Goal: Task Accomplishment & Management: Manage account settings

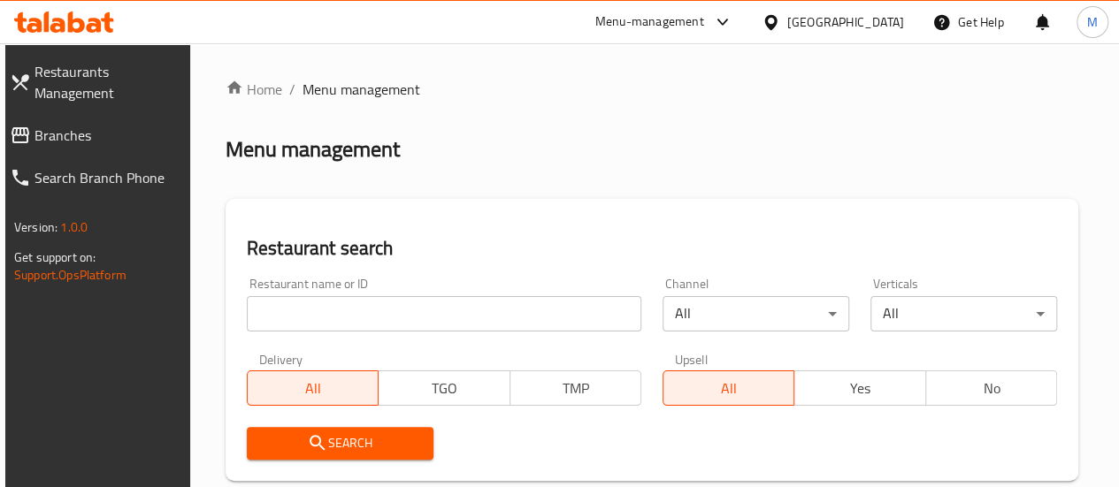
click at [292, 316] on input "search" at bounding box center [444, 313] width 394 height 35
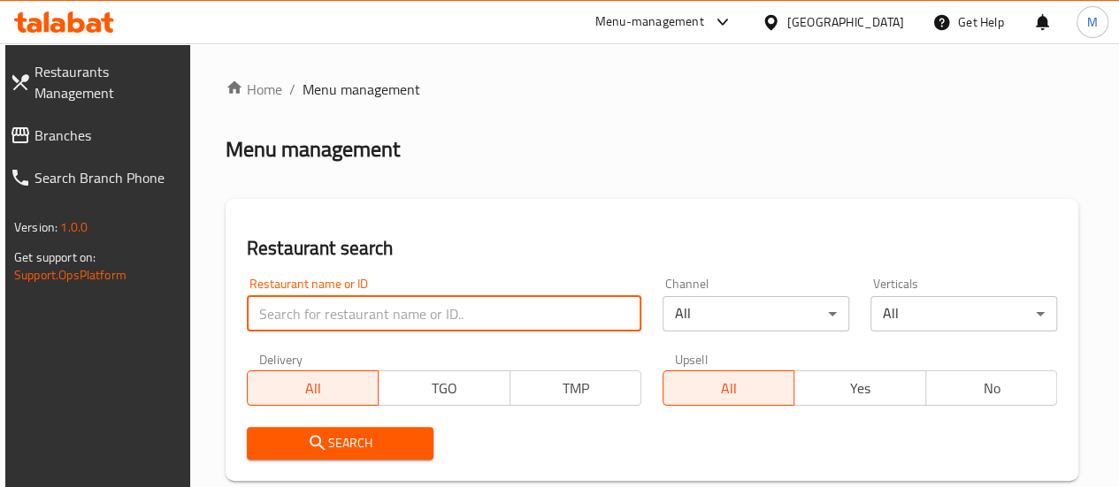
paste input "671830"
type input "671830"
click button "Search" at bounding box center [340, 443] width 187 height 33
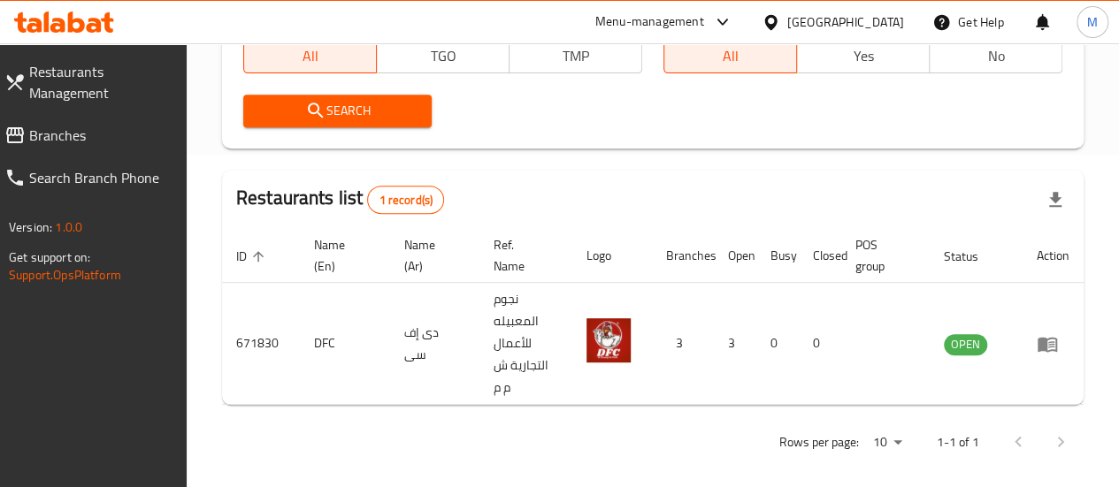
scroll to position [343, 0]
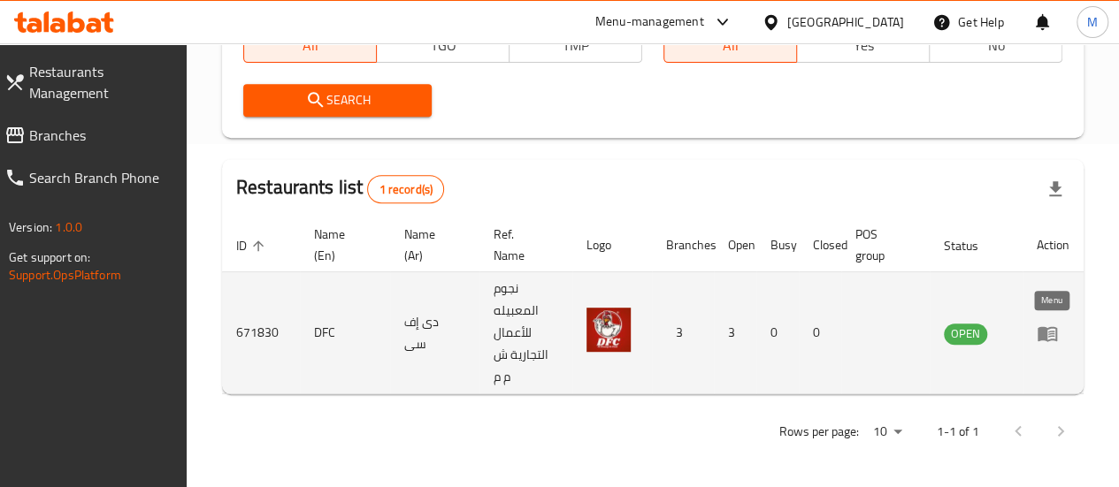
click at [1044, 332] on icon "enhanced table" at bounding box center [1046, 333] width 19 height 15
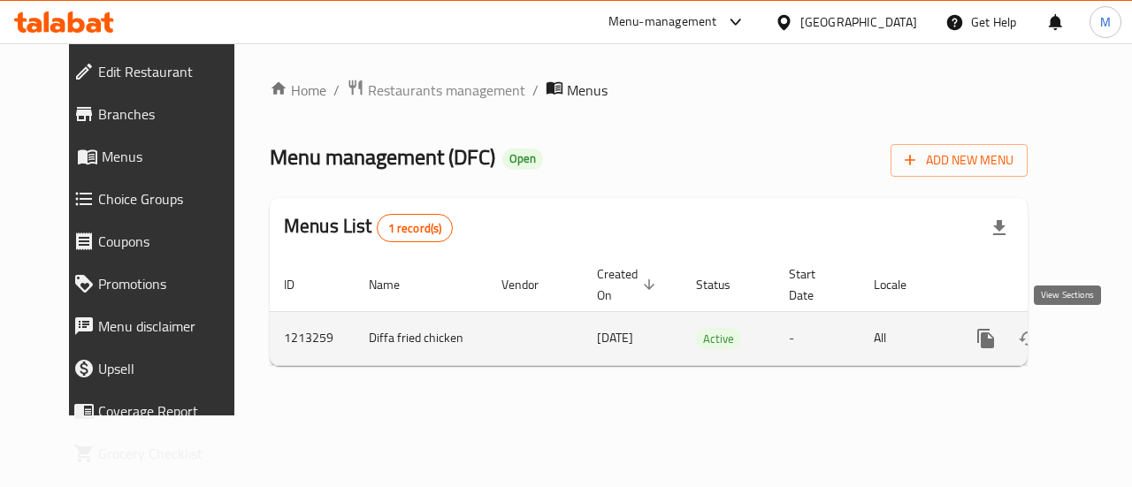
click at [1103, 337] on icon "enhanced table" at bounding box center [1113, 338] width 21 height 21
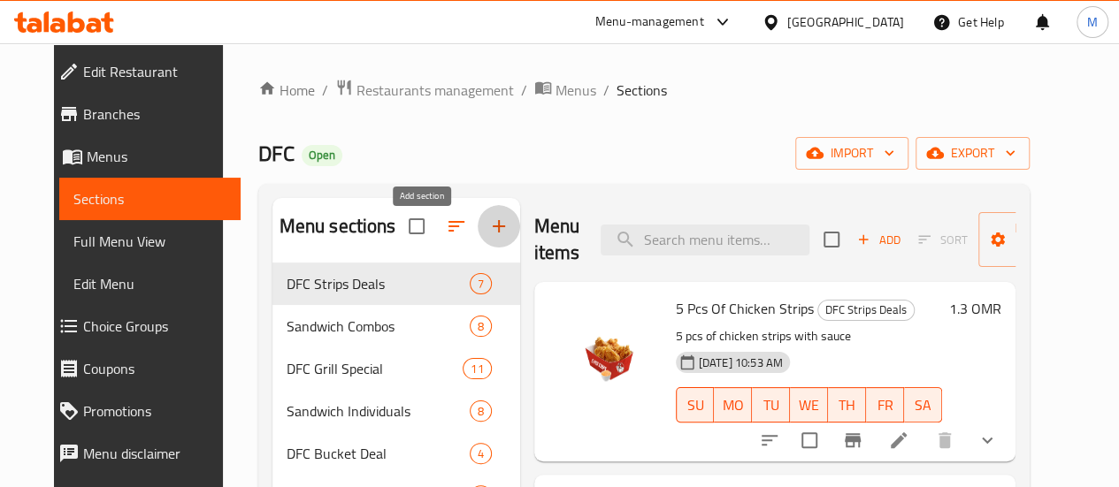
click at [488, 237] on icon "button" at bounding box center [498, 226] width 21 height 21
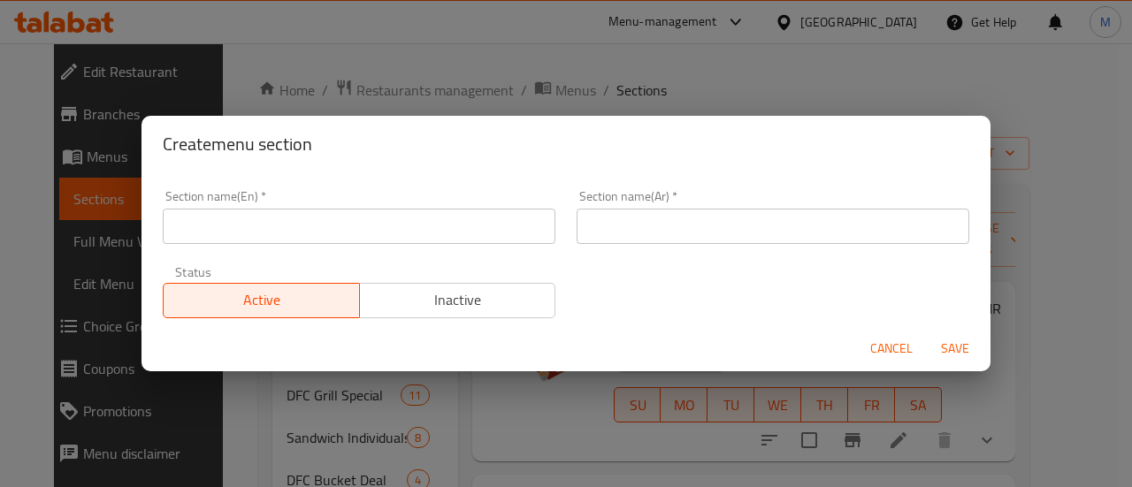
click at [427, 233] on input "text" at bounding box center [359, 226] width 393 height 35
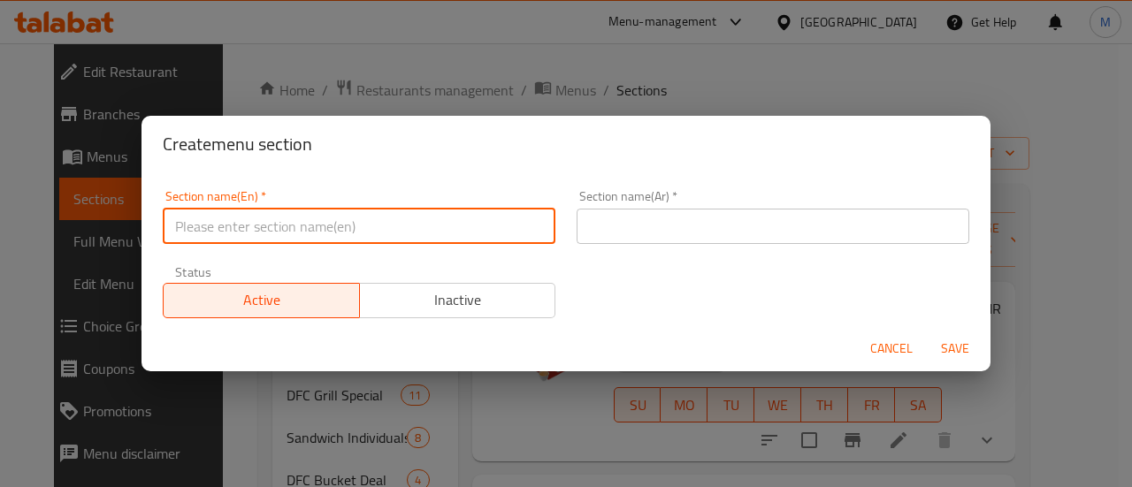
type input "m41"
click at [631, 231] on input "text" at bounding box center [773, 226] width 393 height 35
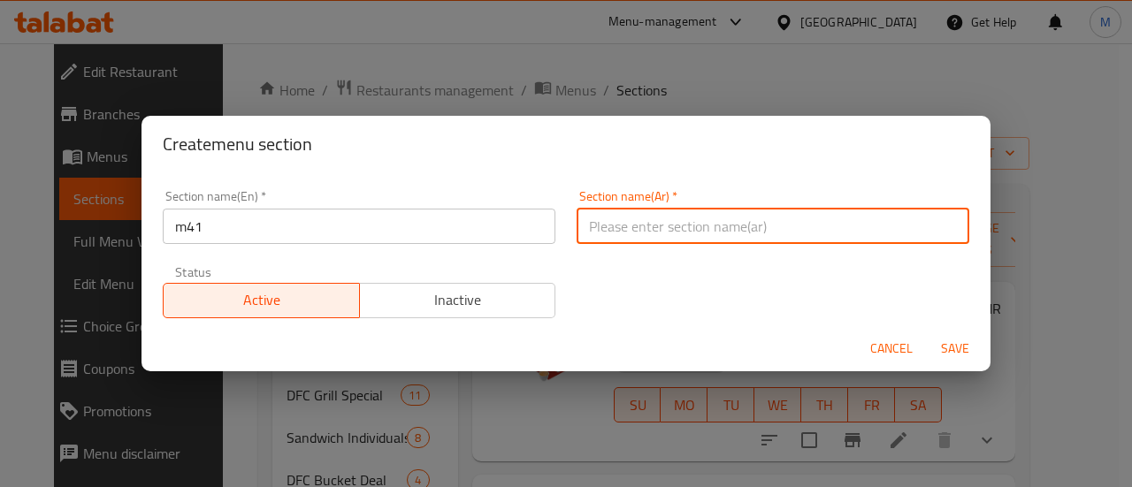
type input "م41"
click at [960, 339] on span "Save" at bounding box center [955, 349] width 42 height 22
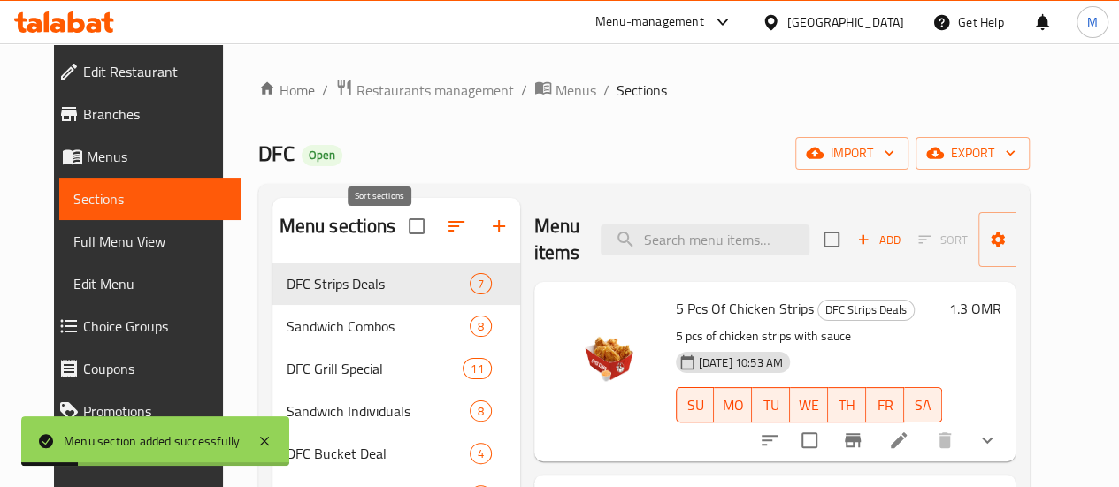
click at [435, 248] on button "button" at bounding box center [456, 226] width 42 height 42
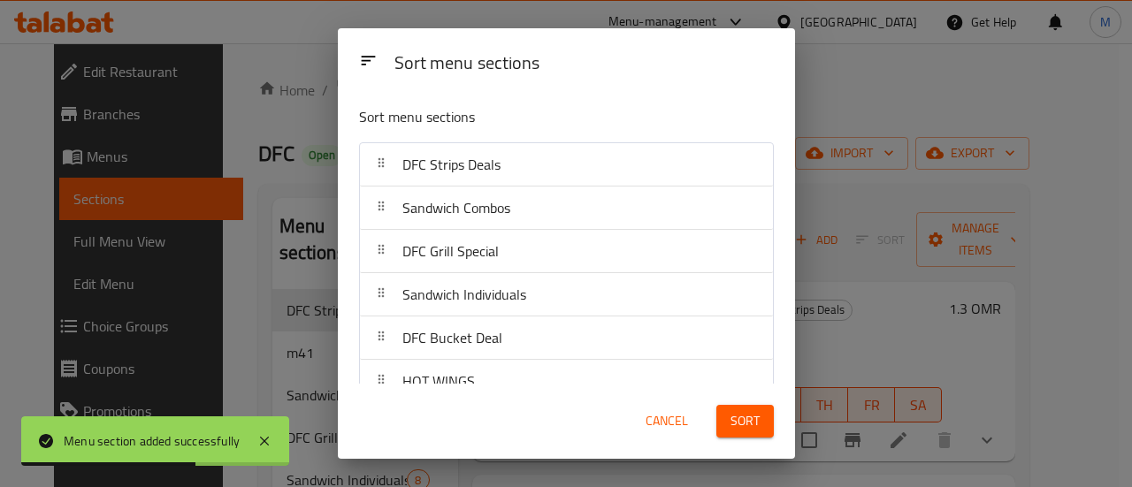
click at [665, 418] on span "Cancel" at bounding box center [667, 421] width 42 height 22
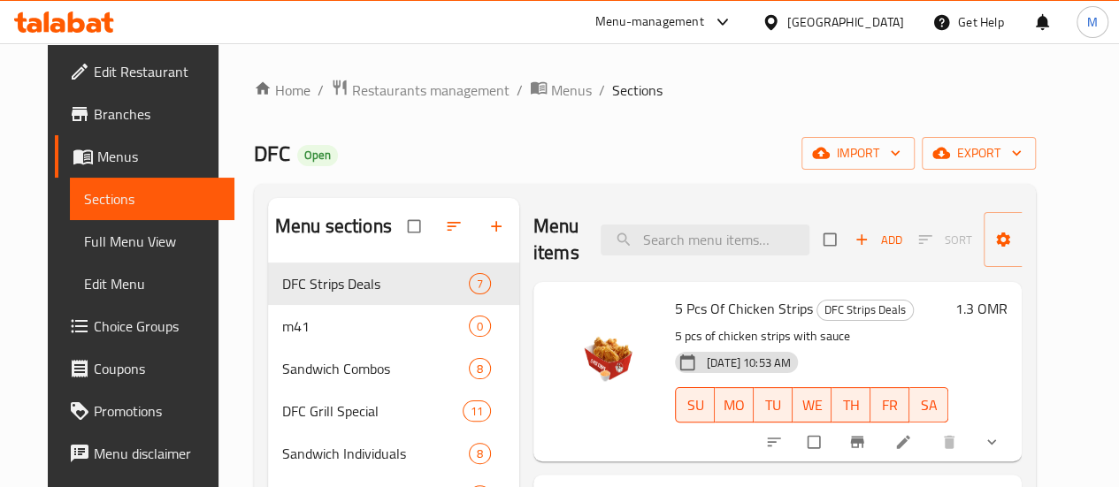
click at [445, 235] on icon "button" at bounding box center [454, 227] width 18 height 18
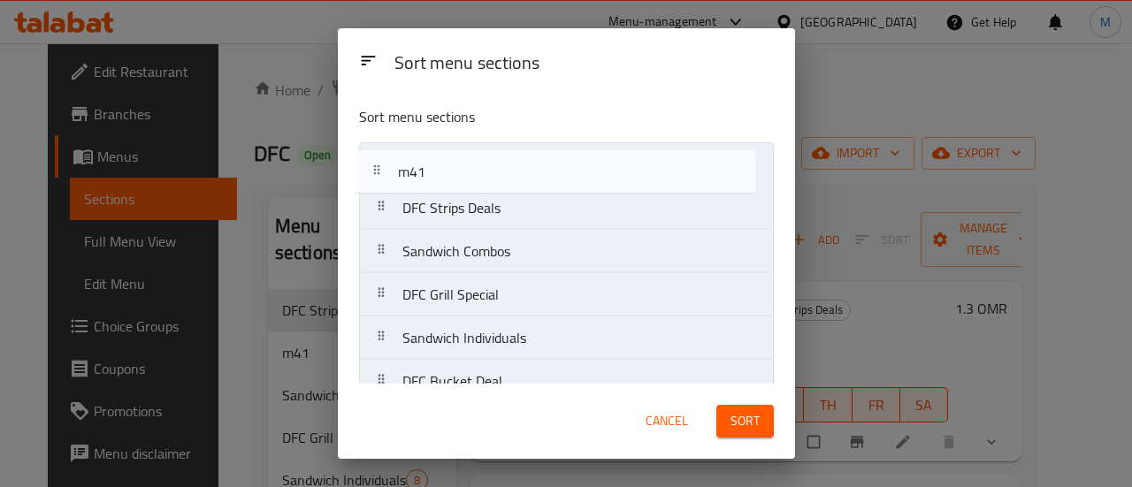
drag, startPoint x: 385, startPoint y: 212, endPoint x: 381, endPoint y: 168, distance: 44.4
click at [381, 168] on nav "DFC Strips Deals m41 Sandwich Combos DFC Grill Special Sandwich Individuals DFC…" at bounding box center [566, 468] width 415 height 652
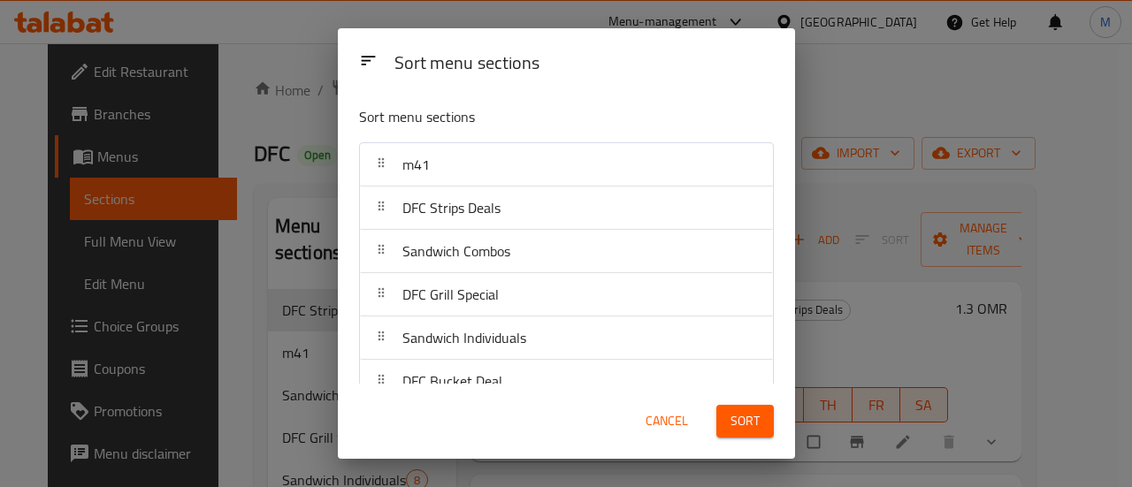
click at [748, 421] on span "Sort" at bounding box center [744, 421] width 29 height 22
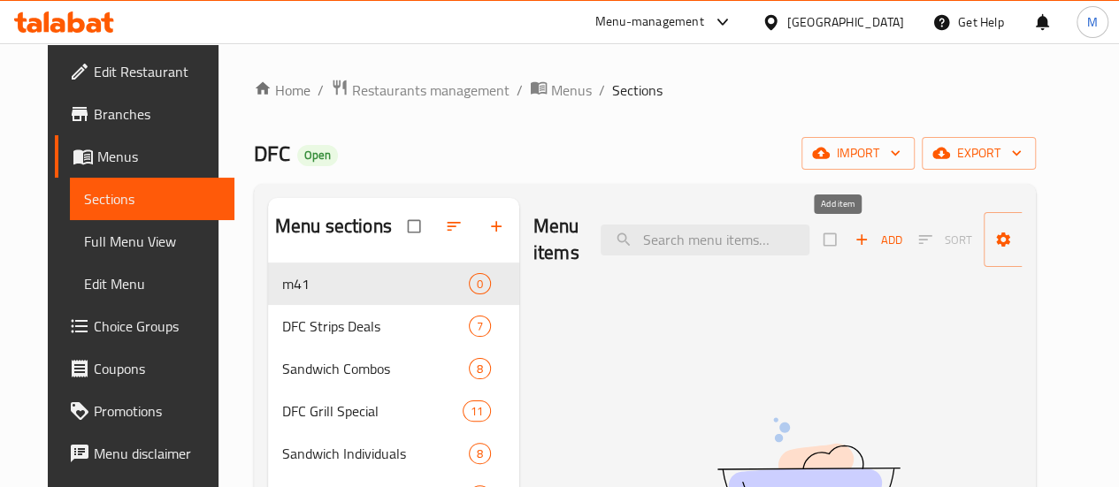
click at [854, 234] on span "Add" at bounding box center [878, 240] width 48 height 20
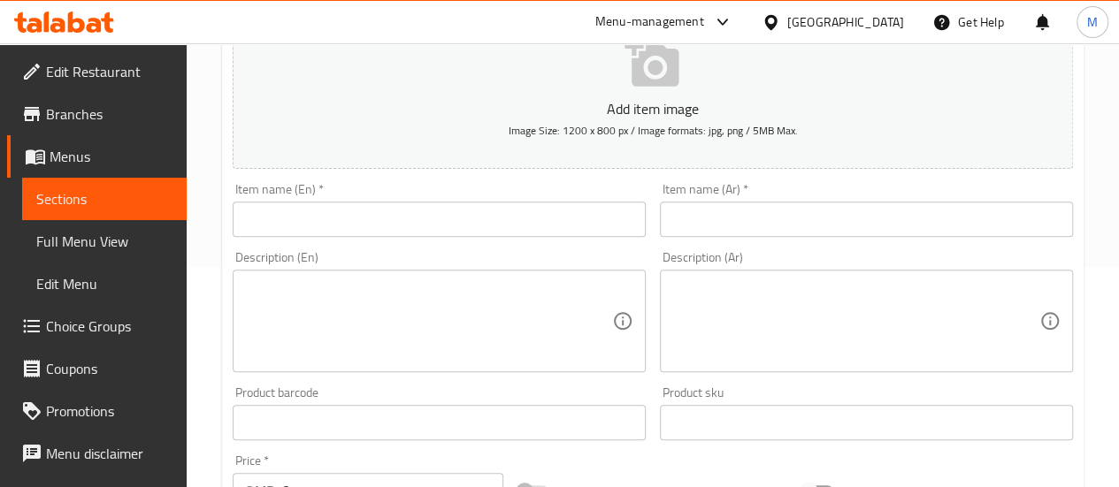
scroll to position [233, 0]
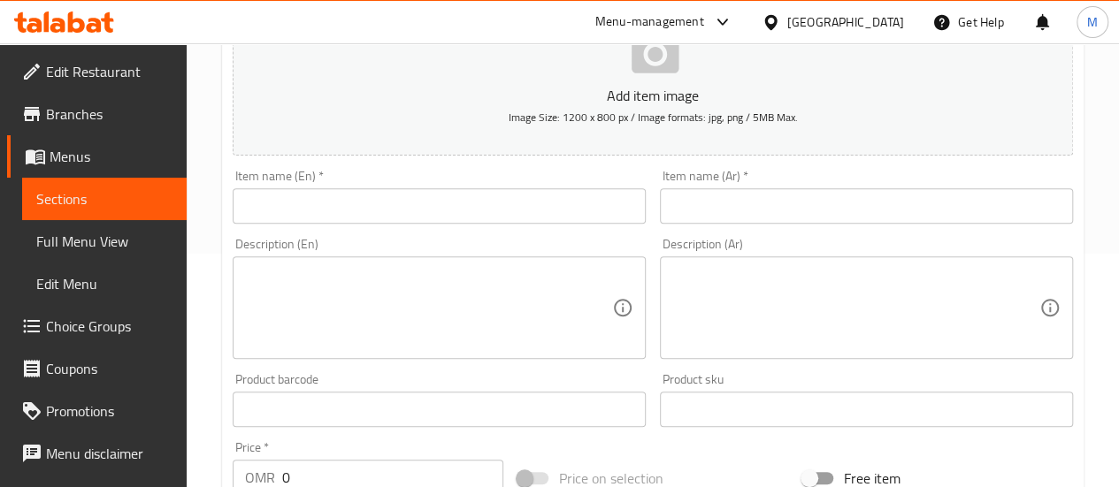
click at [381, 210] on input "text" at bounding box center [439, 205] width 413 height 35
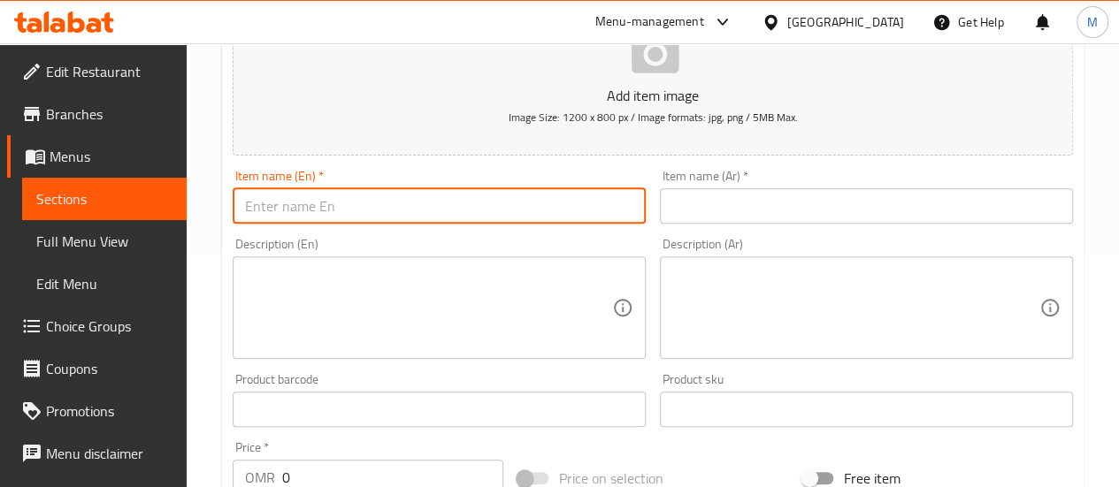
paste input "crispy zinger"
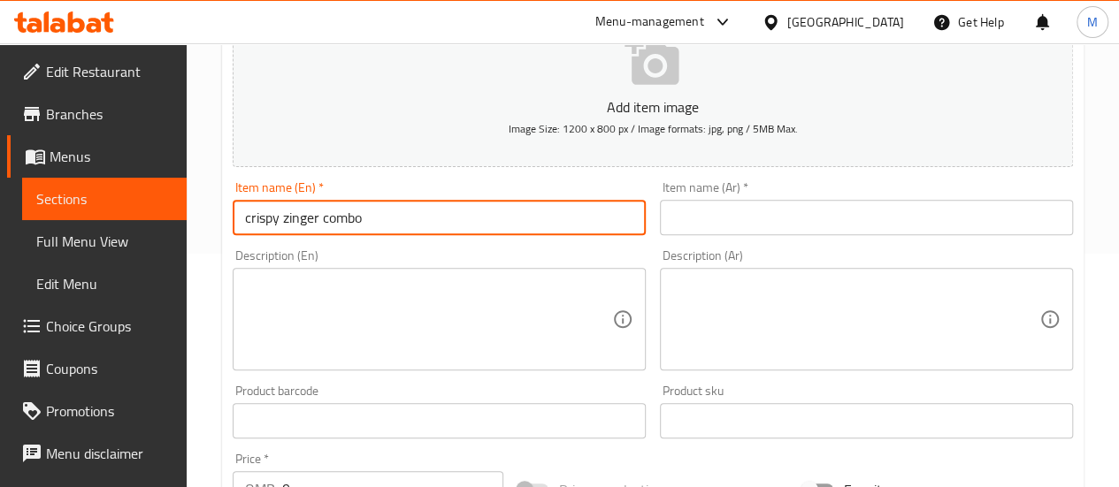
type input "crispy zinger combo"
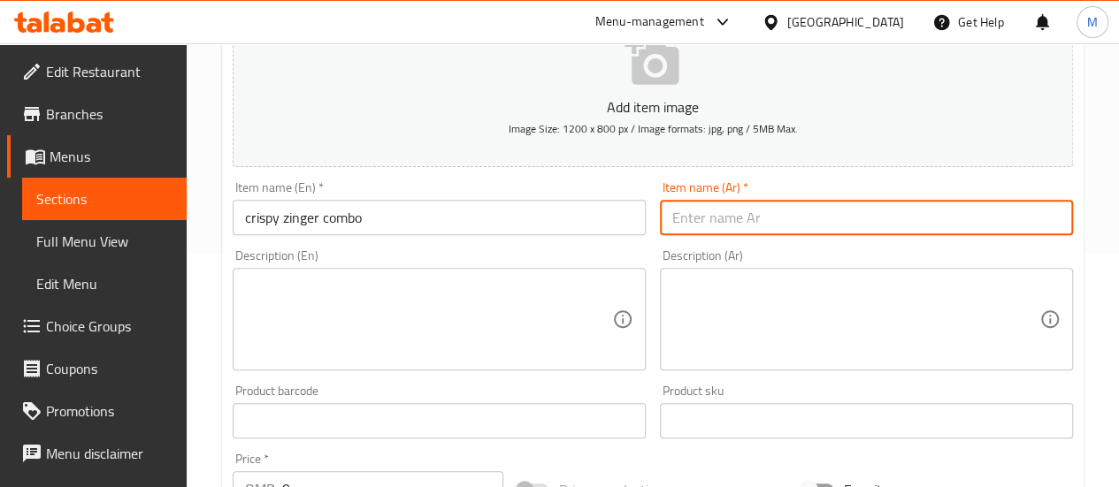
click at [713, 218] on input "text" at bounding box center [866, 217] width 413 height 35
paste input "مجموعة زنجر المقرمشة"
type input "مجموعة زنجر المقرمشة"
click at [320, 363] on div "Description (En)" at bounding box center [439, 319] width 413 height 103
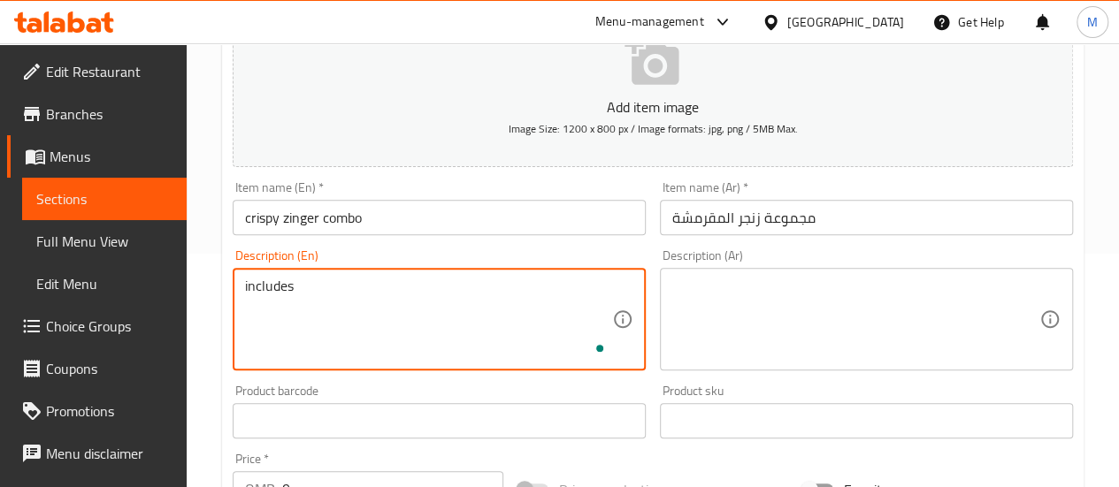
paste textarea "2 pcs of Strip, fries, 1 junior crunchy"
paste textarea "1 pcs of chicken, fries, 1 junior crunchy"
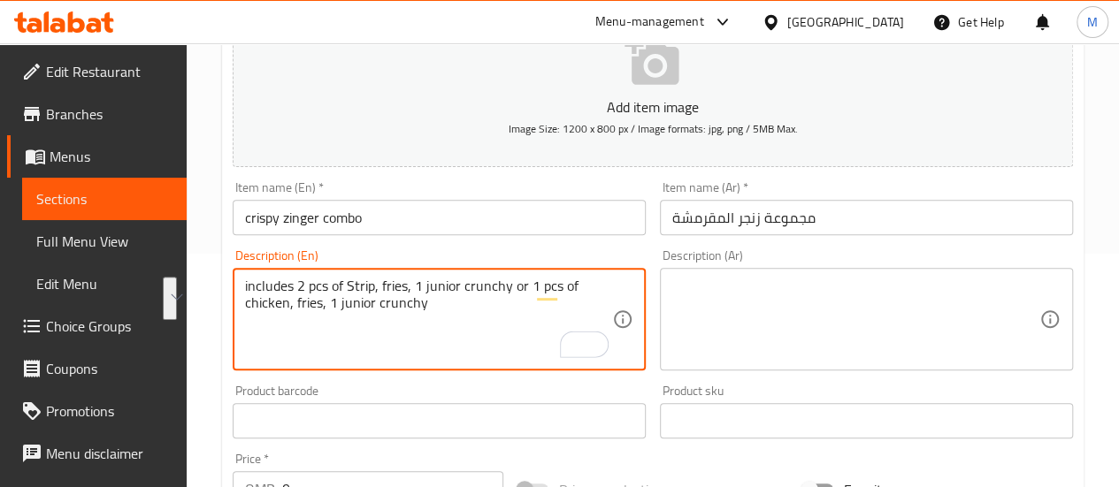
type textarea "includes 2 pcs of Strip, fries, 1 junior crunchy or 1 pcs of chicken, fries, 1 …"
click at [746, 298] on textarea at bounding box center [855, 320] width 367 height 84
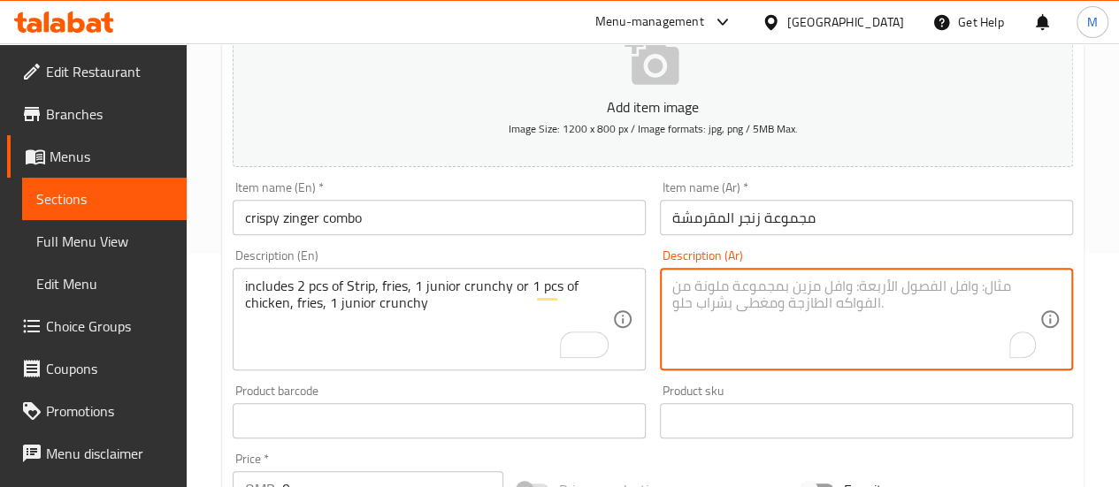
paste textarea "تتضمن قطعتين من شرائح اللحم، بطاطس مقلية، قطعة صغيرة مقرمشة أو قطعة دجاج واحدة،…"
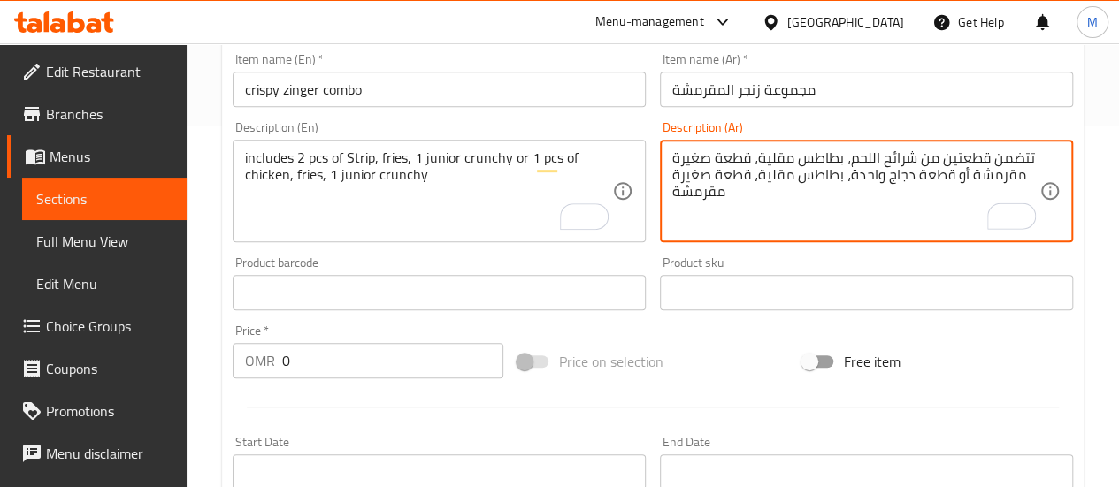
scroll to position [363, 0]
type textarea "تتضمن قطعتين من شرائح اللحم، بطاطس مقلية، قطعة صغيرة مقرمشة أو قطعة دجاج واحدة،…"
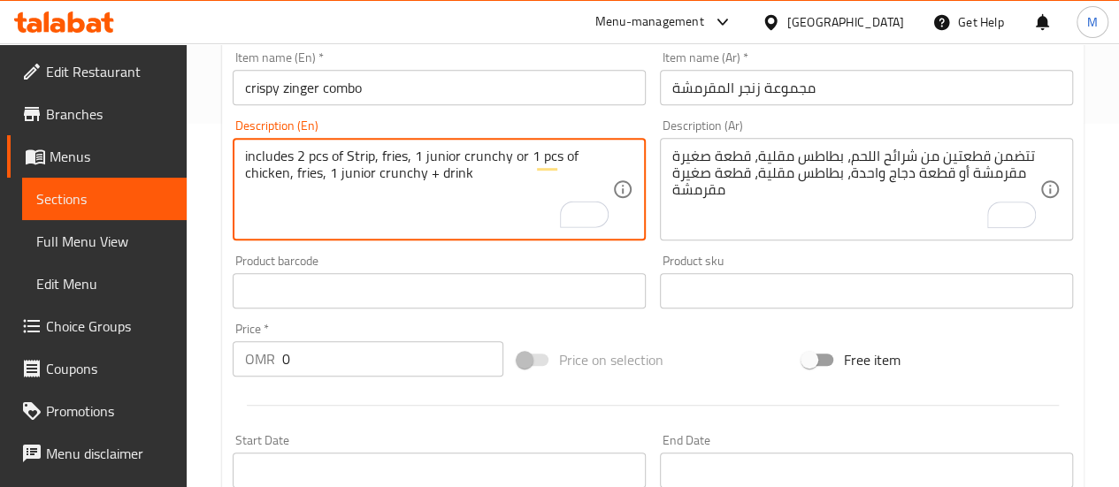
type textarea "includes 2 pcs of Strip, fries, 1 junior crunchy or 1 pcs of chicken, fries, 1 …"
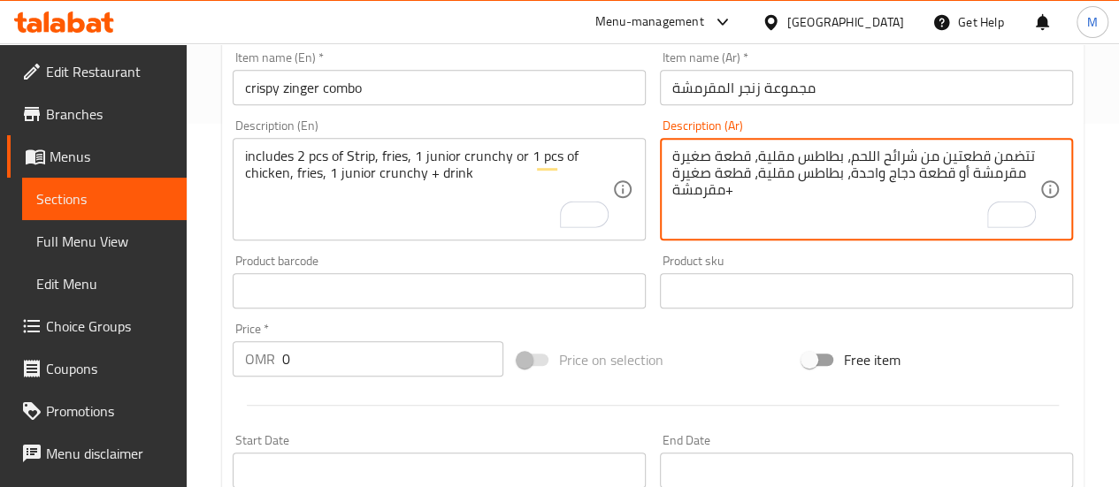
click at [752, 195] on textarea "تتضمن قطعتين من شرائح اللحم، بطاطس مقلية، قطعة صغيرة مقرمشة أو قطعة دجاج واحدة،…" at bounding box center [855, 190] width 367 height 84
type textarea "تتضمن قطعتين من شرائح اللحم، بطاطس مقلية، قطعة صغيرة مقرمشة أو قطعة دجاج واحدة،…"
click at [426, 256] on div "Product barcode Product barcode" at bounding box center [439, 282] width 413 height 54
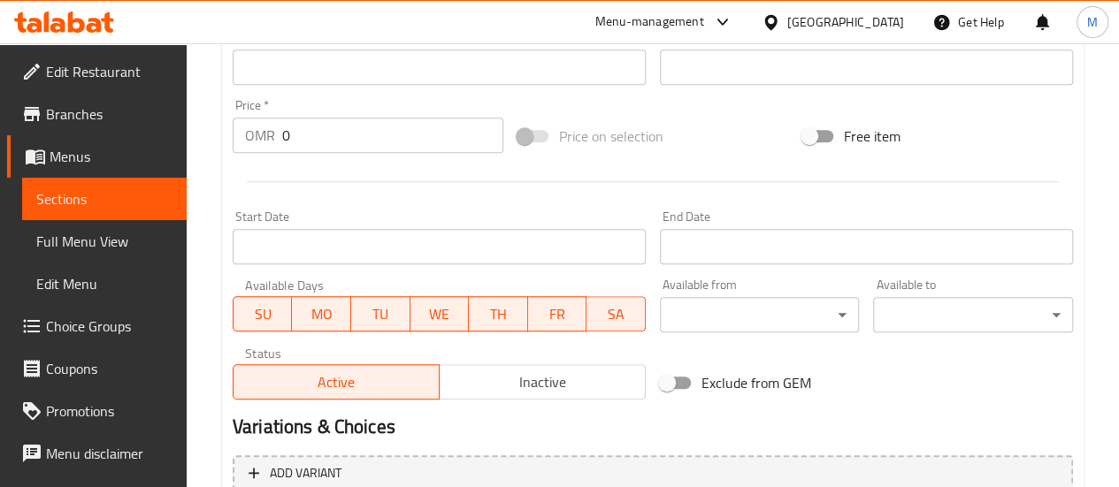
scroll to position [588, 0]
click at [341, 132] on input "0" at bounding box center [392, 134] width 221 height 35
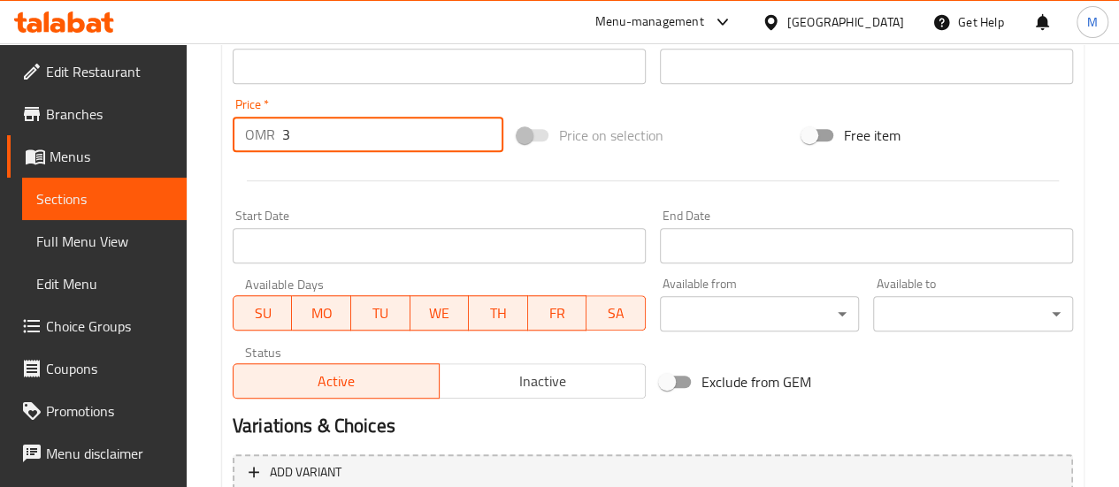
type input "3"
click at [389, 242] on input "Start Date" at bounding box center [439, 245] width 413 height 35
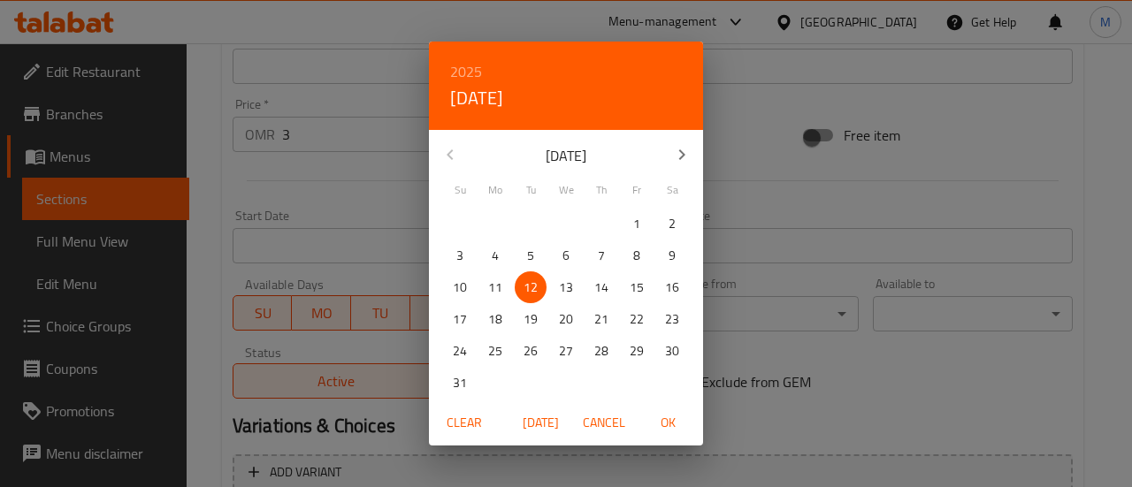
click at [572, 282] on p "13" at bounding box center [566, 288] width 14 height 22
click at [669, 418] on span "OK" at bounding box center [667, 423] width 42 height 22
type input "[DATE]"
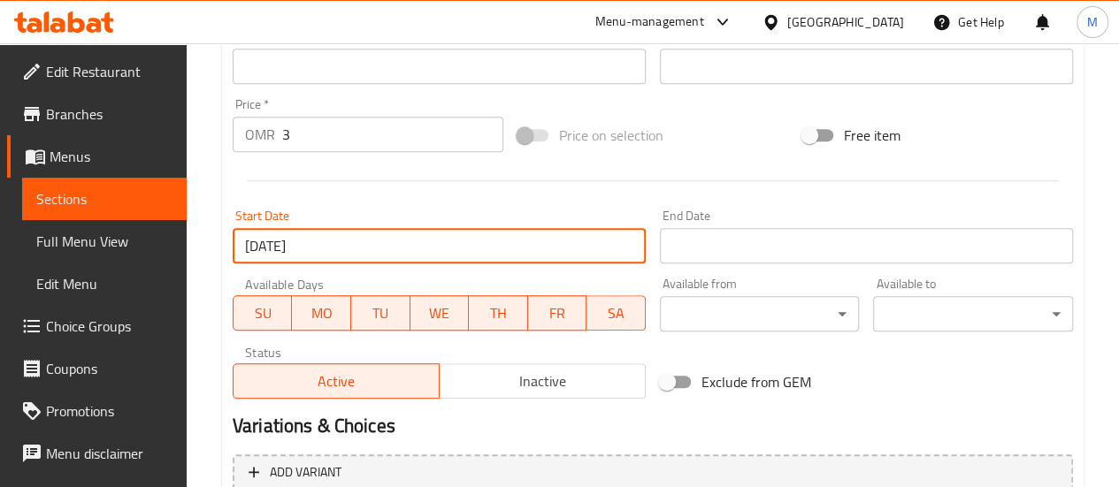
scroll to position [761, 0]
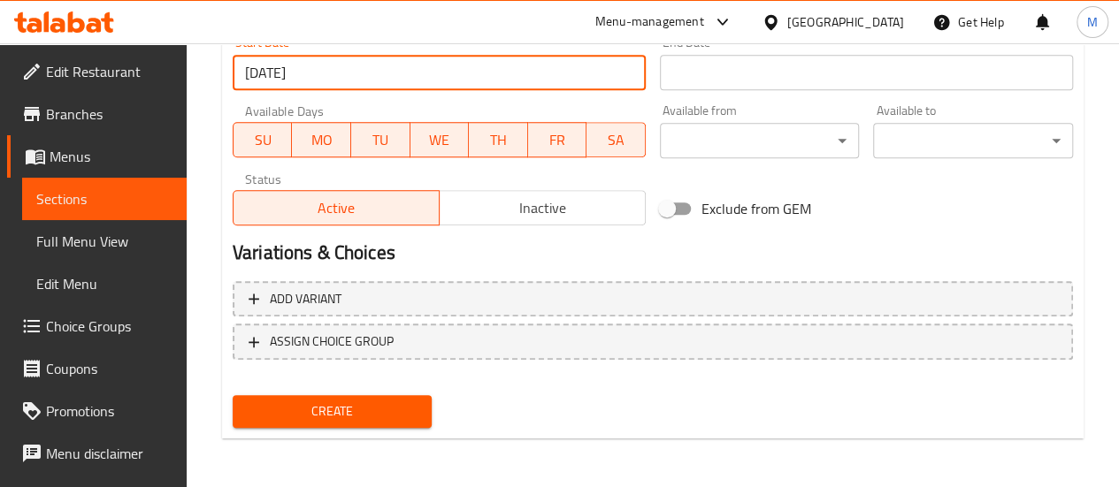
click at [395, 419] on span "Create" at bounding box center [333, 412] width 172 height 22
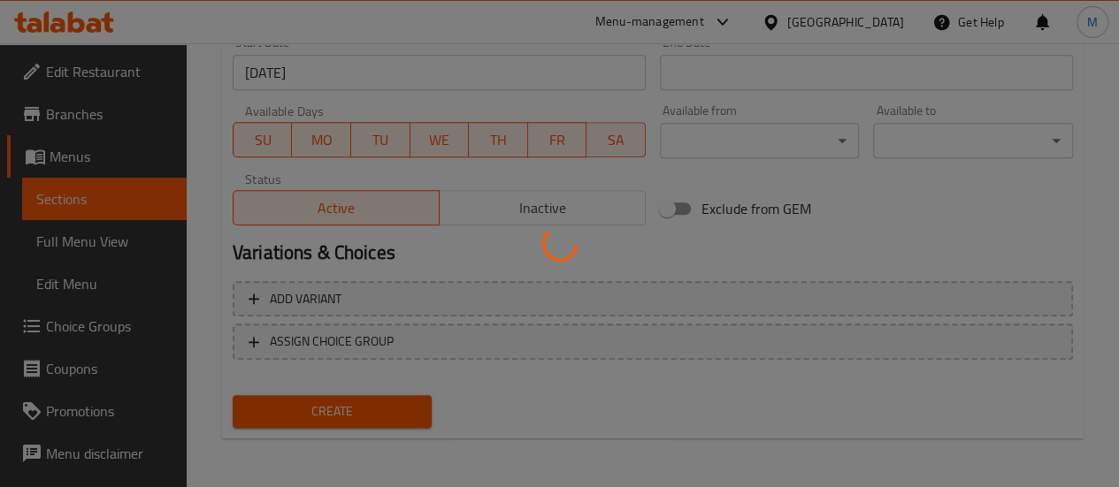
type input "0"
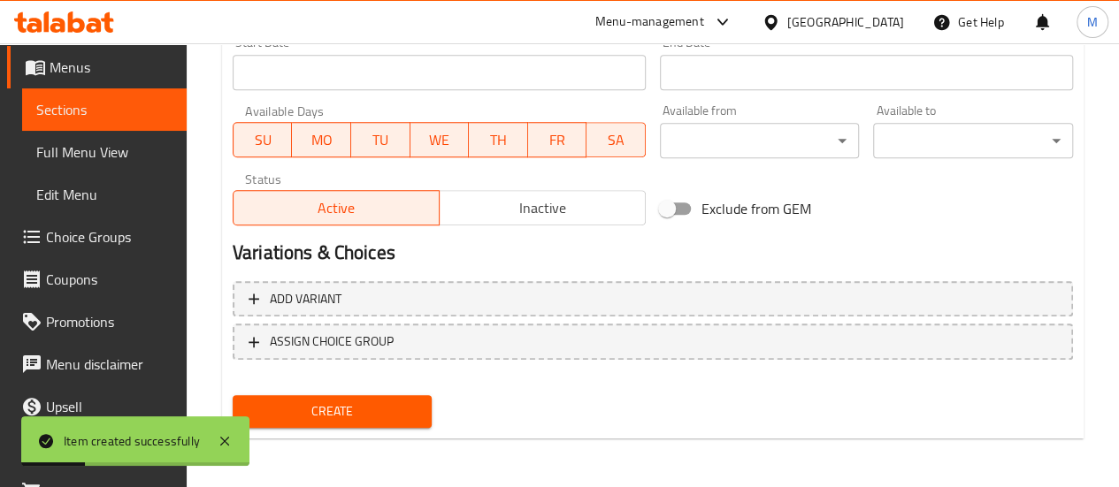
scroll to position [91, 0]
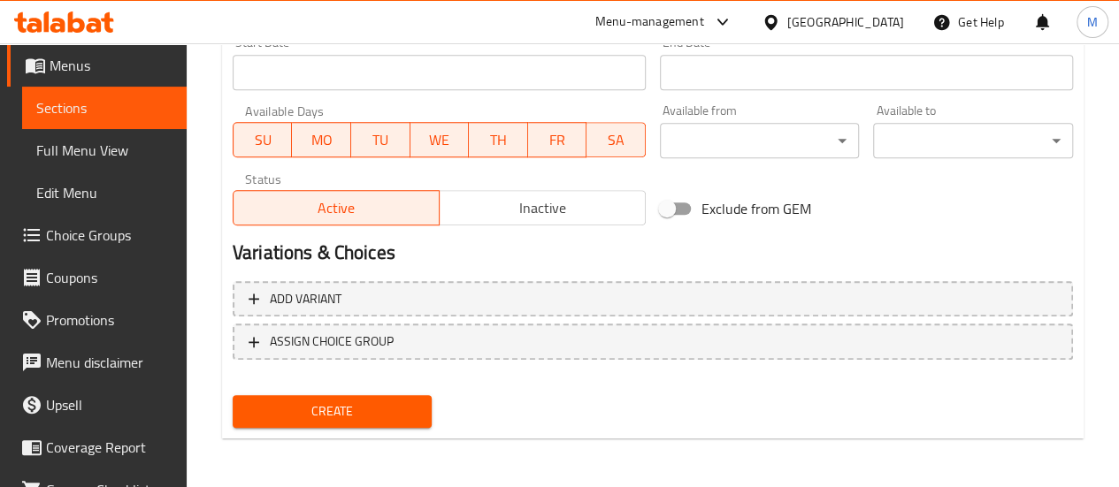
click at [101, 230] on span "Choice Groups" at bounding box center [109, 235] width 126 height 21
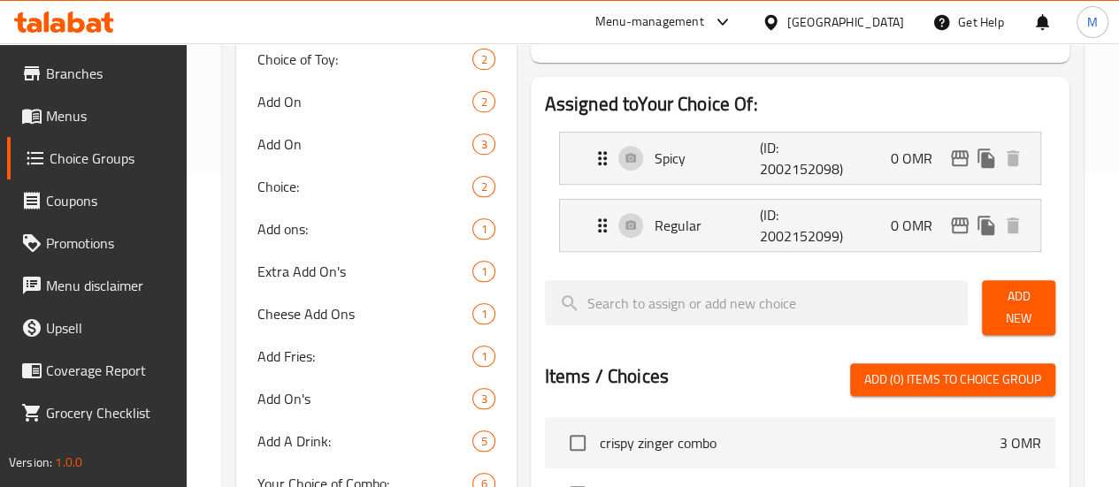
scroll to position [317, 0]
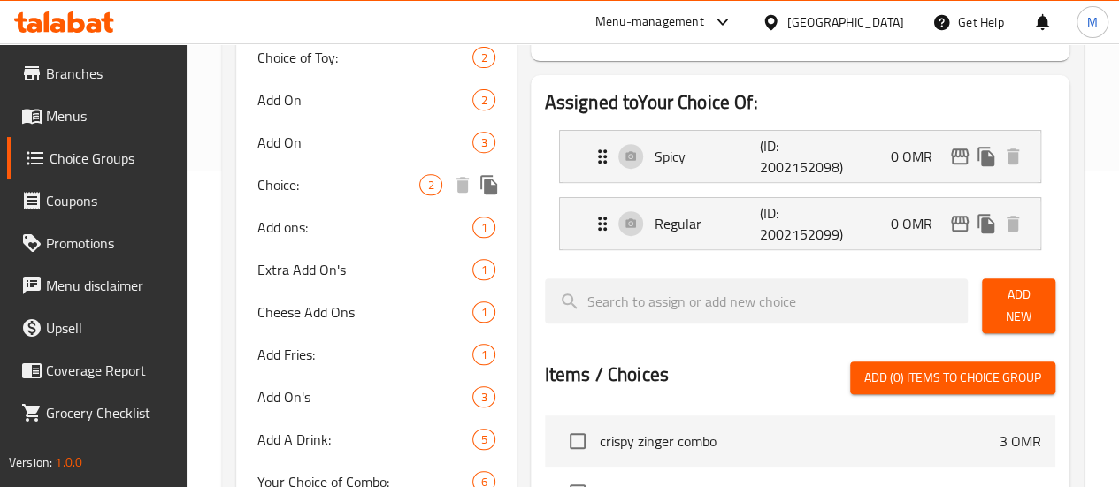
click at [325, 183] on span "Choice:" at bounding box center [338, 184] width 163 height 21
type input "Choice:"
type input "خيار:"
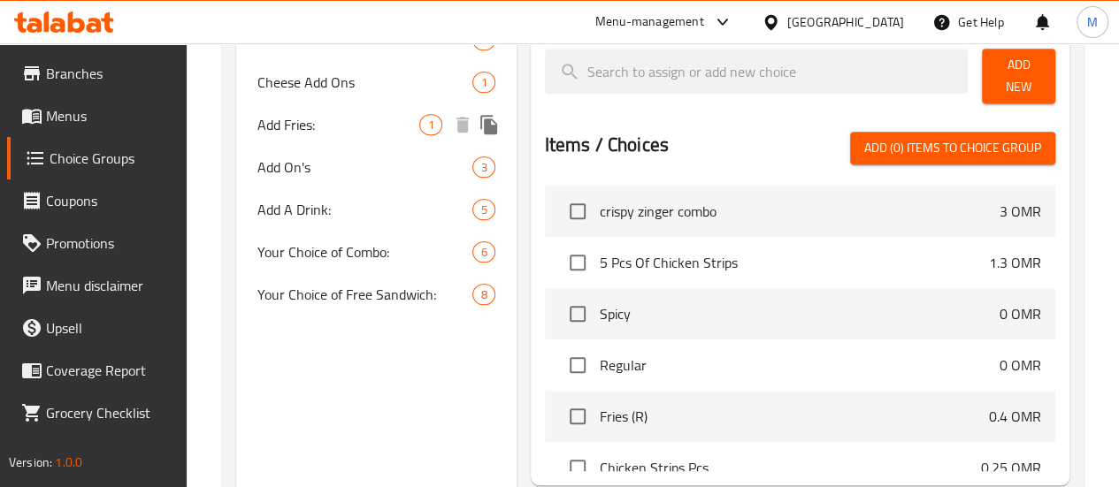
scroll to position [552, 0]
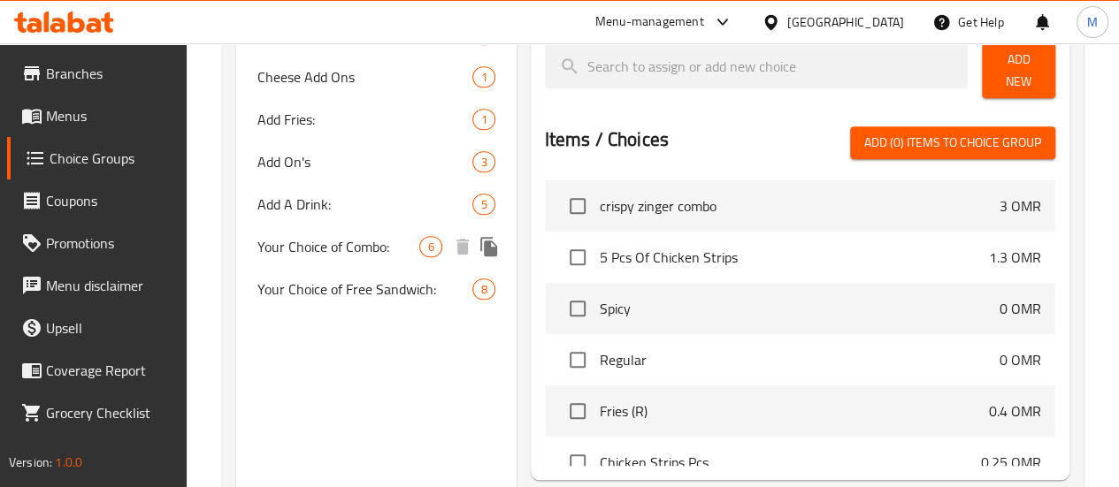
click at [317, 241] on span "Your Choice of Combo:" at bounding box center [338, 246] width 163 height 21
type input "Your Choice of Combo:"
type input "اختيارك من الكومبو:"
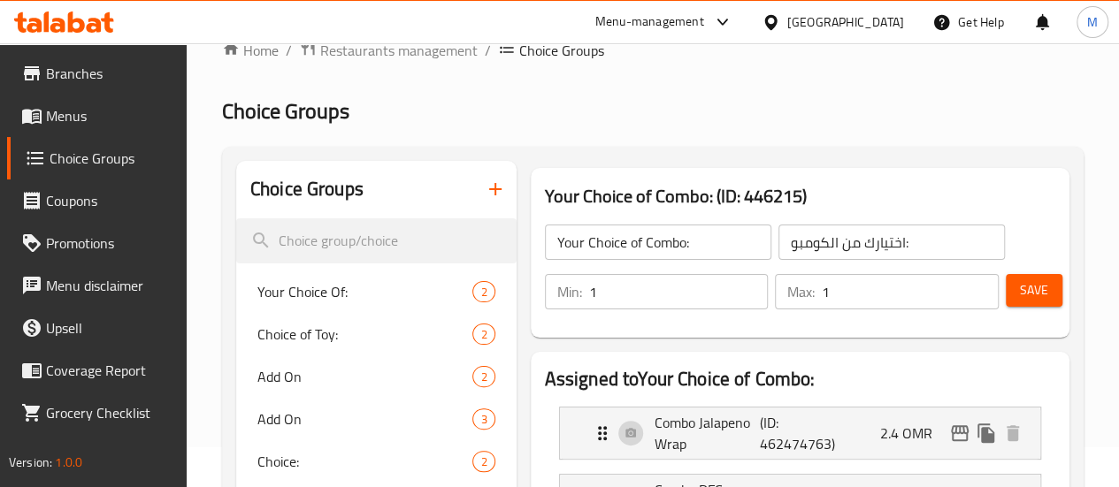
scroll to position [39, 0]
click at [485, 194] on icon "button" at bounding box center [495, 190] width 21 height 21
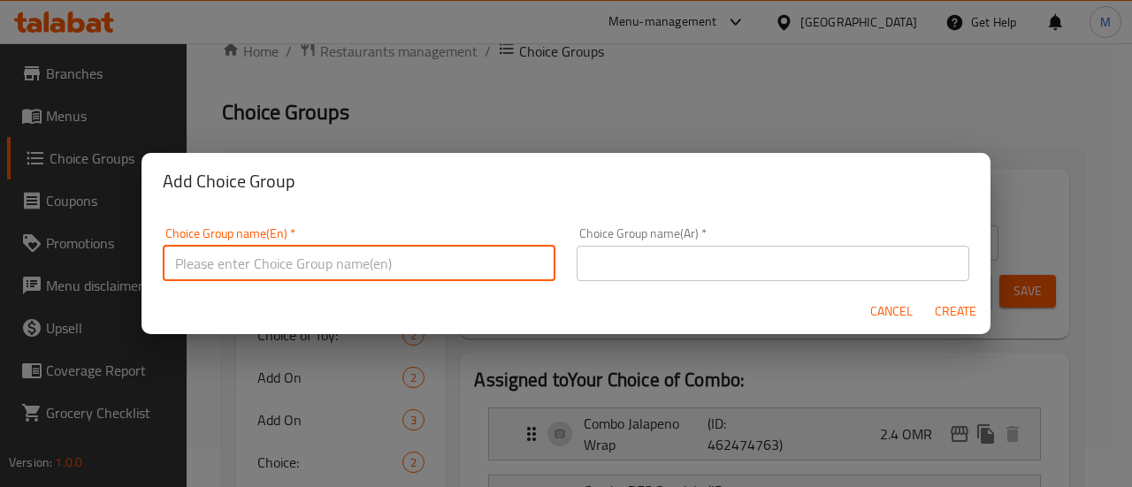
click at [428, 260] on input "text" at bounding box center [359, 263] width 393 height 35
type input "غ"
type input "your choice of :"
click at [785, 256] on input "text" at bounding box center [773, 263] width 393 height 35
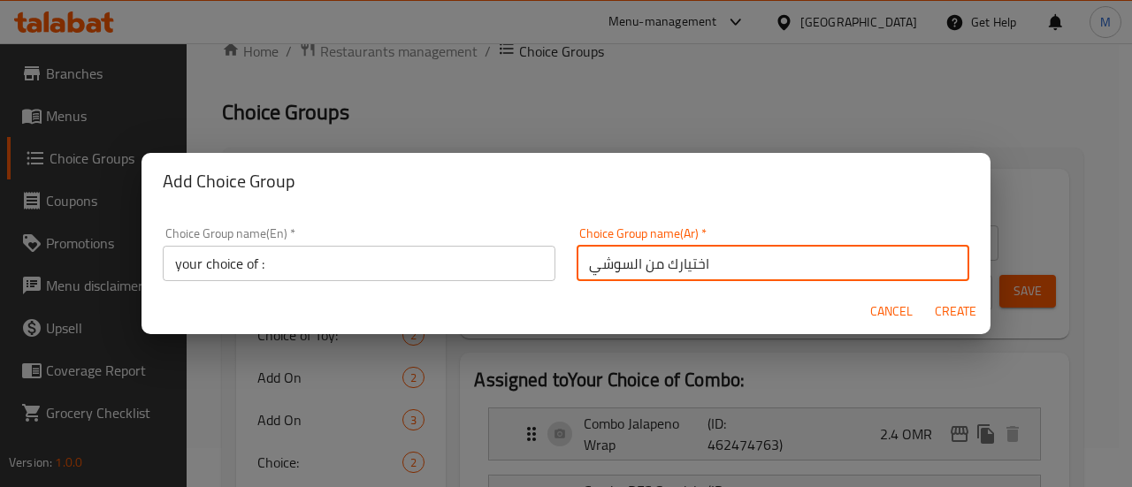
drag, startPoint x: 635, startPoint y: 259, endPoint x: 580, endPoint y: 264, distance: 55.0
click at [580, 264] on input "اختيارك من السوشي" at bounding box center [773, 263] width 393 height 35
type input "اختيارك من"
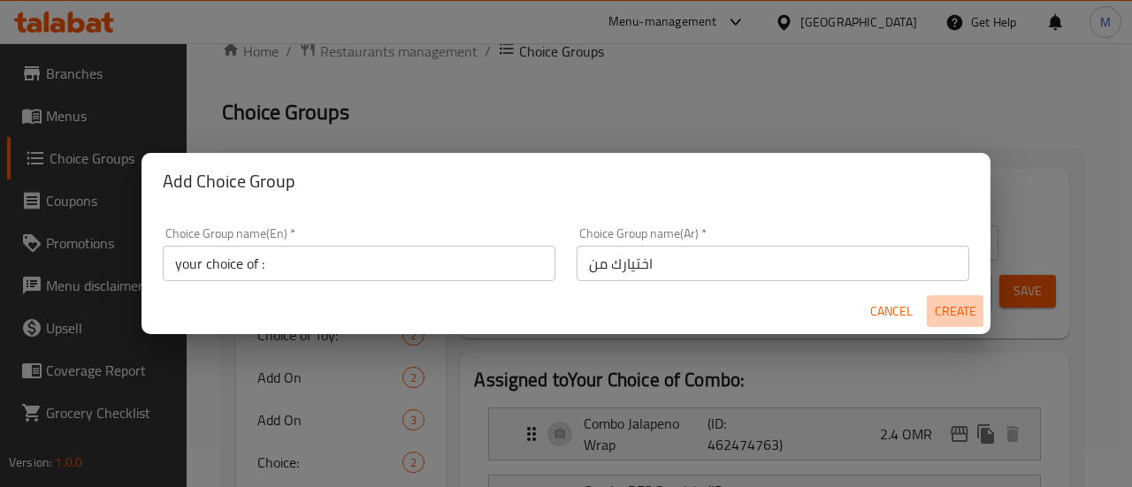
click at [959, 316] on span "Create" at bounding box center [955, 312] width 42 height 22
type input "your choice of :"
type input "اختيارك من"
type input "0"
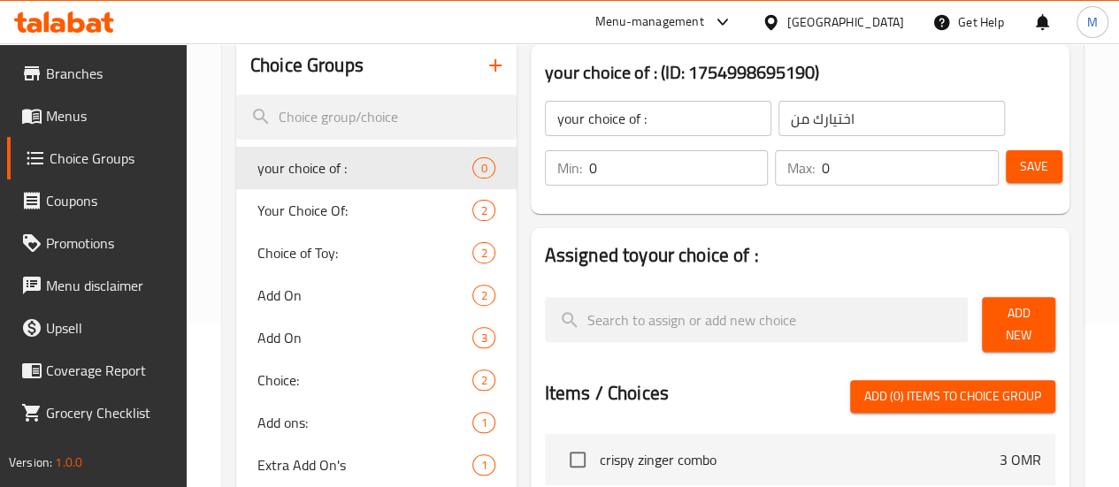
scroll to position [159, 0]
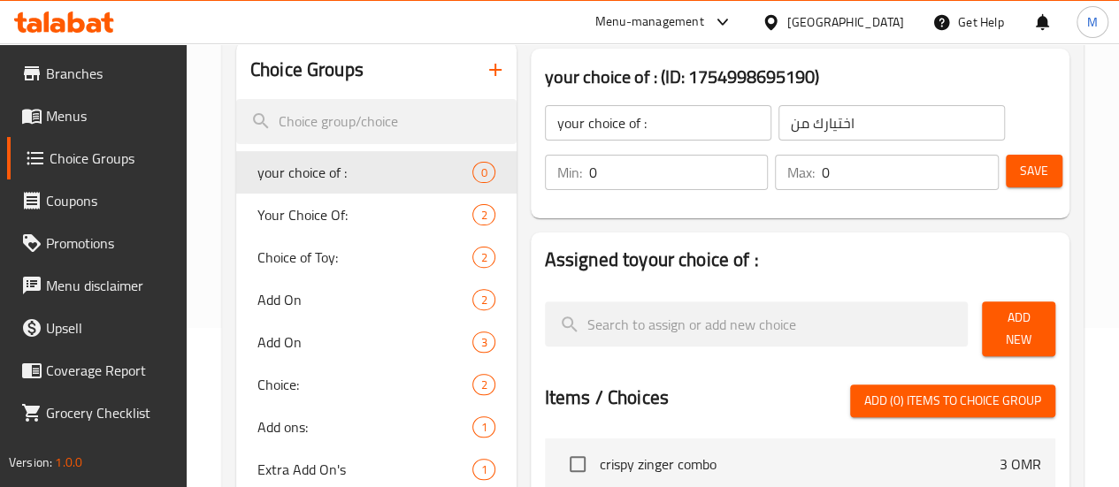
click at [591, 171] on input "0" at bounding box center [679, 172] width 180 height 35
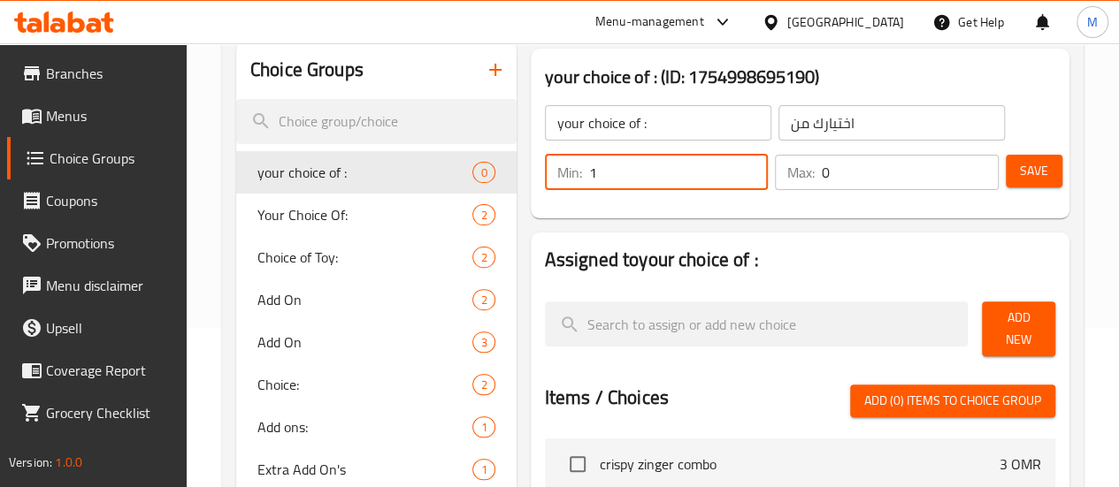
type input "1"
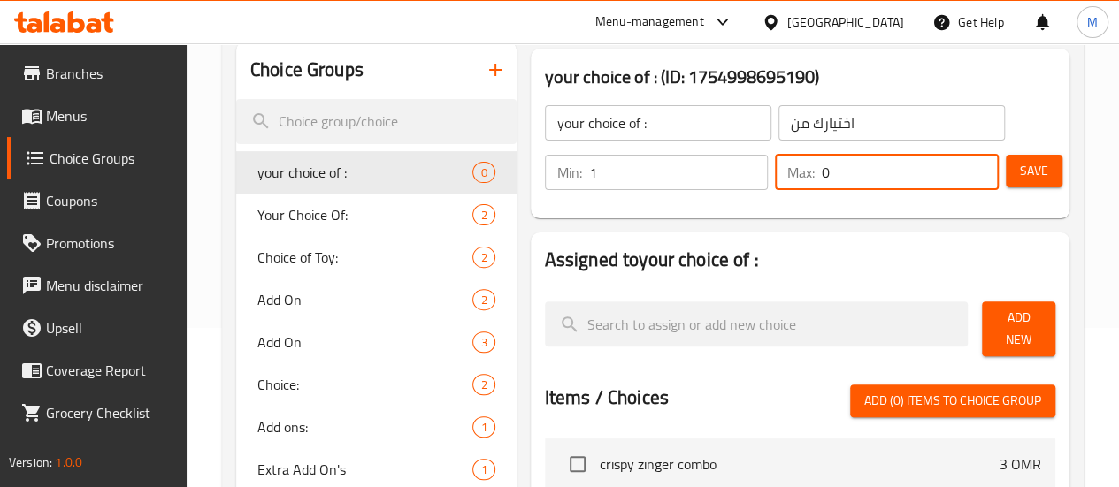
click at [844, 169] on input "0" at bounding box center [910, 172] width 177 height 35
type input "1"
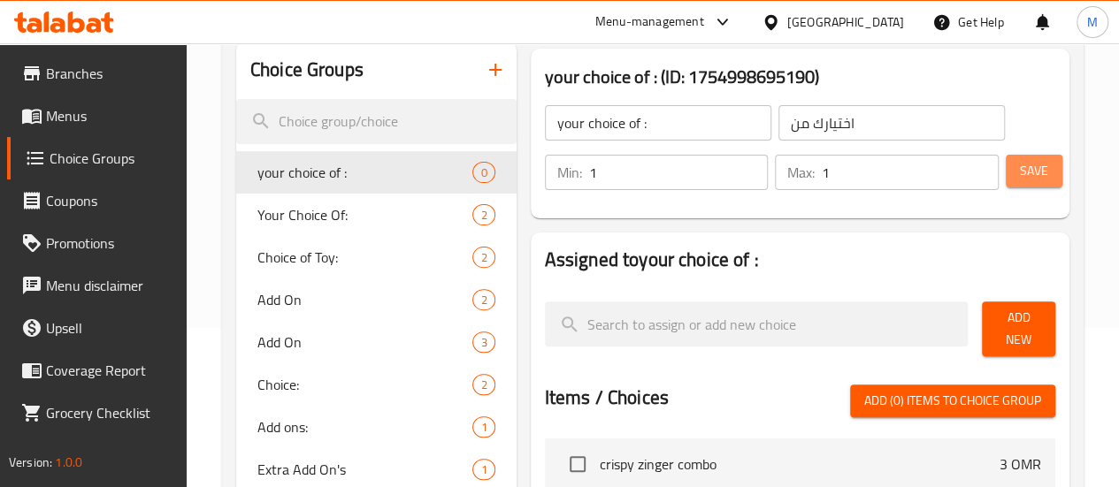
click at [1043, 167] on button "Save" at bounding box center [1033, 171] width 57 height 33
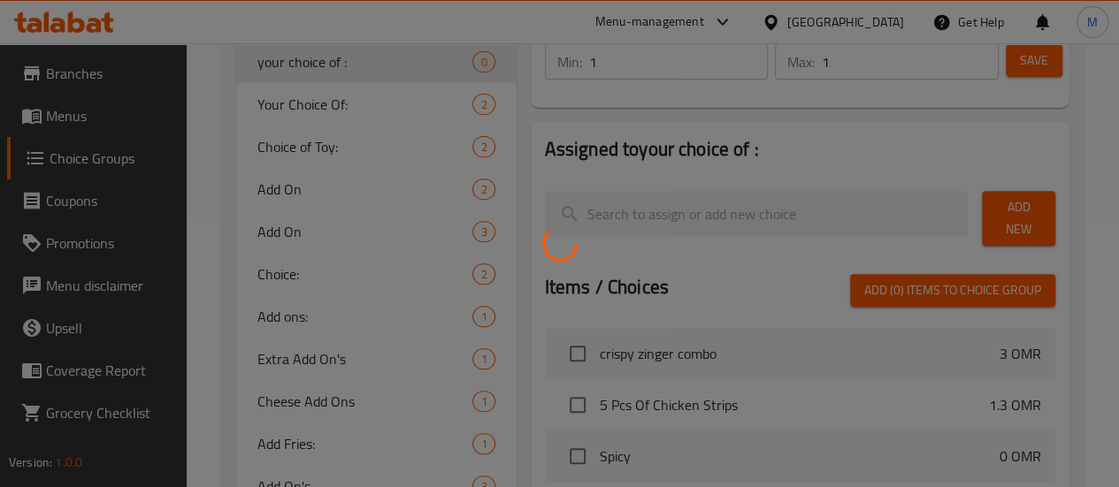
scroll to position [277, 0]
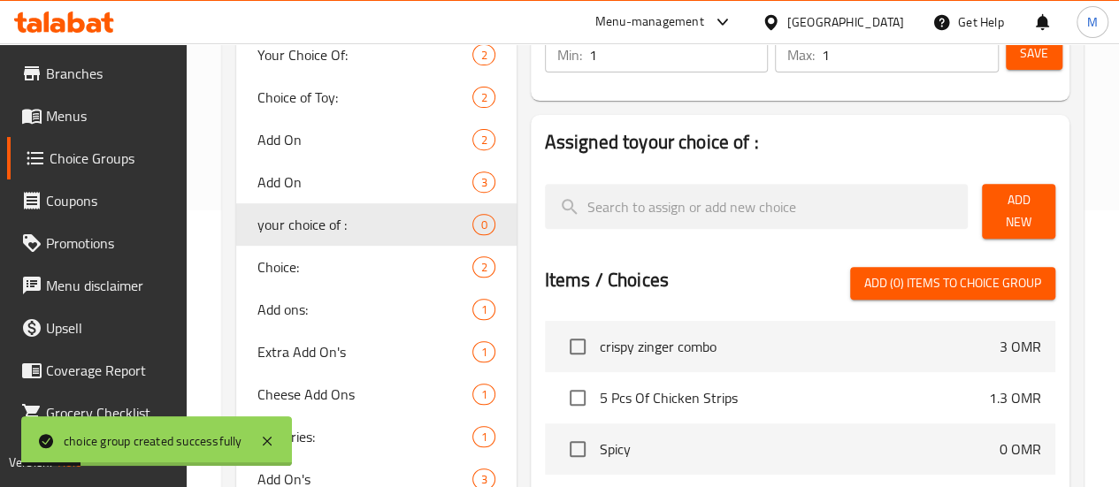
click at [996, 208] on span "Add New" at bounding box center [1018, 211] width 45 height 44
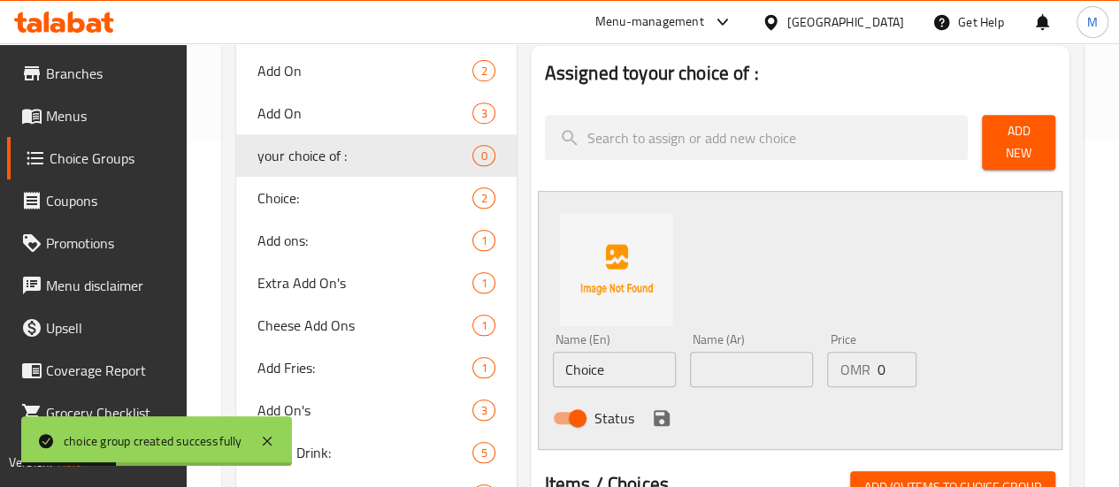
scroll to position [353, 0]
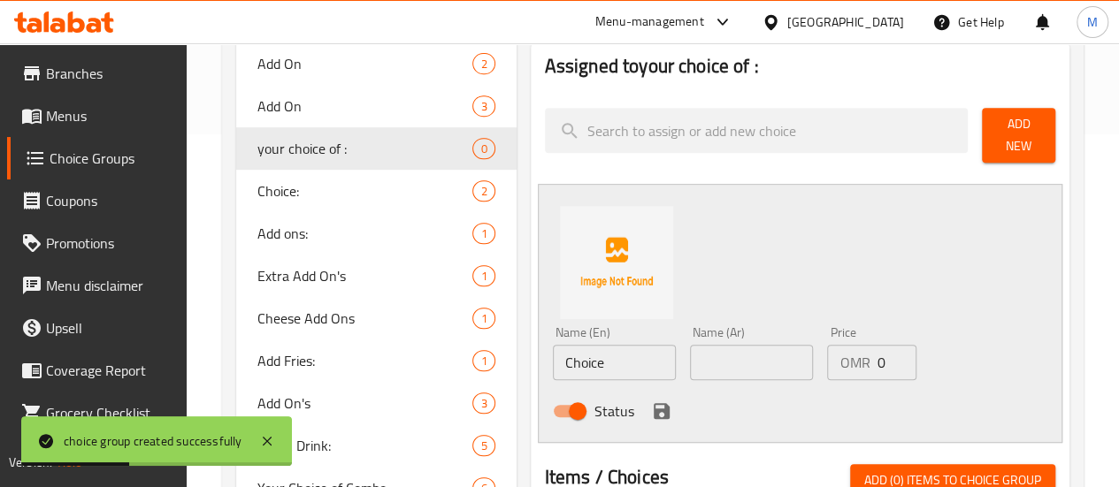
click at [553, 353] on input "Choice" at bounding box center [614, 362] width 123 height 35
paste input "تتضمن قطعتين من شرائح اللحم، بطاطس مقلية، قطعة صغيرة مقرمشة أو قطعة دجاج واحدة،…"
type input "تتضمن قطعتين من شرائح اللحم، بطاطس مقلية، قطعة صغيرة مقرمشة أو قطعة دجاج واحدة،…"
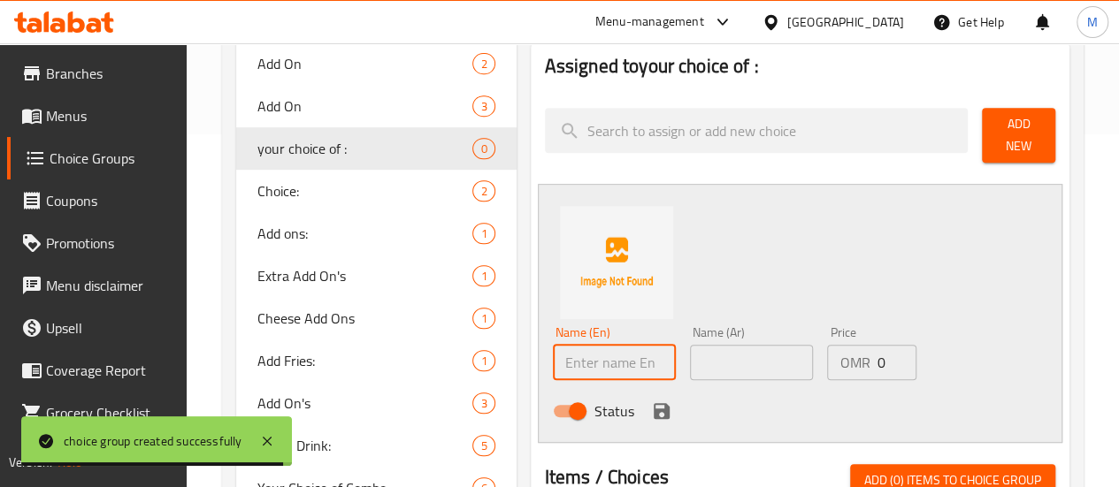
paste input "2 pcs of Strip, fries, 1 junior crunchy"
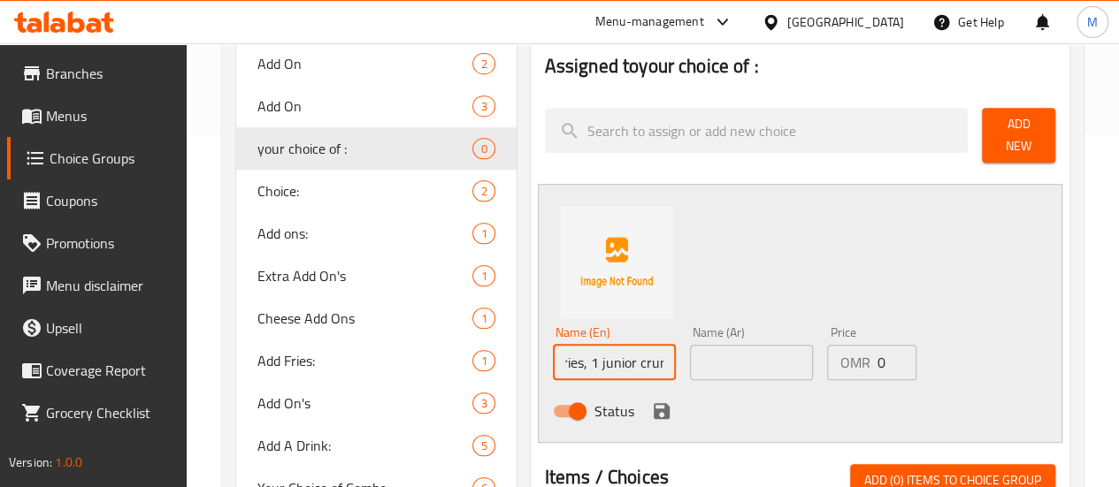
type input "2 pcs of Strip, fries, 1 junior crunchy"
click at [704, 348] on input "text" at bounding box center [751, 362] width 123 height 35
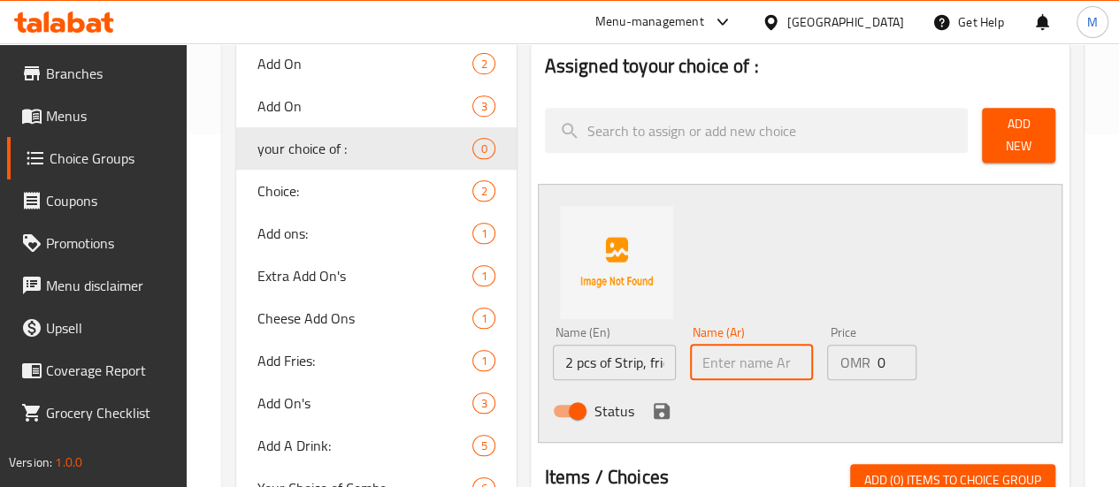
paste input "1 pcs of chicken, fries, 1 junior crunchy"
type input "1 pcs of chicken, fries, 1 junior crunchy"
click at [800, 274] on div "Name (En) 2 pcs of Strip, fries, 1 junior crunchy Name (En) Name (Ar) 1 pcs of …" at bounding box center [800, 313] width 524 height 259
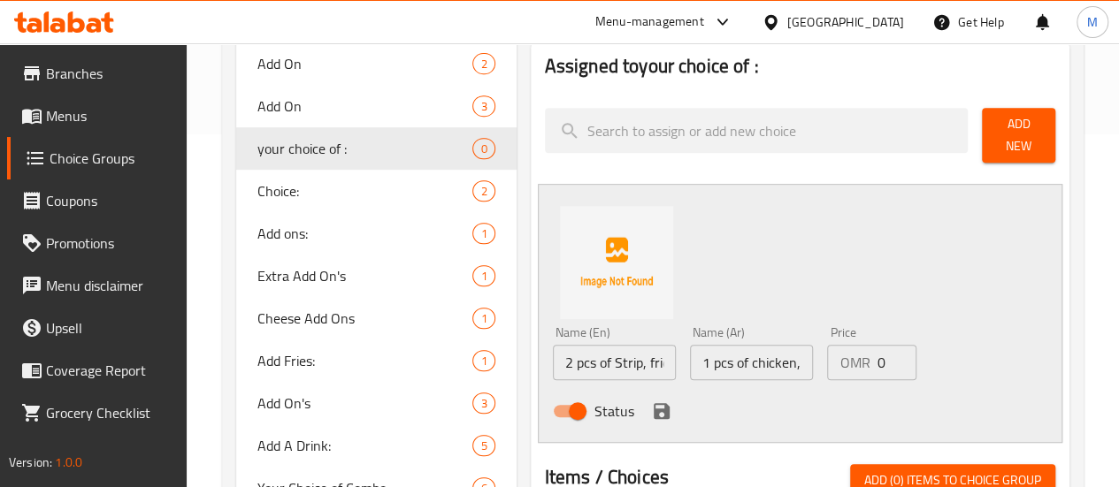
click at [726, 345] on input "1 pcs of chicken, fries, 1 junior crunchy" at bounding box center [751, 362] width 123 height 35
click at [553, 350] on input "2 pcs of Strip, fries, 1 junior crunchy" at bounding box center [614, 362] width 123 height 35
click at [690, 349] on input "text" at bounding box center [751, 362] width 123 height 35
paste input "2 قطعة من شرائح اللحم، بطاطس مقلية، 1 قطعة جونيور كرانشي"
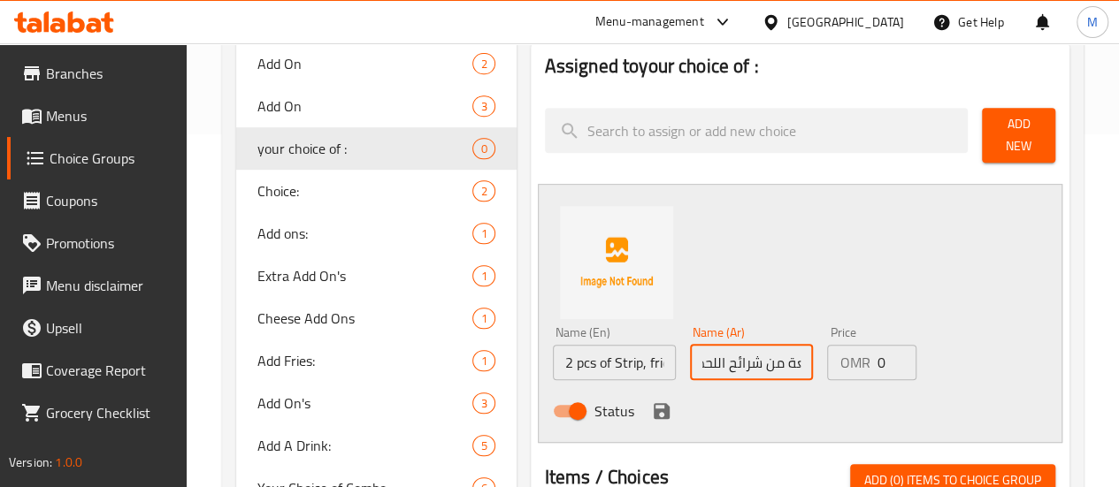
type input "2 قطعة من شرائح اللحم، بطاطس مقلية، 1 قطعة جونيور كرانشي"
click at [833, 275] on div "Name (En) 2 pcs of Strip, fries, 1 junior crunchy Name (En) Name (Ar) 2 قطعة من…" at bounding box center [800, 313] width 524 height 259
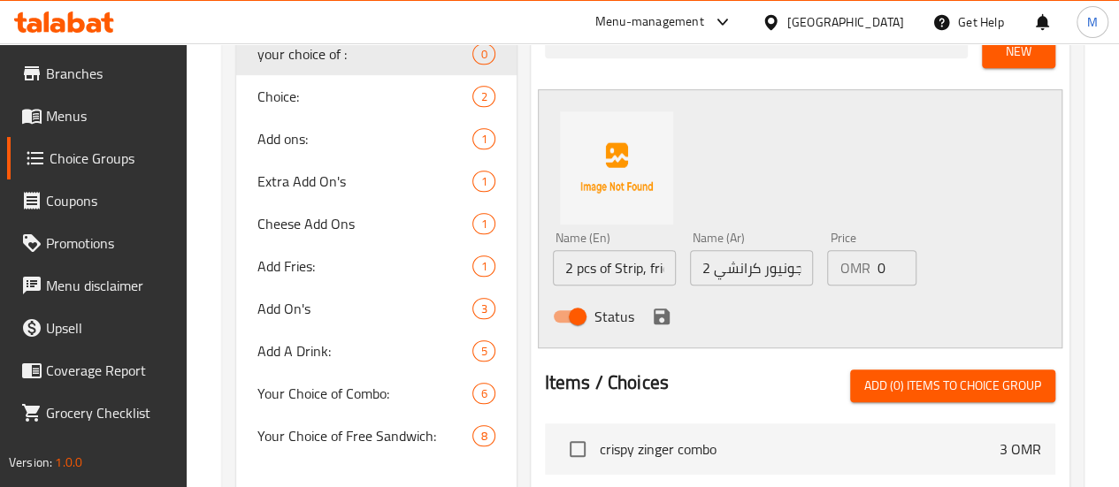
scroll to position [448, 0]
click at [653, 308] on icon "save" at bounding box center [661, 316] width 16 height 16
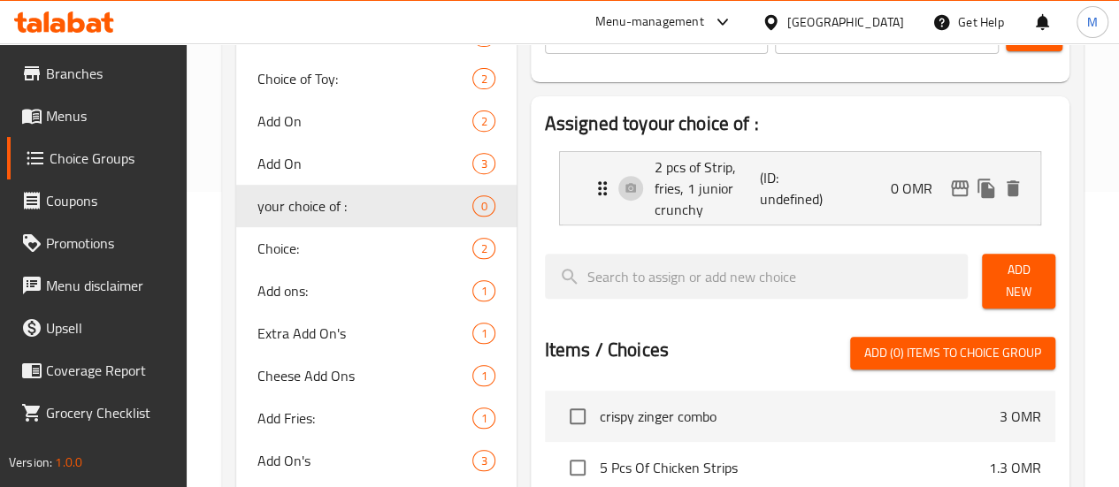
scroll to position [294, 0]
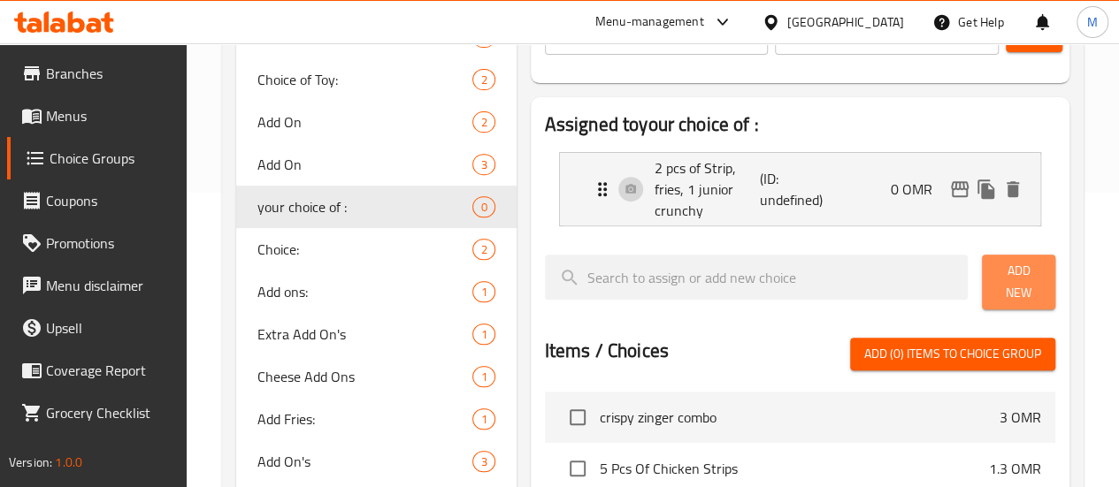
click at [996, 263] on span "Add New" at bounding box center [1018, 282] width 45 height 44
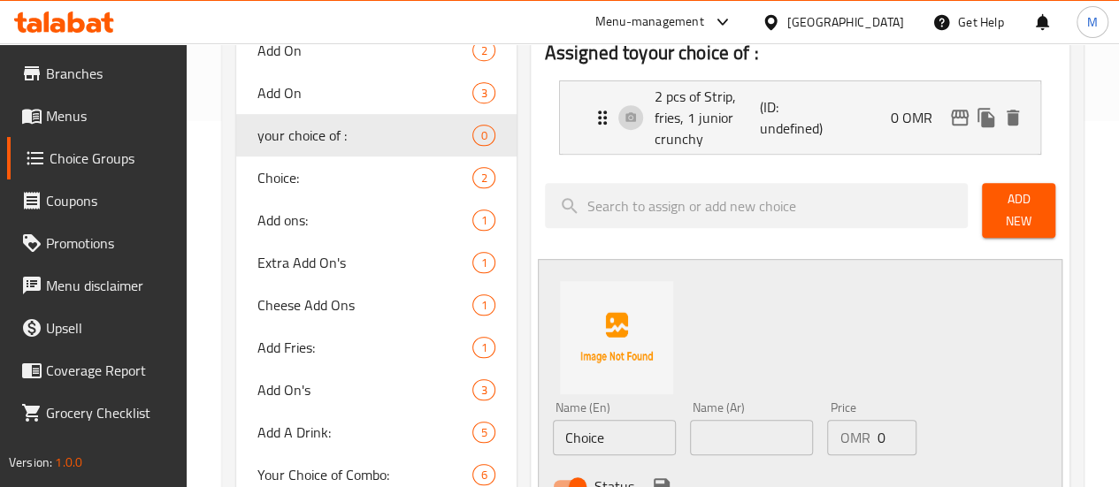
scroll to position [367, 0]
click at [553, 419] on input "Choice" at bounding box center [614, 436] width 123 height 35
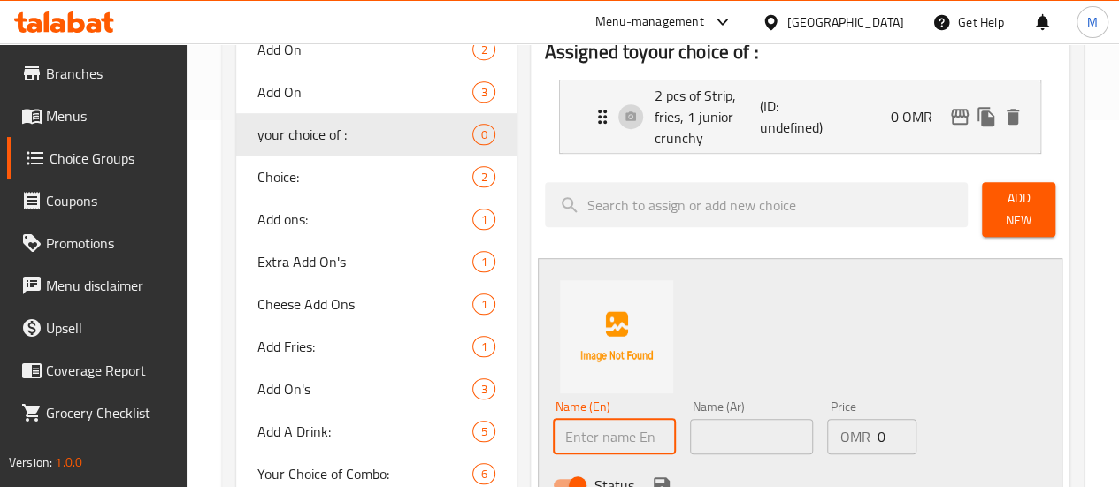
paste input "1 pcs of chicken, fries, 1 junior crunchy"
type input "1 pcs of chicken, fries, 1 junior crunchy"
click at [693, 419] on input "text" at bounding box center [751, 436] width 123 height 35
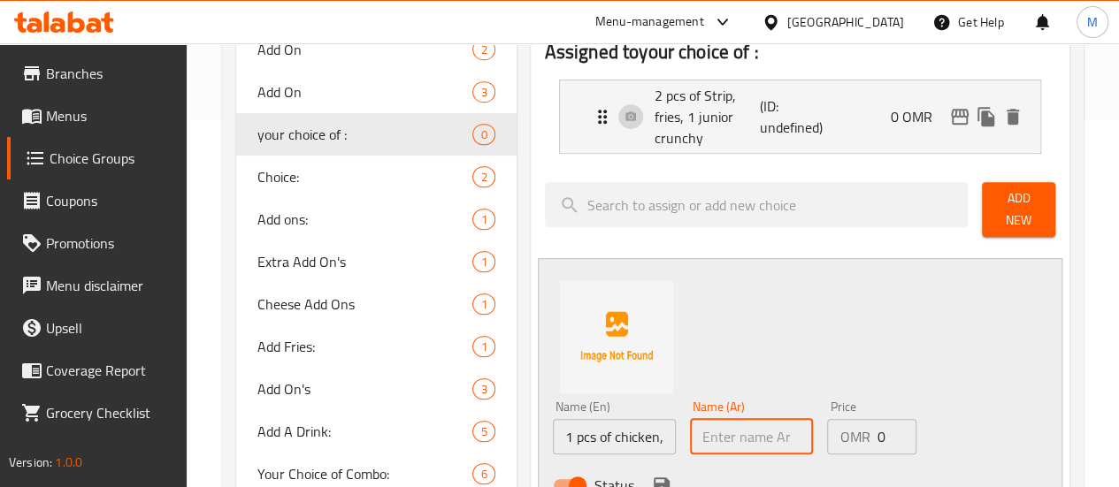
paste input "1 قطعة دجاج، بطاطس مقلية، 1 قطعة جونيور كرانشي"
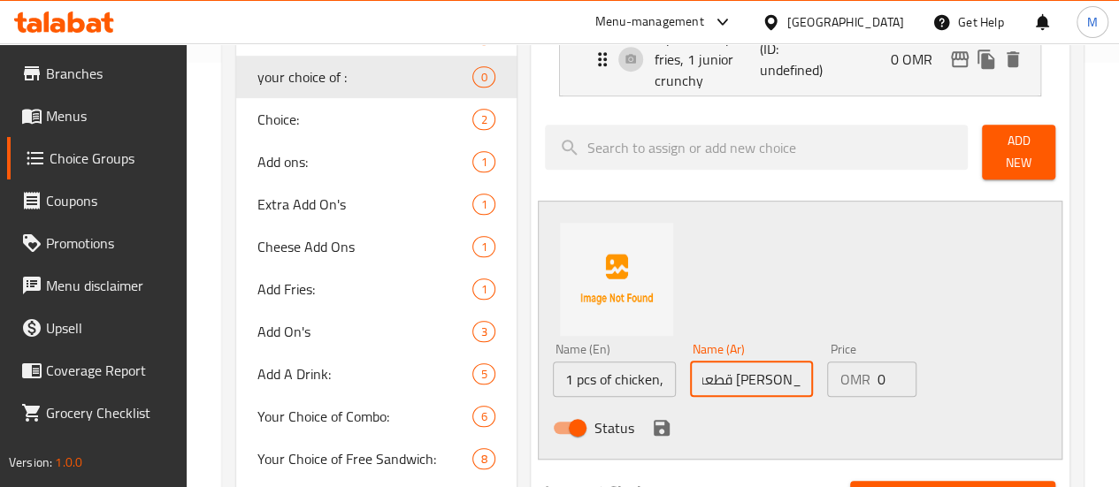
scroll to position [425, 0]
type input "1 قطعة دجاج، بطاطس مقلية، 1 قطعة جونيور كرانشي"
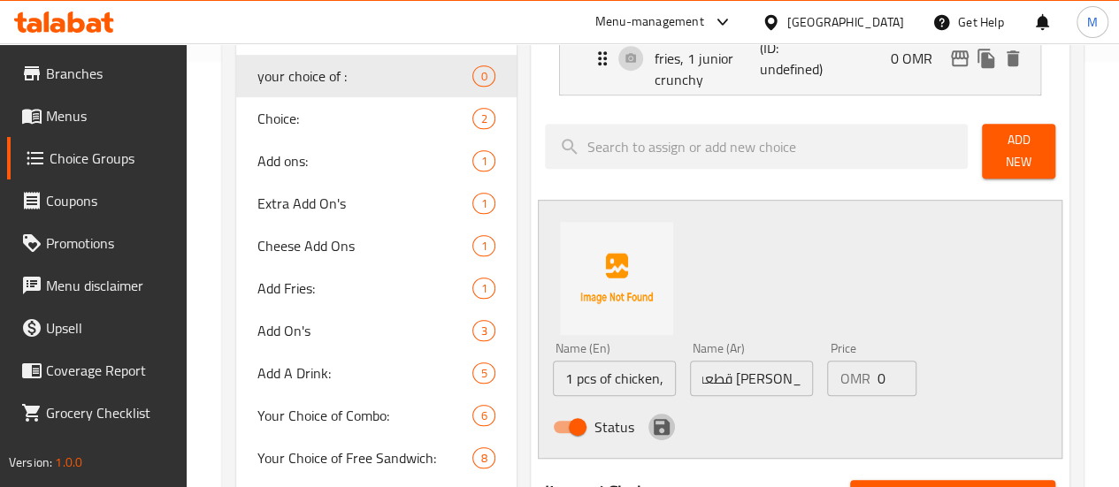
click at [651, 417] on icon "save" at bounding box center [661, 427] width 21 height 21
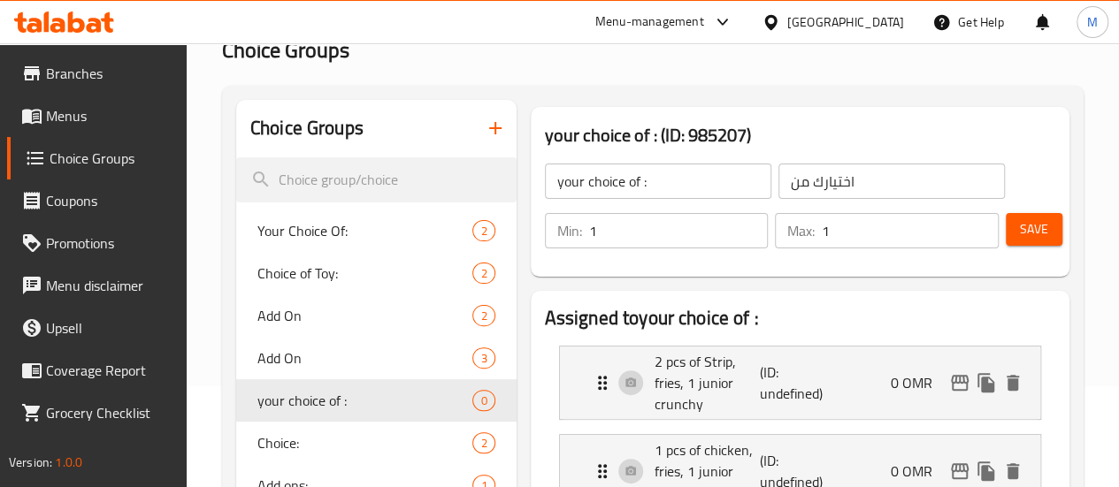
scroll to position [100, 0]
click at [1028, 225] on span "Save" at bounding box center [1034, 230] width 28 height 22
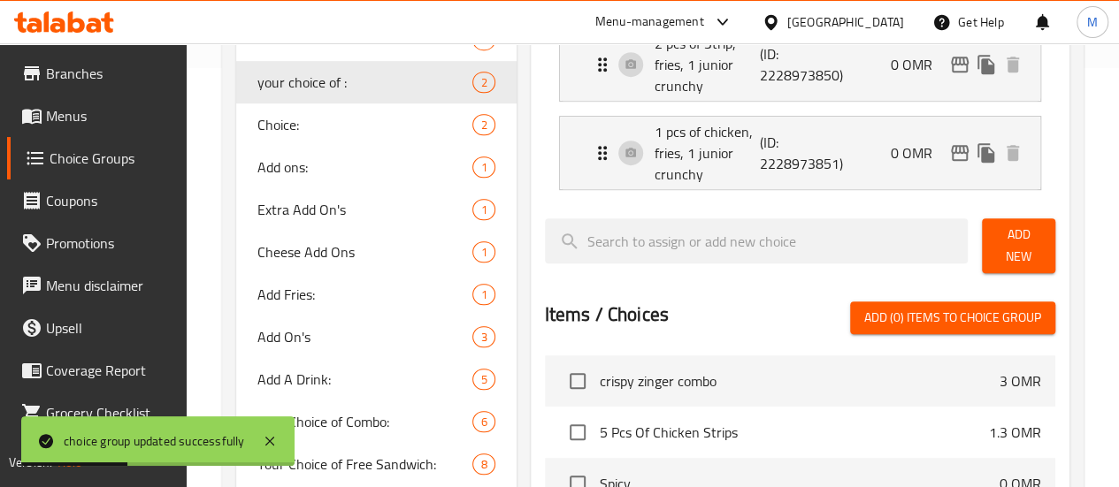
scroll to position [426, 0]
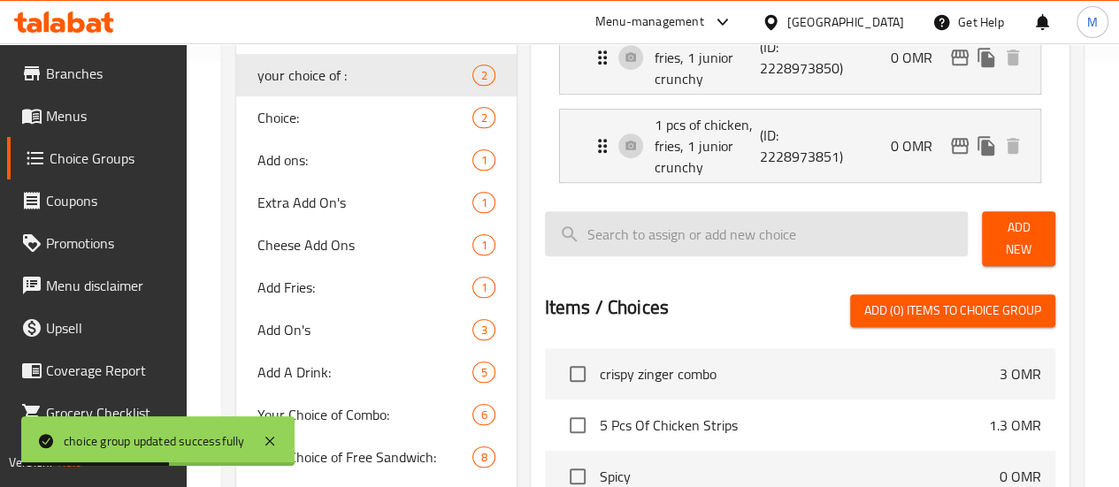
click at [634, 223] on input "search" at bounding box center [757, 233] width 424 height 45
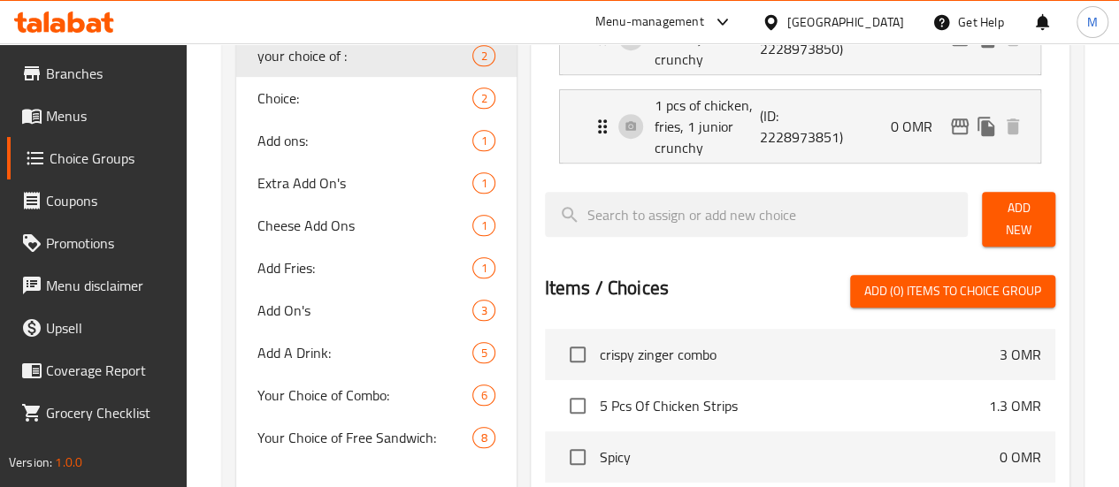
scroll to position [549, 0]
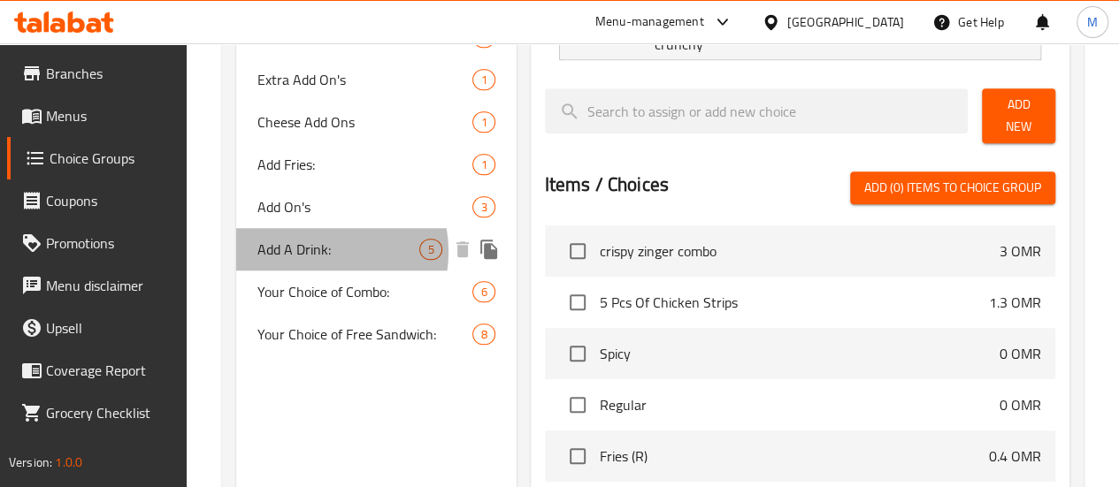
click at [315, 252] on span "Add A Drink:" at bounding box center [338, 249] width 163 height 21
type input "Add A Drink:"
type input "إضافة مشروب:"
type input "0"
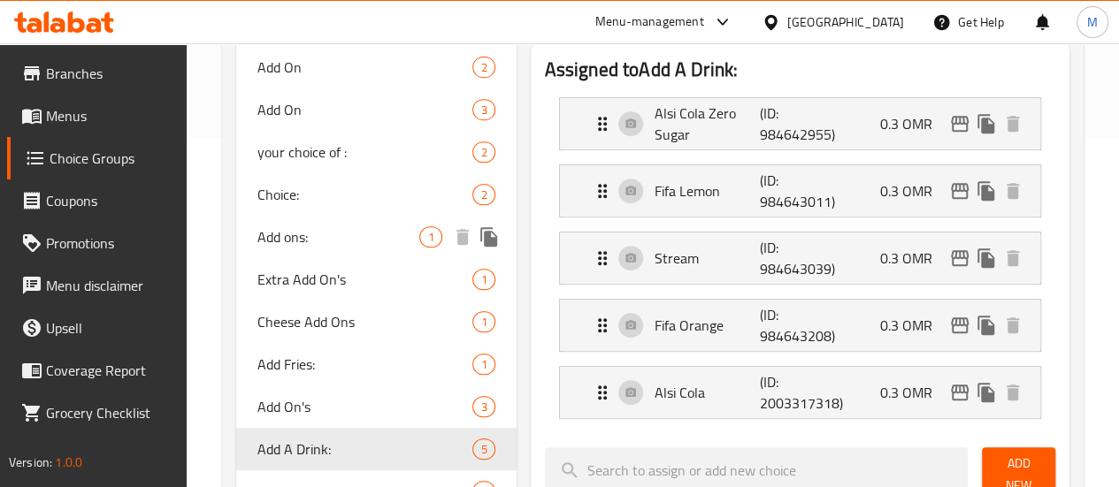
scroll to position [348, 0]
click at [480, 451] on icon "duplicate" at bounding box center [488, 449] width 17 height 19
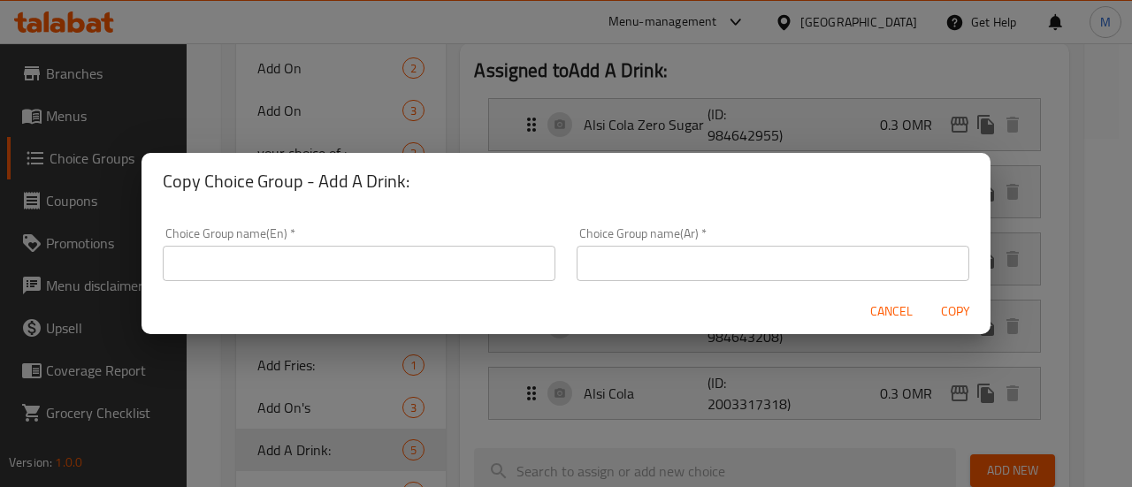
click at [686, 288] on div "Cancel Copy" at bounding box center [565, 311] width 849 height 47
click at [888, 309] on span "Cancel" at bounding box center [891, 312] width 42 height 22
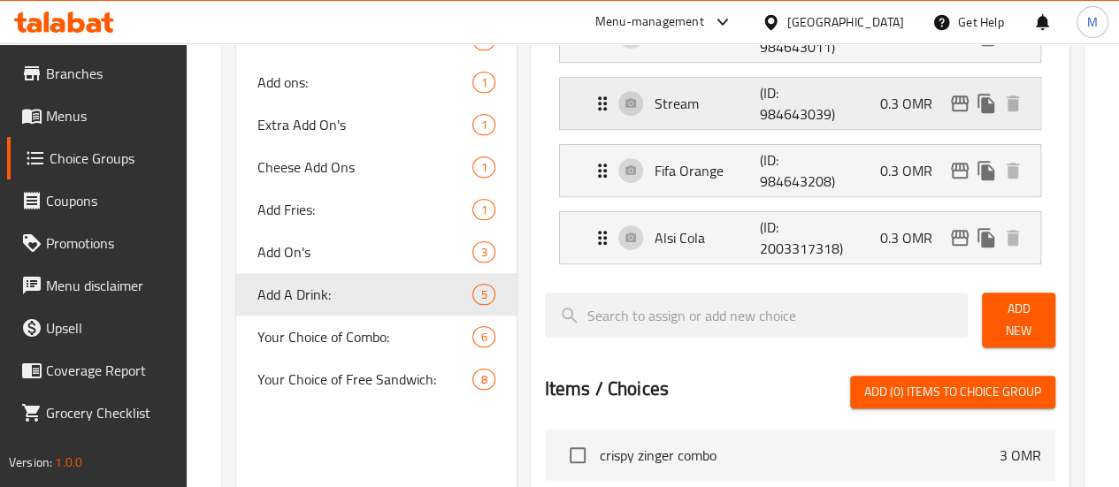
scroll to position [505, 0]
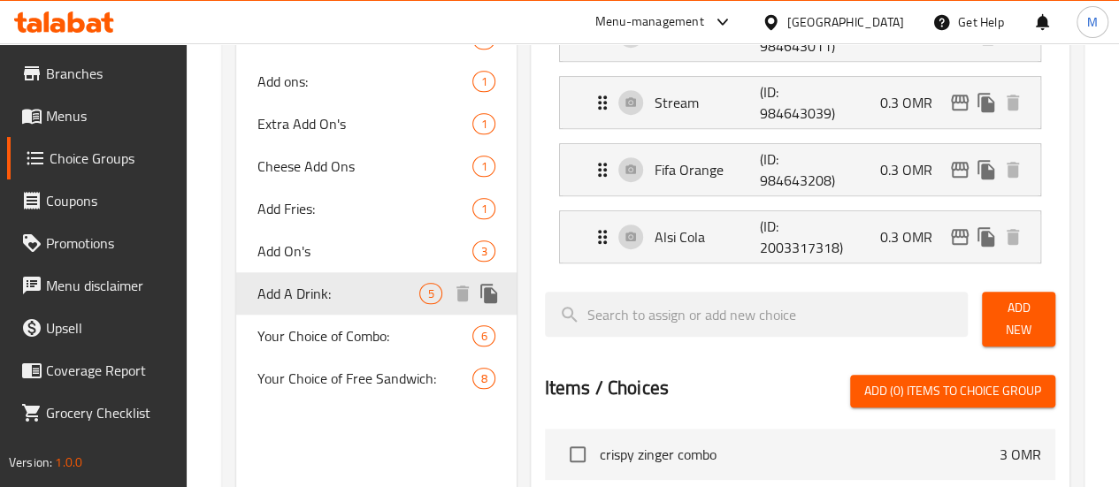
click at [480, 294] on icon "duplicate" at bounding box center [488, 293] width 17 height 19
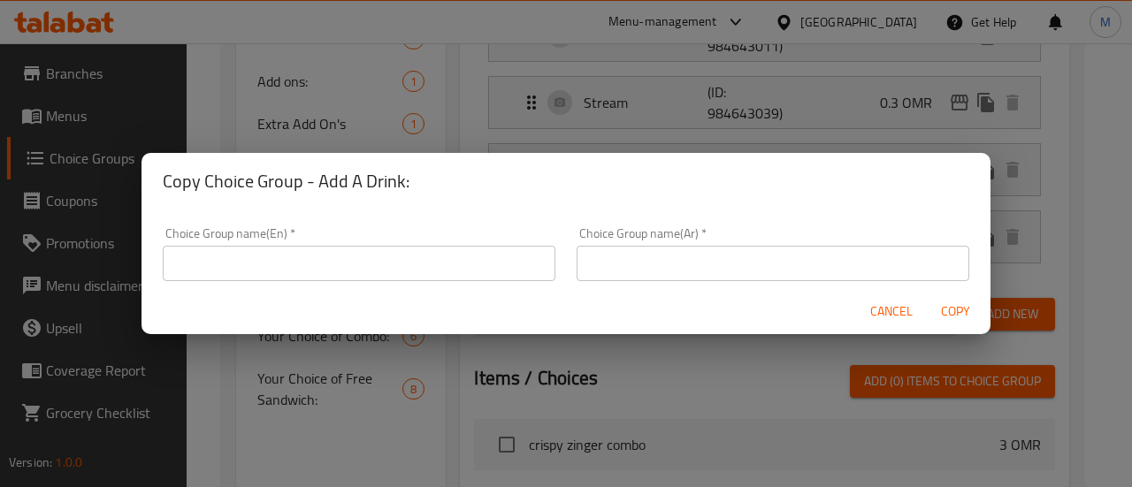
click at [378, 245] on div "Choice Group name(En)   * Choice Group name(En) *" at bounding box center [359, 254] width 393 height 54
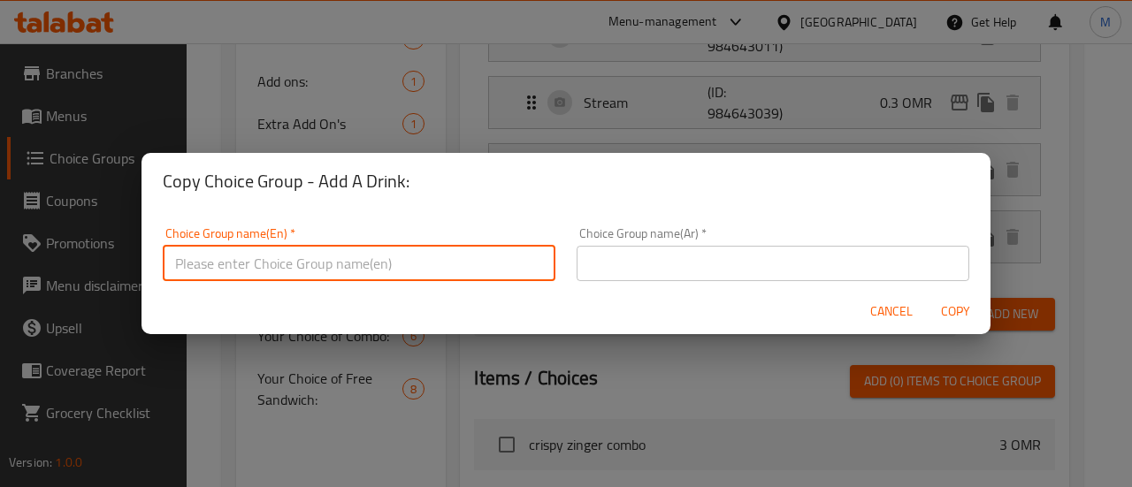
click at [378, 261] on input "text" at bounding box center [359, 263] width 393 height 35
type input "Your choice of drink:"
click at [640, 272] on input "text" at bounding box center [773, 263] width 393 height 35
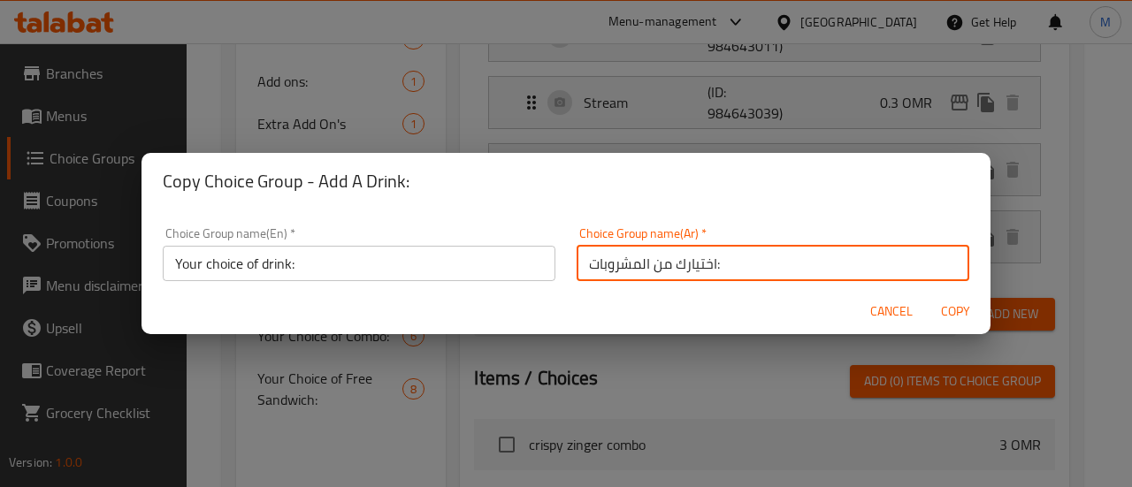
type input "اختيارك من المشروبات:"
click at [957, 307] on span "Copy" at bounding box center [955, 312] width 42 height 22
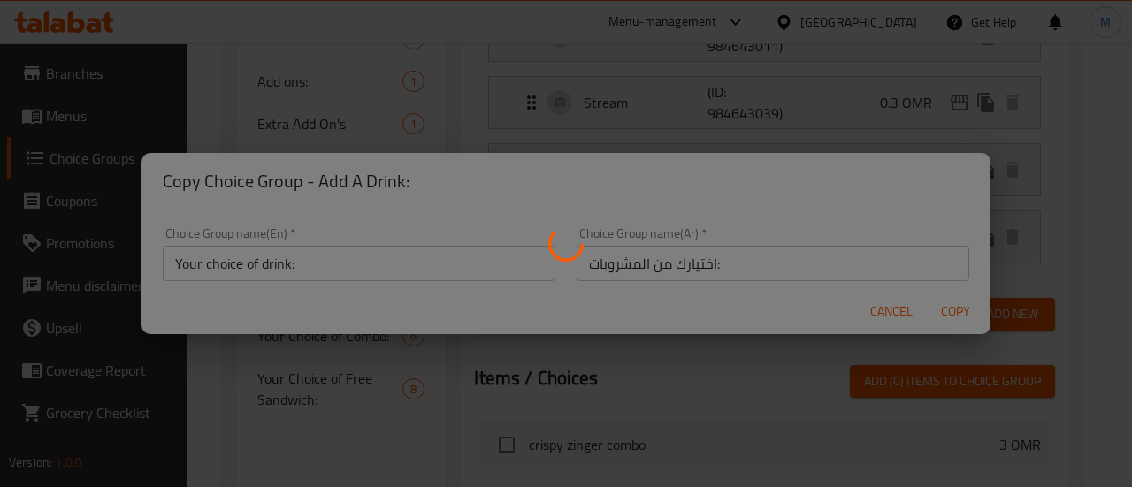
type input "Your choice of drink:"
type input "اختيارك من المشروبات:"
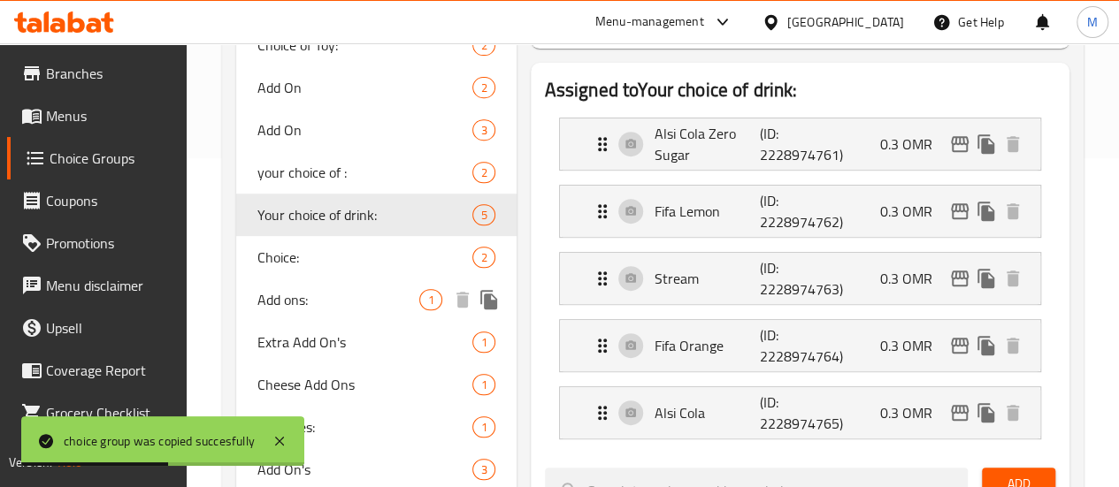
scroll to position [284, 0]
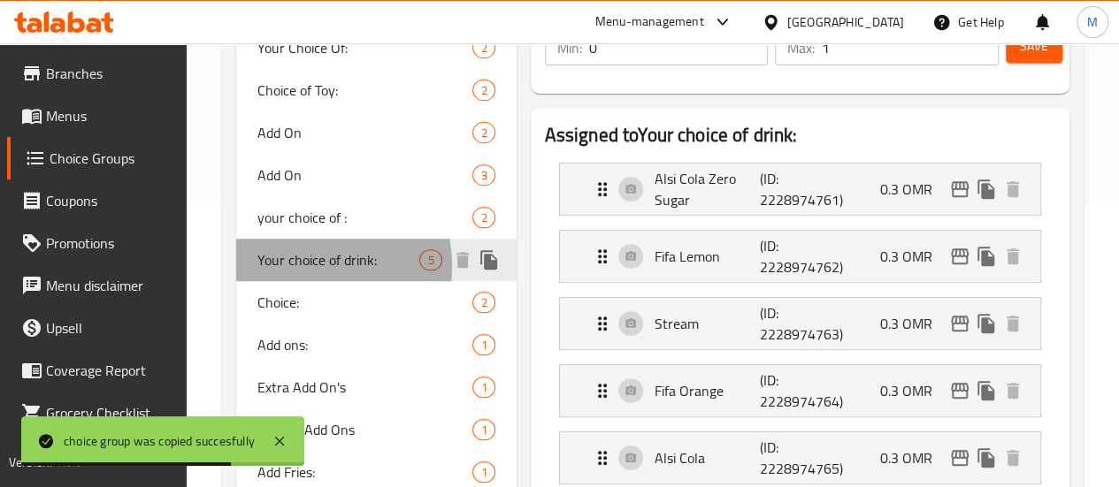
click at [297, 266] on span "Your choice of drink:" at bounding box center [338, 259] width 163 height 21
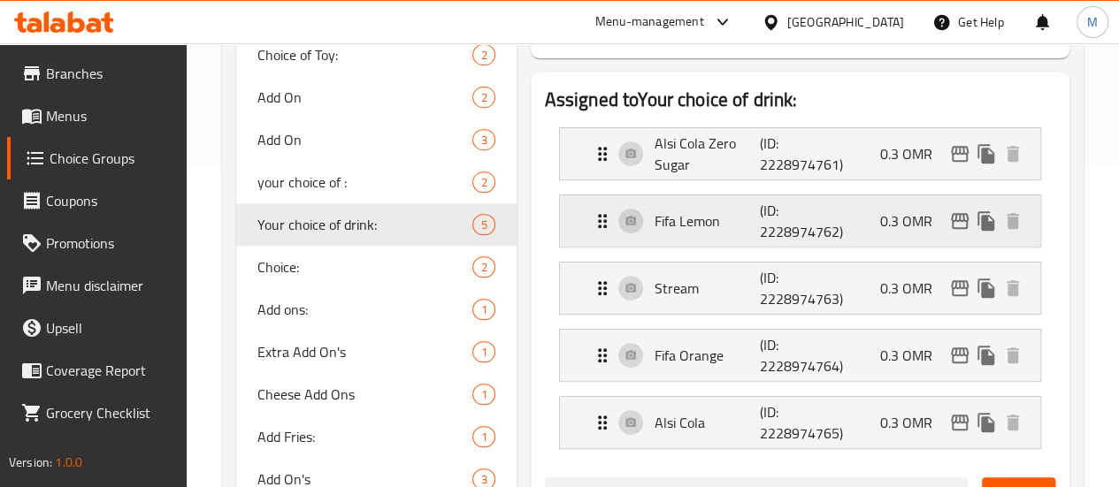
scroll to position [321, 0]
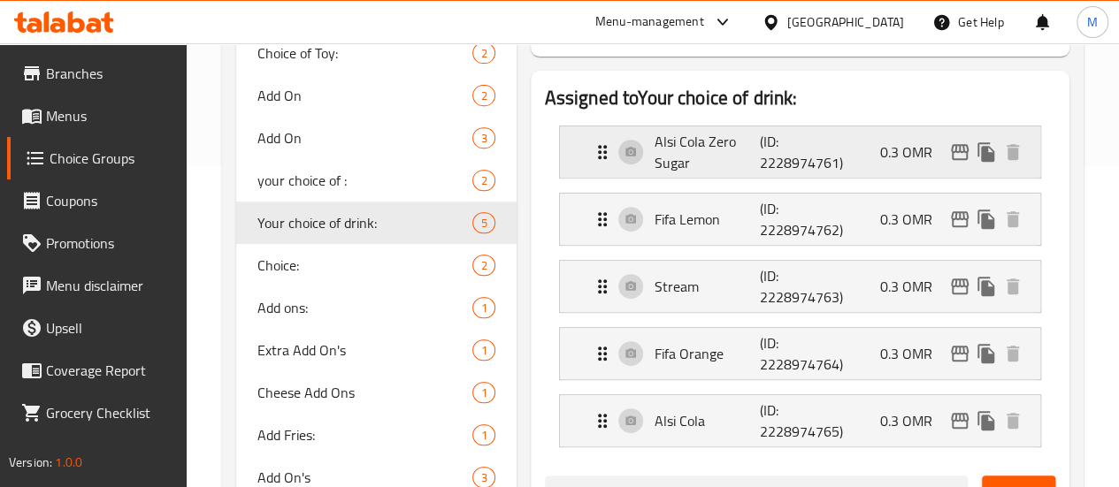
click at [840, 147] on div "Alsi Cola Zero Sugar (ID: 2228974761) 0.3 OMR" at bounding box center [805, 151] width 427 height 51
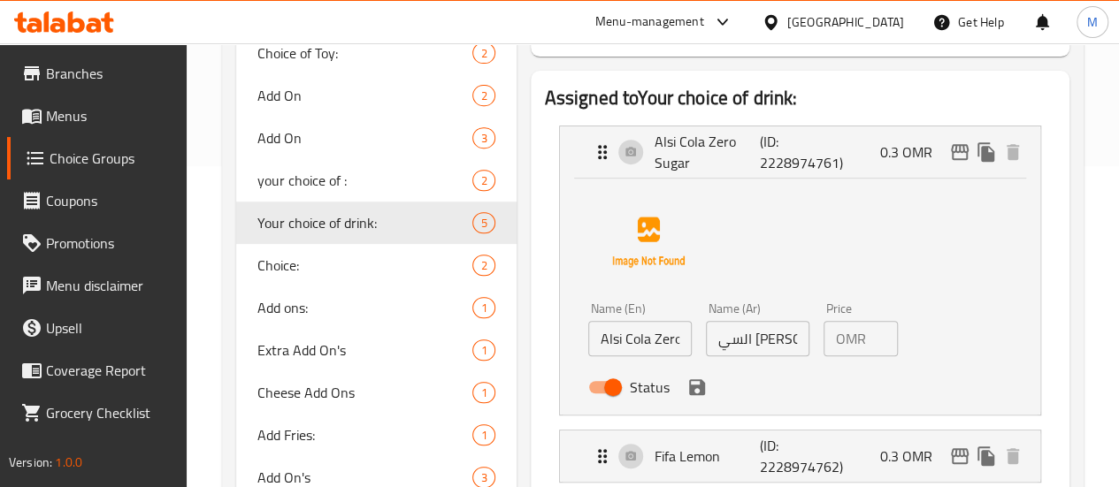
click at [840, 346] on div "OMR 0.3 Price" at bounding box center [860, 338] width 74 height 35
click at [686, 387] on icon "save" at bounding box center [696, 387] width 21 height 21
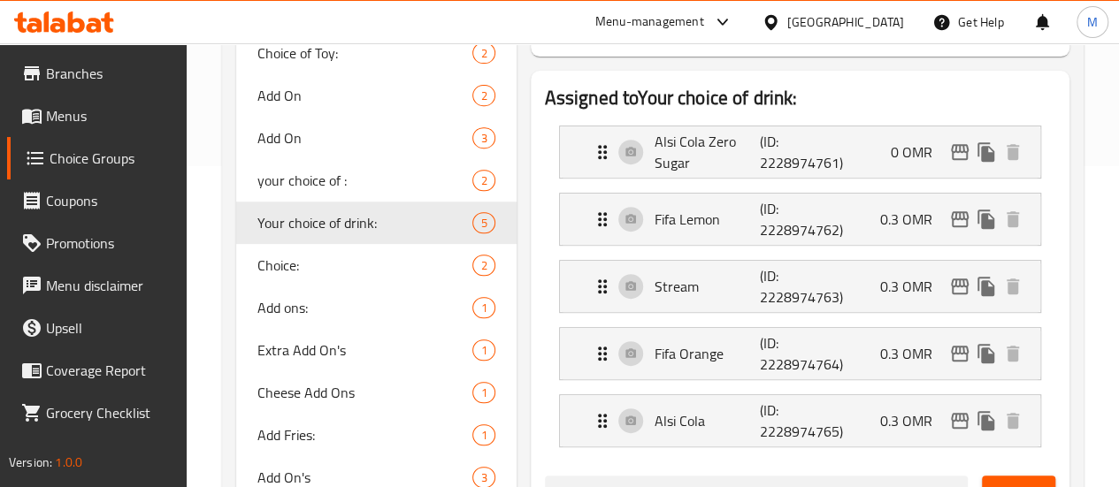
type input "0"
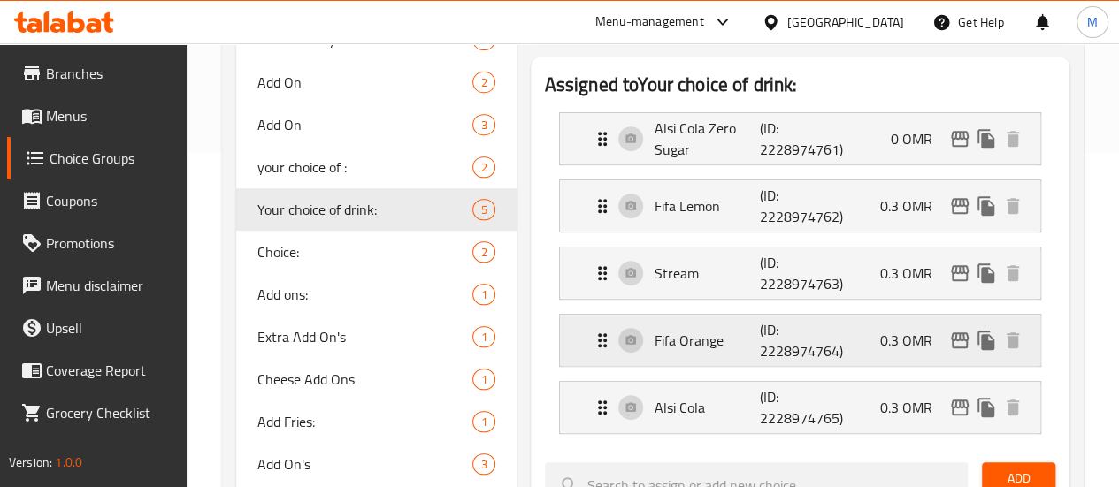
scroll to position [326, 0]
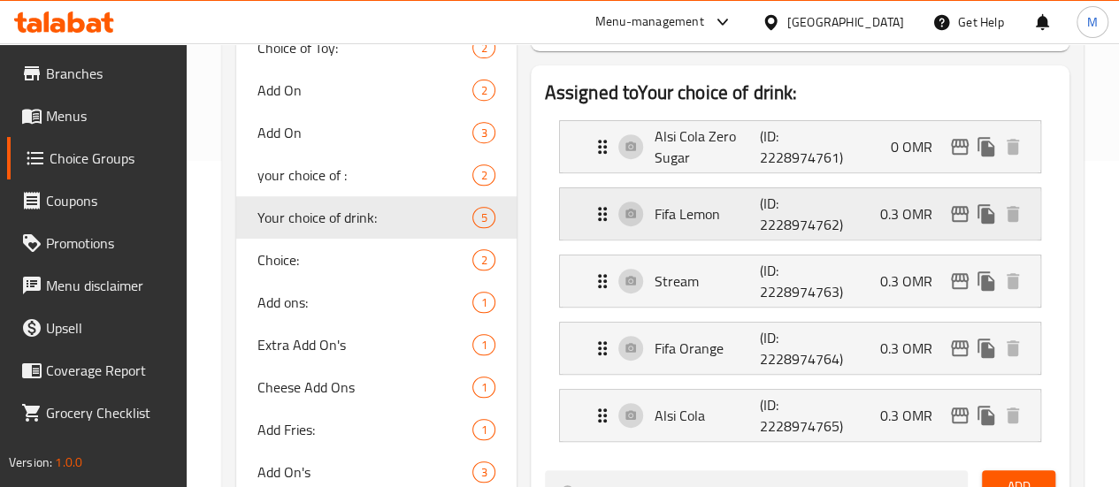
click at [872, 206] on div "Fifa Lemon (ID: 2228974762) 0.3 OMR" at bounding box center [805, 213] width 427 height 51
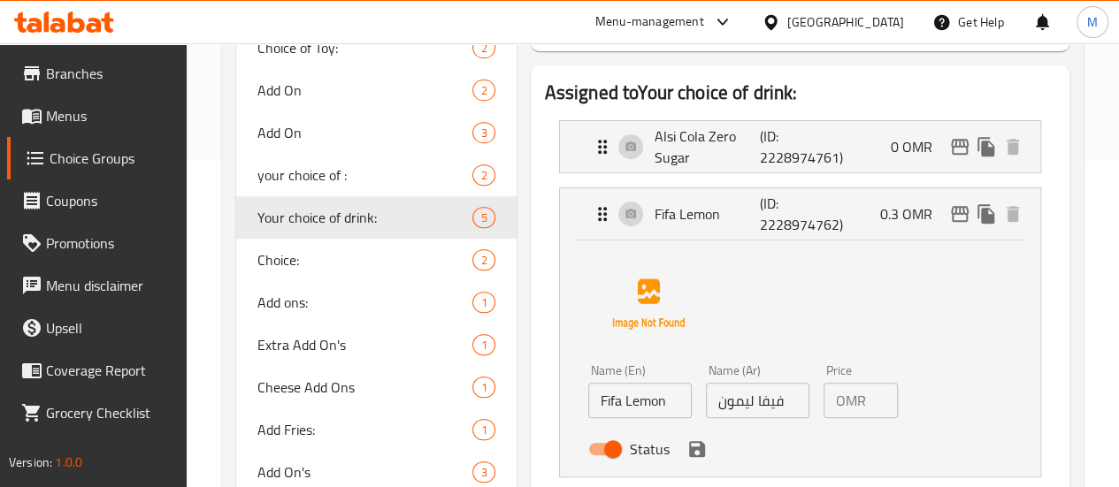
click at [836, 399] on p "OMR" at bounding box center [851, 400] width 30 height 21
click at [838, 401] on div "OMR 0.3 Price" at bounding box center [860, 400] width 74 height 35
click at [686, 448] on icon "save" at bounding box center [696, 449] width 21 height 21
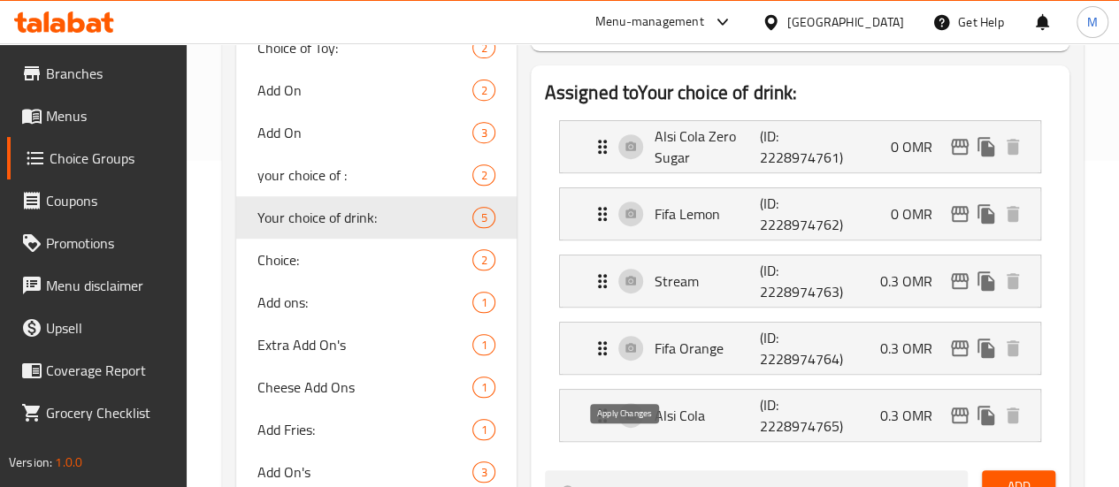
type input "0"
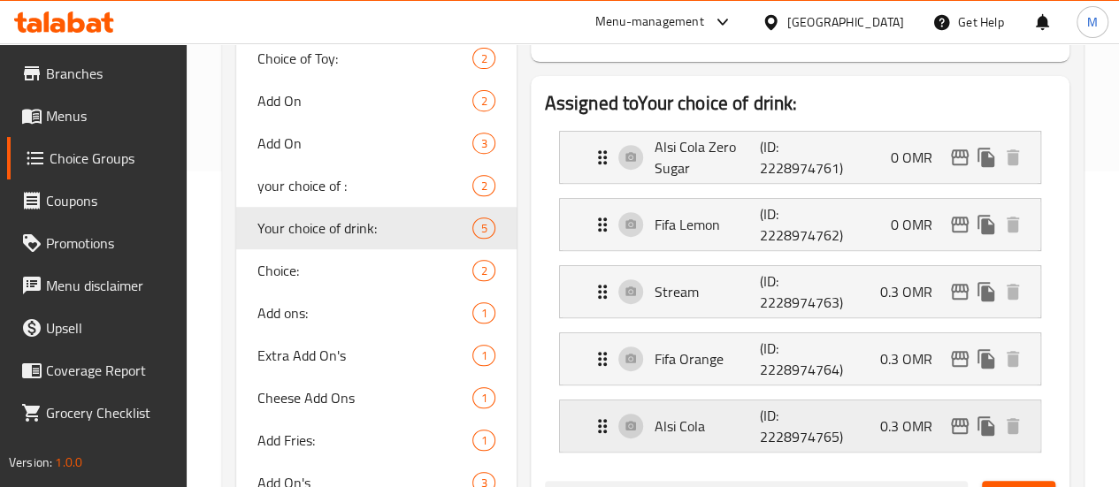
scroll to position [313, 0]
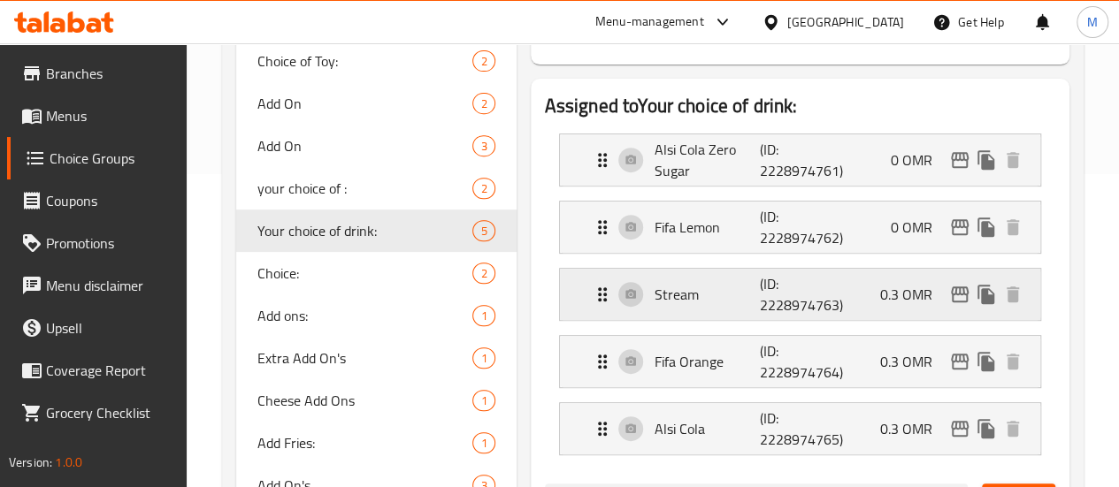
click at [841, 298] on div "Stream (ID: 2228974763) 0.3 OMR" at bounding box center [805, 294] width 427 height 51
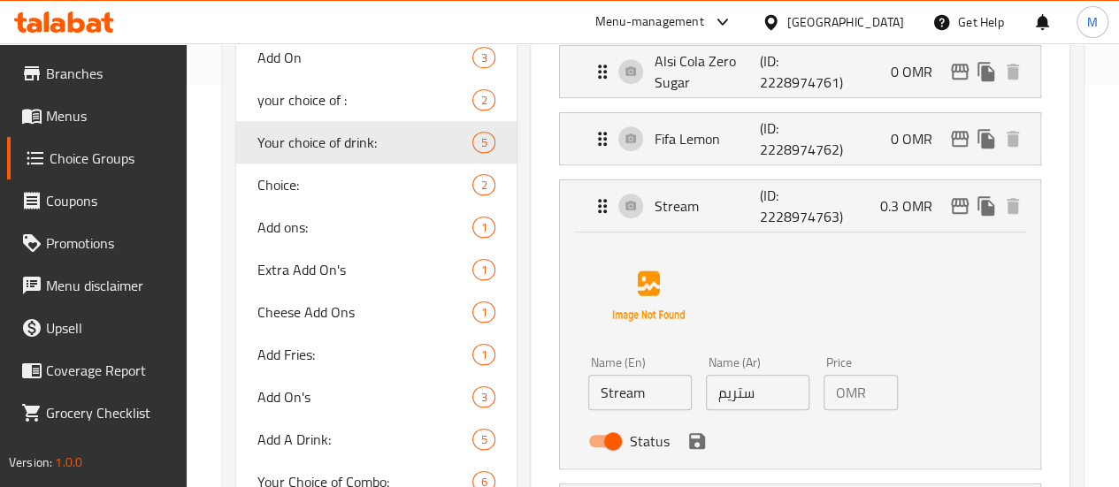
scroll to position [414, 0]
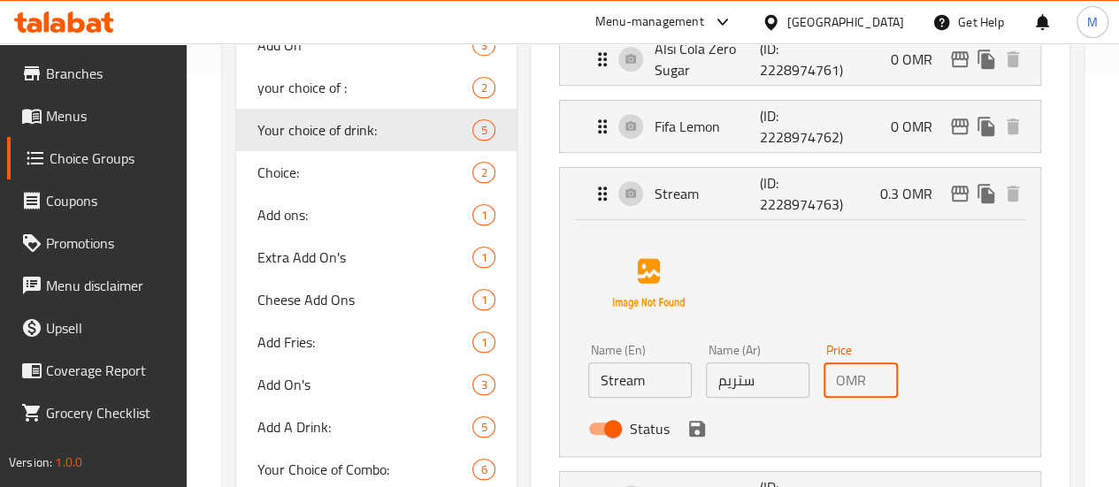
click at [873, 383] on input "0.3" at bounding box center [885, 380] width 25 height 35
click at [686, 438] on icon "save" at bounding box center [696, 428] width 21 height 21
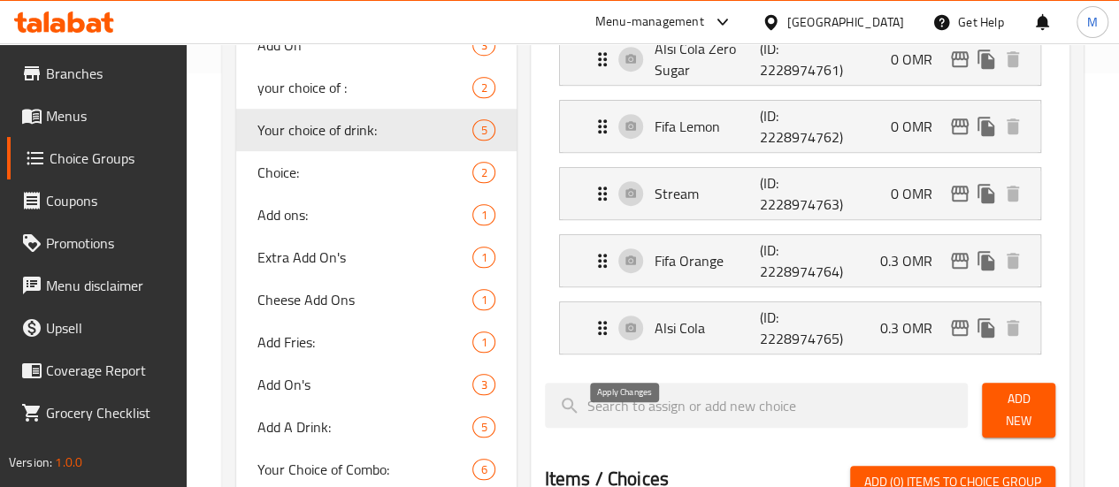
type input "0"
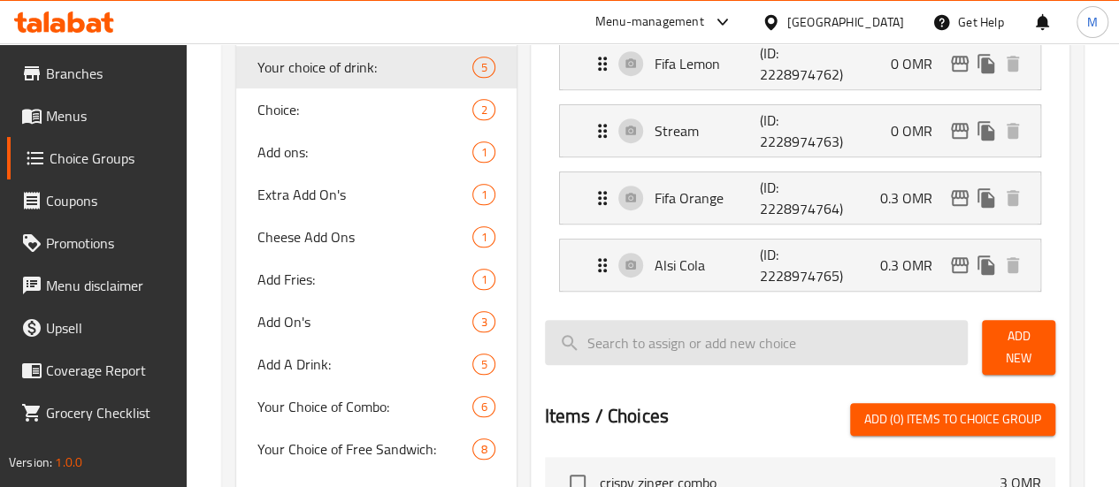
scroll to position [481, 0]
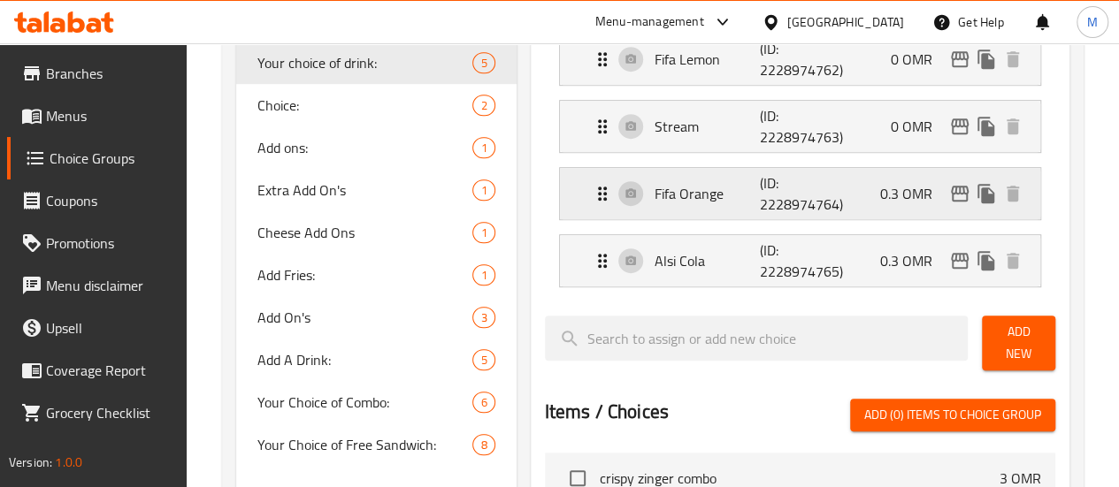
click at [902, 172] on div "Fifa Orange (ID: 2228974764) 0.3 OMR" at bounding box center [805, 193] width 427 height 51
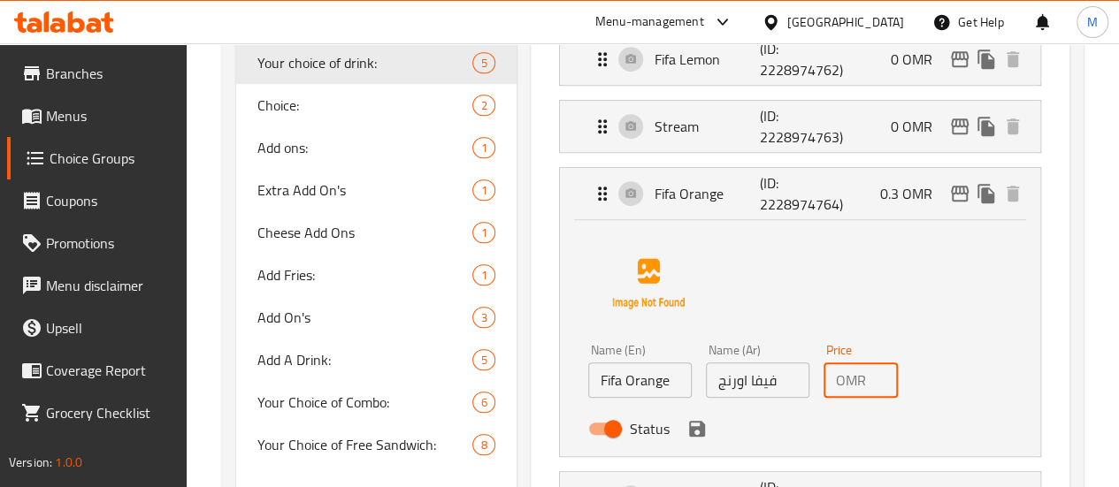
click at [873, 378] on input "0.3" at bounding box center [885, 380] width 25 height 35
click at [686, 436] on icon "save" at bounding box center [696, 428] width 21 height 21
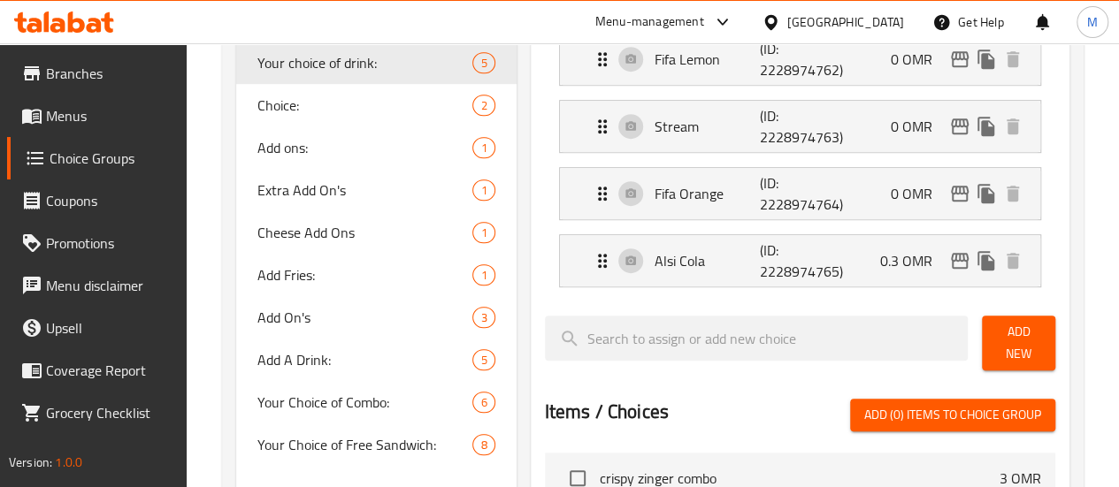
type input "0"
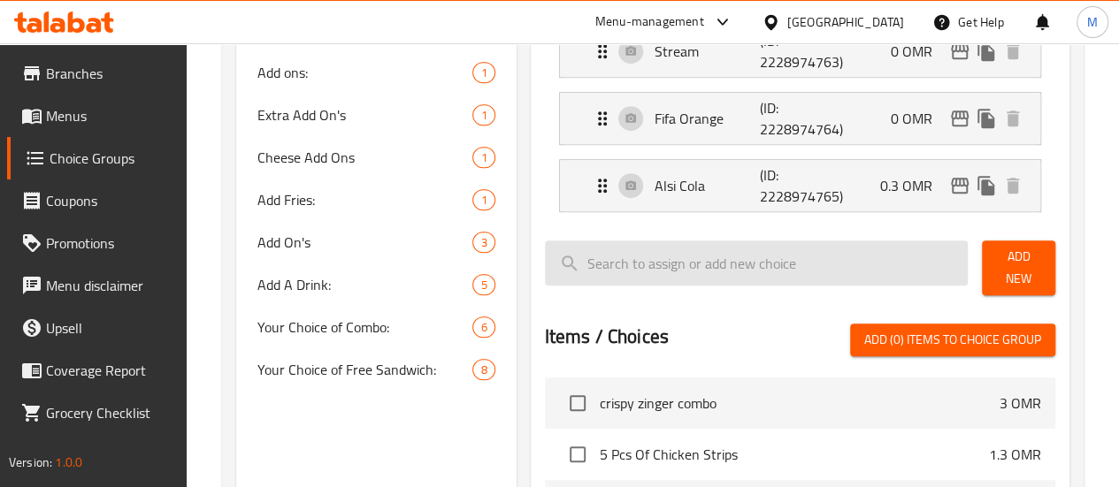
scroll to position [557, 0]
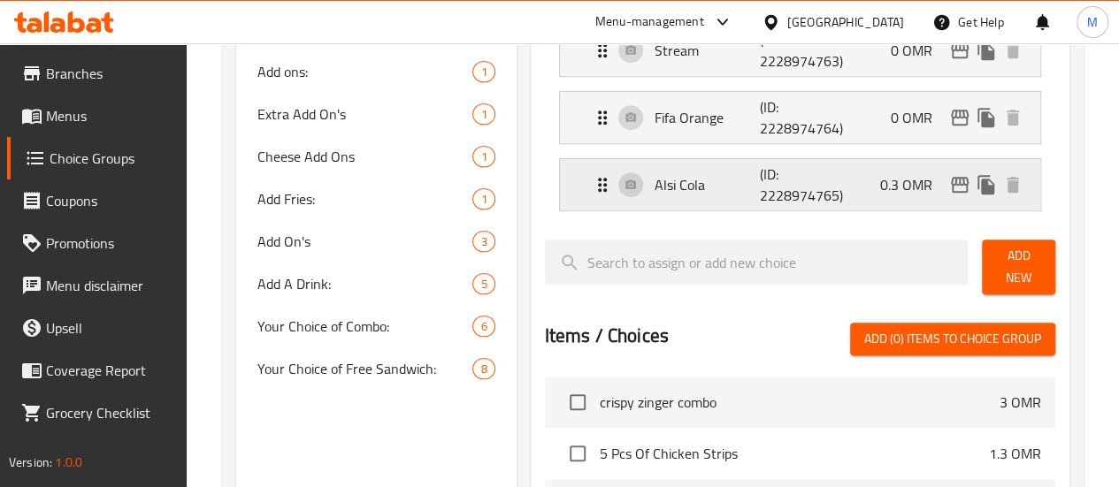
click at [901, 178] on p "0.3 OMR" at bounding box center [913, 184] width 66 height 21
click at [883, 181] on p "0.3 OMR" at bounding box center [913, 184] width 66 height 21
click at [922, 183] on p "0.3 OMR" at bounding box center [913, 184] width 66 height 21
click at [796, 182] on div "Alsi Cola (ID: 2228974765) 0.3 OMR" at bounding box center [805, 184] width 427 height 51
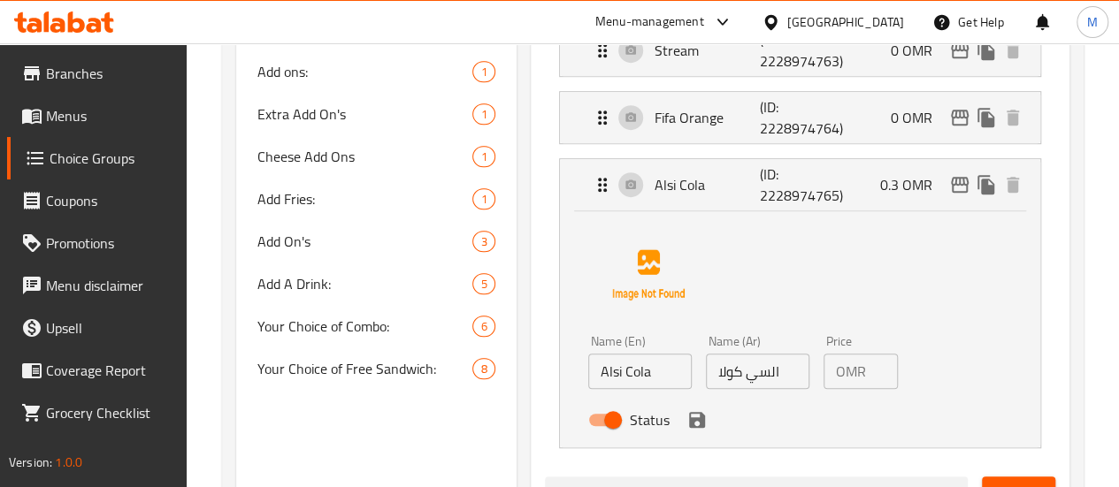
click at [873, 369] on input "0.3" at bounding box center [885, 371] width 25 height 35
click at [686, 418] on icon "save" at bounding box center [696, 419] width 21 height 21
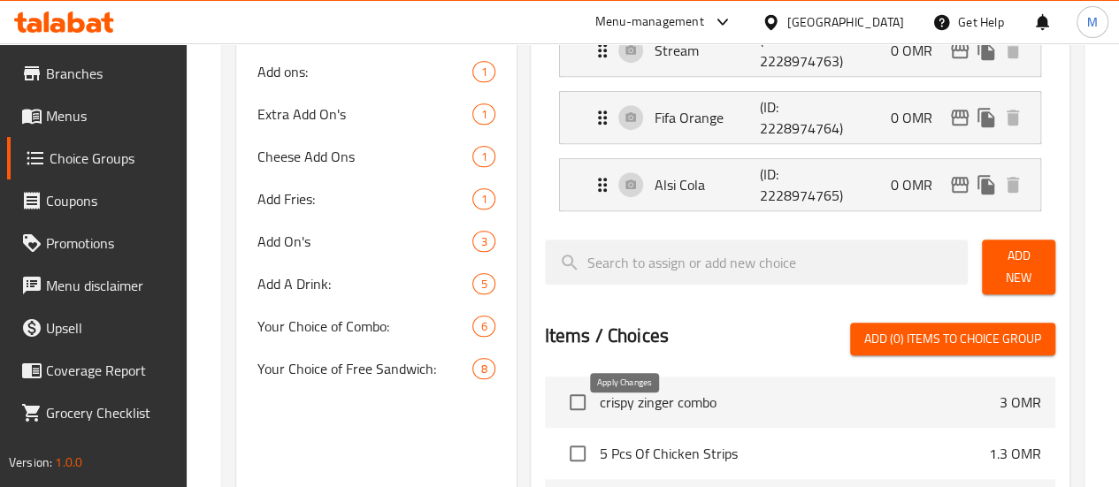
type input "0"
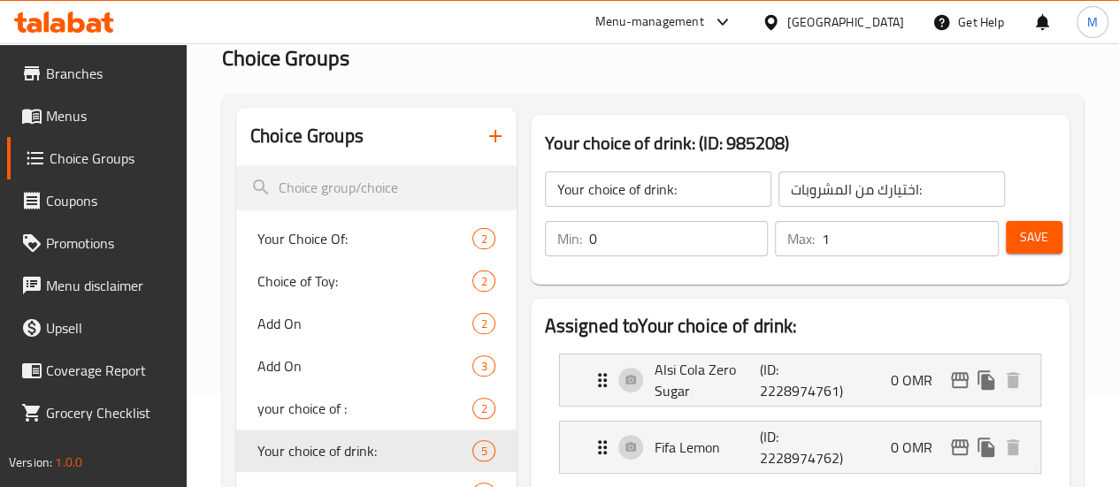
scroll to position [110, 0]
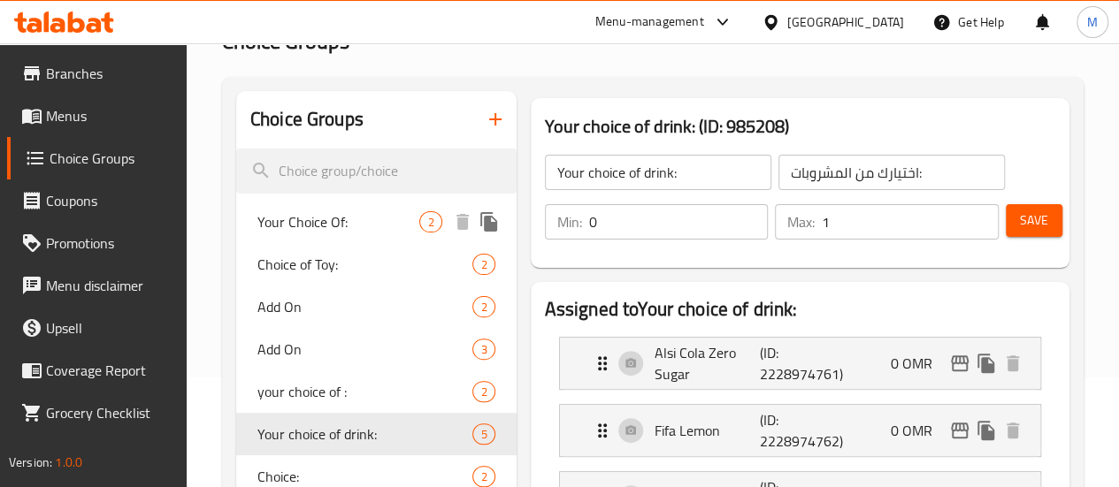
click at [306, 218] on span "Your Choice Of:" at bounding box center [338, 221] width 163 height 21
type input "Your Choice Of:"
type input "إختيارك من:"
type input "1"
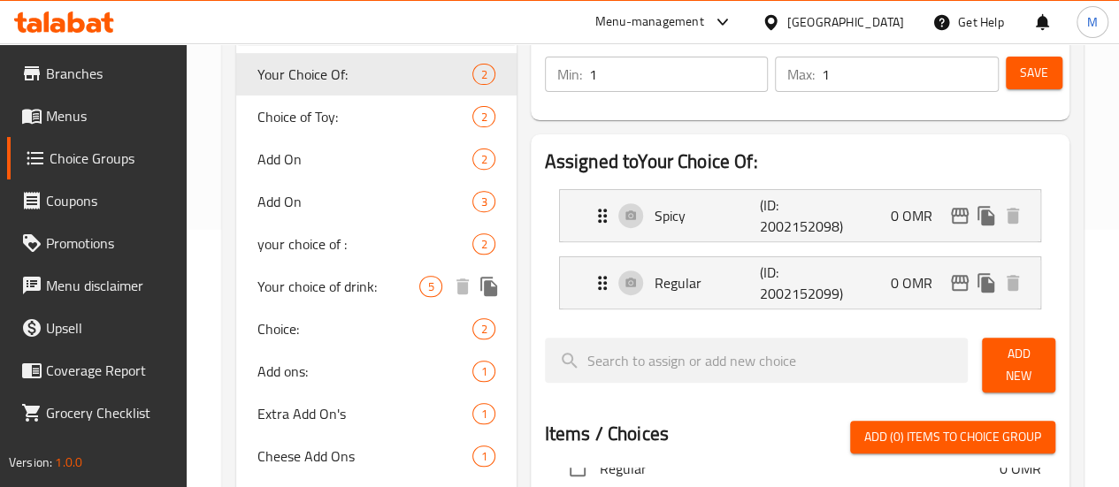
scroll to position [258, 0]
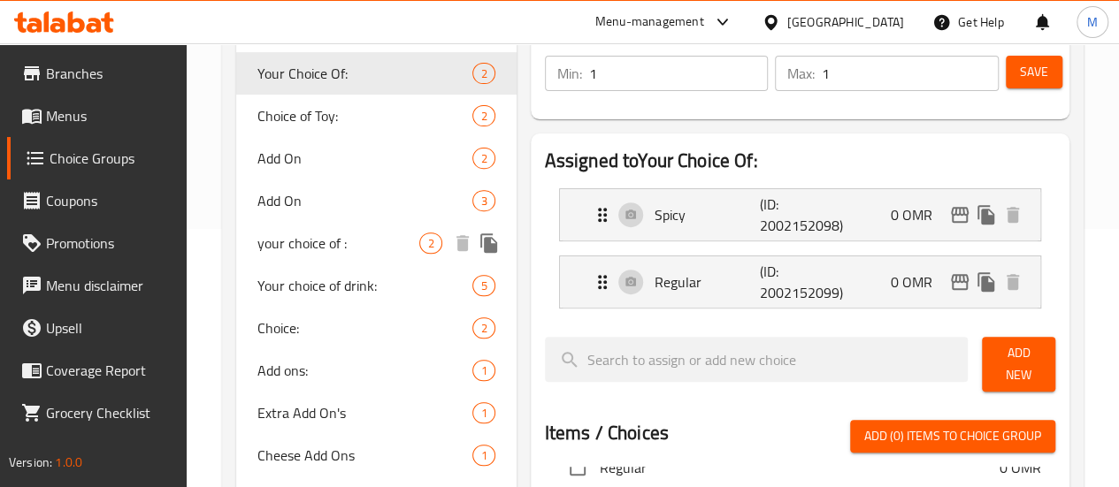
click at [324, 251] on span "your choice of :" at bounding box center [338, 243] width 163 height 21
type input "your choice of :"
type input "اختيارك من"
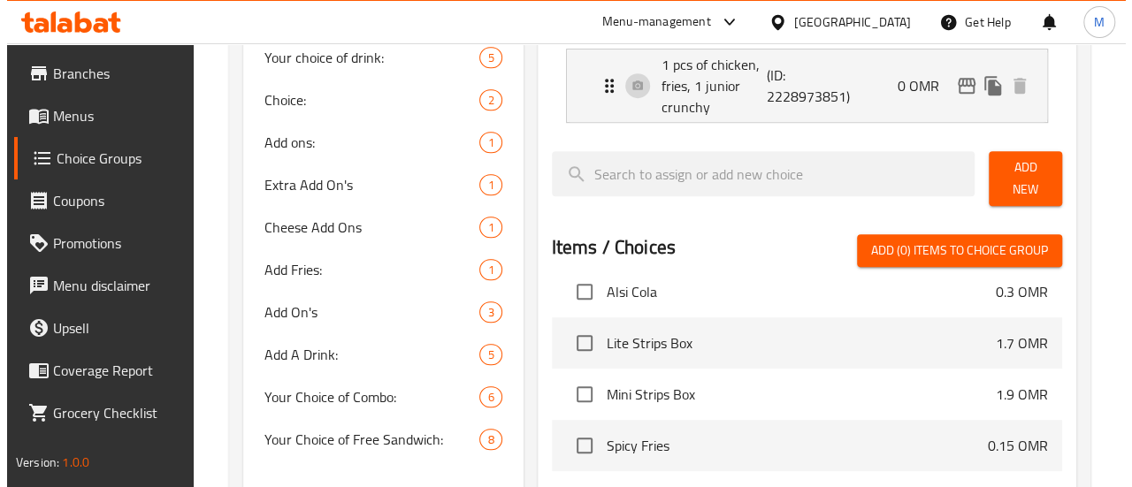
scroll to position [736, 0]
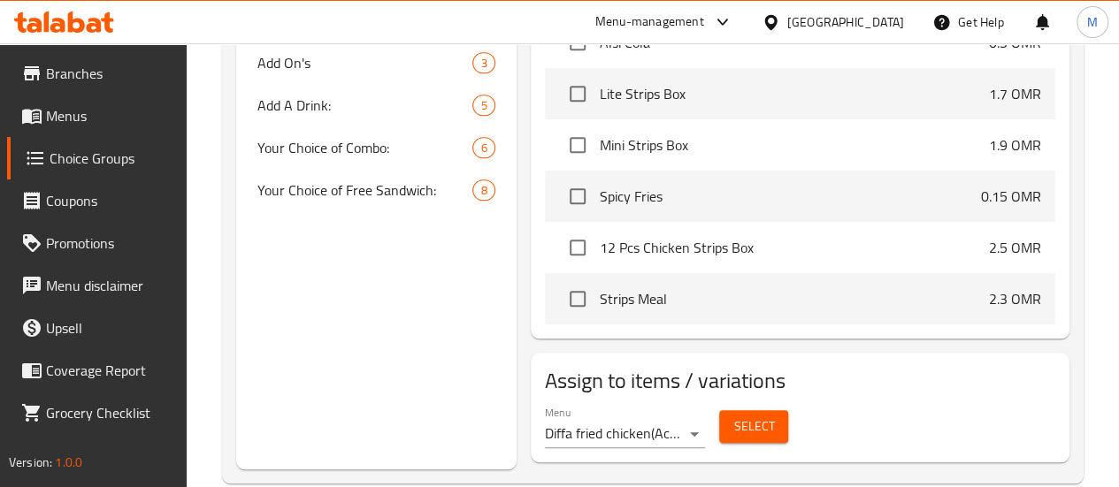
click at [733, 416] on span "Select" at bounding box center [753, 427] width 41 height 22
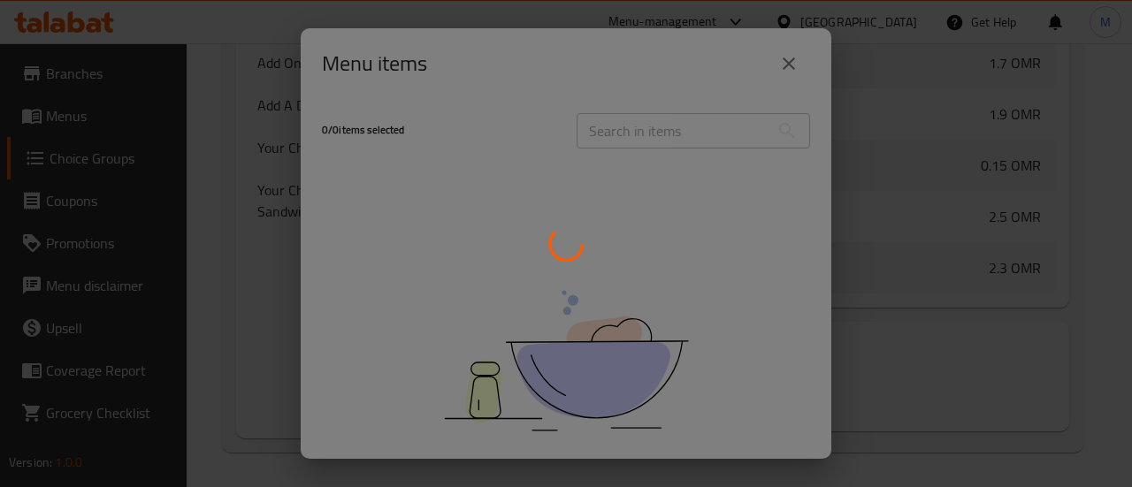
click at [791, 56] on div at bounding box center [566, 243] width 1132 height 487
click at [981, 206] on div at bounding box center [566, 243] width 1132 height 487
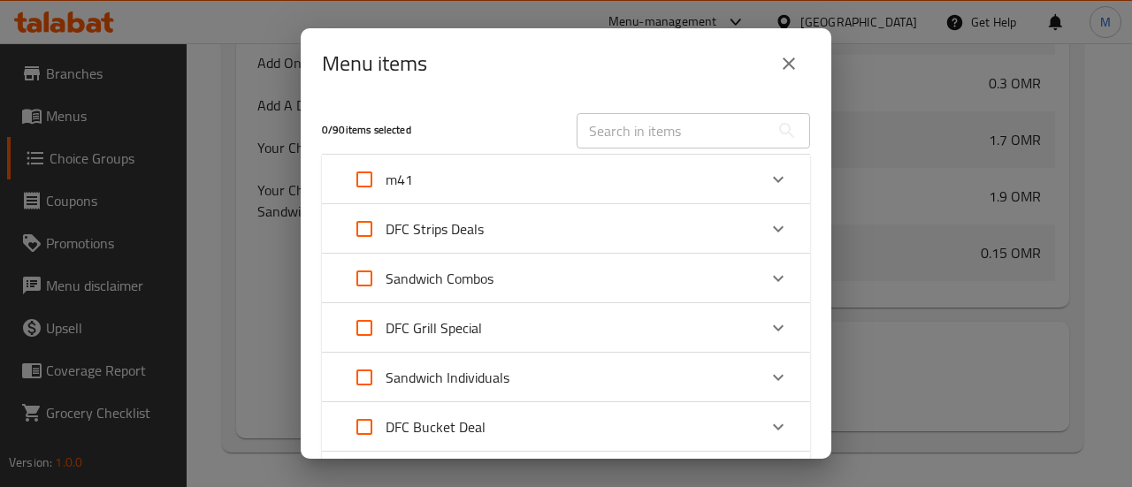
click at [571, 183] on div "m41" at bounding box center [550, 179] width 414 height 42
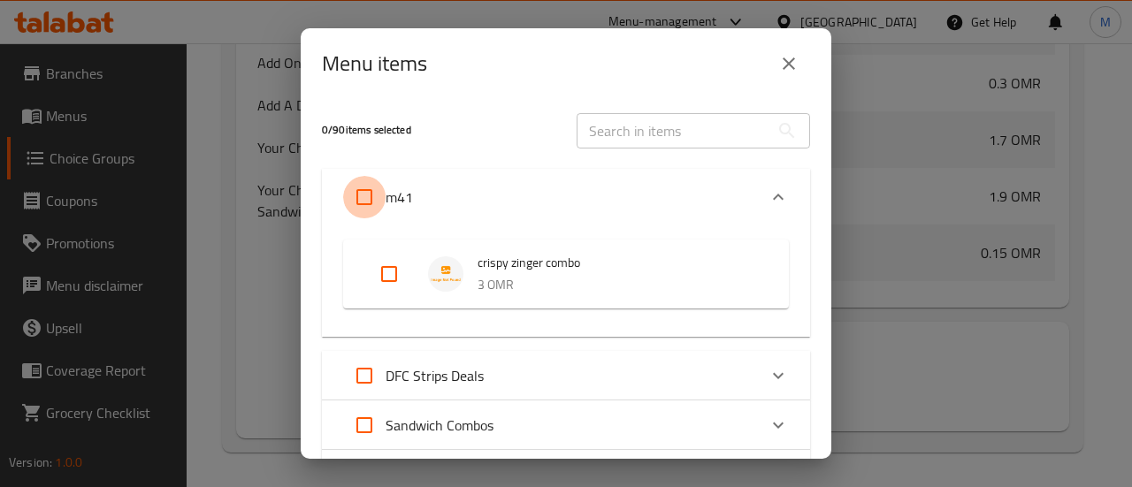
click at [381, 192] on input "Expand" at bounding box center [364, 197] width 42 height 42
checkbox input "true"
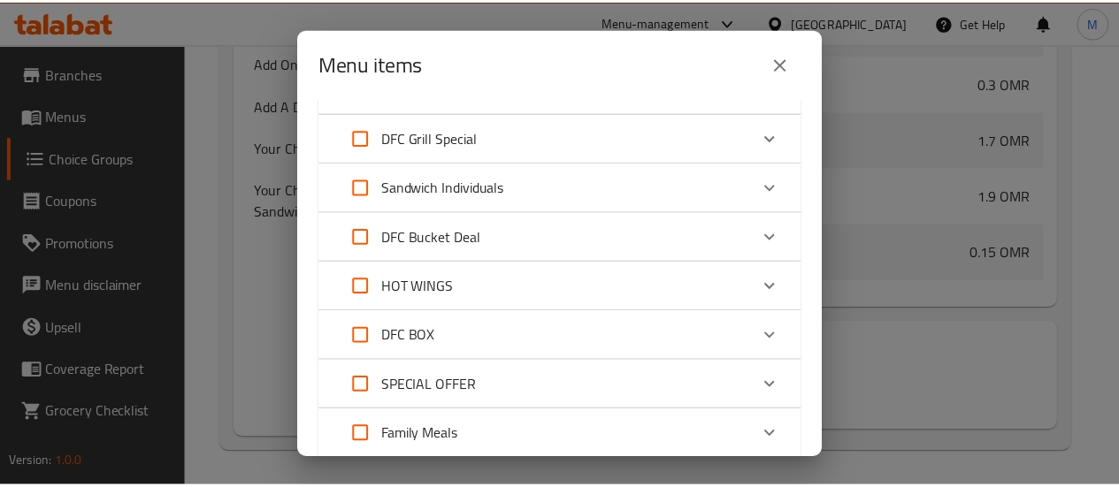
scroll to position [708, 0]
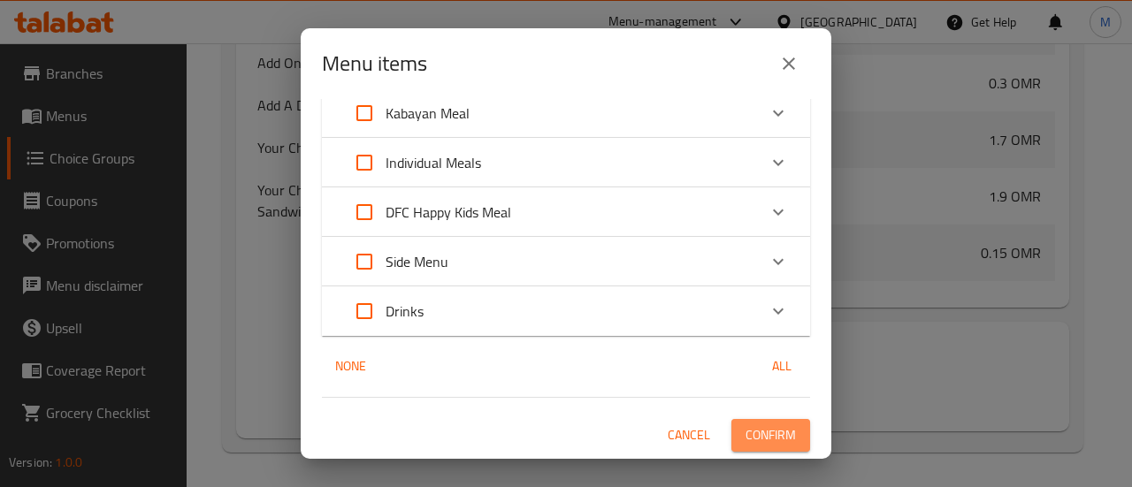
click at [759, 434] on span "Confirm" at bounding box center [770, 435] width 50 height 22
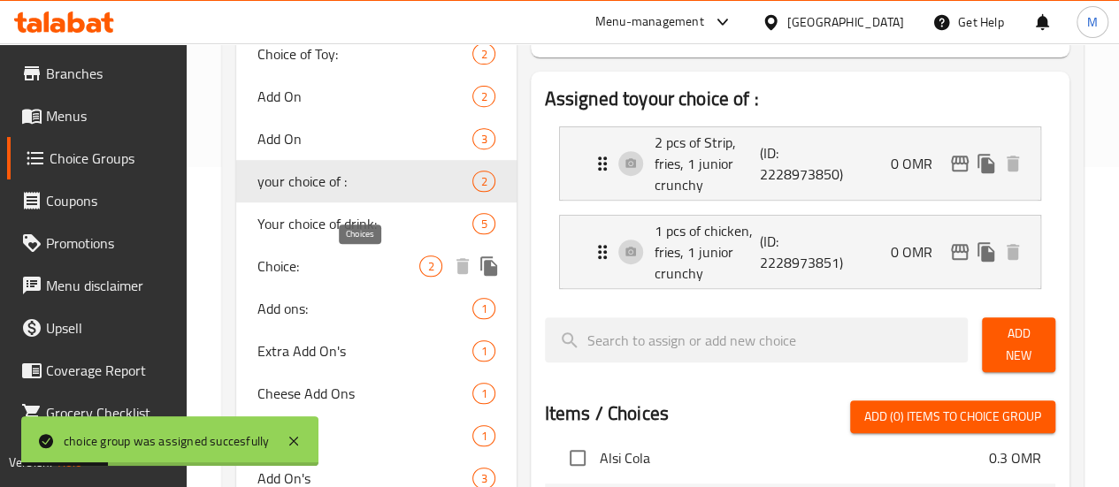
scroll to position [310, 0]
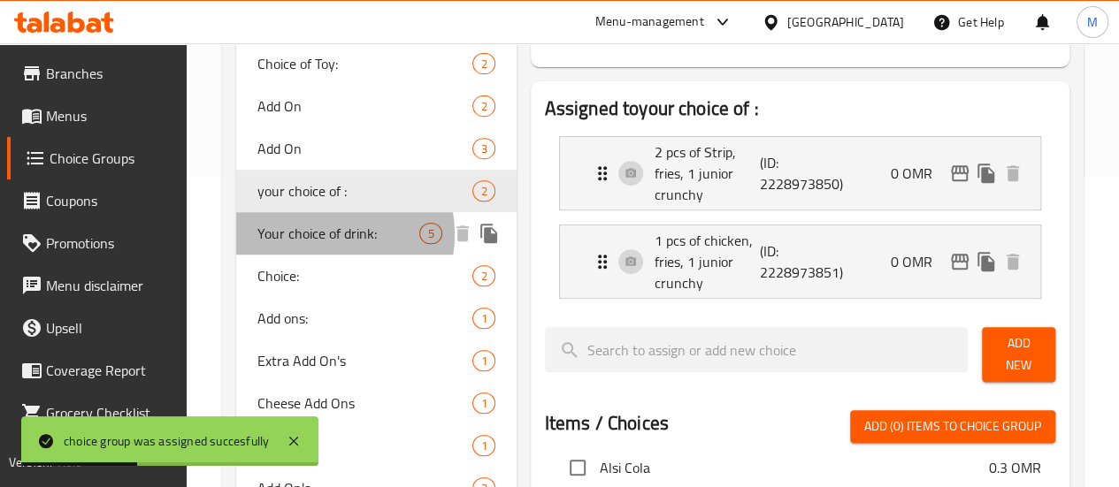
click at [319, 234] on span "Your choice of drink:" at bounding box center [338, 233] width 163 height 21
type input "Your choice of drink:"
type input "اختيارك من المشروبات:"
type input "0"
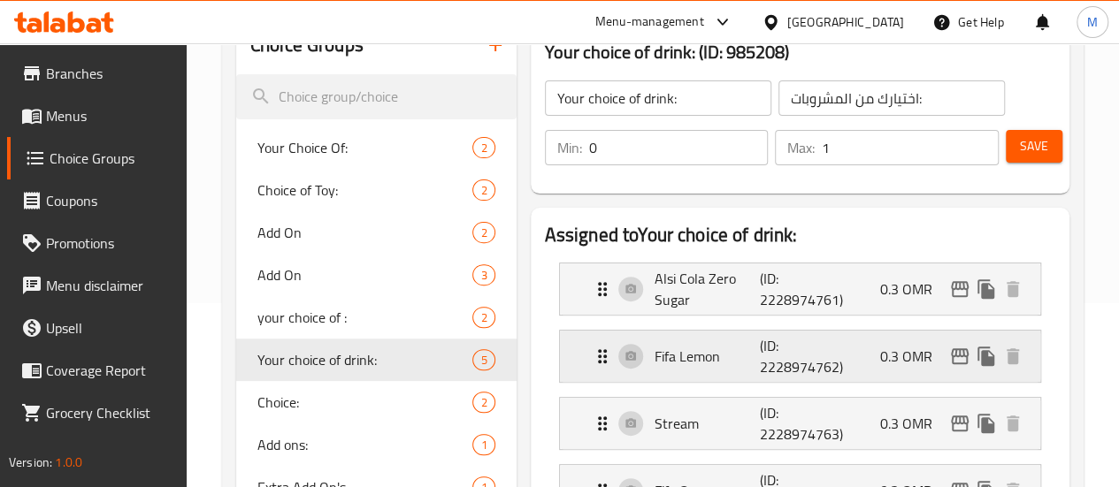
scroll to position [183, 0]
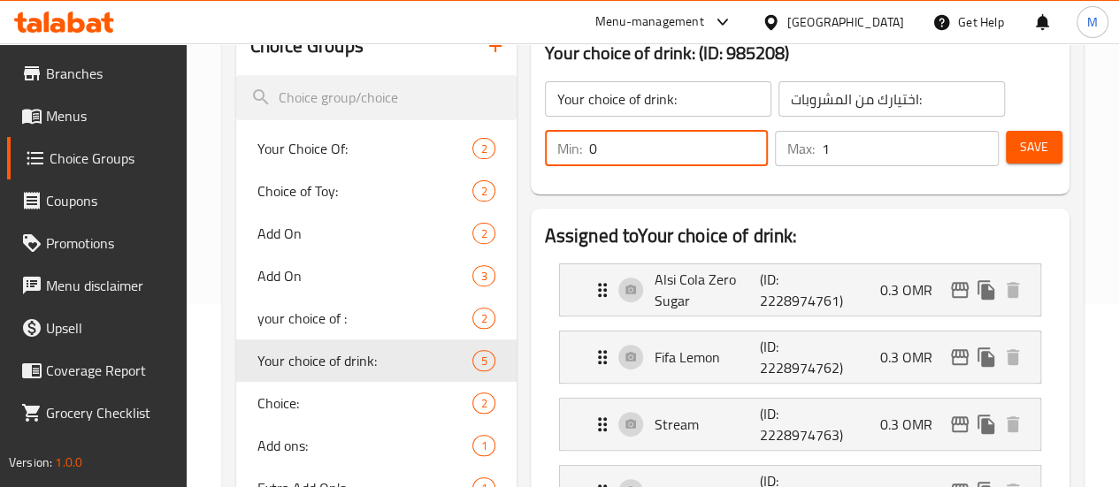
click at [589, 146] on input "0" at bounding box center [679, 148] width 180 height 35
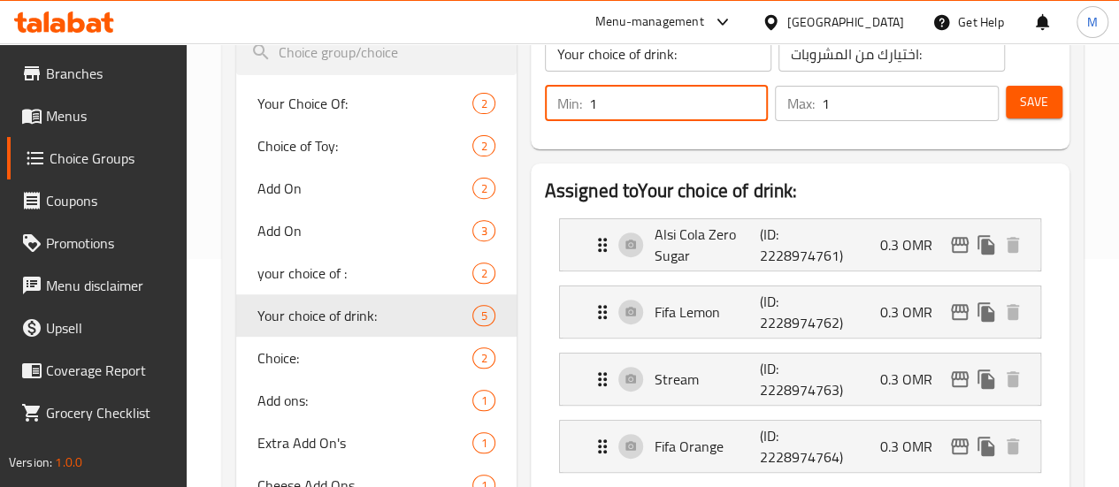
scroll to position [229, 0]
click at [890, 227] on div "Alsi Cola Zero Sugar (ID: 2228974761) 0.3 OMR" at bounding box center [805, 243] width 427 height 51
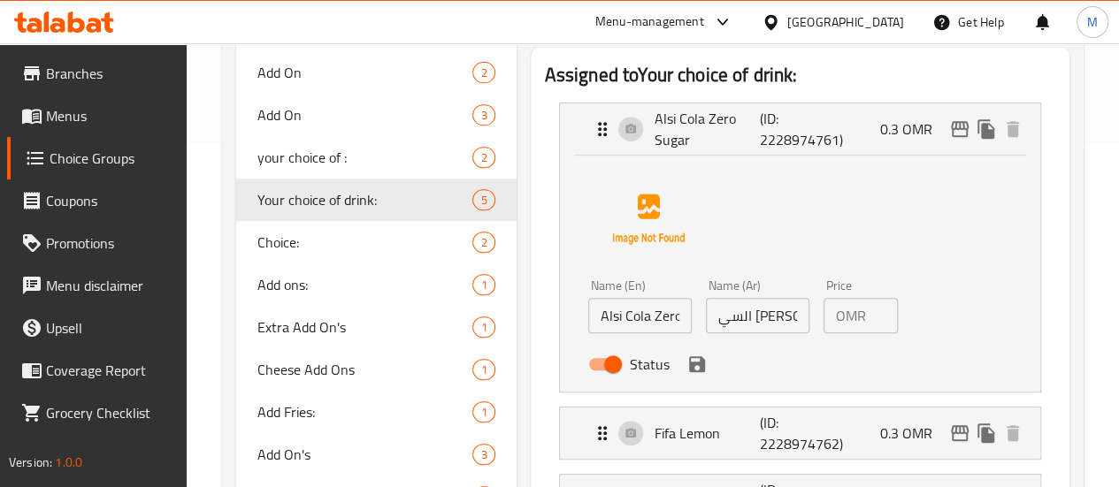
scroll to position [345, 0]
type input "1"
click at [873, 317] on input "0.3" at bounding box center [885, 314] width 25 height 35
click at [689, 371] on icon "save" at bounding box center [697, 363] width 16 height 16
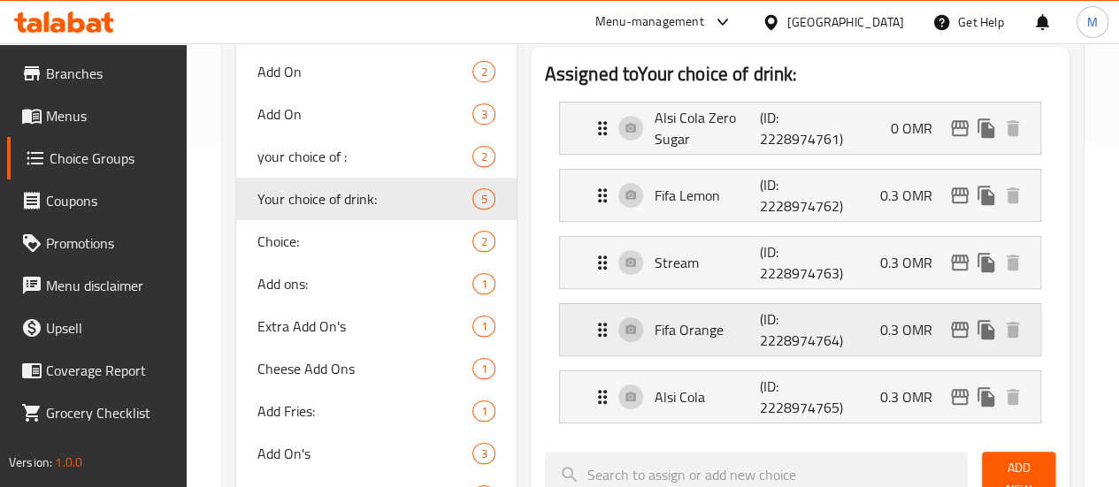
type input "0"
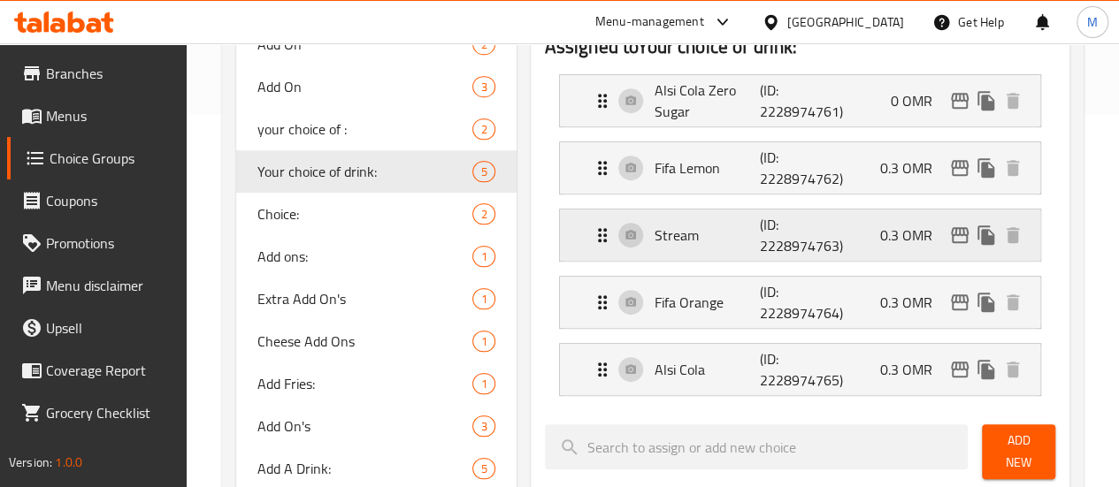
scroll to position [371, 0]
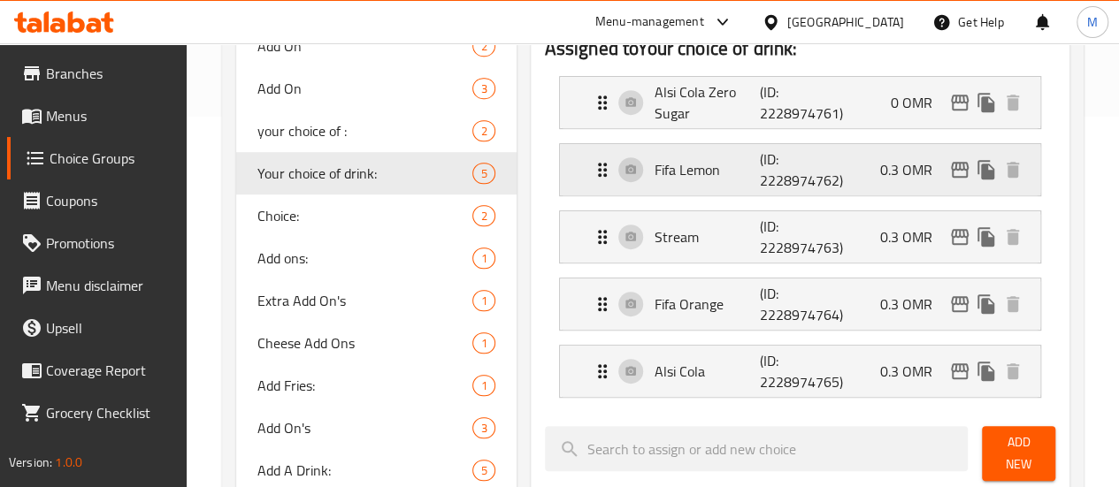
click at [860, 172] on div "Fifa Lemon (ID: 2228974762) 0.3 OMR" at bounding box center [805, 169] width 427 height 51
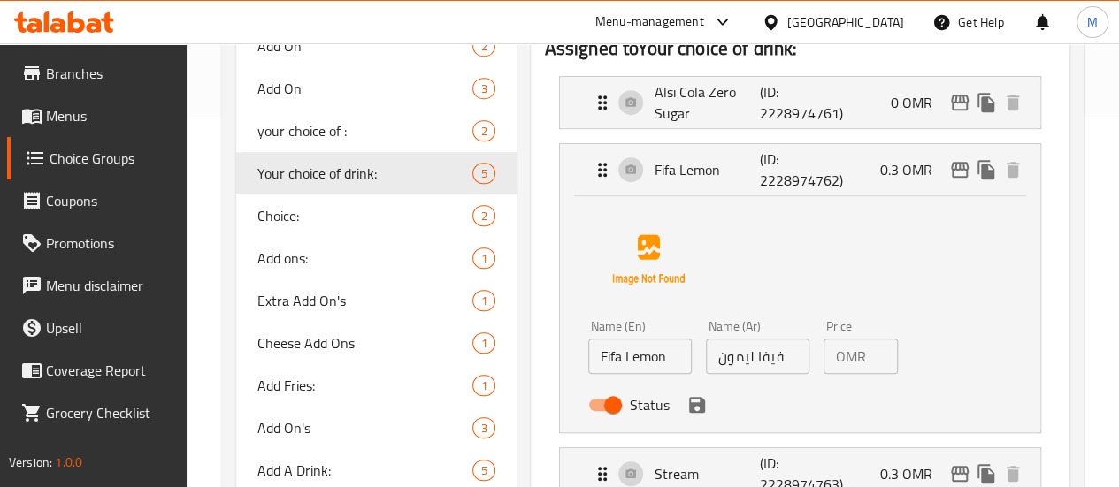
click at [840, 353] on div "OMR 0.3 Price" at bounding box center [860, 356] width 74 height 35
click at [686, 409] on icon "save" at bounding box center [696, 404] width 21 height 21
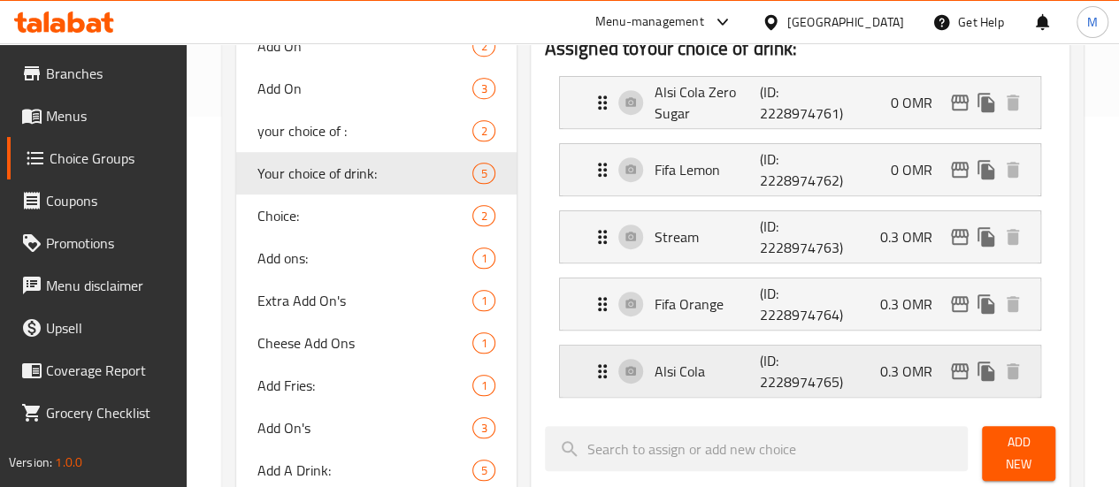
type input "0"
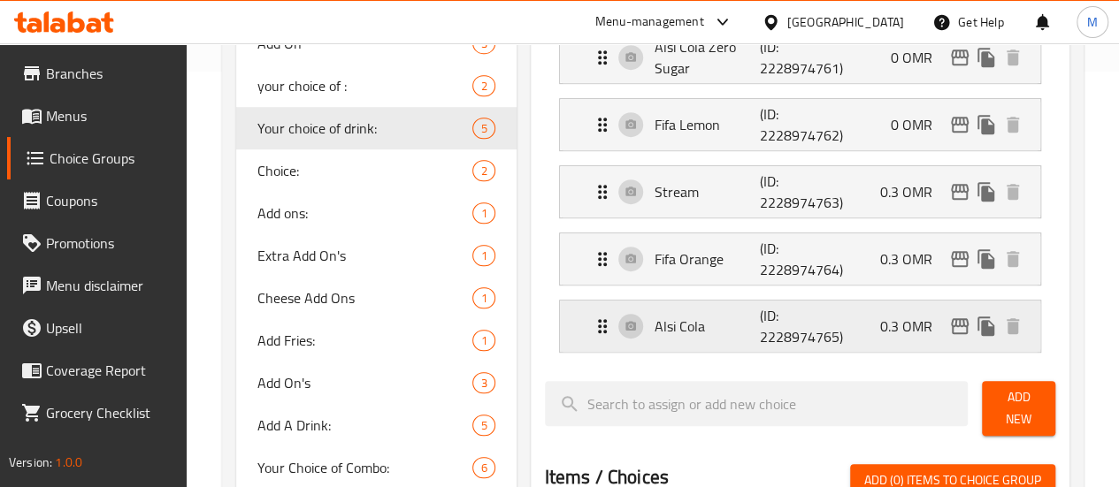
scroll to position [422, 0]
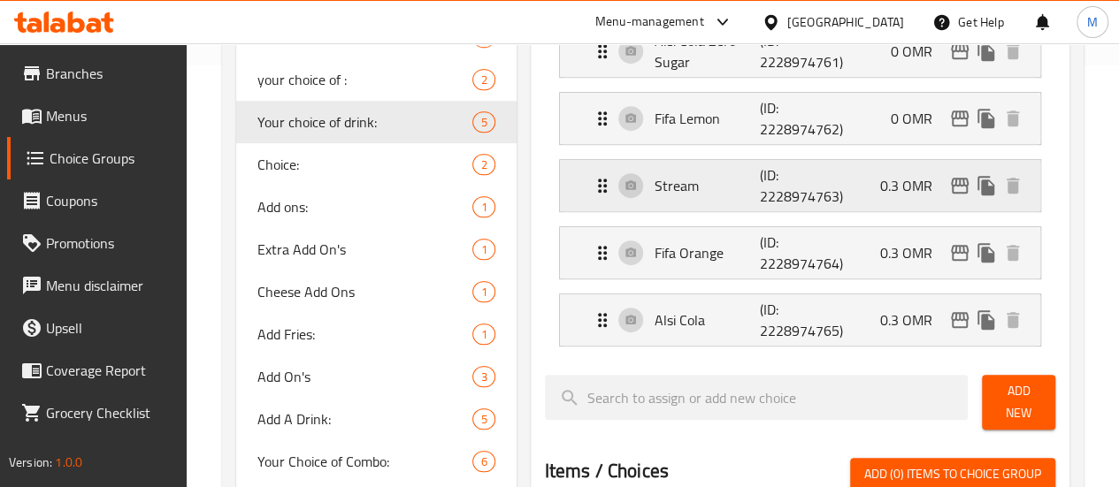
click at [886, 189] on p "0.3 OMR" at bounding box center [913, 185] width 66 height 21
click at [888, 176] on p "0.3 OMR" at bounding box center [913, 185] width 66 height 21
click at [828, 188] on div "Stream (ID: 2228974763) 0.3 OMR" at bounding box center [805, 185] width 427 height 51
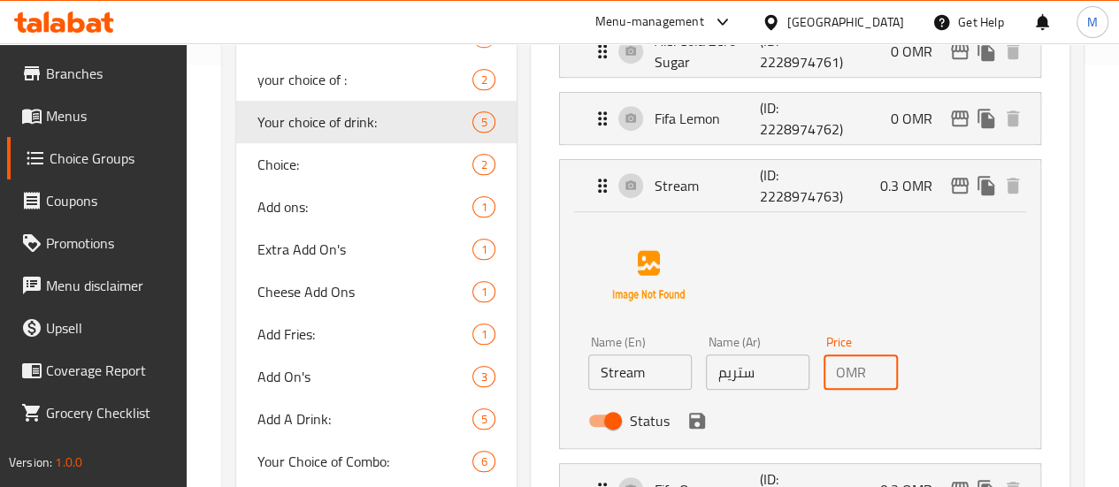
click at [873, 365] on input "0.3" at bounding box center [885, 372] width 25 height 35
click at [689, 427] on icon "save" at bounding box center [697, 421] width 16 height 16
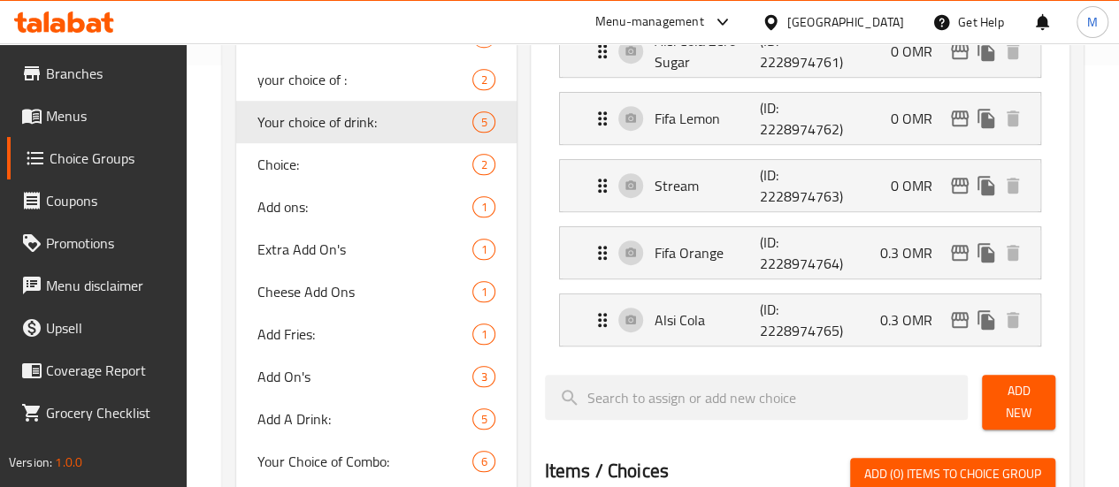
type input "0"
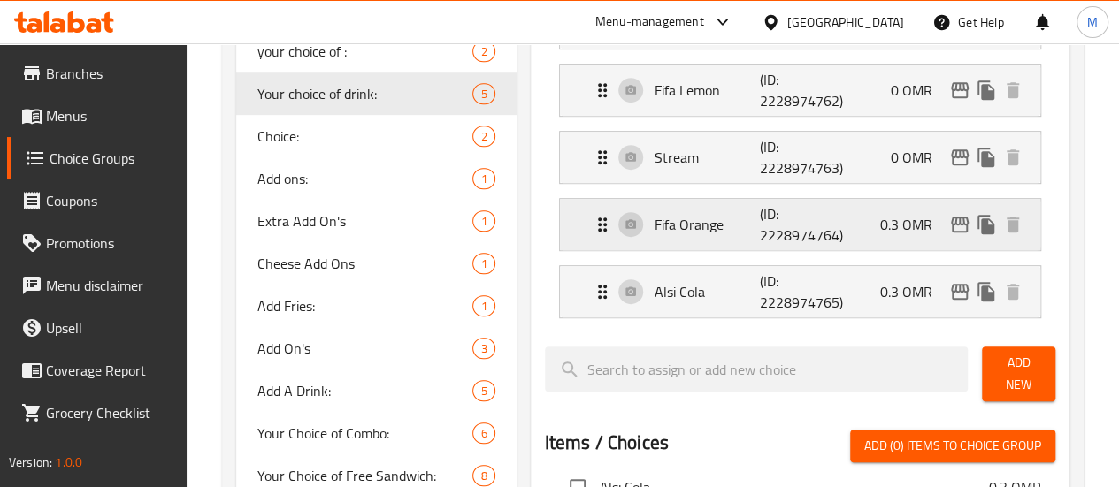
click at [890, 235] on p "0.3 OMR" at bounding box center [913, 224] width 66 height 21
click at [803, 207] on div "Fifa Orange (ID: 2228974764) 0.3 OMR" at bounding box center [805, 224] width 427 height 51
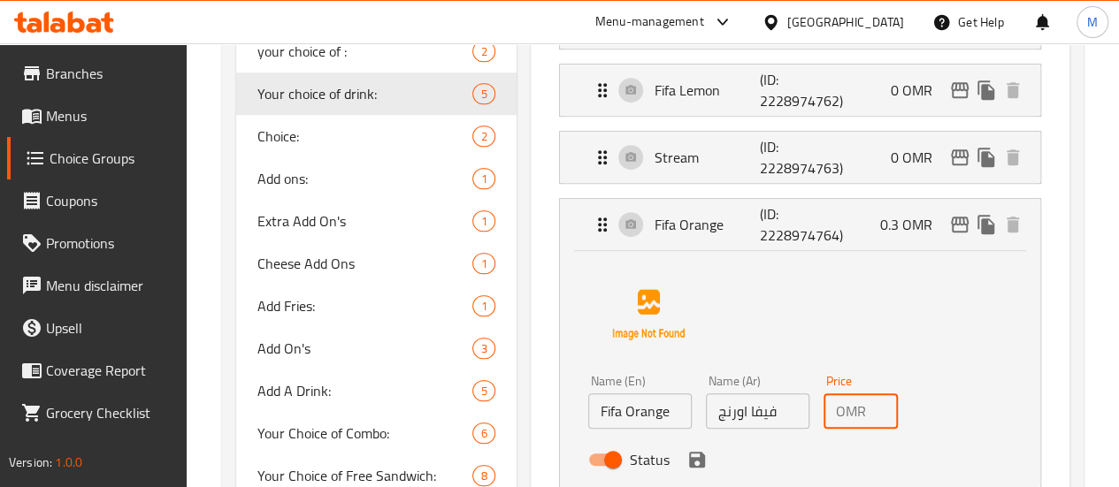
click at [873, 401] on input "0.3" at bounding box center [885, 411] width 25 height 35
click at [689, 462] on icon "save" at bounding box center [697, 460] width 16 height 16
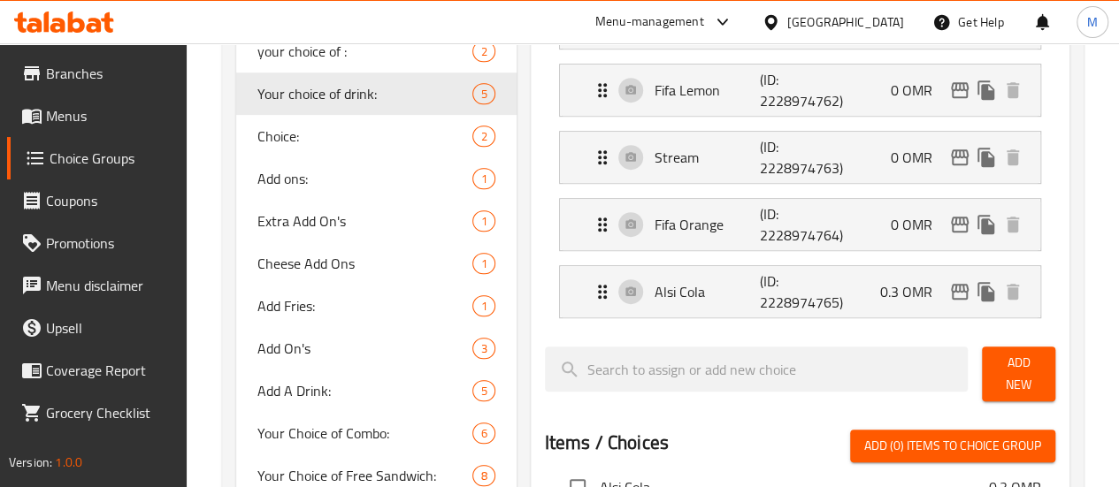
type input "0"
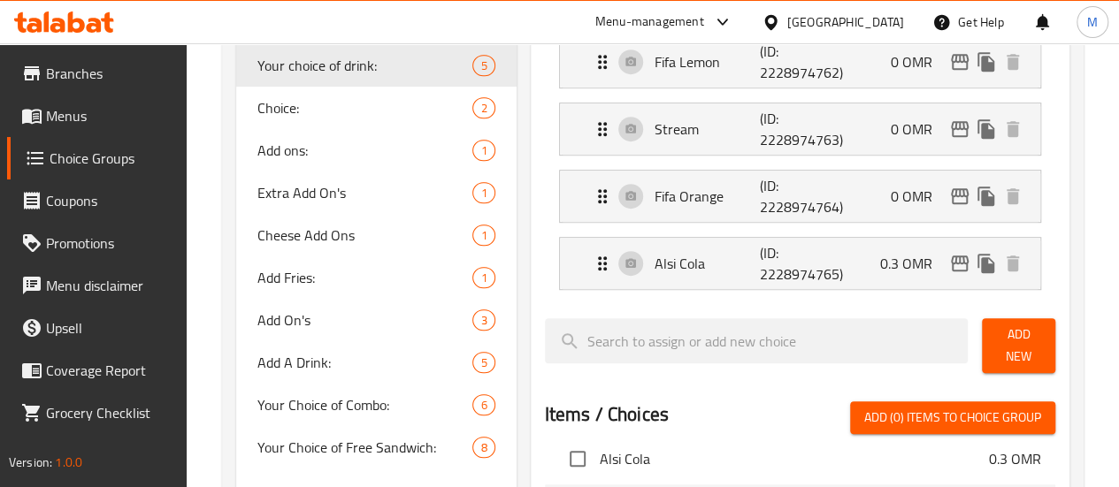
scroll to position [481, 0]
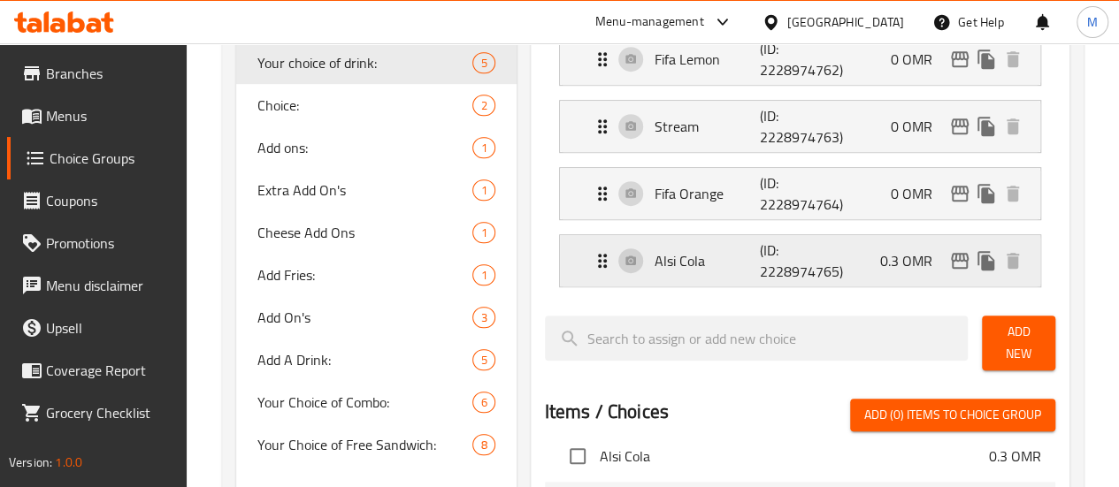
click at [906, 271] on p "0.3 OMR" at bounding box center [913, 260] width 66 height 21
click at [881, 252] on p "0.3 OMR" at bounding box center [913, 260] width 66 height 21
click at [826, 264] on div "Alsi Cola (ID: 2228974765) 0.3 OMR" at bounding box center [805, 260] width 427 height 51
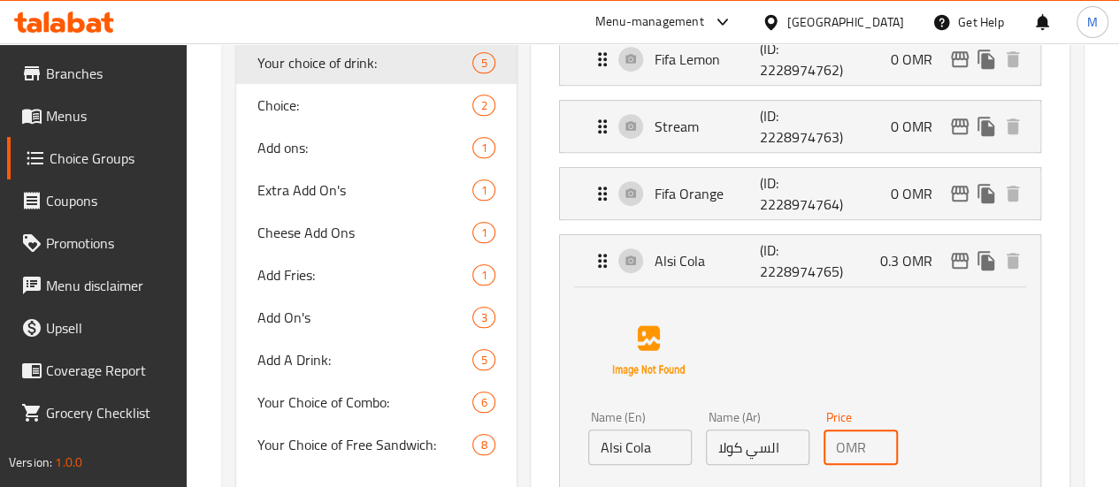
click at [873, 438] on input "0.3" at bounding box center [885, 447] width 25 height 35
click at [828, 381] on div "Name (En) Alsi Cola Name (En) Name (Ar) السي كولا Name (Ar) Price OMR 0 Price S…" at bounding box center [800, 402] width 424 height 222
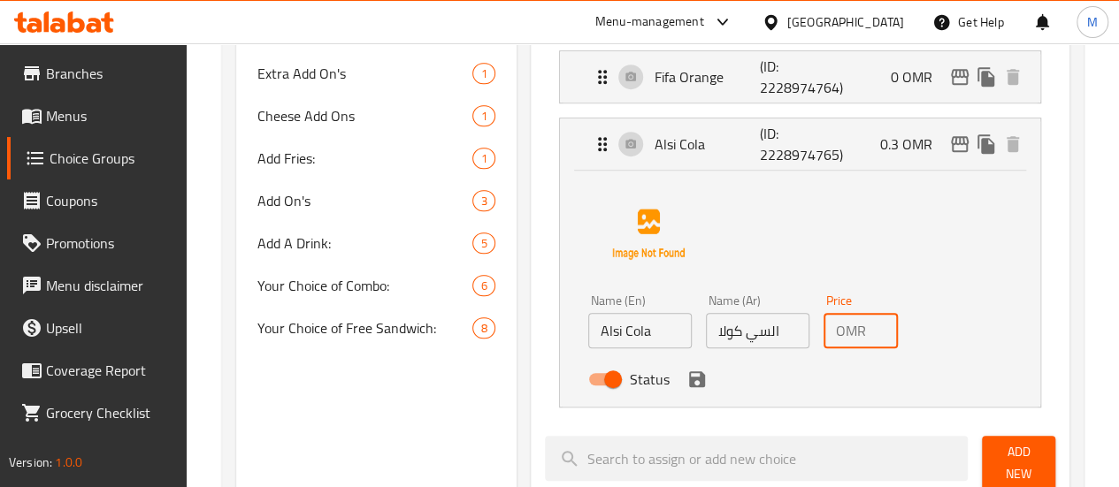
scroll to position [600, 0]
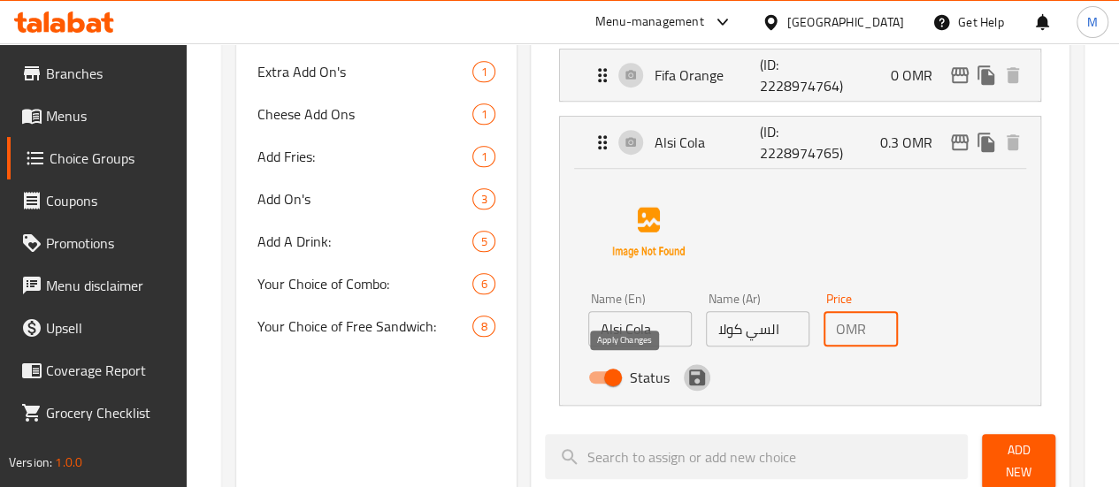
click at [689, 378] on icon "save" at bounding box center [697, 378] width 16 height 16
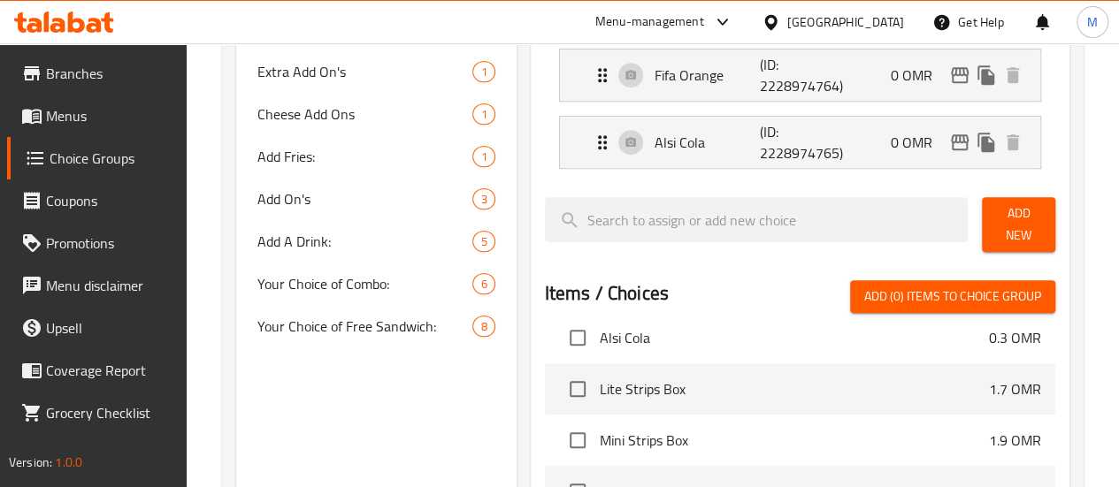
type input "0"
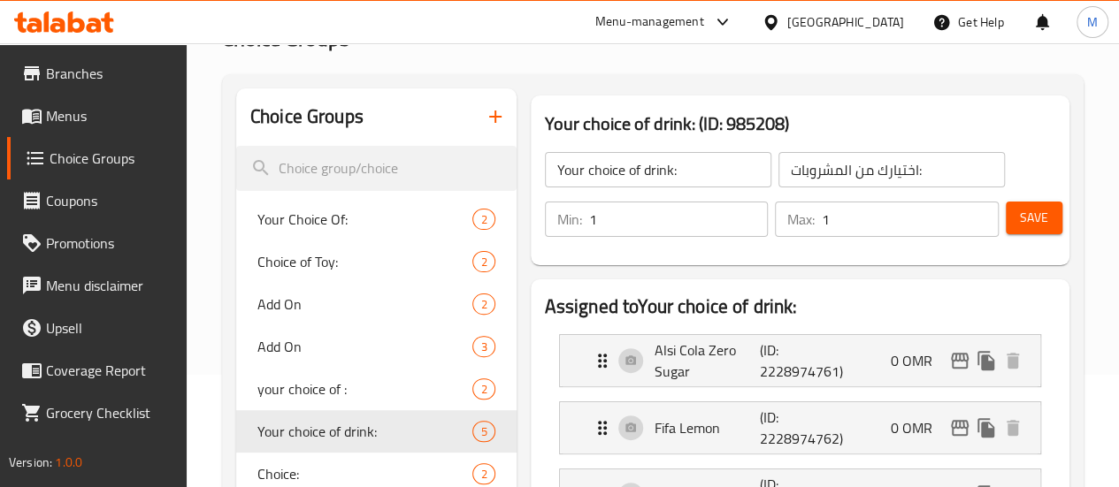
scroll to position [0, 0]
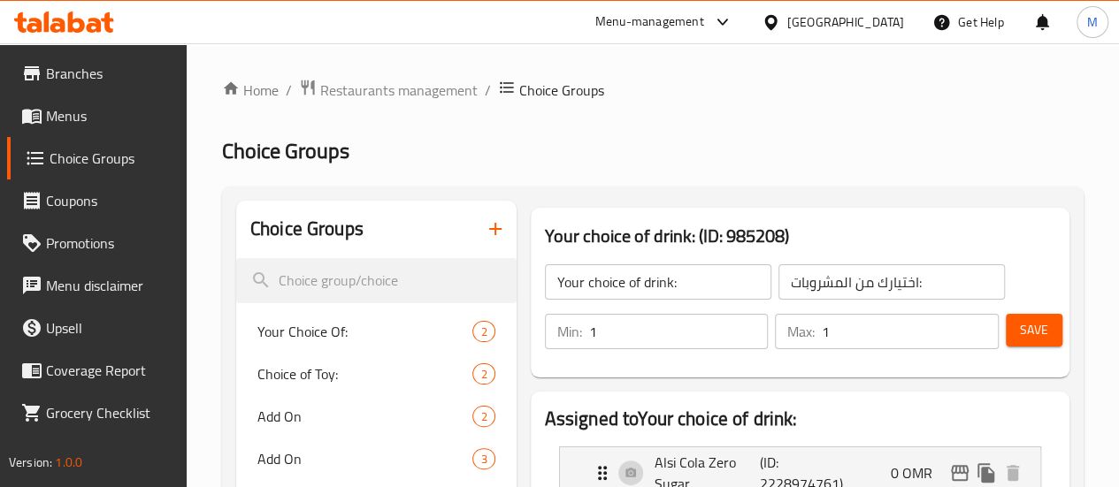
click at [1043, 323] on button "Save" at bounding box center [1033, 330] width 57 height 33
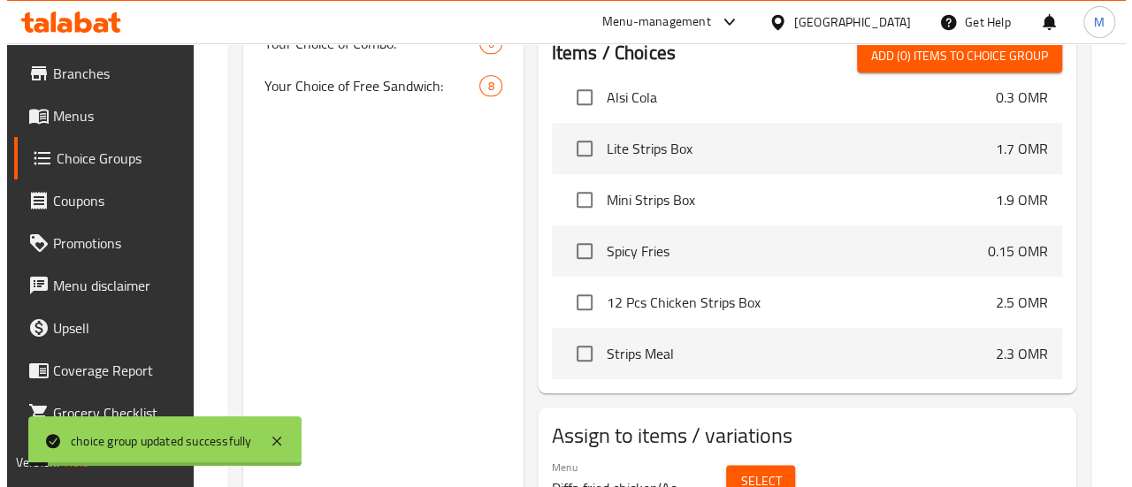
scroll to position [914, 0]
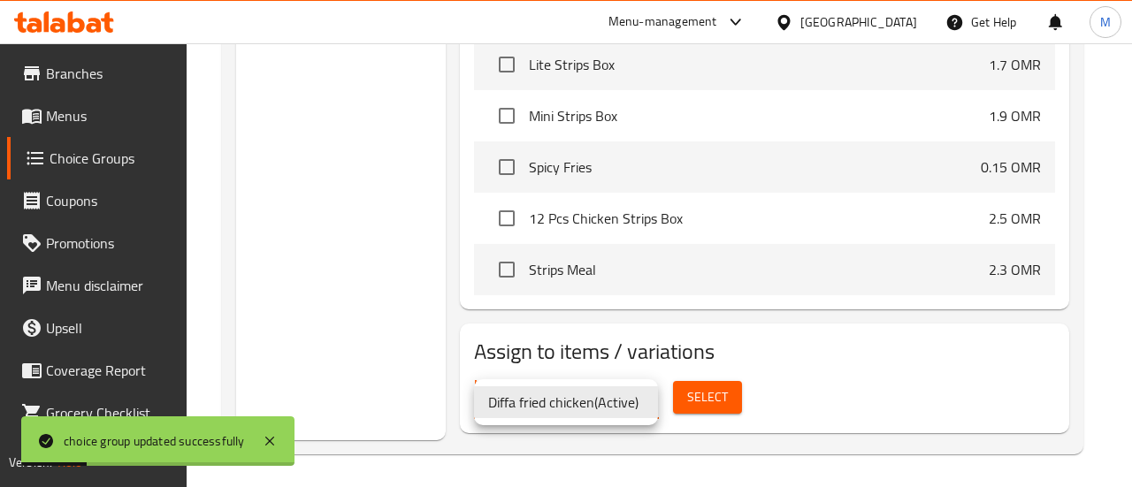
click at [709, 386] on div at bounding box center [566, 243] width 1132 height 487
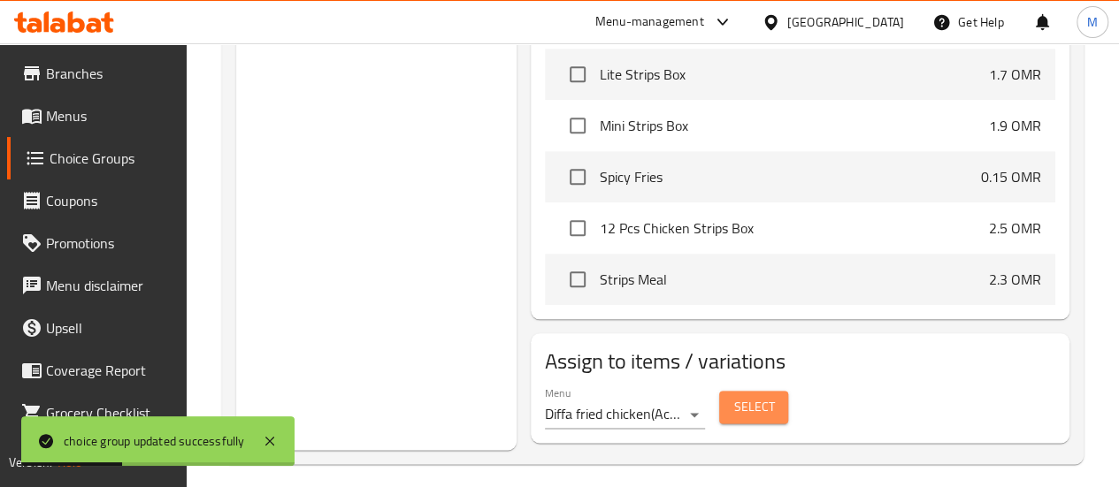
click at [733, 397] on span "Select" at bounding box center [753, 407] width 41 height 22
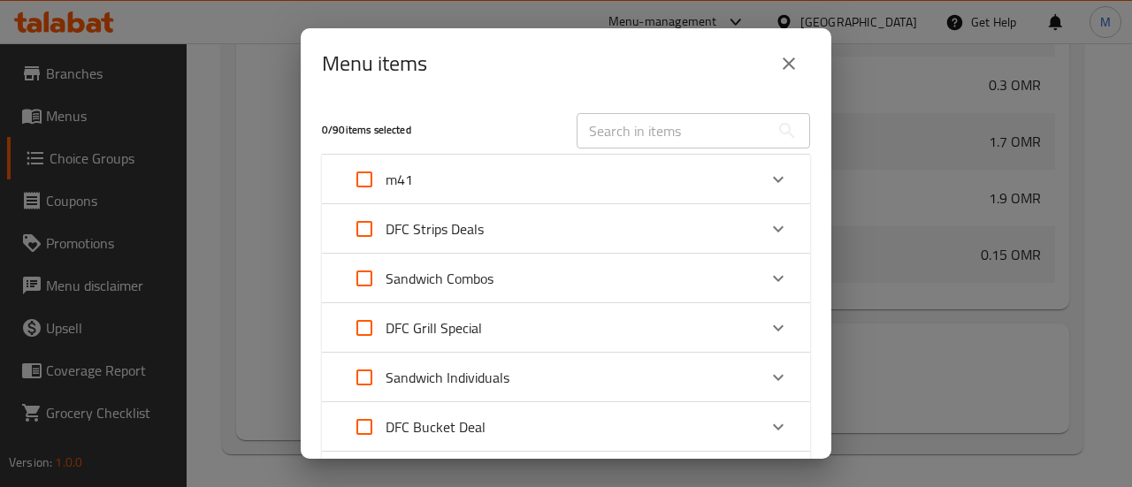
click at [546, 187] on div "m41" at bounding box center [550, 179] width 414 height 42
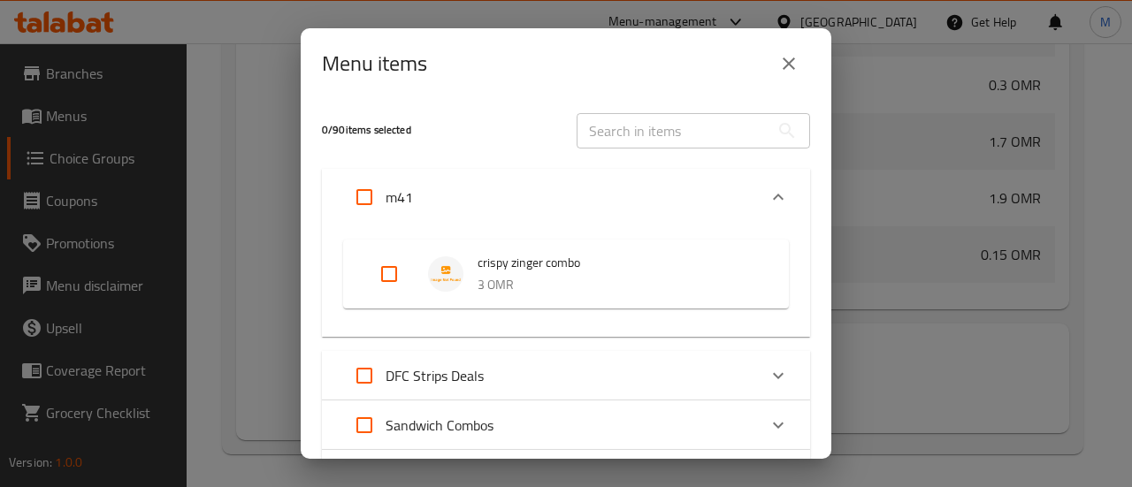
click at [367, 197] on input "Expand" at bounding box center [364, 197] width 42 height 42
checkbox input "true"
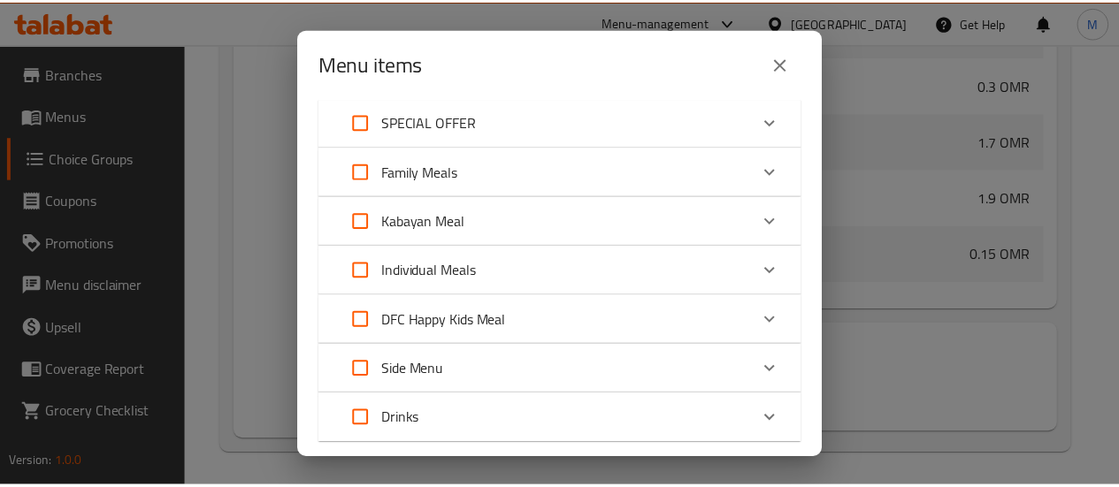
scroll to position [708, 0]
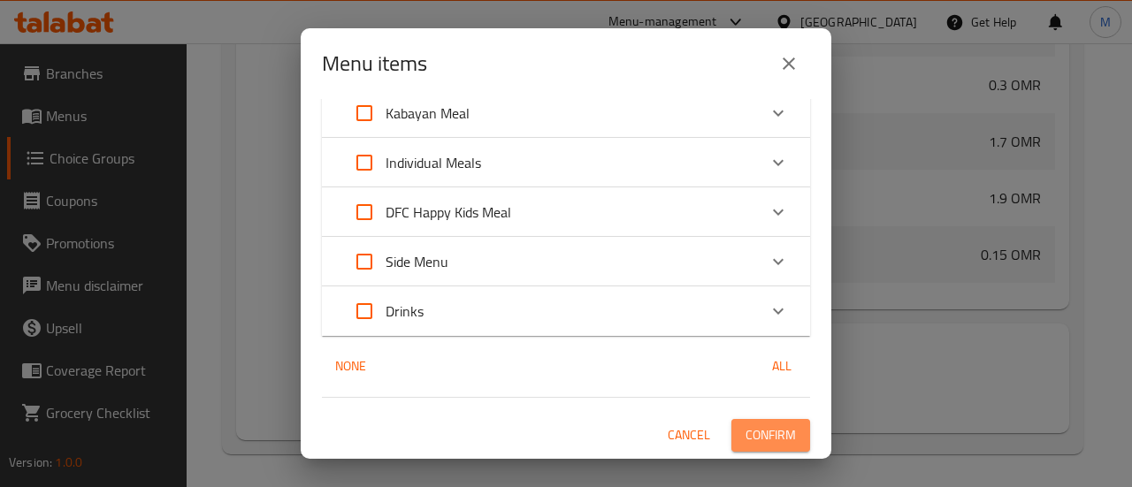
click at [761, 438] on span "Confirm" at bounding box center [770, 435] width 50 height 22
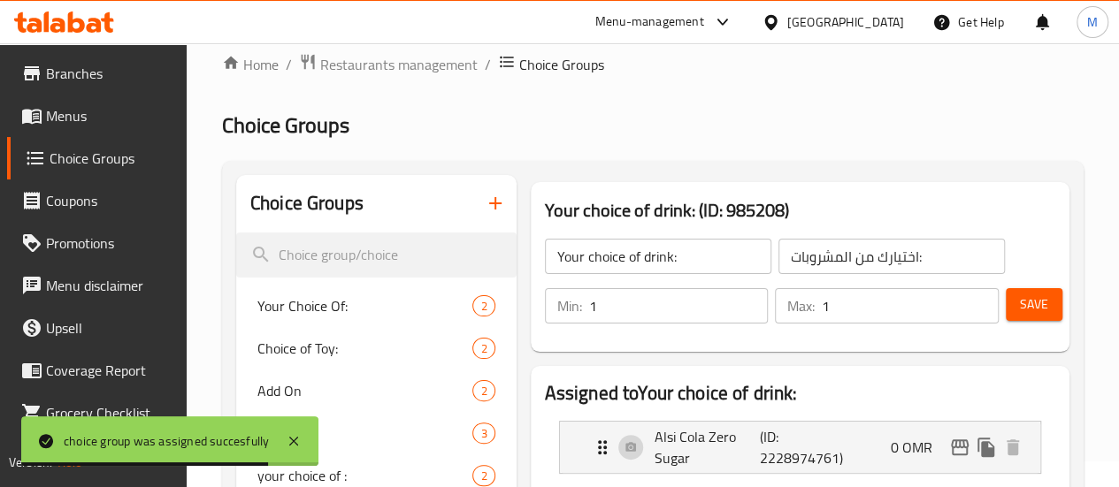
scroll to position [24, 0]
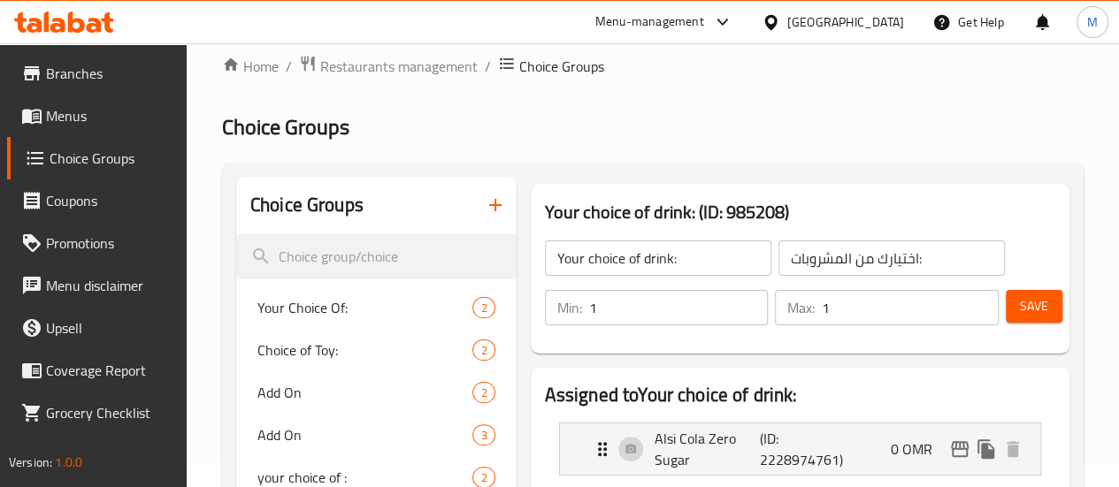
click at [68, 73] on span "Branches" at bounding box center [109, 73] width 126 height 21
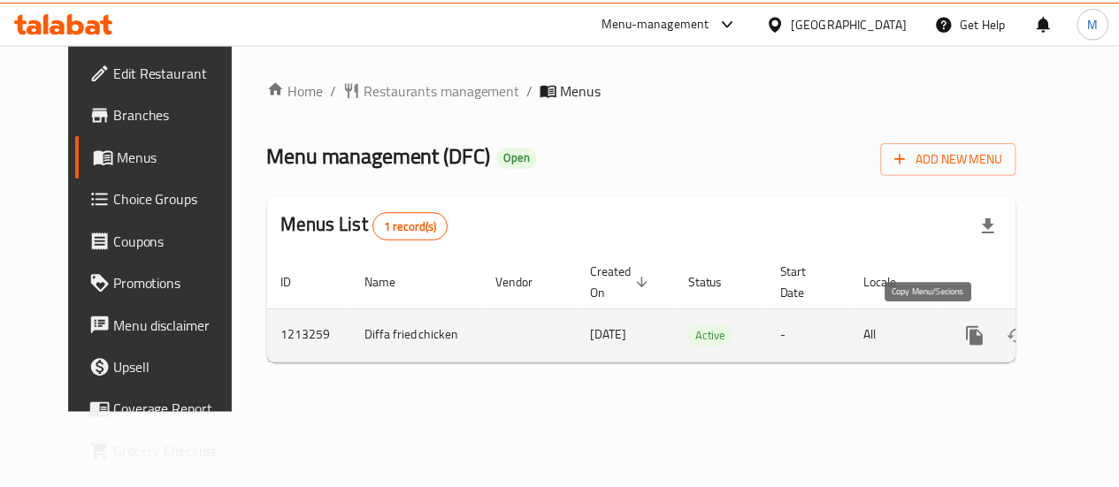
scroll to position [0, 6]
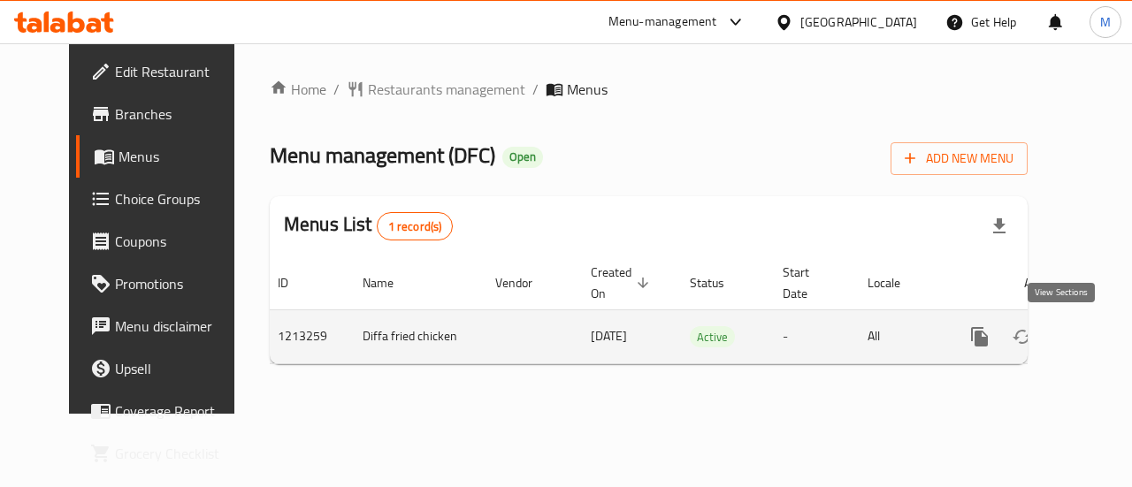
click at [1097, 340] on icon "enhanced table" at bounding box center [1107, 336] width 21 height 21
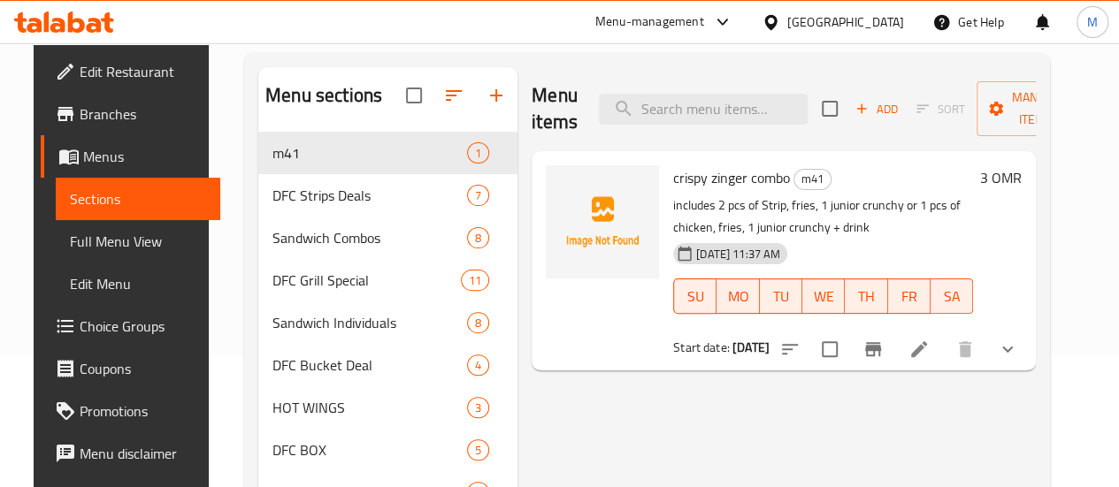
scroll to position [143, 0]
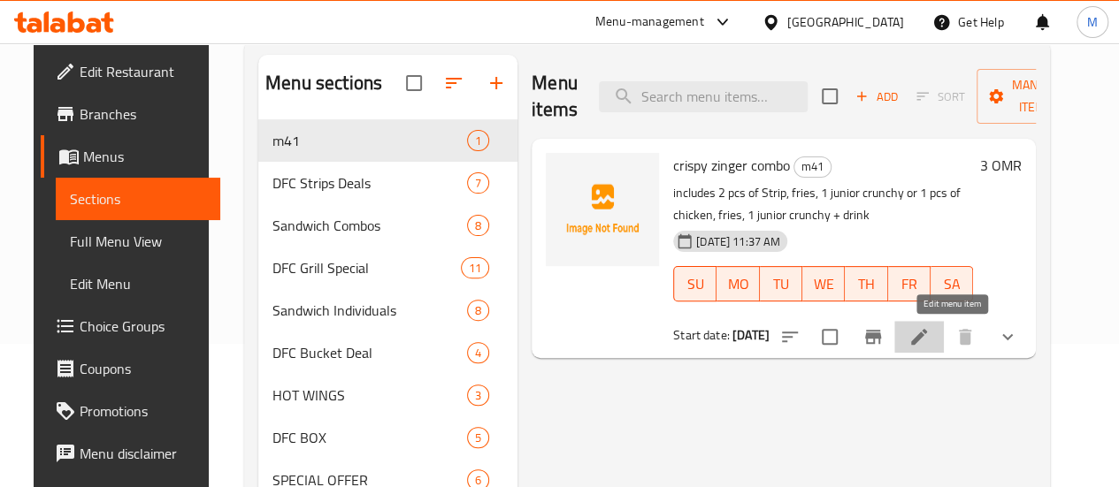
click at [927, 338] on icon at bounding box center [919, 337] width 16 height 16
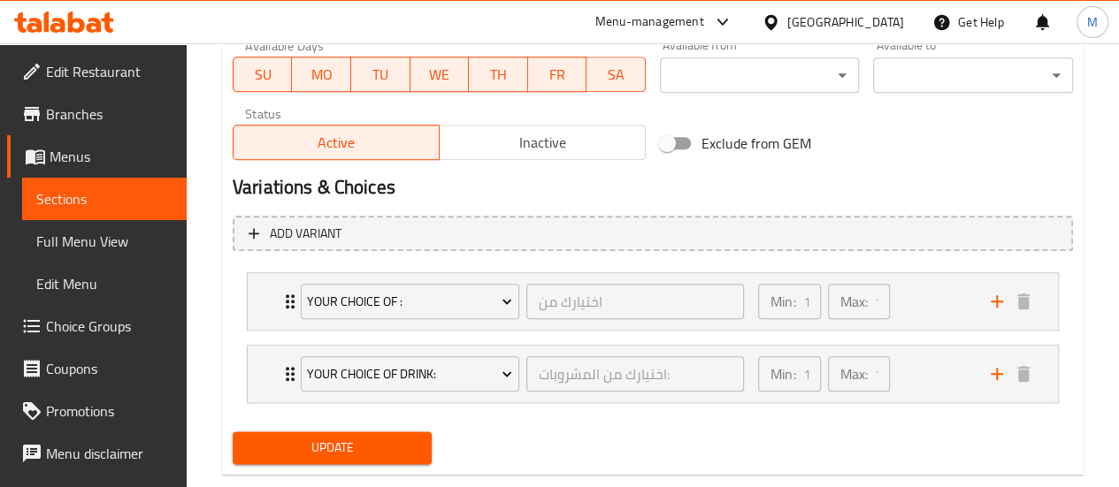
scroll to position [861, 0]
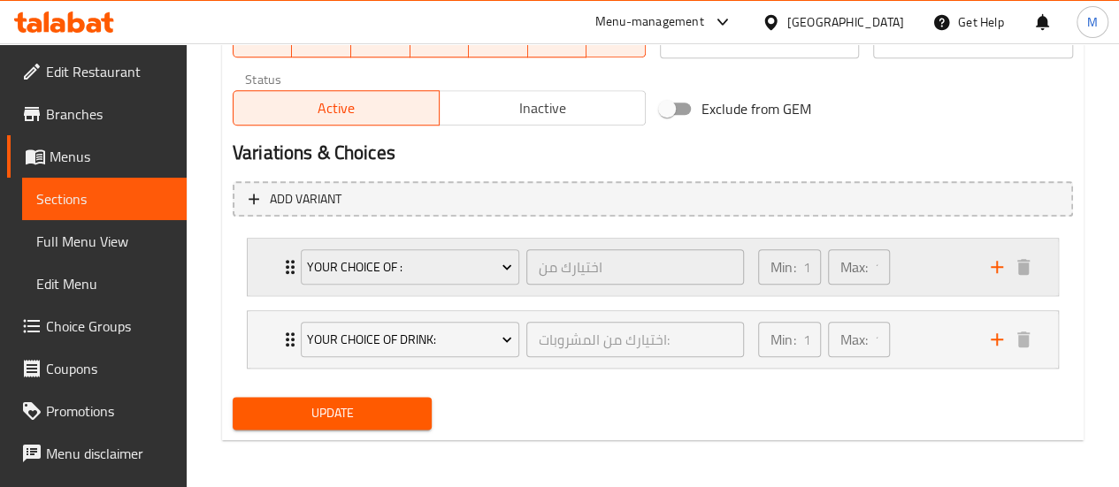
click at [927, 282] on div "Min: 1 ​ Max: 1 ​" at bounding box center [863, 267] width 233 height 57
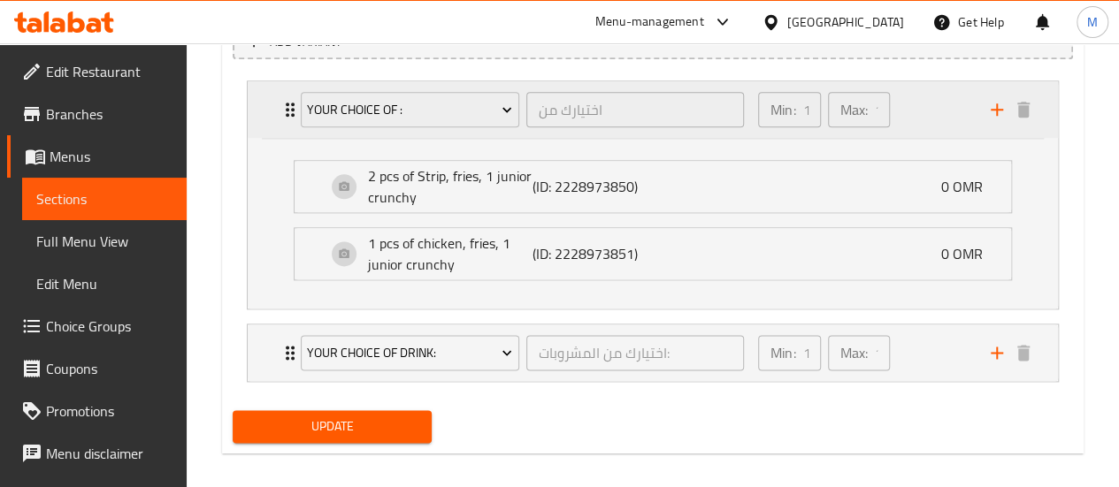
scroll to position [1031, 0]
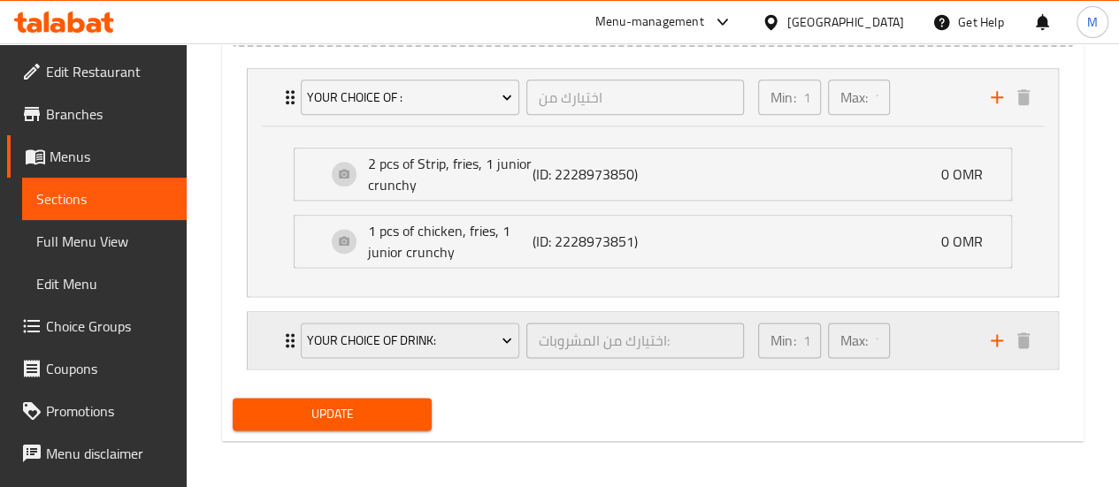
click at [920, 330] on div "Min: 1 ​ Max: 1 ​" at bounding box center [863, 340] width 233 height 57
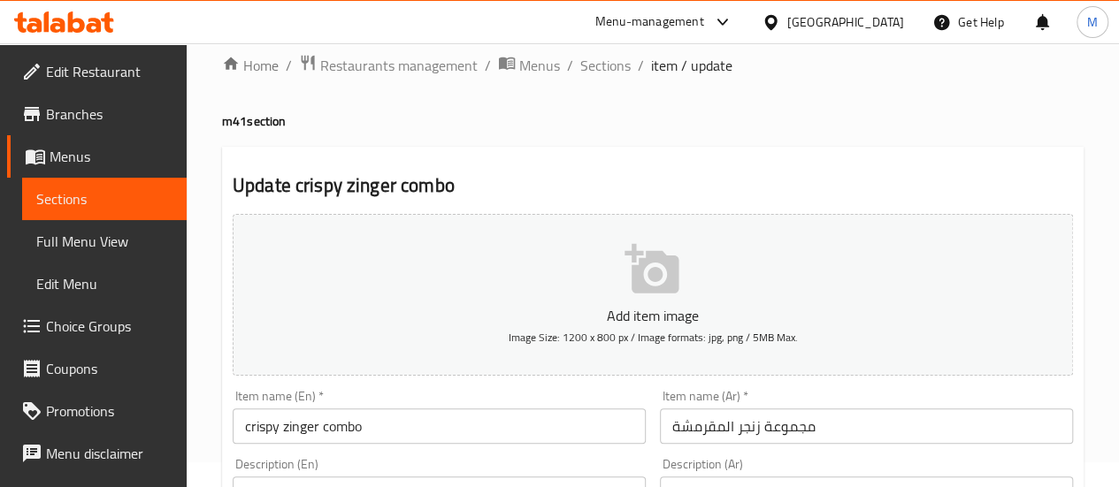
scroll to position [0, 0]
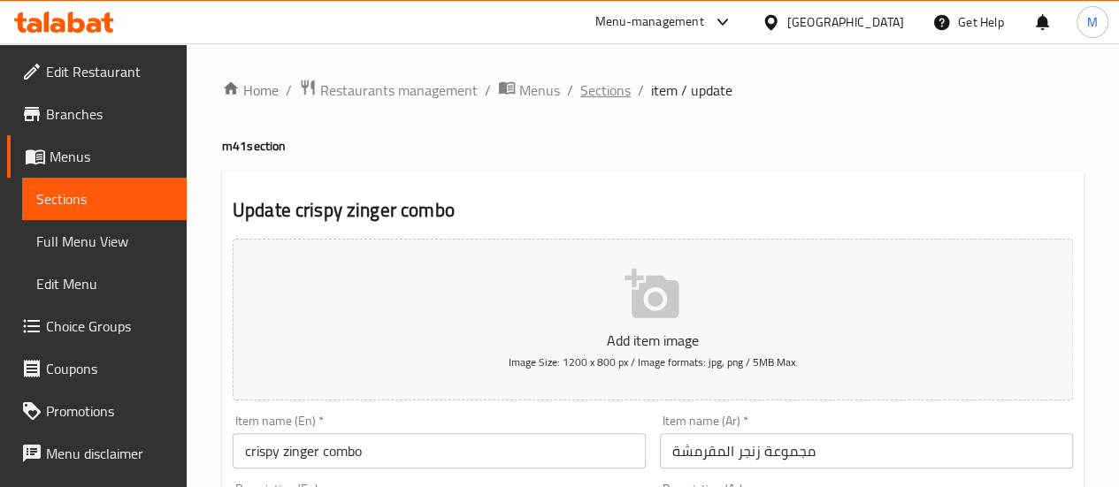
click at [612, 83] on span "Sections" at bounding box center [605, 90] width 50 height 21
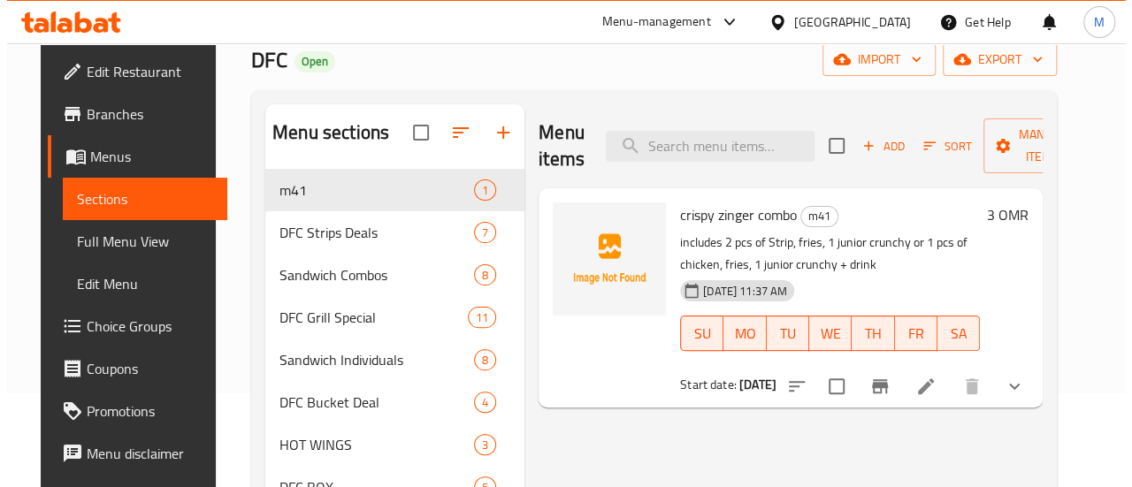
scroll to position [98, 0]
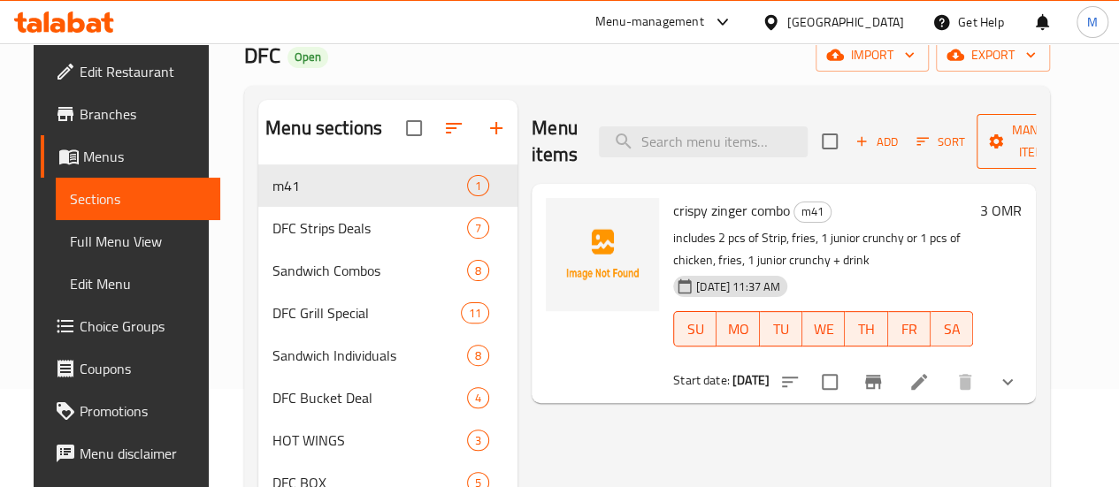
click at [1017, 142] on span "Manage items" at bounding box center [1035, 141] width 90 height 44
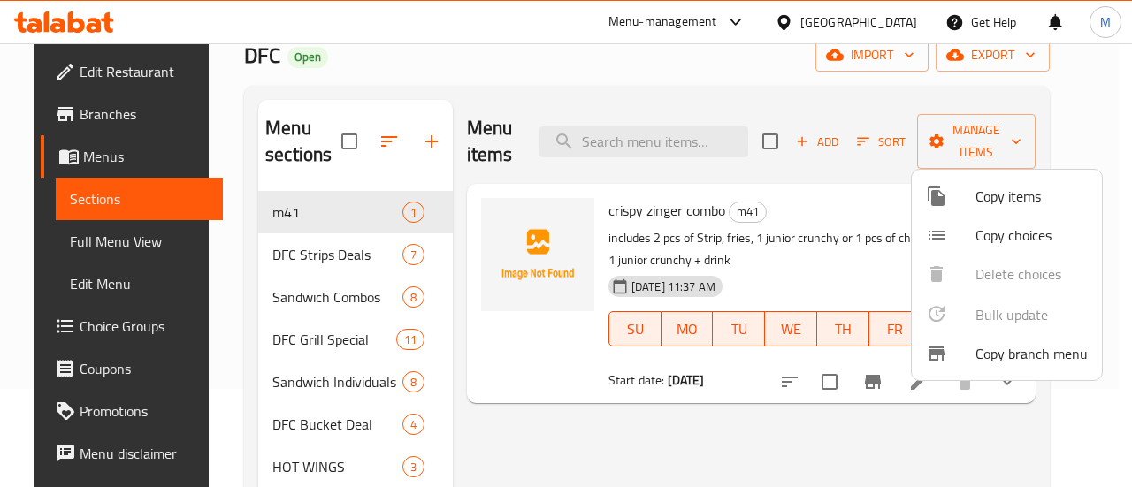
click at [851, 208] on div at bounding box center [566, 243] width 1132 height 487
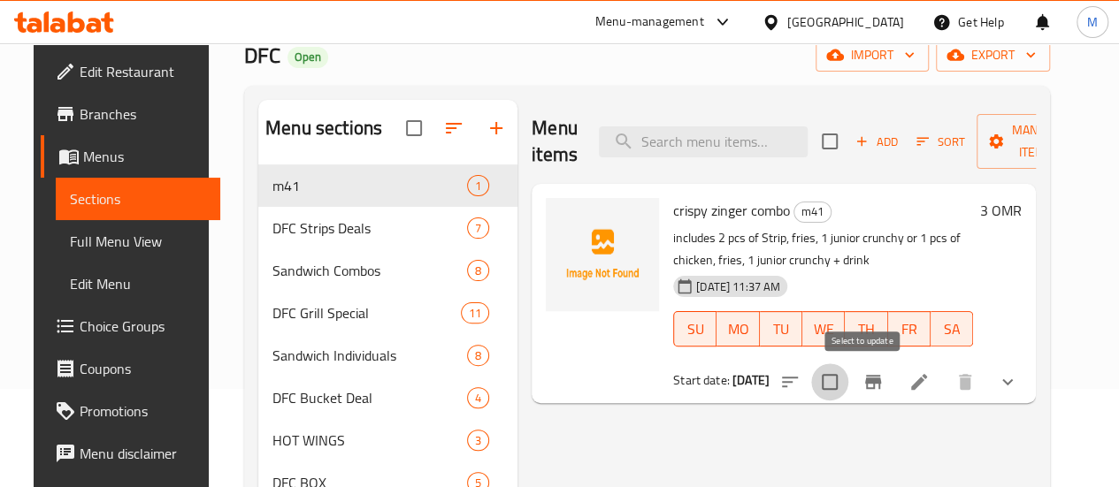
click at [848, 379] on input "checkbox" at bounding box center [829, 381] width 37 height 37
checkbox input "true"
click at [990, 147] on span "Manage items" at bounding box center [1035, 141] width 90 height 44
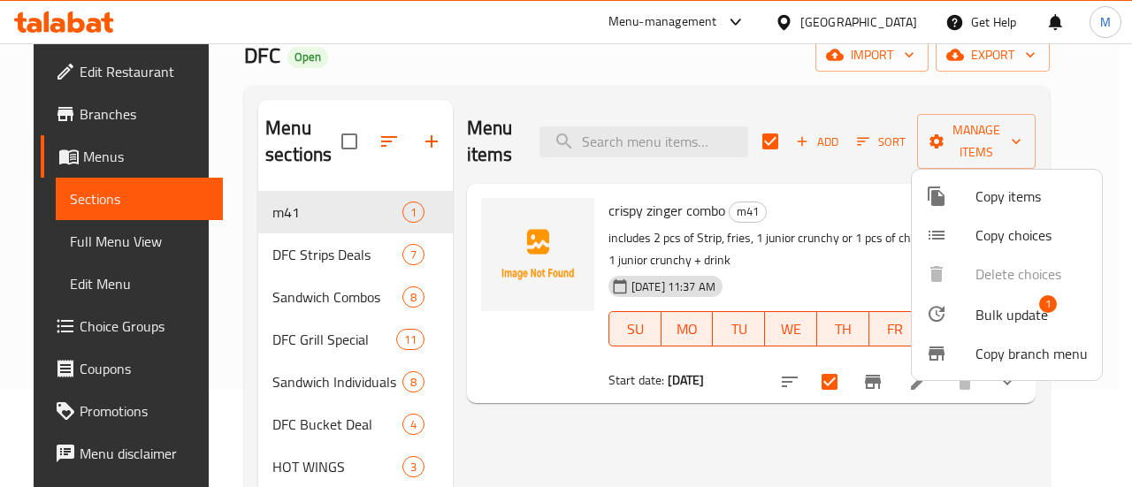
click at [1003, 311] on span "Bulk update" at bounding box center [1011, 314] width 73 height 21
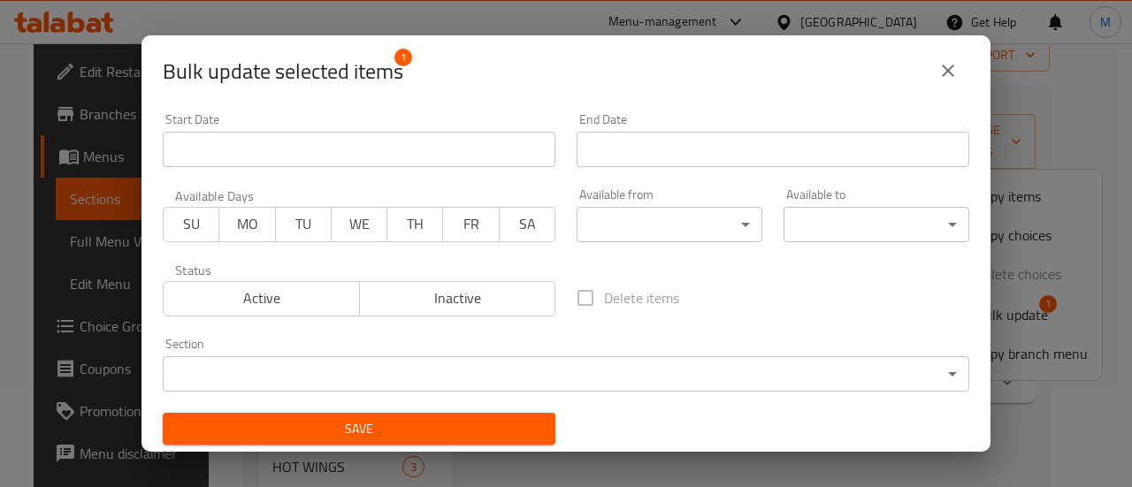
click at [272, 148] on input "Start Date" at bounding box center [359, 149] width 393 height 35
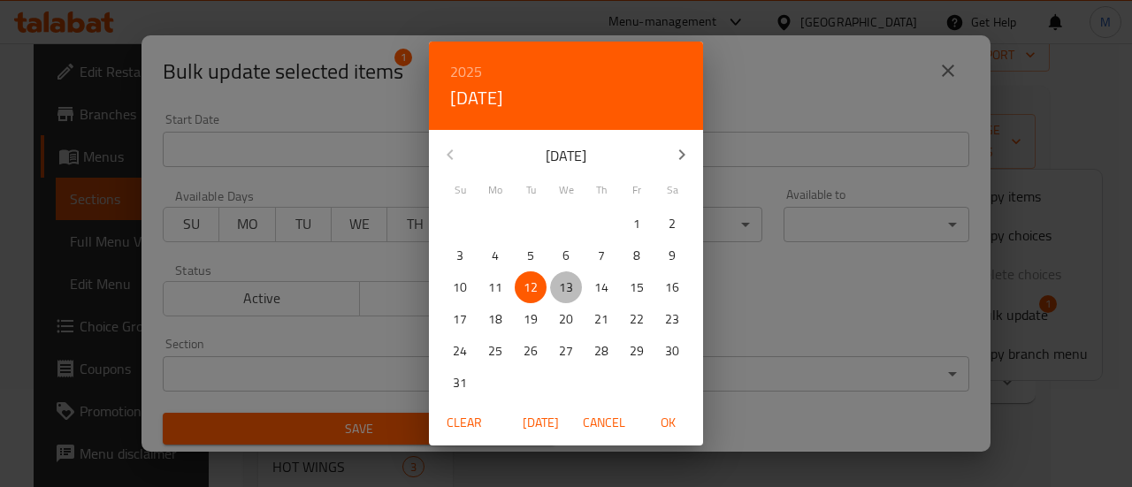
click at [566, 286] on p "13" at bounding box center [566, 288] width 14 height 22
click at [665, 424] on span "OK" at bounding box center [667, 423] width 42 height 22
type input "[DATE]"
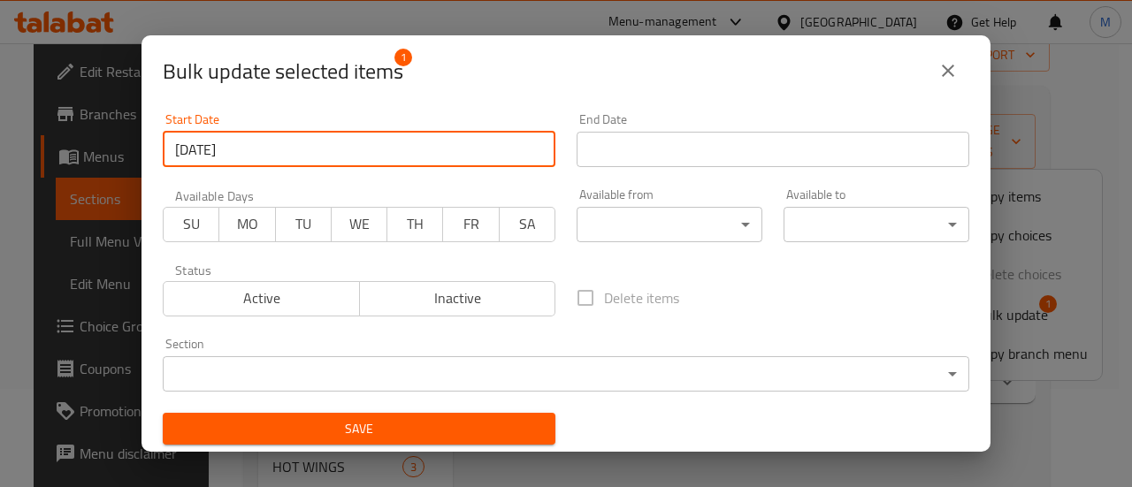
click at [294, 309] on span "Active" at bounding box center [262, 299] width 182 height 26
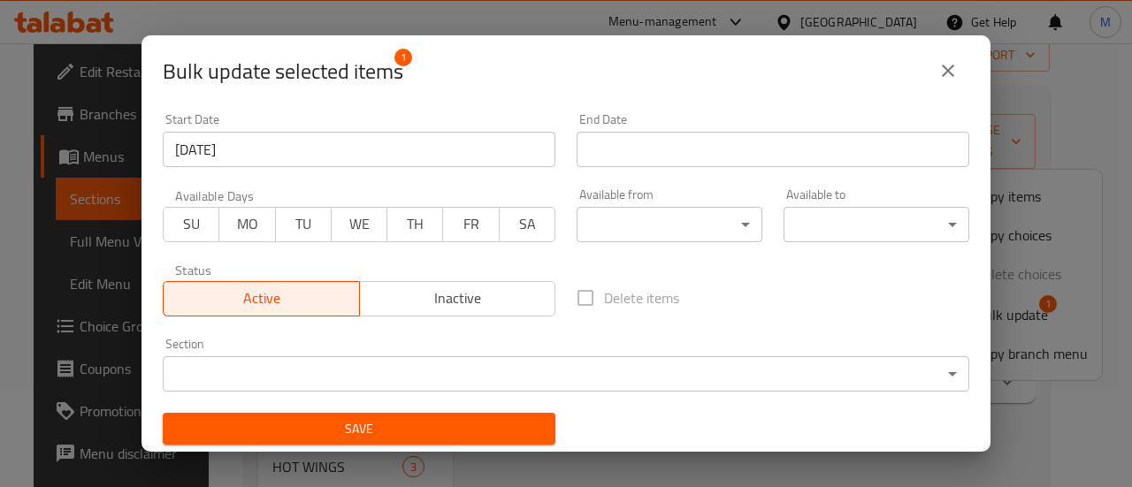
click at [177, 223] on span "SU" at bounding box center [192, 224] width 42 height 26
click at [262, 225] on span "MO" at bounding box center [247, 224] width 42 height 26
click at [315, 225] on span "TU" at bounding box center [304, 224] width 42 height 26
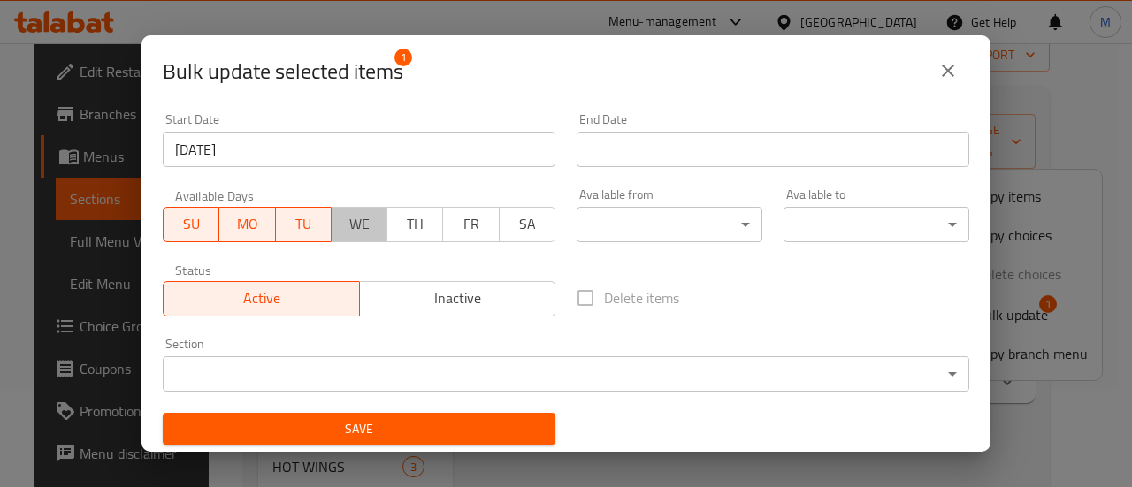
click at [363, 225] on span "WE" at bounding box center [360, 224] width 42 height 26
click at [416, 229] on span "TH" at bounding box center [415, 224] width 42 height 26
click at [470, 224] on span "FR" at bounding box center [472, 224] width 42 height 26
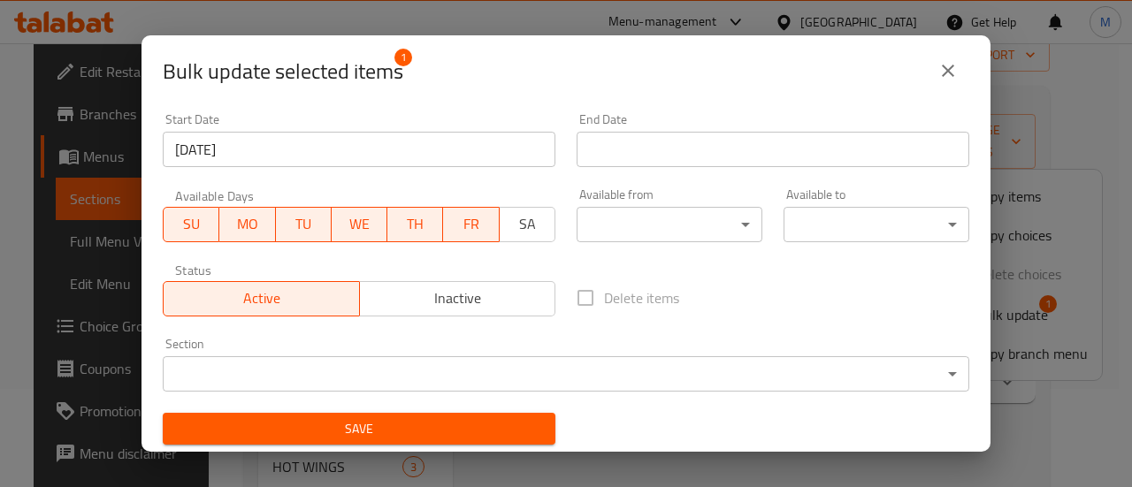
click at [526, 220] on span "SA" at bounding box center [528, 224] width 42 height 26
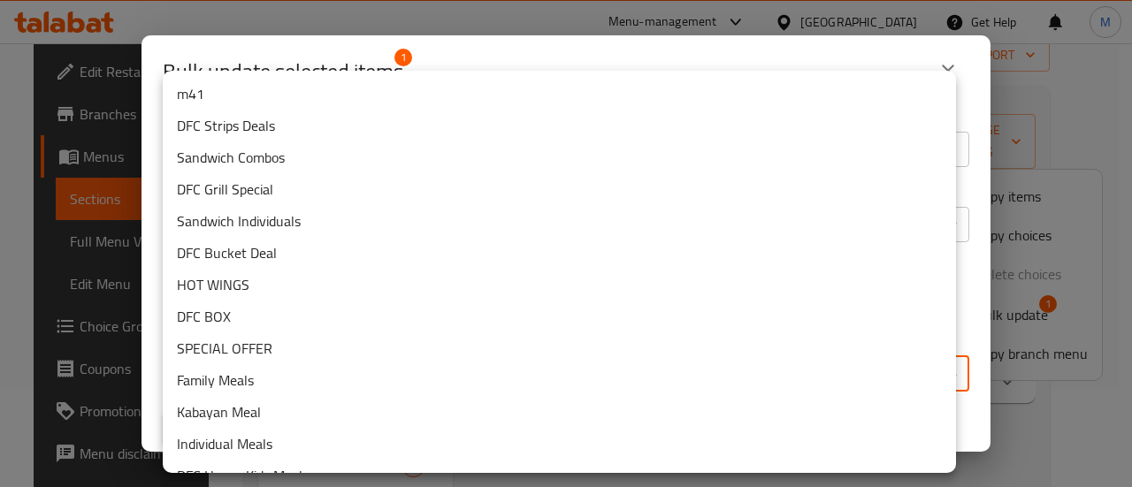
click at [340, 360] on body "​ Menu-management Oman Get Help M Edit Restaurant Branches Menus Sections Full …" at bounding box center [566, 167] width 1132 height 444
click at [266, 93] on li "m41" at bounding box center [559, 94] width 793 height 32
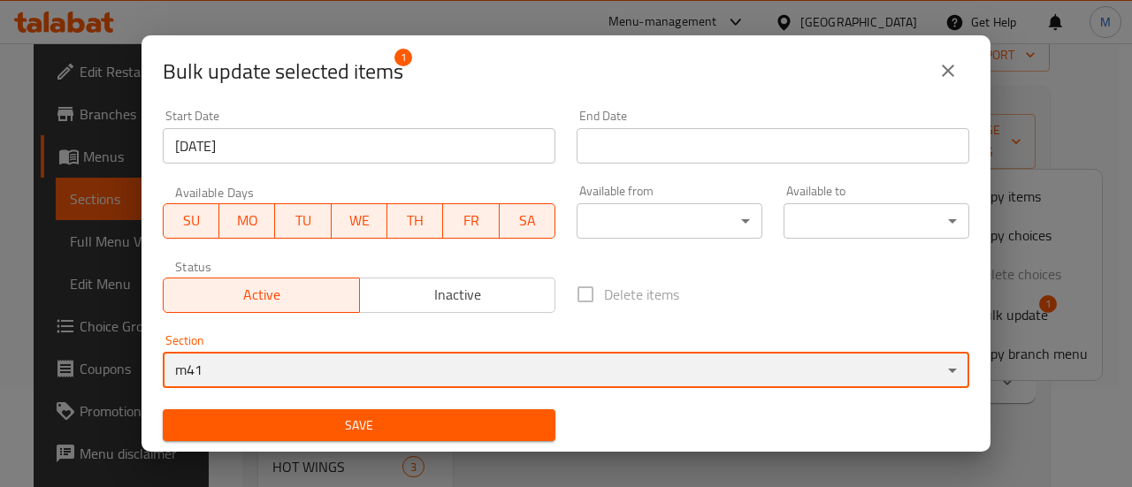
scroll to position [4, 0]
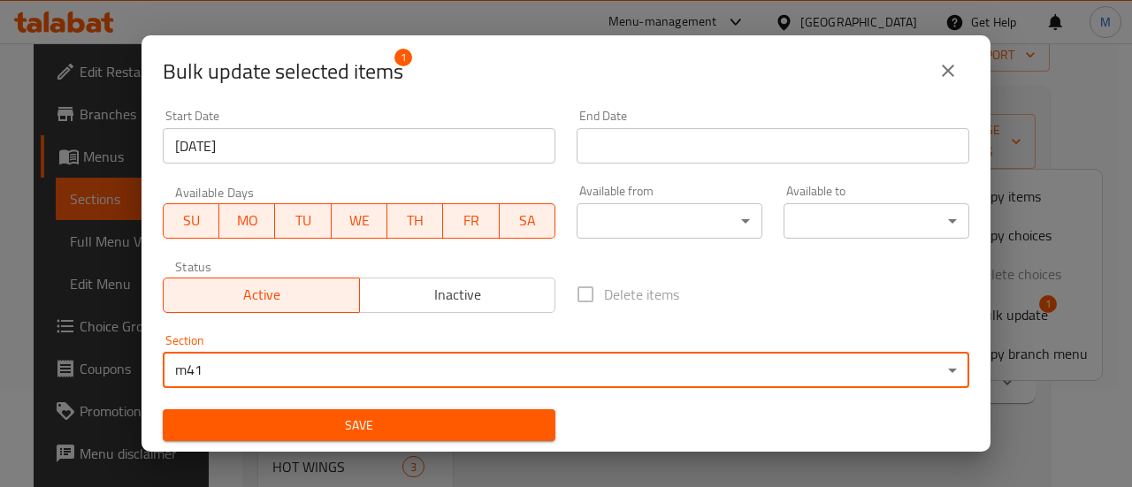
click at [443, 422] on span "Save" at bounding box center [359, 426] width 364 height 22
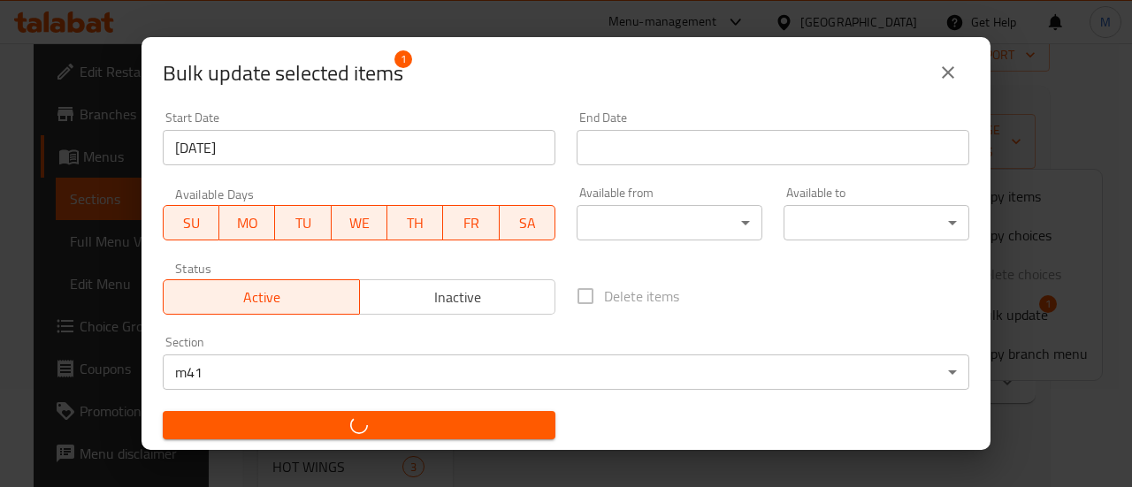
checkbox input "false"
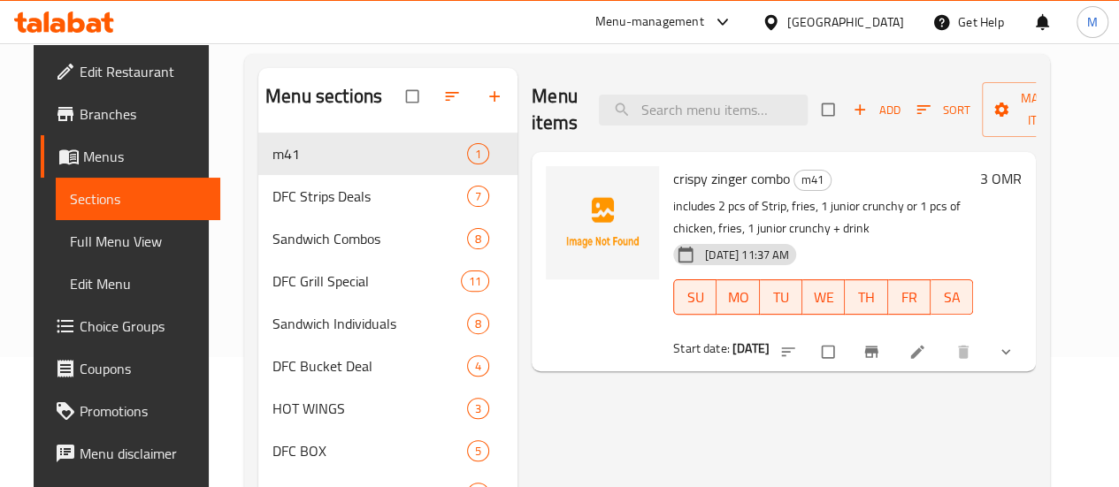
scroll to position [131, 0]
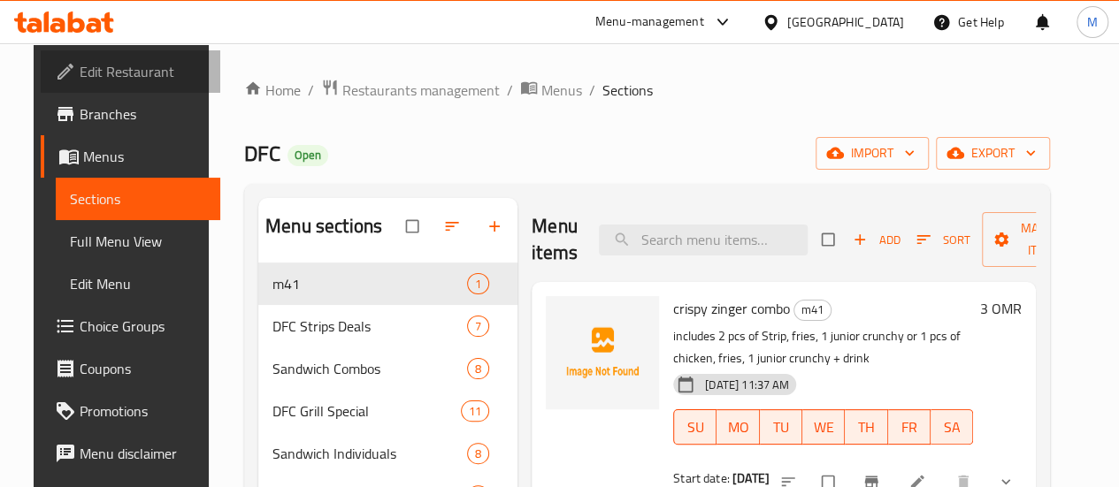
click at [149, 52] on link "Edit Restaurant" at bounding box center [131, 71] width 180 height 42
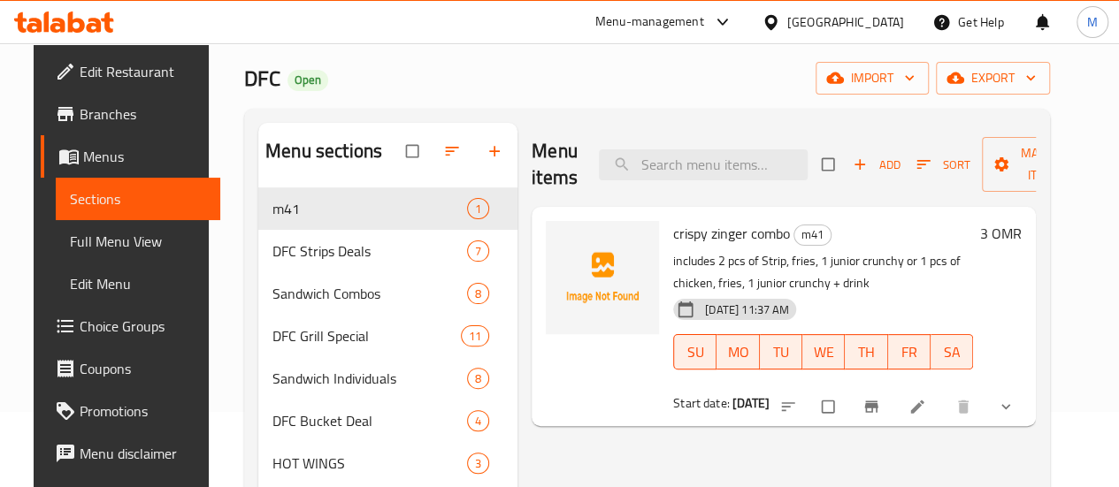
scroll to position [77, 0]
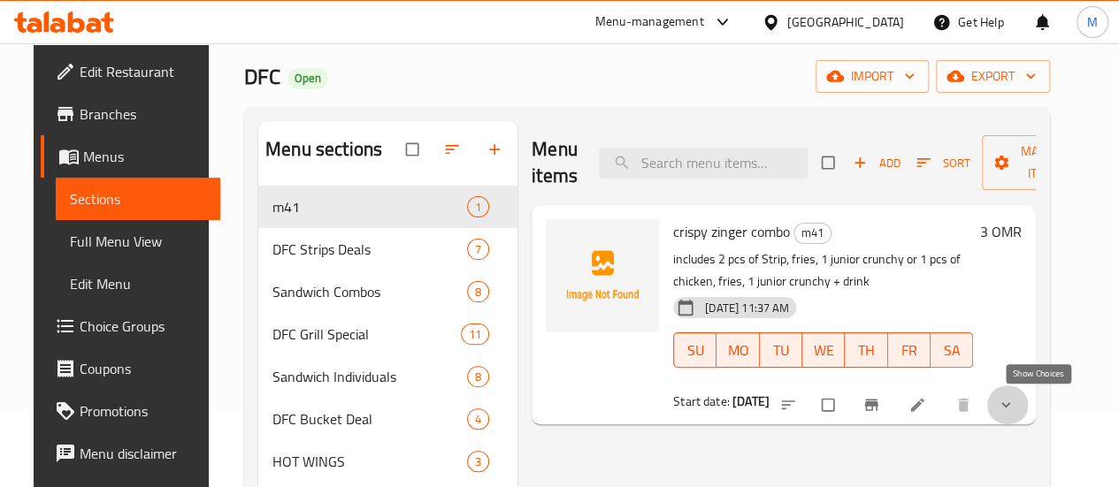
click at [1014, 403] on icon "show more" at bounding box center [1006, 405] width 18 height 18
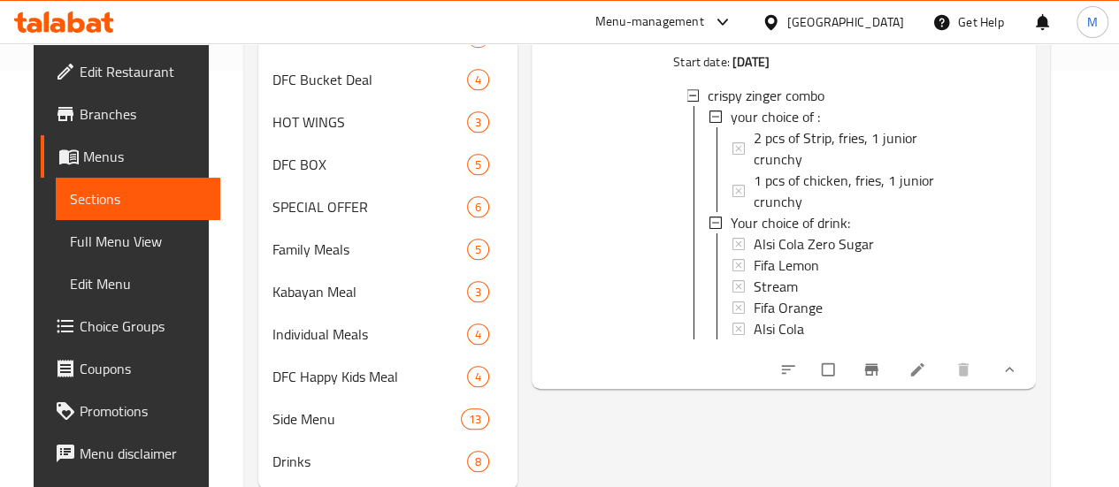
scroll to position [418, 0]
click at [848, 351] on input "checkbox" at bounding box center [829, 368] width 37 height 34
checkbox input "true"
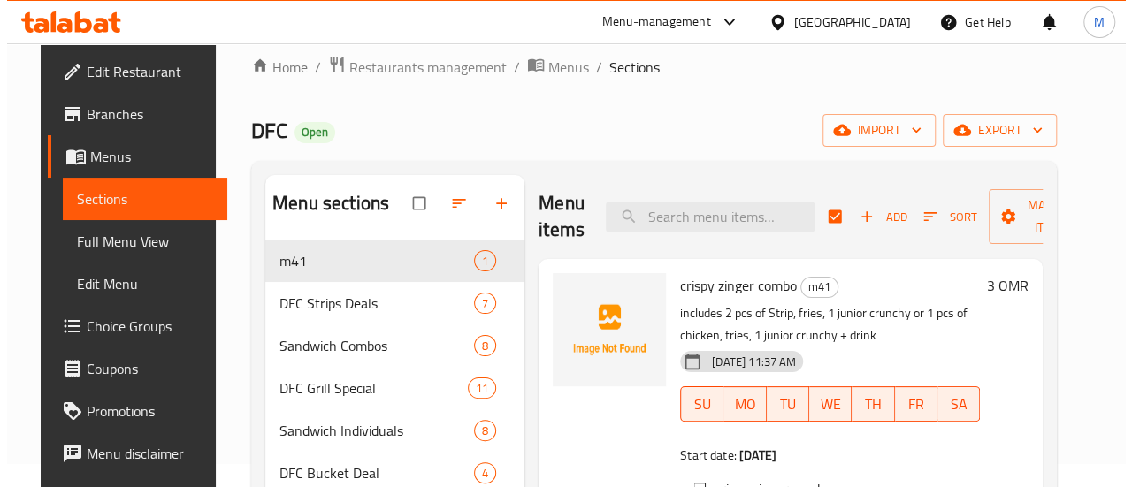
scroll to position [0, 0]
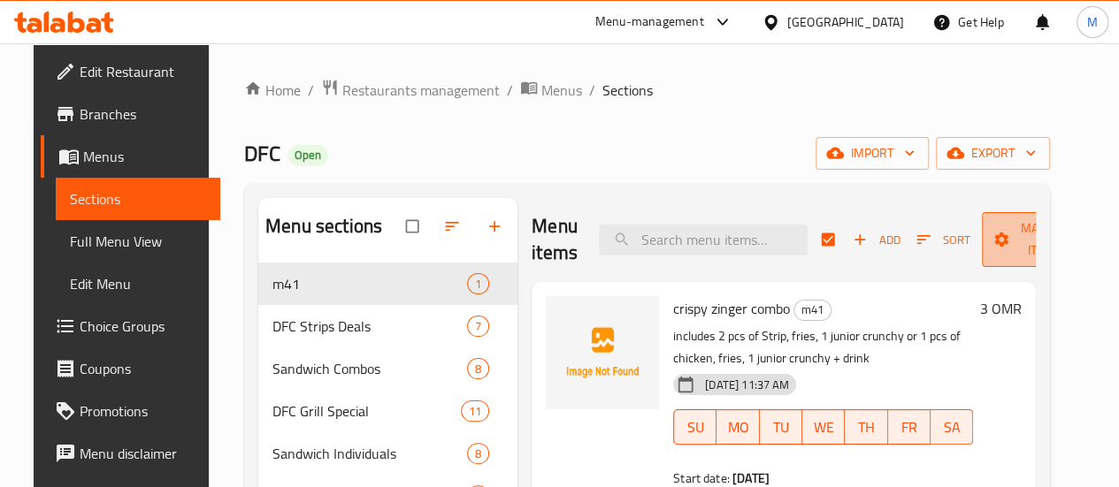
click at [1006, 241] on span "Manage items" at bounding box center [1044, 240] width 97 height 44
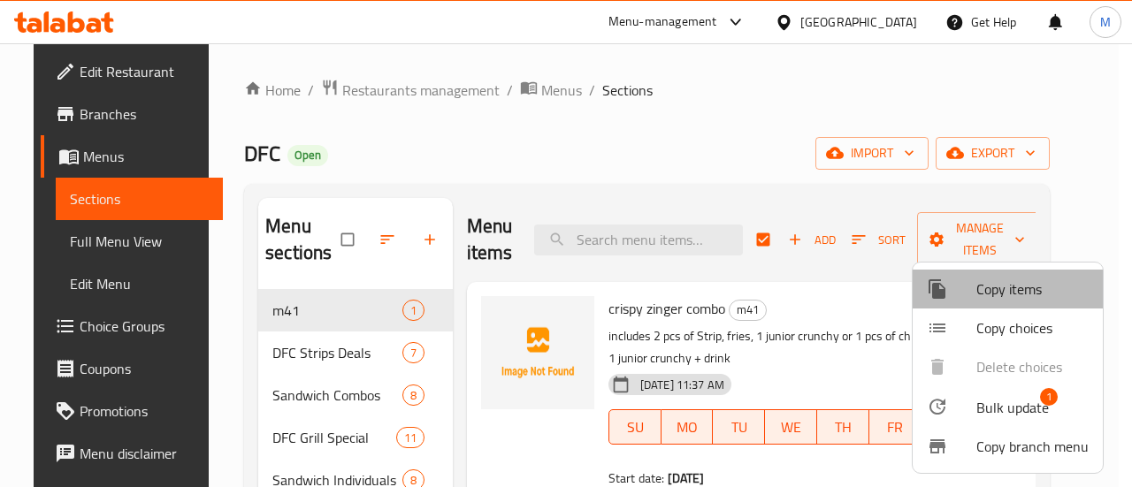
click at [1036, 291] on span "Copy items" at bounding box center [1032, 289] width 112 height 21
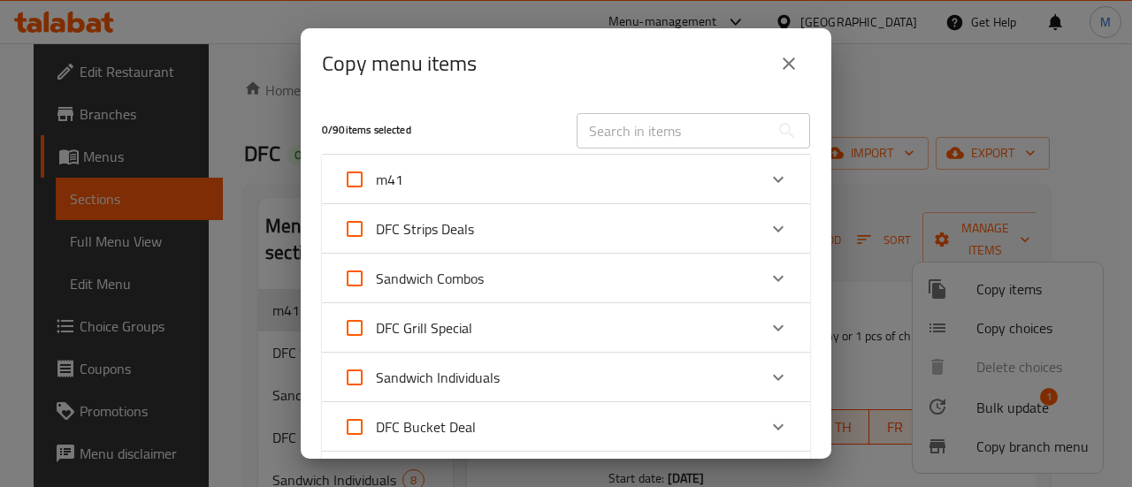
click at [483, 184] on div "m41" at bounding box center [550, 179] width 414 height 42
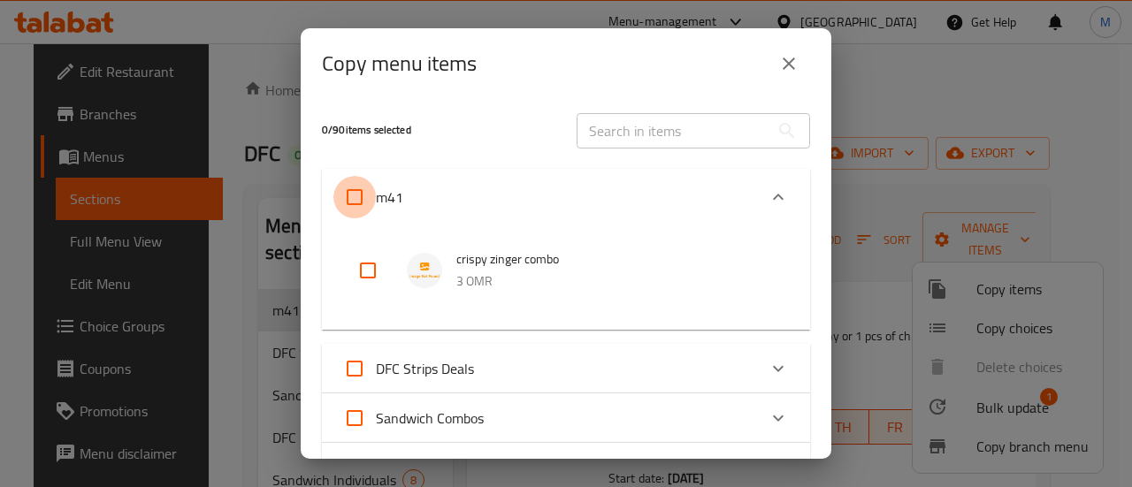
click at [363, 190] on input "m41" at bounding box center [354, 197] width 42 height 42
checkbox input "true"
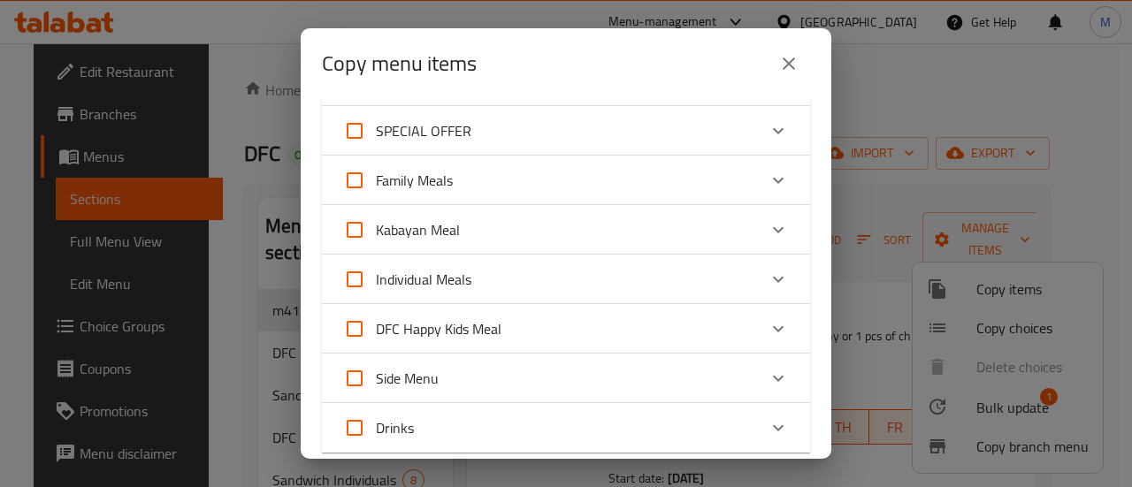
scroll to position [833, 0]
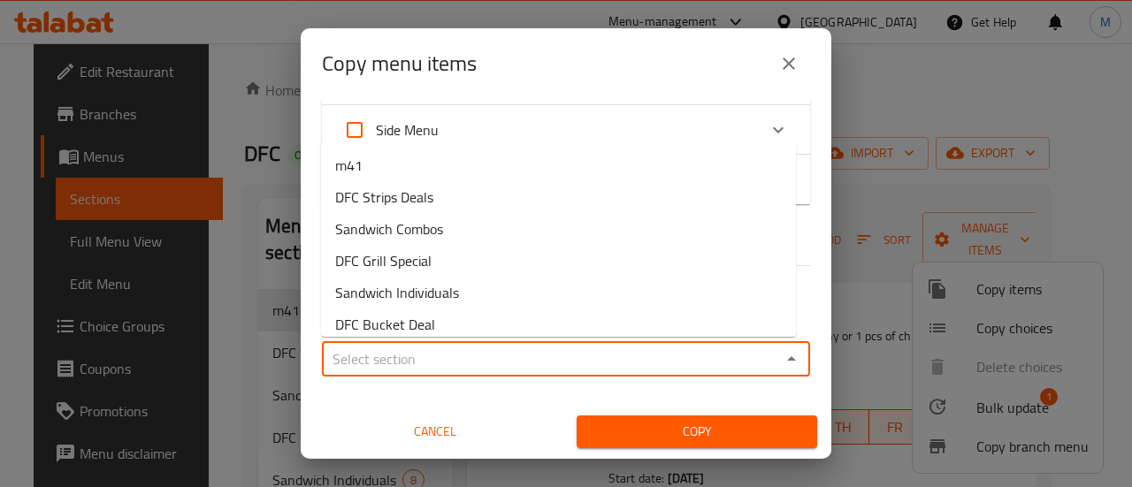
click at [393, 353] on input "Sections   *" at bounding box center [551, 359] width 448 height 25
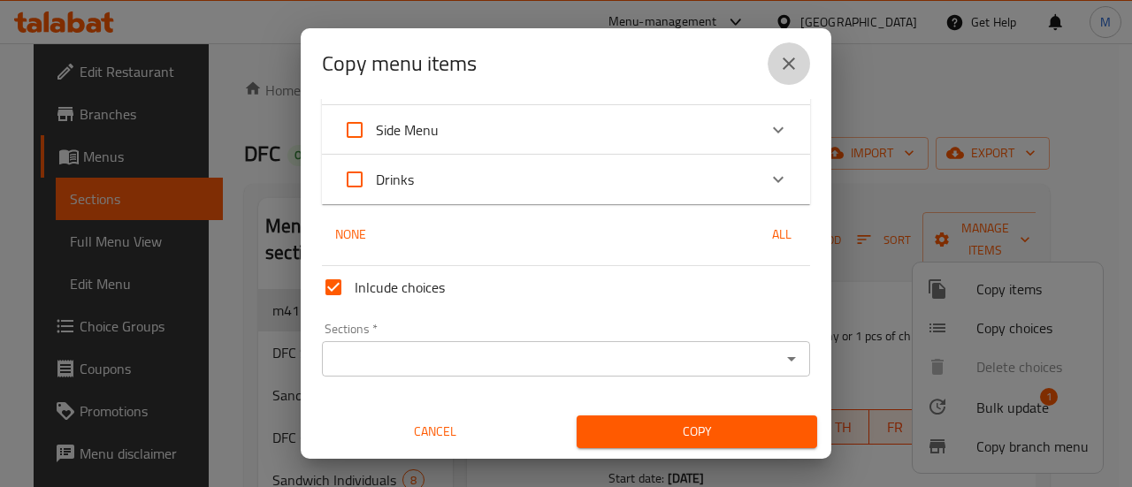
click at [792, 66] on icon "close" at bounding box center [789, 63] width 12 height 12
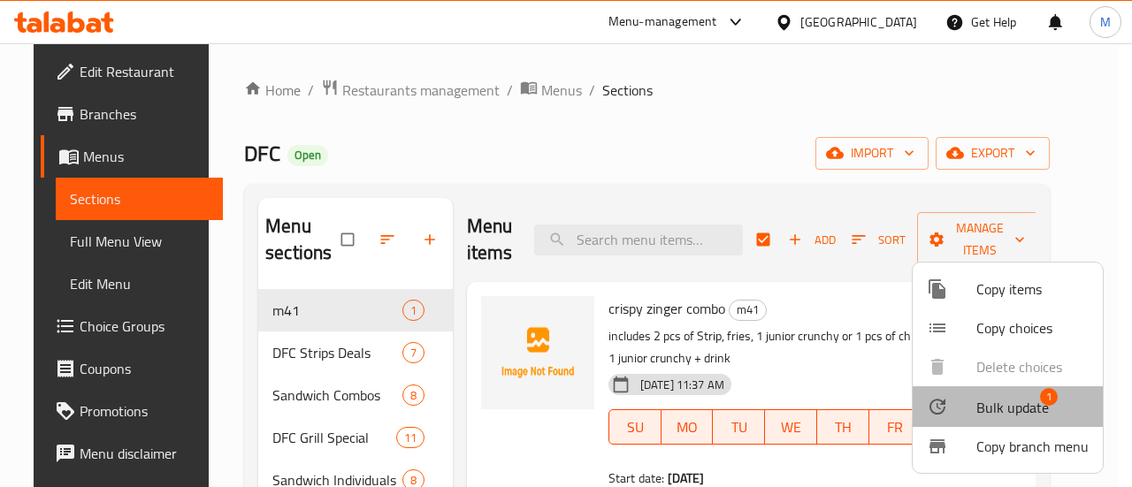
click at [1012, 411] on span "Bulk update" at bounding box center [1012, 407] width 73 height 21
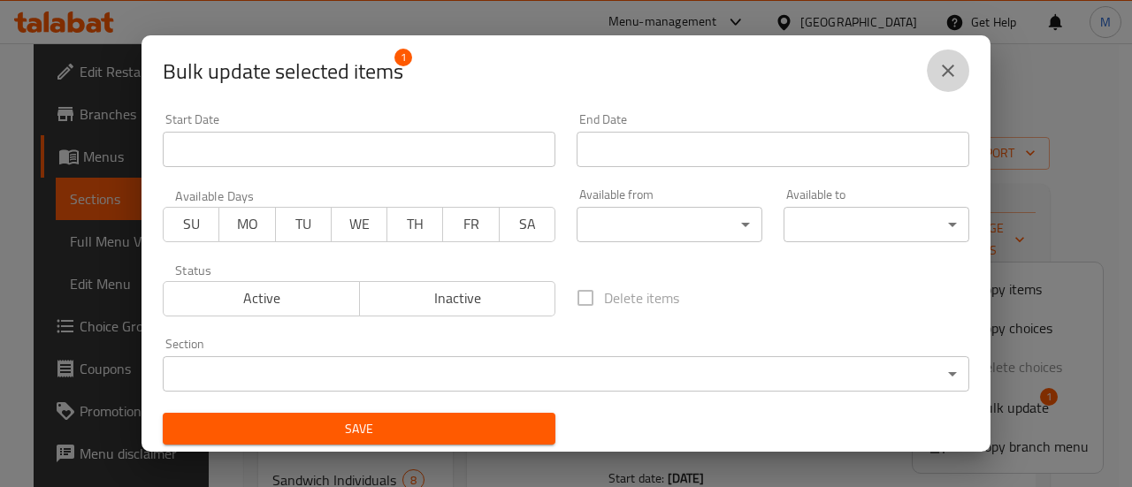
click at [946, 73] on icon "close" at bounding box center [947, 70] width 21 height 21
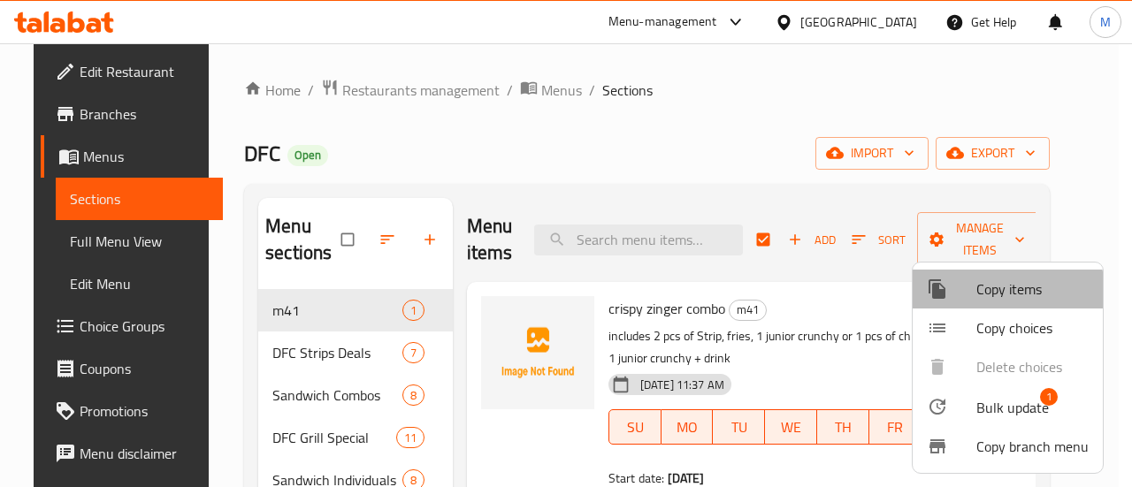
click at [991, 296] on span "Copy items" at bounding box center [1032, 289] width 112 height 21
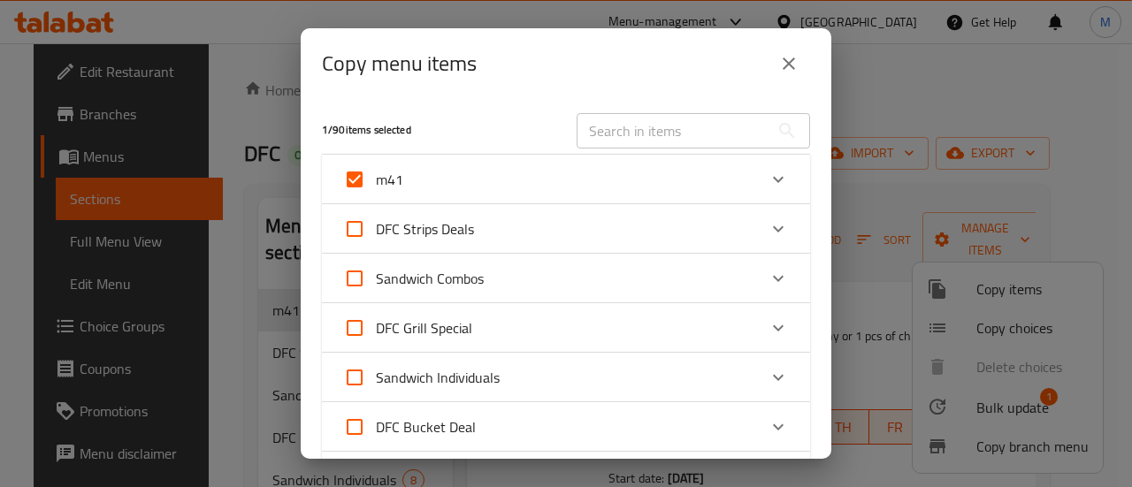
click at [768, 182] on icon "Expand" at bounding box center [778, 179] width 21 height 21
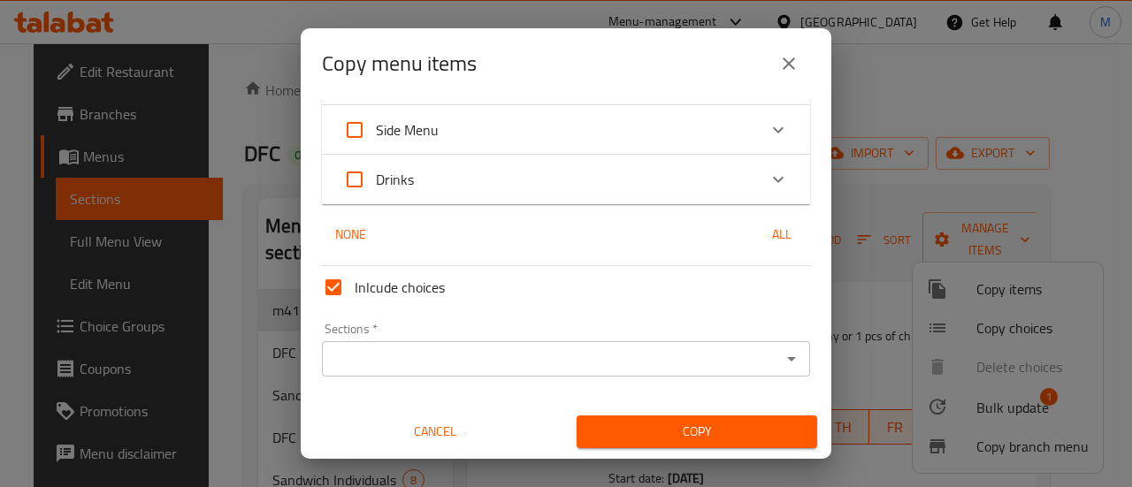
click at [529, 345] on div "Sections *" at bounding box center [566, 358] width 488 height 35
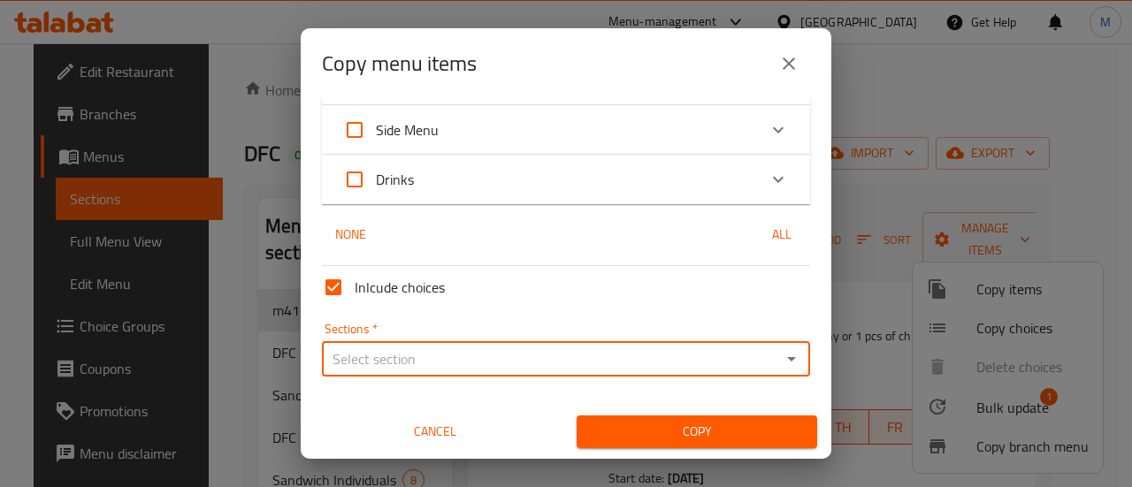
click at [396, 344] on div "Sections *" at bounding box center [566, 358] width 488 height 35
click at [781, 356] on icon "Open" at bounding box center [791, 358] width 21 height 21
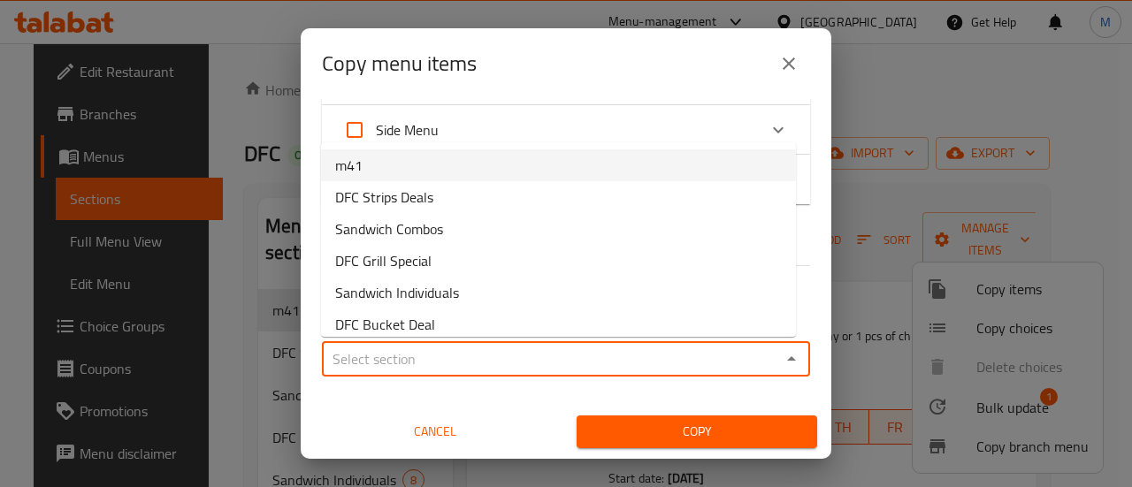
click at [561, 178] on li "m41" at bounding box center [558, 165] width 475 height 32
type input "m41"
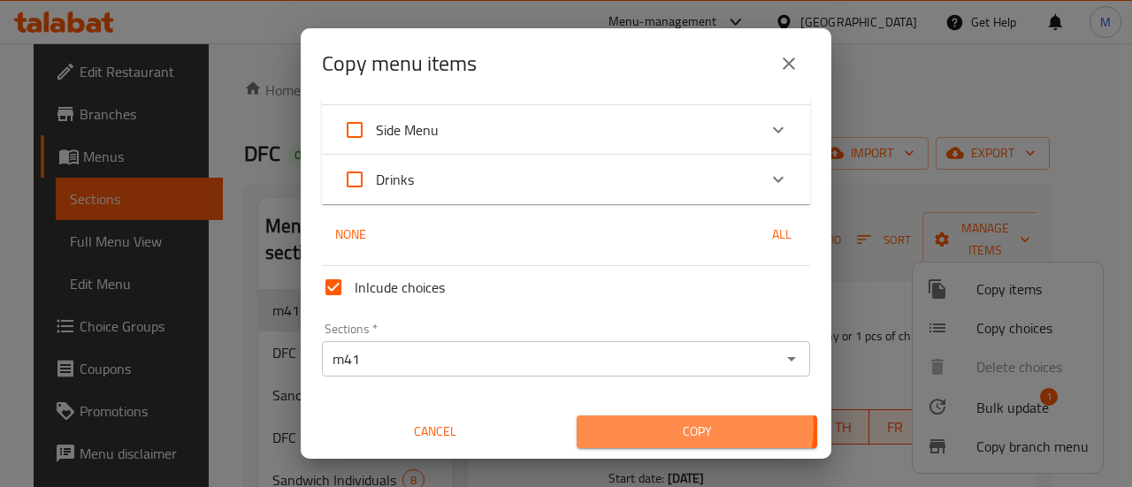
click at [686, 426] on span "Copy" at bounding box center [697, 432] width 212 height 22
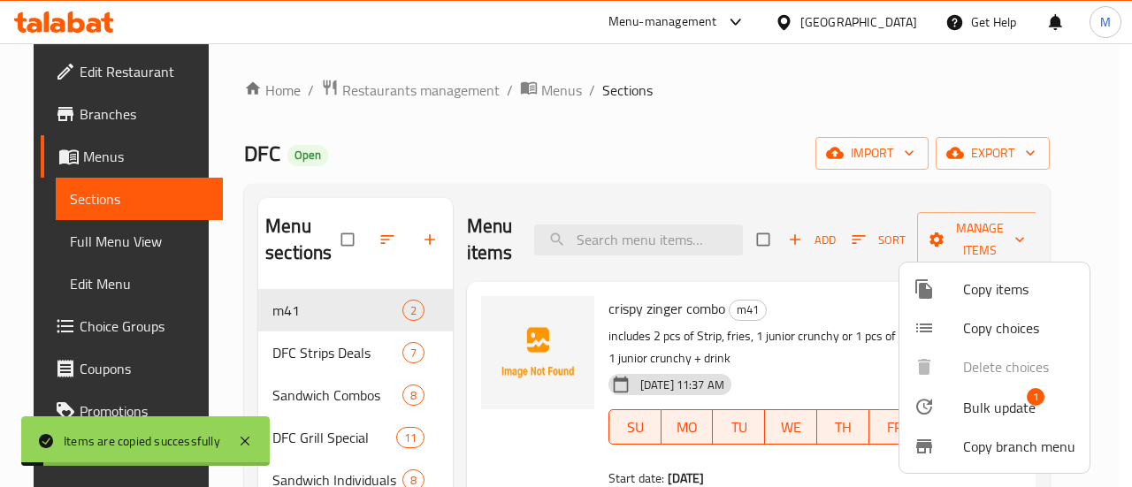
checkbox input "false"
click at [741, 149] on div at bounding box center [566, 243] width 1132 height 487
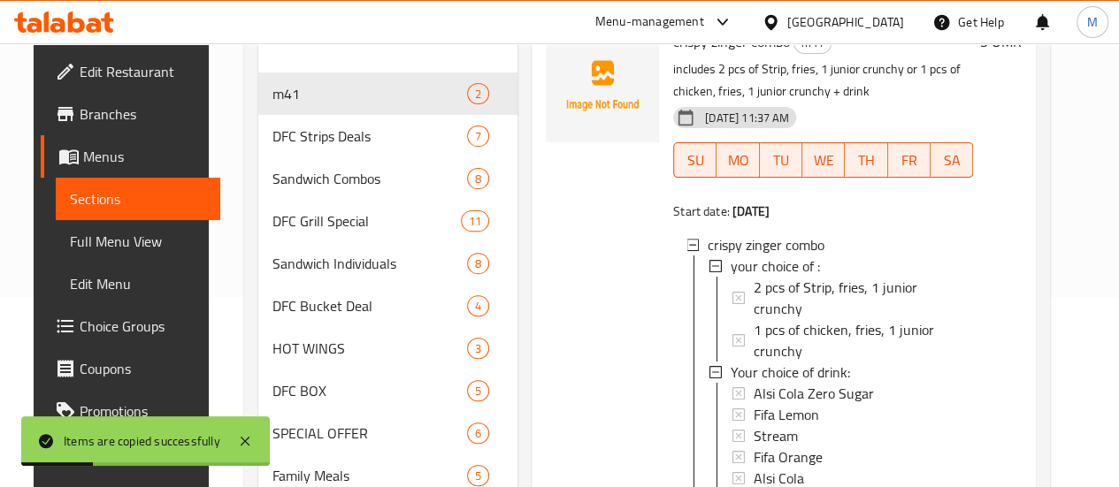
scroll to position [494, 0]
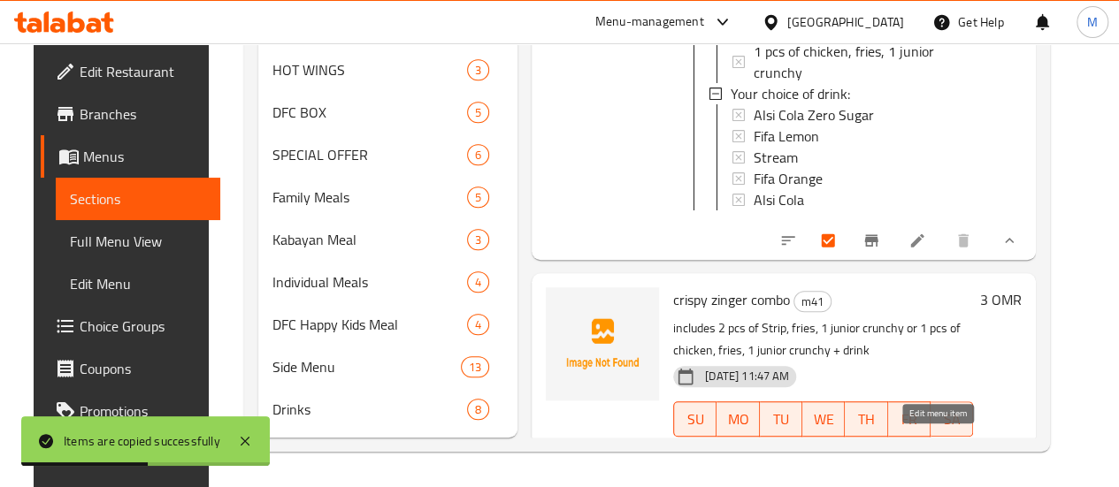
click at [926, 465] on icon at bounding box center [917, 474] width 18 height 18
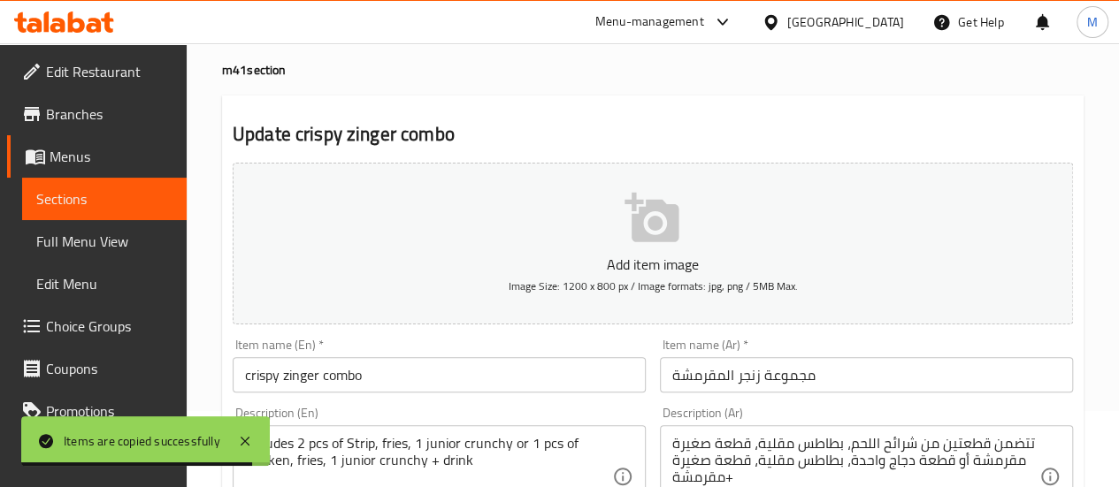
scroll to position [88, 0]
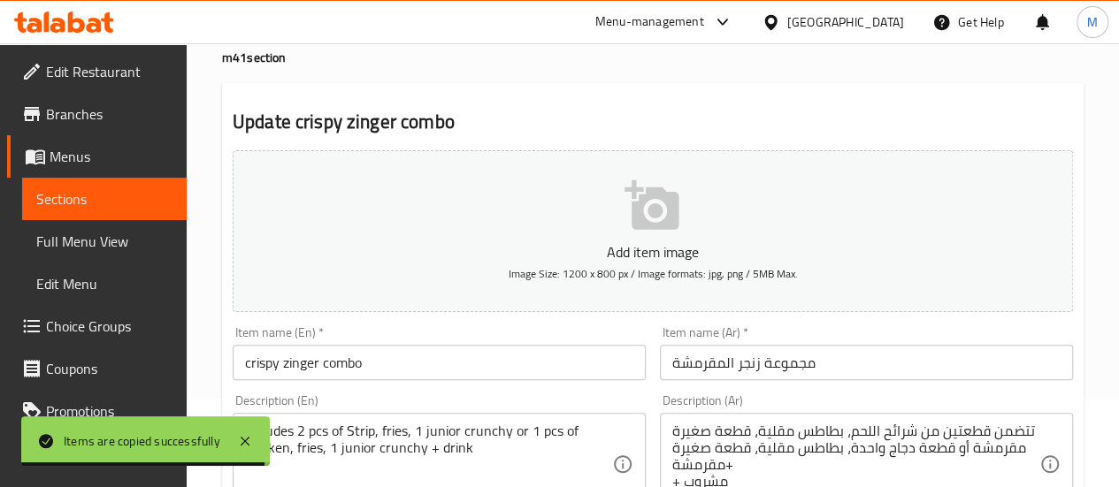
click at [307, 371] on input "crispy zinger combo" at bounding box center [439, 362] width 413 height 35
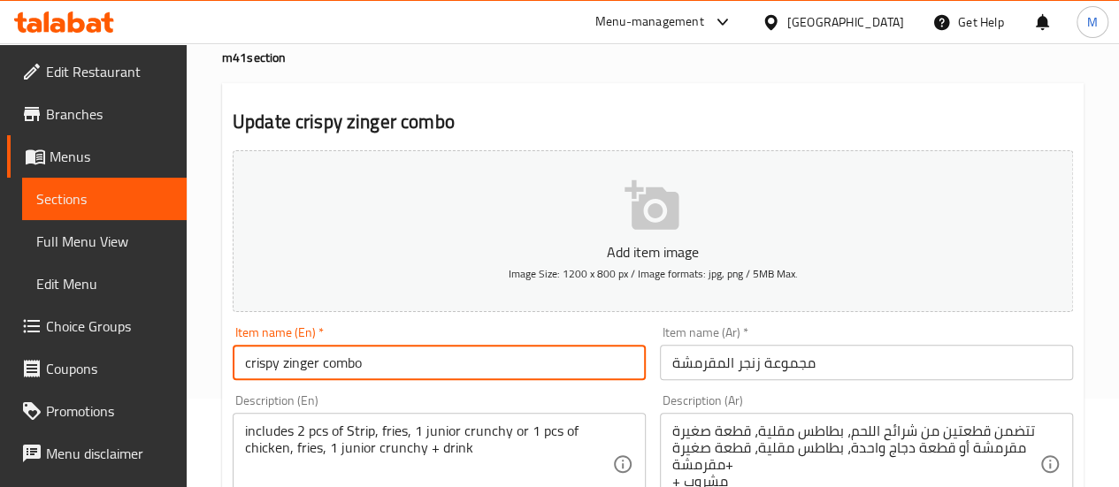
drag, startPoint x: 318, startPoint y: 365, endPoint x: 200, endPoint y: 349, distance: 119.6
paste input "peri-peri wrap"
type input "peri-peri wrap combo"
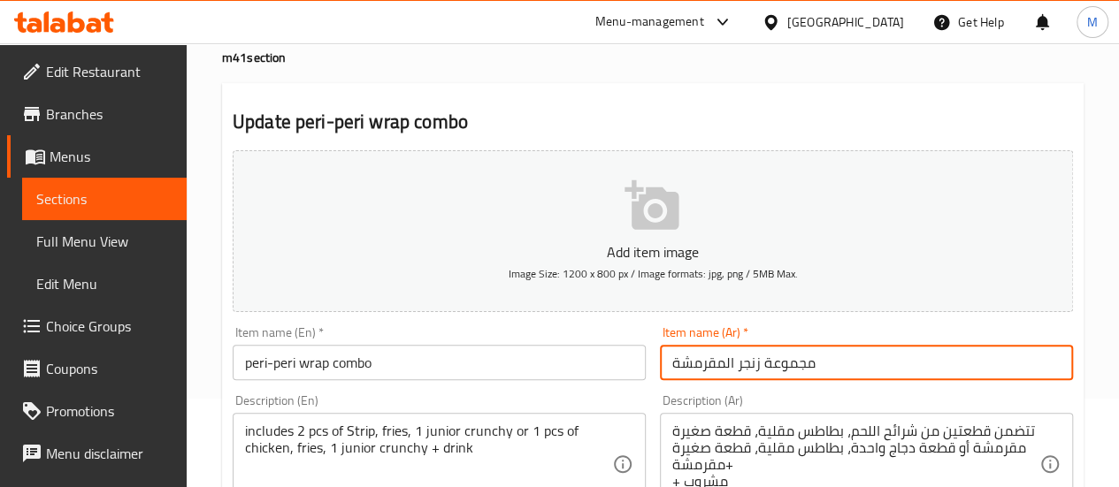
drag, startPoint x: 759, startPoint y: 362, endPoint x: 649, endPoint y: 353, distance: 110.0
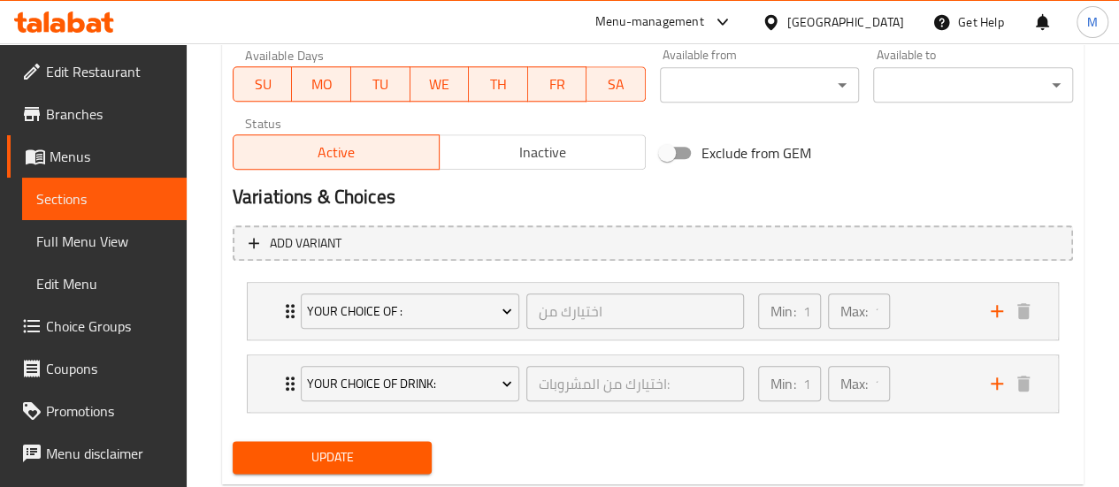
scroll to position [861, 0]
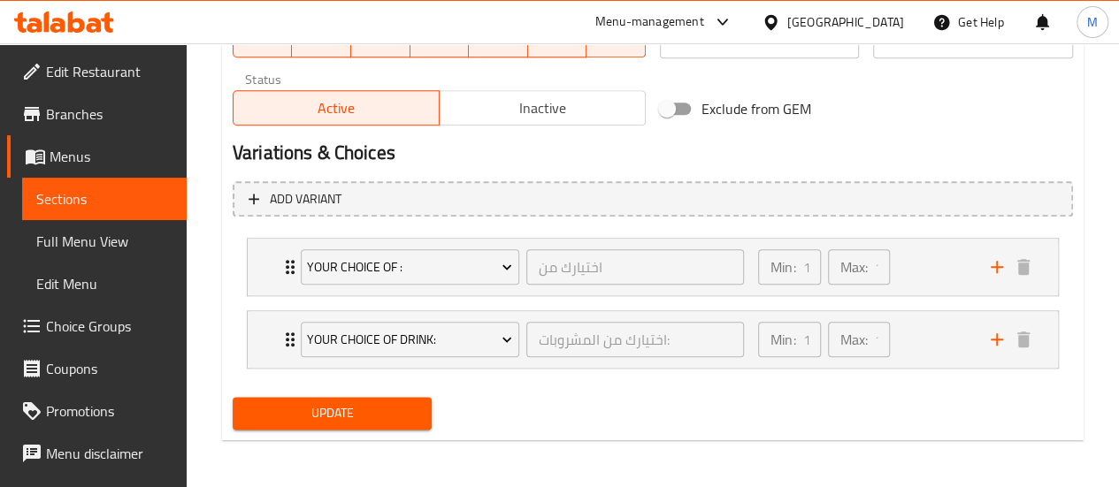
type input "مجموعة بيري بيري راب"
click at [355, 408] on span "Update" at bounding box center [333, 413] width 172 height 22
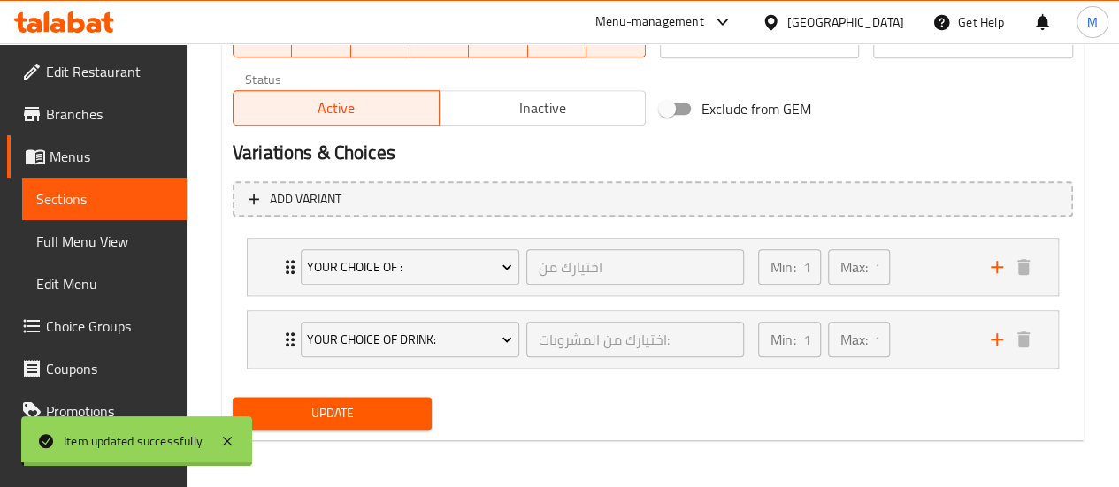
scroll to position [0, 0]
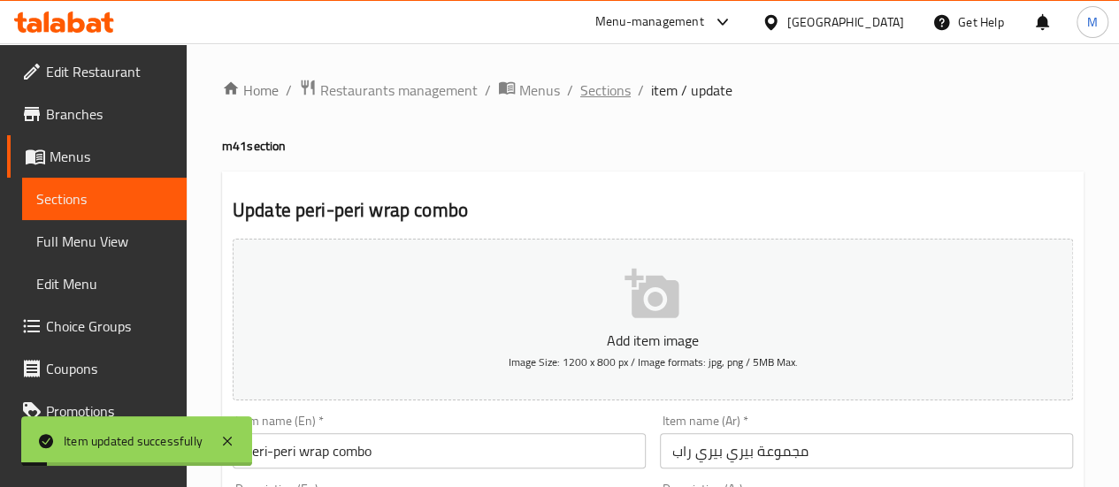
click at [587, 91] on span "Sections" at bounding box center [605, 90] width 50 height 21
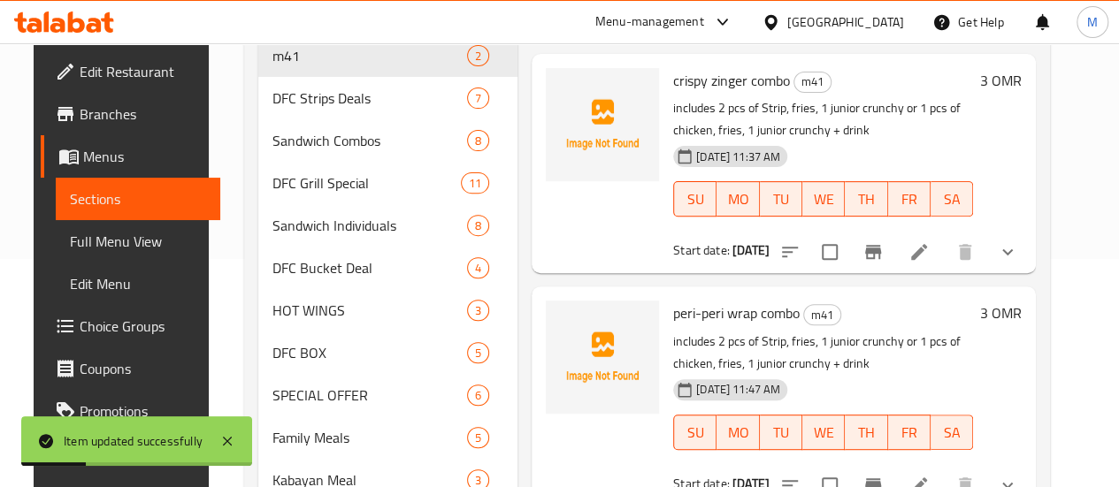
scroll to position [226, 0]
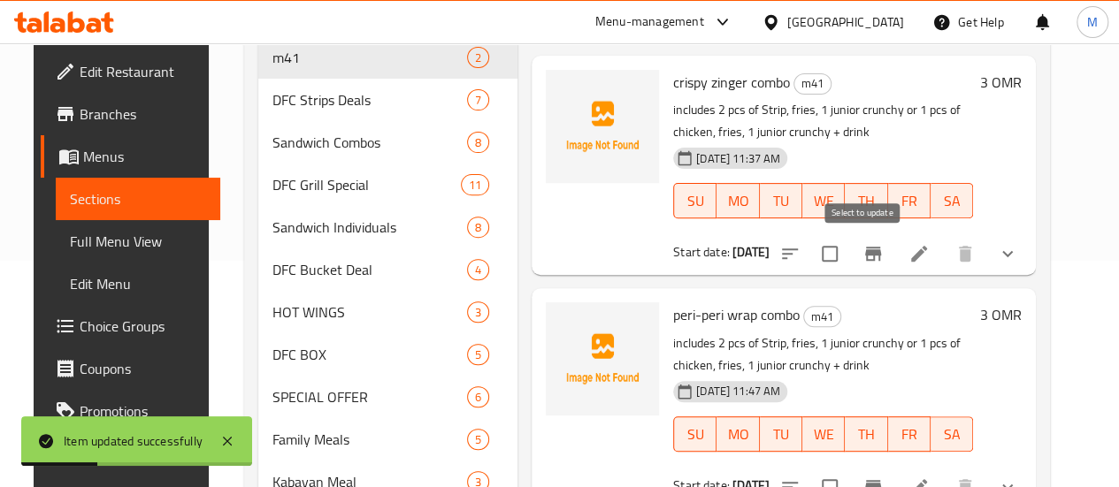
click at [848, 257] on input "checkbox" at bounding box center [829, 253] width 37 height 37
checkbox input "true"
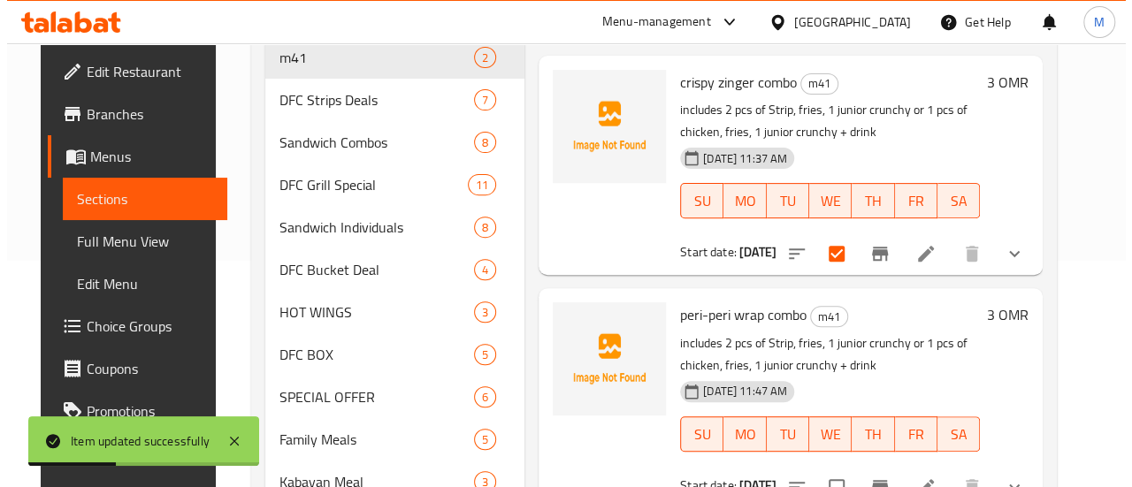
scroll to position [0, 0]
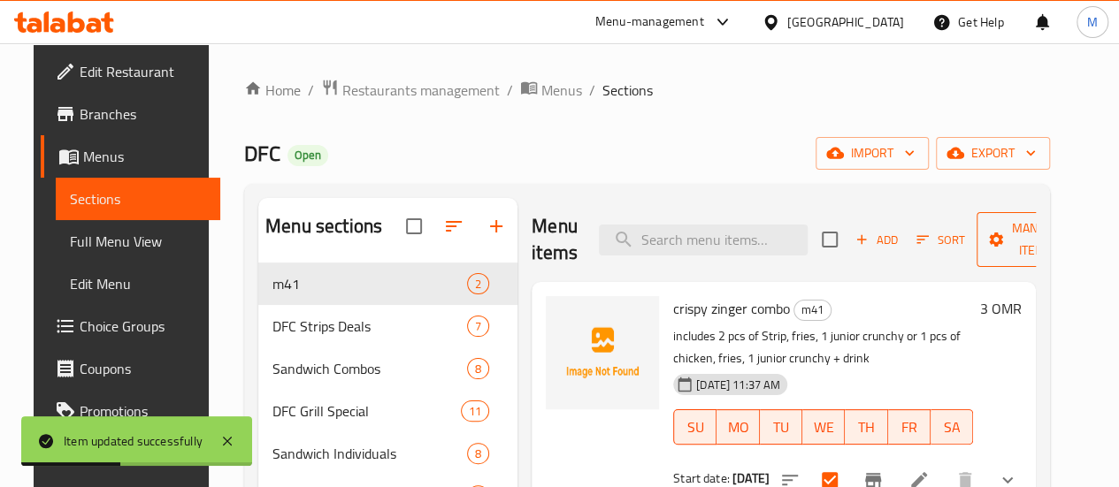
click at [1012, 232] on span "Manage items" at bounding box center [1035, 240] width 90 height 44
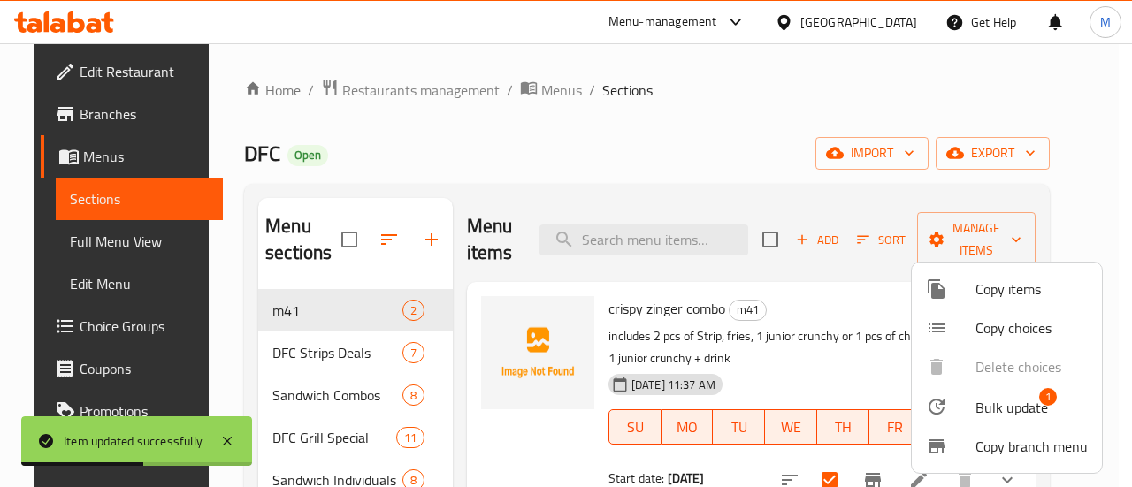
click at [975, 282] on span "Copy items" at bounding box center [1031, 289] width 112 height 21
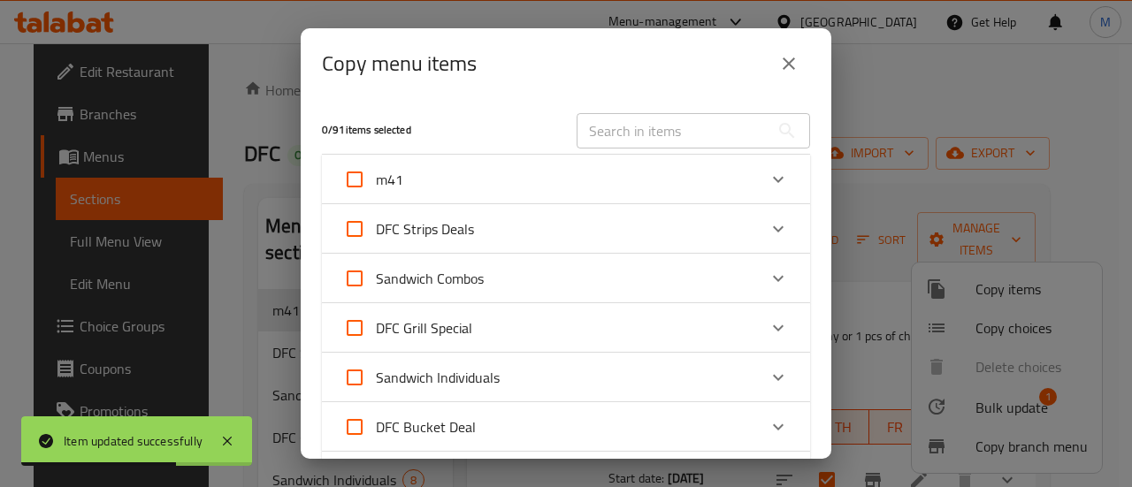
click at [359, 171] on input "m41" at bounding box center [354, 179] width 42 height 42
checkbox input "true"
click at [715, 186] on div "m41" at bounding box center [550, 179] width 414 height 42
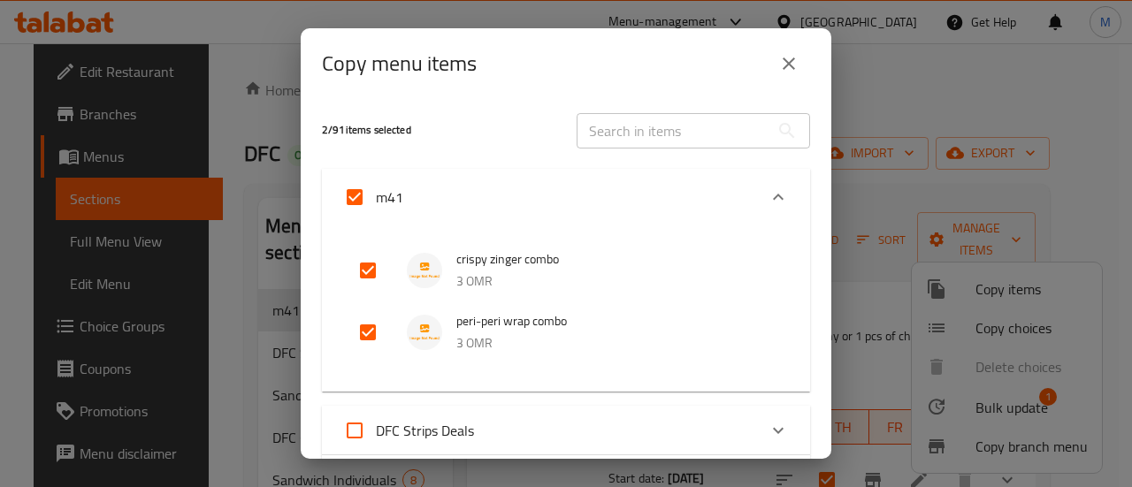
click at [364, 328] on input "checkbox" at bounding box center [368, 332] width 42 height 42
checkbox input "false"
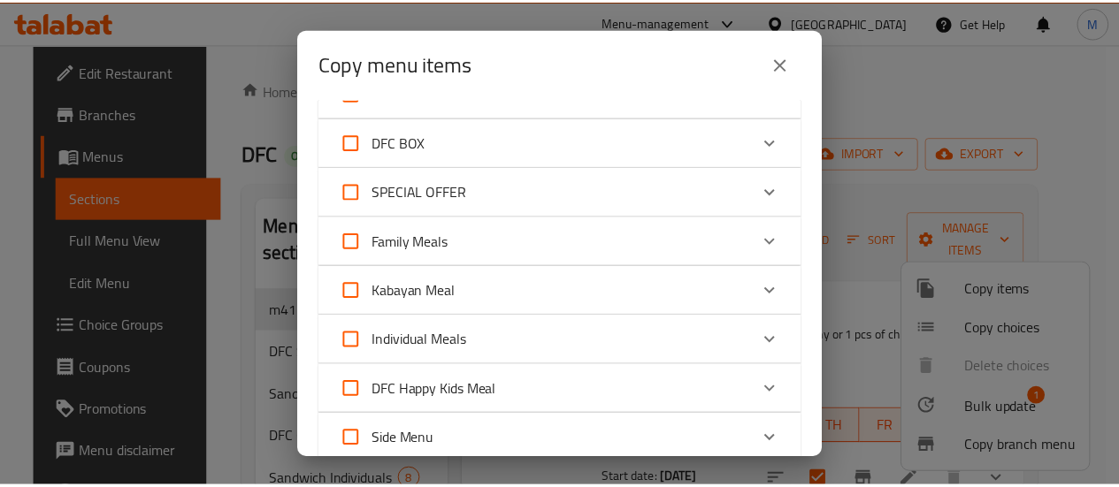
scroll to position [895, 0]
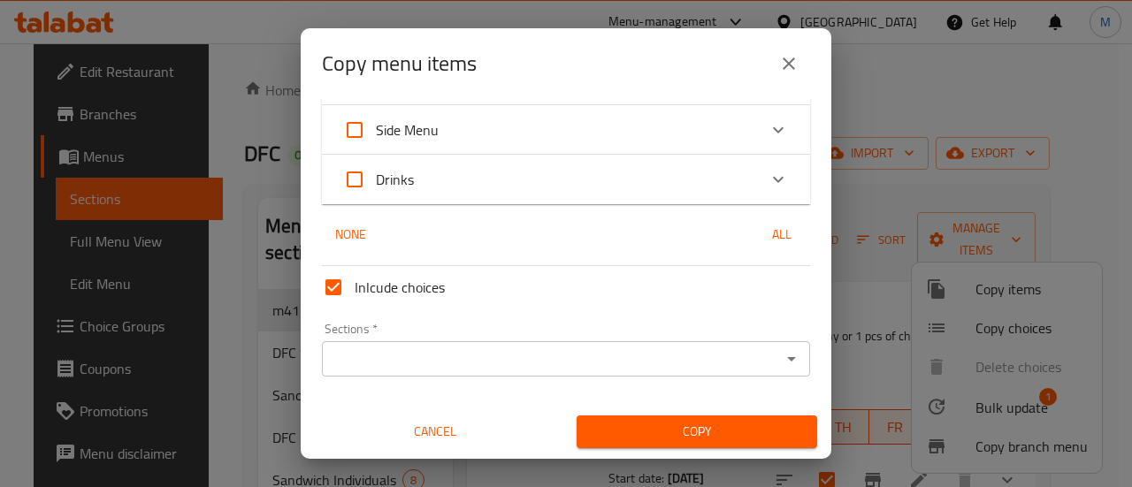
click at [592, 343] on div "Sections *" at bounding box center [566, 358] width 488 height 35
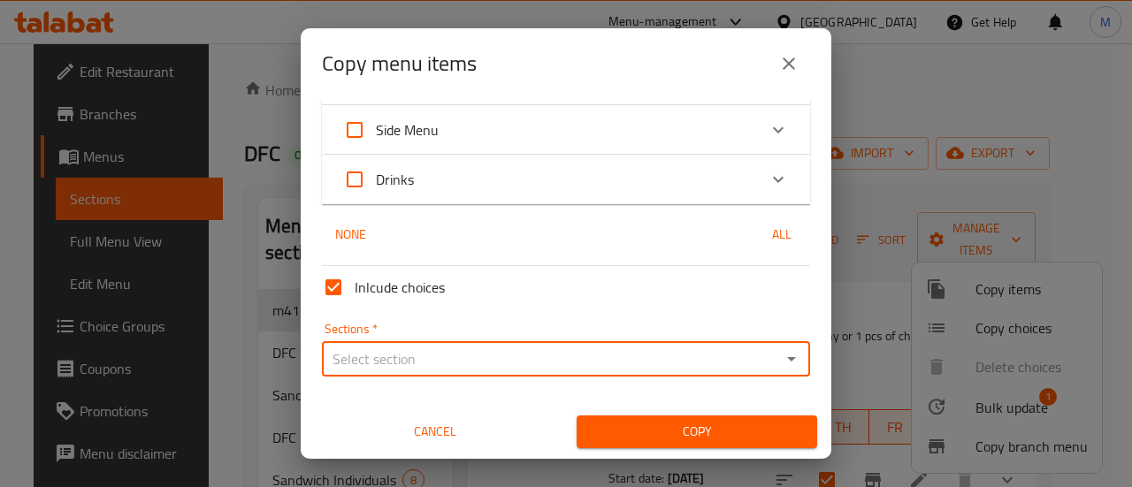
click at [404, 358] on input "Sections   *" at bounding box center [551, 359] width 448 height 25
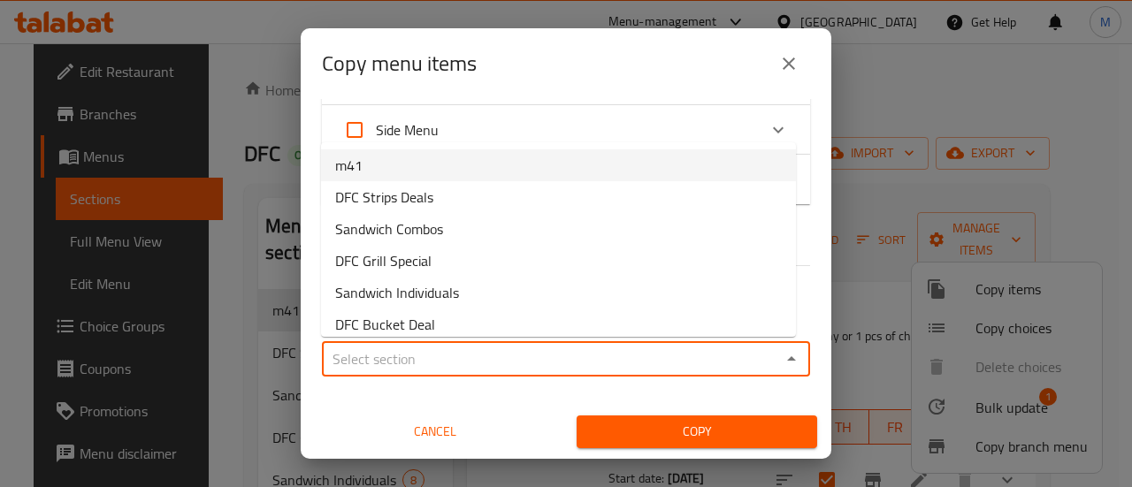
click at [362, 166] on span "m41" at bounding box center [348, 165] width 27 height 21
type input "m41"
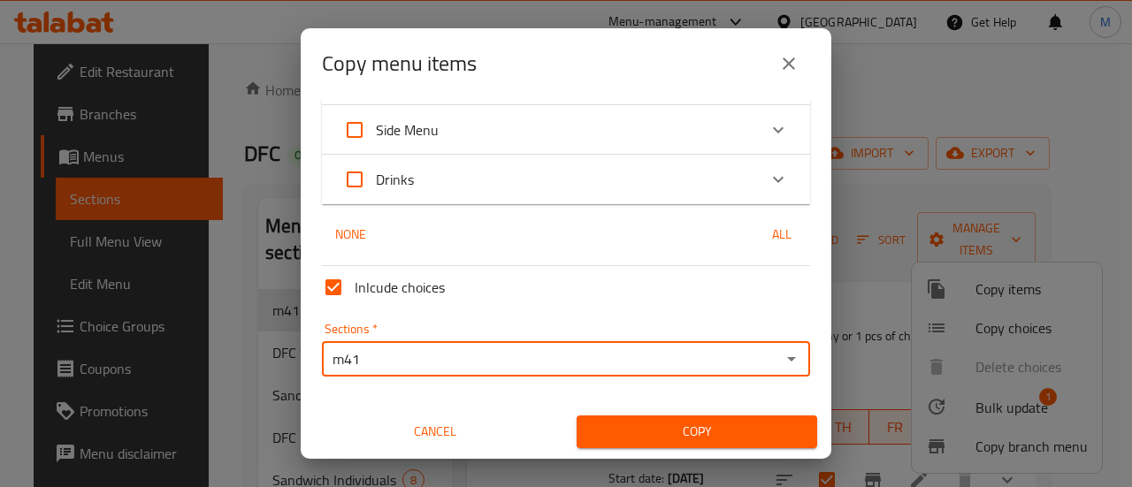
click at [632, 442] on span "Copy" at bounding box center [697, 432] width 212 height 22
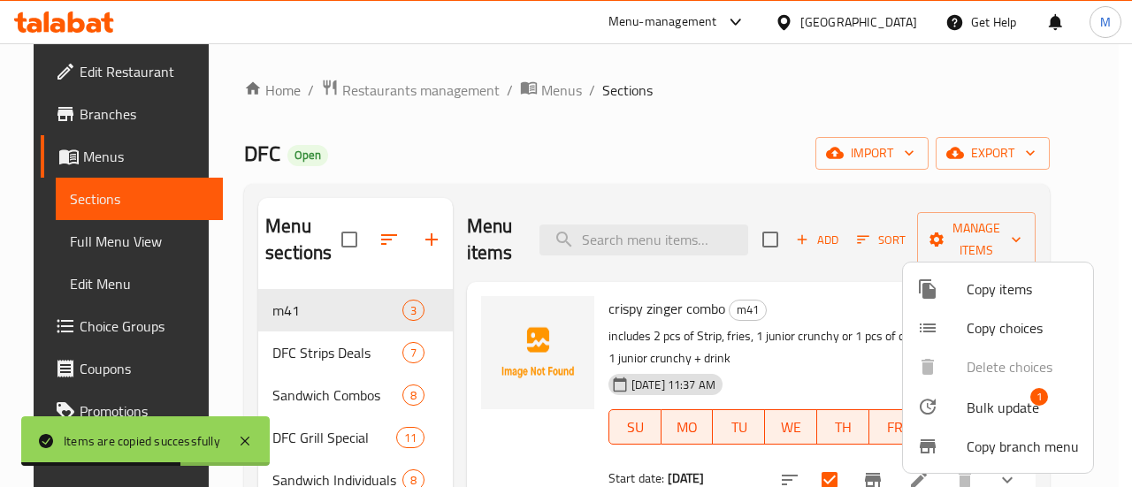
click at [832, 284] on div at bounding box center [566, 243] width 1132 height 487
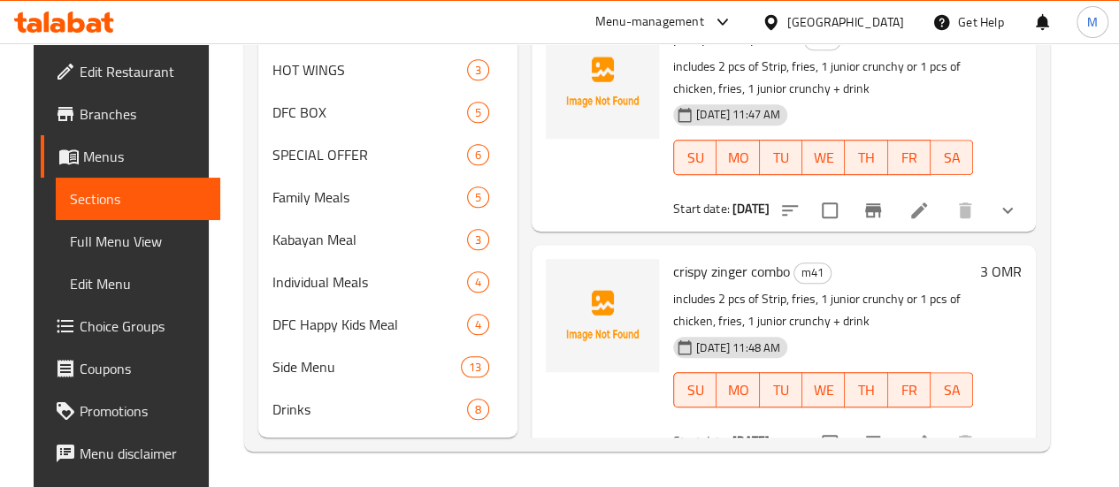
scroll to position [494, 0]
click at [944, 427] on li at bounding box center [919, 443] width 50 height 32
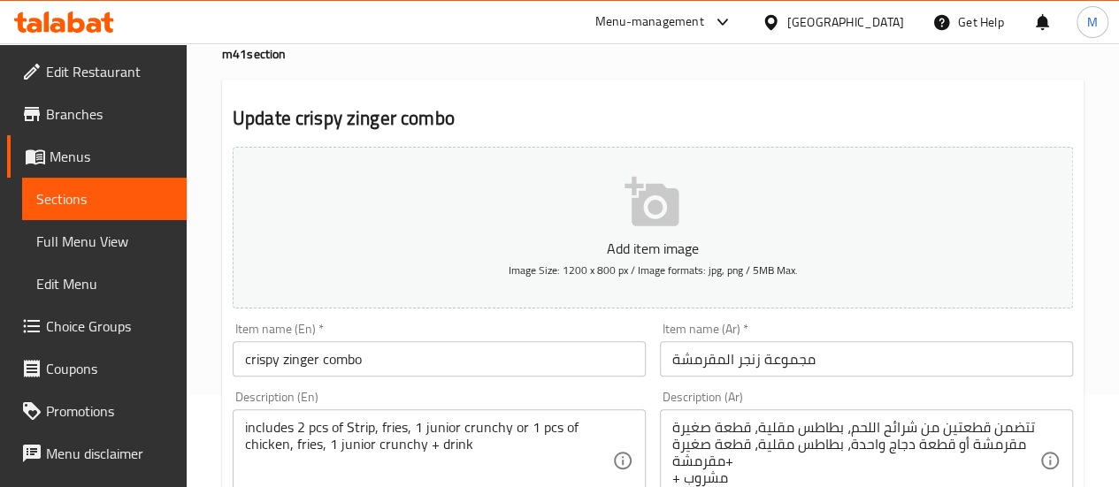
scroll to position [112, 0]
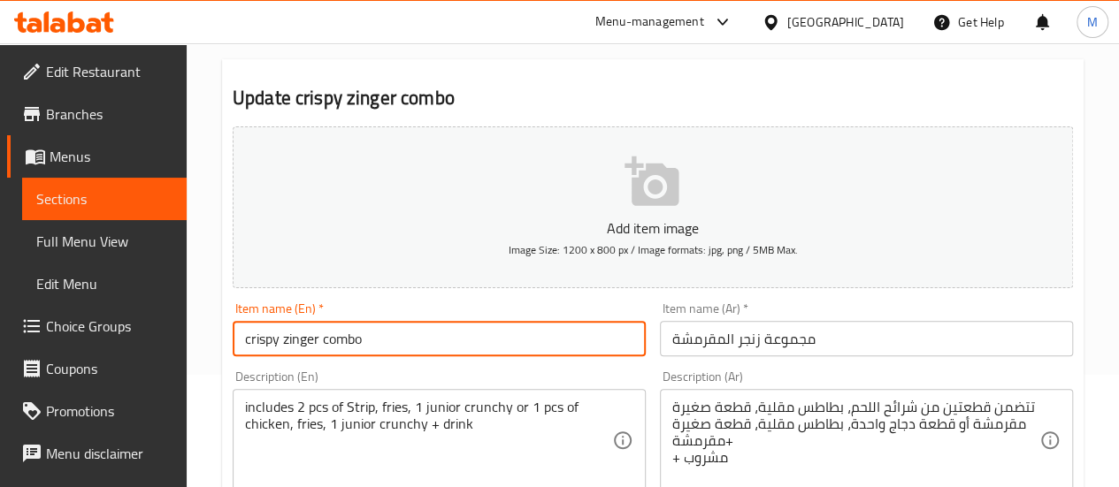
drag, startPoint x: 321, startPoint y: 342, endPoint x: 213, endPoint y: 351, distance: 108.2
paste input "taco wrap"
type input "taco wrap combo"
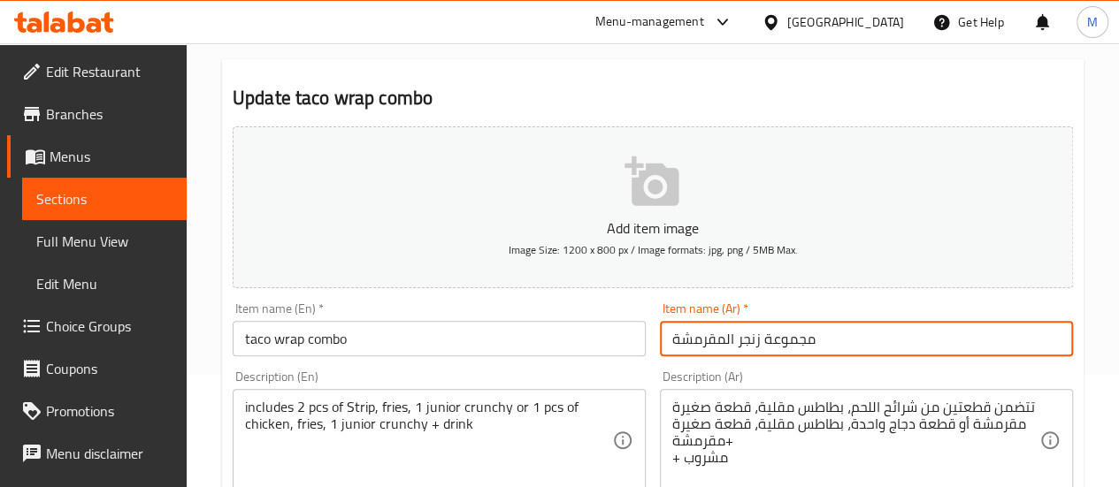
drag, startPoint x: 760, startPoint y: 339, endPoint x: 623, endPoint y: 339, distance: 136.2
type input "مجموعة تاكو راب"
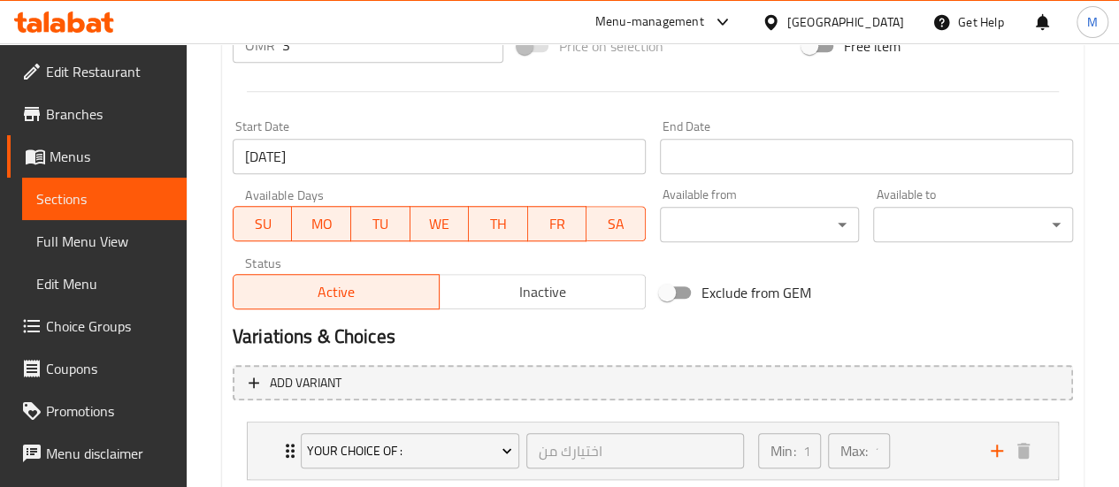
scroll to position [861, 0]
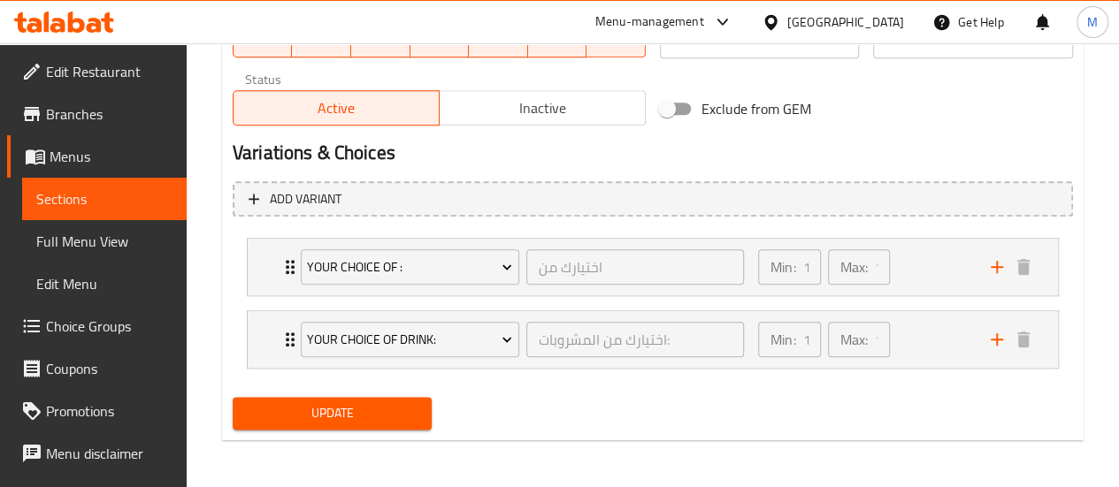
click at [374, 409] on span "Update" at bounding box center [333, 413] width 172 height 22
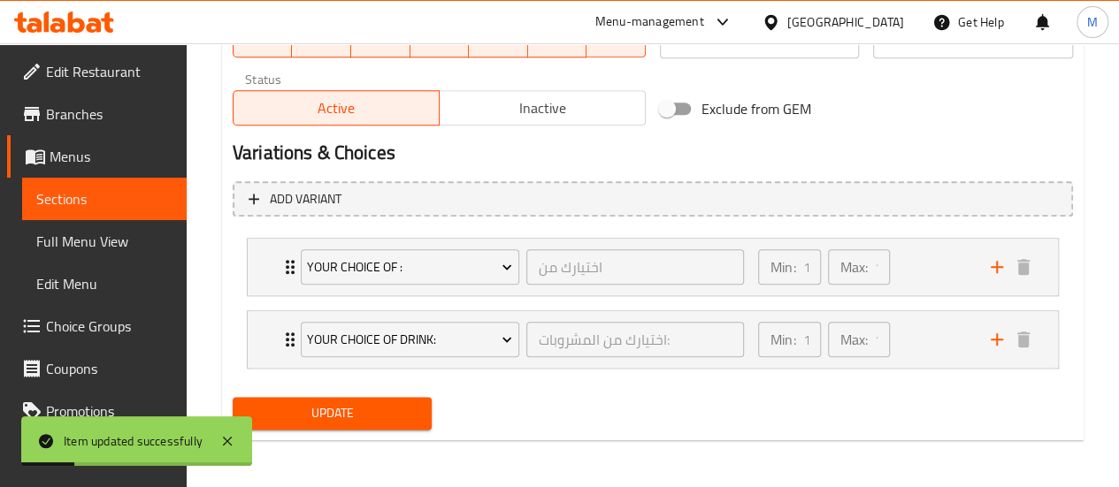
scroll to position [0, 0]
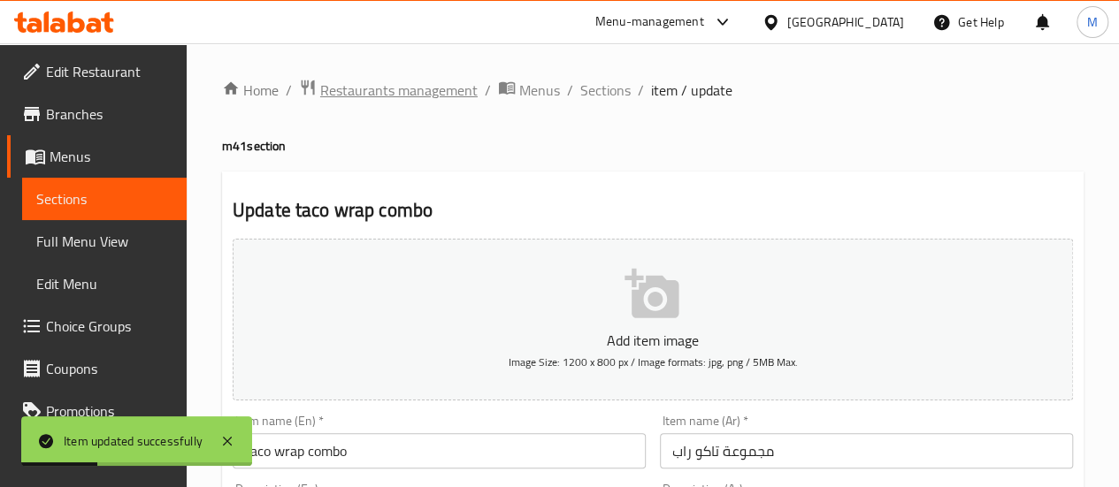
click at [428, 97] on span "Restaurants management" at bounding box center [398, 90] width 157 height 21
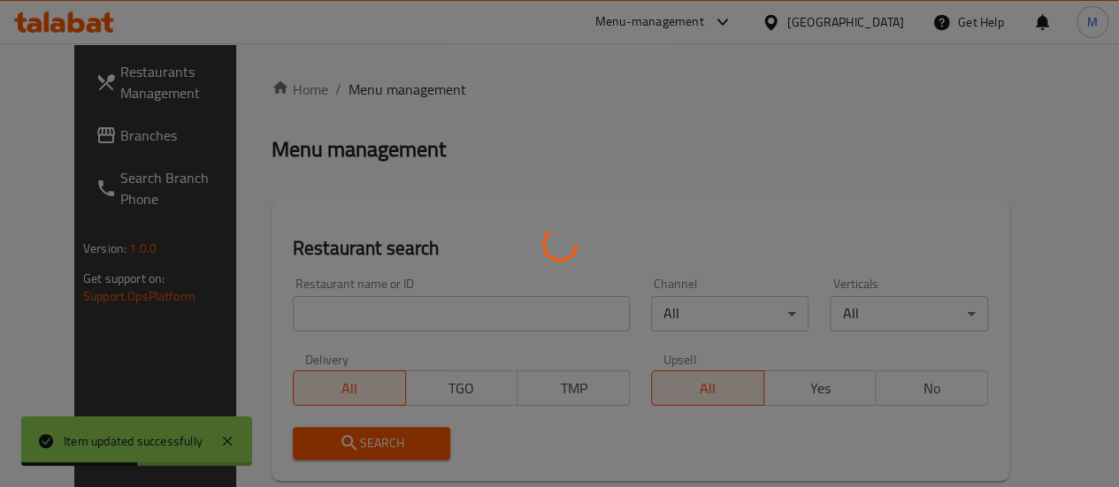
click at [322, 323] on div at bounding box center [559, 243] width 1119 height 487
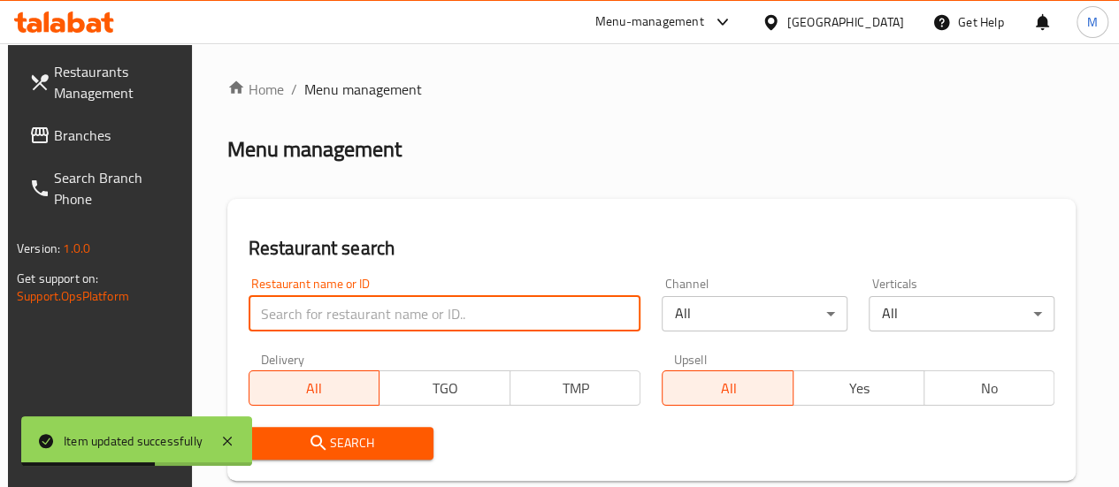
click at [279, 303] on input "search" at bounding box center [444, 313] width 393 height 35
paste input "698803"
type input "698803"
click button "Search" at bounding box center [341, 443] width 186 height 33
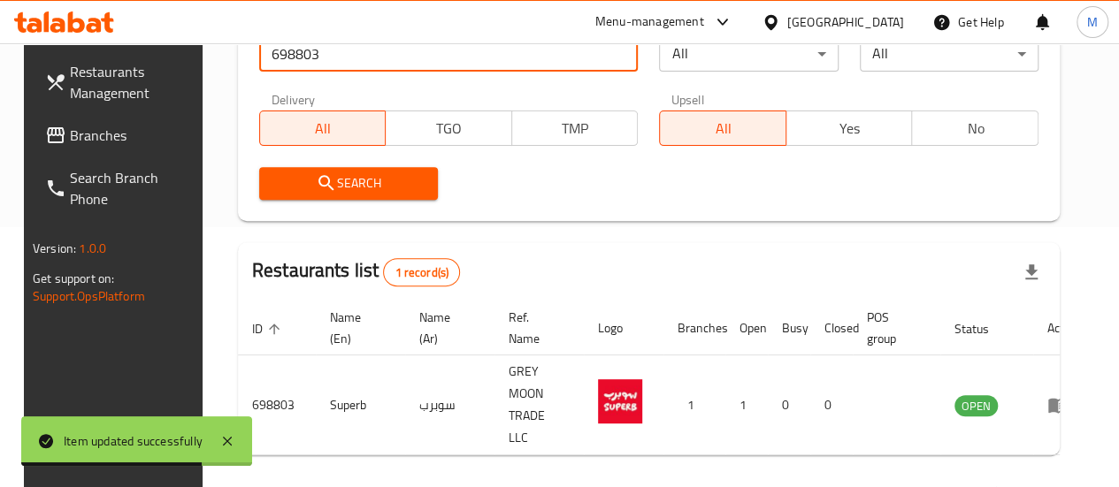
scroll to position [324, 0]
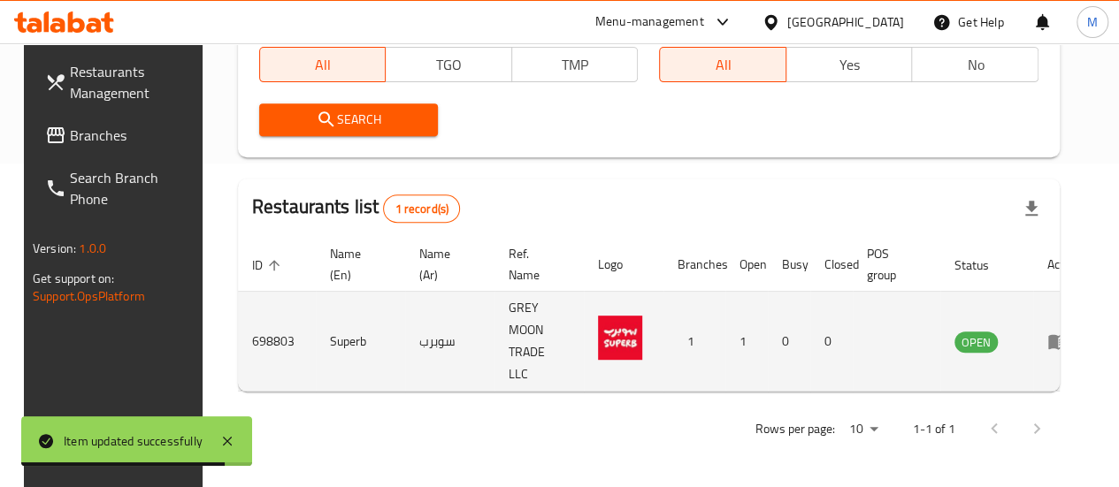
click at [1047, 345] on icon "enhanced table" at bounding box center [1057, 341] width 21 height 21
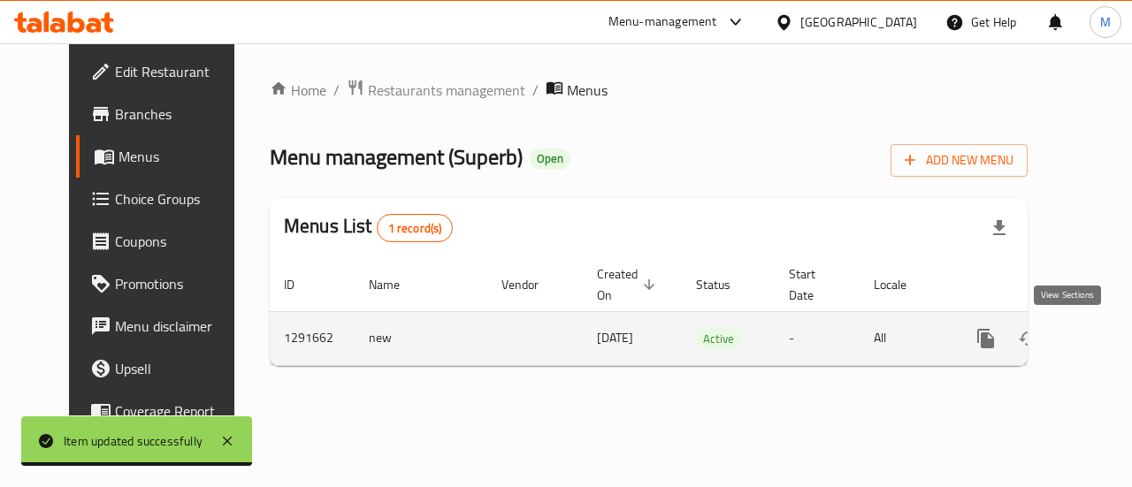
click at [1103, 344] on icon "enhanced table" at bounding box center [1113, 338] width 21 height 21
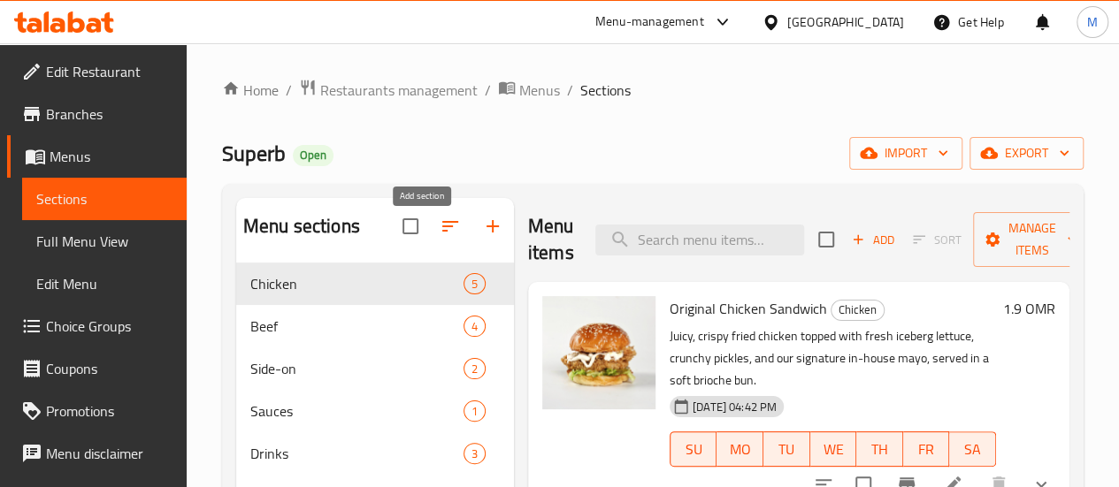
click at [482, 237] on icon "button" at bounding box center [492, 226] width 21 height 21
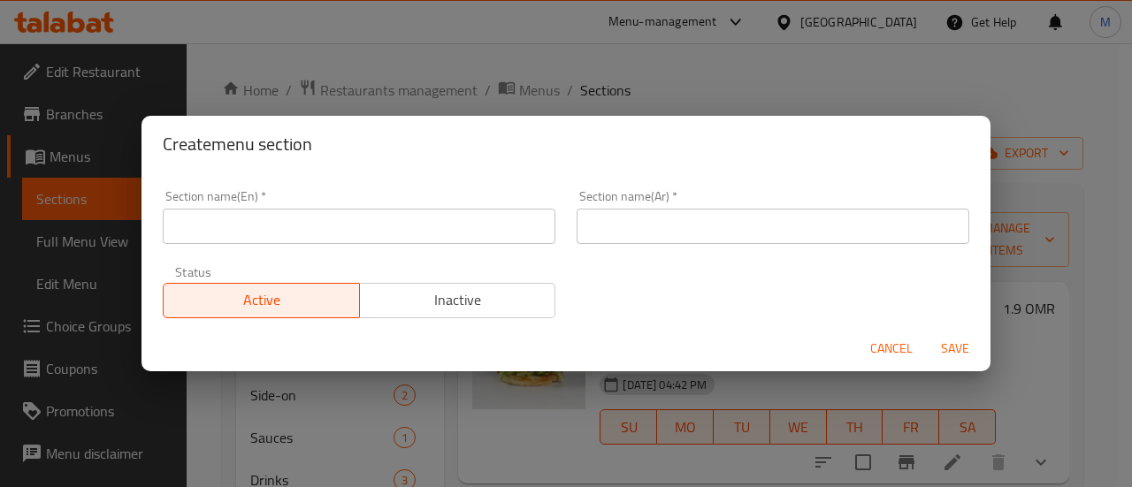
click at [416, 234] on input "text" at bounding box center [359, 226] width 393 height 35
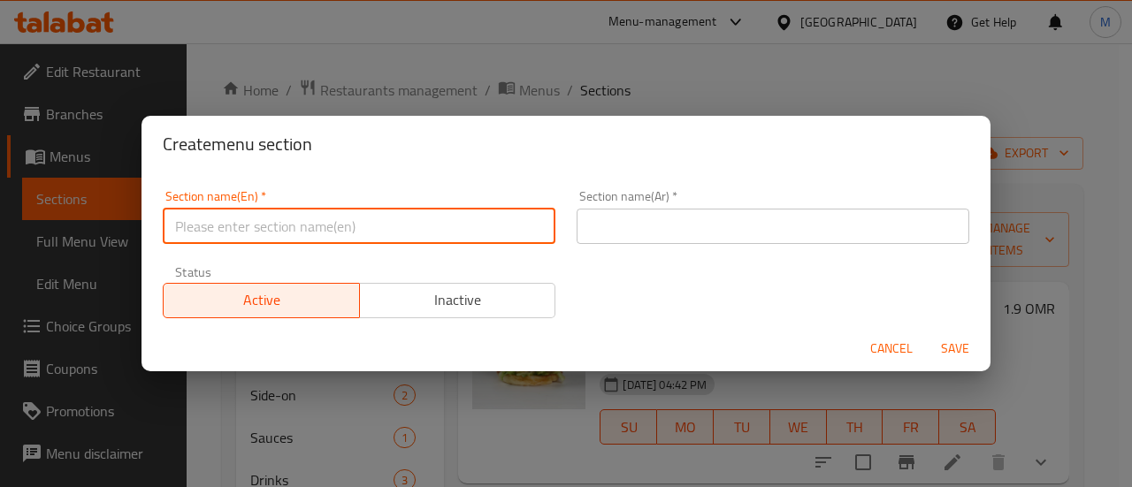
type input "m41"
click at [746, 215] on input "text" at bounding box center [773, 226] width 393 height 35
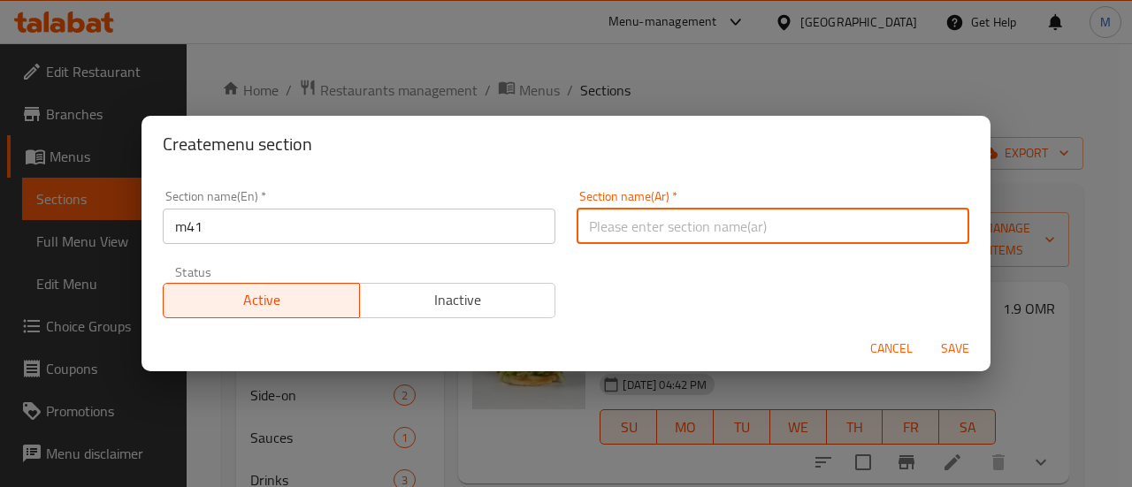
type input "م41"
click at [960, 346] on span "Save" at bounding box center [955, 349] width 42 height 22
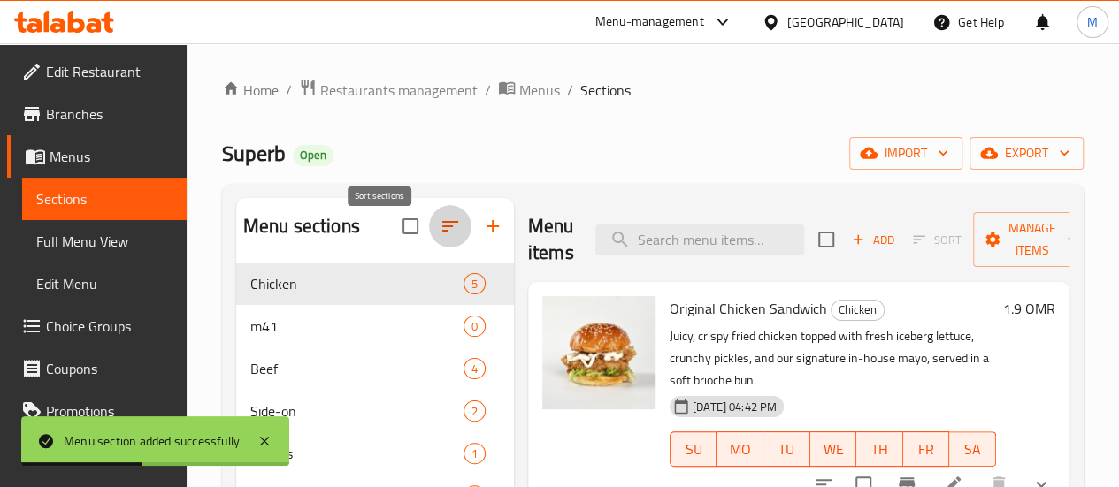
click at [439, 237] on icon "button" at bounding box center [449, 226] width 21 height 21
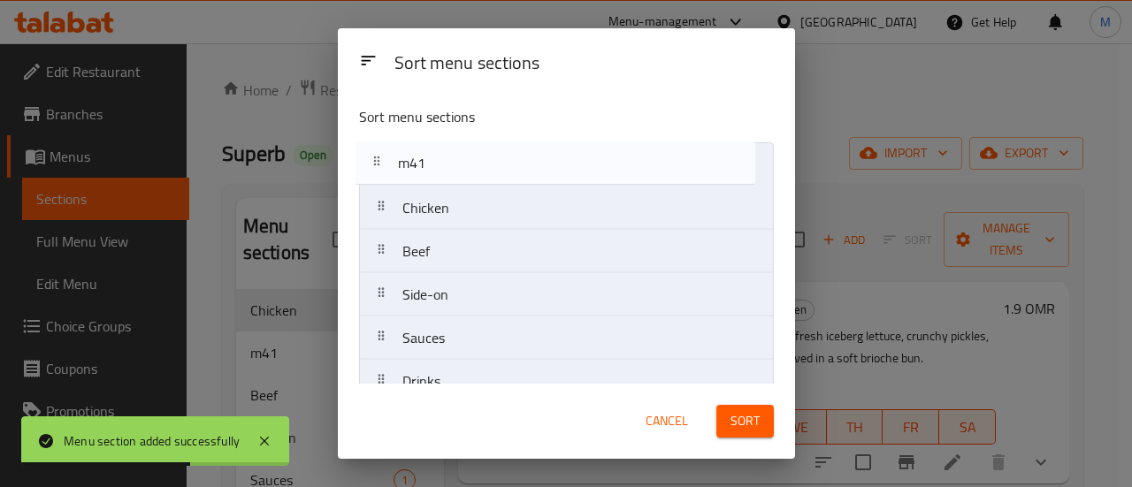
drag, startPoint x: 384, startPoint y: 216, endPoint x: 380, endPoint y: 166, distance: 49.6
click at [380, 166] on nav "Chicken m41 Beef Side-on Sauces Drinks" at bounding box center [566, 273] width 415 height 262
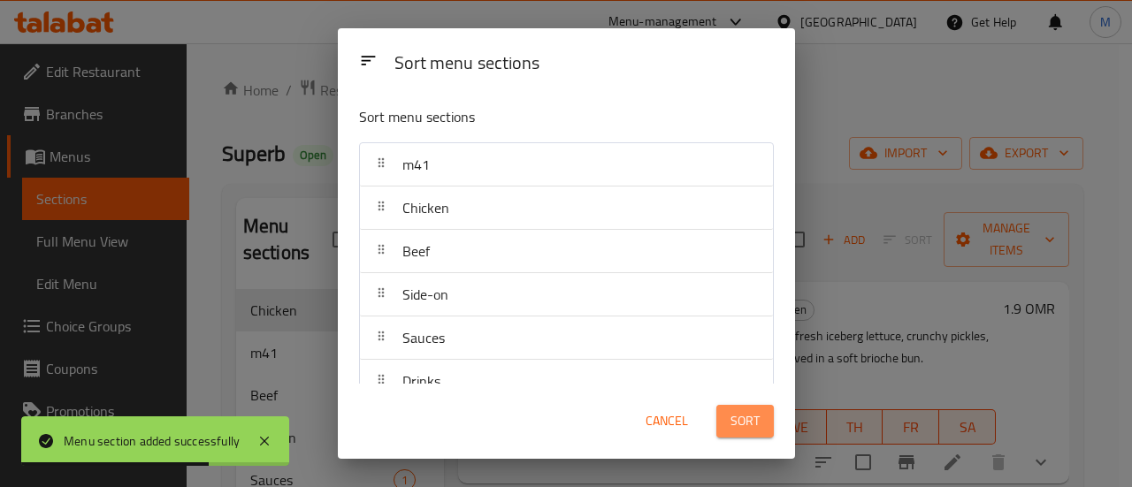
click at [751, 417] on span "Sort" at bounding box center [744, 421] width 29 height 22
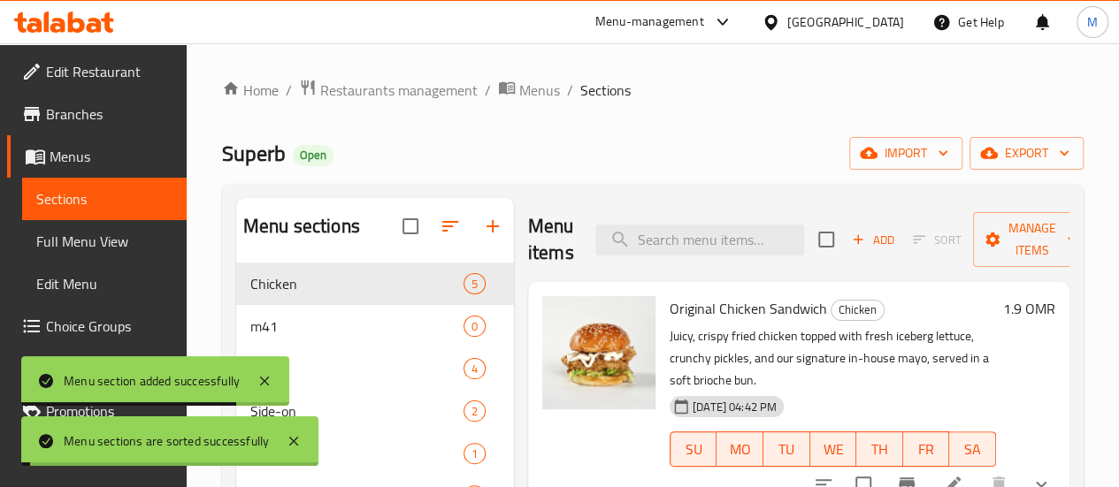
click at [819, 118] on div "Home / Restaurants management / Menus / Sections Superb Open import export Menu…" at bounding box center [652, 389] width 861 height 621
click at [681, 235] on input "search" at bounding box center [699, 240] width 209 height 31
paste input "cheese burger"
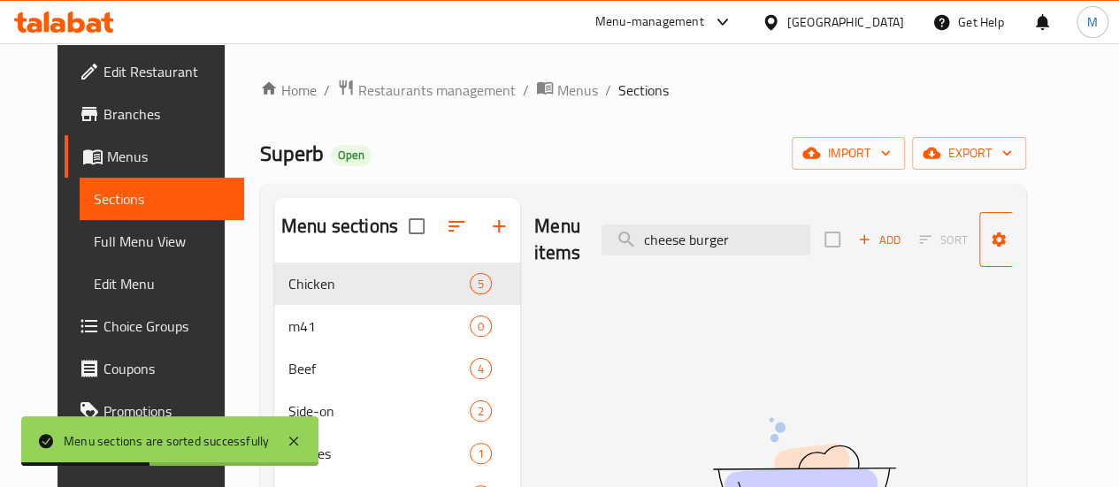
type input "cheese burger"
click at [1018, 246] on span "Manage items" at bounding box center [1038, 240] width 90 height 44
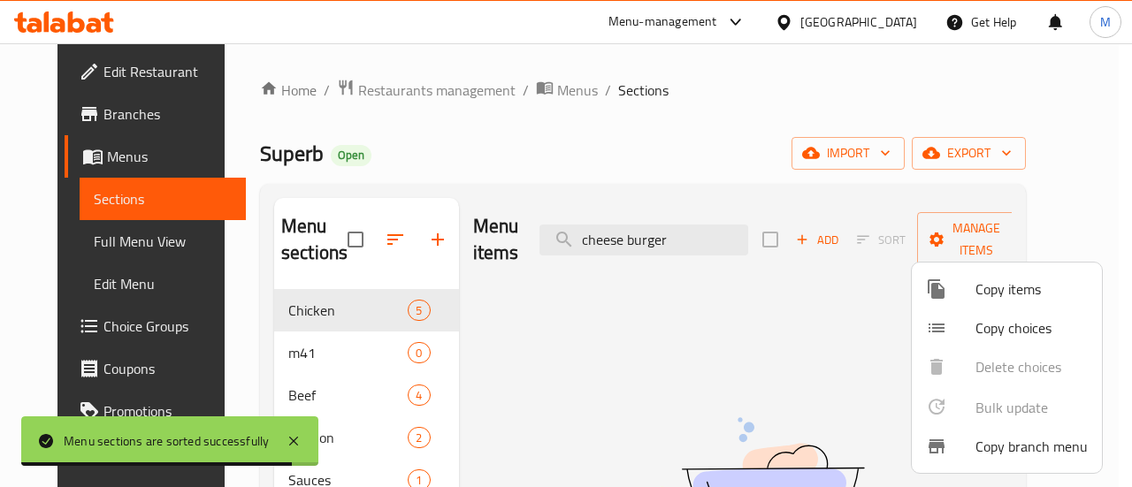
click at [814, 288] on div at bounding box center [566, 243] width 1132 height 487
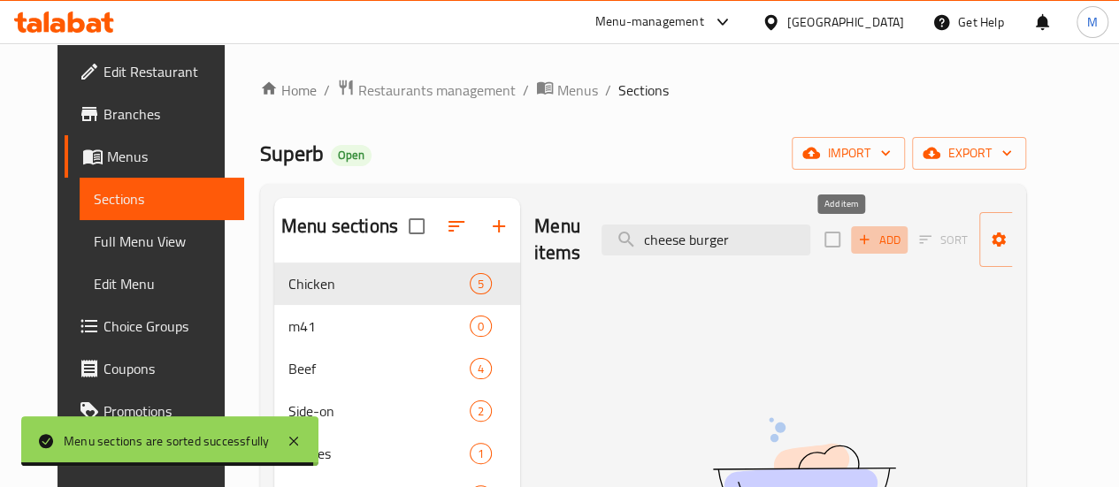
click at [855, 240] on span "Add" at bounding box center [879, 240] width 48 height 20
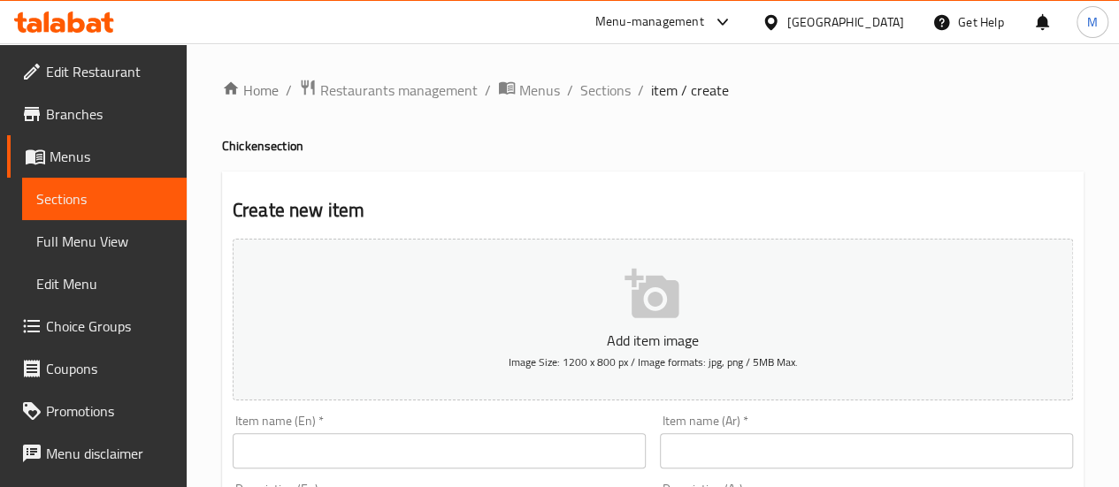
click at [415, 436] on input "text" at bounding box center [439, 450] width 413 height 35
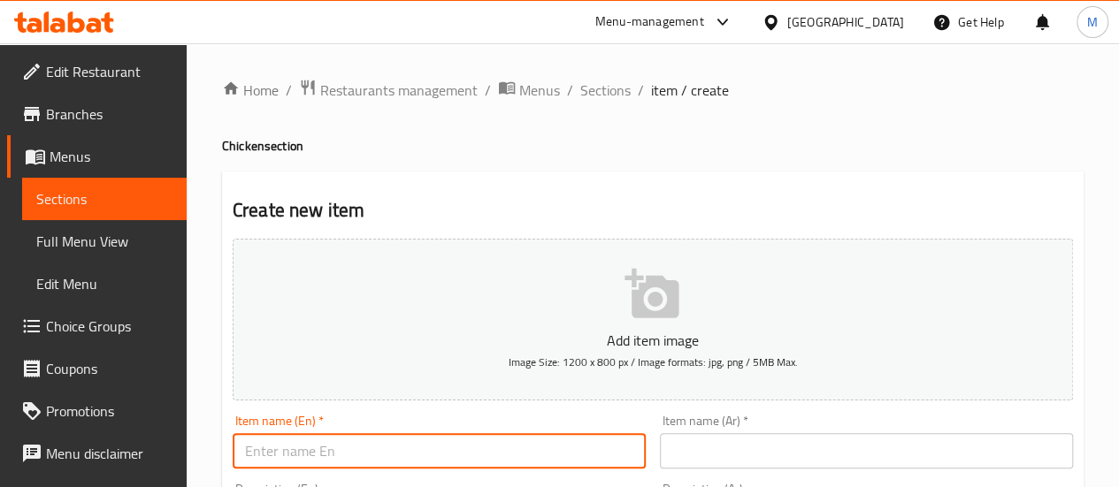
paste input "cheese burger"
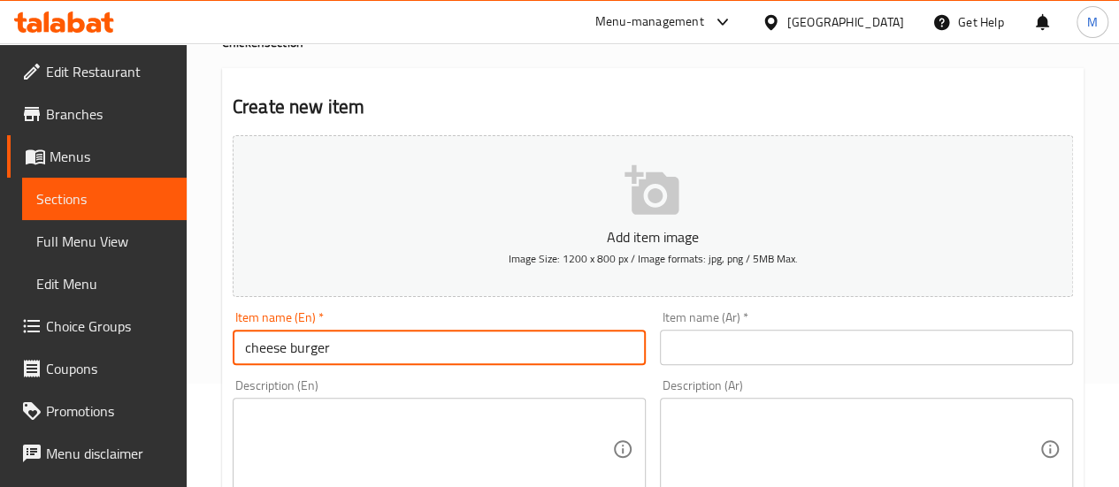
scroll to position [111, 0]
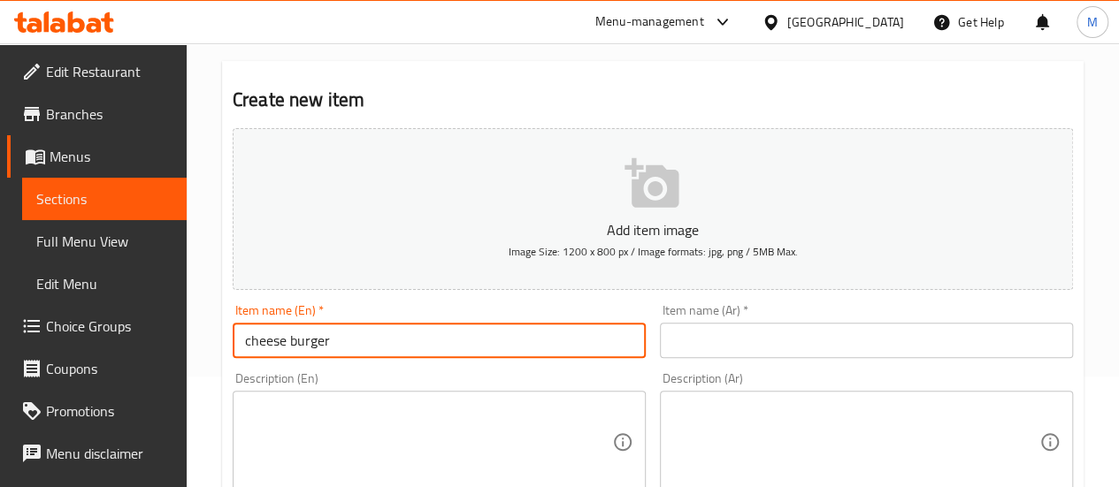
type input "cheese burger"
click at [706, 326] on input "text" at bounding box center [866, 340] width 413 height 35
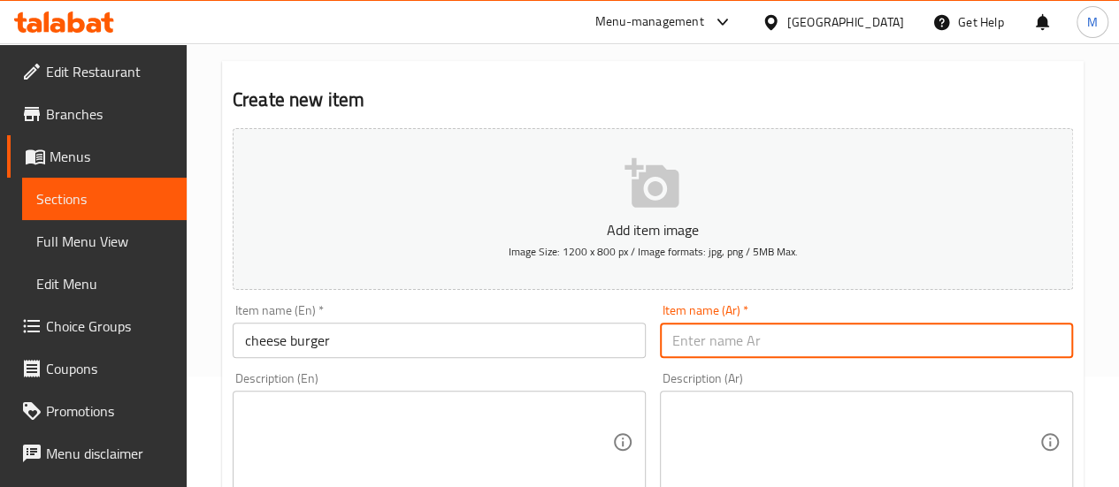
paste input "برجر الجبن"
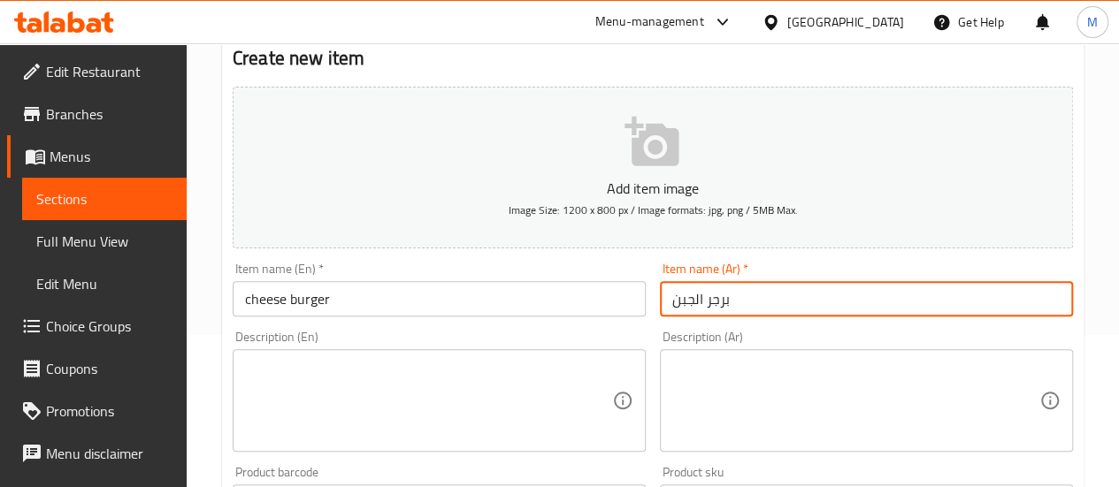
scroll to position [153, 0]
type input "برجر الجبن"
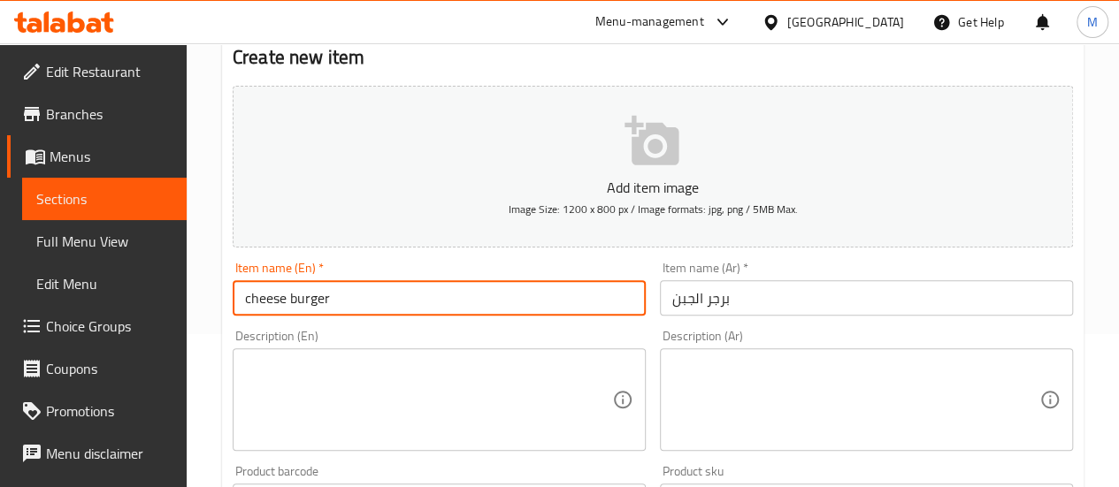
click at [375, 298] on input "cheese burger" at bounding box center [439, 297] width 413 height 35
type input "cheese burger combo"
click at [836, 304] on input "برجر الجبن" at bounding box center [866, 297] width 413 height 35
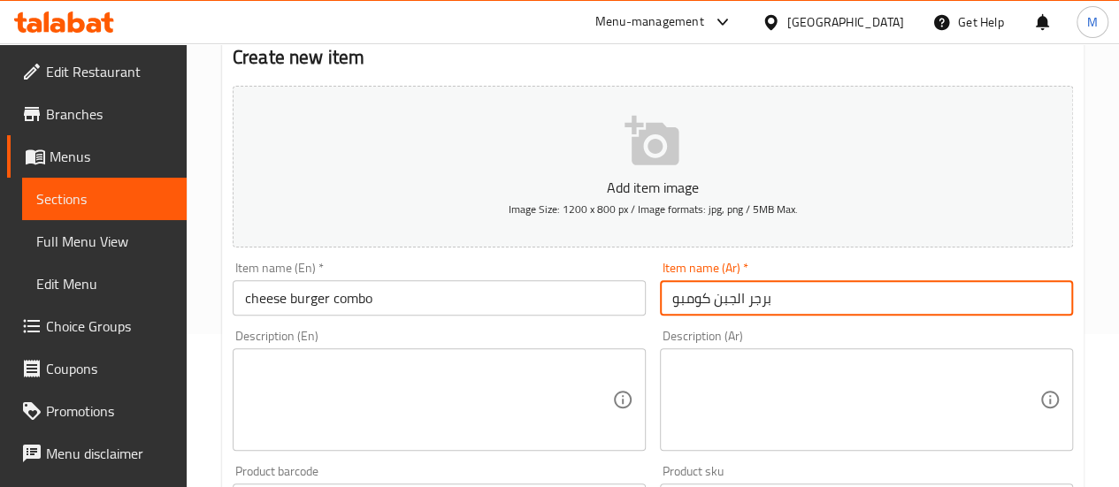
type input "برجر الجبن كومبو"
click at [322, 378] on textarea at bounding box center [428, 400] width 367 height 84
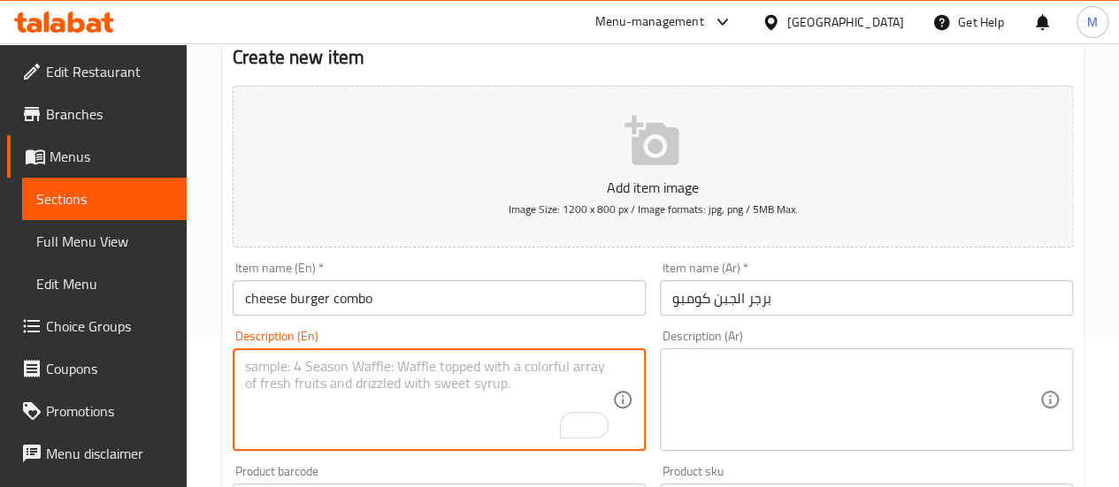
paste textarea "cheese burger"
type textarea "cheese burger + fries + drink"
click at [761, 388] on textarea at bounding box center [855, 400] width 367 height 84
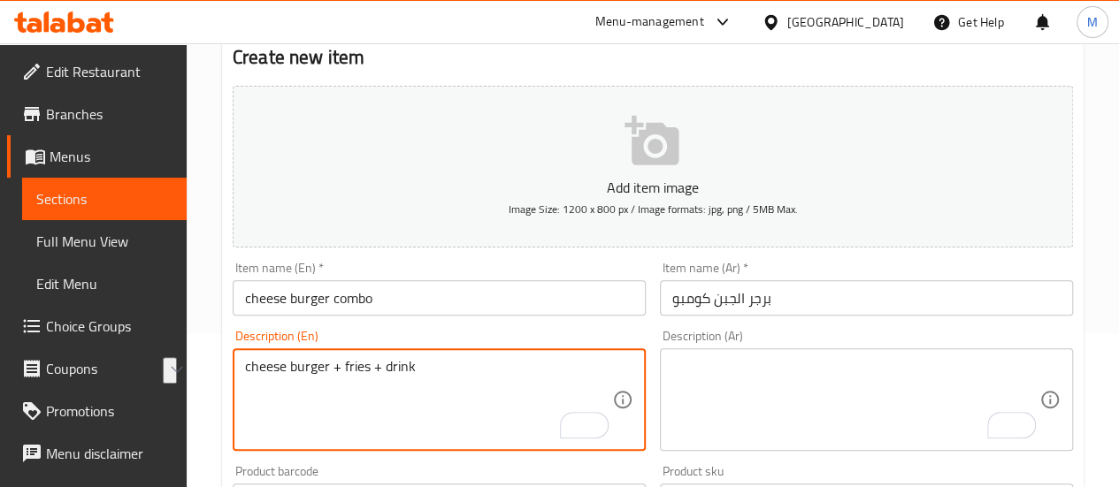
click at [768, 421] on textarea "To enrich screen reader interactions, please activate Accessibility in Grammarl…" at bounding box center [855, 400] width 367 height 84
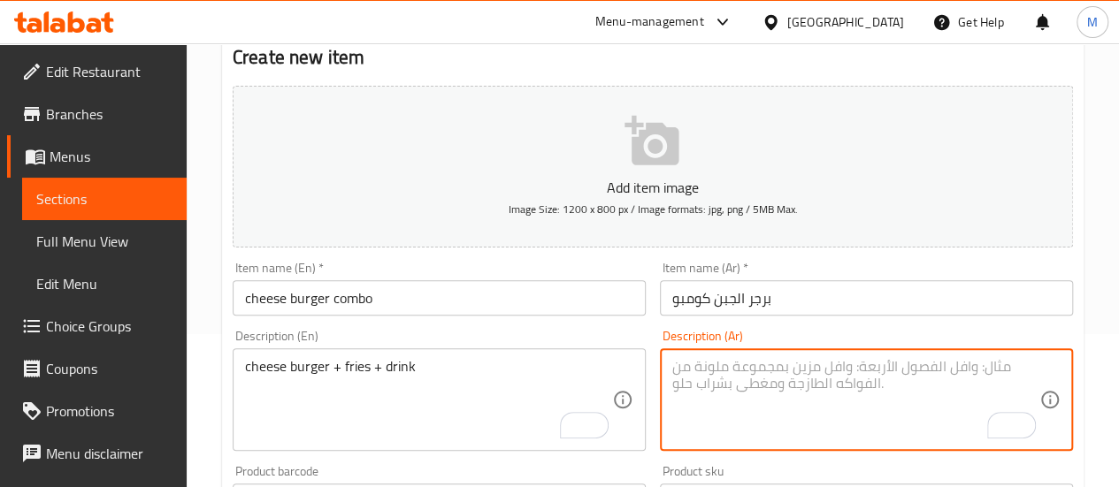
paste textarea "برجر بالجبن + بطاطس مقلية + مشروب"
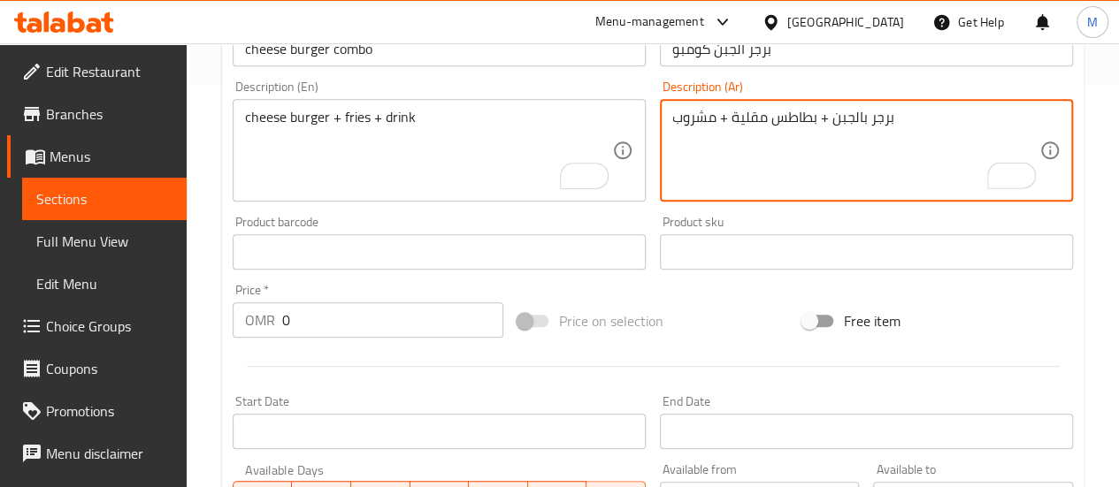
scroll to position [494, 0]
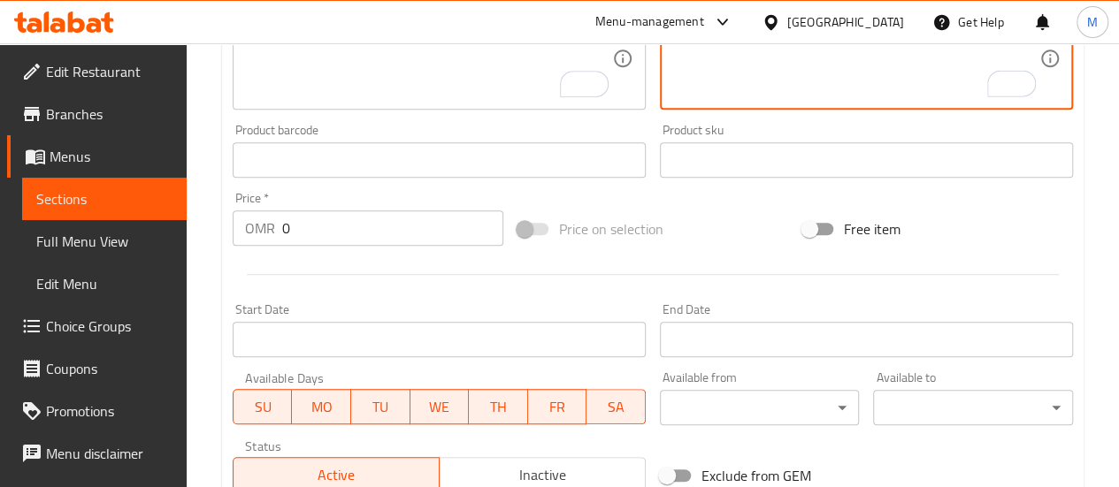
type textarea "برجر بالجبن + بطاطس مقلية + مشروب"
click at [352, 163] on input "text" at bounding box center [439, 159] width 413 height 35
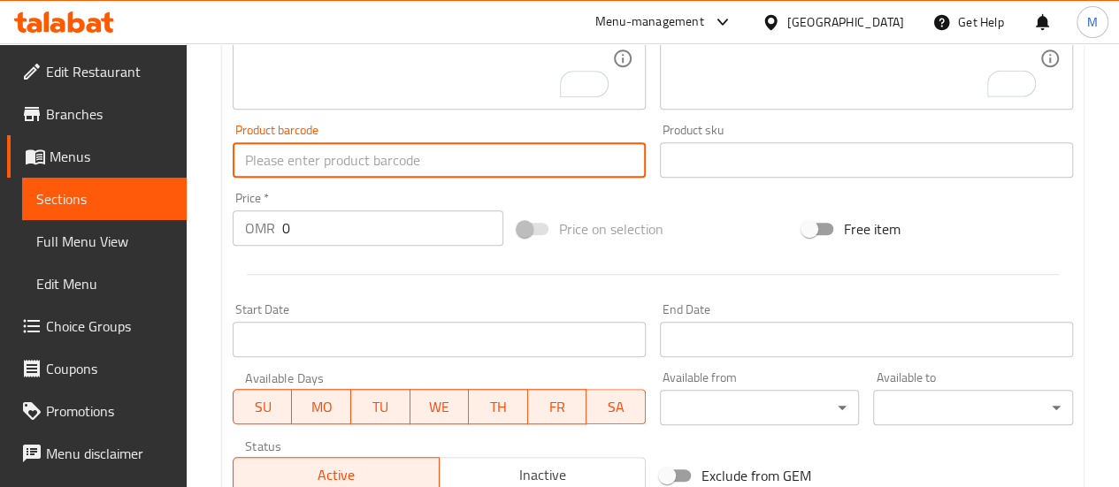
click at [309, 334] on input "Start Date" at bounding box center [439, 339] width 413 height 35
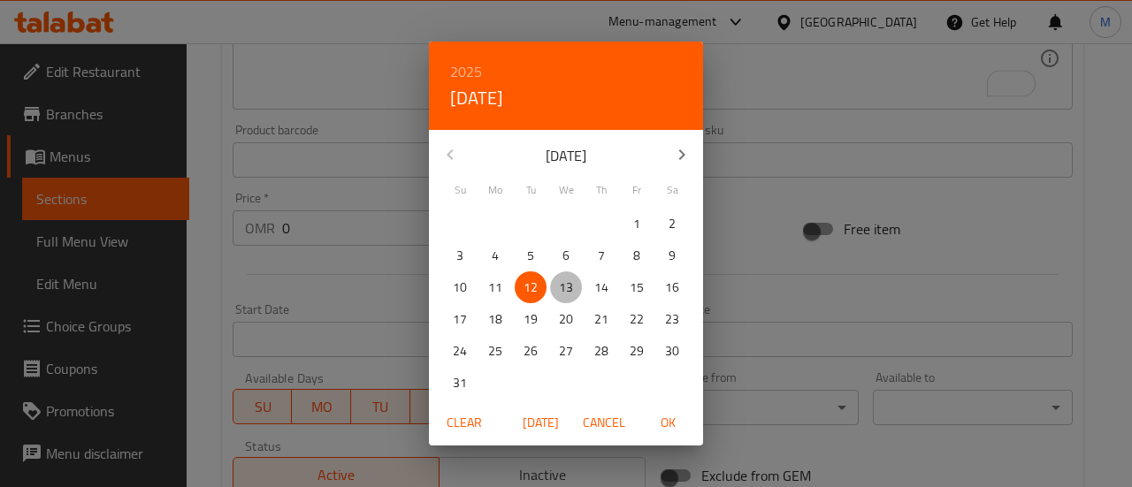
click at [565, 294] on p "13" at bounding box center [566, 288] width 14 height 22
click at [667, 422] on span "OK" at bounding box center [667, 423] width 42 height 22
type input "[DATE]"
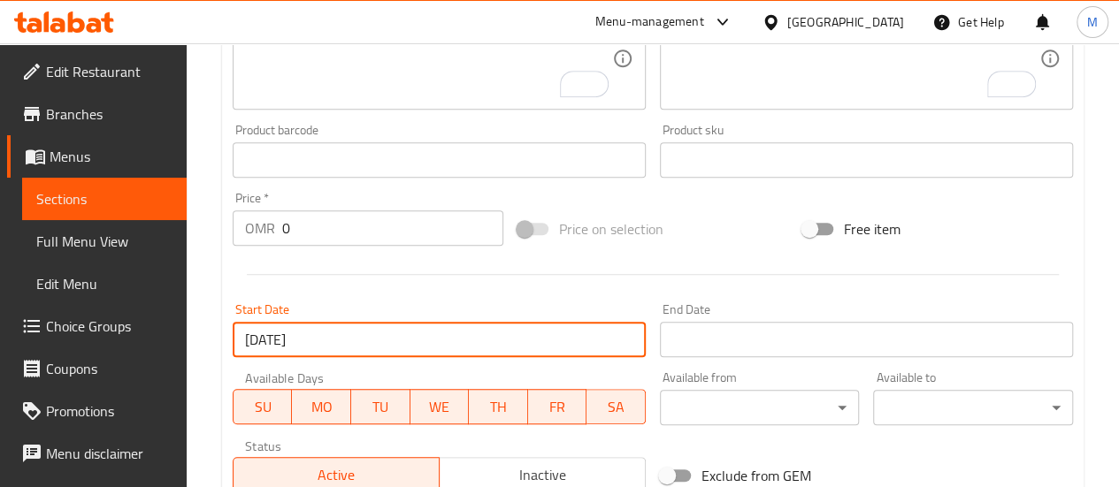
click at [295, 203] on div "Price   * OMR 0 Price *" at bounding box center [368, 219] width 271 height 54
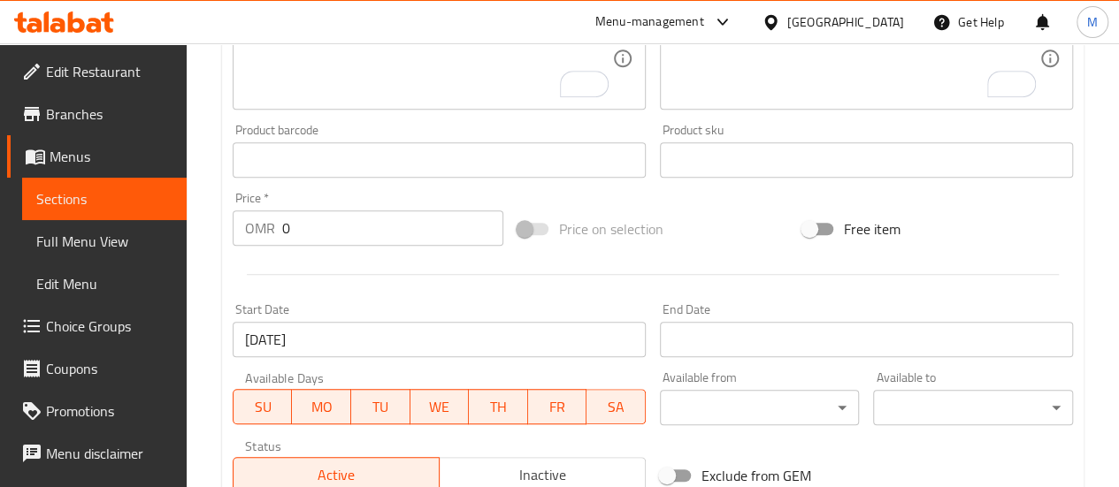
click at [371, 228] on input "0" at bounding box center [392, 227] width 221 height 35
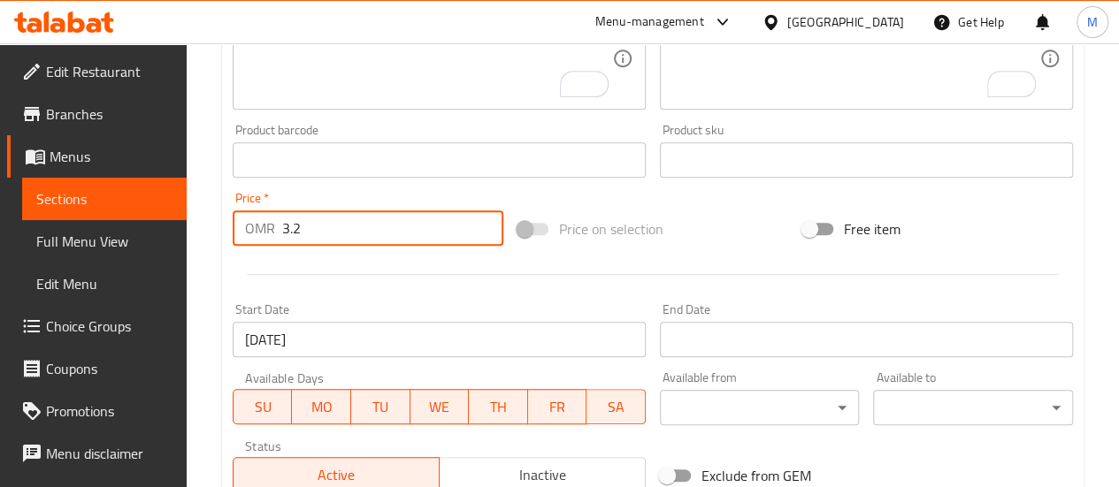
type input "3.2"
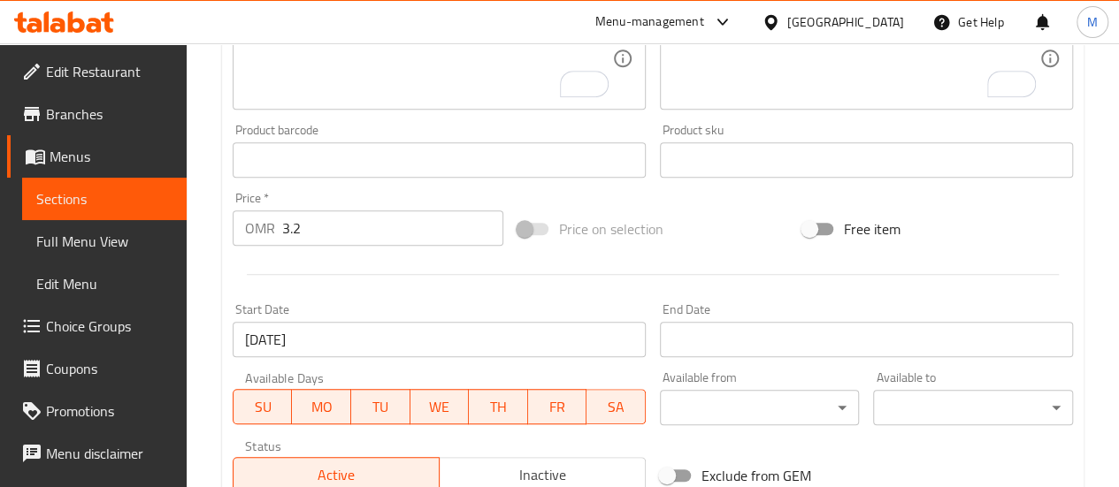
click at [452, 264] on div at bounding box center [652, 274] width 854 height 43
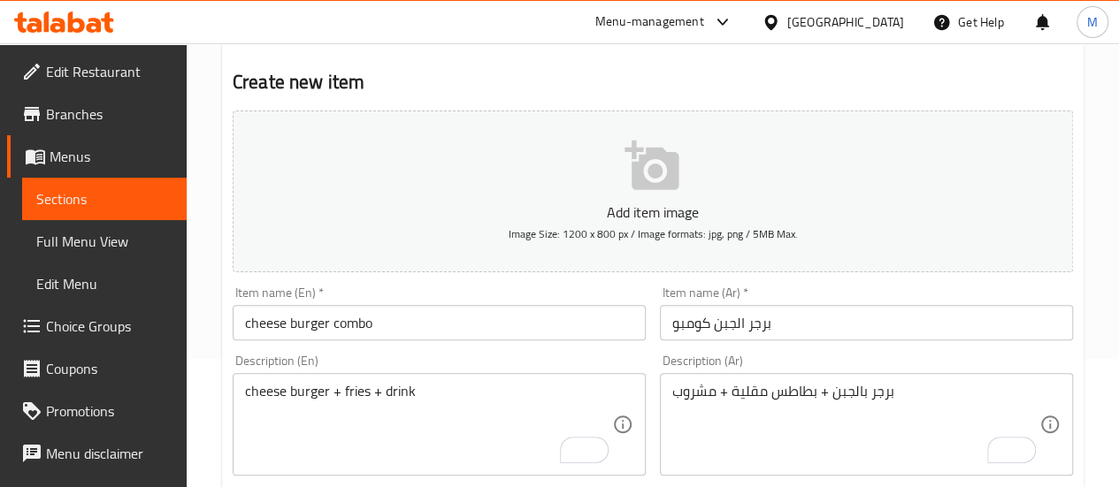
scroll to position [761, 0]
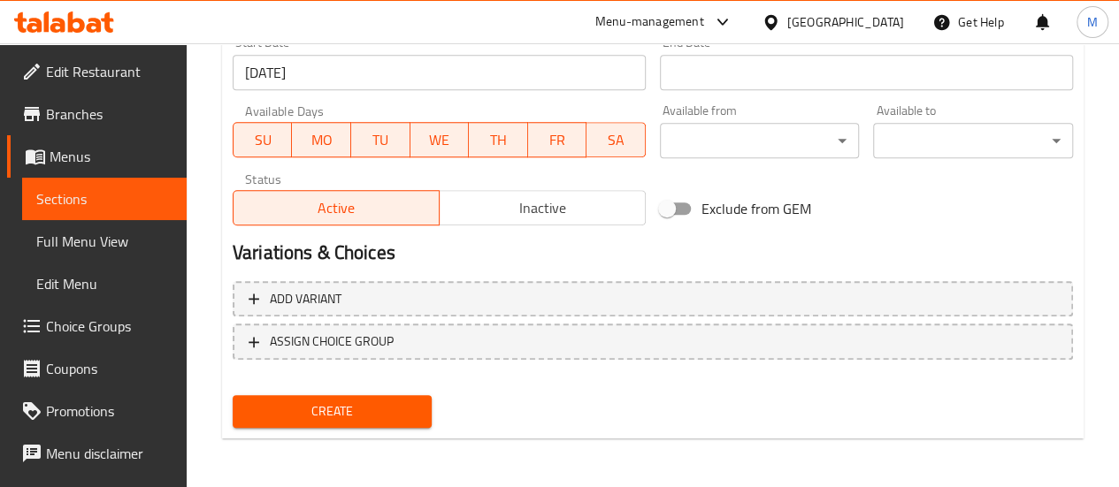
click at [347, 406] on span "Create" at bounding box center [333, 412] width 172 height 22
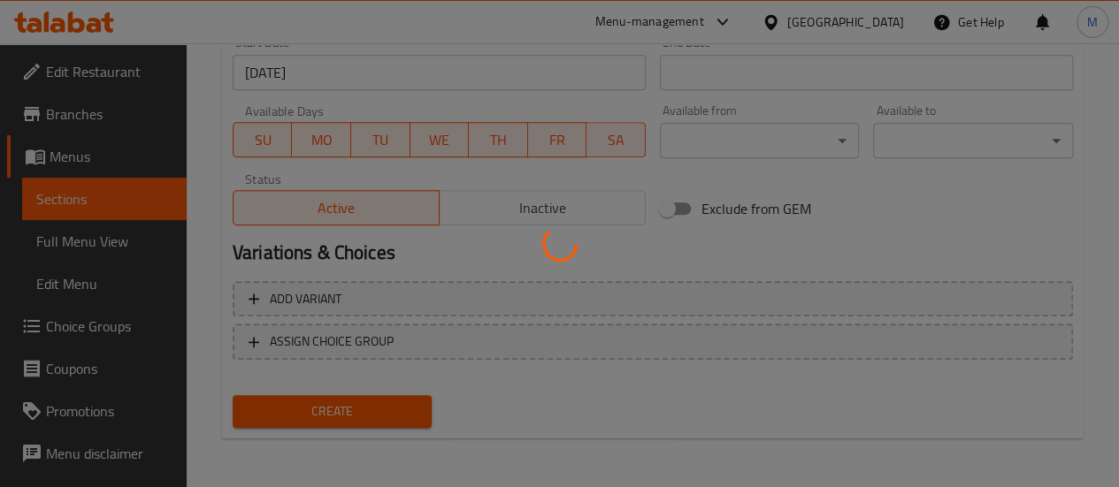
type input "0"
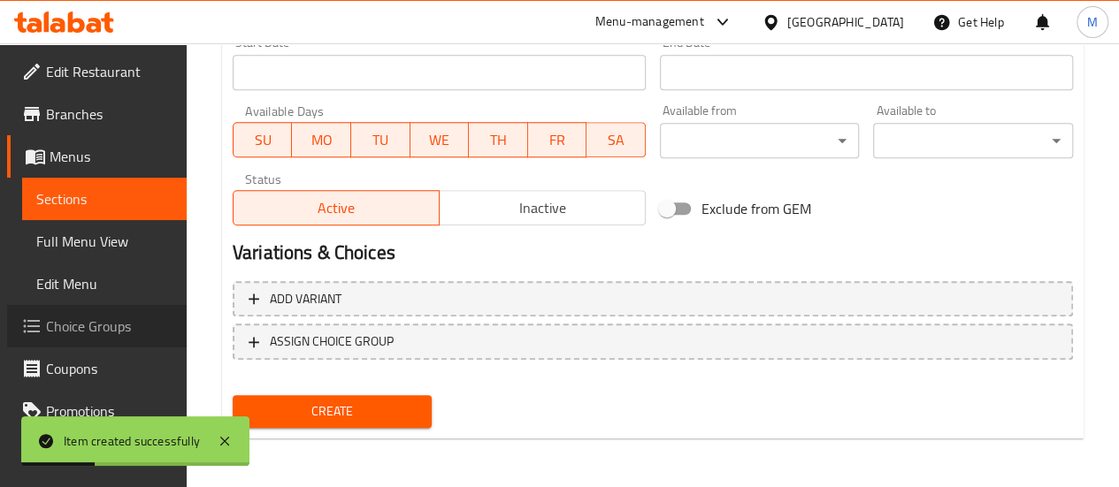
click at [100, 327] on span "Choice Groups" at bounding box center [109, 326] width 126 height 21
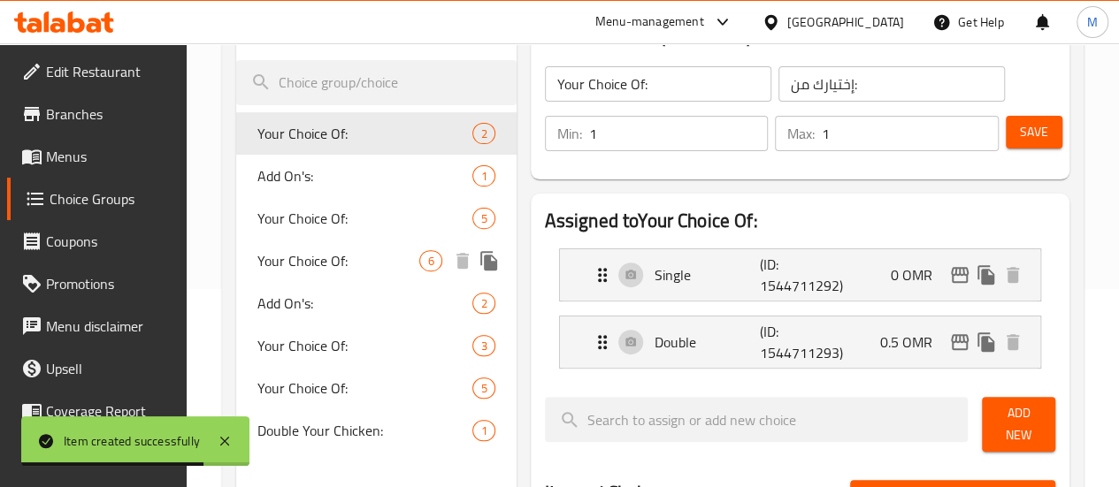
scroll to position [200, 0]
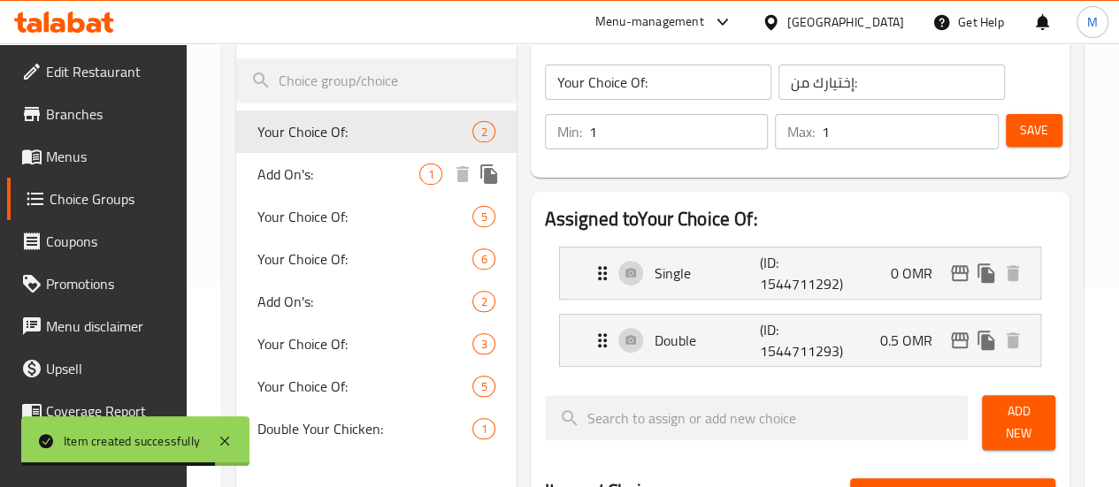
click at [294, 158] on div "Add On's: 1" at bounding box center [376, 174] width 280 height 42
type input "Add On's:"
type input "الإضافات:"
type input "0"
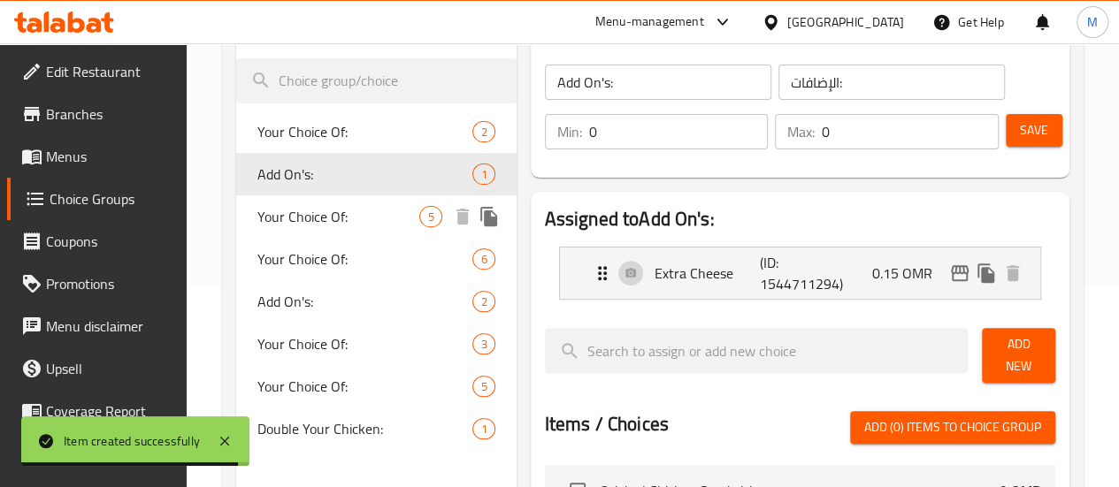
click at [300, 218] on span "Your Choice Of:" at bounding box center [338, 216] width 163 height 21
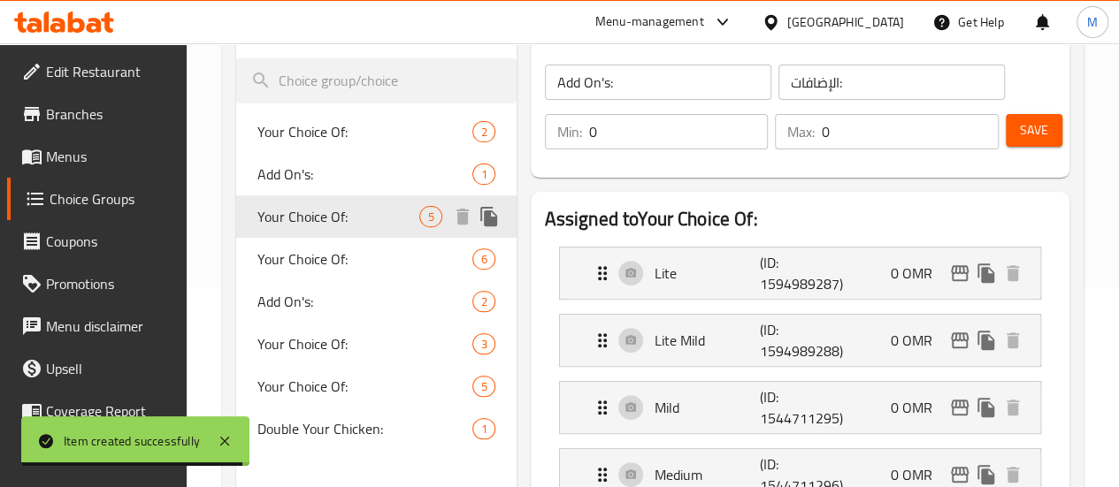
type input "Your Choice Of:"
type input "إختيارك من:"
type input "1"
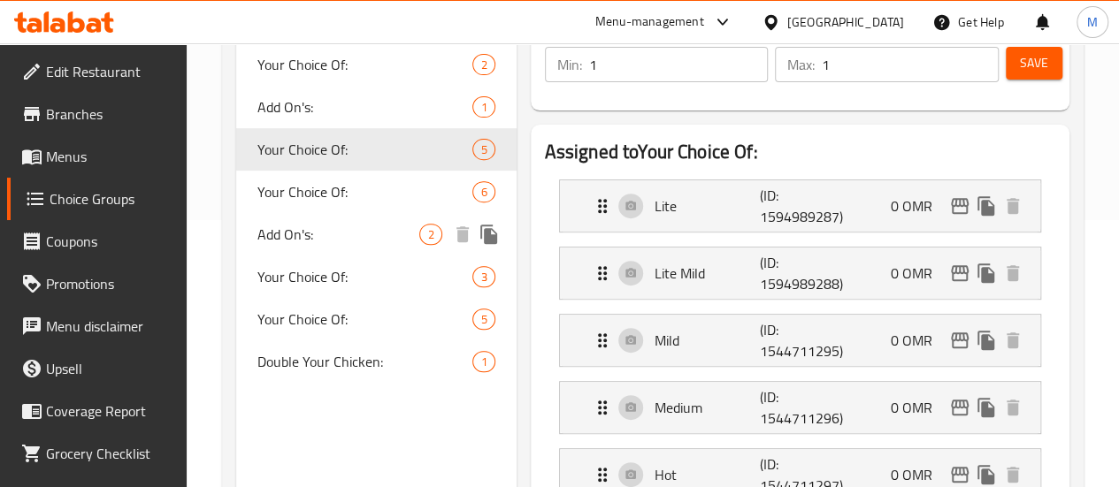
scroll to position [269, 0]
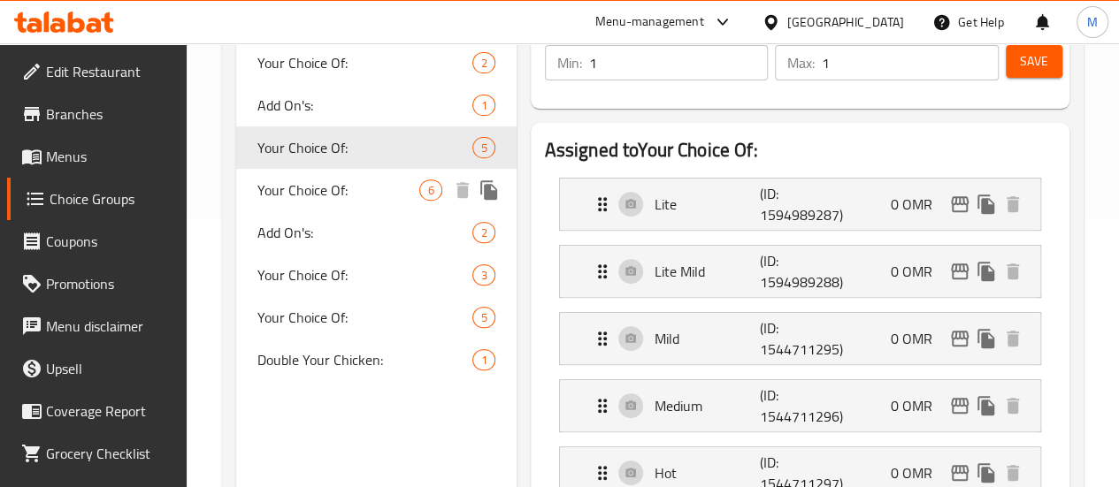
click at [295, 195] on span "Your Choice Of:" at bounding box center [338, 190] width 163 height 21
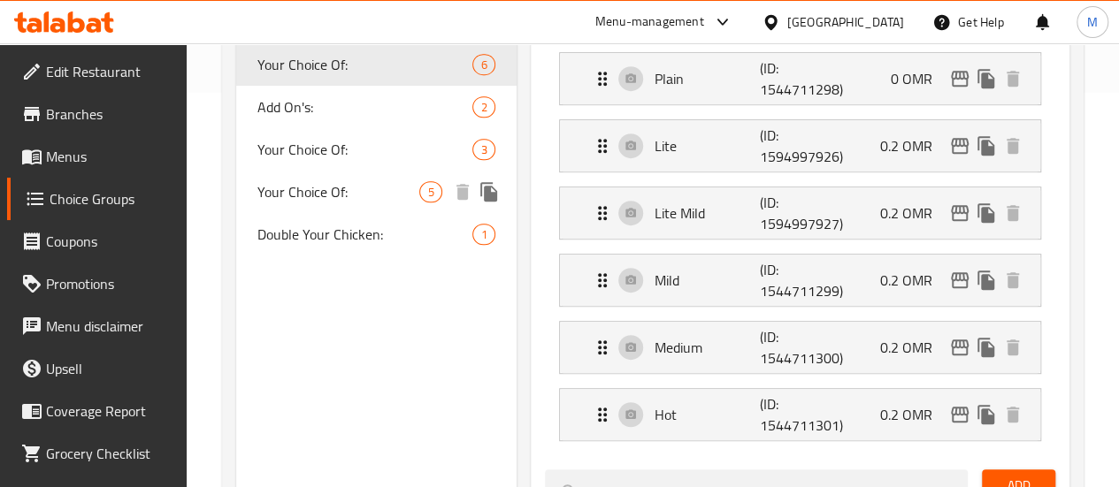
scroll to position [396, 0]
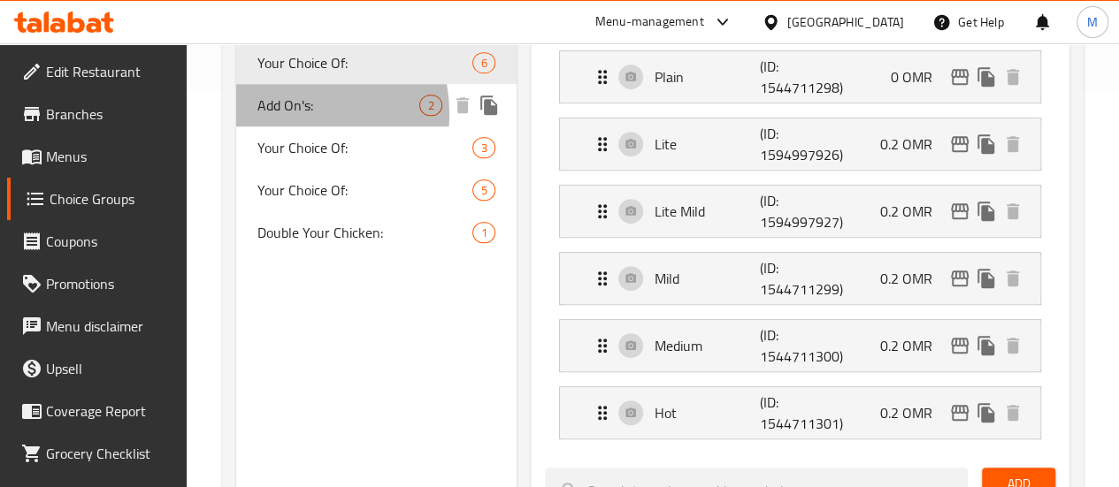
click at [291, 114] on span "Add On's:" at bounding box center [338, 105] width 163 height 21
type input "Add On's:"
type input "الإضافات:"
type input "0"
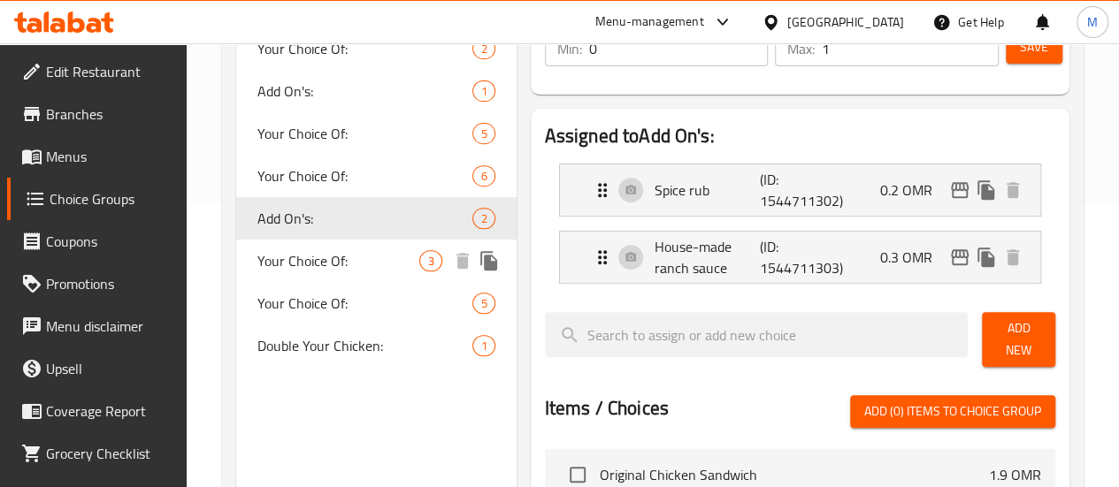
scroll to position [279, 0]
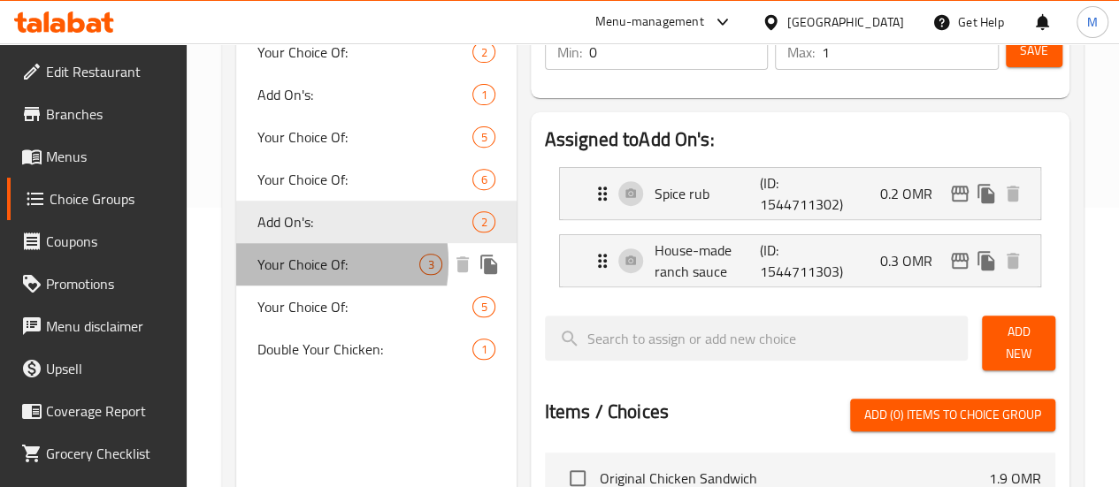
click at [288, 264] on span "Your Choice Of:" at bounding box center [338, 264] width 163 height 21
type input "Your Choice Of:"
type input "إختيارك من:"
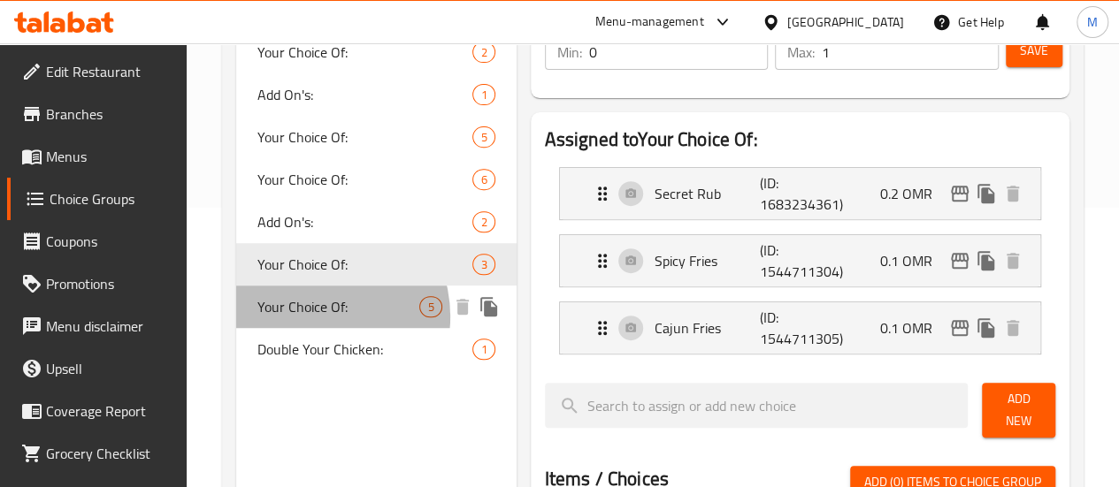
click at [311, 317] on span "Your Choice Of:" at bounding box center [338, 306] width 163 height 21
type input "1"
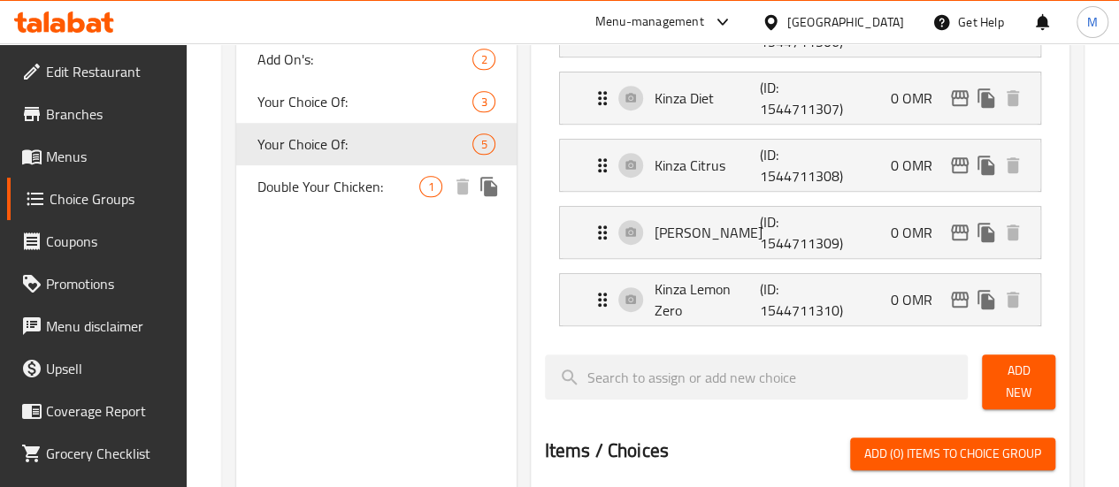
scroll to position [446, 0]
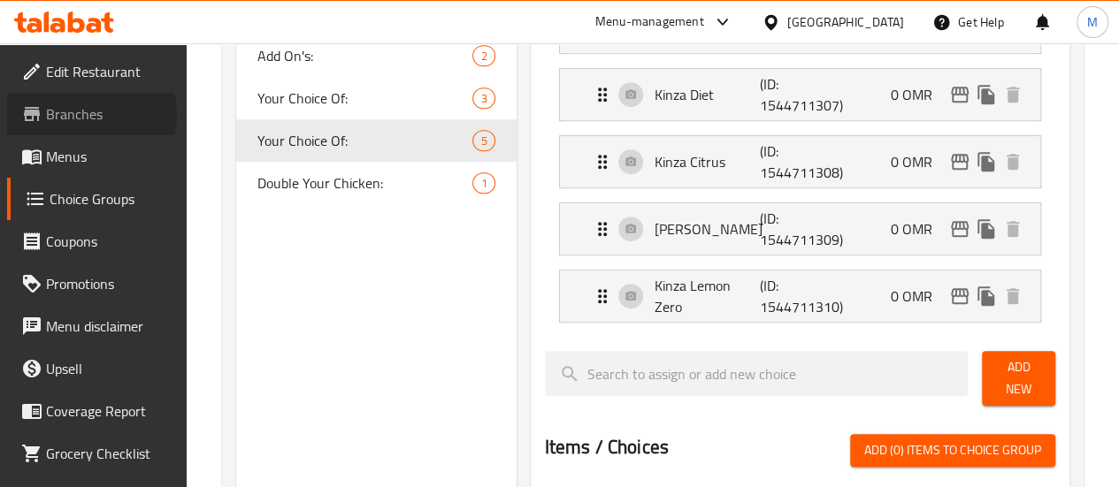
click at [84, 115] on span "Branches" at bounding box center [109, 113] width 126 height 21
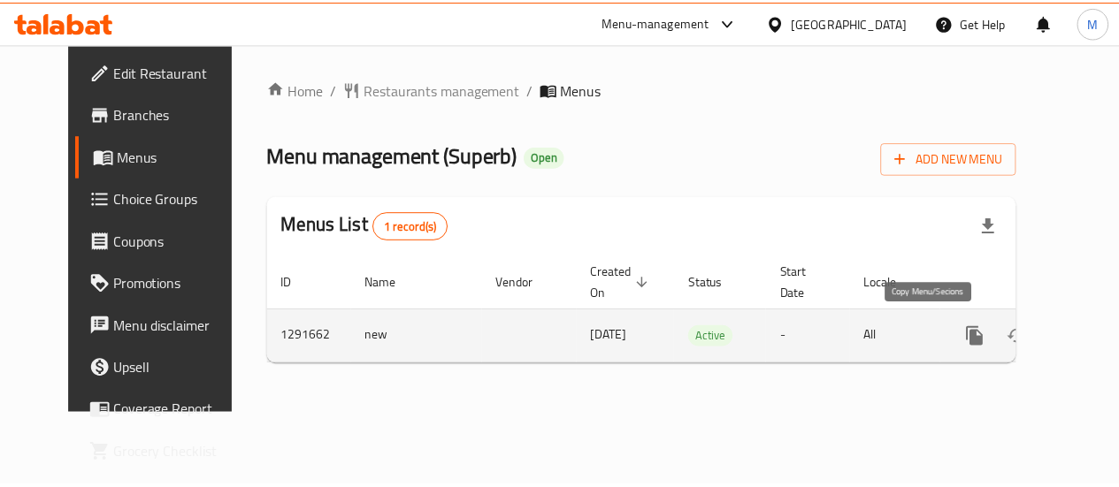
scroll to position [0, 6]
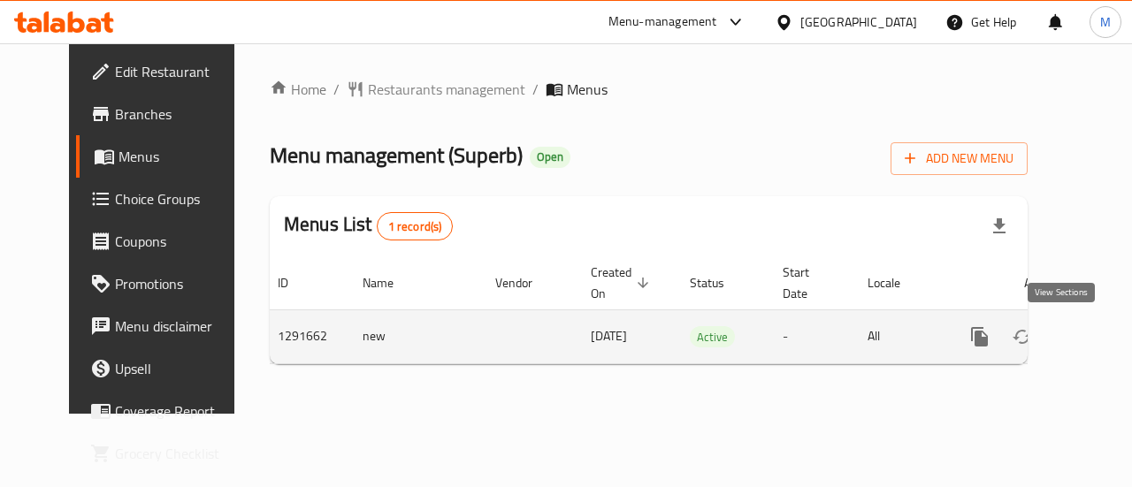
click at [1097, 332] on icon "enhanced table" at bounding box center [1107, 336] width 21 height 21
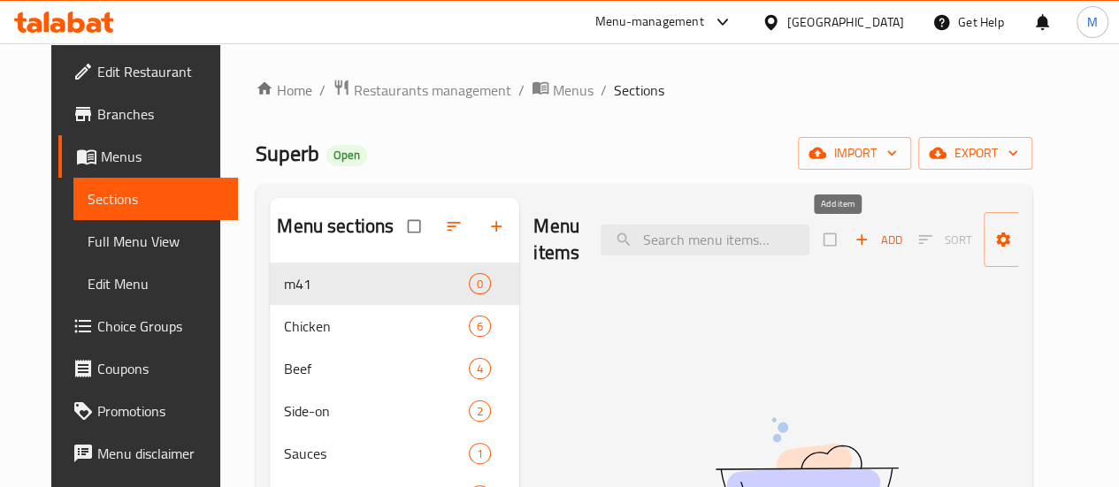
click at [854, 243] on span "Add" at bounding box center [878, 240] width 48 height 20
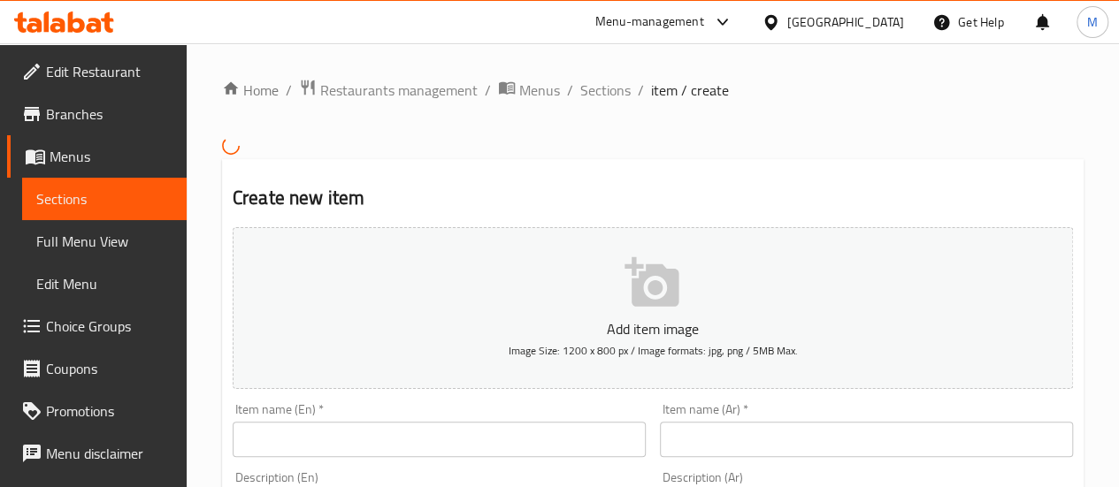
scroll to position [63, 0]
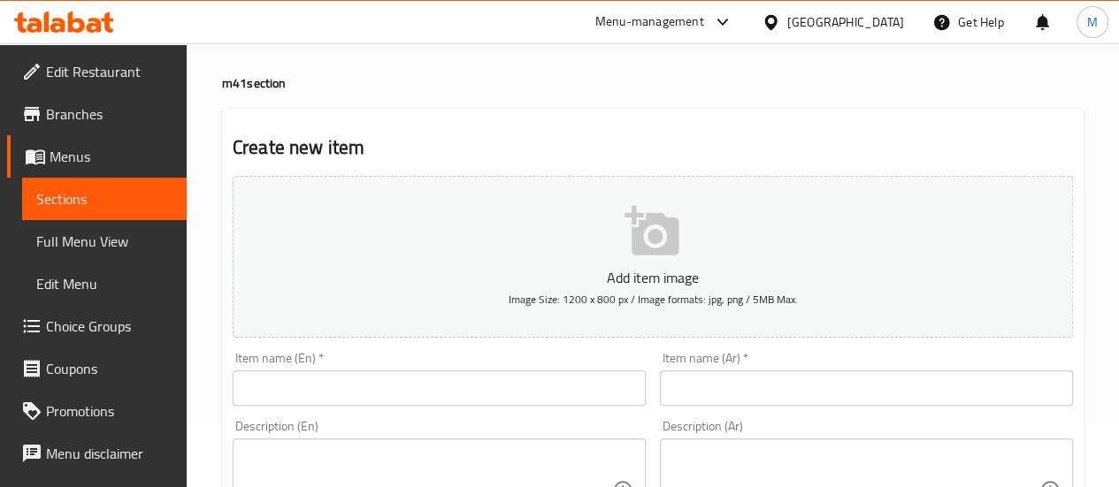
click at [318, 376] on input "text" at bounding box center [439, 388] width 413 height 35
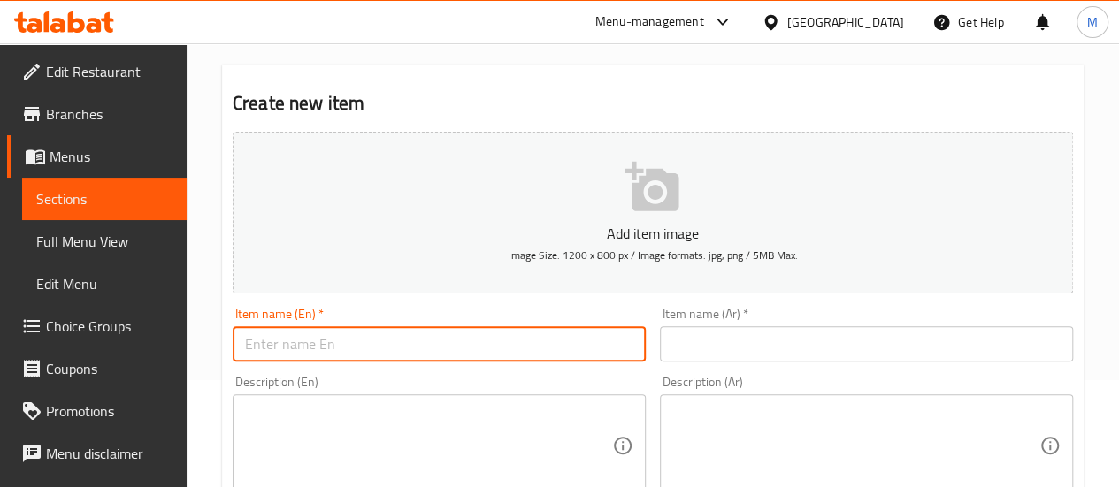
scroll to position [109, 0]
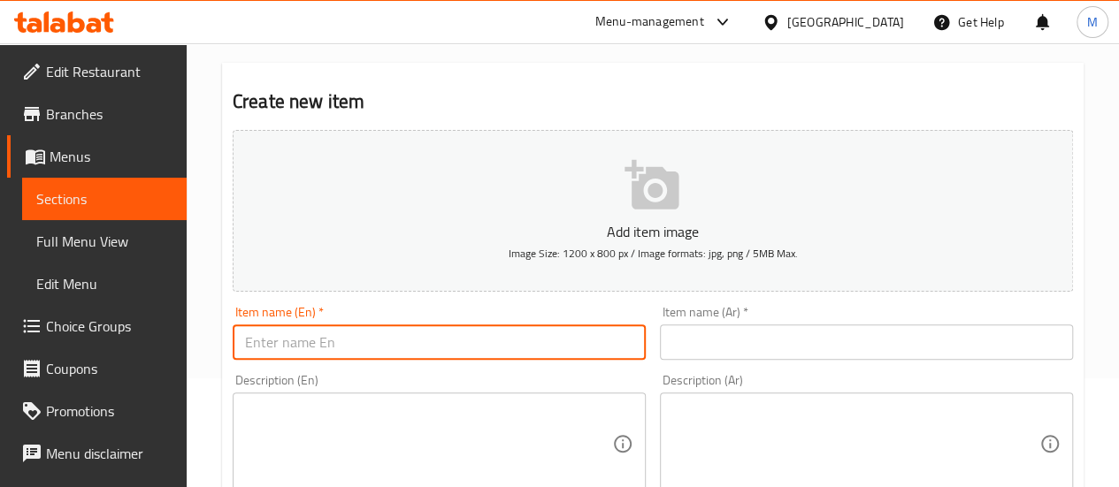
type input "b"
type input "cheese burger combo"
click at [715, 344] on input "text" at bounding box center [866, 342] width 413 height 35
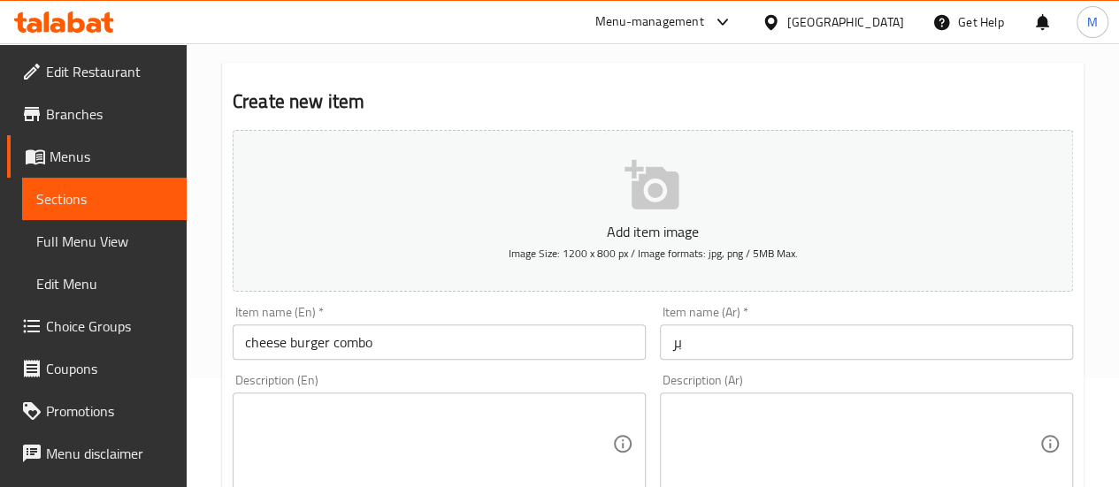
click at [711, 327] on input "بر" at bounding box center [866, 342] width 413 height 35
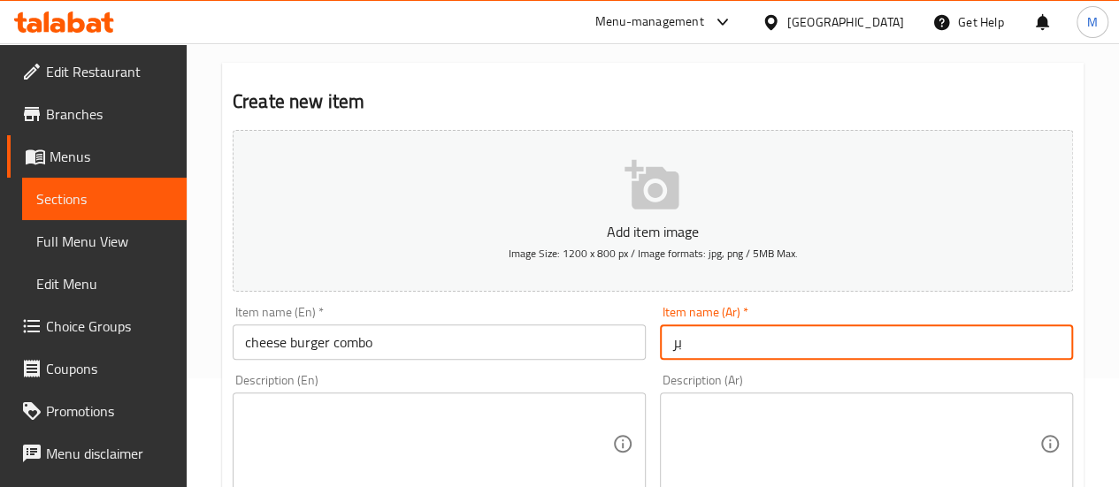
type input "برجر الجبن كومبو"
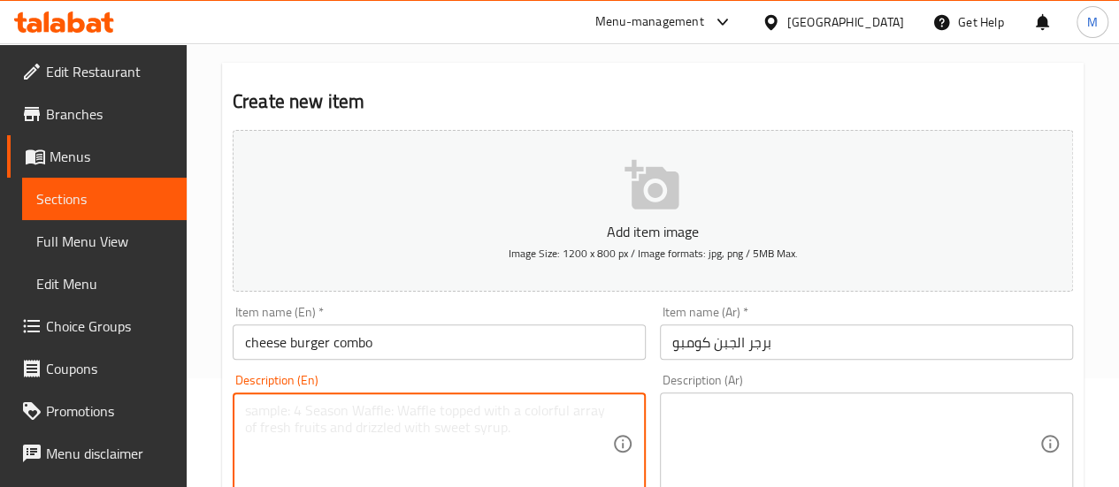
drag, startPoint x: 394, startPoint y: 431, endPoint x: 454, endPoint y: 308, distance: 136.5
click at [394, 431] on textarea at bounding box center [428, 444] width 367 height 84
paste textarea "cheese burger + fries + drink"
type textarea "cheese burger + fries + drink"
click at [727, 415] on textarea at bounding box center [855, 444] width 367 height 84
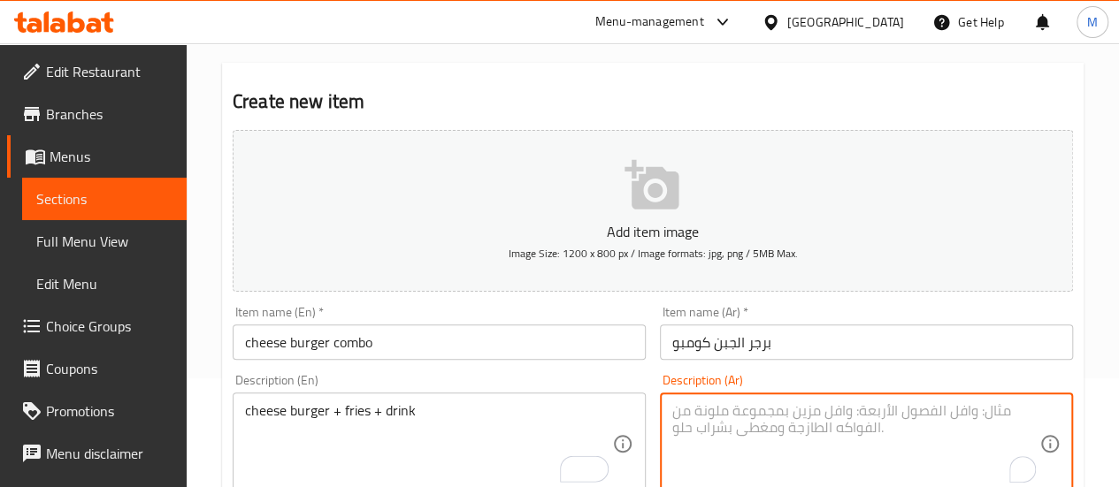
paste textarea "برجر بالجبن + بطاطس مقلية + مشروب"
type textarea "برجر بالجبن + بطاطس مقلية + مشروب"
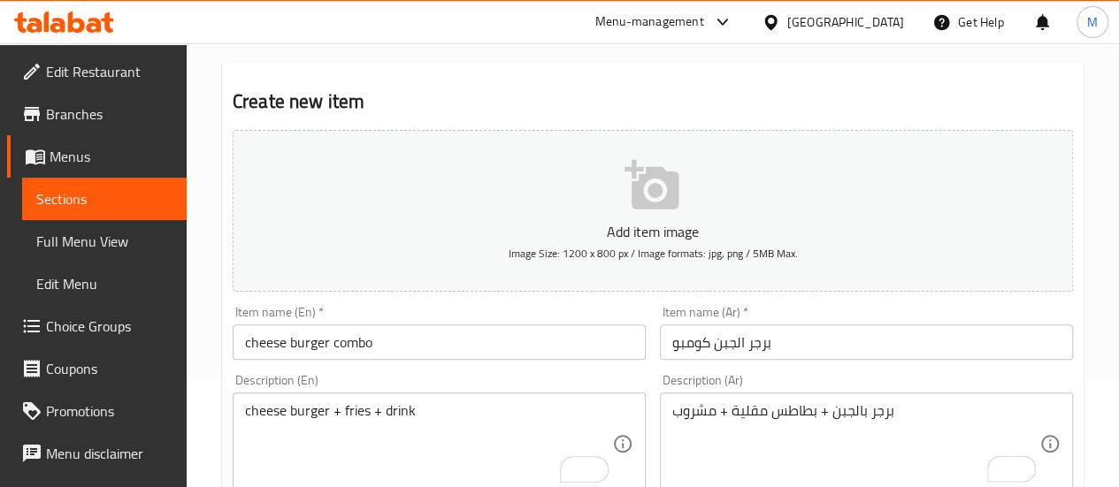
click at [511, 367] on div "Description (En) cheese burger + fries + drink Description (En)" at bounding box center [438, 434] width 427 height 135
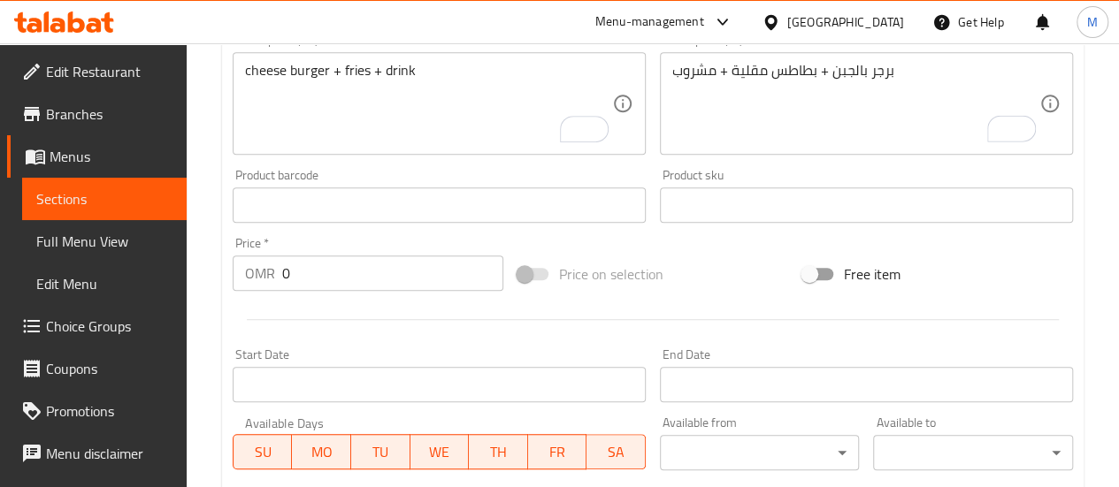
scroll to position [462, 0]
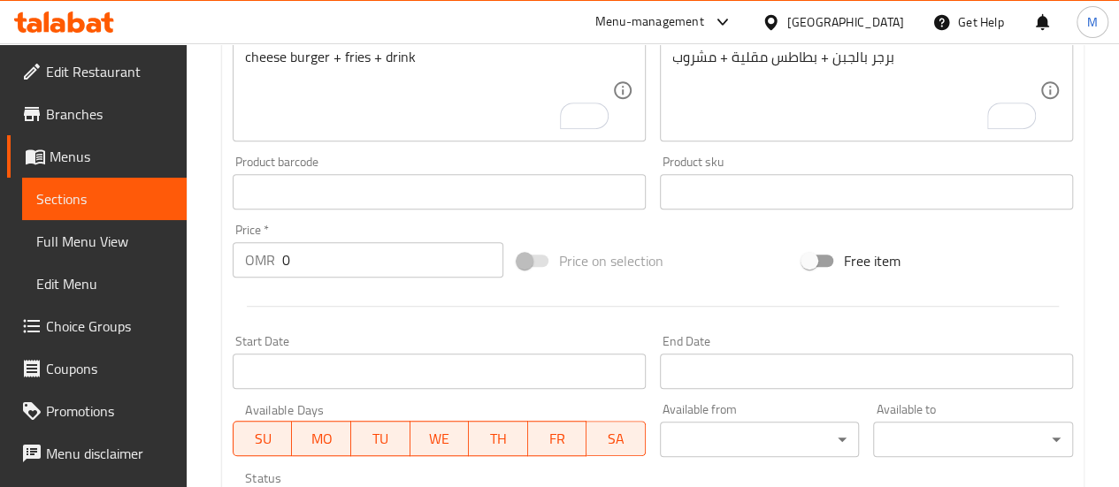
click at [325, 248] on input "0" at bounding box center [392, 259] width 221 height 35
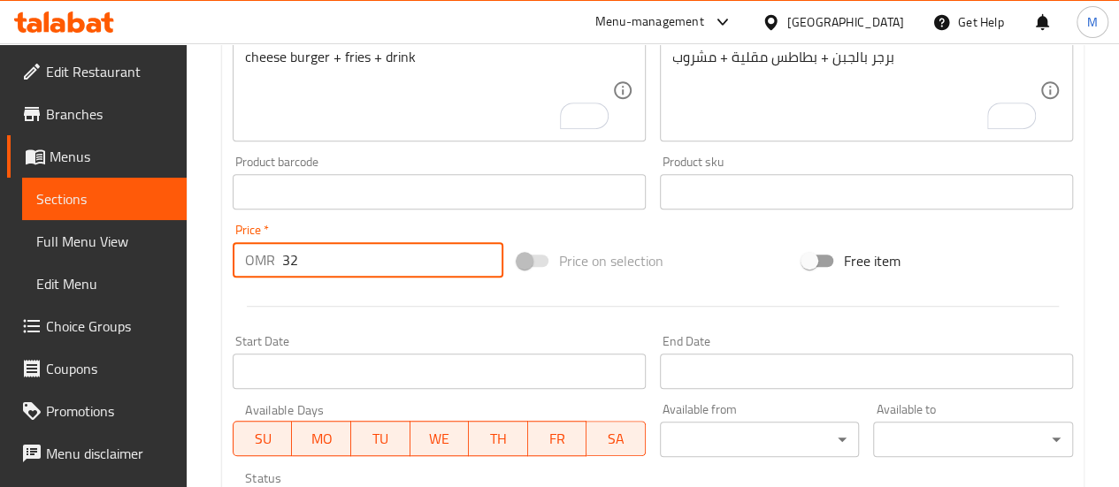
type input "3"
type input "3.2"
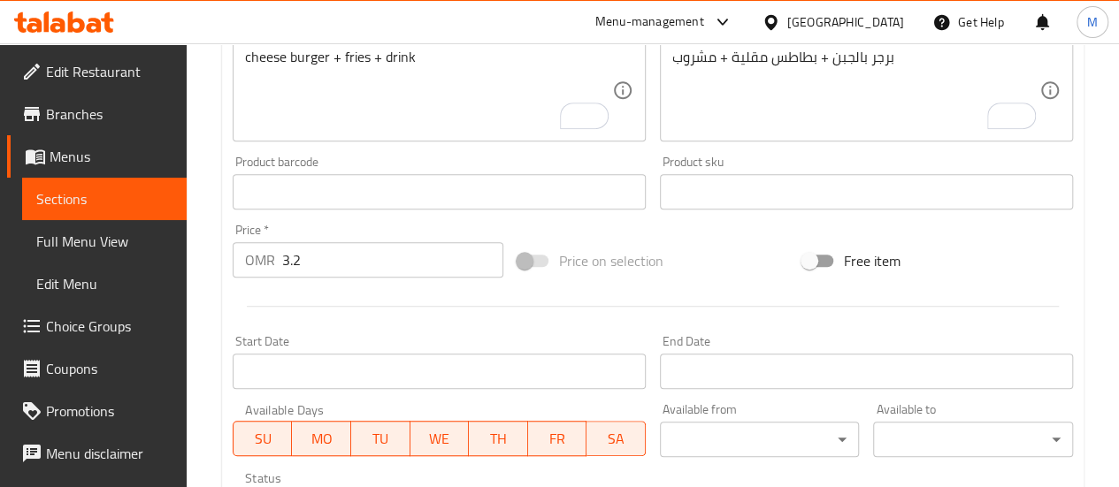
click at [401, 310] on div at bounding box center [652, 306] width 854 height 43
click at [365, 368] on input "Start Date" at bounding box center [439, 371] width 413 height 35
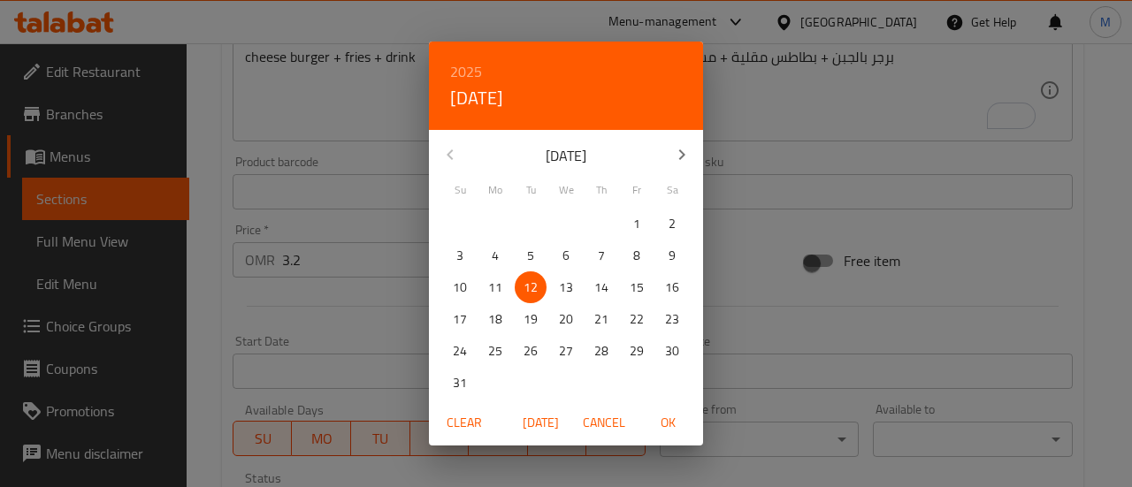
click at [574, 282] on span "13" at bounding box center [566, 288] width 32 height 22
click at [668, 439] on div "Clear [DATE] Cancel OK" at bounding box center [566, 423] width 274 height 47
click at [672, 421] on span "OK" at bounding box center [667, 423] width 42 height 22
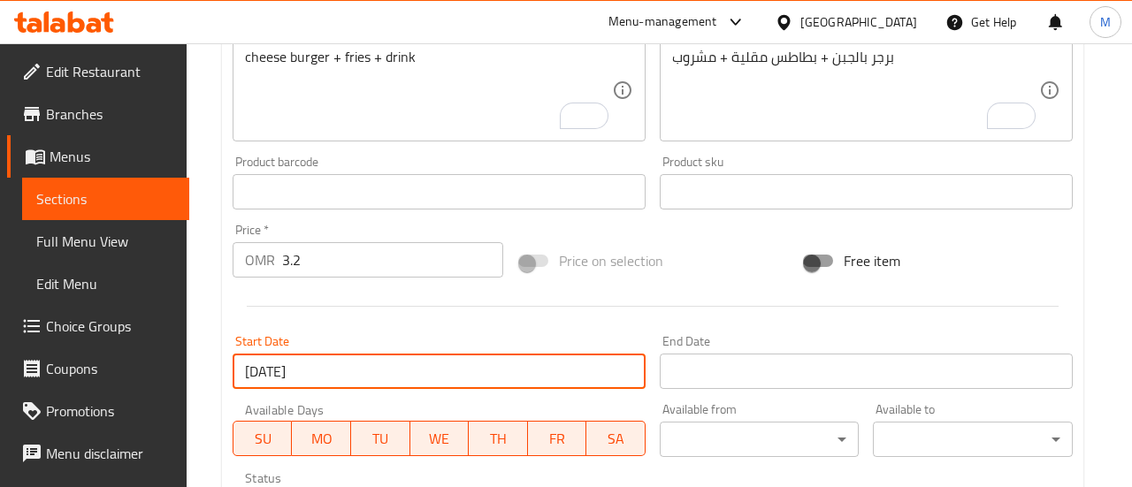
type input "[DATE]"
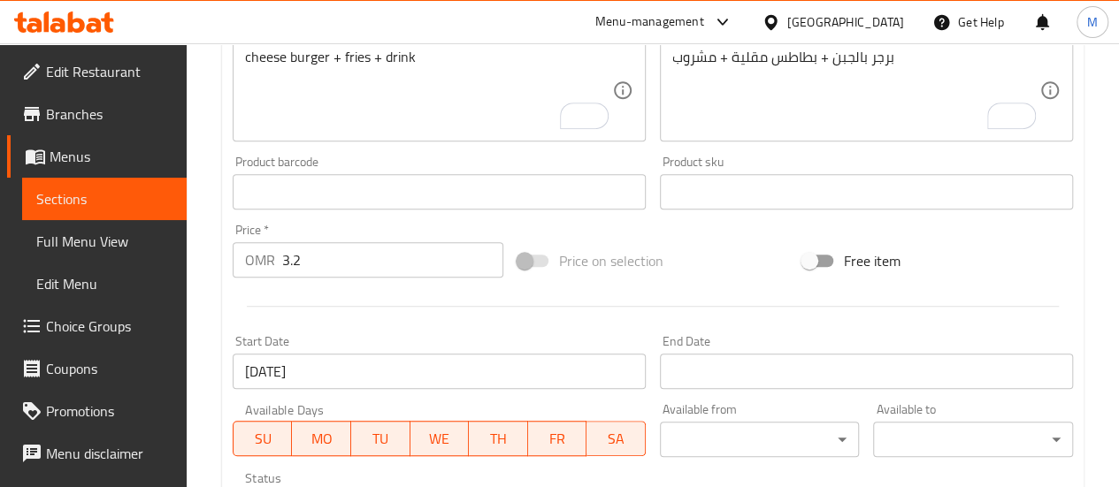
click at [564, 332] on div "Start Date [DATE] Start Date" at bounding box center [438, 362] width 427 height 68
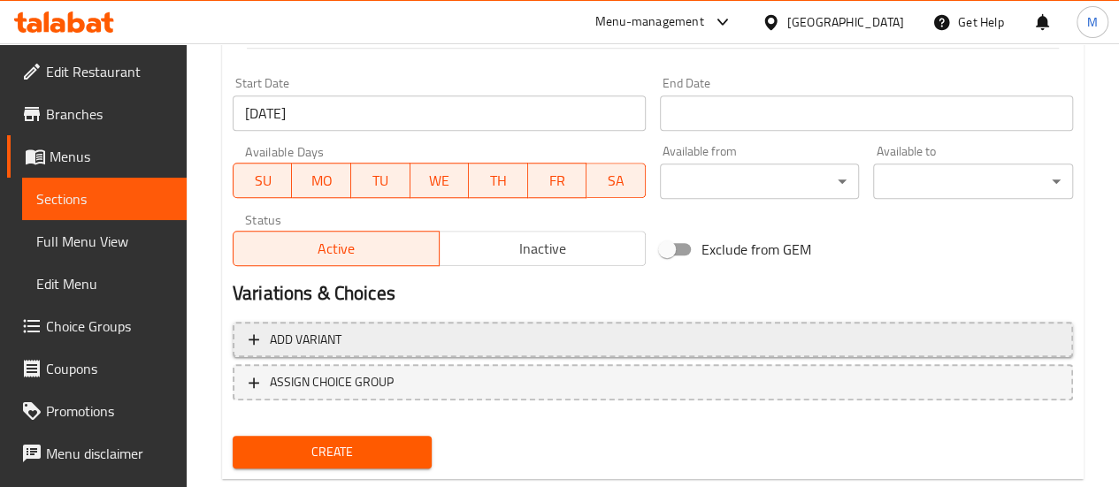
scroll to position [728, 0]
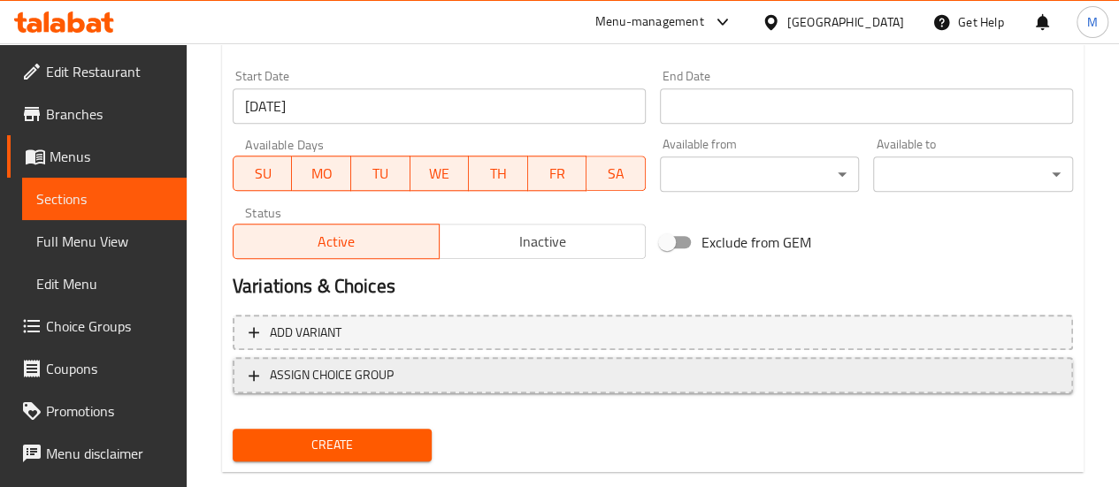
click at [342, 381] on span "ASSIGN CHOICE GROUP" at bounding box center [332, 375] width 124 height 22
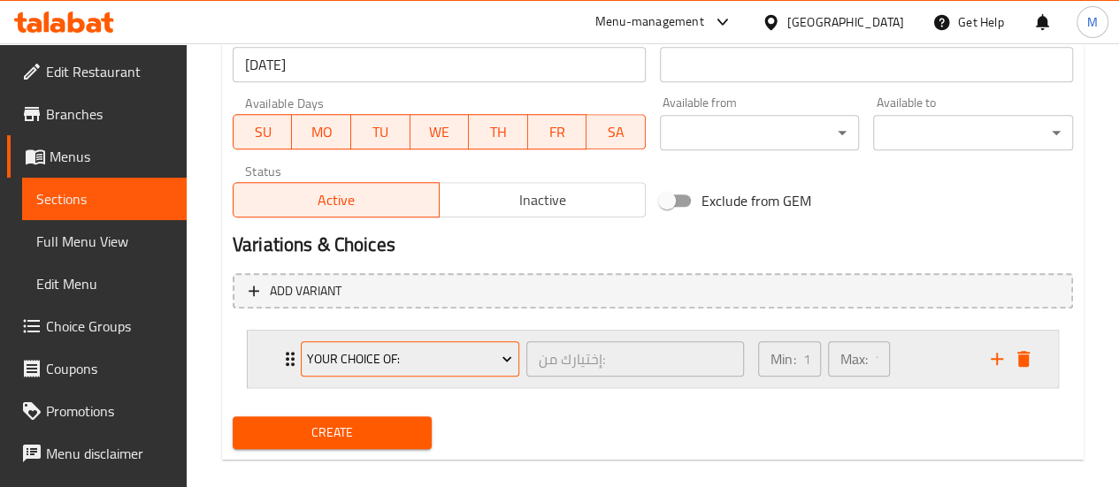
scroll to position [790, 0]
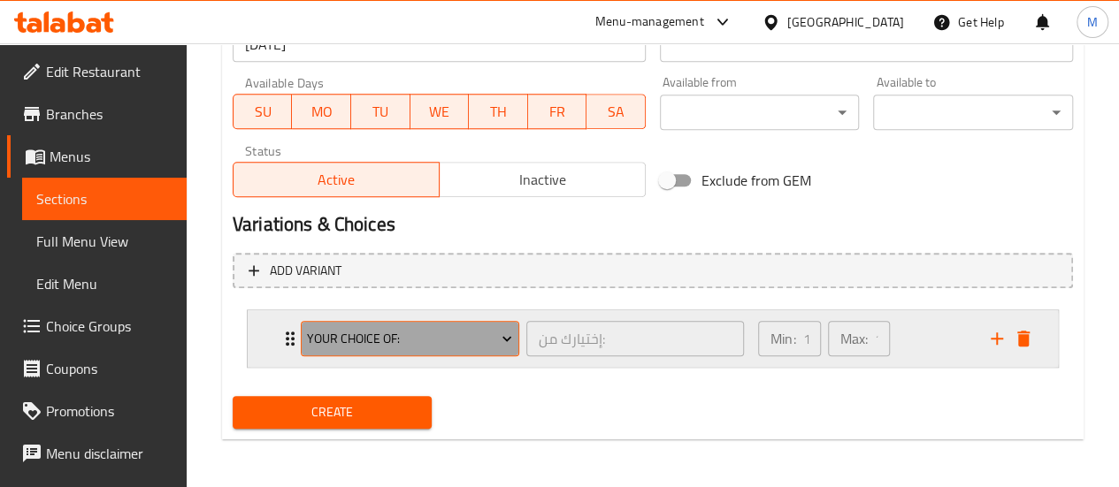
click at [393, 339] on span "Your Choice Of:" at bounding box center [409, 339] width 205 height 22
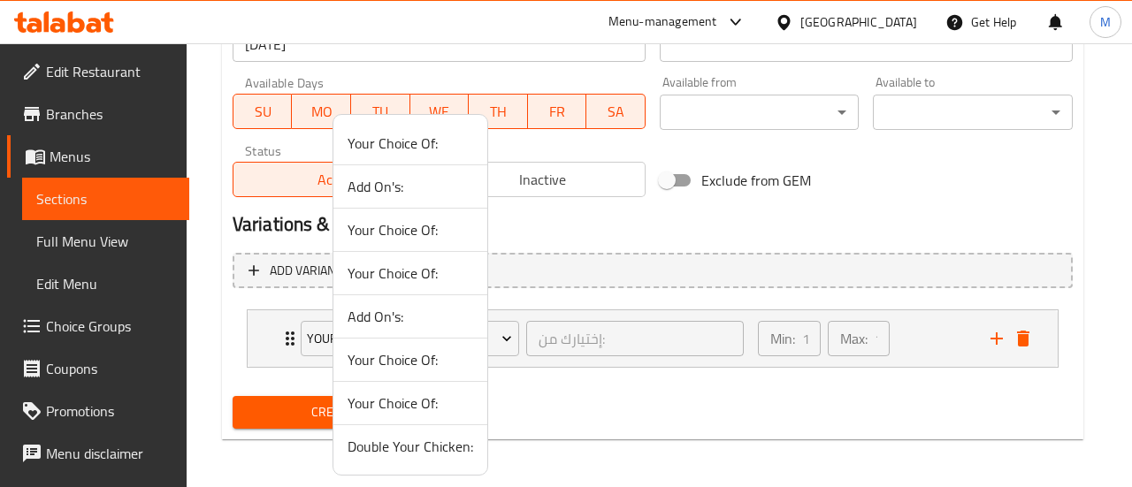
click at [408, 233] on span "Your Choice Of:" at bounding box center [411, 229] width 126 height 21
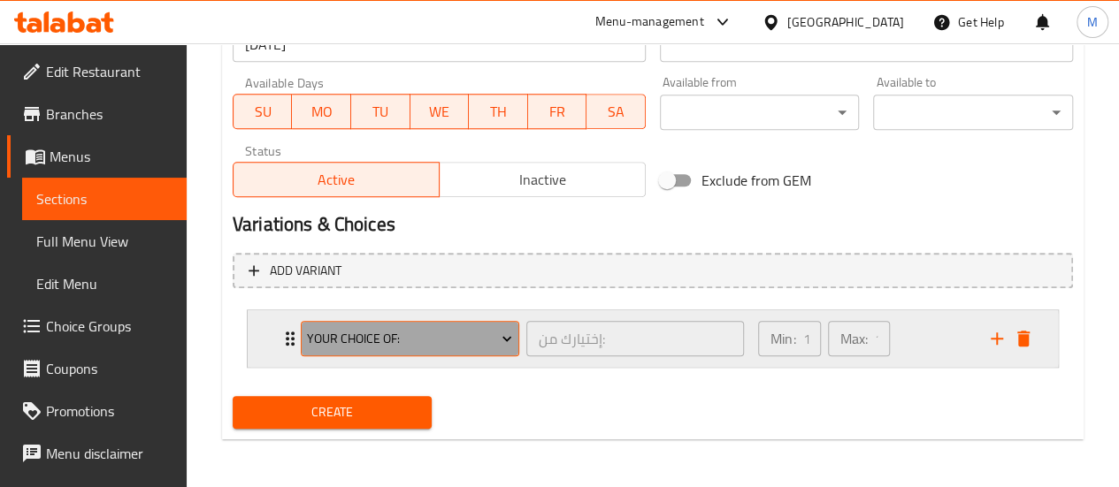
click at [463, 332] on span "Your Choice Of:" at bounding box center [409, 339] width 205 height 22
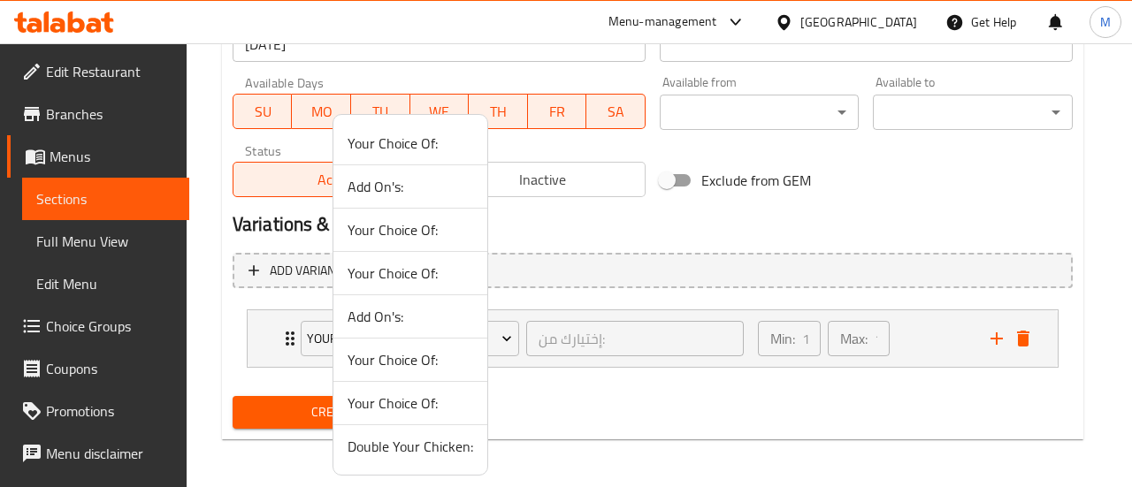
click at [932, 332] on div at bounding box center [566, 243] width 1132 height 487
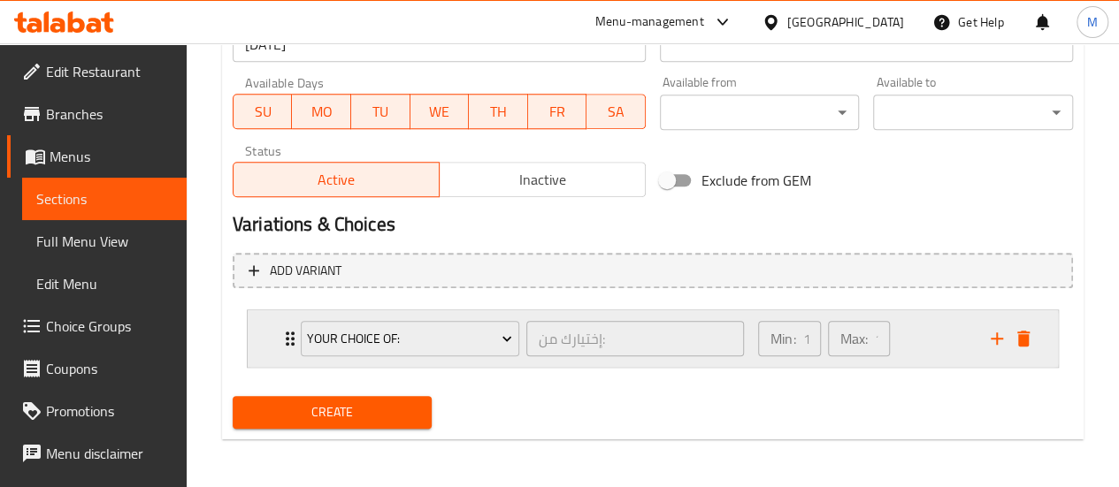
click at [925, 332] on div "Min: 1 ​ Max: 1 ​" at bounding box center [863, 338] width 233 height 57
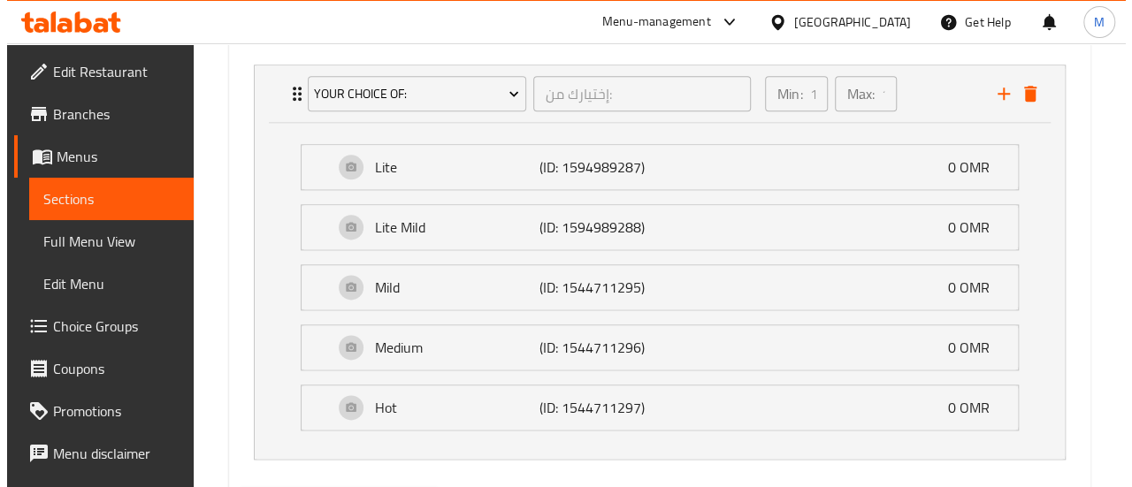
scroll to position [1055, 0]
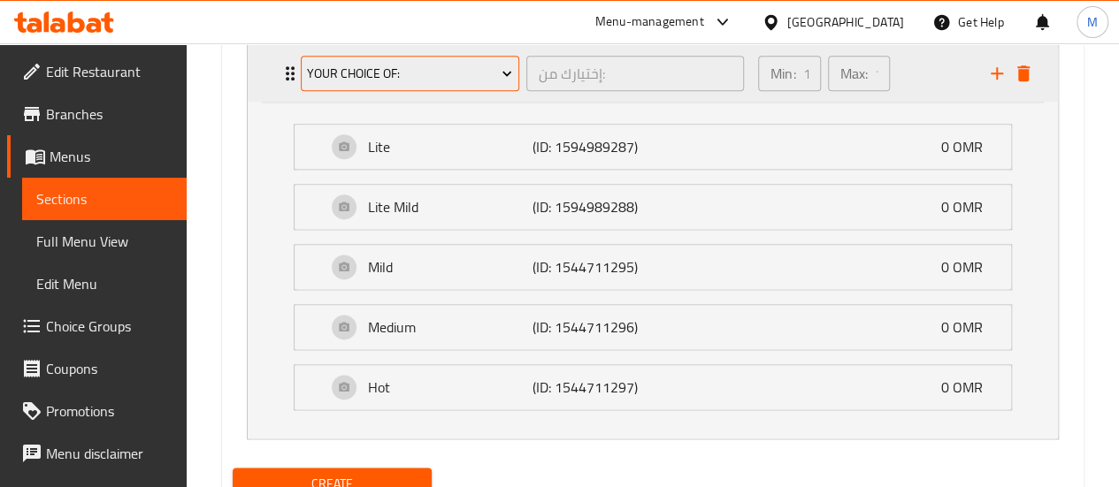
click at [456, 80] on span "Your Choice Of:" at bounding box center [409, 74] width 205 height 22
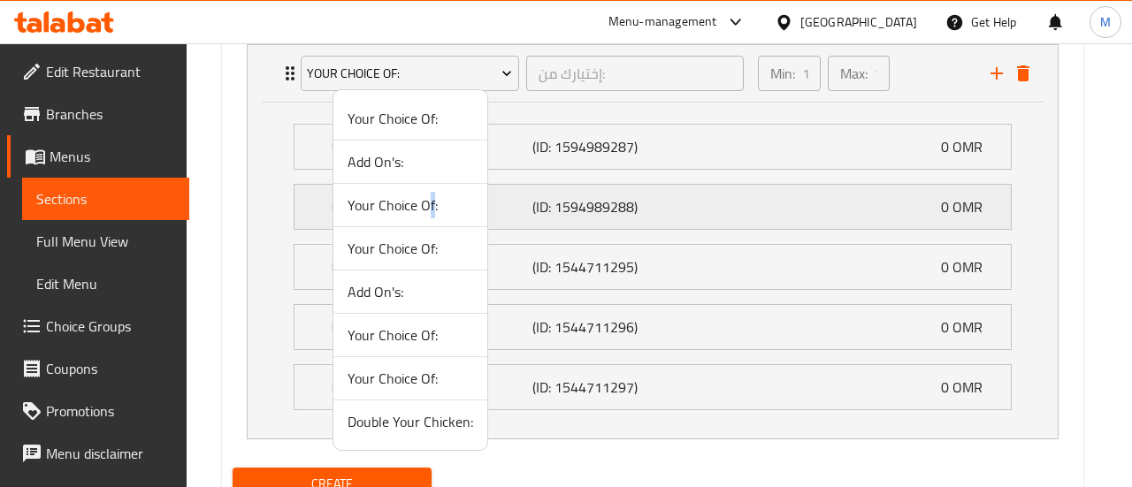
click at [431, 203] on span "Your Choice Of:" at bounding box center [411, 205] width 126 height 21
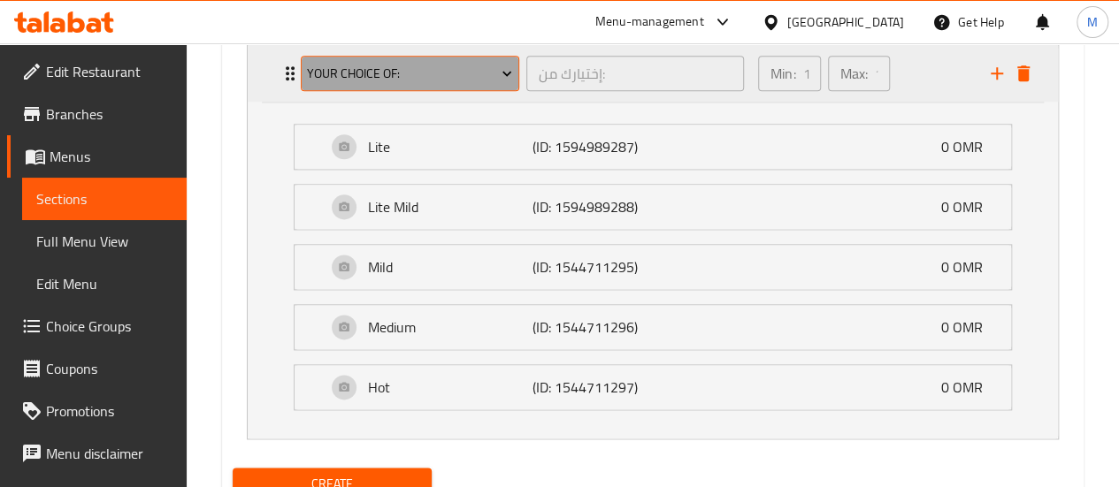
click at [497, 86] on button "Your Choice Of:" at bounding box center [410, 73] width 218 height 35
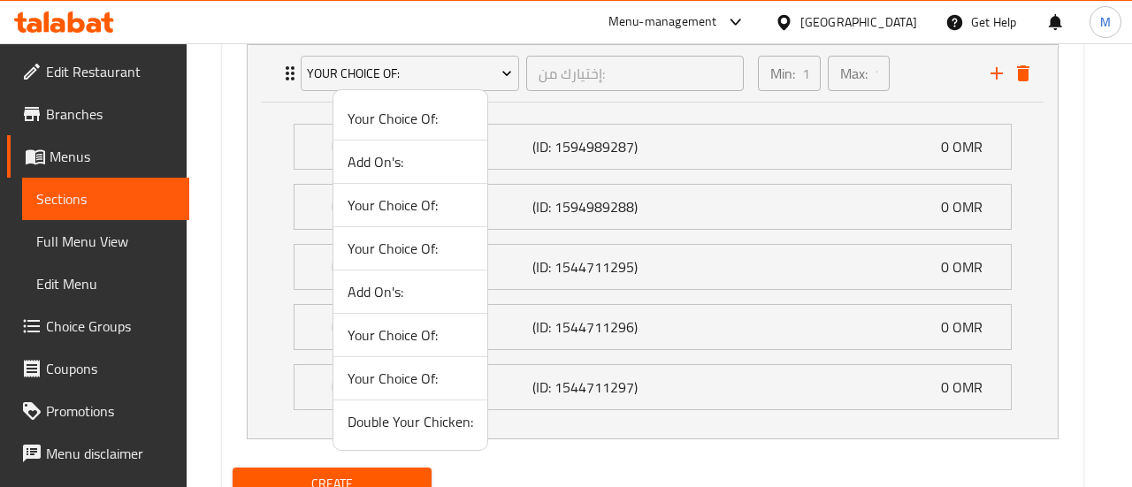
click at [422, 243] on span "Your Choice Of:" at bounding box center [411, 248] width 126 height 21
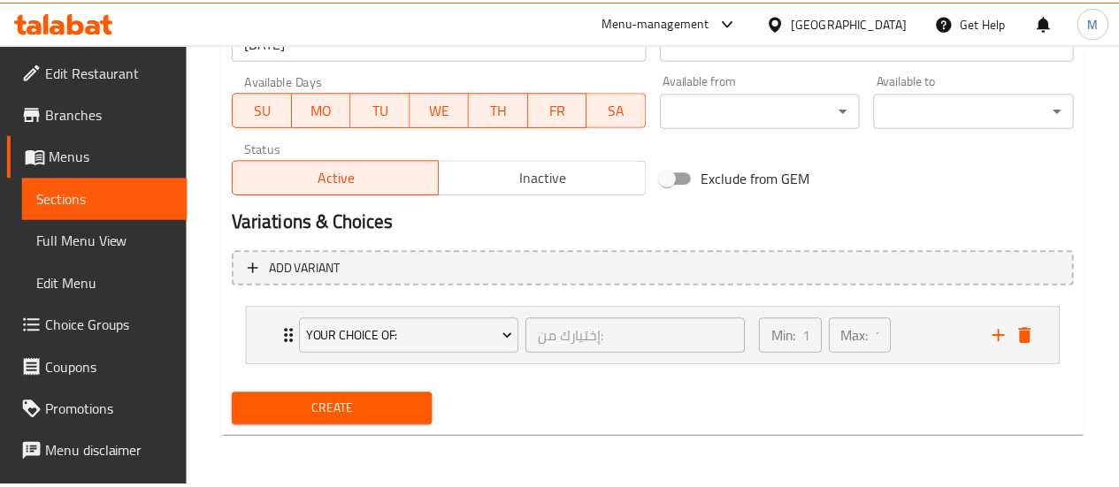
scroll to position [790, 0]
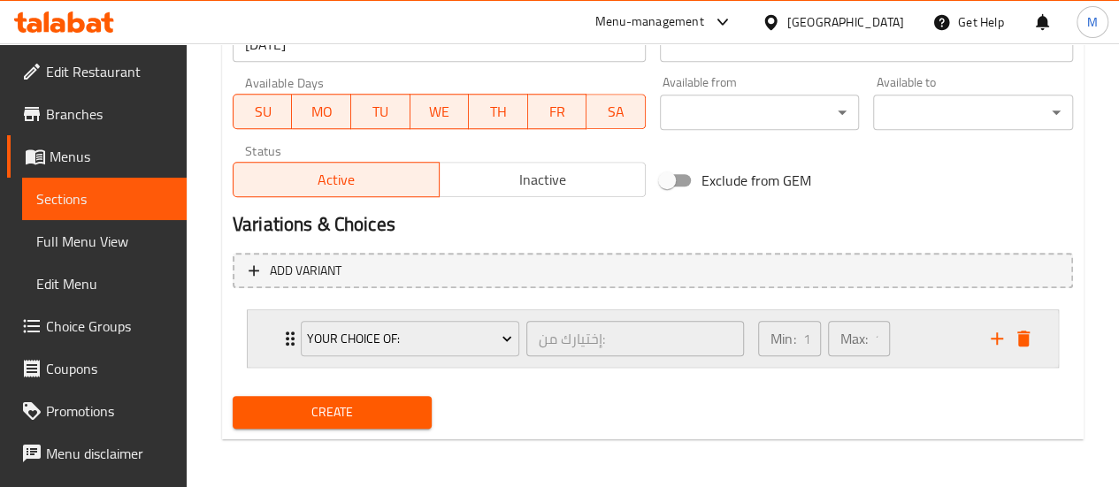
click at [944, 340] on div "Min: 1 ​ Max: 1 ​" at bounding box center [863, 338] width 233 height 57
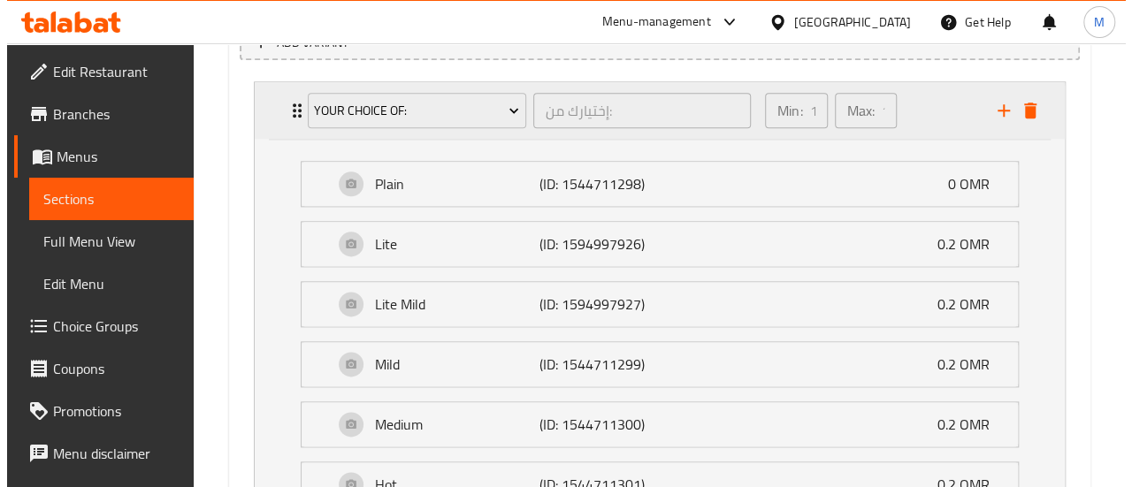
scroll to position [878, 0]
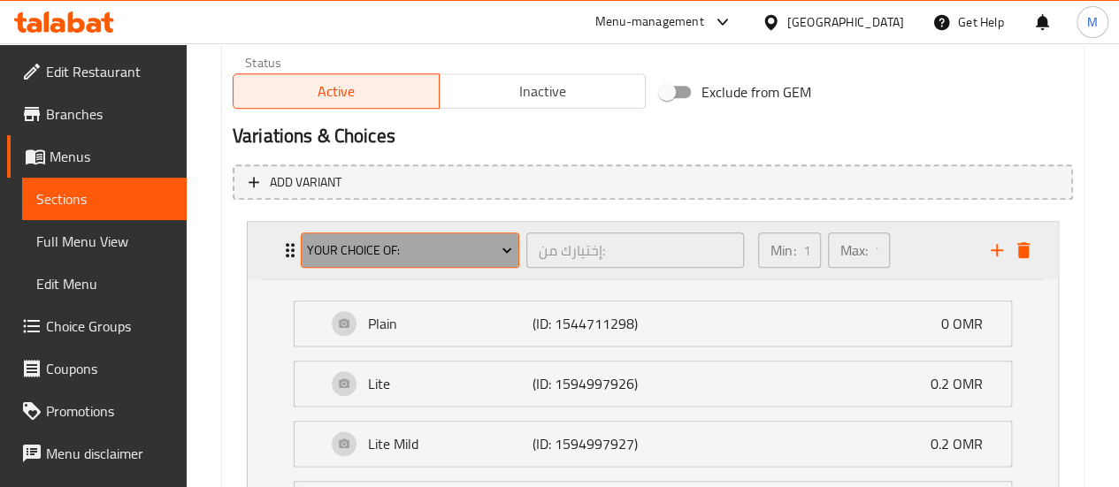
click at [447, 241] on span "Your Choice Of:" at bounding box center [409, 251] width 205 height 22
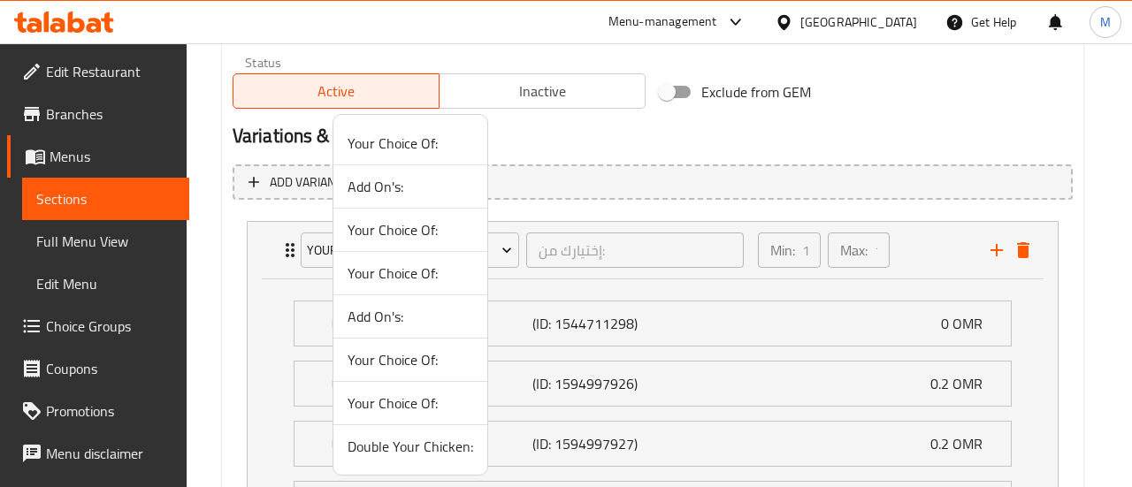
click at [385, 358] on span "Your Choice Of:" at bounding box center [411, 359] width 126 height 21
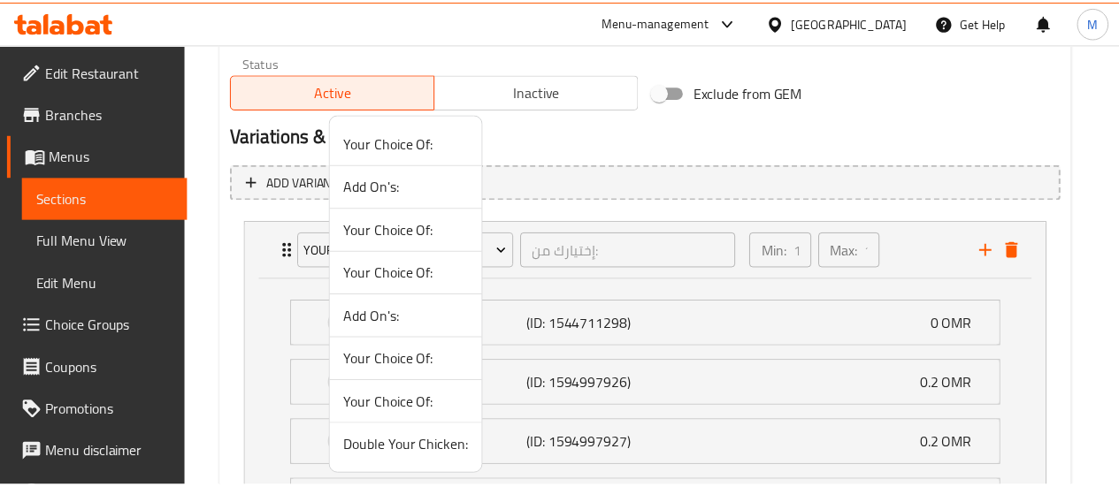
scroll to position [790, 0]
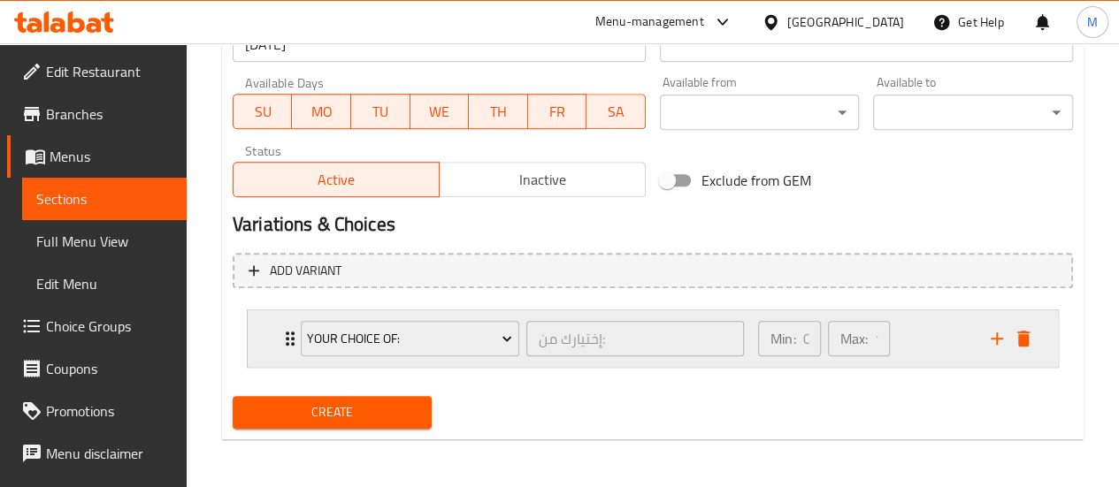
click at [918, 328] on div "Min: 0 ​ Max: 1 ​" at bounding box center [863, 338] width 233 height 57
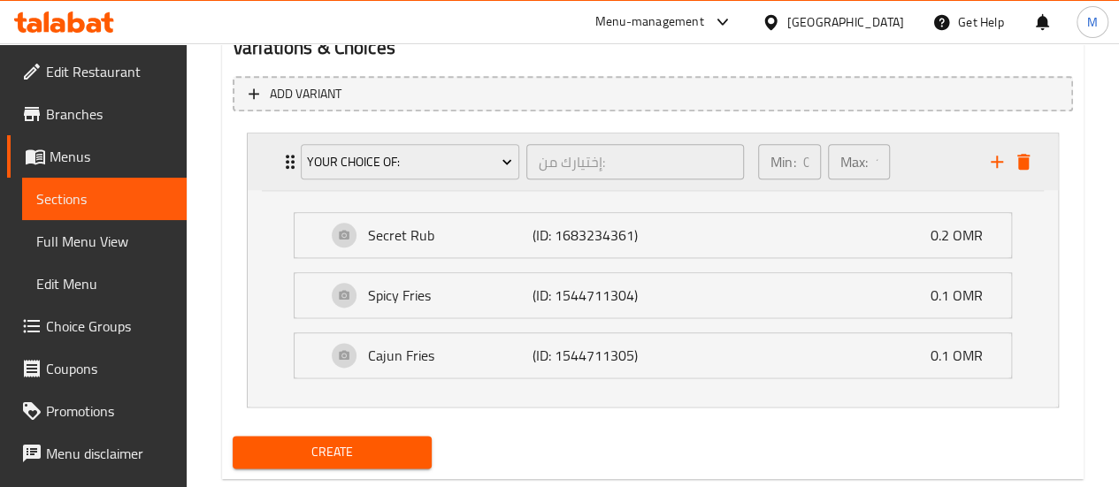
click at [454, 178] on div "Your Choice Of:" at bounding box center [409, 162] width 225 height 42
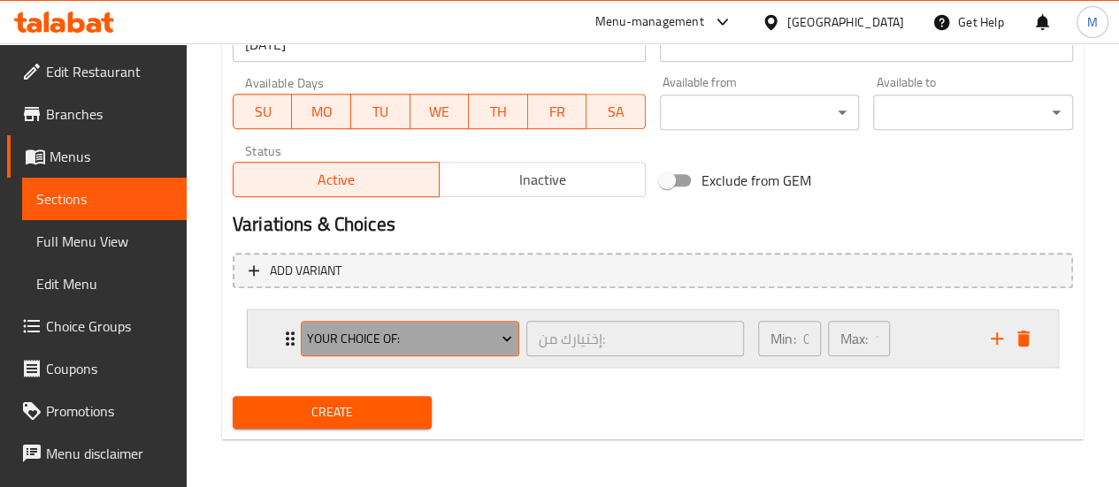
click at [441, 337] on span "Your Choice Of:" at bounding box center [409, 339] width 205 height 22
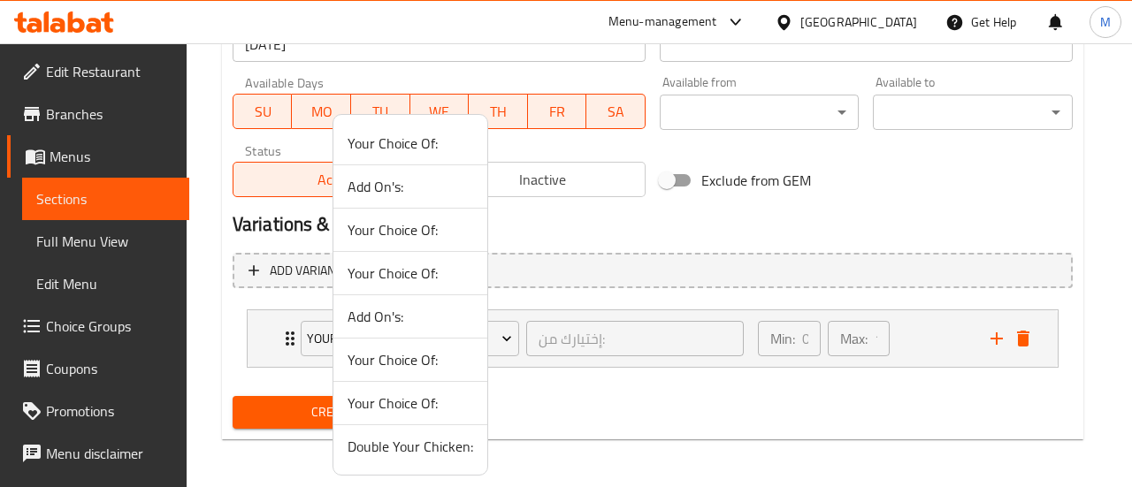
click at [425, 409] on span "Your Choice Of:" at bounding box center [411, 403] width 126 height 21
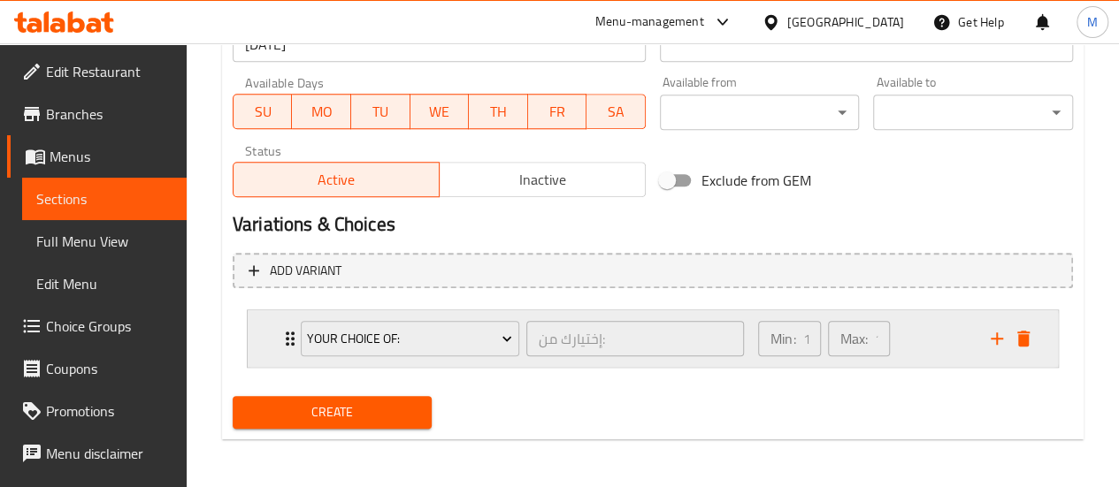
click at [907, 337] on div "Min: 1 ​ Max: 1 ​" at bounding box center [863, 338] width 233 height 57
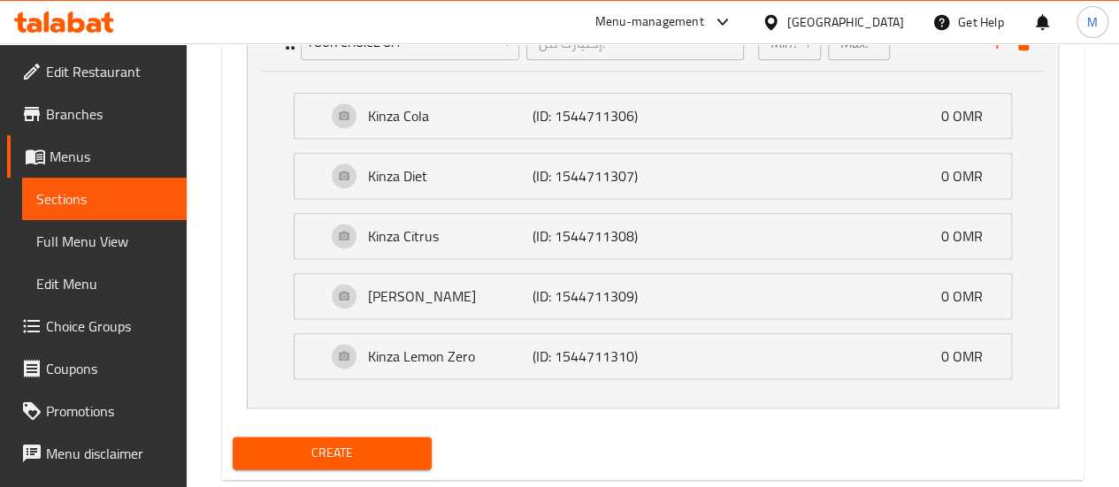
scroll to position [1124, 0]
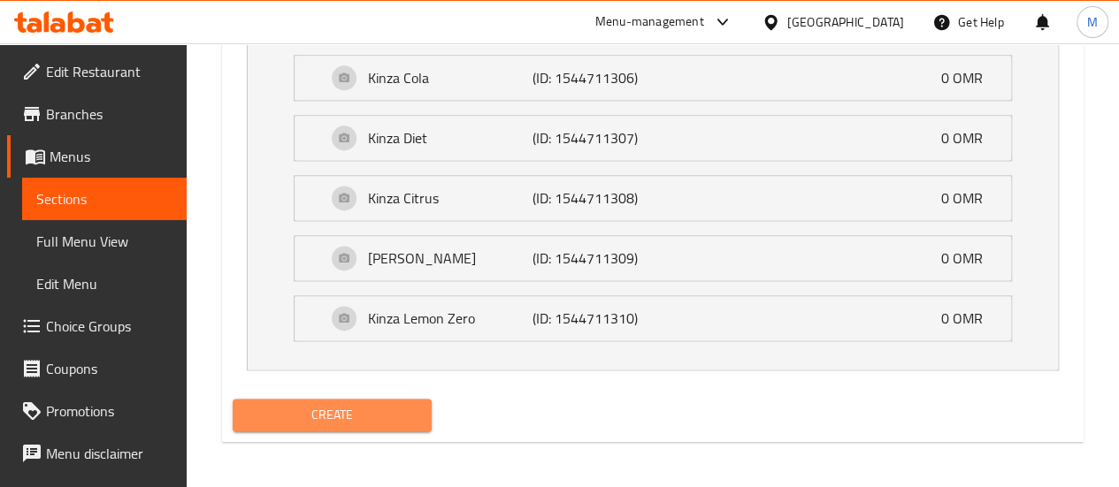
click at [371, 414] on span "Create" at bounding box center [333, 415] width 172 height 22
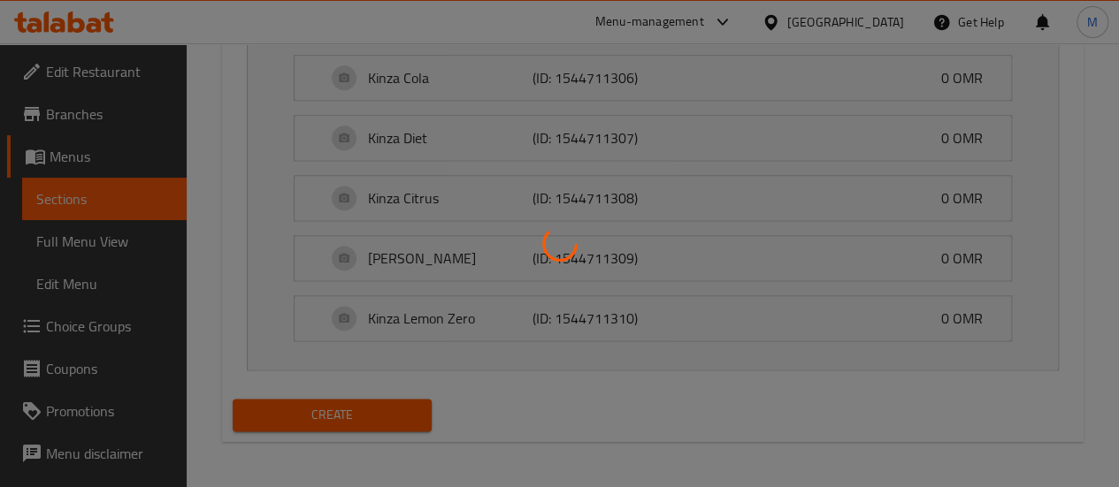
type input "0"
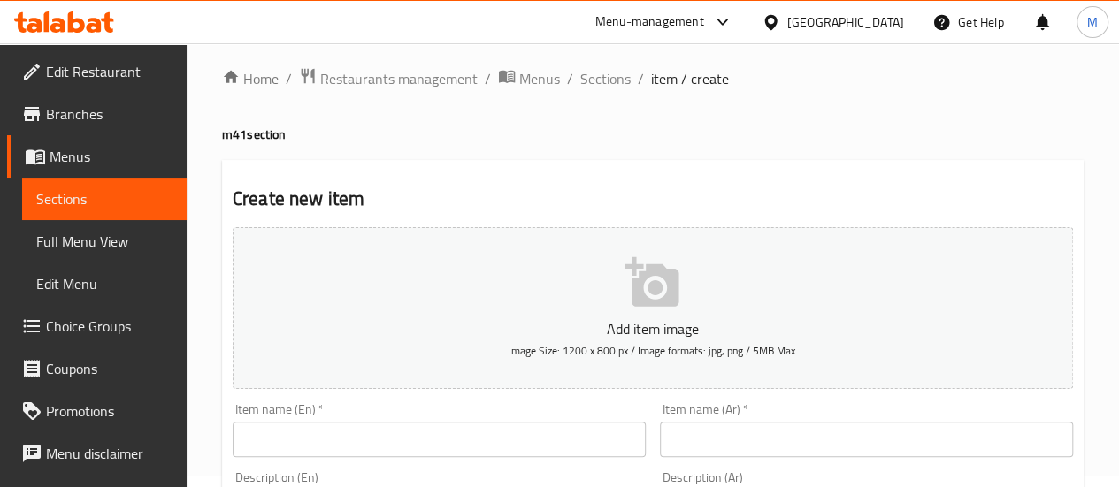
scroll to position [0, 0]
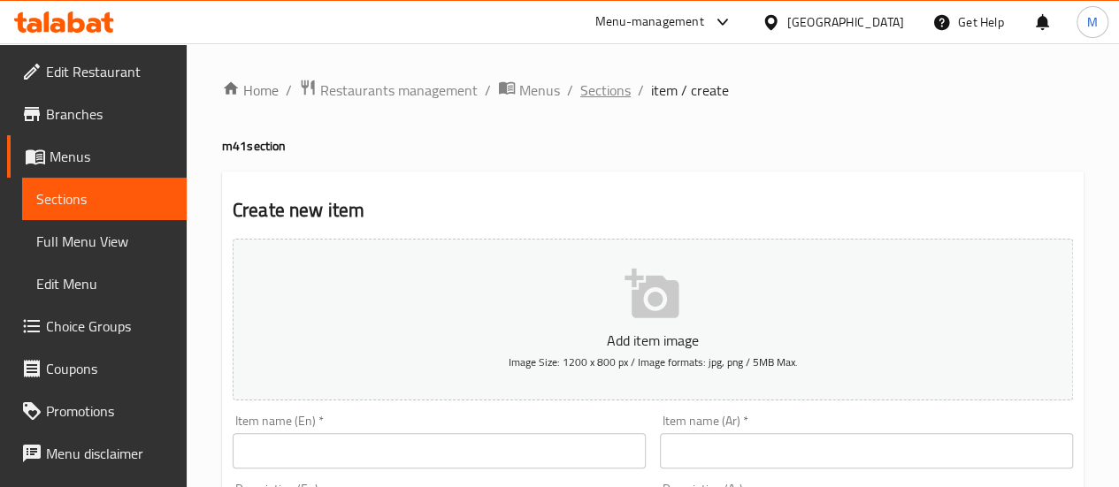
click at [622, 82] on span "Sections" at bounding box center [605, 90] width 50 height 21
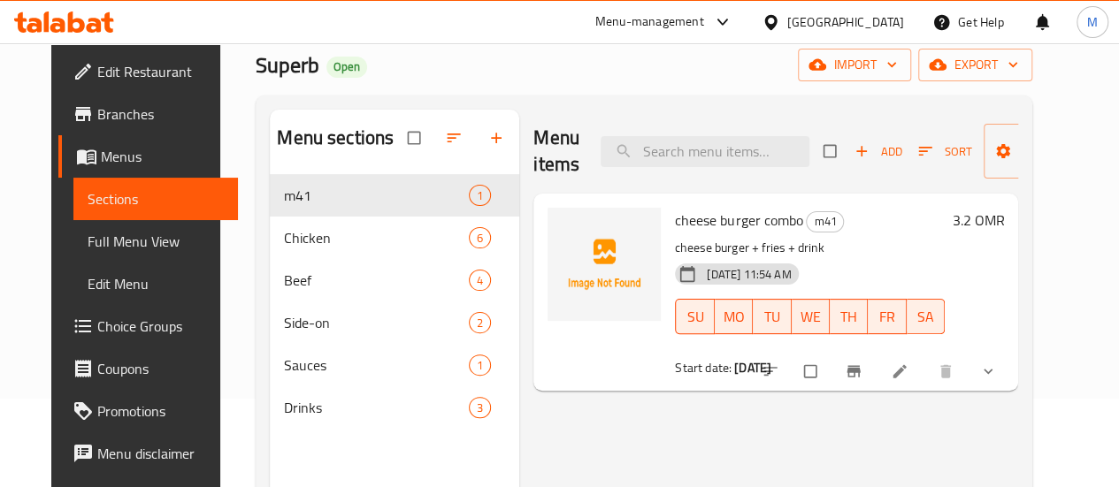
scroll to position [177, 0]
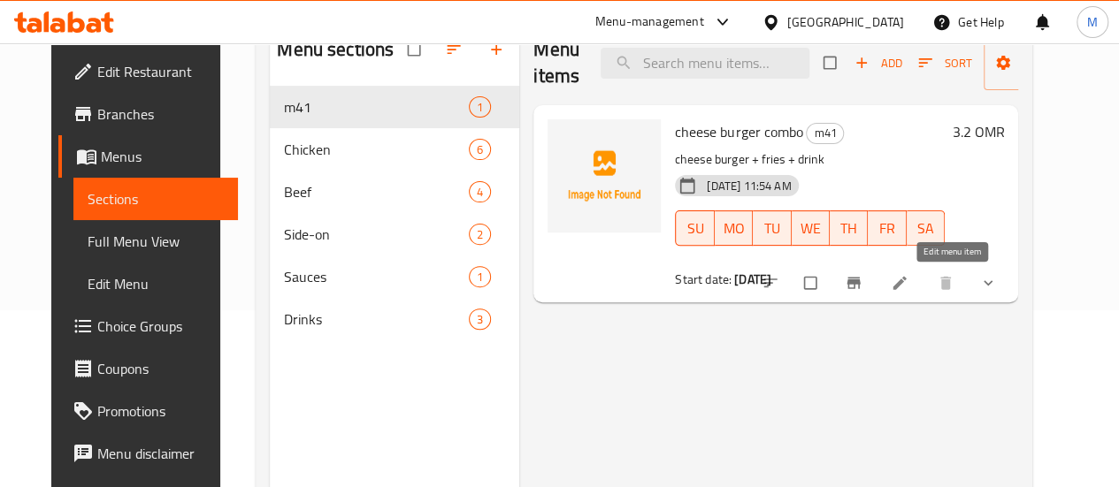
click at [908, 284] on icon at bounding box center [899, 283] width 18 height 18
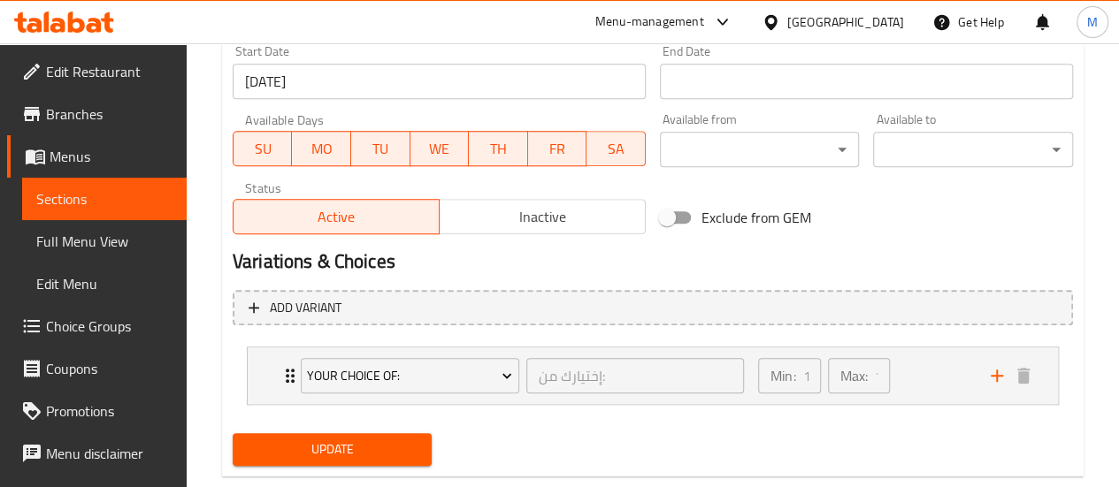
scroll to position [790, 0]
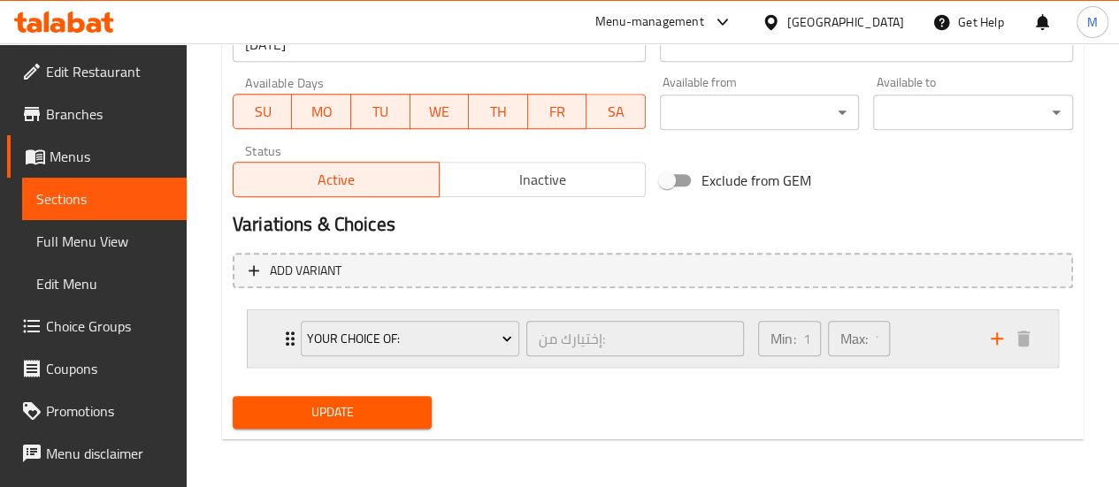
click at [957, 341] on div "Min: 1 ​ Max: 1 ​" at bounding box center [863, 338] width 233 height 57
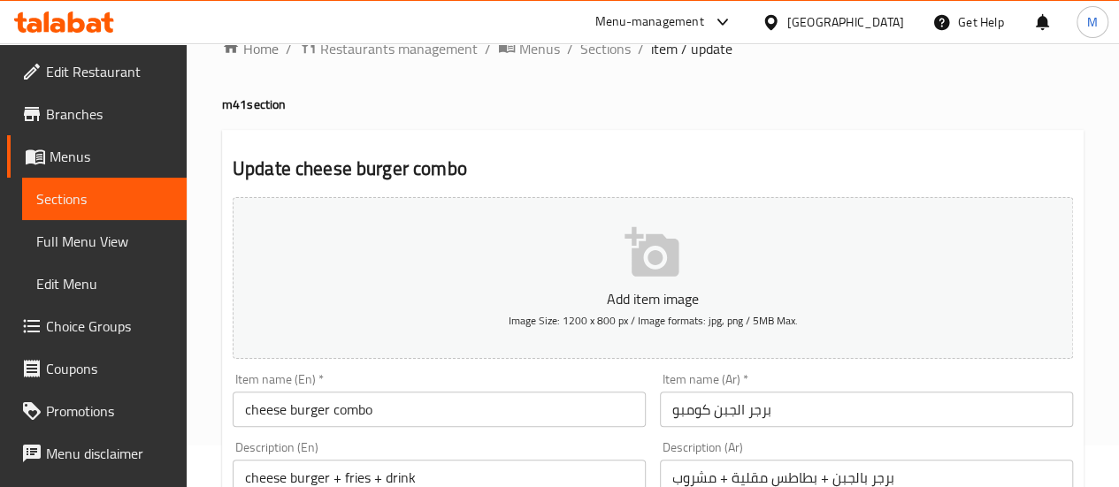
scroll to position [0, 0]
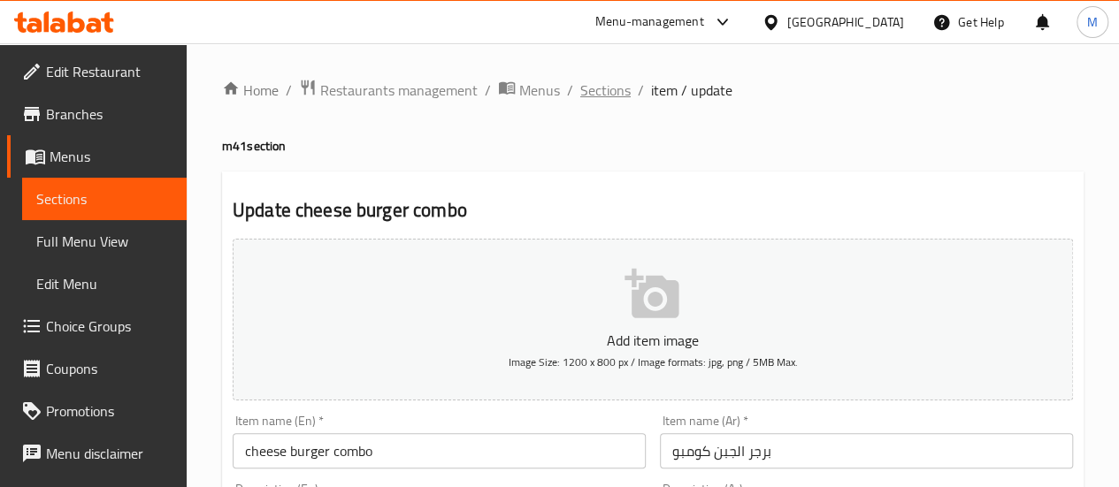
click at [594, 93] on span "Sections" at bounding box center [605, 90] width 50 height 21
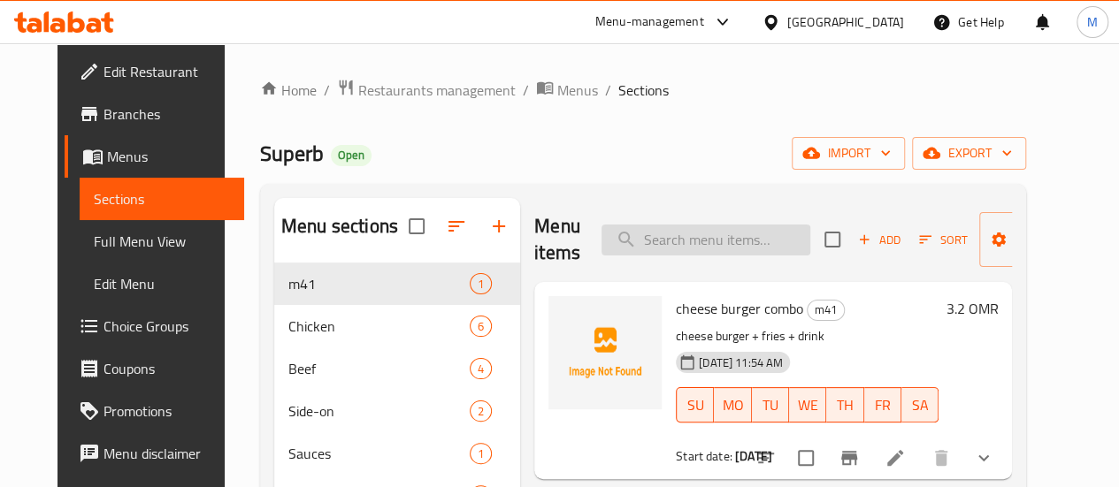
click at [700, 246] on input "search" at bounding box center [705, 240] width 209 height 31
click at [370, 95] on span "Restaurants management" at bounding box center [436, 90] width 157 height 21
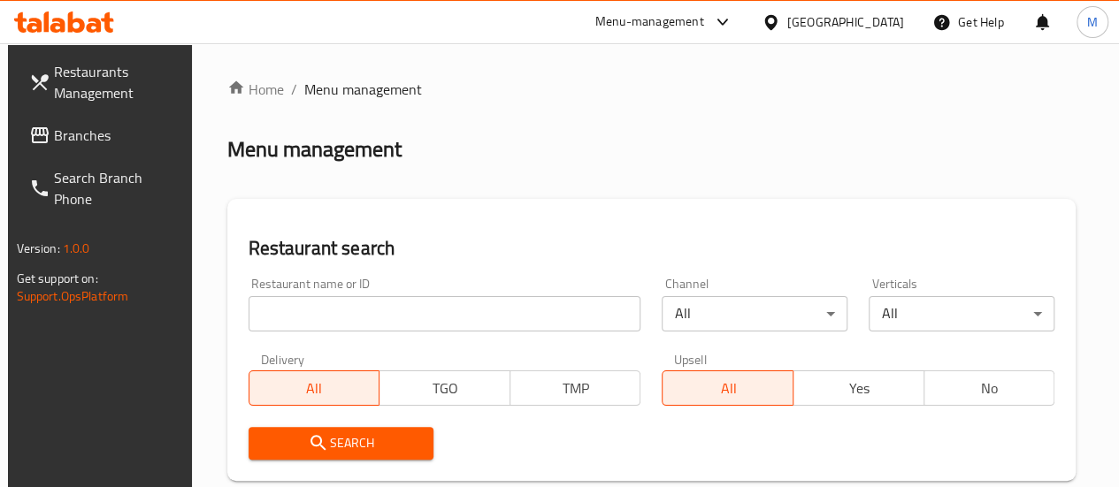
click at [329, 309] on input "search" at bounding box center [444, 313] width 393 height 35
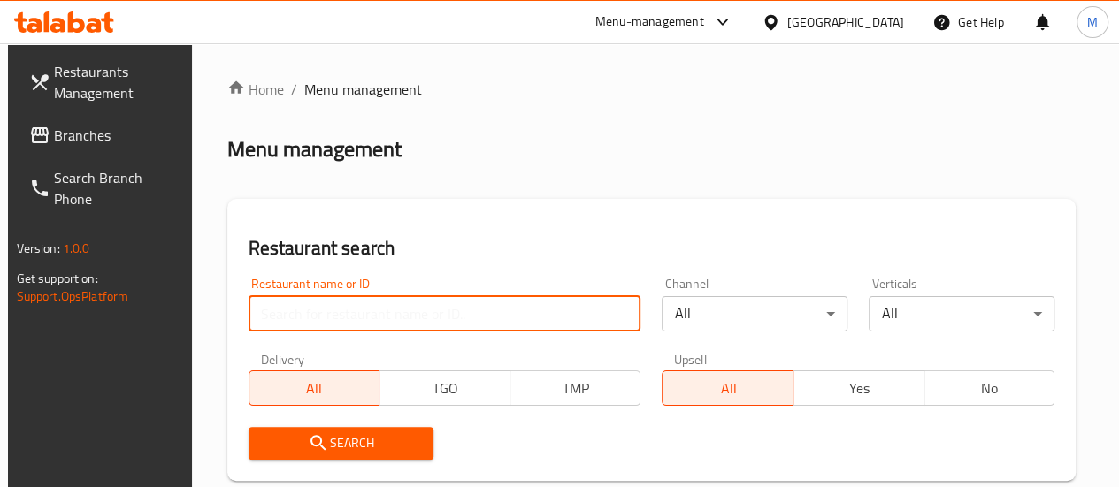
paste input "15499"
type input "15499"
click button "Search" at bounding box center [341, 443] width 186 height 33
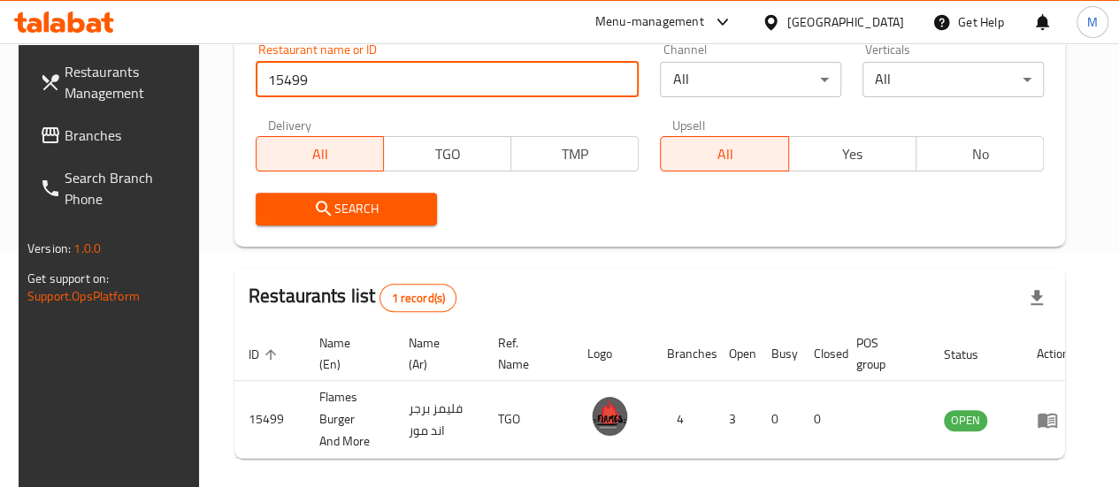
scroll to position [237, 0]
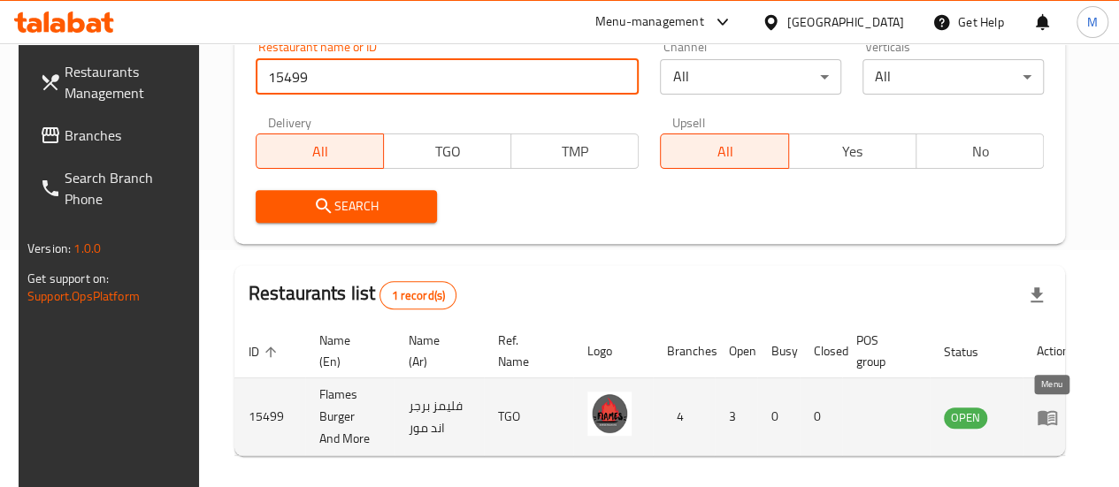
click at [1040, 413] on icon "enhanced table" at bounding box center [1046, 417] width 19 height 15
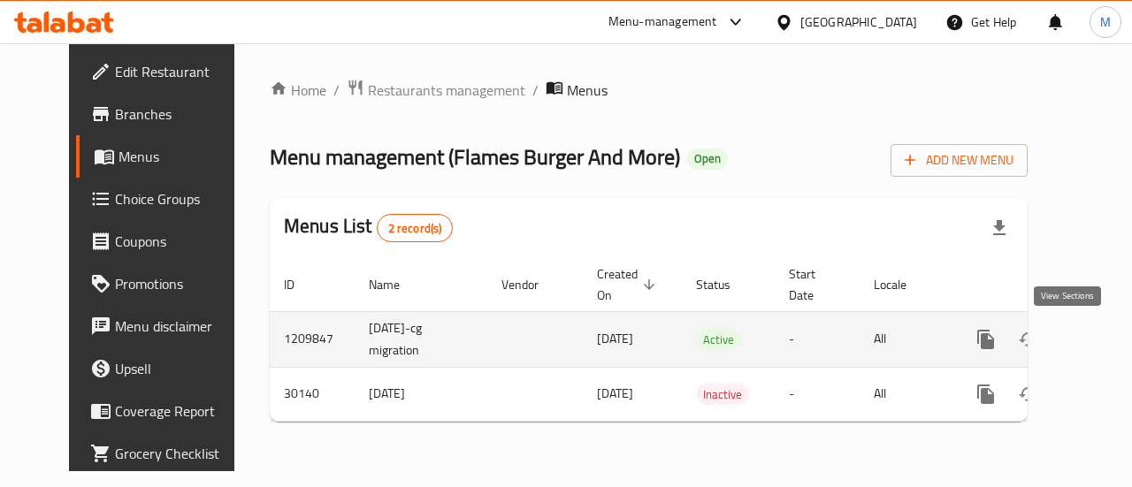
click at [1092, 337] on link "enhanced table" at bounding box center [1113, 339] width 42 height 42
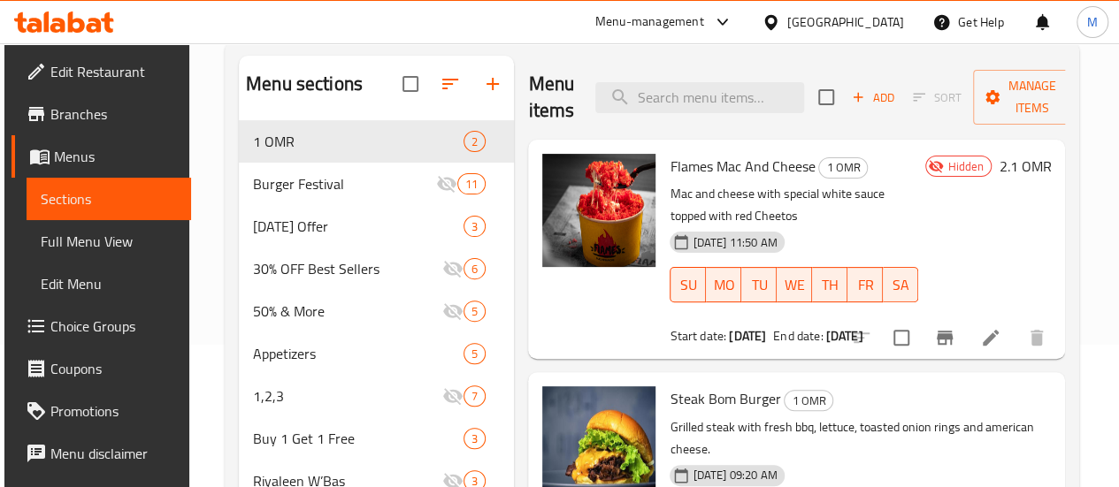
scroll to position [143, 0]
click at [482, 94] on icon "button" at bounding box center [492, 83] width 21 height 21
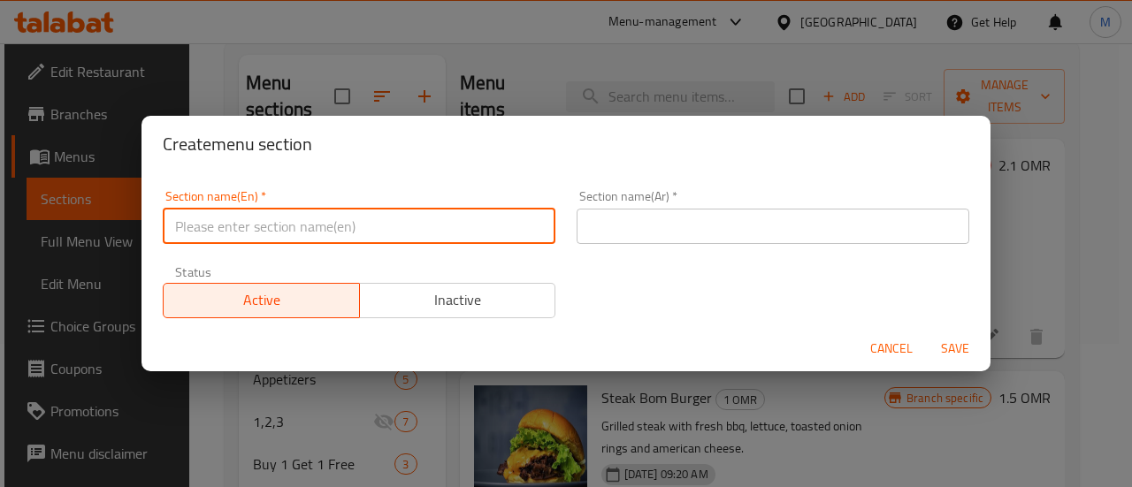
click at [348, 229] on input "text" at bounding box center [359, 226] width 393 height 35
type input "m41"
click at [655, 210] on input "text" at bounding box center [773, 226] width 393 height 35
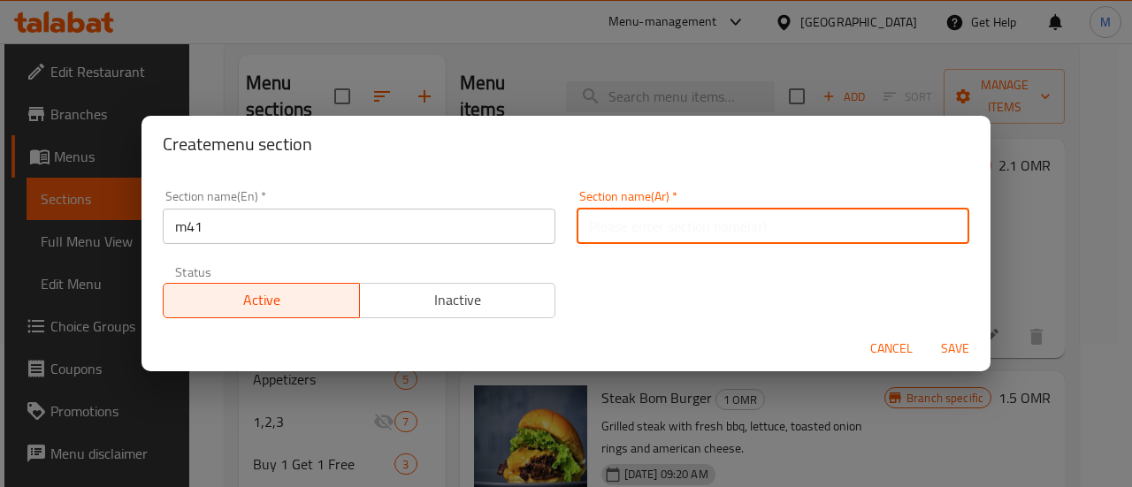
type input "م41"
click at [946, 342] on span "Save" at bounding box center [955, 349] width 42 height 22
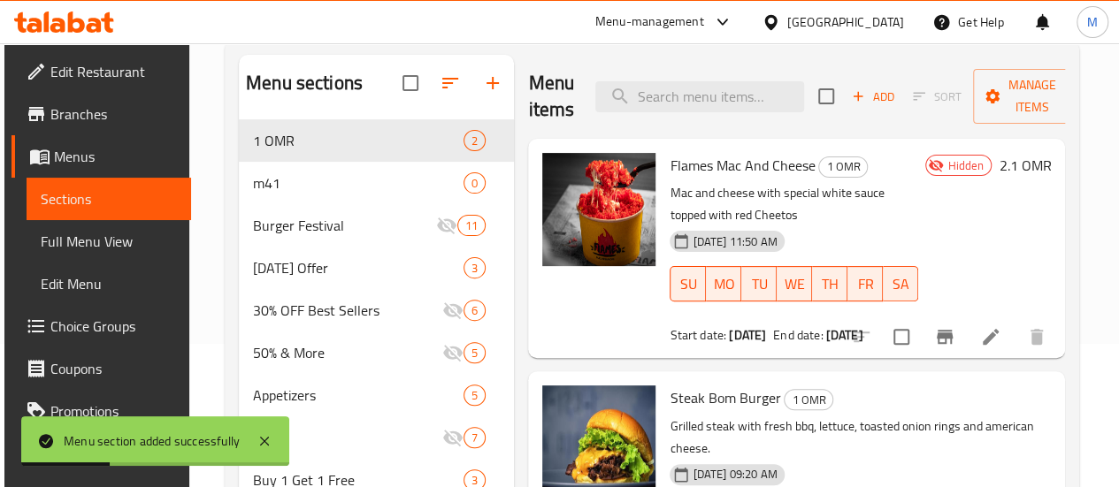
click at [439, 94] on icon "button" at bounding box center [449, 83] width 21 height 21
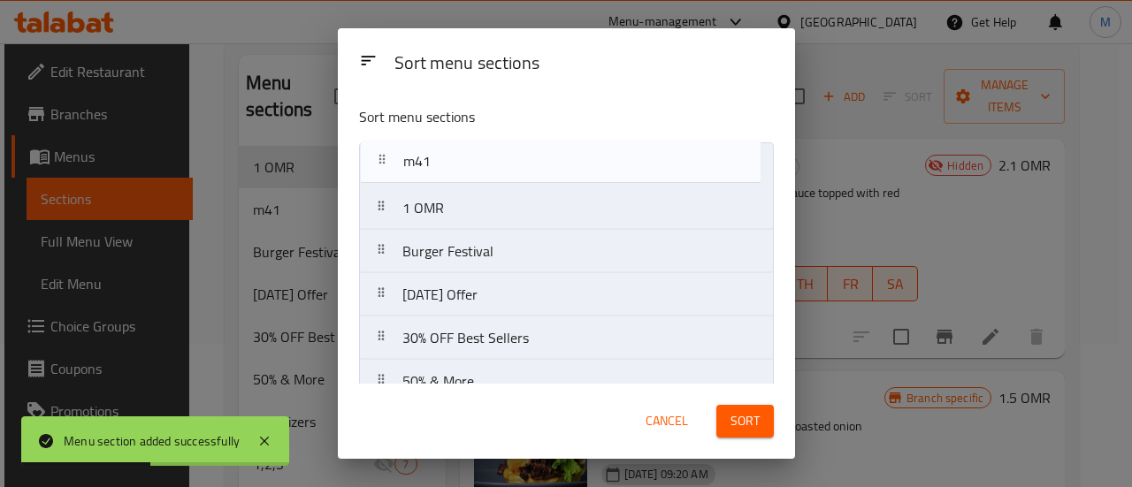
drag, startPoint x: 384, startPoint y: 203, endPoint x: 386, endPoint y: 151, distance: 51.3
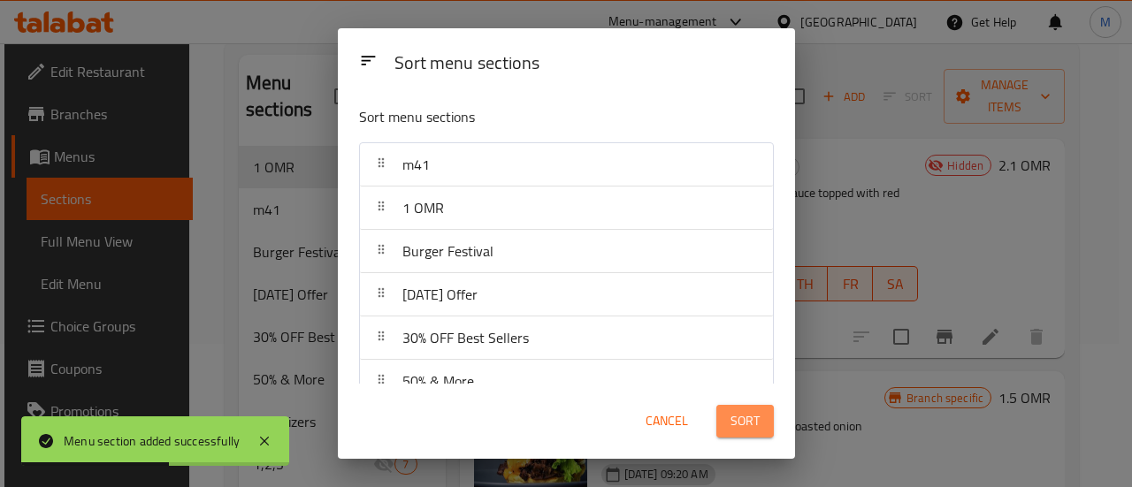
click at [740, 432] on span "Sort" at bounding box center [744, 421] width 29 height 22
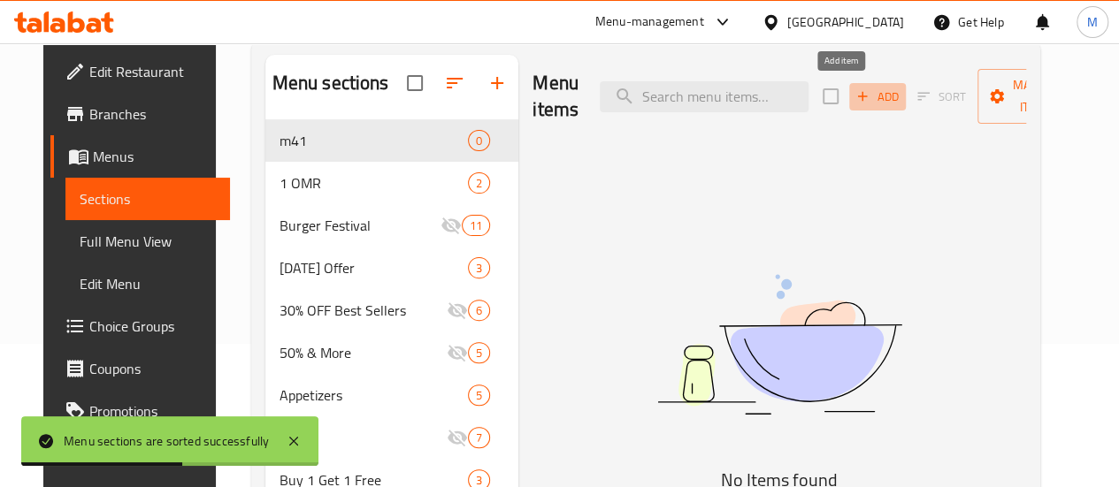
click at [853, 96] on span "Add" at bounding box center [877, 97] width 48 height 20
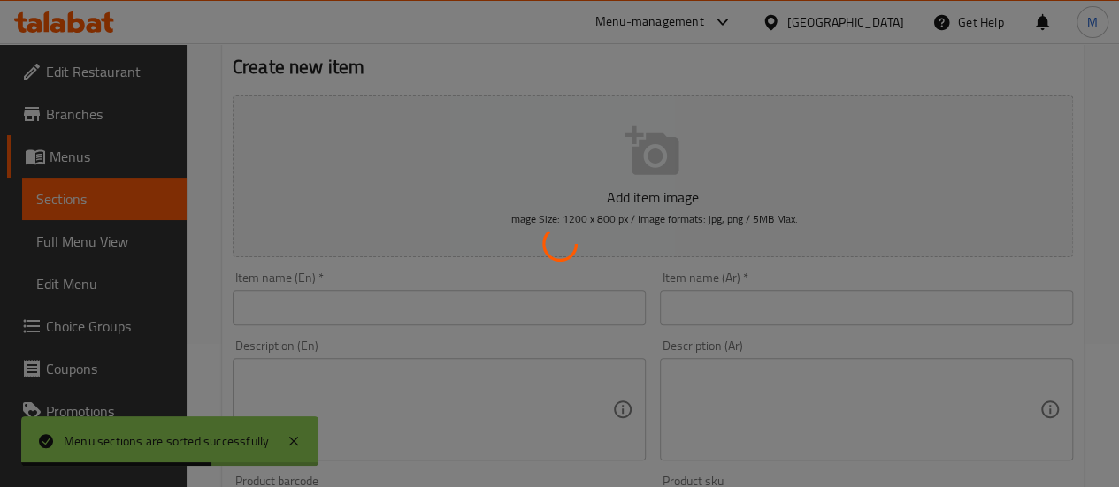
click at [503, 309] on div at bounding box center [559, 243] width 1119 height 487
click at [392, 314] on div at bounding box center [559, 243] width 1119 height 487
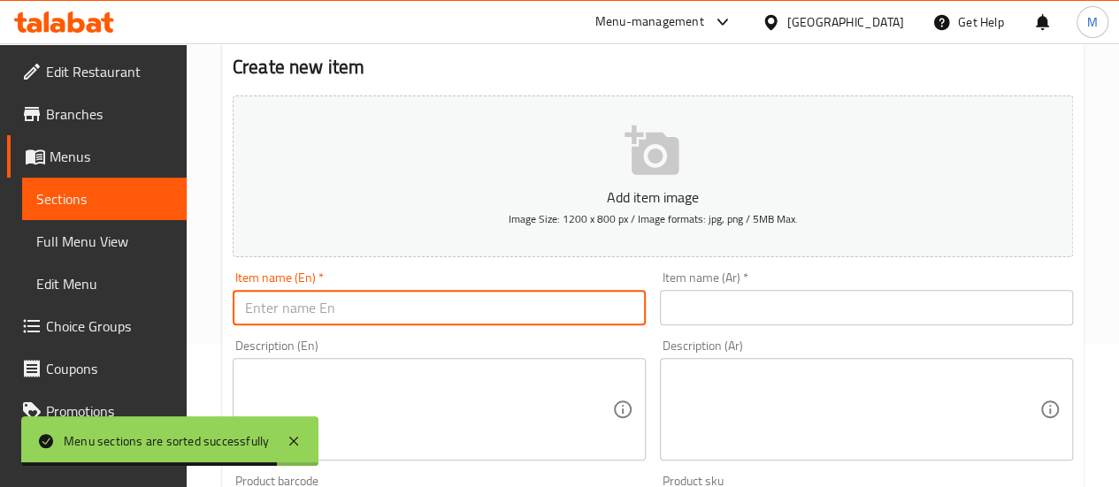
click at [392, 314] on input "text" at bounding box center [439, 307] width 413 height 35
paste input "Steak Boom Burger"
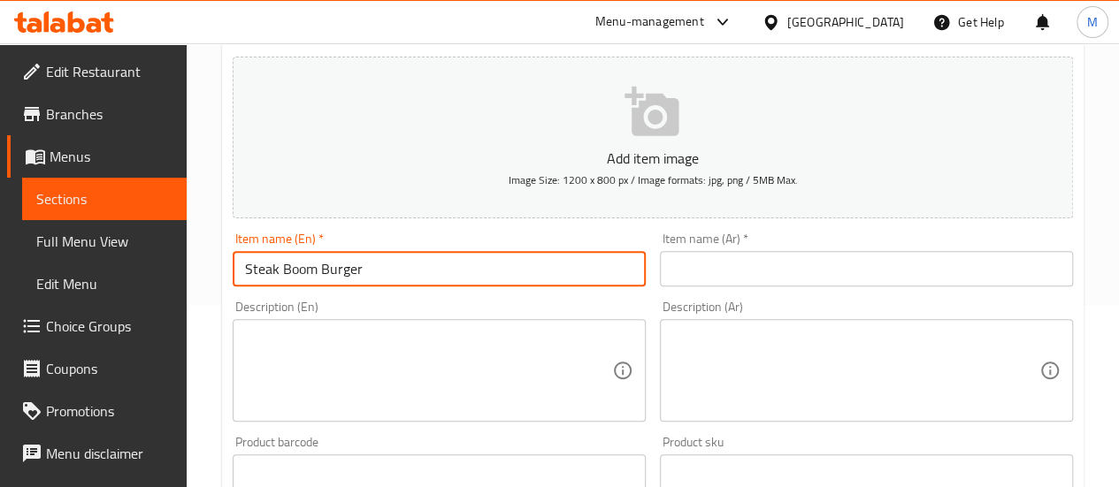
scroll to position [184, 0]
type input "Steak Boom Burger combo"
click at [718, 265] on input "text" at bounding box center [866, 266] width 413 height 35
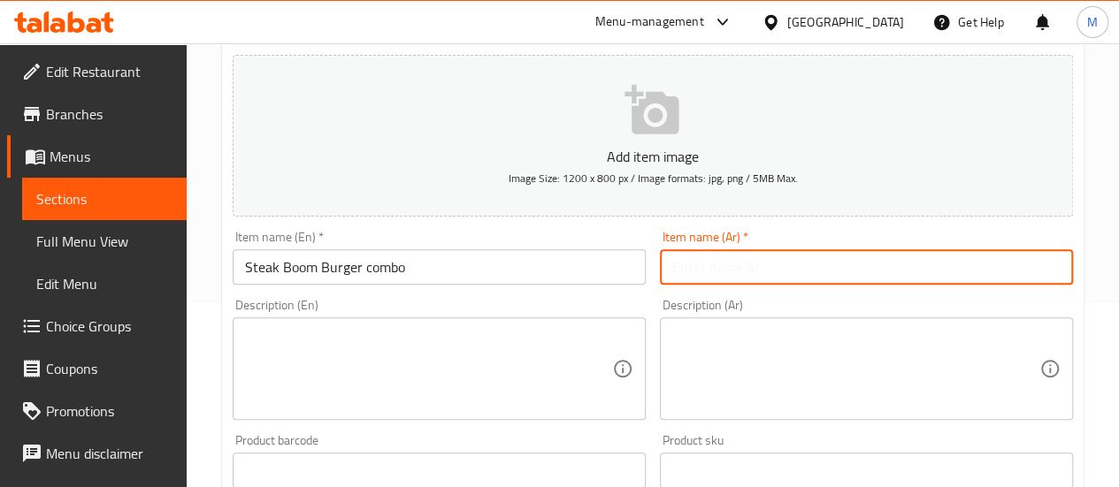
paste input "وجبة برجر ستيك بوم كومبو"
type input "وجبة برجر ستيك بوم كومبو"
click at [325, 362] on textarea at bounding box center [428, 369] width 367 height 84
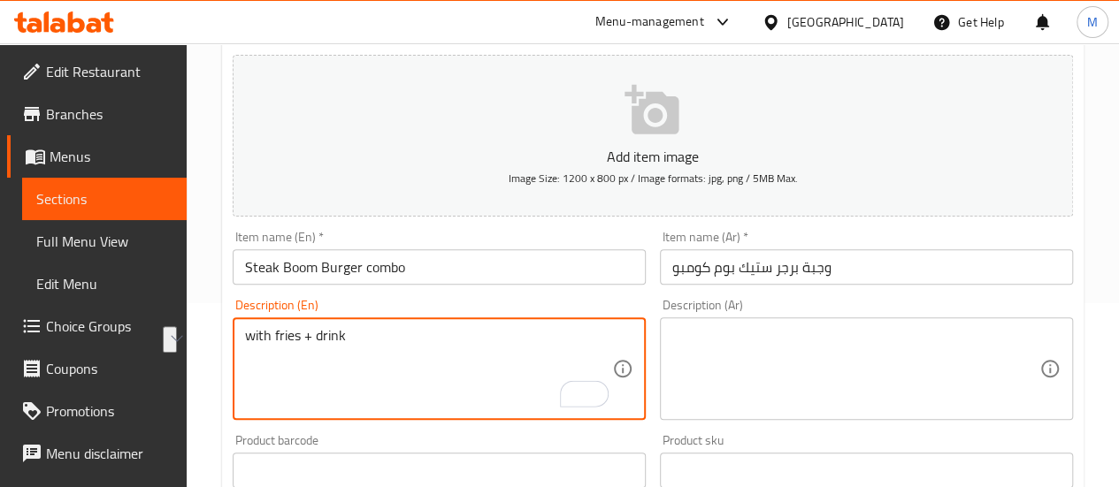
type textarea "with fries + drink"
click at [739, 363] on textarea at bounding box center [855, 369] width 367 height 84
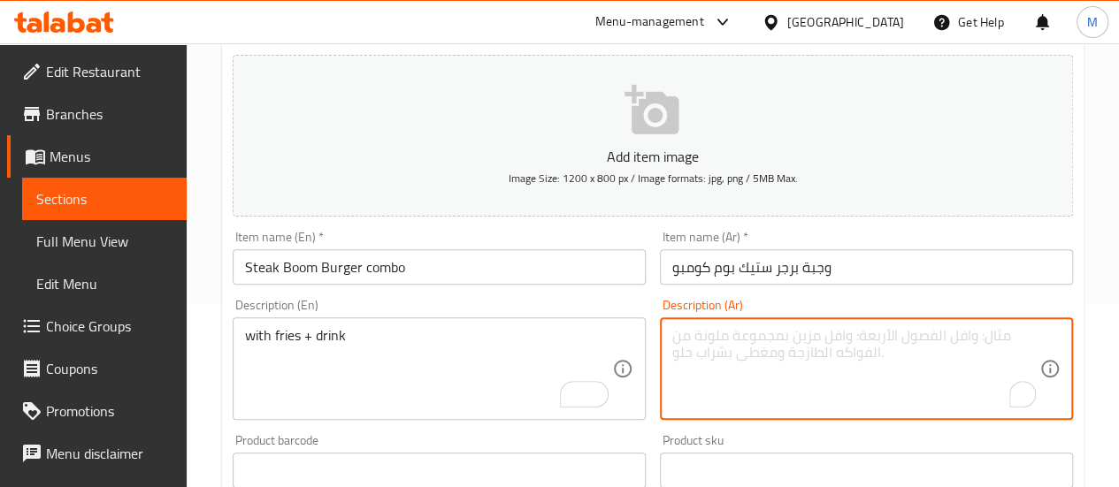
paste textarea "مع البطاطس المقلية + مشروب"
type textarea "مع البطاطس المقلية + مشروب"
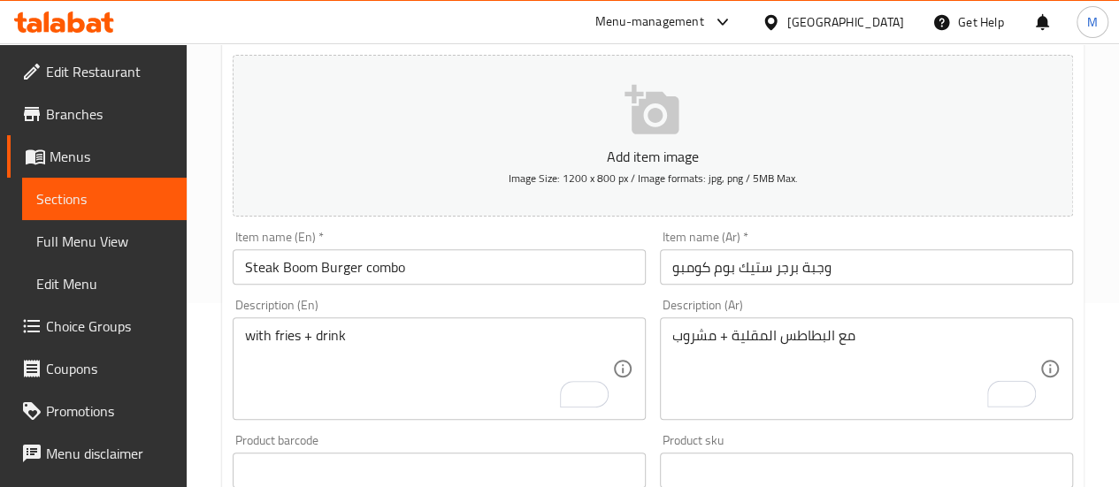
click at [577, 316] on div "Description (En) with fries + drink Description (En)" at bounding box center [439, 359] width 413 height 121
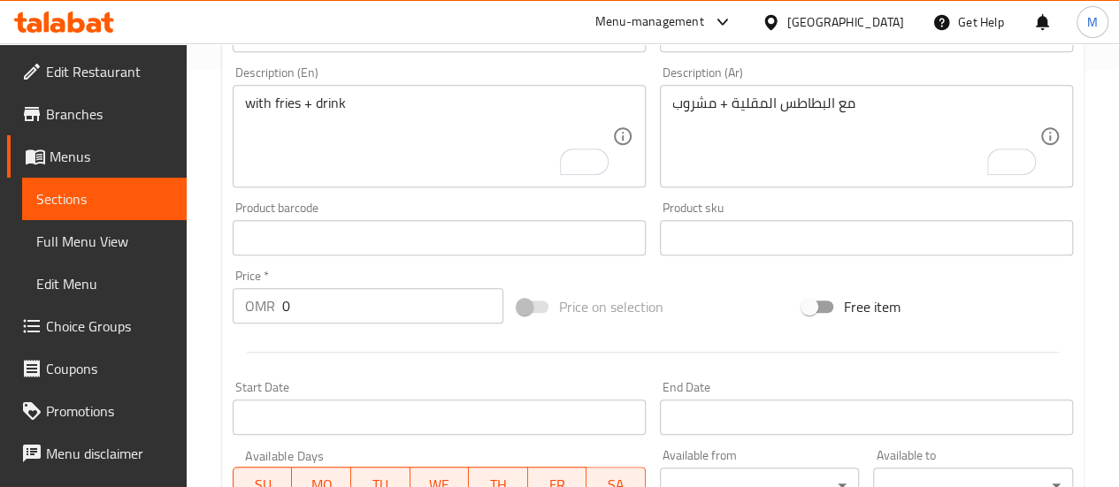
scroll to position [418, 0]
click at [329, 302] on input "0" at bounding box center [392, 304] width 221 height 35
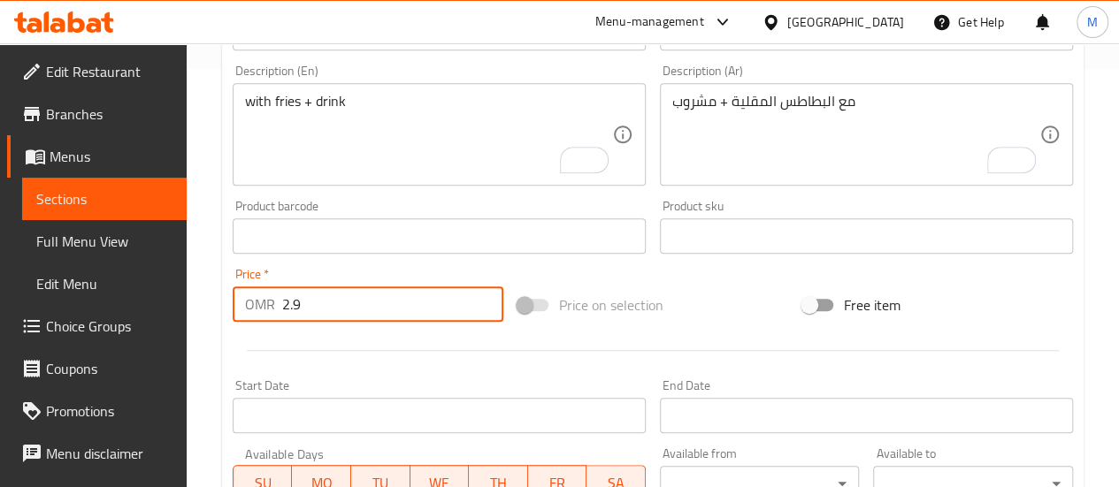
type input "2.9"
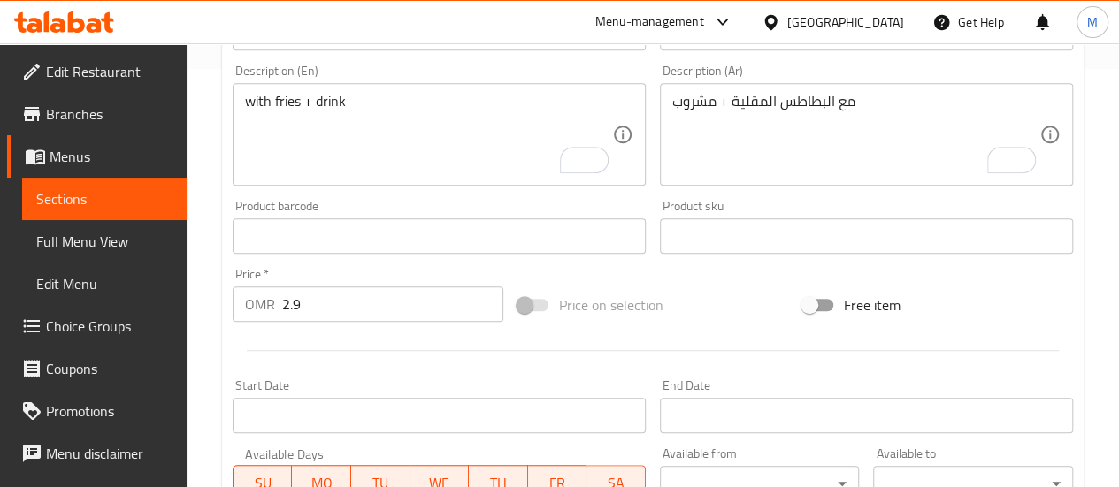
click at [316, 350] on div at bounding box center [652, 350] width 854 height 43
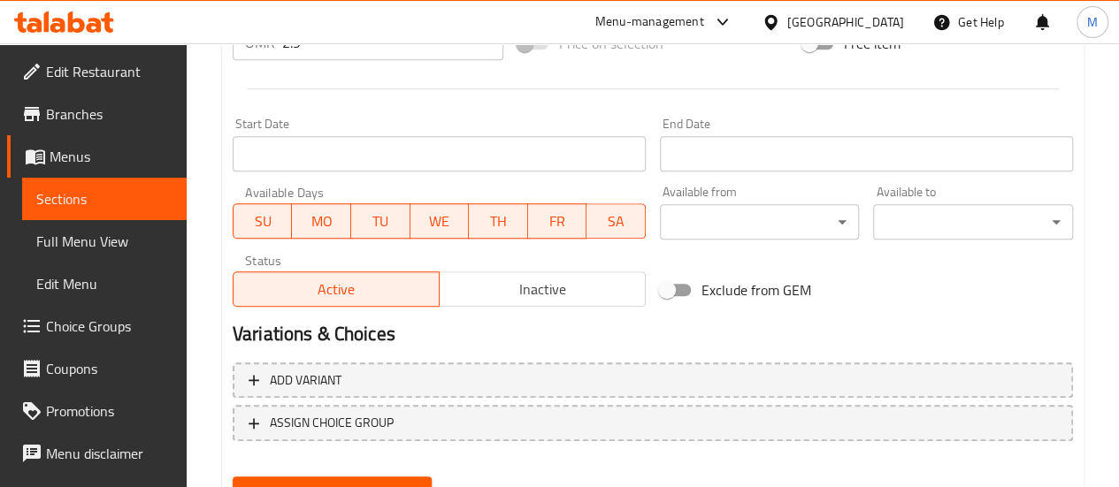
scroll to position [681, 0]
click at [326, 157] on input "Start Date" at bounding box center [439, 152] width 413 height 35
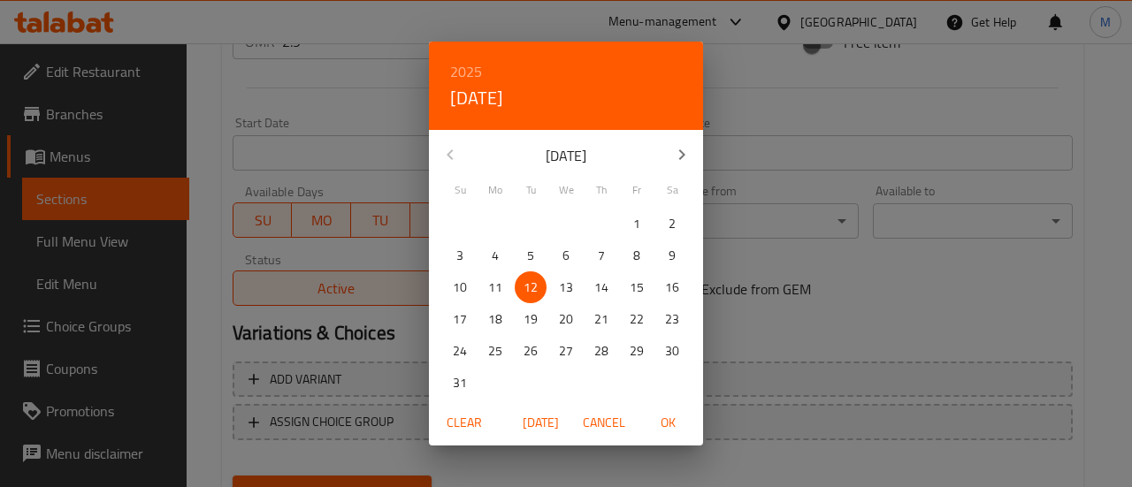
click at [559, 287] on p "13" at bounding box center [566, 288] width 14 height 22
click at [672, 415] on span "OK" at bounding box center [667, 423] width 42 height 22
type input "[DATE]"
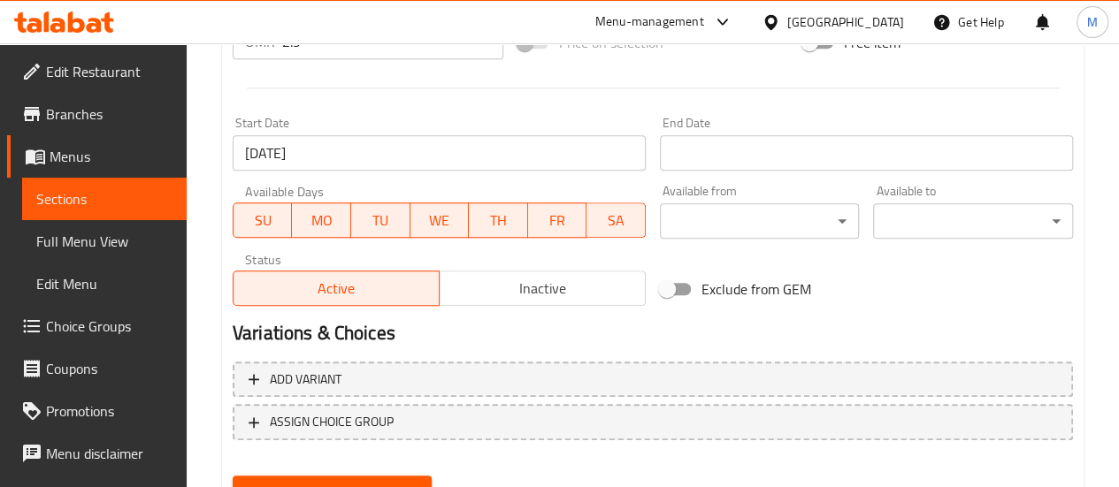
scroll to position [761, 0]
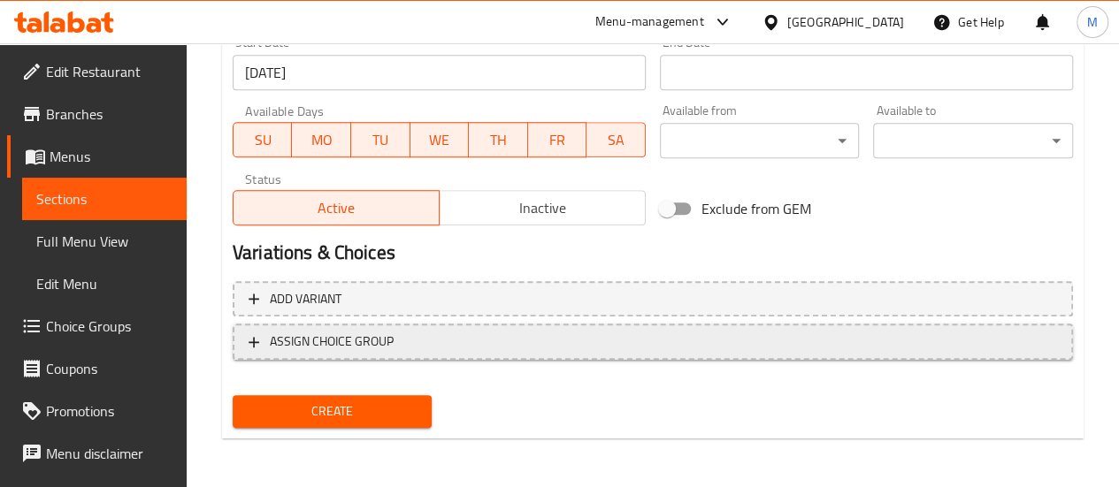
click at [435, 344] on span "ASSIGN CHOICE GROUP" at bounding box center [652, 342] width 808 height 22
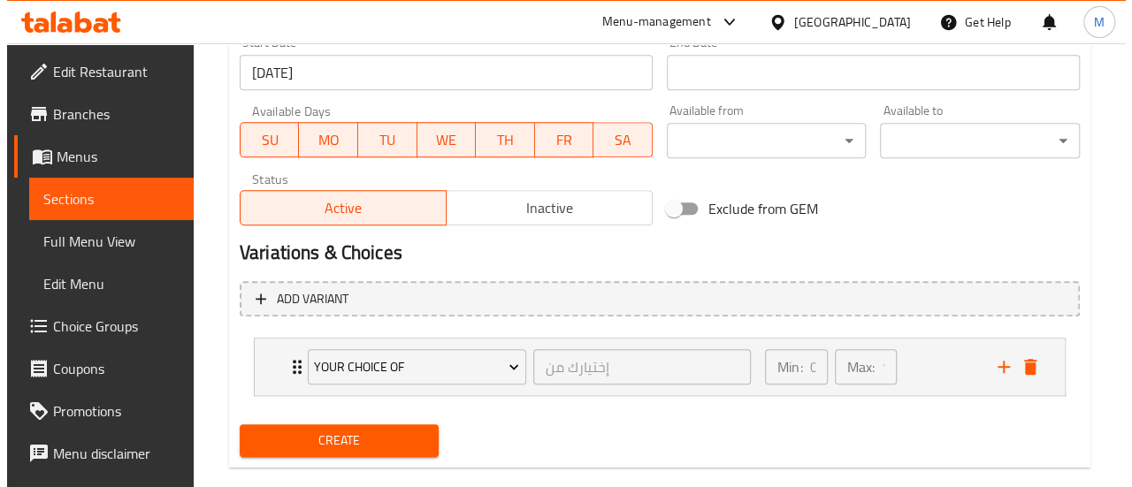
scroll to position [790, 0]
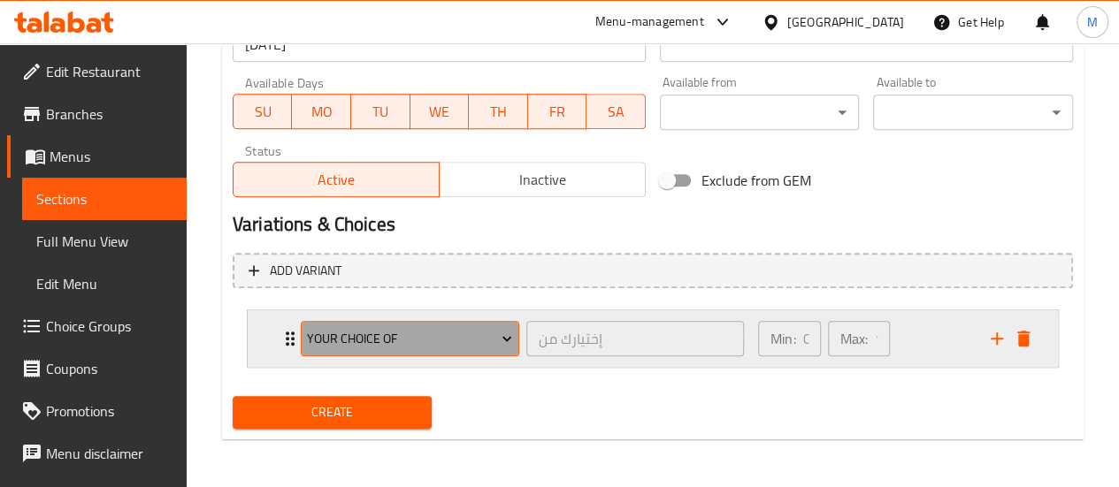
click at [479, 328] on span "Your Choice Of" at bounding box center [409, 339] width 205 height 22
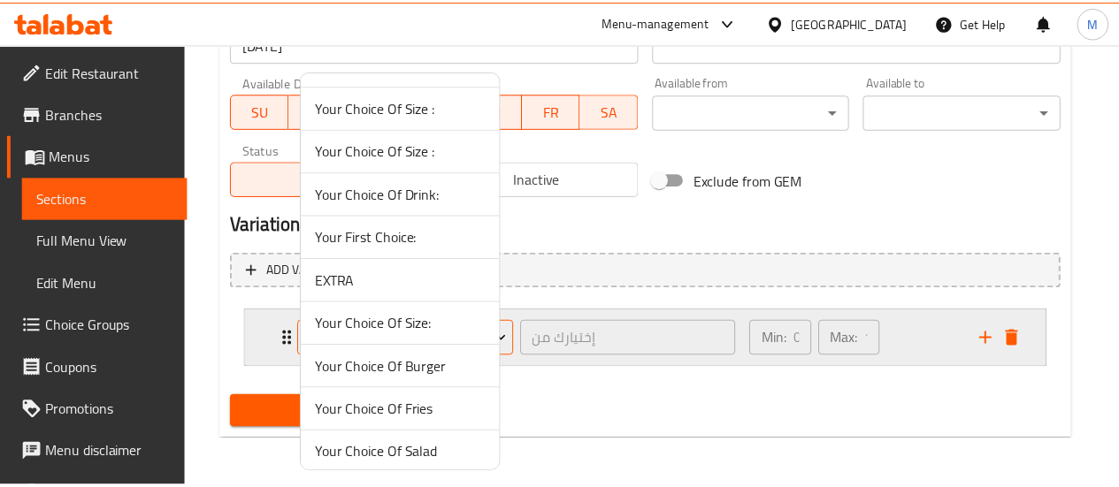
scroll to position [0, 0]
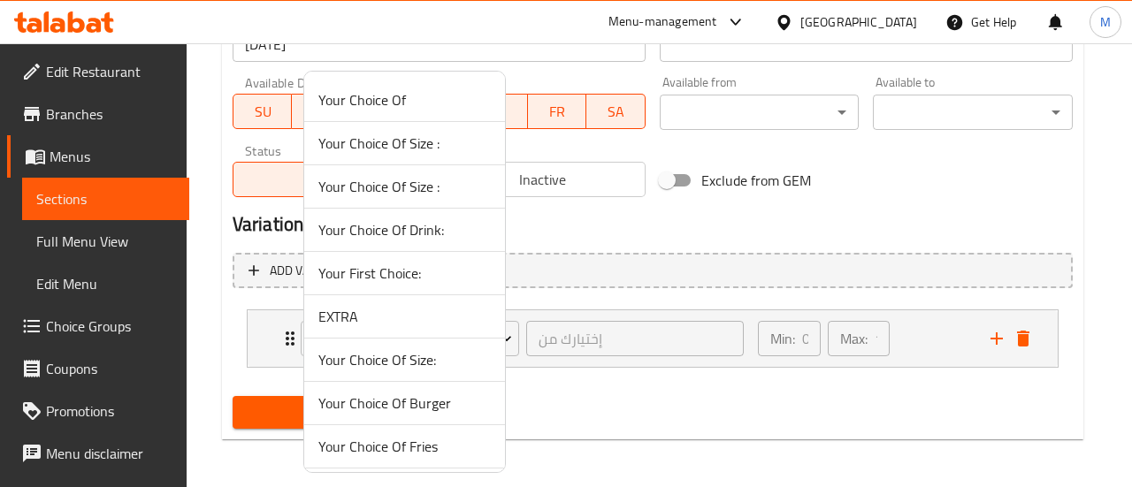
click at [423, 229] on span "Your Choice Of Drink:" at bounding box center [404, 229] width 172 height 21
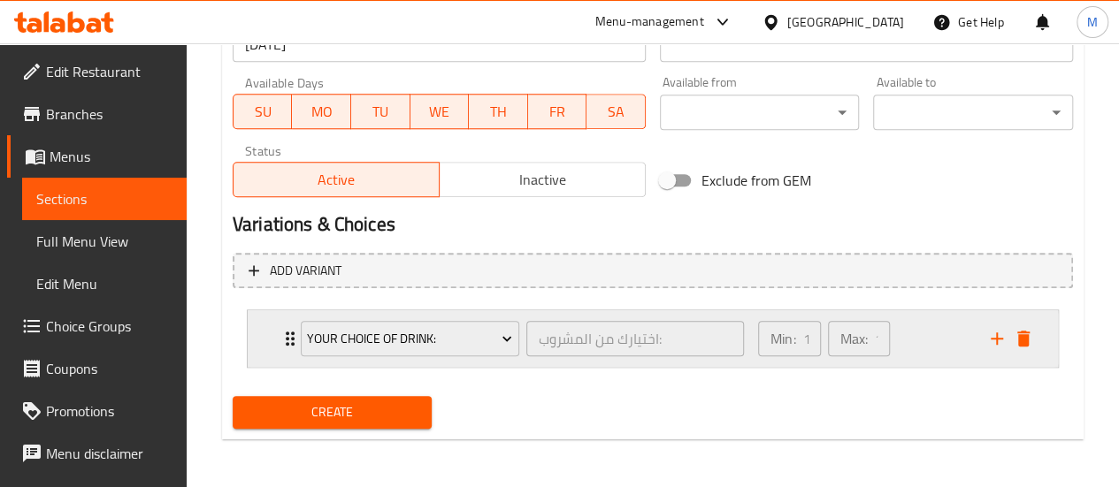
click at [905, 330] on div "Min: 1 ​ Max: 1 ​" at bounding box center [863, 338] width 233 height 57
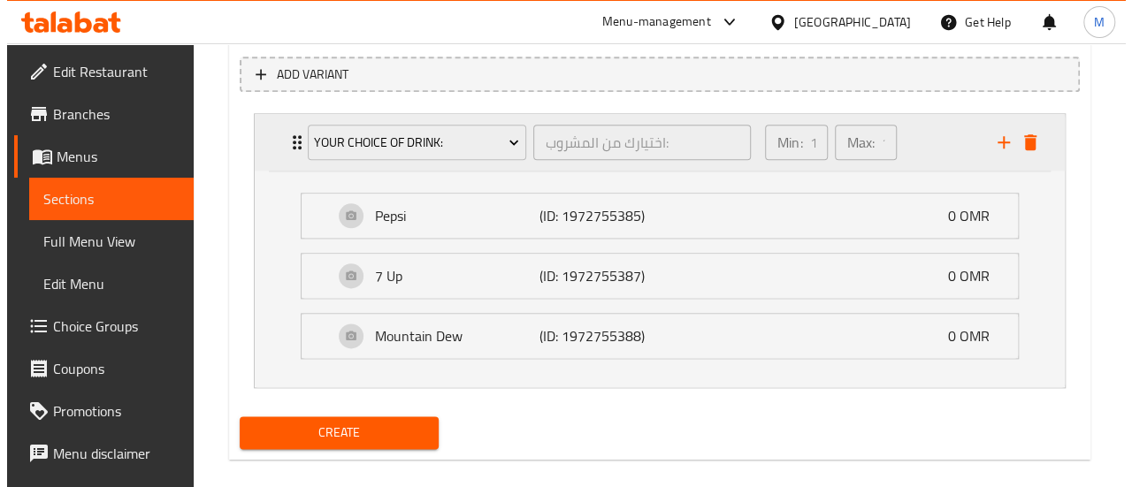
scroll to position [987, 0]
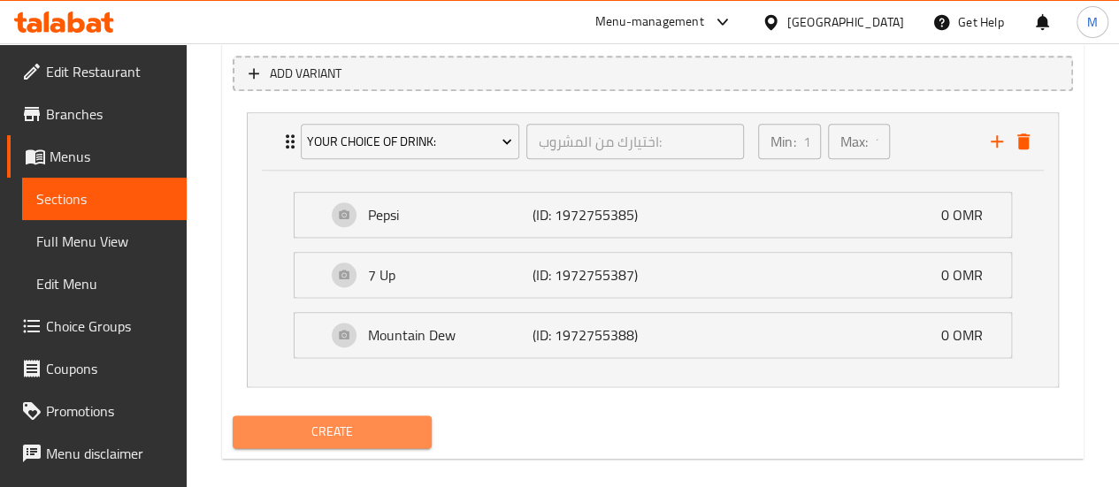
click at [362, 433] on span "Create" at bounding box center [333, 432] width 172 height 22
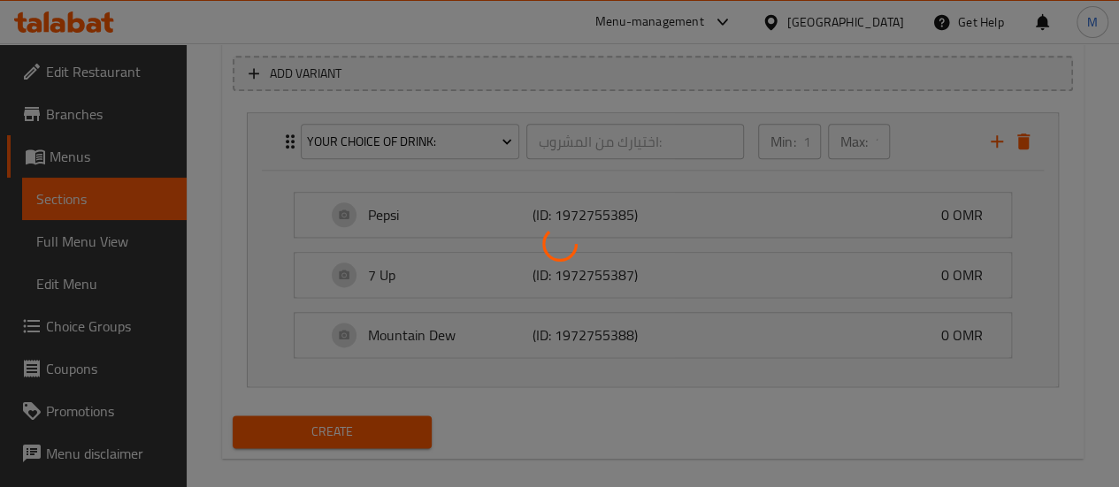
type input "0"
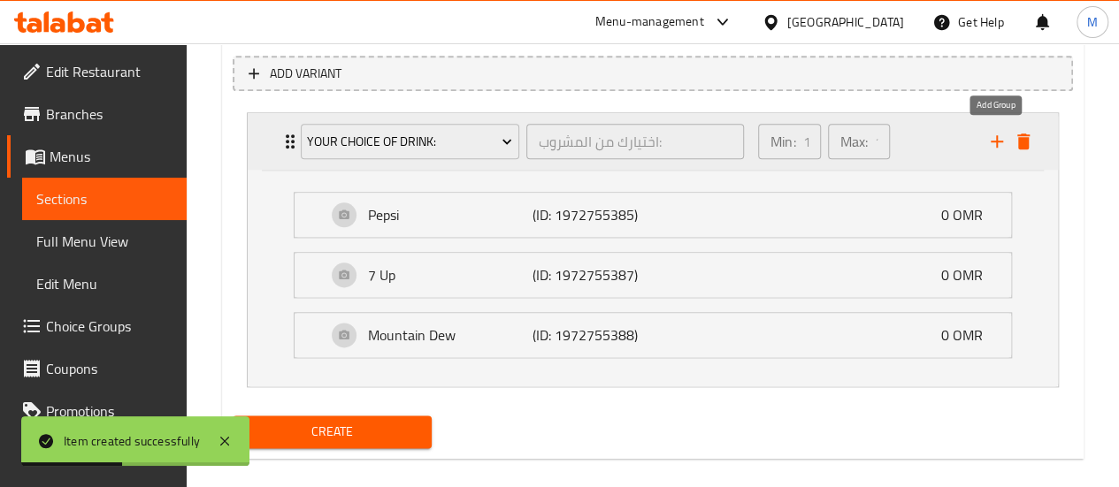
click at [996, 142] on icon "add" at bounding box center [996, 141] width 12 height 12
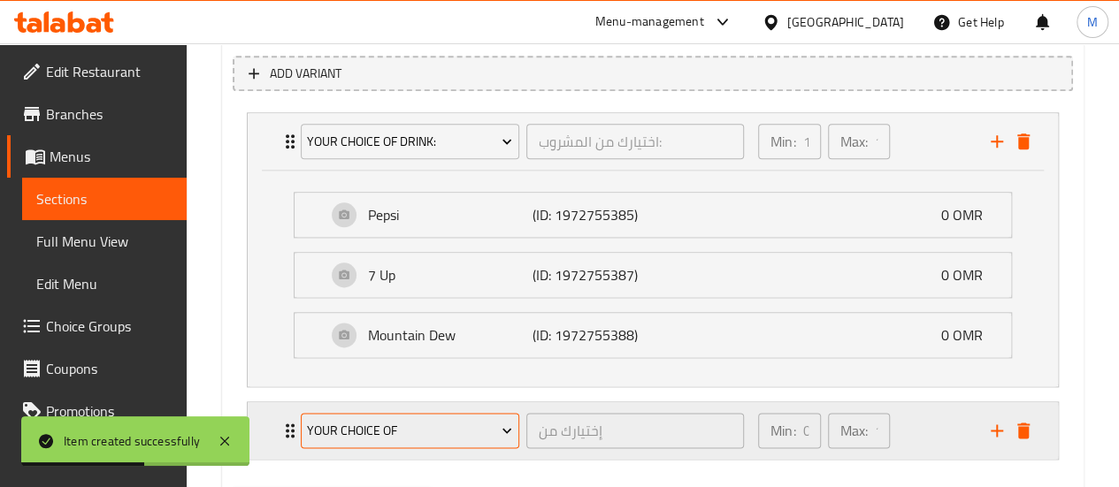
click at [460, 420] on span "Your Choice Of" at bounding box center [409, 431] width 205 height 22
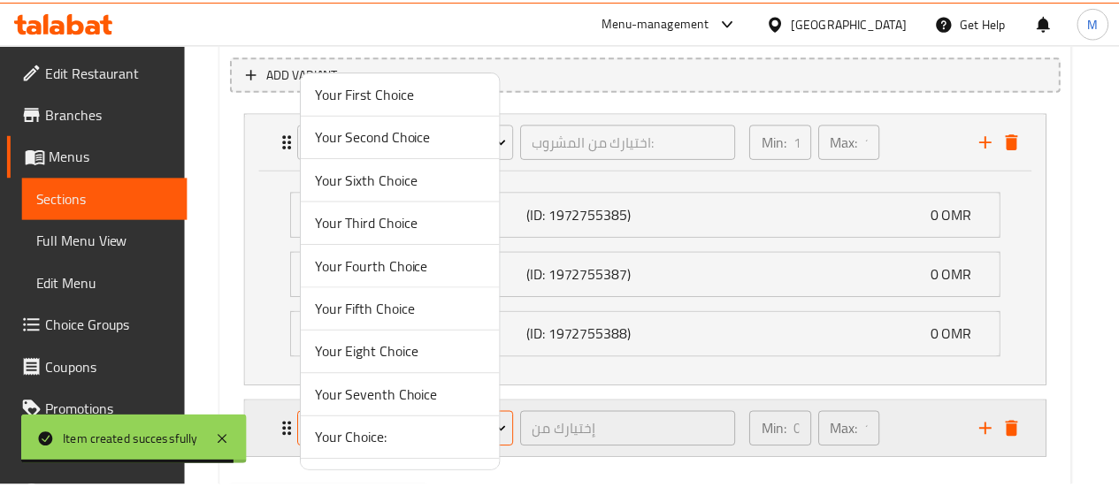
scroll to position [1419, 0]
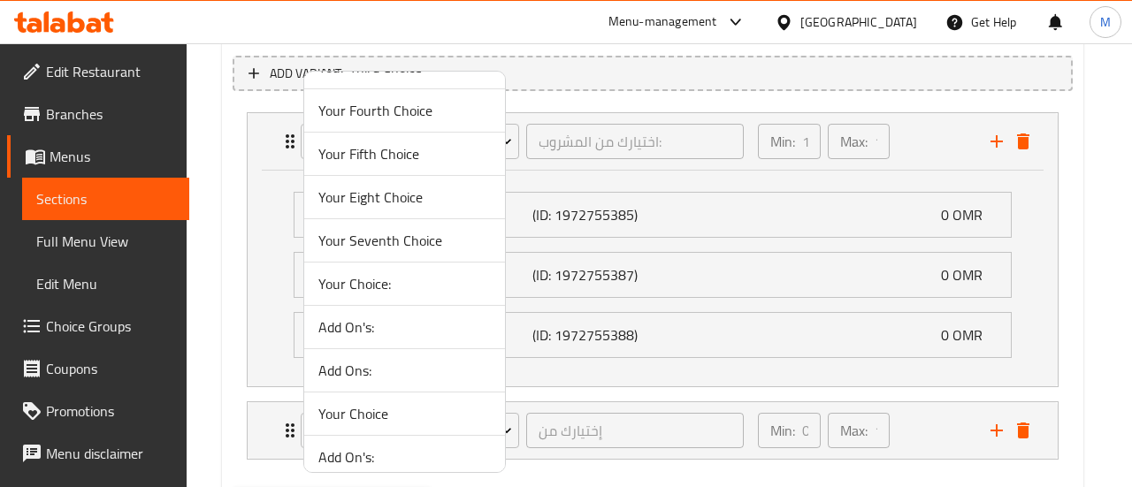
click at [1083, 211] on div at bounding box center [566, 243] width 1132 height 487
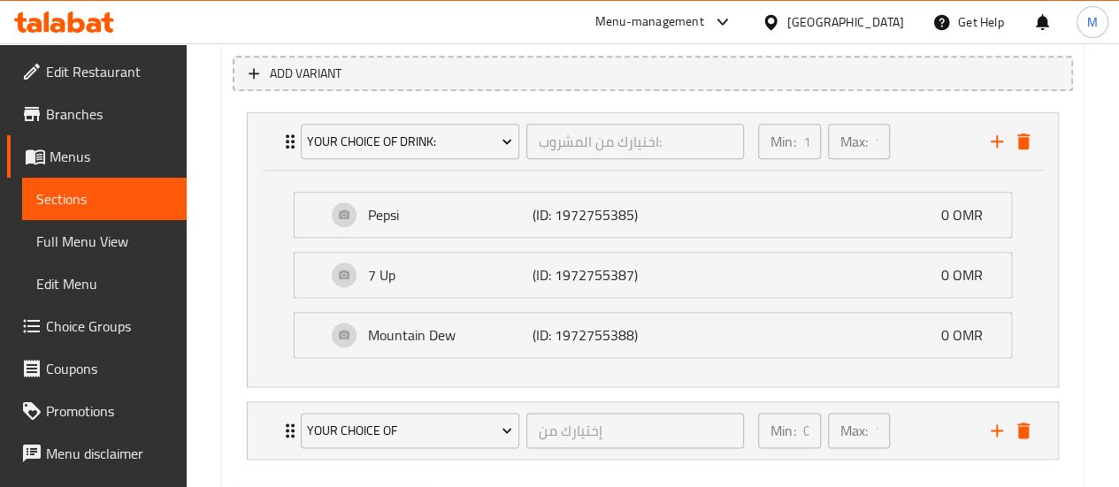
scroll to position [0, 0]
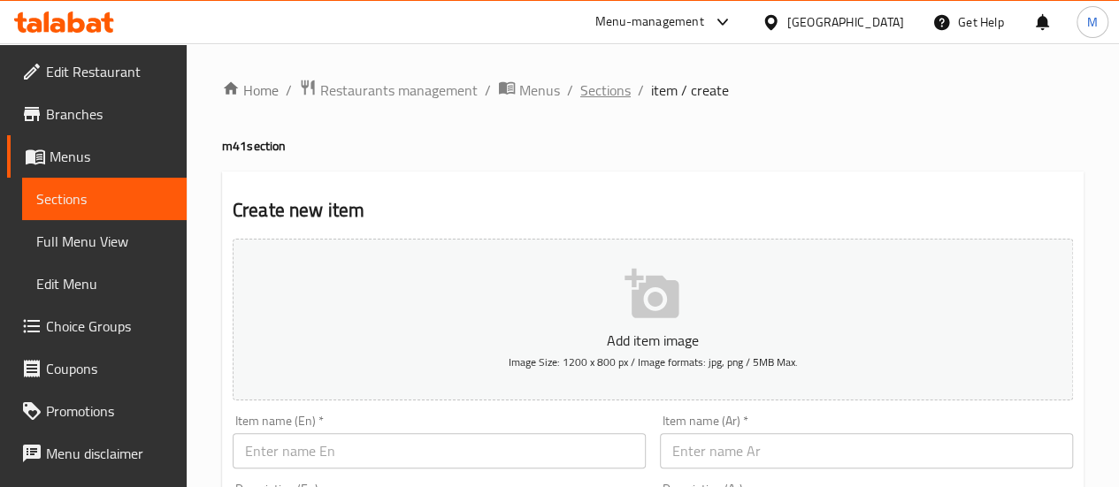
click at [599, 92] on span "Sections" at bounding box center [605, 90] width 50 height 21
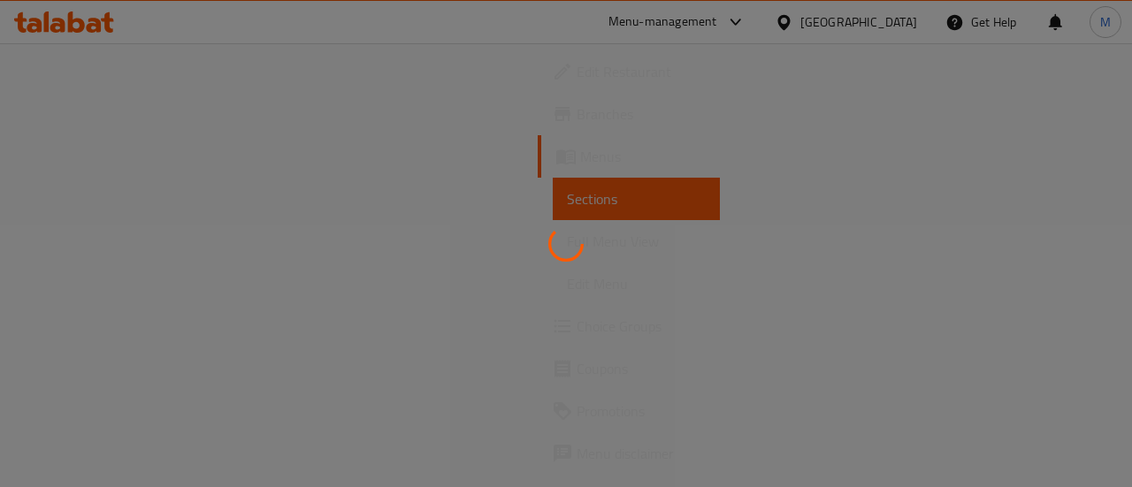
click at [721, 161] on div at bounding box center [566, 243] width 1132 height 487
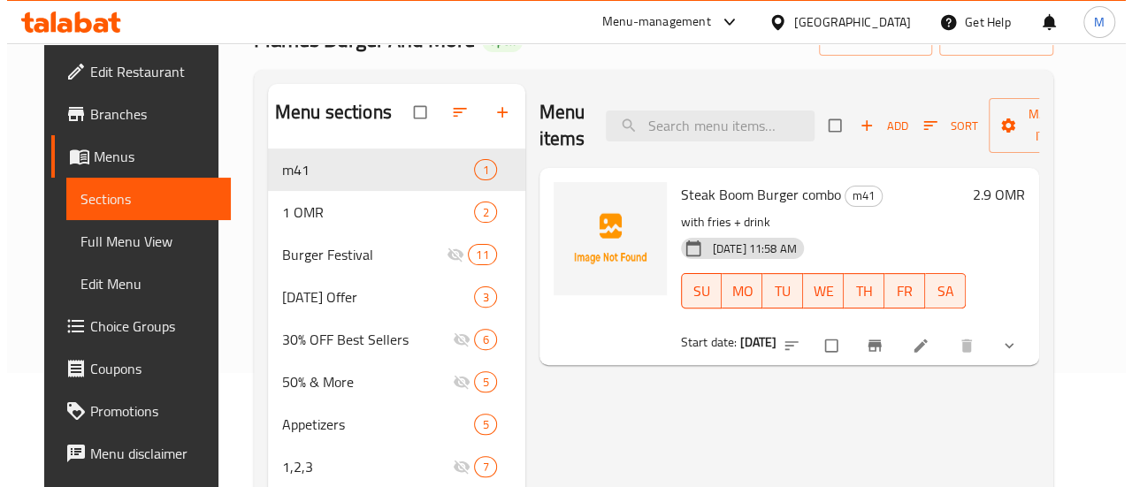
scroll to position [118, 0]
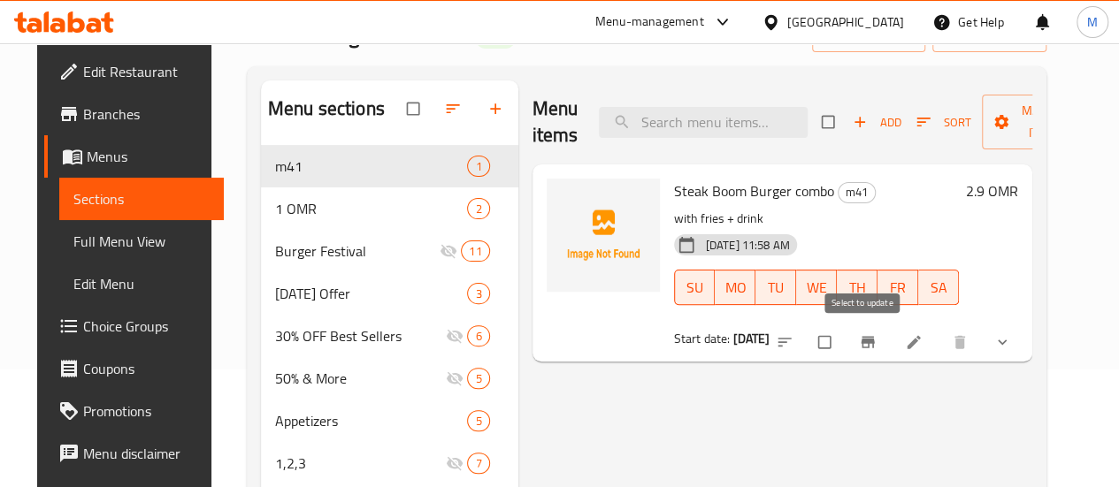
click at [845, 335] on input "checkbox" at bounding box center [825, 342] width 37 height 34
checkbox input "true"
click at [996, 126] on span "Manage items" at bounding box center [1044, 122] width 97 height 44
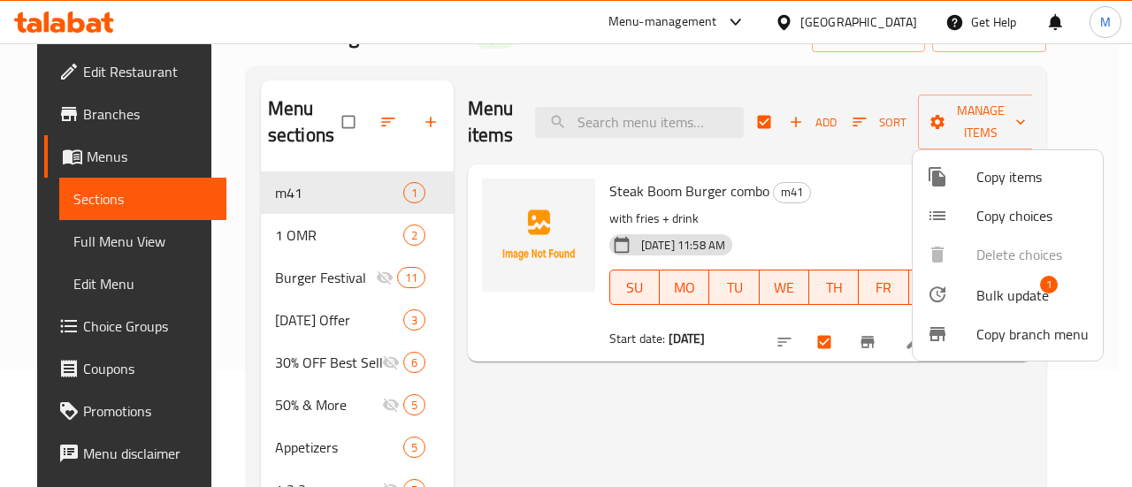
click at [995, 179] on span "Copy items" at bounding box center [1032, 176] width 112 height 21
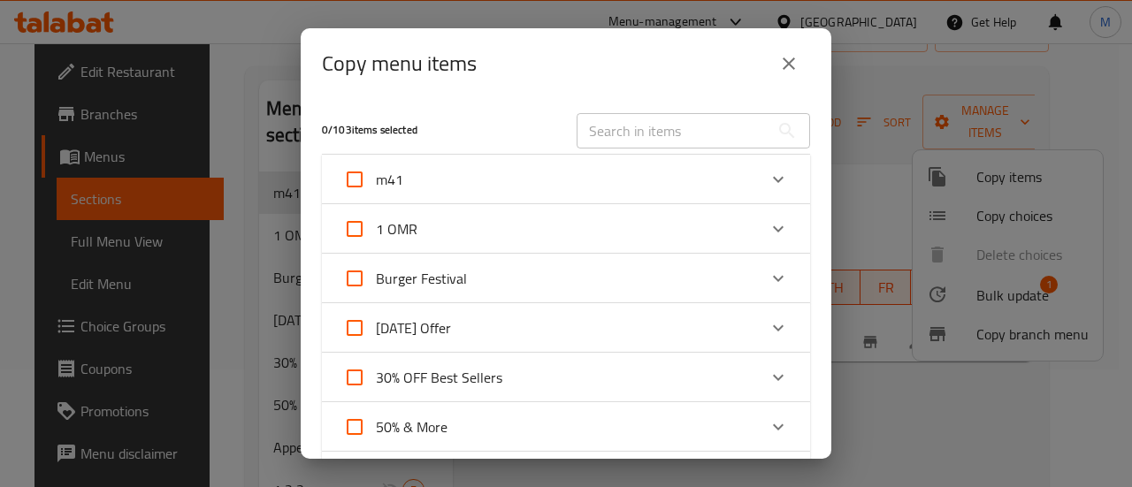
click at [357, 174] on input "m41" at bounding box center [354, 179] width 42 height 42
checkbox input "true"
click at [515, 179] on div "m41" at bounding box center [550, 179] width 414 height 42
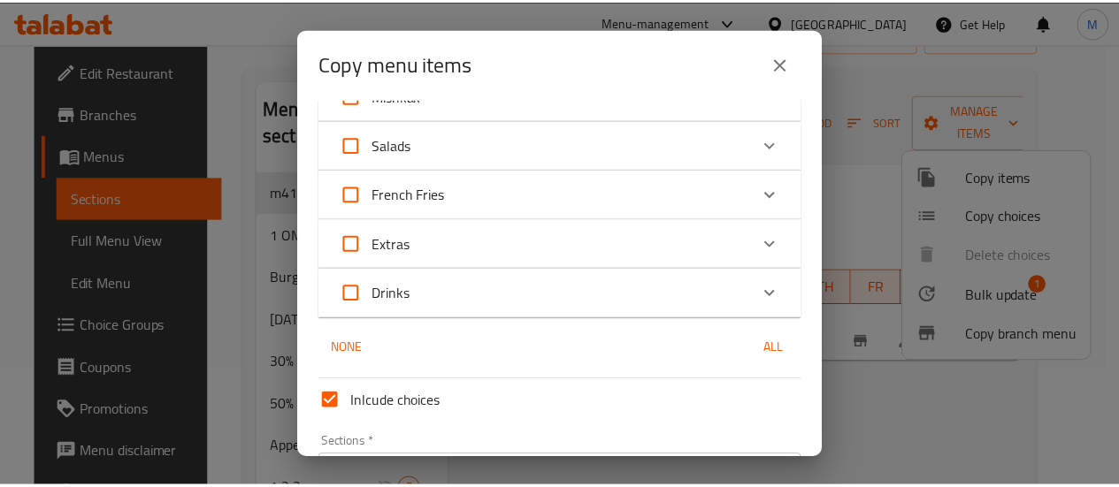
scroll to position [1130, 0]
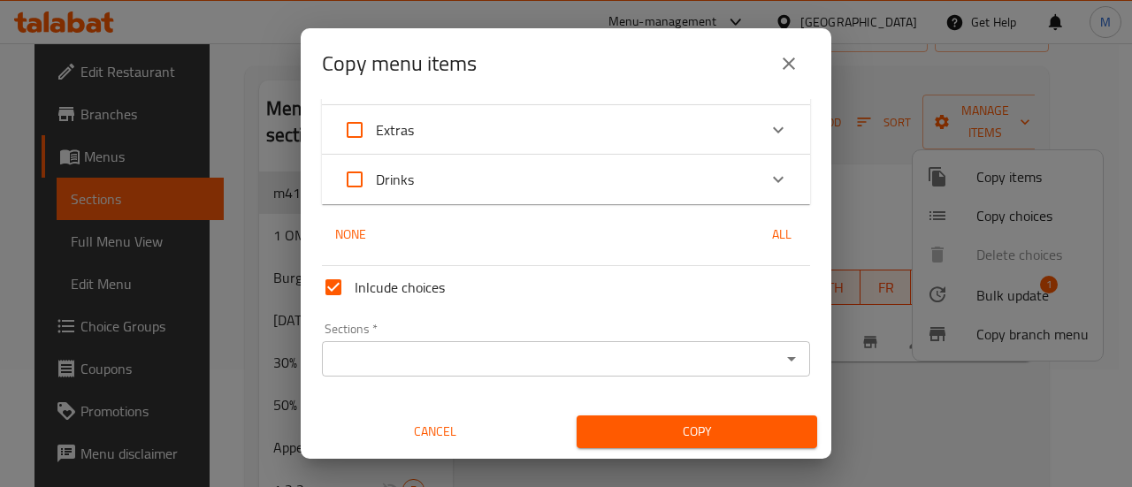
click at [375, 374] on div "Sections *" at bounding box center [566, 358] width 488 height 35
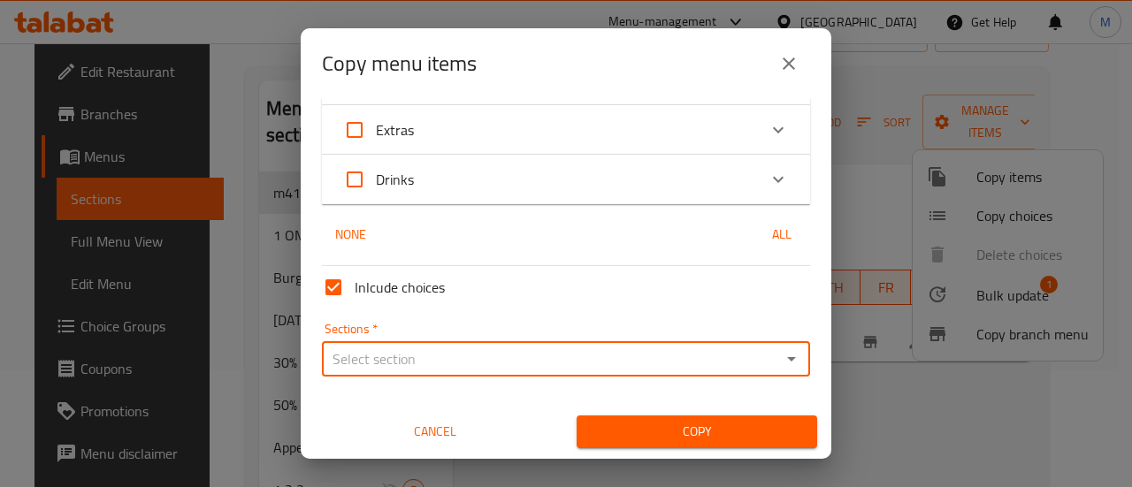
click at [781, 363] on icon "Open" at bounding box center [791, 358] width 21 height 21
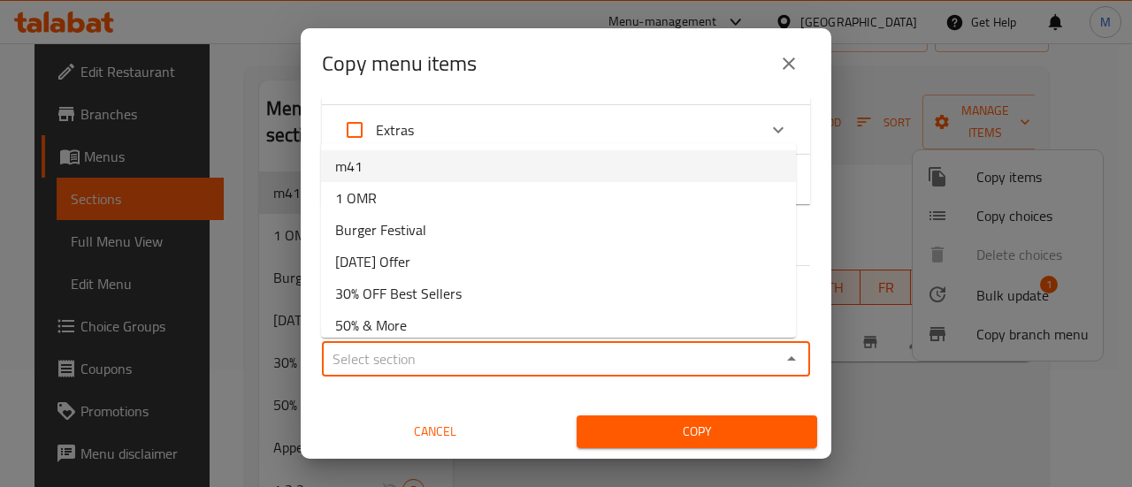
click at [434, 167] on li "m41" at bounding box center [558, 166] width 475 height 32
type input "m41"
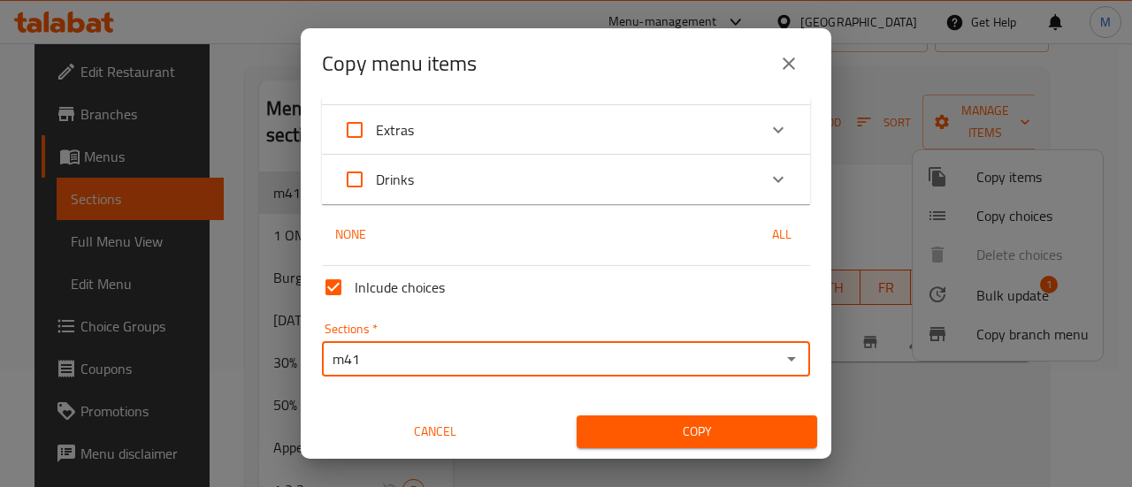
click at [688, 425] on span "Copy" at bounding box center [697, 432] width 212 height 22
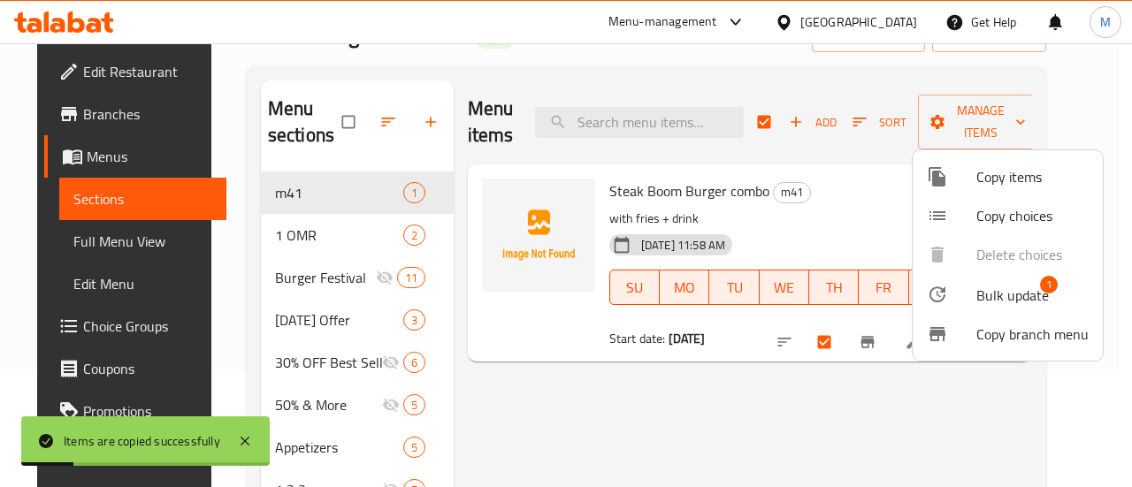
checkbox input "false"
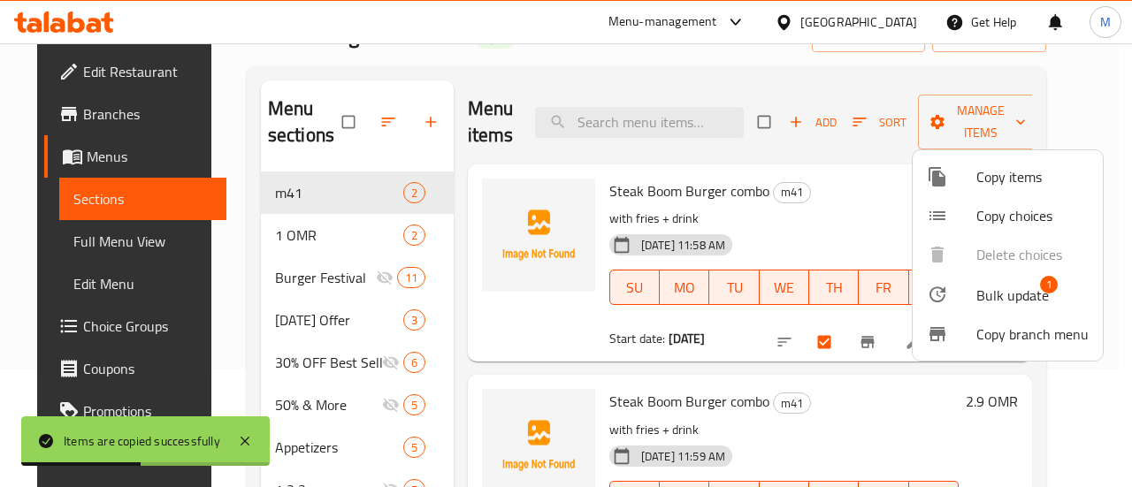
click at [832, 380] on div at bounding box center [566, 243] width 1132 height 487
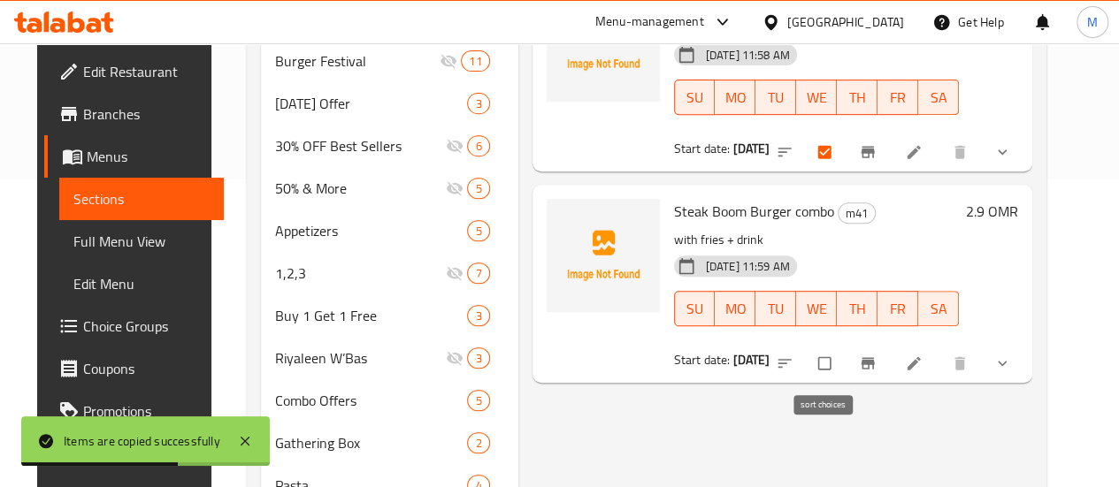
scroll to position [310, 0]
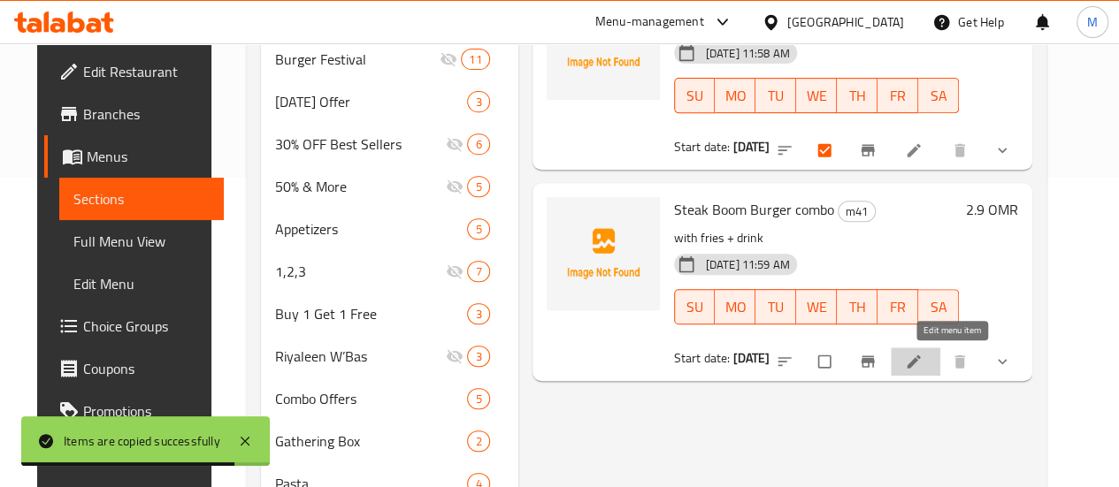
click at [920, 360] on icon at bounding box center [912, 361] width 13 height 13
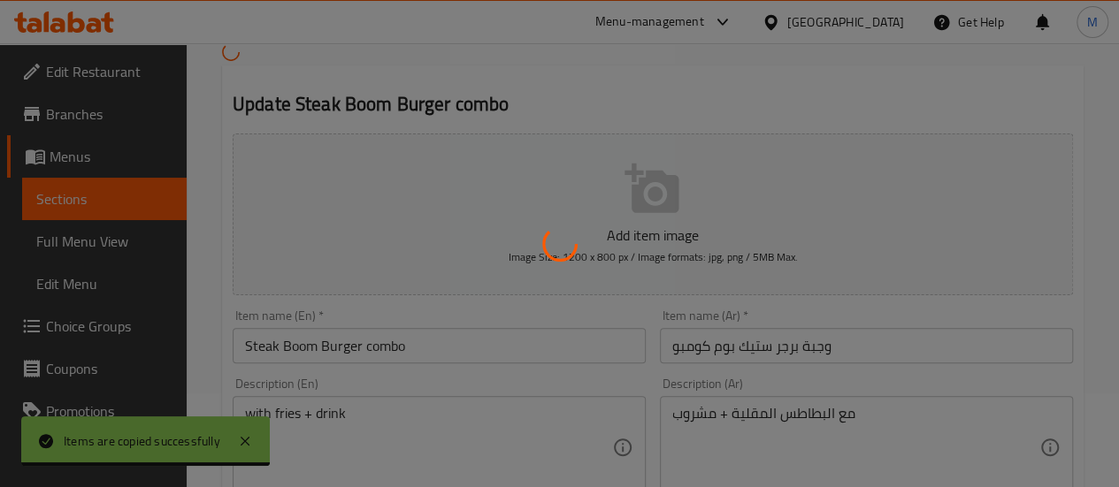
scroll to position [98, 0]
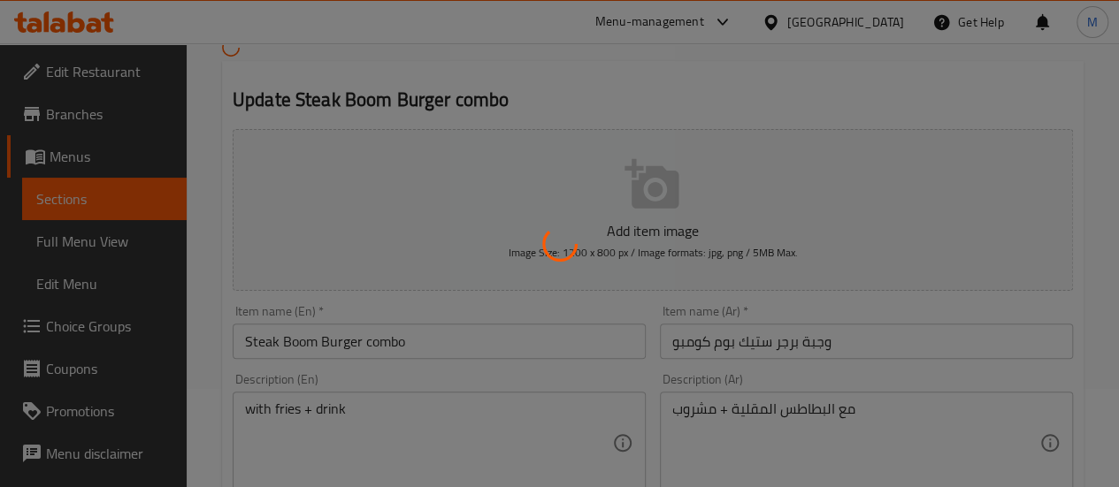
click at [331, 345] on div at bounding box center [559, 243] width 1119 height 487
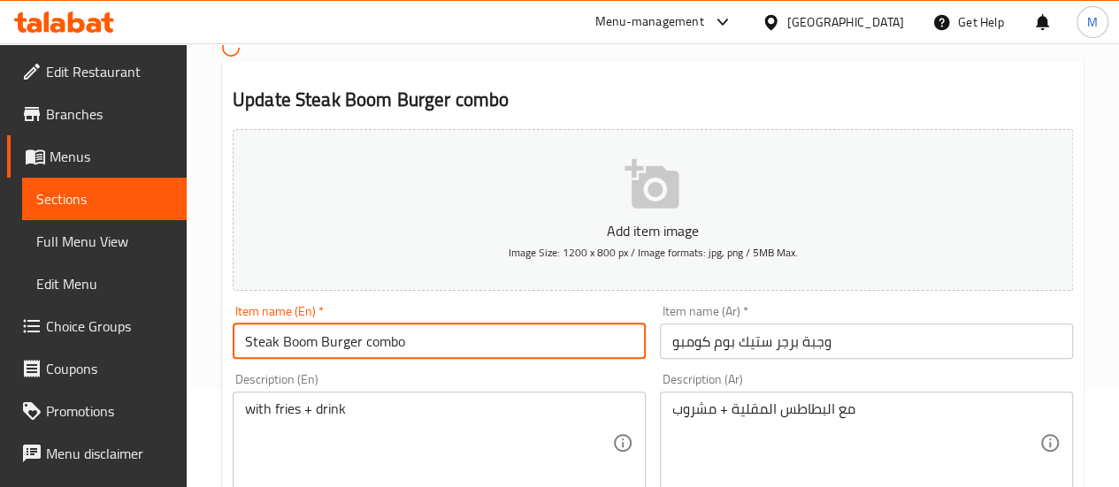
click at [359, 341] on input "Steak Boom Burger combo" at bounding box center [439, 341] width 413 height 35
drag, startPoint x: 359, startPoint y: 341, endPoint x: 218, endPoint y: 340, distance: 141.5
paste input "Smash"
type input "Smash Burger combo"
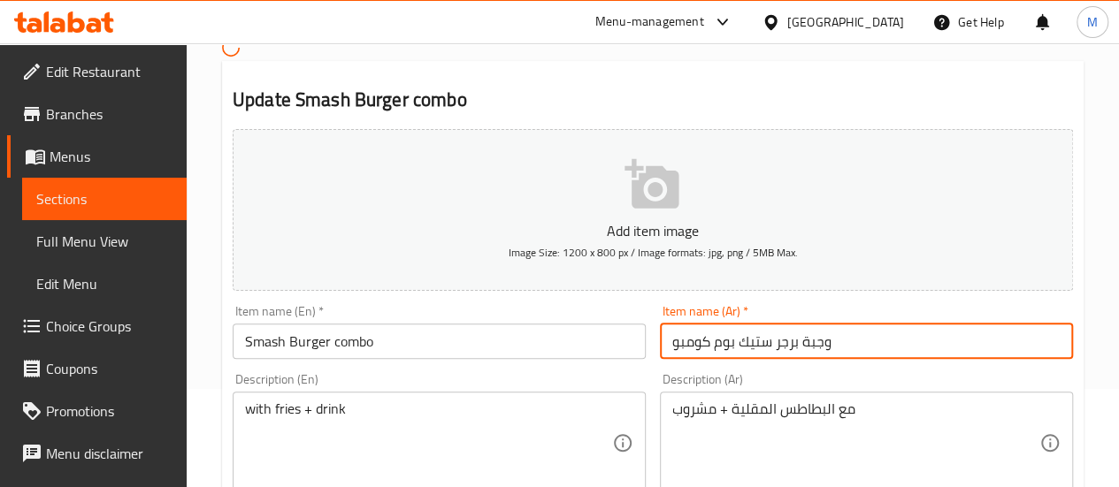
drag, startPoint x: 716, startPoint y: 338, endPoint x: 872, endPoint y: 340, distance: 155.6
click at [872, 340] on input "وجبة برجر ستيك بوم كومبو" at bounding box center [866, 341] width 413 height 35
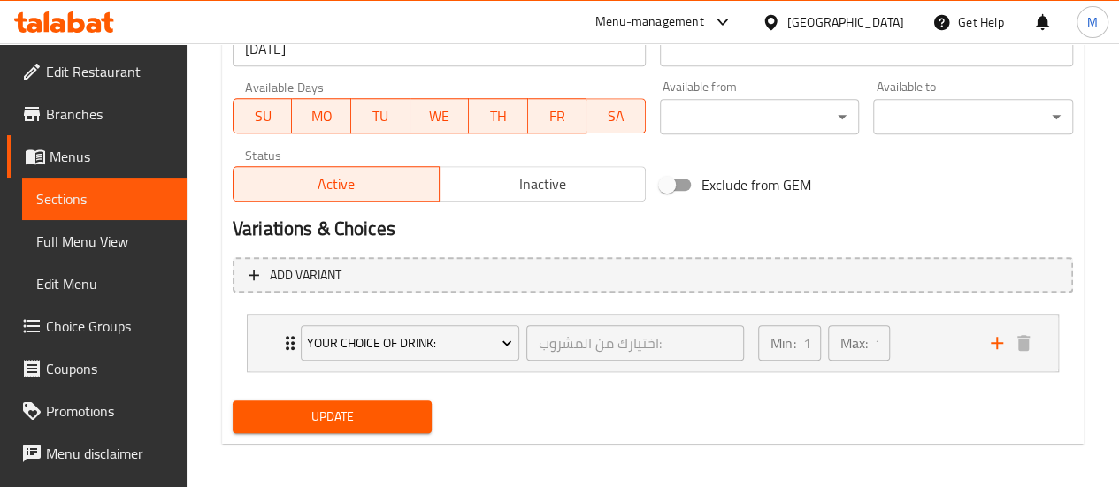
scroll to position [790, 0]
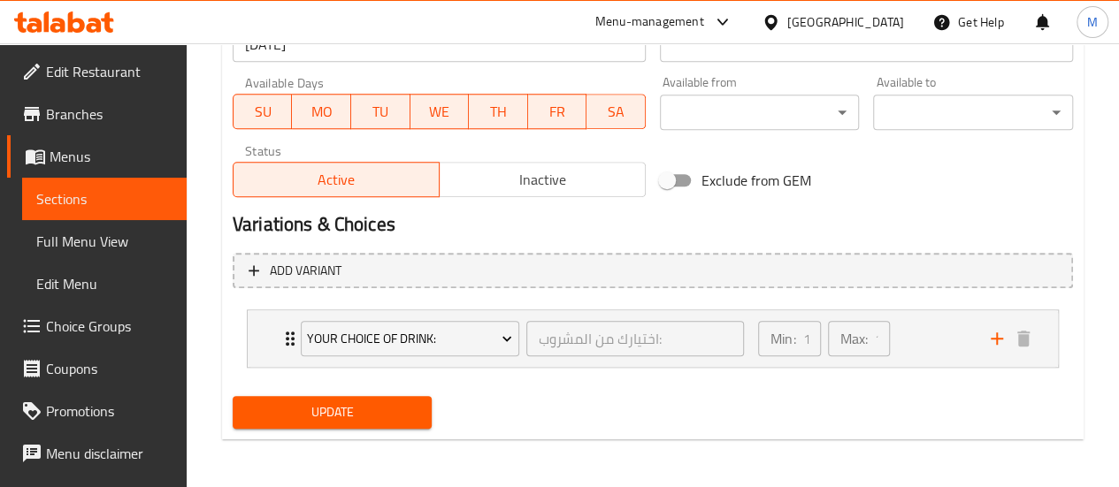
type input "سماش برجر كومبو"
click at [364, 414] on span "Update" at bounding box center [333, 412] width 172 height 22
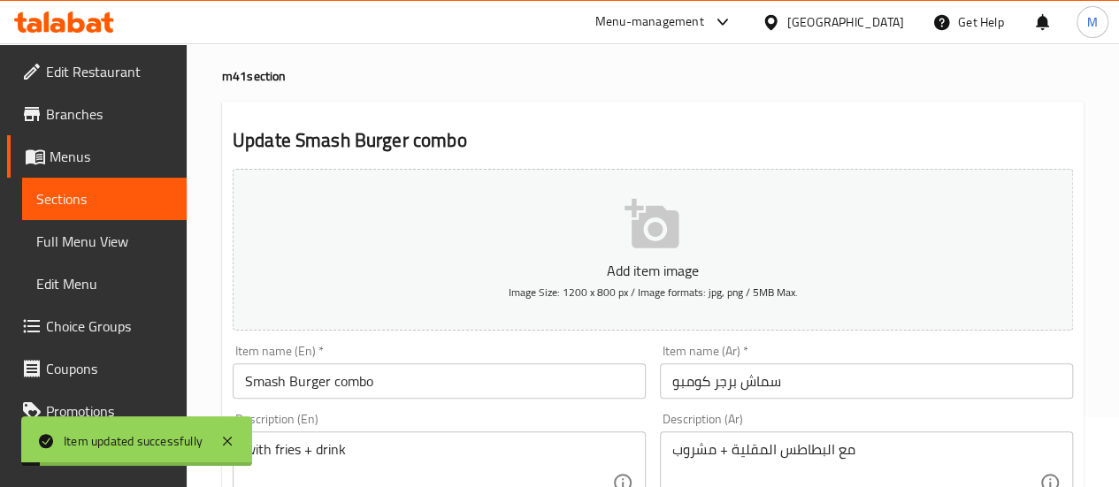
scroll to position [0, 0]
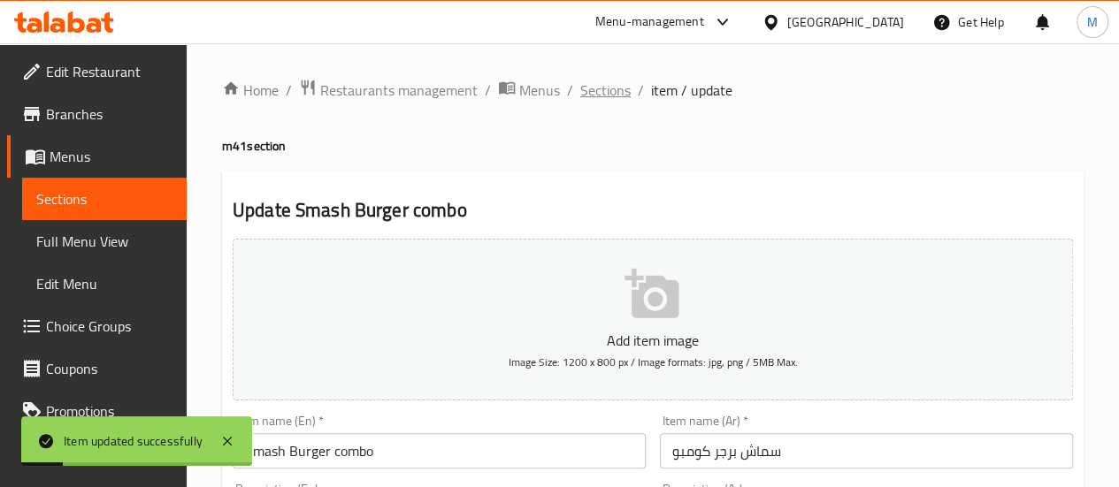
click at [589, 90] on span "Sections" at bounding box center [605, 90] width 50 height 21
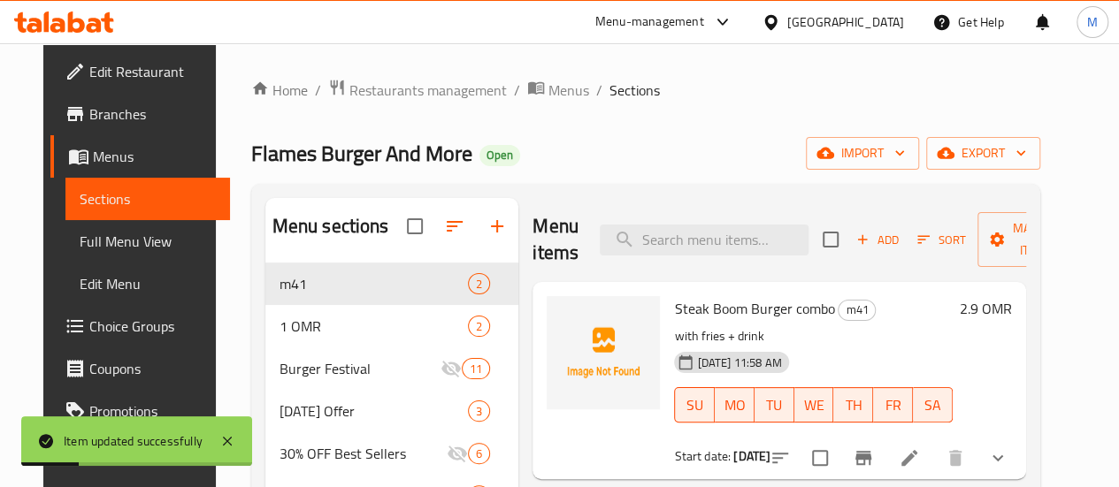
scroll to position [108, 0]
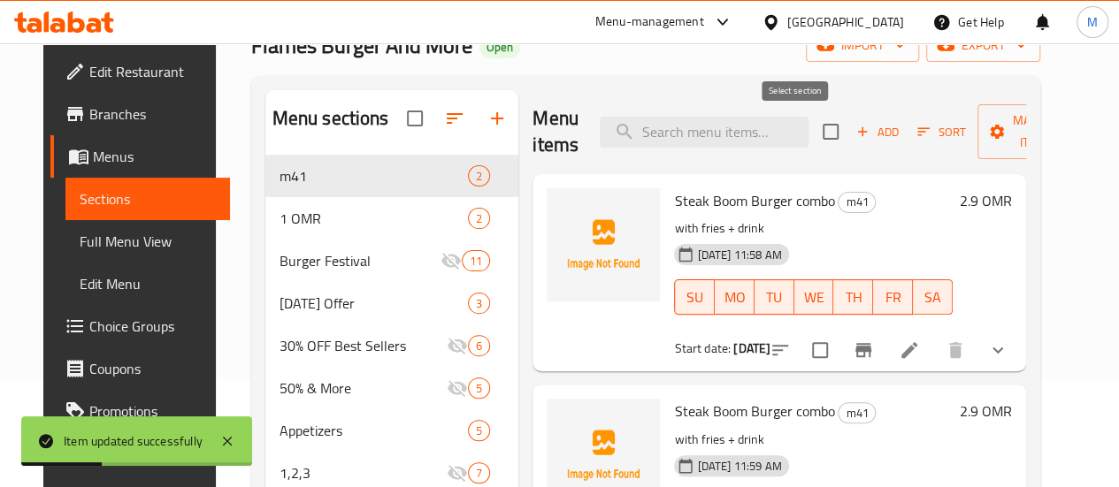
click at [812, 132] on input "checkbox" at bounding box center [830, 131] width 37 height 37
checkbox input "true"
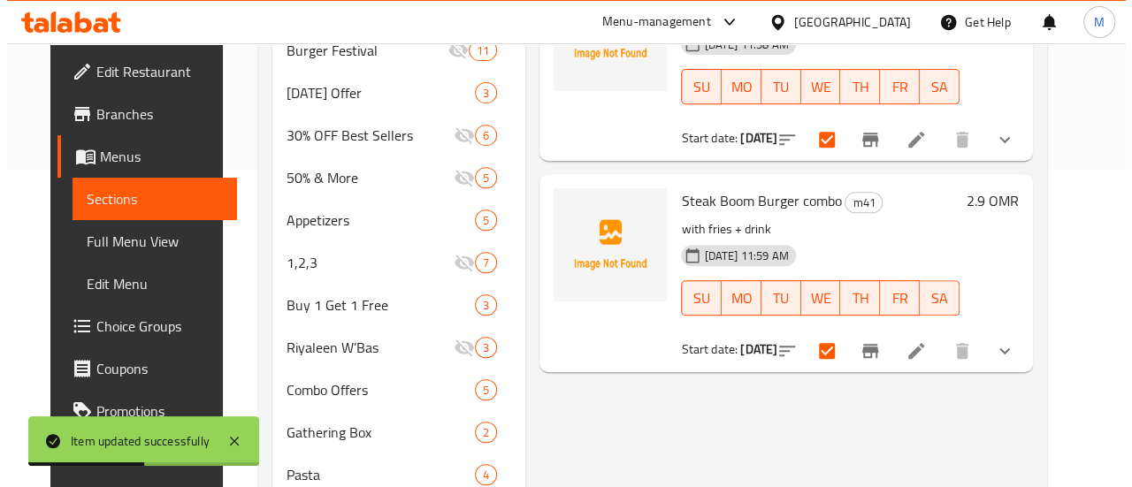
scroll to position [0, 0]
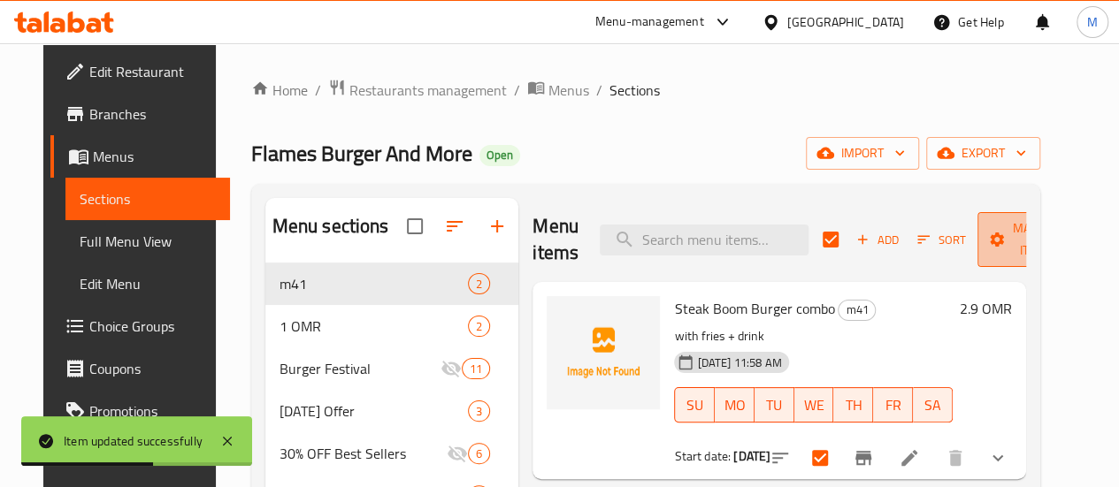
click at [1028, 227] on span "Manage items" at bounding box center [1036, 240] width 90 height 44
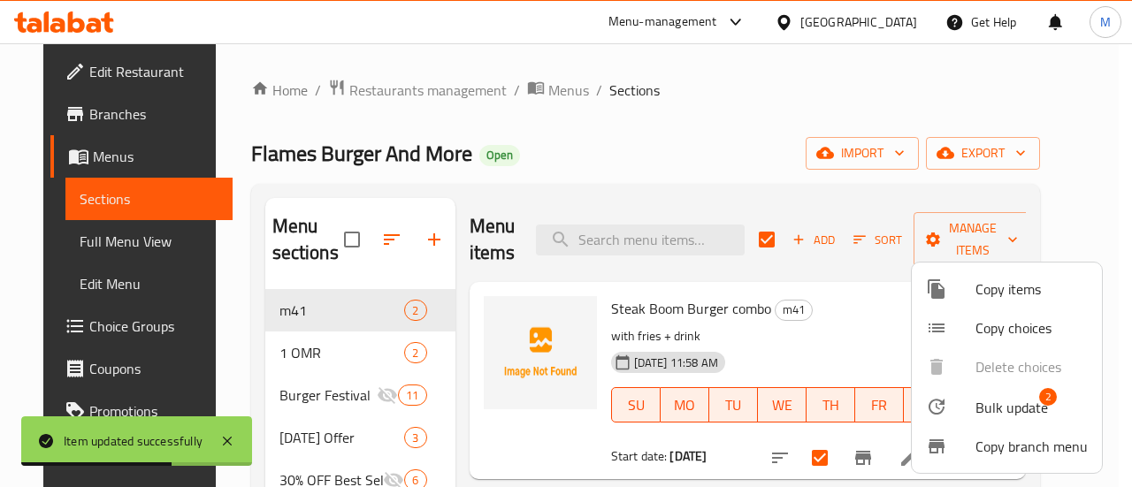
click at [990, 287] on span "Copy items" at bounding box center [1031, 289] width 112 height 21
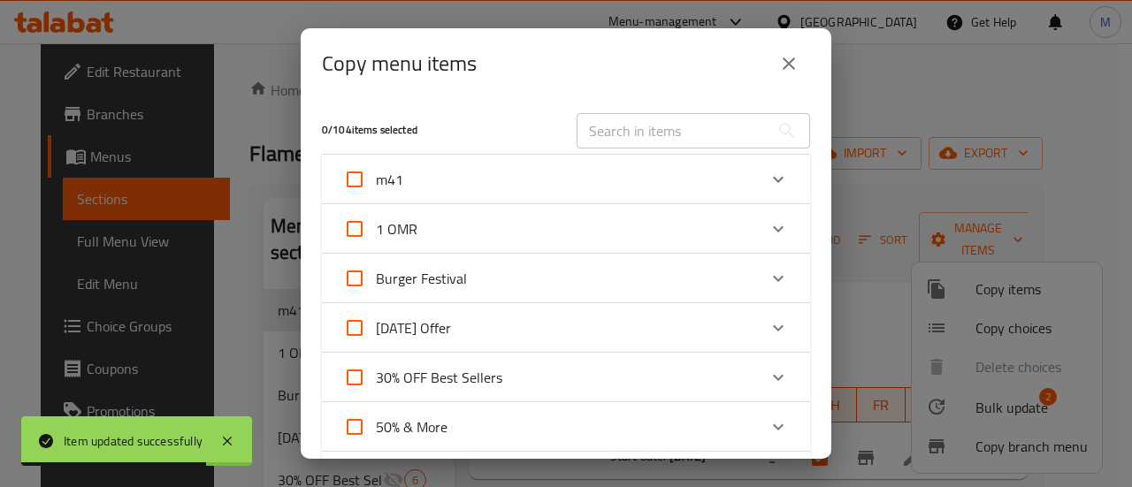
click at [359, 172] on input "m41" at bounding box center [354, 179] width 42 height 42
checkbox input "true"
click at [529, 188] on div "m41" at bounding box center [550, 179] width 414 height 42
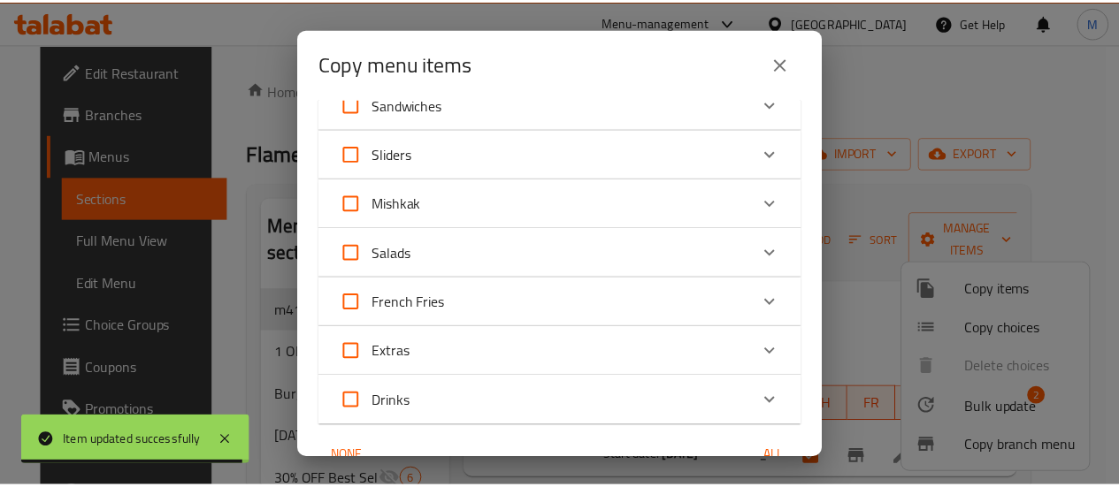
scroll to position [1192, 0]
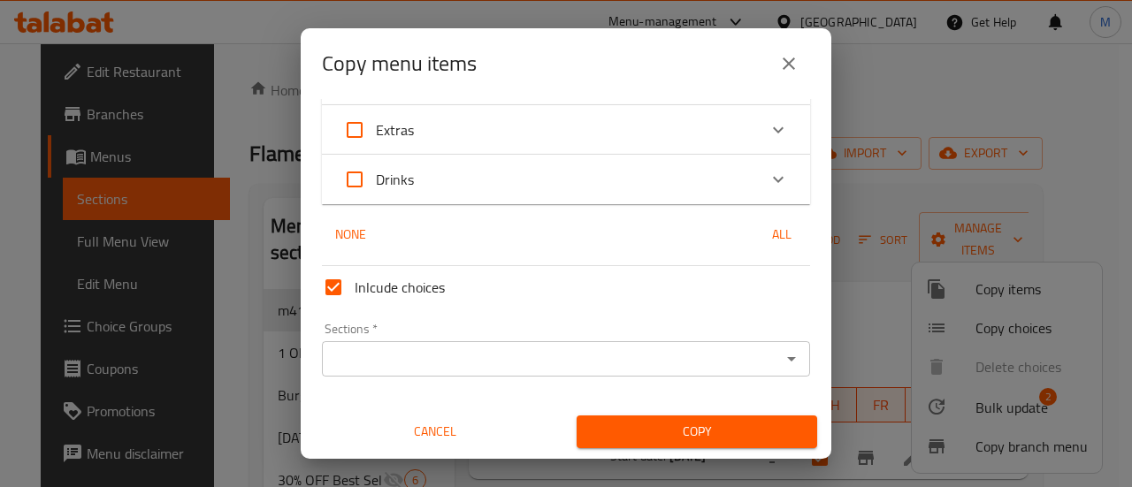
click at [361, 364] on input "Sections   *" at bounding box center [551, 359] width 448 height 25
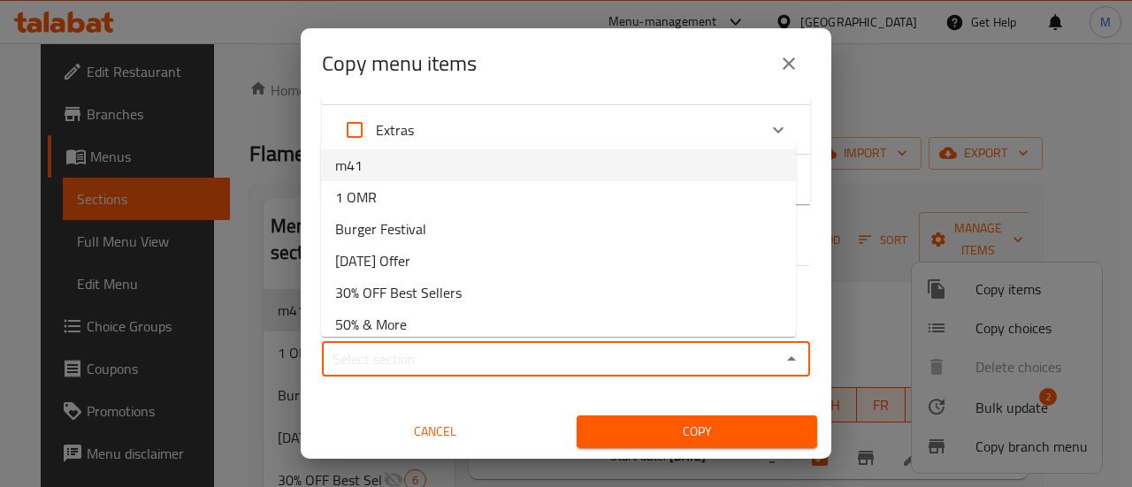
click at [404, 177] on li "m41" at bounding box center [558, 165] width 475 height 32
type input "m41"
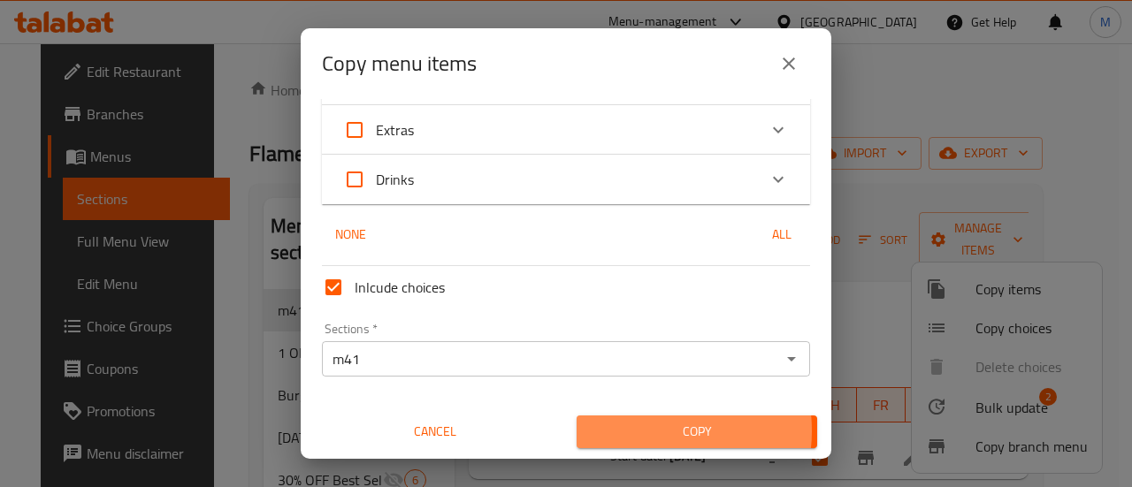
click at [653, 431] on span "Copy" at bounding box center [697, 432] width 212 height 22
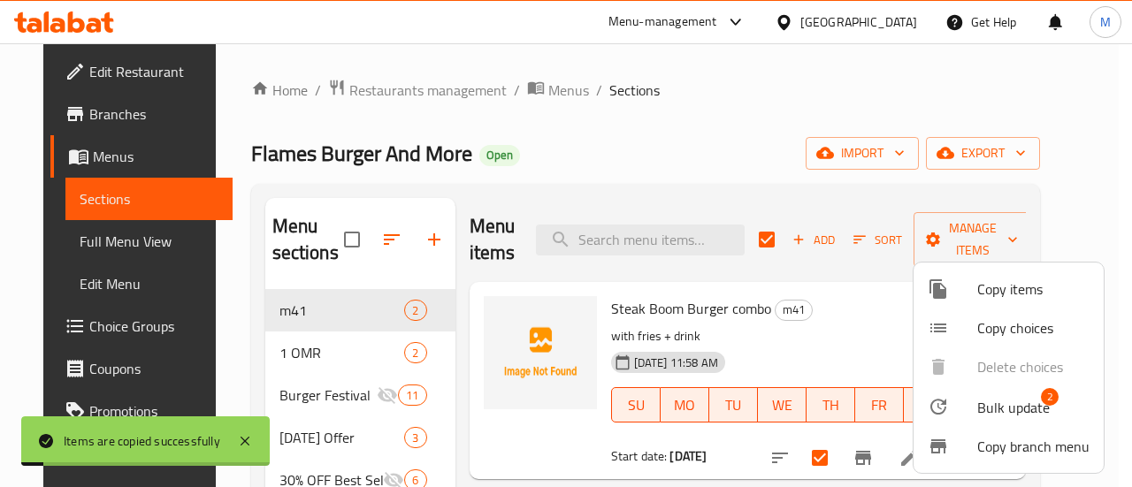
click at [718, 145] on div at bounding box center [566, 243] width 1132 height 487
checkbox input "false"
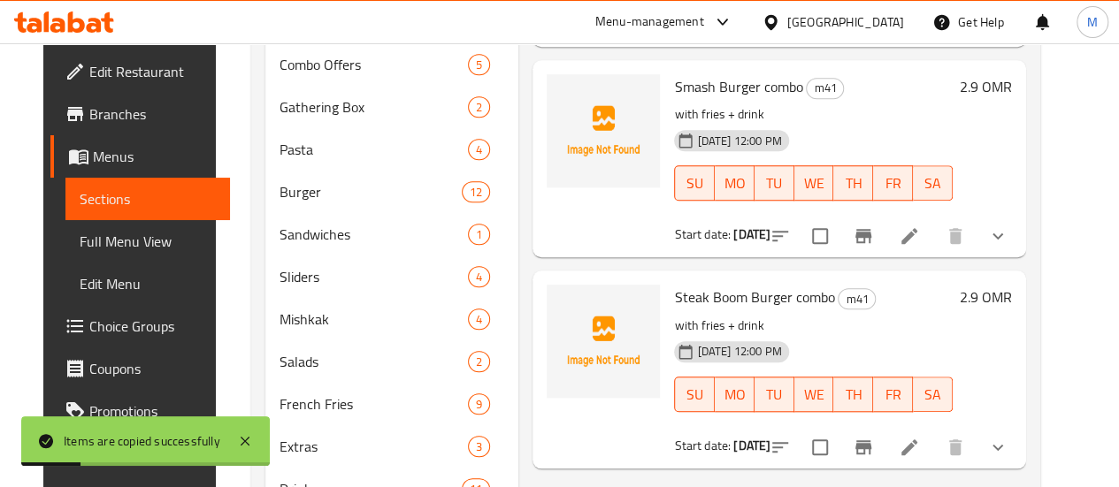
scroll to position [646, 0]
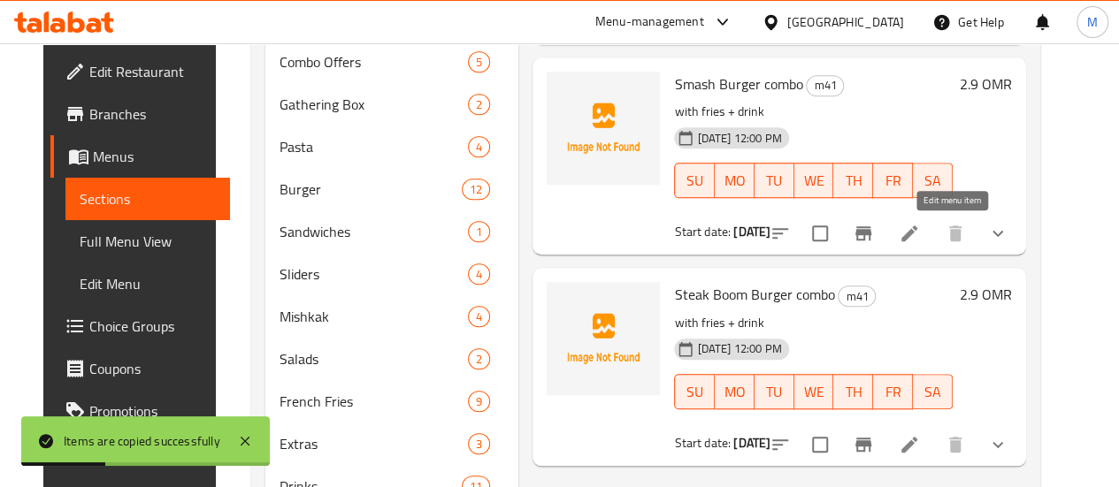
click at [920, 227] on icon at bounding box center [908, 233] width 21 height 21
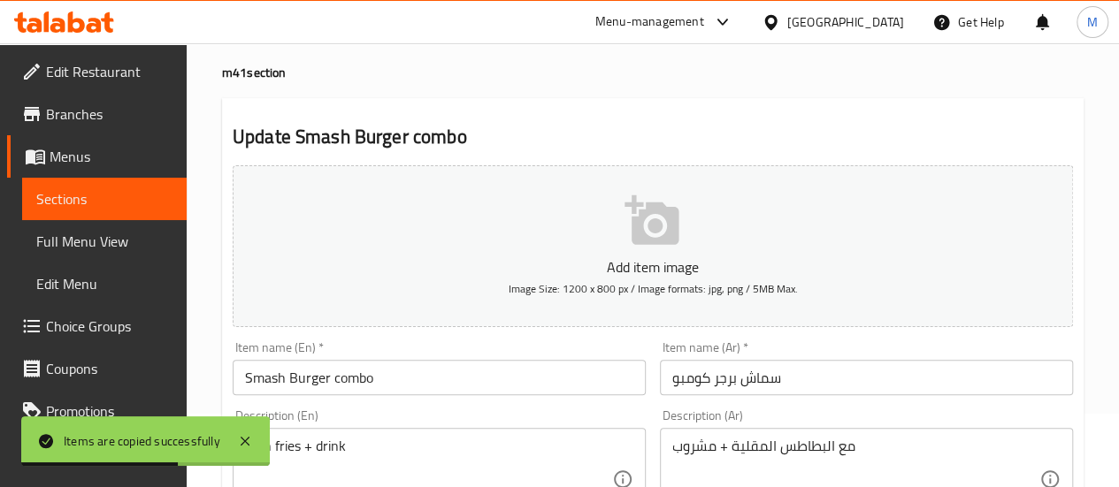
scroll to position [110, 0]
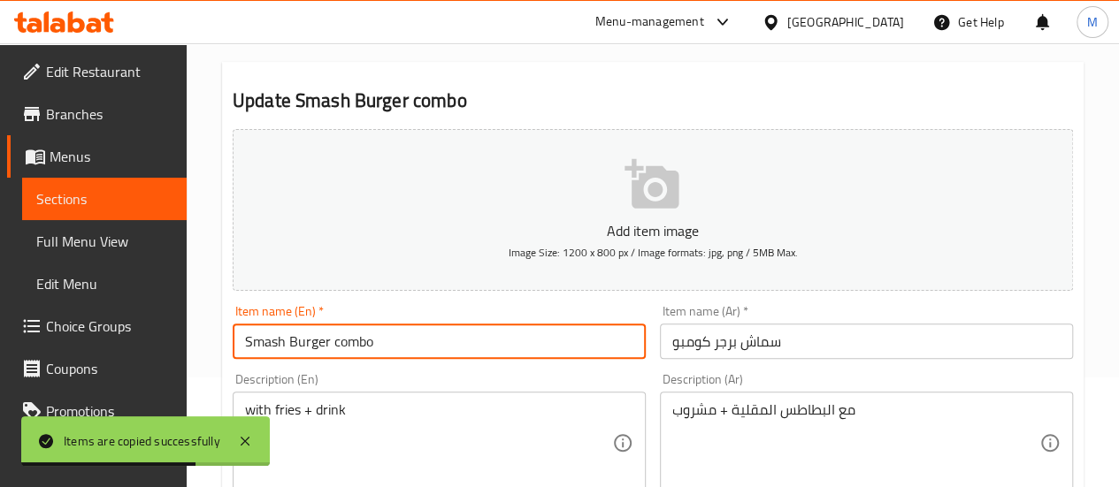
click at [365, 336] on input "Smash Burger combo" at bounding box center [439, 341] width 413 height 35
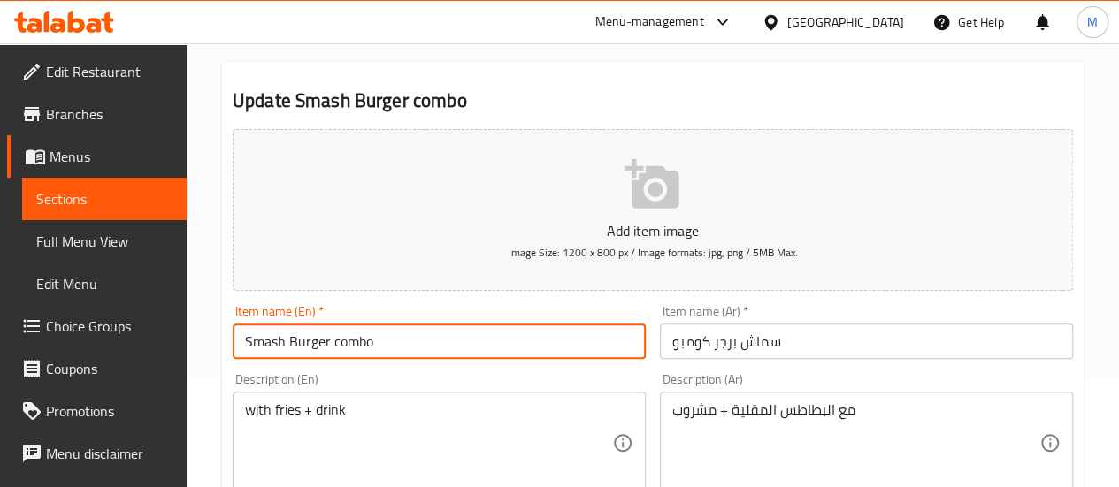
drag, startPoint x: 332, startPoint y: 340, endPoint x: 210, endPoint y: 338, distance: 122.0
paste input "Crunchy Chicken Burger,"
type input "Crunchy Chicken Burger combo"
click at [749, 340] on input "سماش برجر كومبو" at bounding box center [866, 341] width 413 height 35
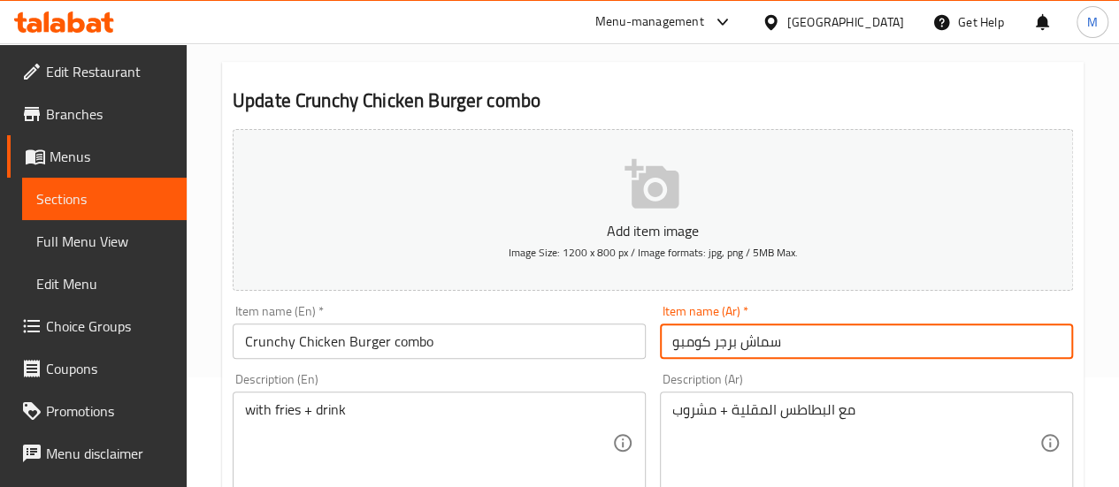
drag, startPoint x: 713, startPoint y: 344, endPoint x: 810, endPoint y: 345, distance: 97.3
click at [810, 345] on input "سماش برجر كومبو" at bounding box center [866, 341] width 413 height 35
paste input "رجر دجاج مقرمش"
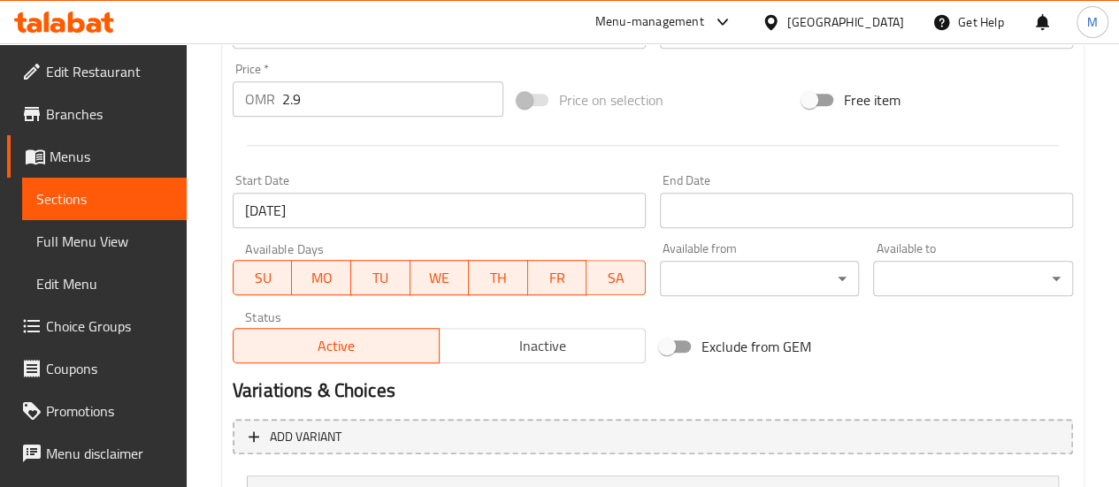
scroll to position [790, 0]
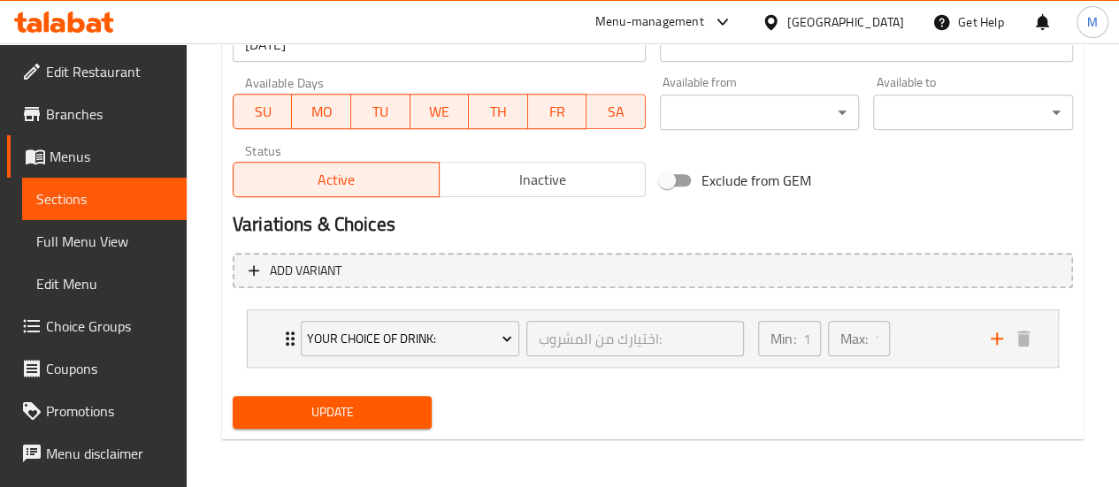
type input "برجر دجاج مقرمش كومبو"
click at [331, 423] on button "Update" at bounding box center [333, 412] width 200 height 33
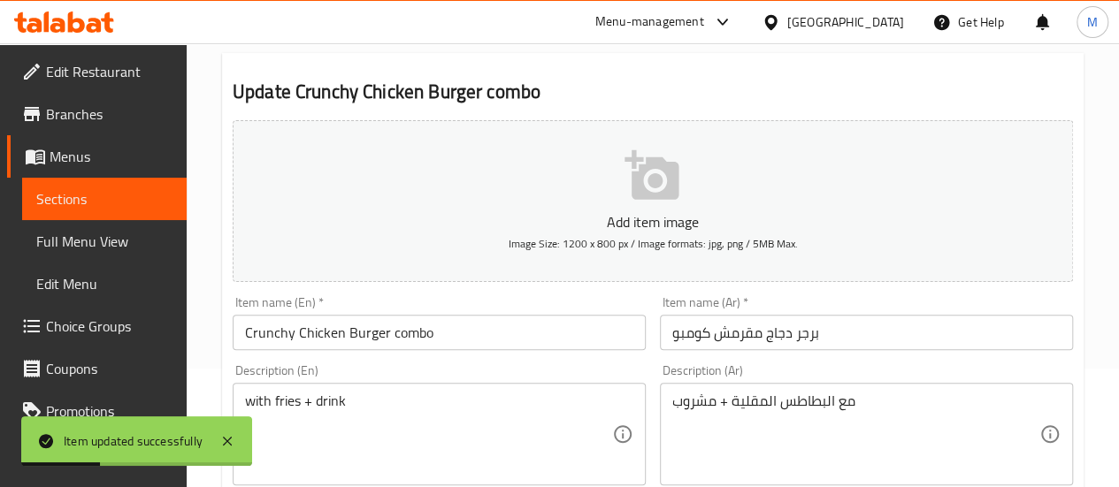
scroll to position [0, 0]
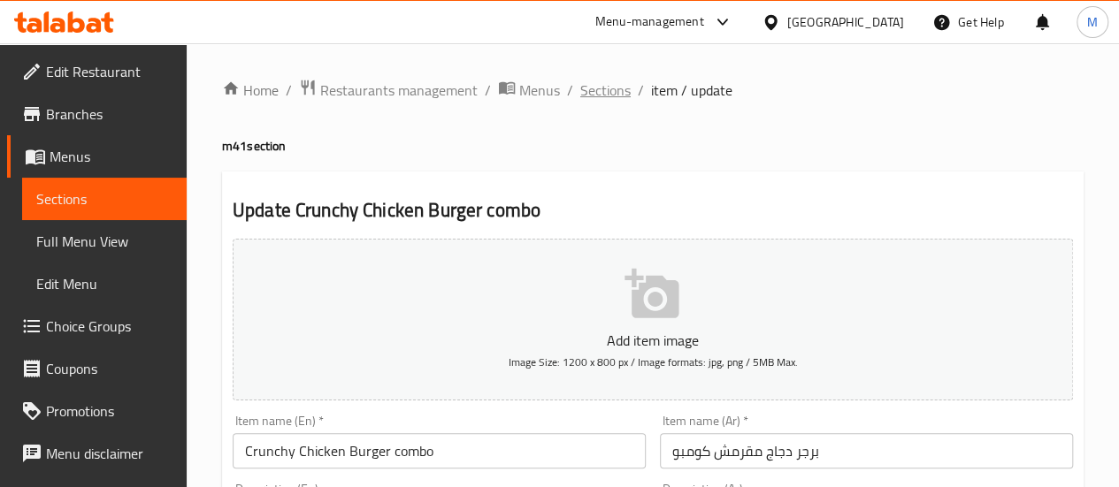
click at [595, 87] on span "Sections" at bounding box center [605, 90] width 50 height 21
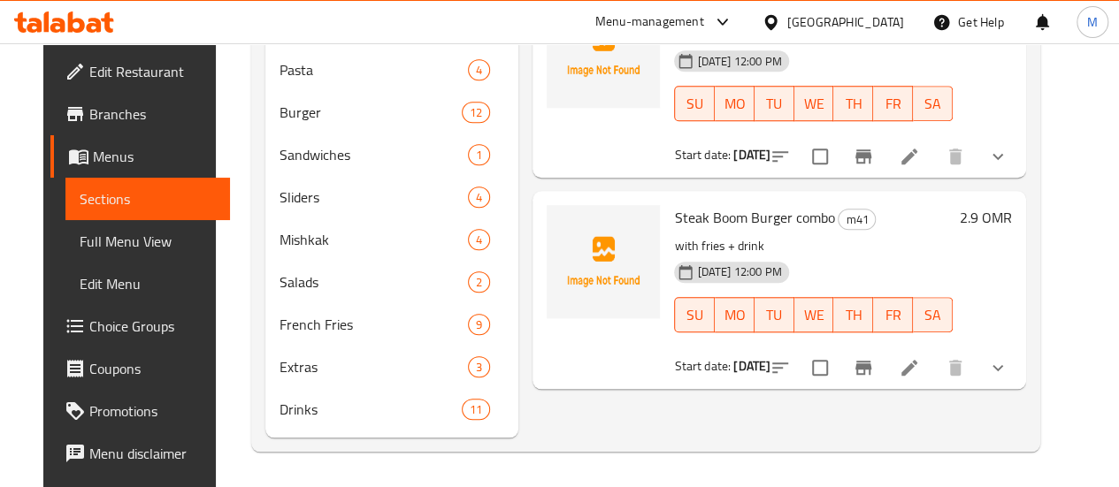
scroll to position [735, 0]
click at [920, 362] on icon at bounding box center [908, 367] width 21 height 21
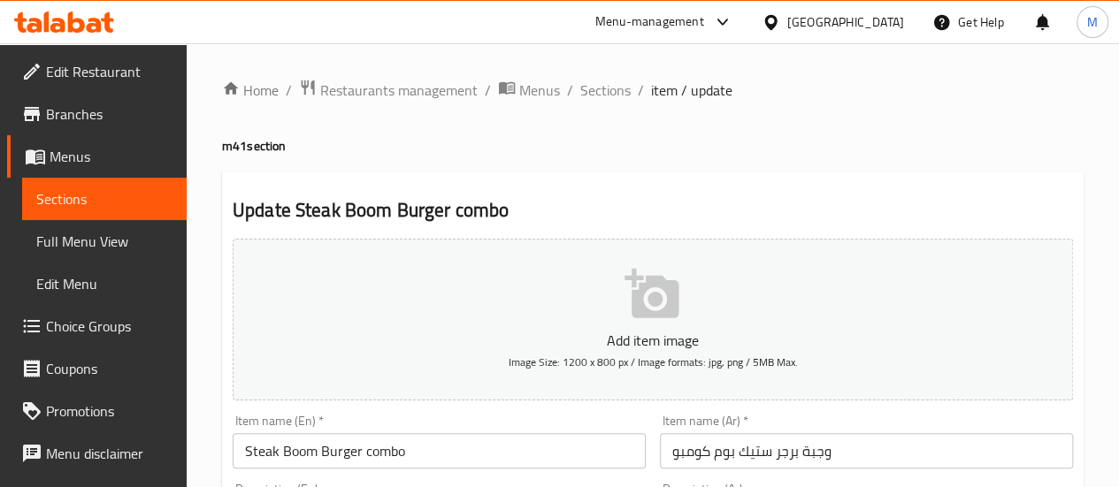
scroll to position [78, 0]
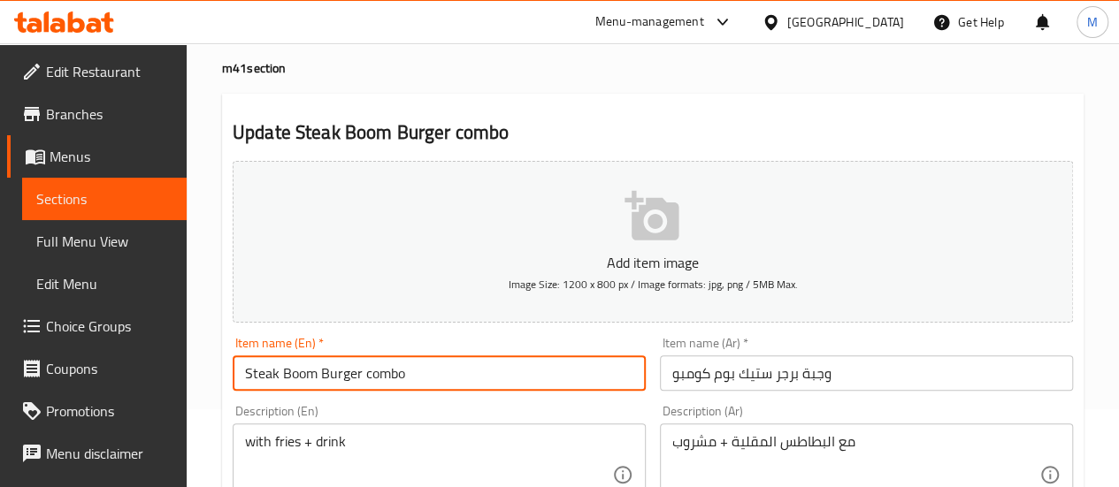
click at [364, 372] on input "Steak Boom Burger combo" at bounding box center [439, 372] width 413 height 35
drag, startPoint x: 357, startPoint y: 373, endPoint x: 196, endPoint y: 374, distance: 160.9
drag, startPoint x: 359, startPoint y: 377, endPoint x: 239, endPoint y: 385, distance: 120.5
click at [239, 385] on input "Steak Boom Burger combo" at bounding box center [439, 372] width 413 height 35
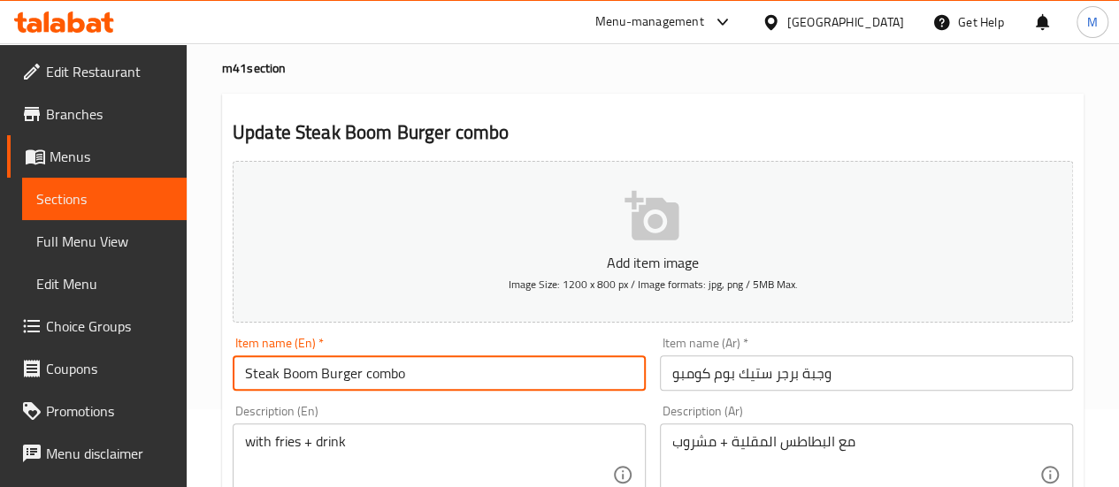
paste input "rilled Chicken"
click at [244, 376] on input "rilled Chicken Burger combo" at bounding box center [439, 372] width 413 height 35
drag, startPoint x: 372, startPoint y: 376, endPoint x: 224, endPoint y: 378, distance: 148.6
type input "grilled Chicken Burger combo"
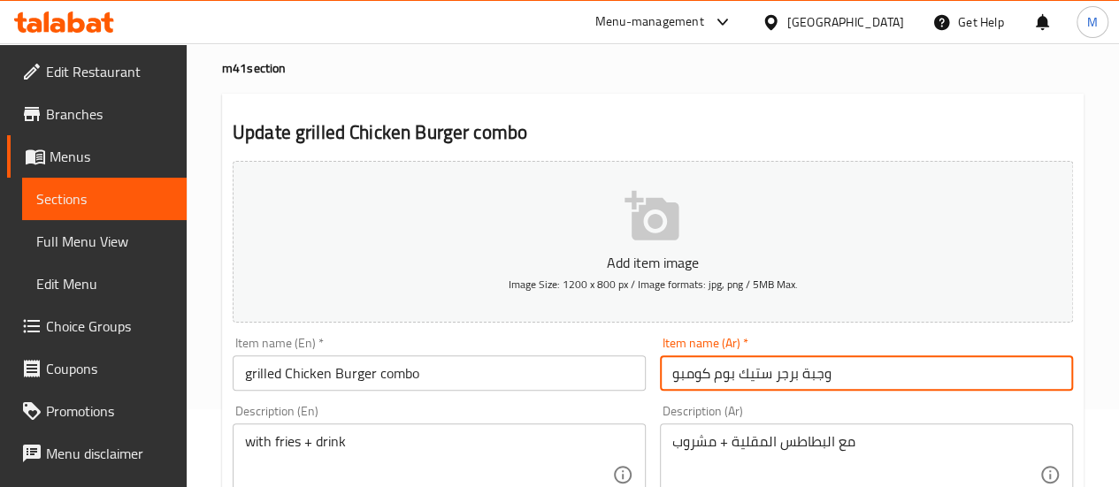
click at [768, 382] on input "وجبة برجر ستيك بوم كومبو" at bounding box center [866, 372] width 413 height 35
drag, startPoint x: 716, startPoint y: 375, endPoint x: 887, endPoint y: 372, distance: 170.7
click at [887, 372] on input "وجبة برجر ستيك بوم كومبو" at bounding box center [866, 372] width 413 height 35
paste input "برجر دجاج مشوي"
type input "برجر دجاج مشوي كومبو"
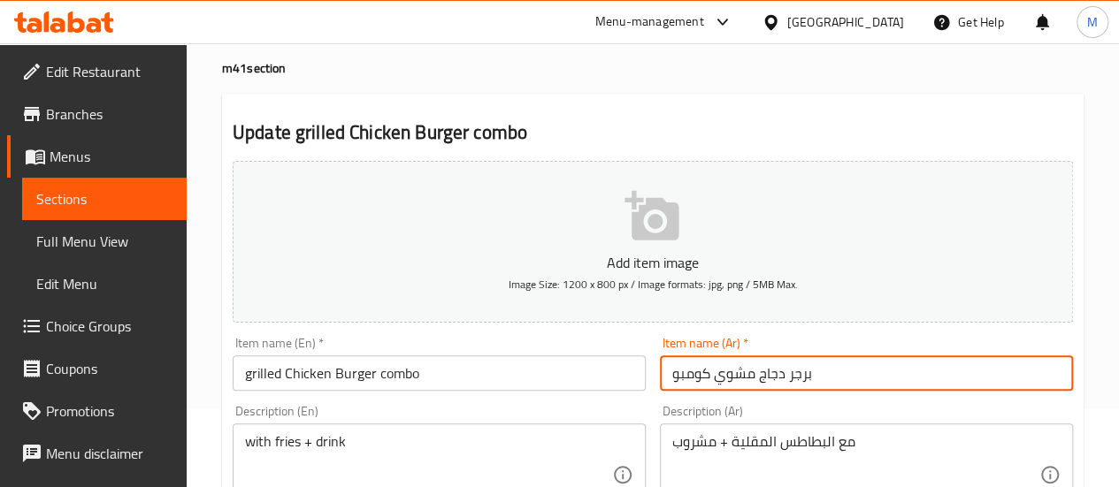
click at [968, 127] on h2 "Update grilled Chicken Burger combo" at bounding box center [653, 132] width 840 height 27
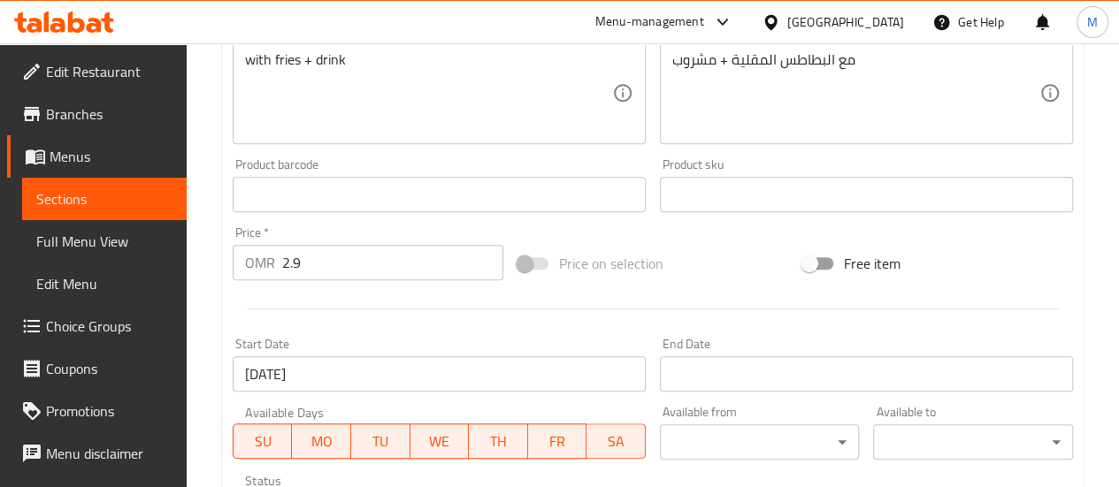
scroll to position [790, 0]
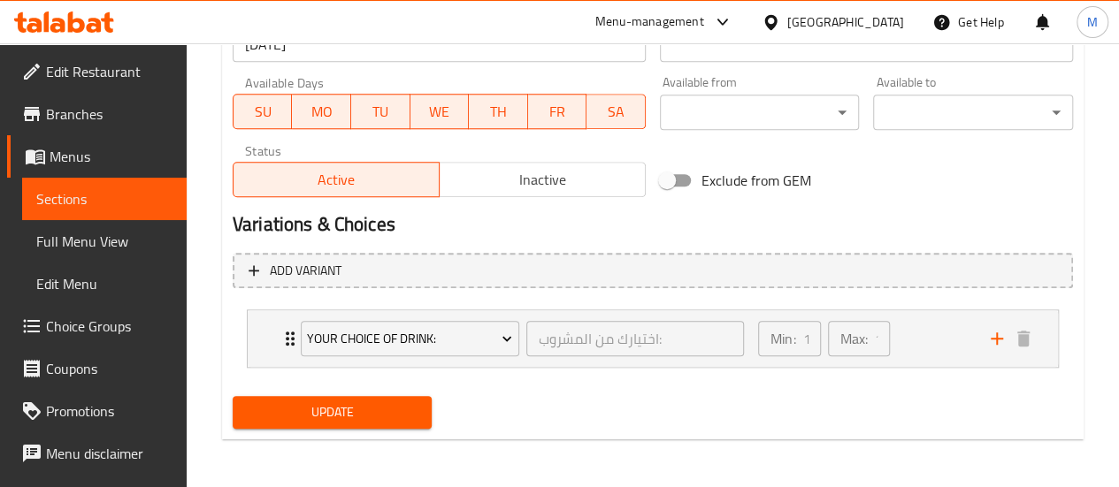
click at [351, 420] on span "Update" at bounding box center [333, 412] width 172 height 22
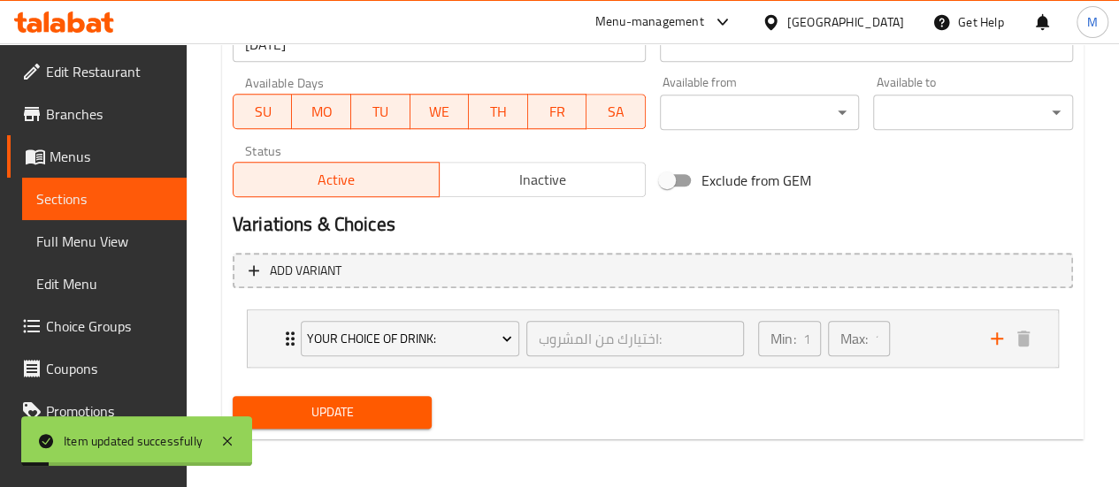
scroll to position [0, 0]
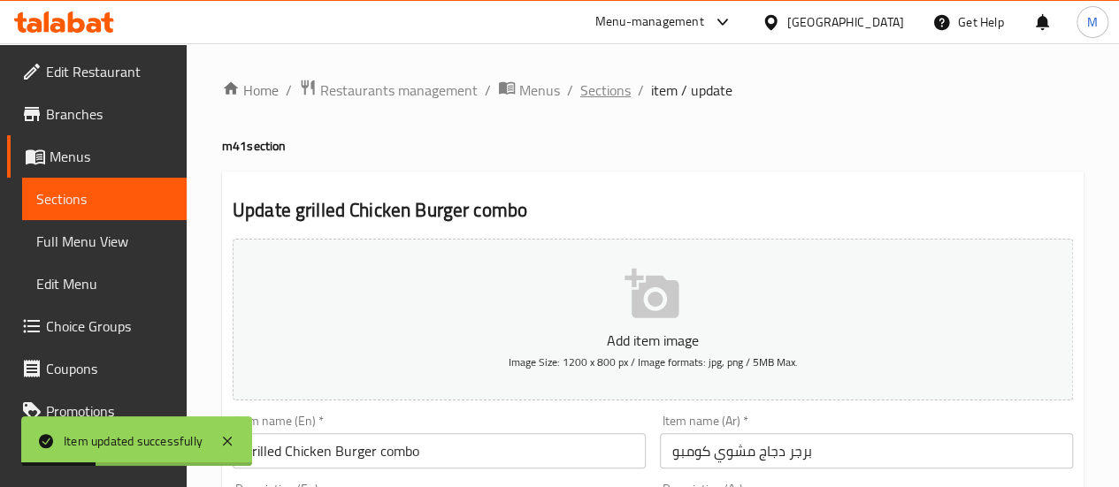
click at [600, 89] on span "Sections" at bounding box center [605, 90] width 50 height 21
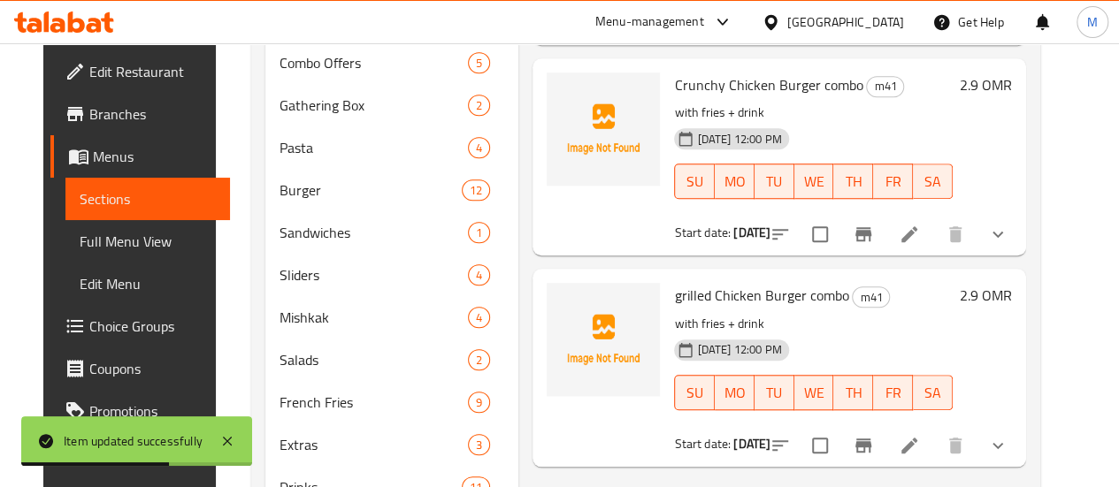
scroll to position [749, 0]
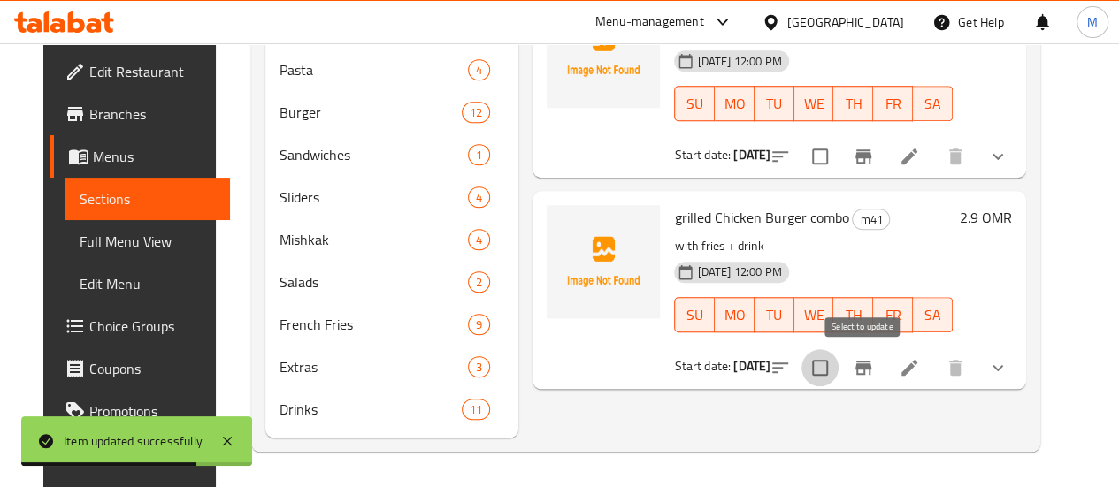
click at [838, 349] on input "checkbox" at bounding box center [819, 367] width 37 height 37
checkbox input "true"
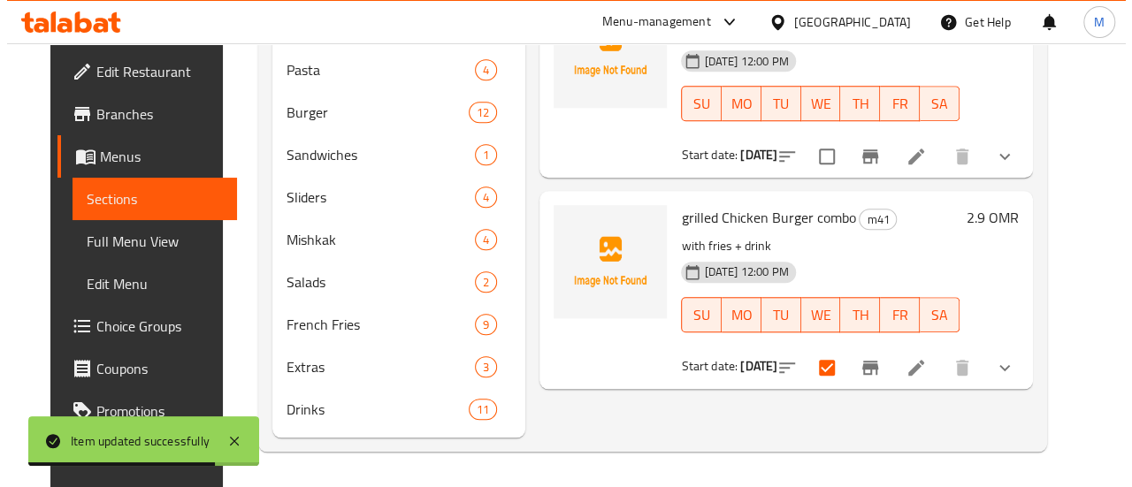
scroll to position [0, 0]
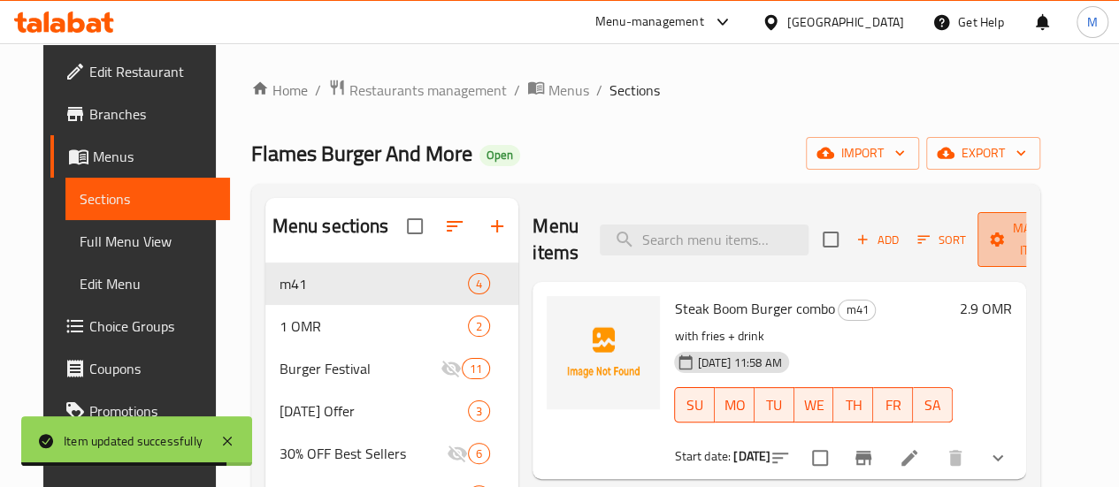
click at [1016, 240] on span "Manage items" at bounding box center [1036, 240] width 90 height 44
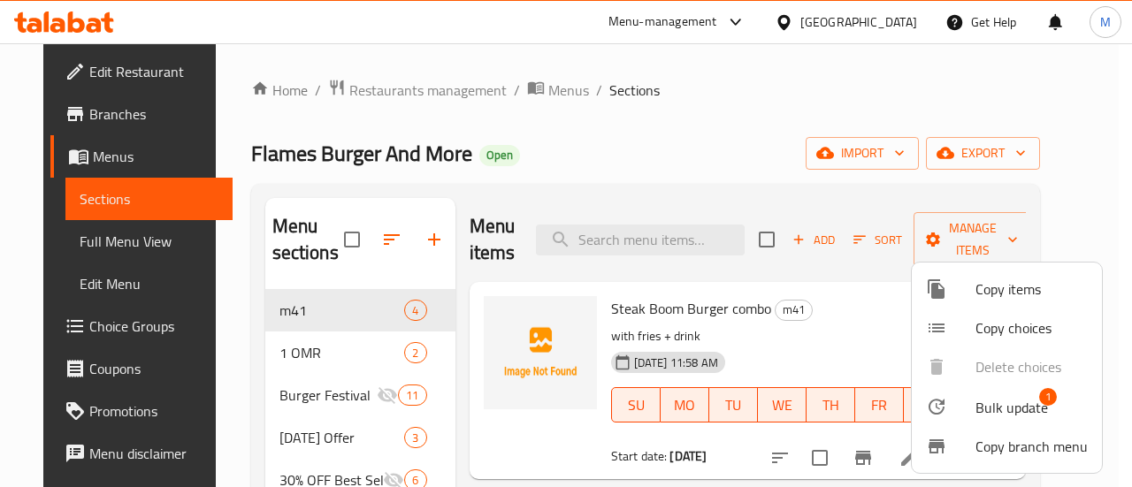
click at [988, 291] on span "Copy items" at bounding box center [1031, 289] width 112 height 21
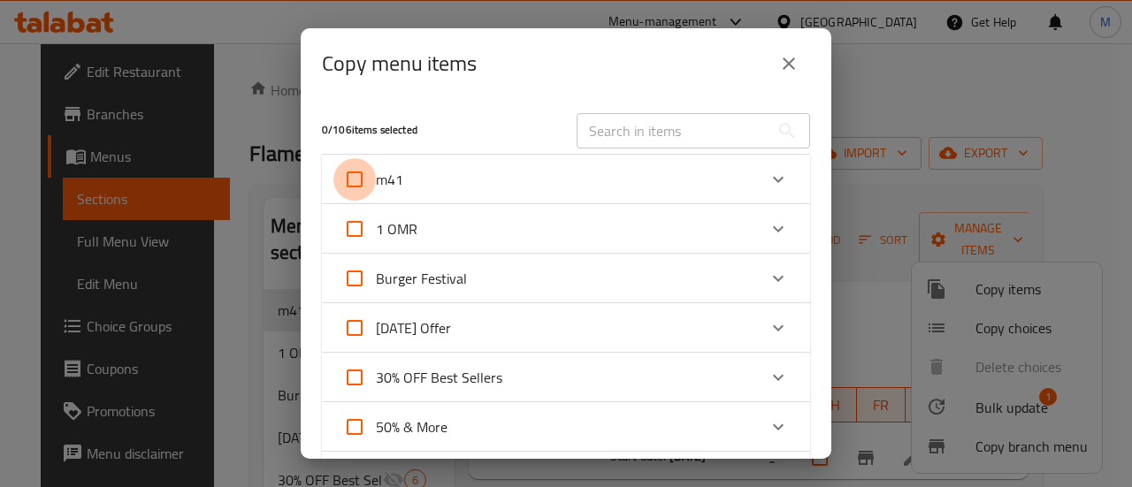
click at [362, 186] on input "m41" at bounding box center [354, 179] width 42 height 42
checkbox input "true"
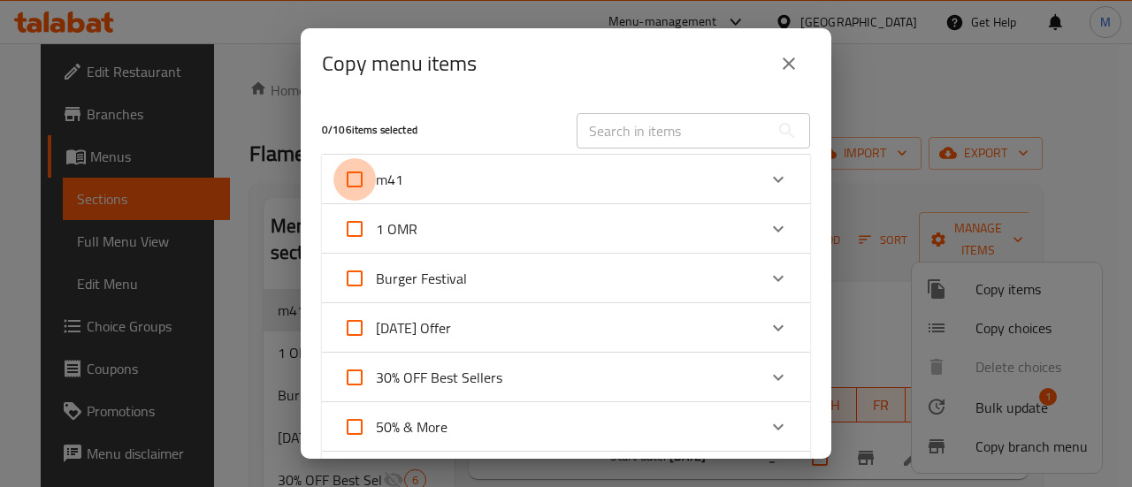
checkbox input "true"
click at [463, 187] on div "m41" at bounding box center [550, 179] width 414 height 42
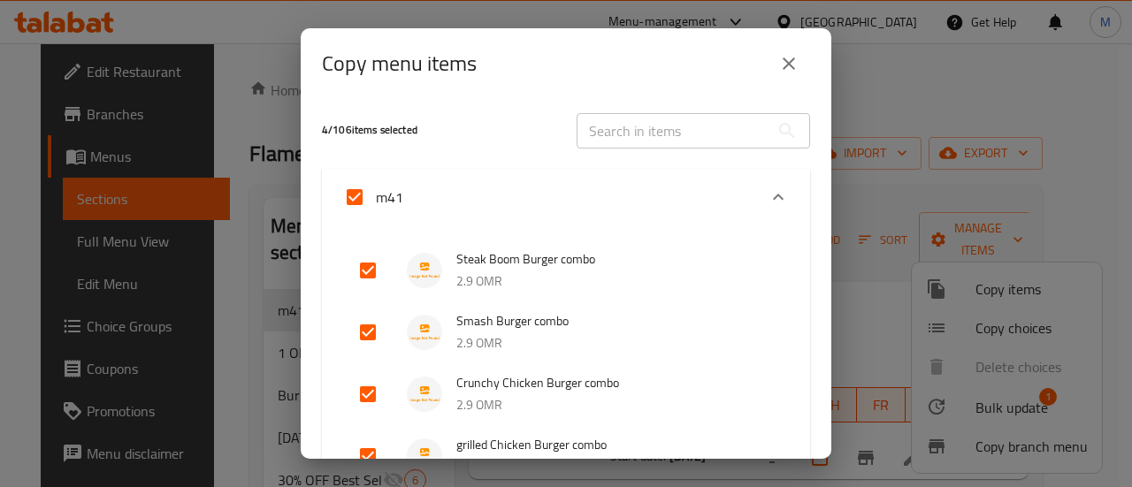
scroll to position [108, 0]
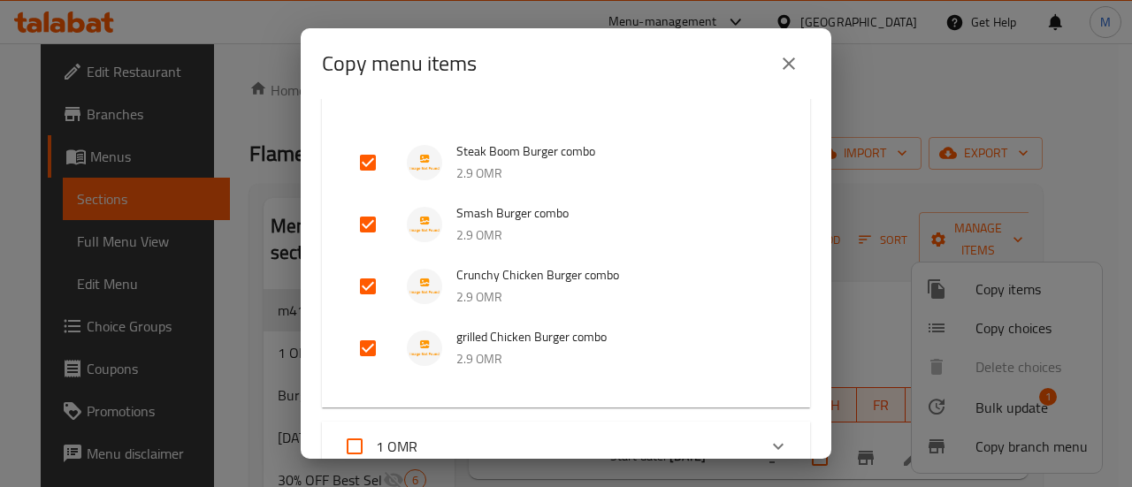
click at [365, 155] on input "checkbox" at bounding box center [368, 162] width 42 height 42
checkbox input "false"
click at [368, 220] on input "checkbox" at bounding box center [368, 224] width 42 height 42
checkbox input "false"
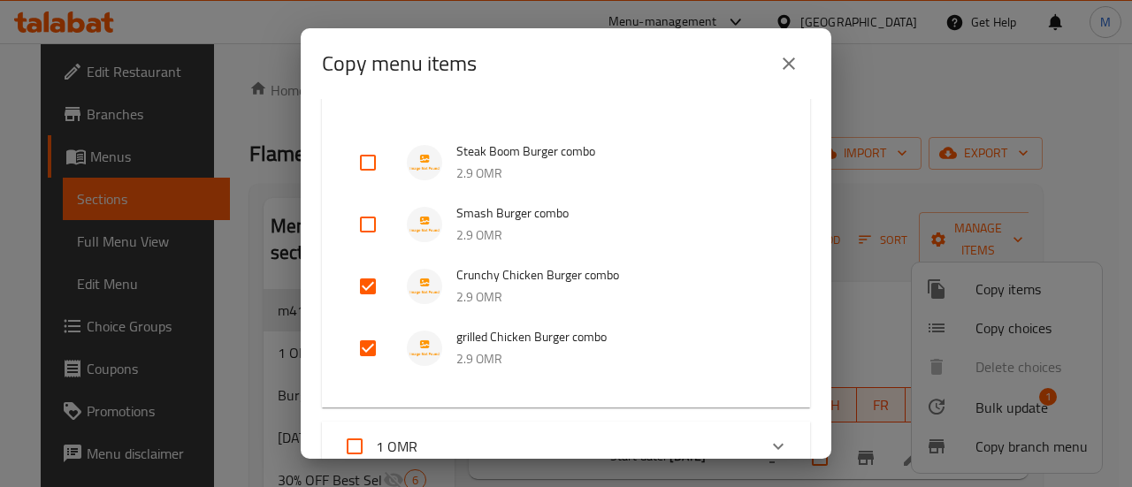
click at [363, 279] on input "checkbox" at bounding box center [368, 286] width 42 height 42
checkbox input "false"
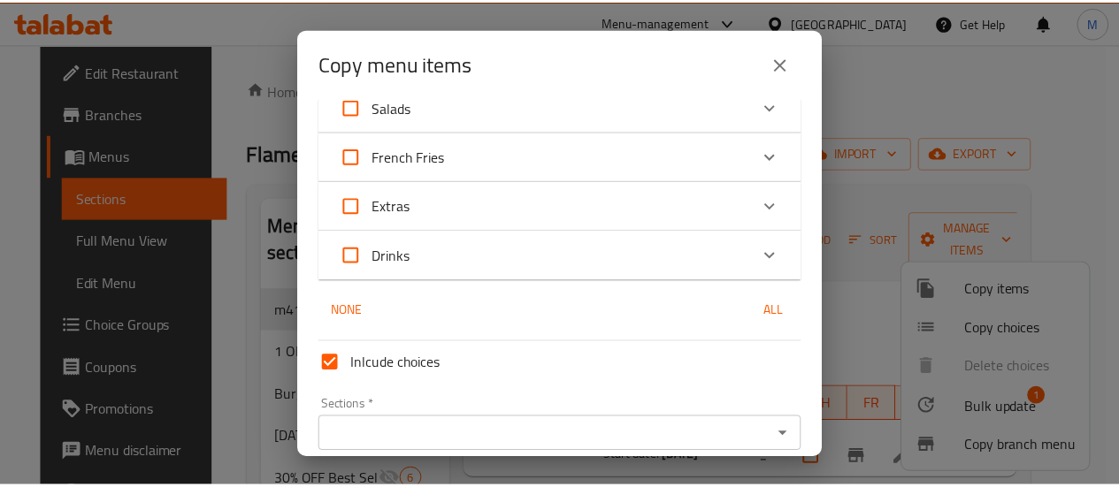
scroll to position [1316, 0]
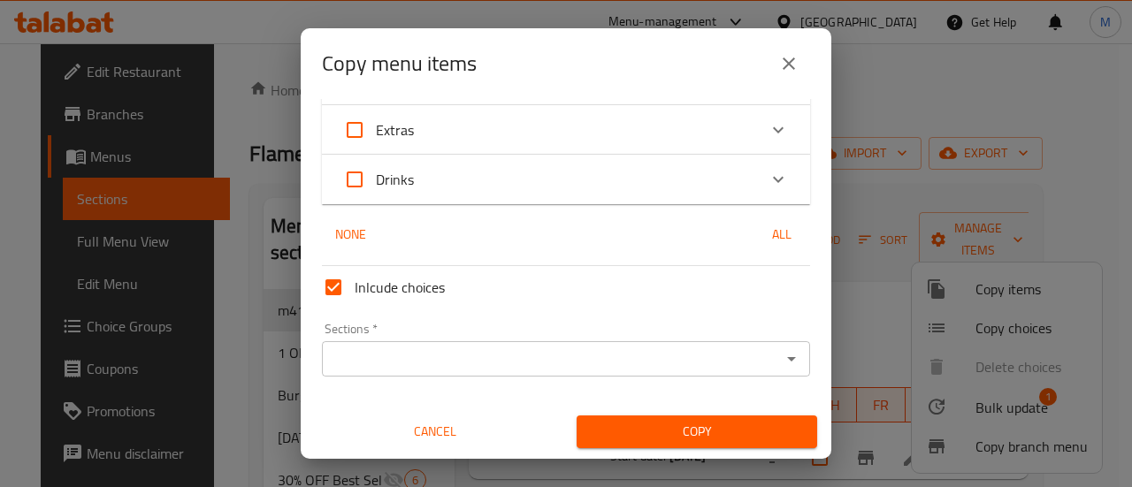
click at [460, 334] on div "Sections   * Sections *" at bounding box center [566, 350] width 488 height 54
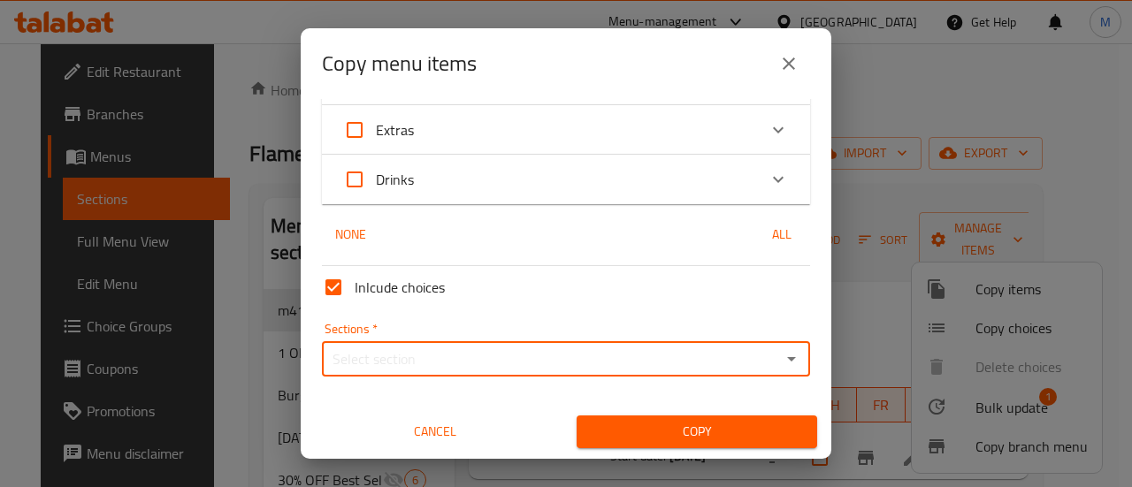
click at [460, 350] on input "Sections   *" at bounding box center [551, 359] width 448 height 25
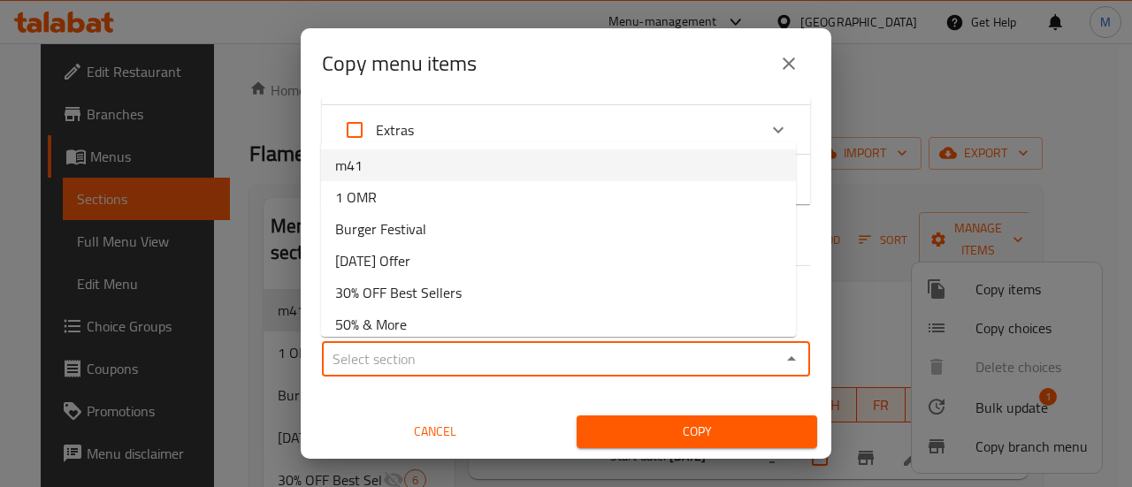
click at [389, 169] on li "m41" at bounding box center [558, 165] width 475 height 32
type input "m41"
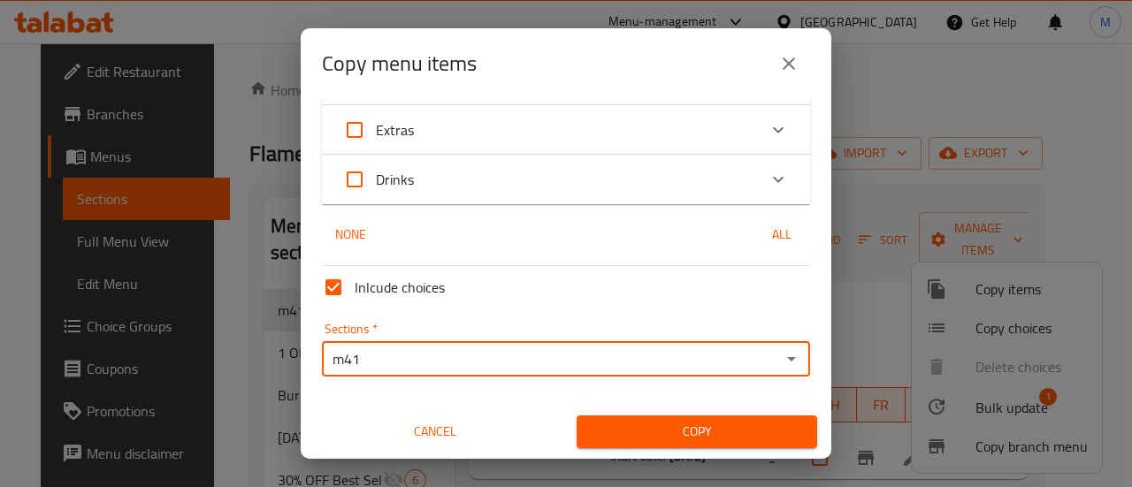
click at [645, 425] on span "Copy" at bounding box center [697, 432] width 212 height 22
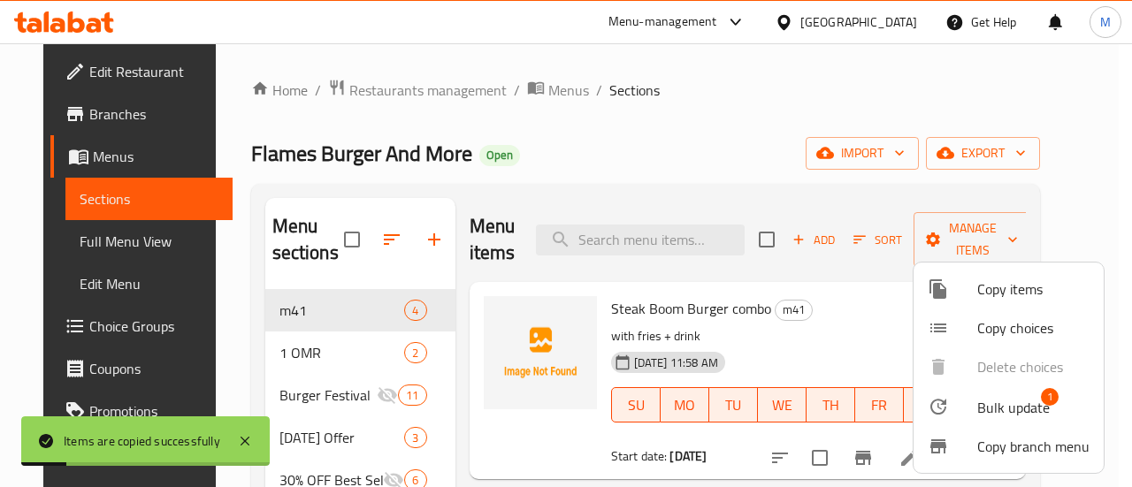
click at [743, 149] on div at bounding box center [566, 243] width 1132 height 487
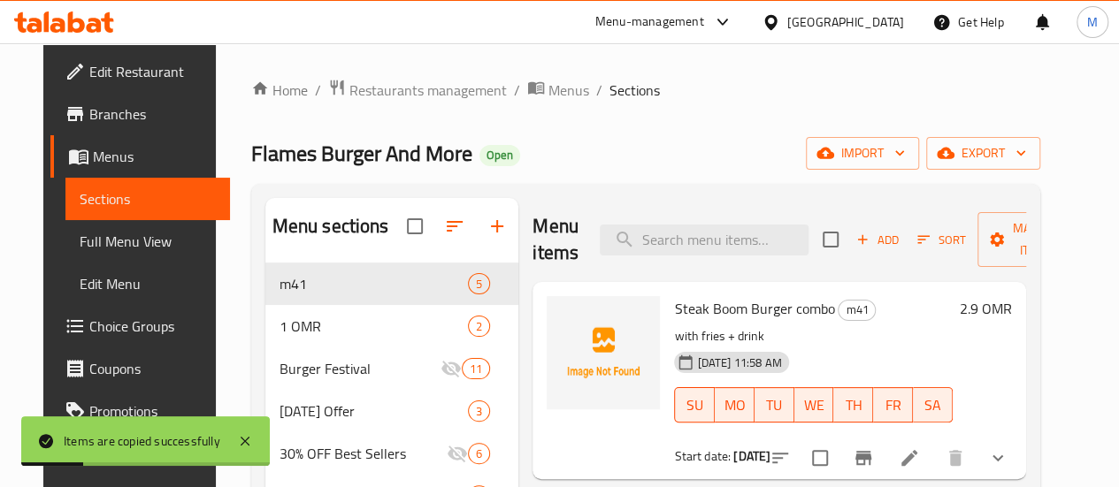
click at [743, 149] on div "Flames Burger And More Open import export" at bounding box center [645, 153] width 789 height 33
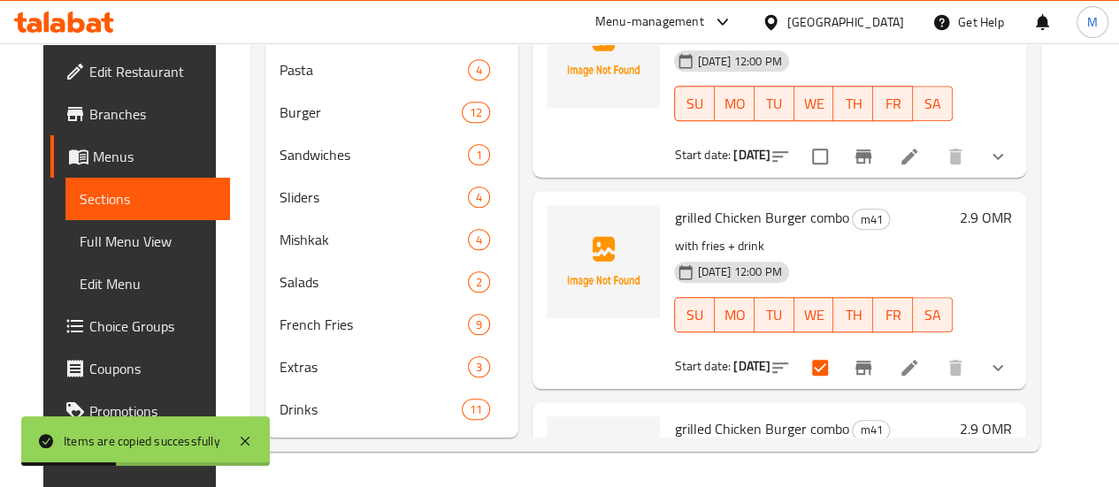
scroll to position [136, 0]
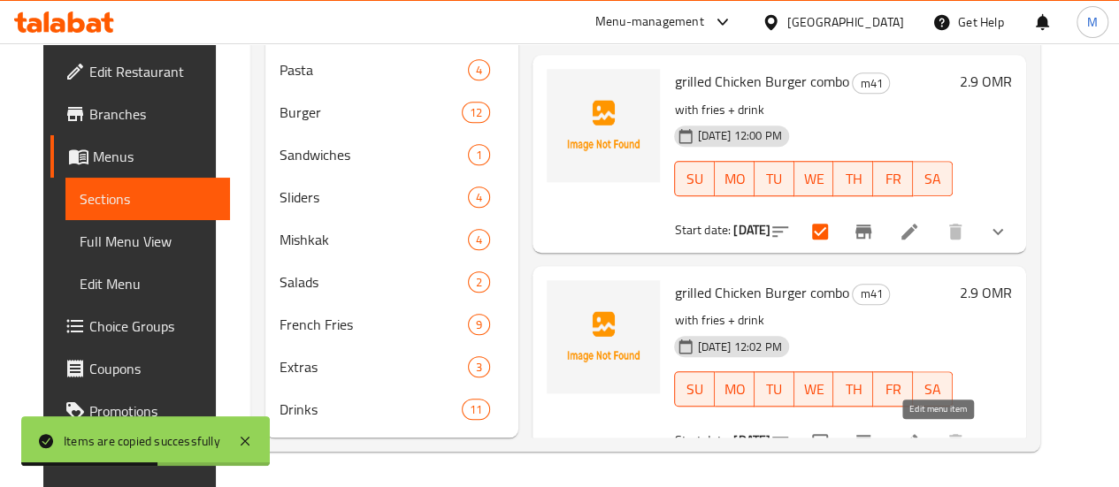
click at [920, 432] on icon at bounding box center [908, 442] width 21 height 21
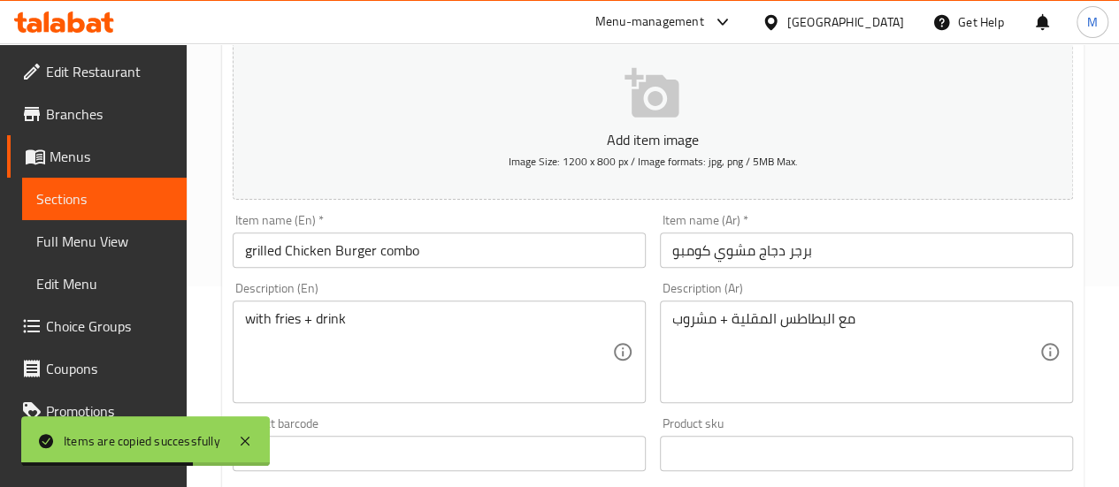
scroll to position [202, 0]
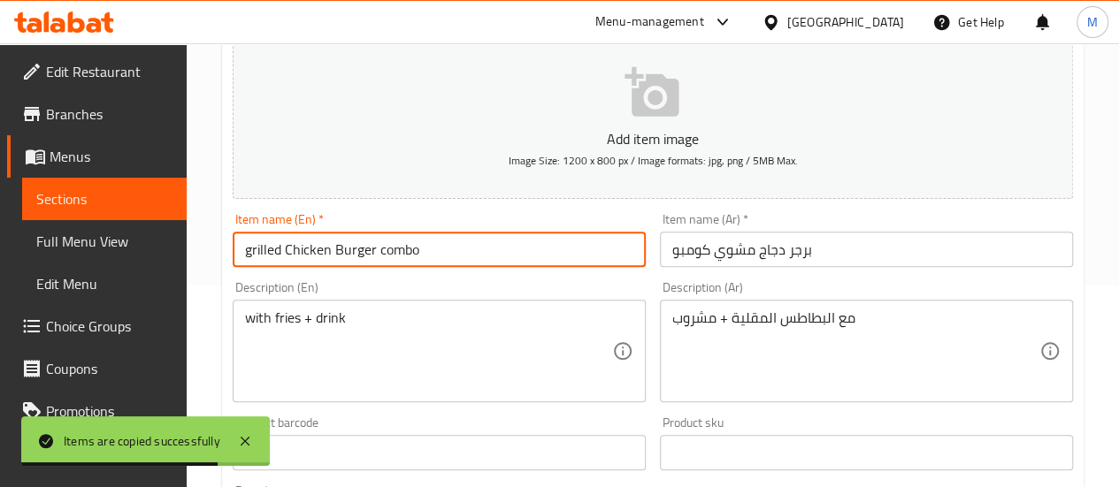
click at [378, 254] on input "grilled Chicken Burger combo" at bounding box center [439, 249] width 413 height 35
drag, startPoint x: 373, startPoint y: 251, endPoint x: 219, endPoint y: 241, distance: 154.2
click at [219, 241] on div "Home / Restaurants management / Menus / Sections / item / update m41 section Up…" at bounding box center [653, 459] width 932 height 1235
paste input "Signature Burger"
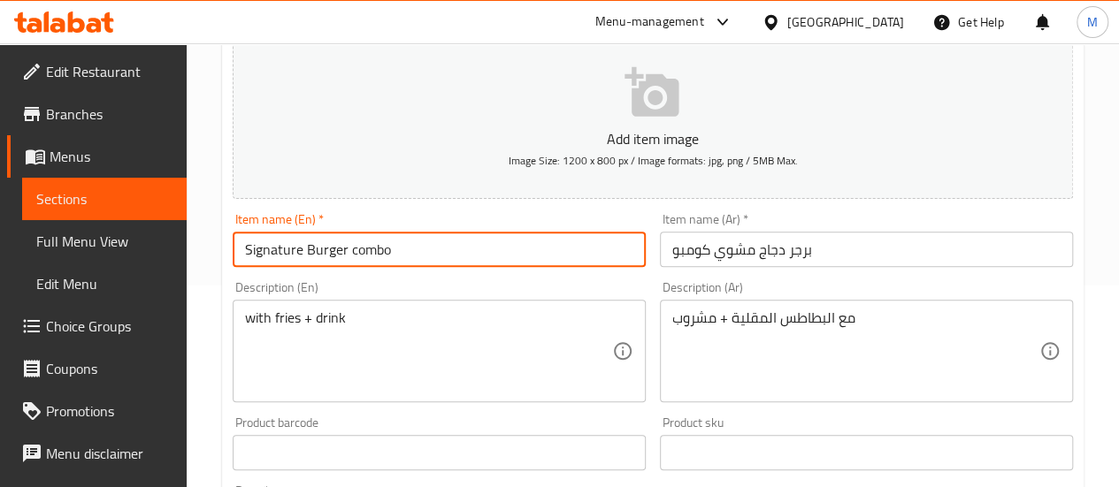
type input "Signature Burger combo"
click at [775, 256] on input "برجر دجاج مشوي كومبو" at bounding box center [866, 249] width 413 height 35
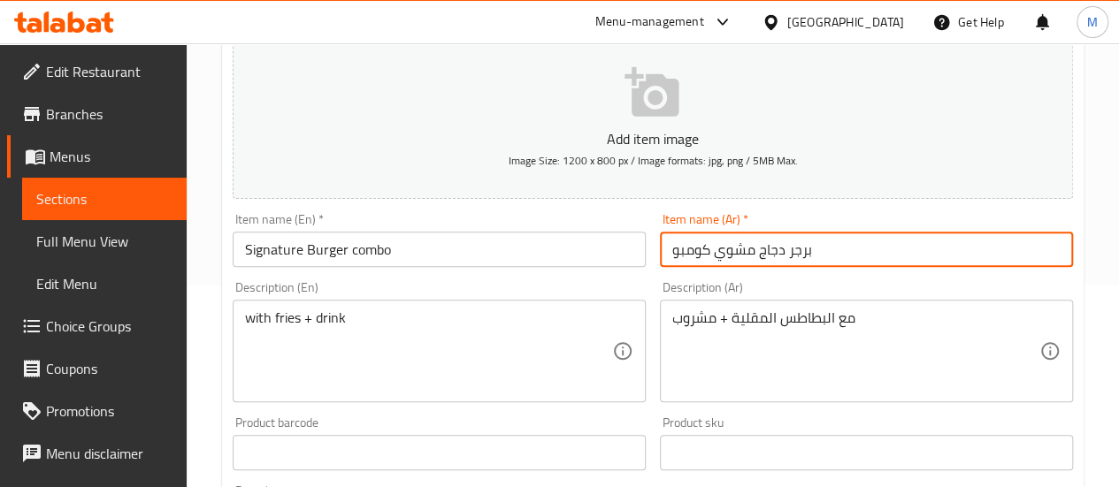
click at [712, 255] on input "برجر دجاج مشوي كومبو" at bounding box center [866, 249] width 413 height 35
drag, startPoint x: 711, startPoint y: 250, endPoint x: 852, endPoint y: 250, distance: 141.5
click at [852, 250] on input "برجر دجاج مشوي كومبو" at bounding box center [866, 249] width 413 height 35
paste input "Signature Burger"
type input "Signature Burger كومبو"
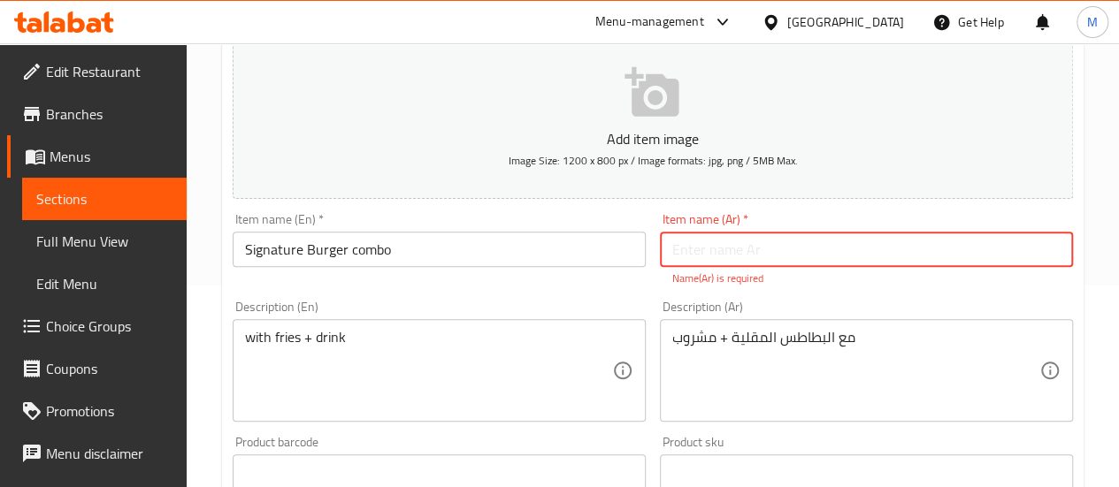
paste input "سيجنتشر برجر"
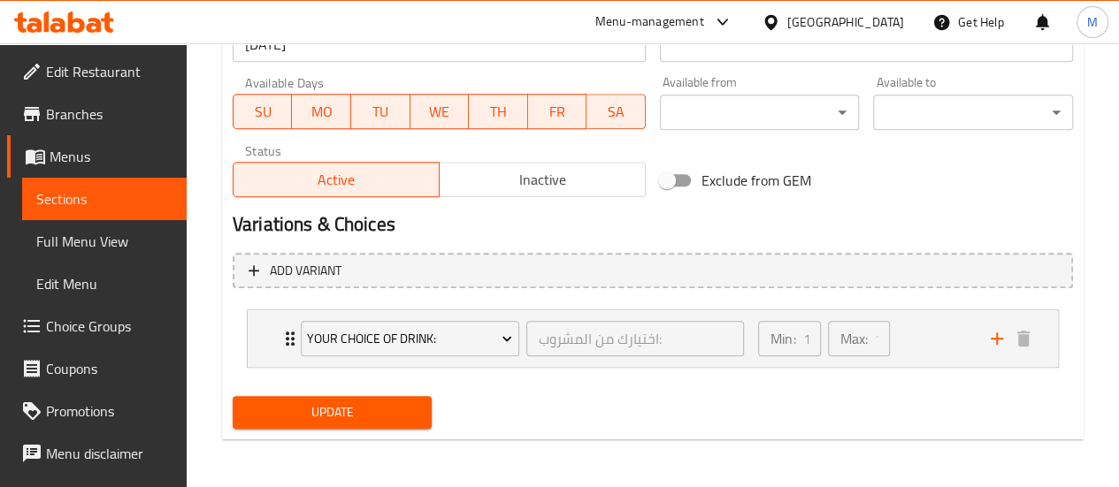
type input "سيجنتشر برجر كومبو"
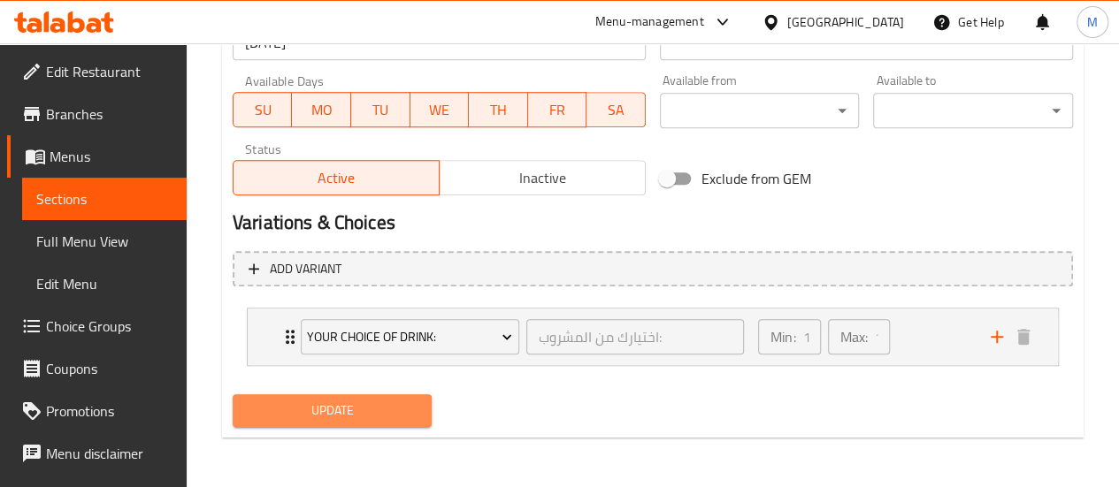
click at [362, 422] on button "Update" at bounding box center [333, 410] width 200 height 33
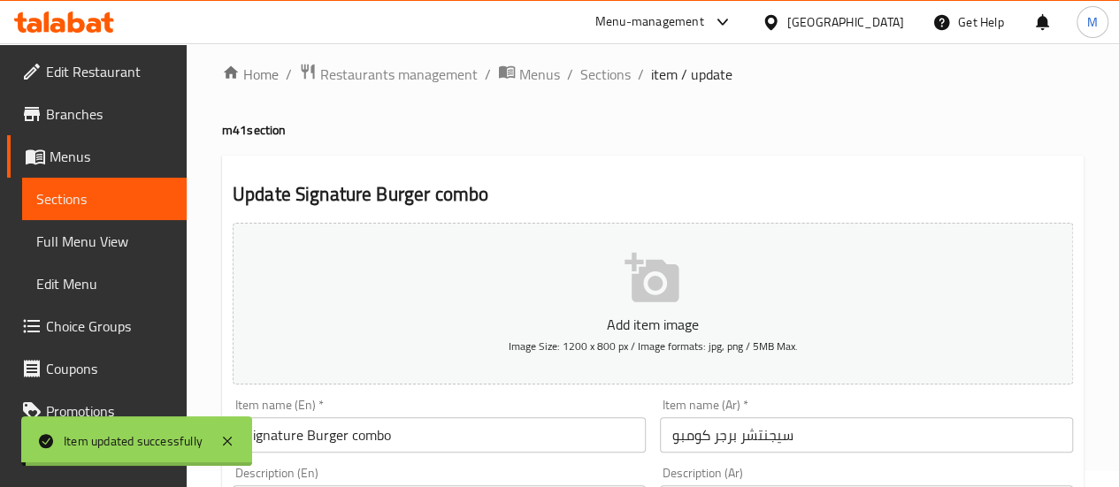
scroll to position [0, 0]
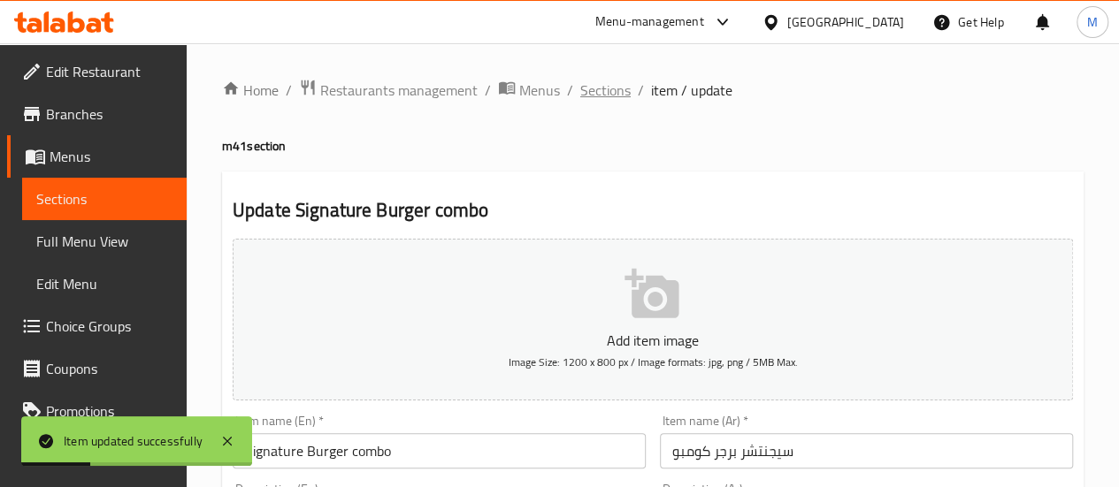
click at [606, 88] on span "Sections" at bounding box center [605, 90] width 50 height 21
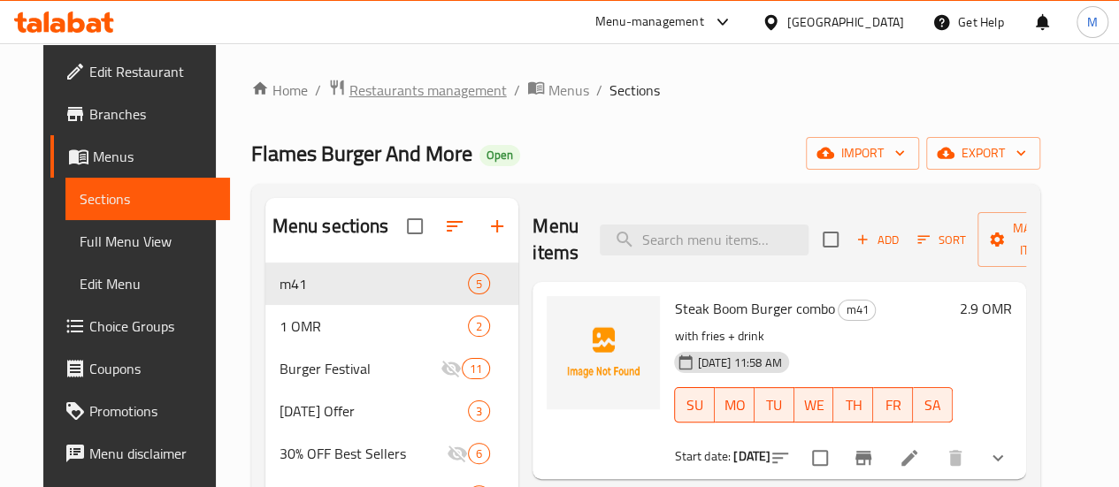
click at [402, 84] on span "Restaurants management" at bounding box center [427, 90] width 157 height 21
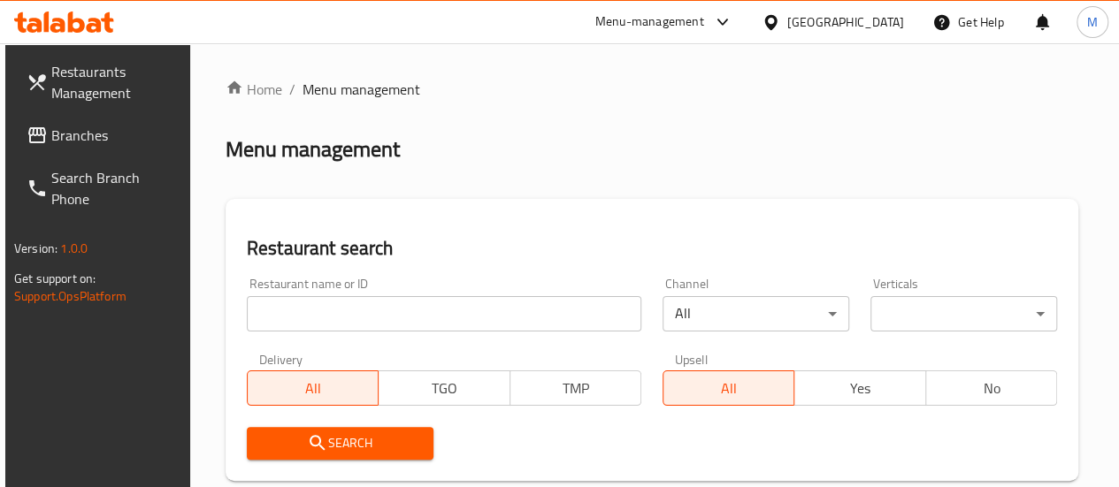
click at [320, 318] on input "search" at bounding box center [444, 313] width 394 height 35
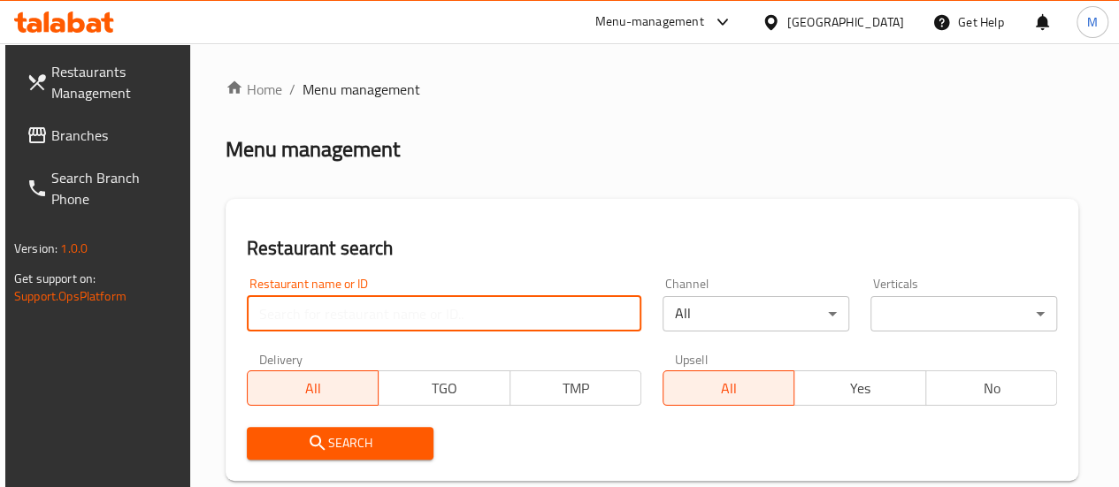
paste input "24381"
type input "24381"
click button "Search" at bounding box center [340, 443] width 187 height 33
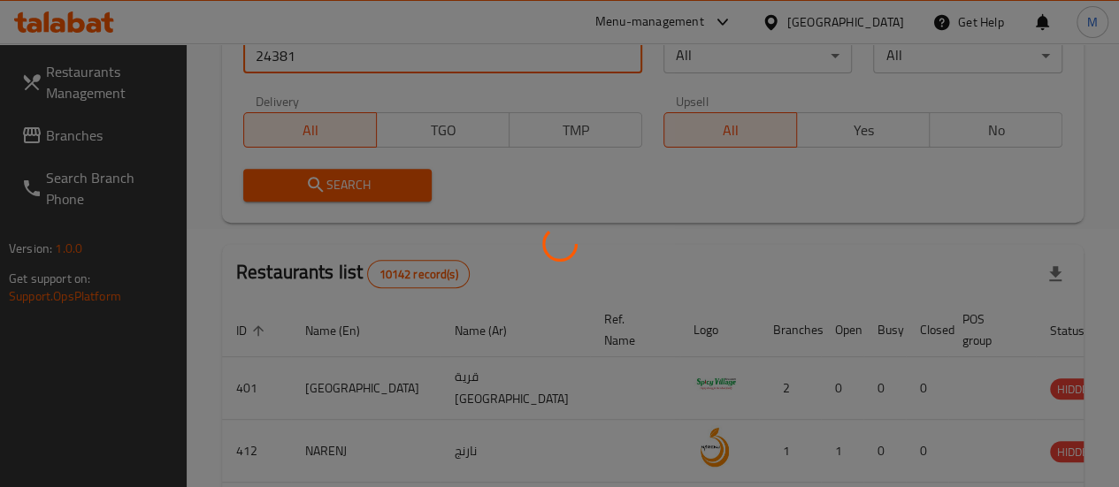
scroll to position [270, 0]
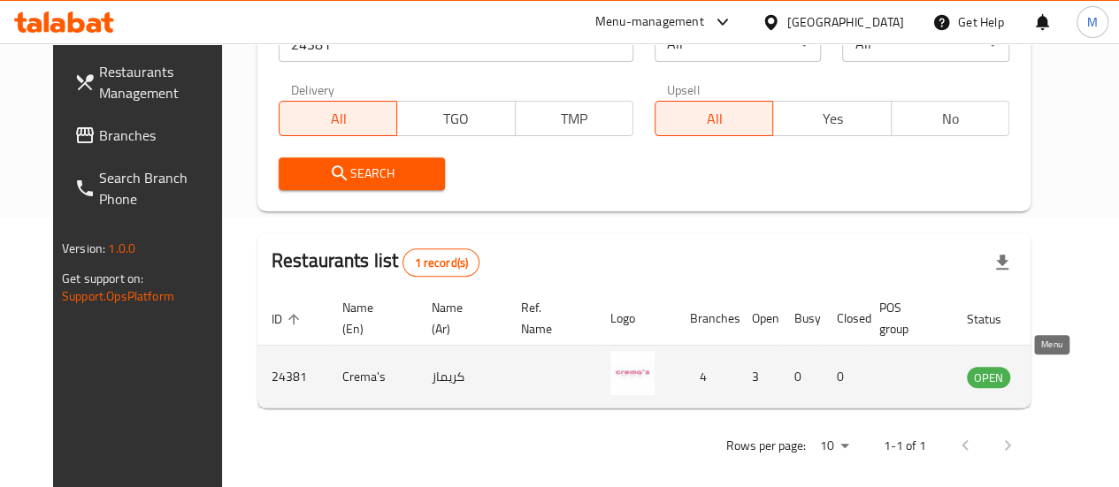
click at [1060, 378] on icon "enhanced table" at bounding box center [1069, 378] width 19 height 15
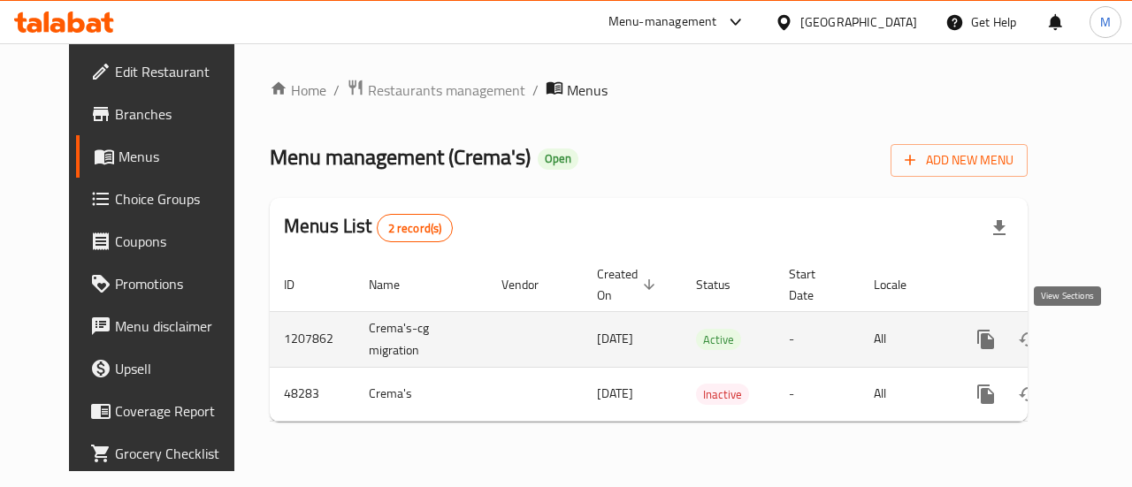
click at [1103, 343] on icon "enhanced table" at bounding box center [1113, 339] width 21 height 21
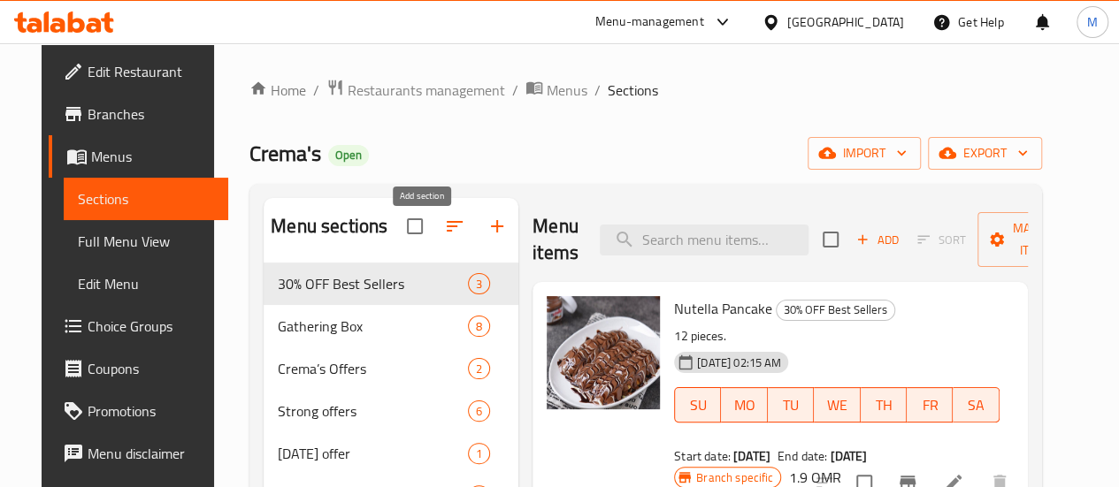
click at [486, 237] on icon "button" at bounding box center [496, 226] width 21 height 21
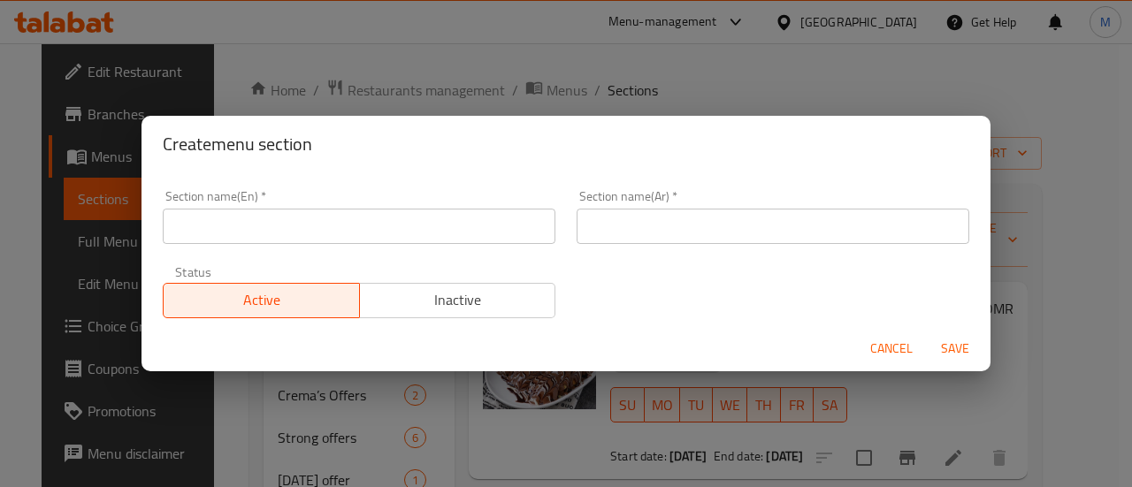
click at [376, 229] on input "text" at bounding box center [359, 226] width 393 height 35
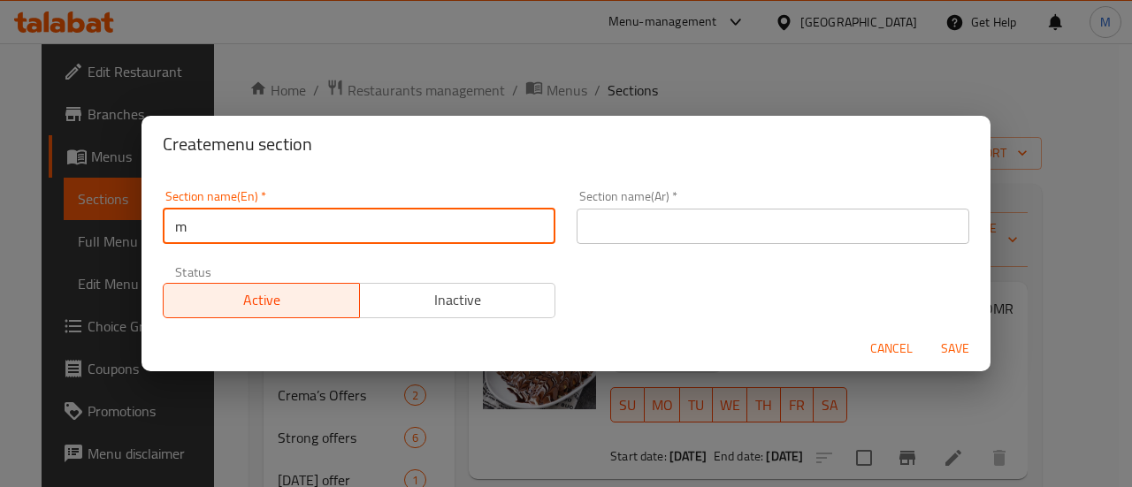
type input "m41"
click at [617, 224] on input "text" at bounding box center [773, 226] width 393 height 35
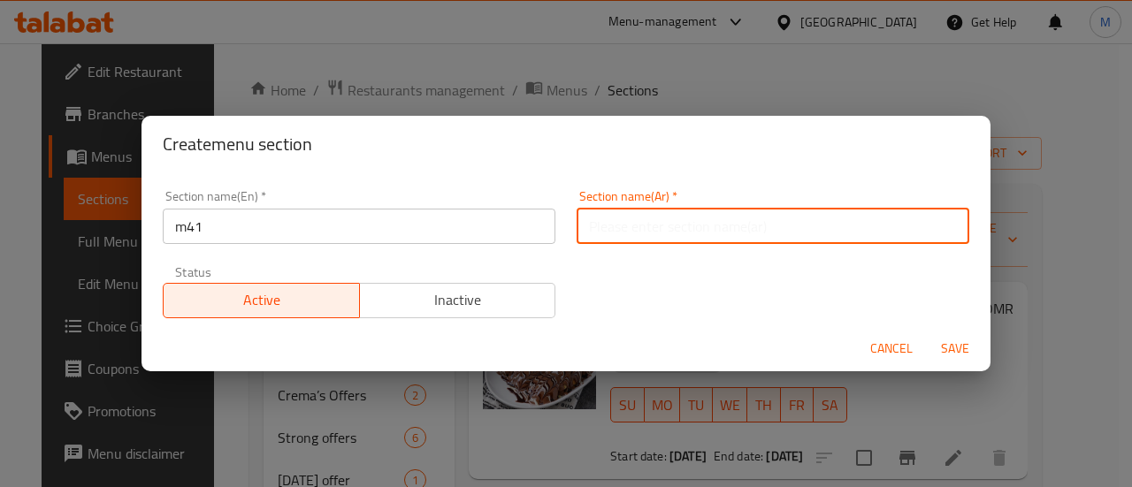
type input "م41"
click at [942, 342] on span "Save" at bounding box center [955, 349] width 42 height 22
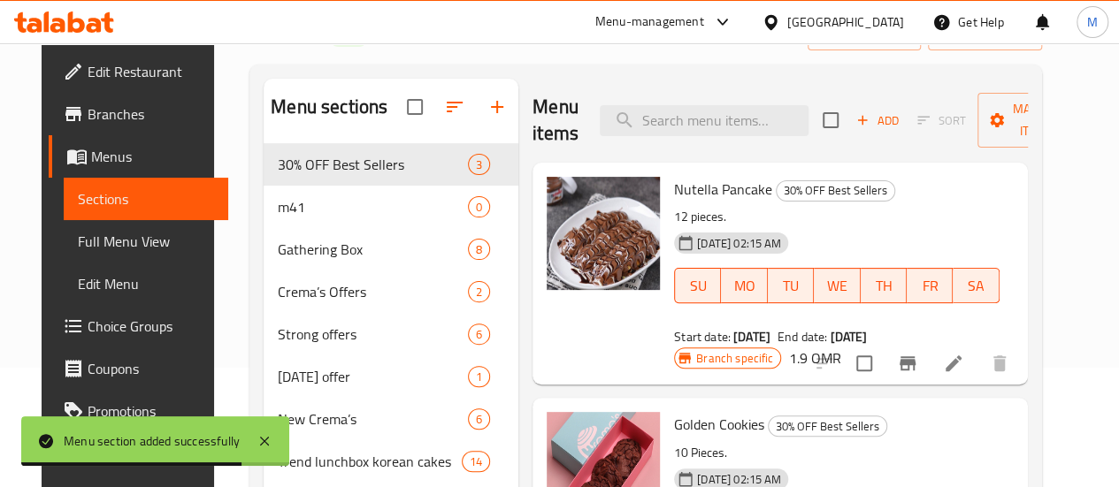
scroll to position [122, 0]
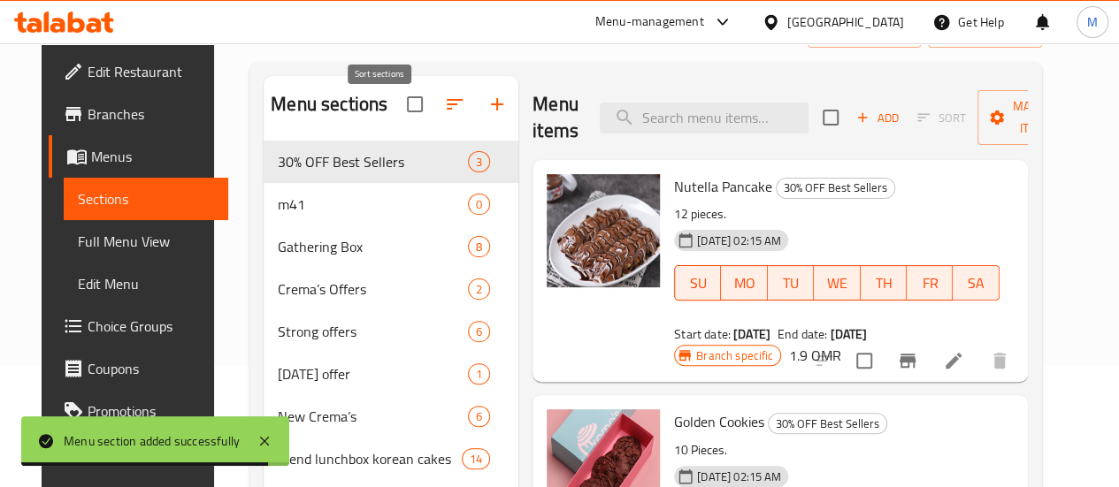
click at [447, 110] on icon "button" at bounding box center [455, 104] width 16 height 11
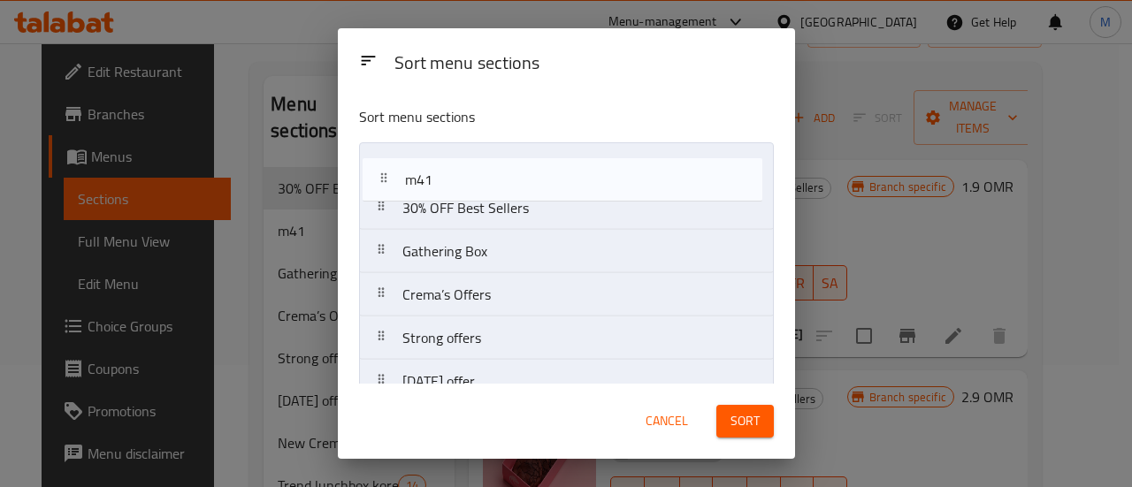
drag, startPoint x: 378, startPoint y: 200, endPoint x: 382, endPoint y: 159, distance: 40.8
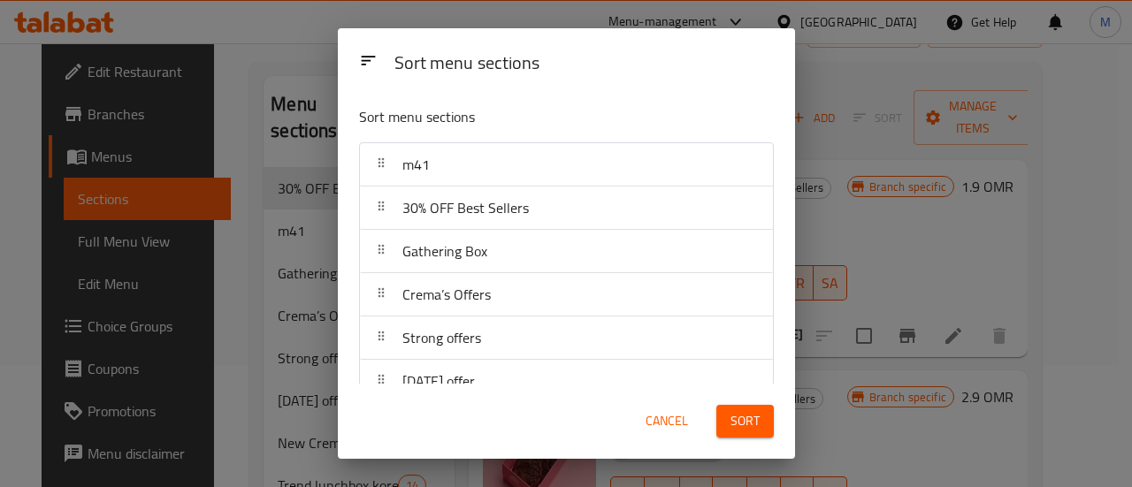
click at [734, 431] on span "Sort" at bounding box center [744, 421] width 29 height 22
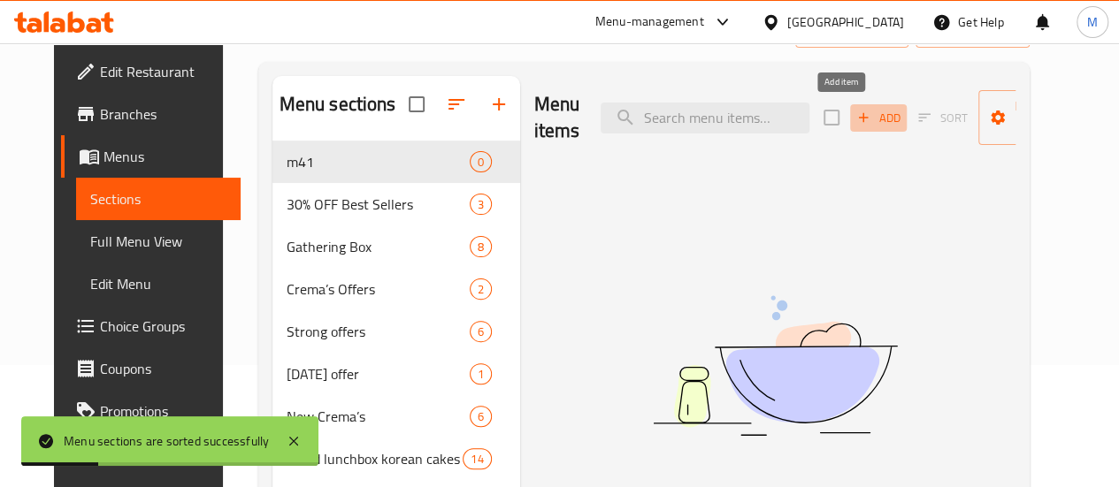
click at [855, 114] on icon "button" at bounding box center [863, 118] width 16 height 16
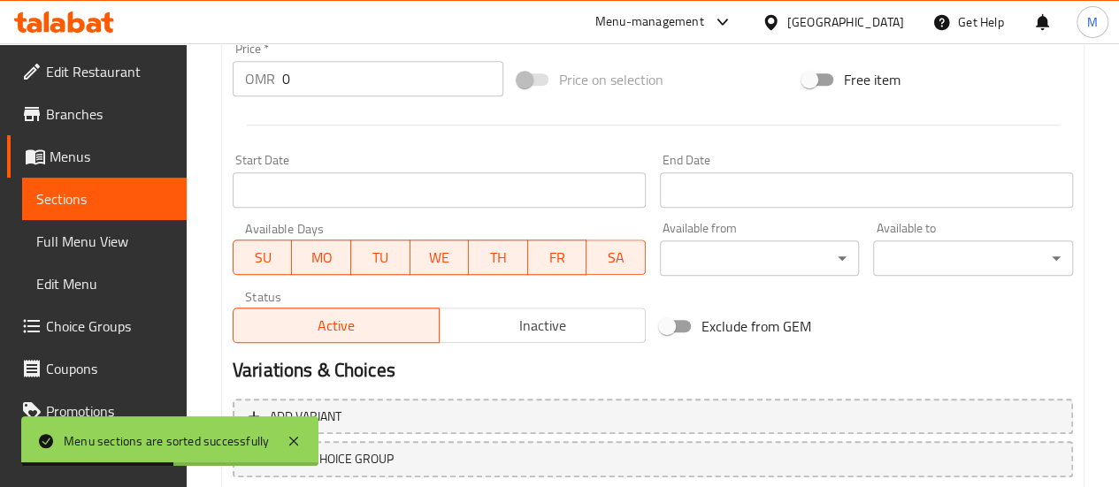
scroll to position [761, 0]
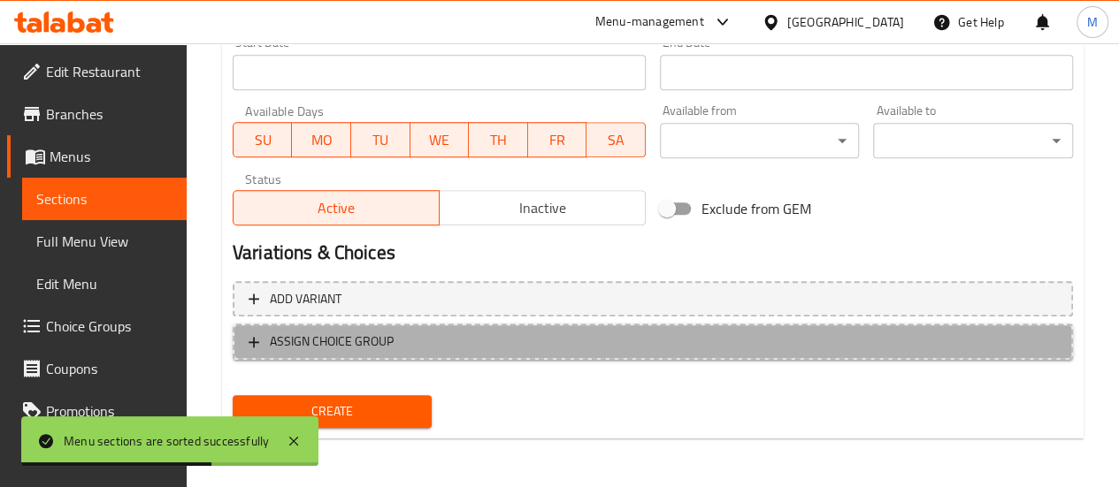
click at [344, 348] on span "ASSIGN CHOICE GROUP" at bounding box center [332, 342] width 124 height 22
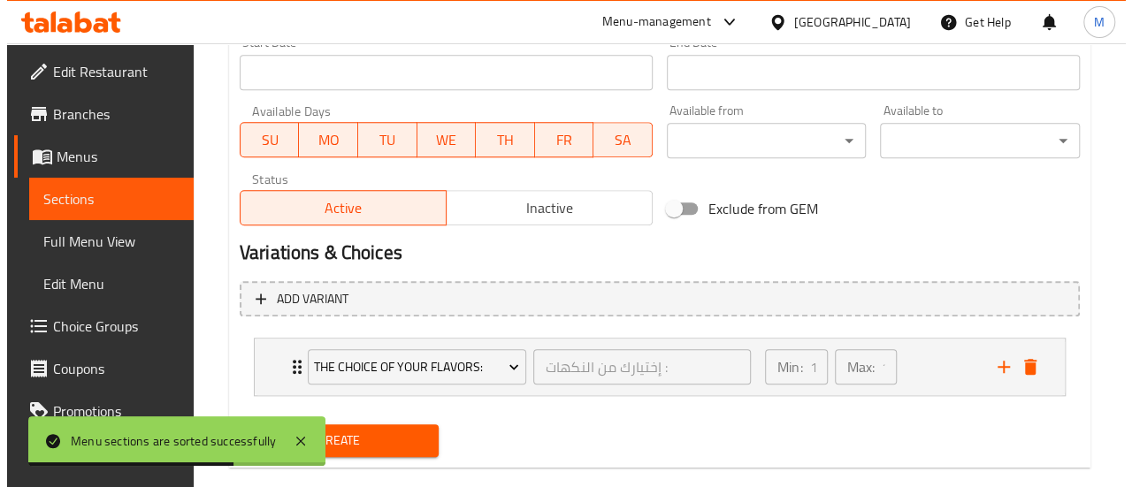
scroll to position [790, 0]
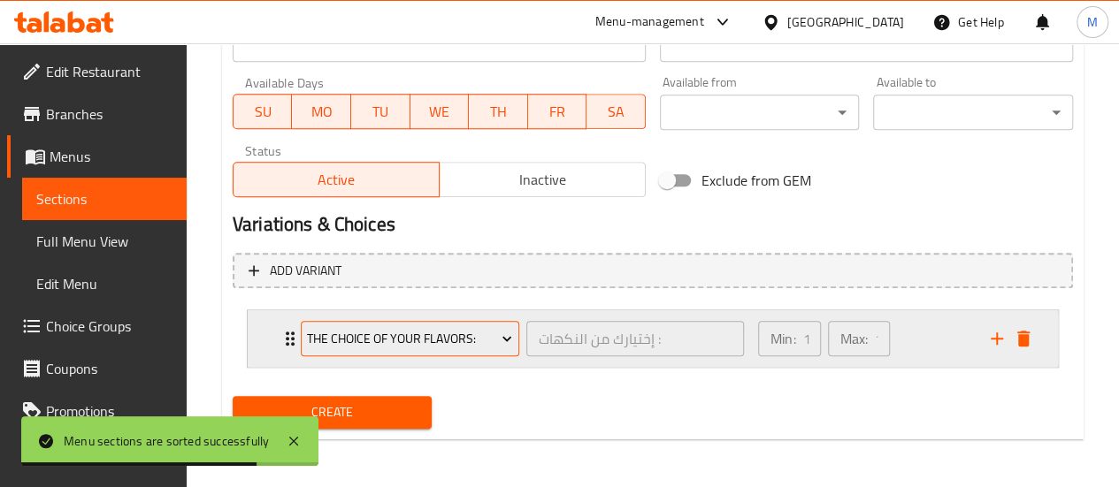
click at [445, 340] on span "The choice of your flavors:" at bounding box center [409, 339] width 205 height 22
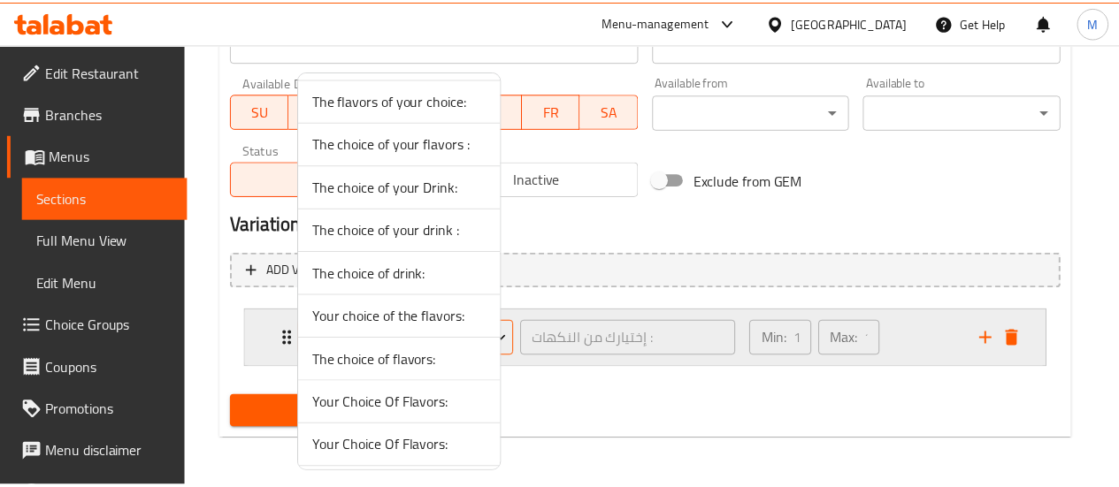
scroll to position [1247, 0]
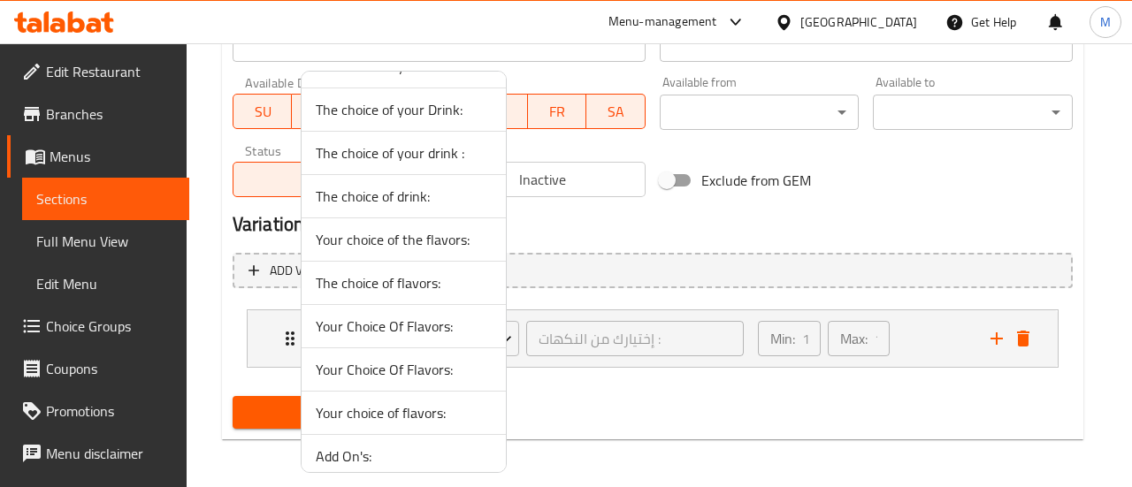
click at [609, 393] on div at bounding box center [566, 243] width 1132 height 487
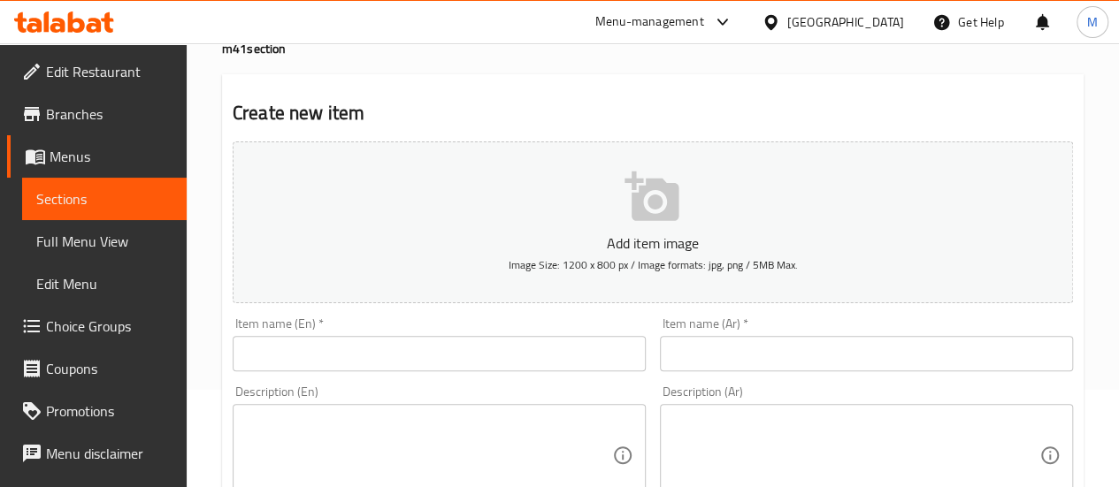
scroll to position [96, 0]
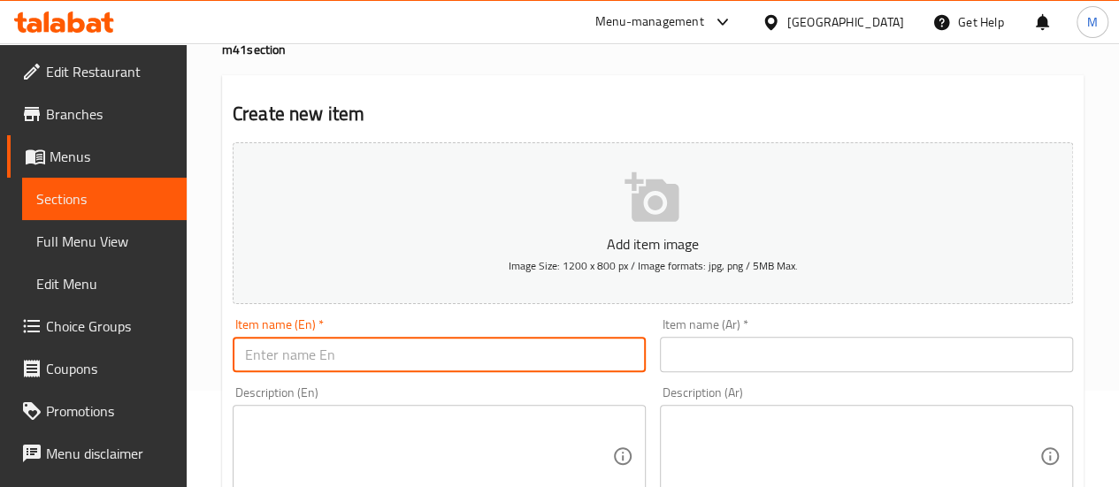
click at [376, 343] on input "text" at bounding box center [439, 354] width 413 height 35
paste input "24381"
type input "24381"
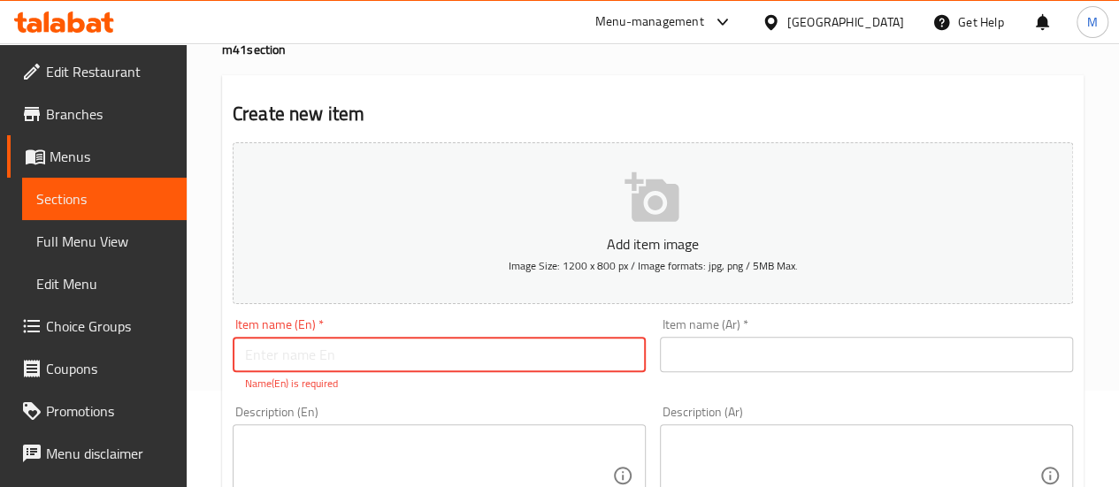
paste input ""any coffee ""
click at [254, 356] on input ""any coffee" at bounding box center [439, 354] width 413 height 35
click at [353, 349] on input "Any coffee" at bounding box center [439, 354] width 413 height 35
type input "Any coffee combo"
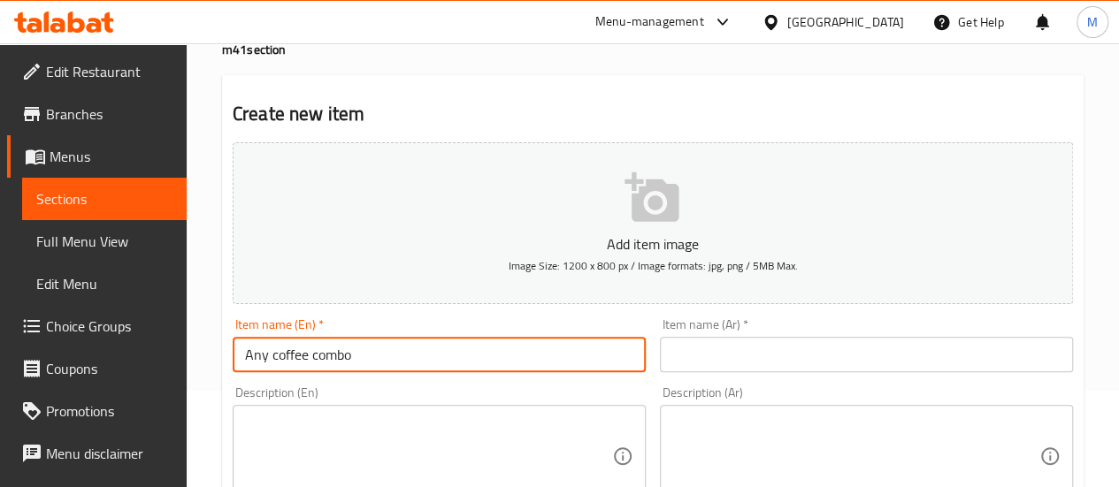
click at [700, 341] on input "text" at bounding box center [866, 354] width 413 height 35
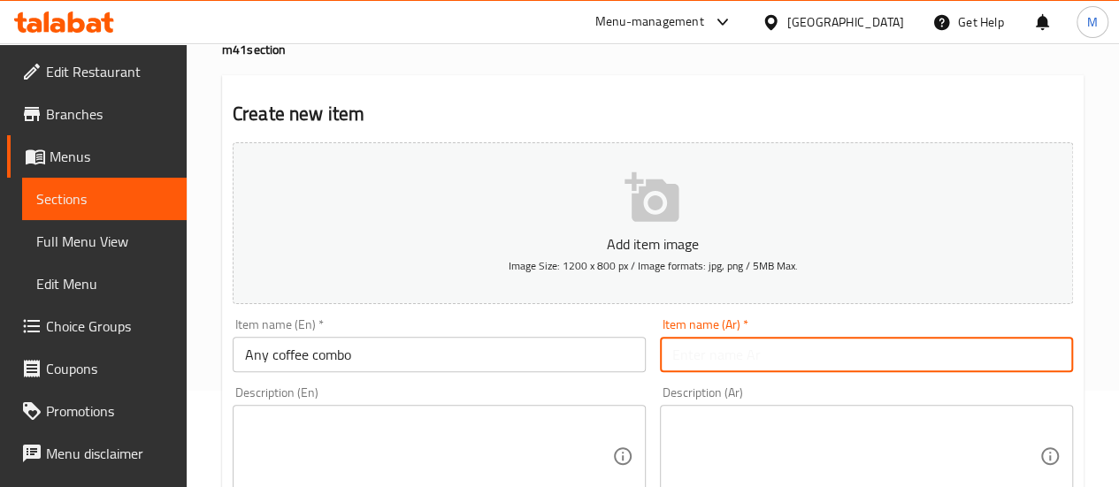
paste input "أي مزيج القهوة"
type input "أي مزيج القهوة"
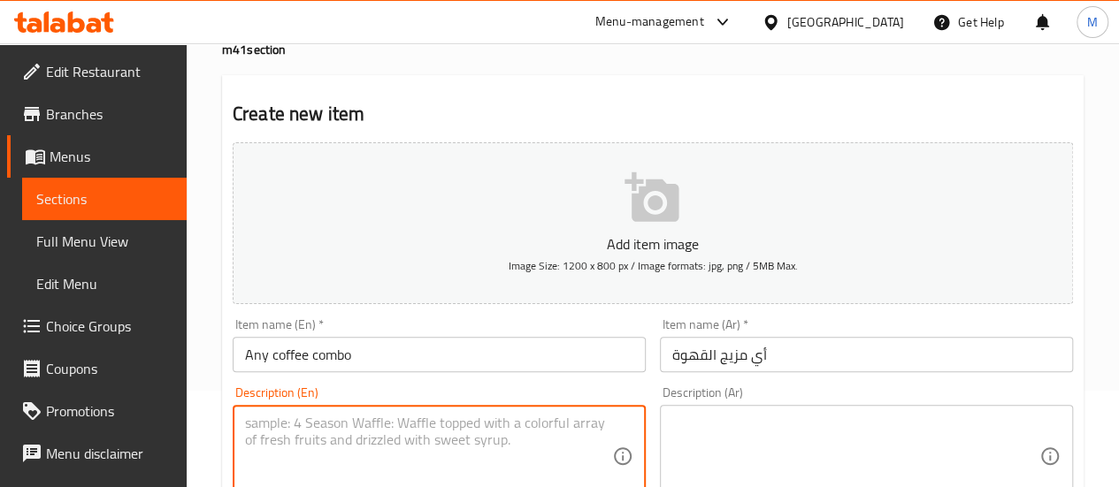
click at [281, 458] on textarea at bounding box center [428, 457] width 367 height 84
paste textarea "3 Pcs Golden cookies"
paste textarea "One Cinnamon rolls ( cremas cream )"
type textarea "3 Pcs Golden cookies + One Cinnamon rolls ( cremas cream )"
click at [723, 438] on textarea at bounding box center [855, 457] width 367 height 84
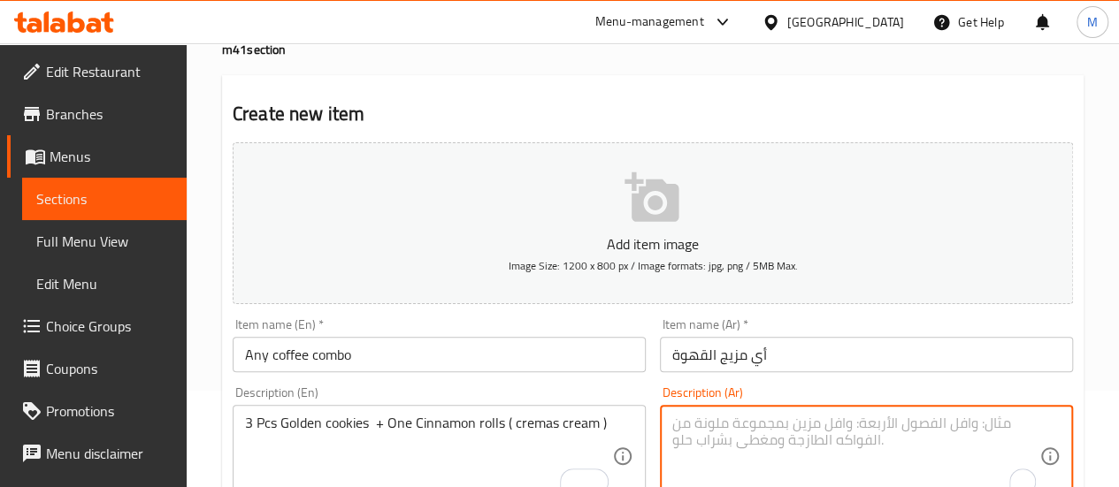
paste textarea "3 قطع كوكيز ذهبية + واحدة لفائف القرفة (كريمة كريم)"
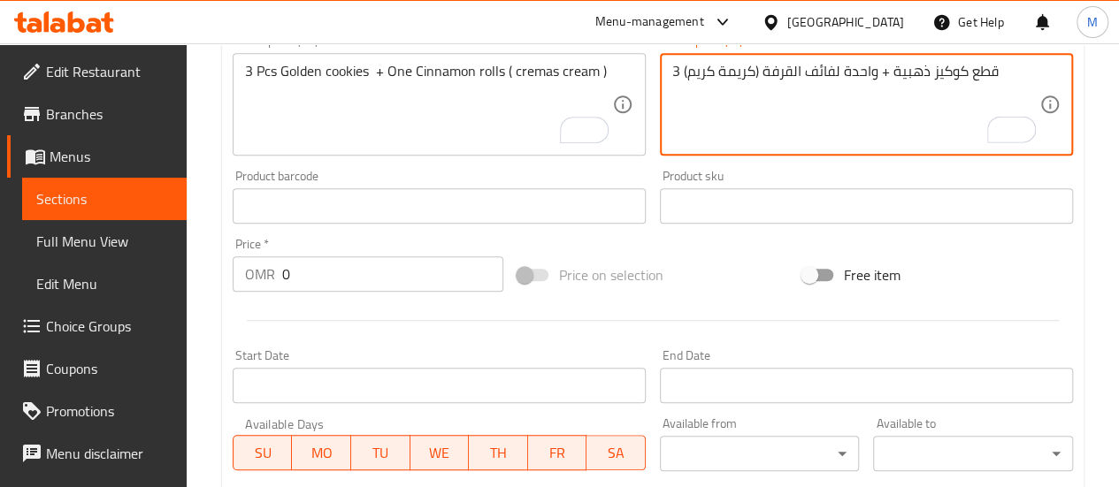
scroll to position [485, 0]
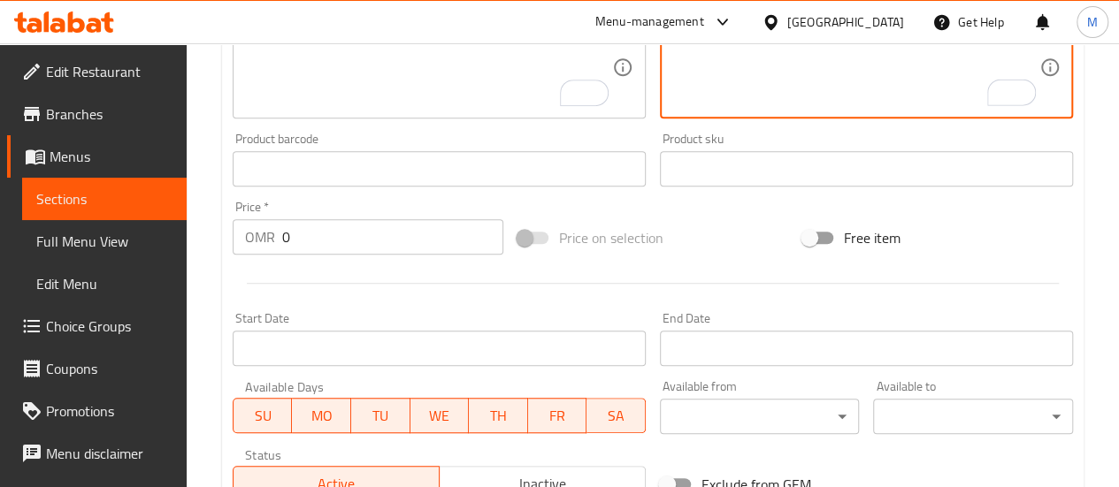
type textarea "3 قطع كوكيز ذهبية + واحدة لفائف القرفة (كريمة كريم)"
click at [407, 225] on input "0" at bounding box center [392, 236] width 221 height 35
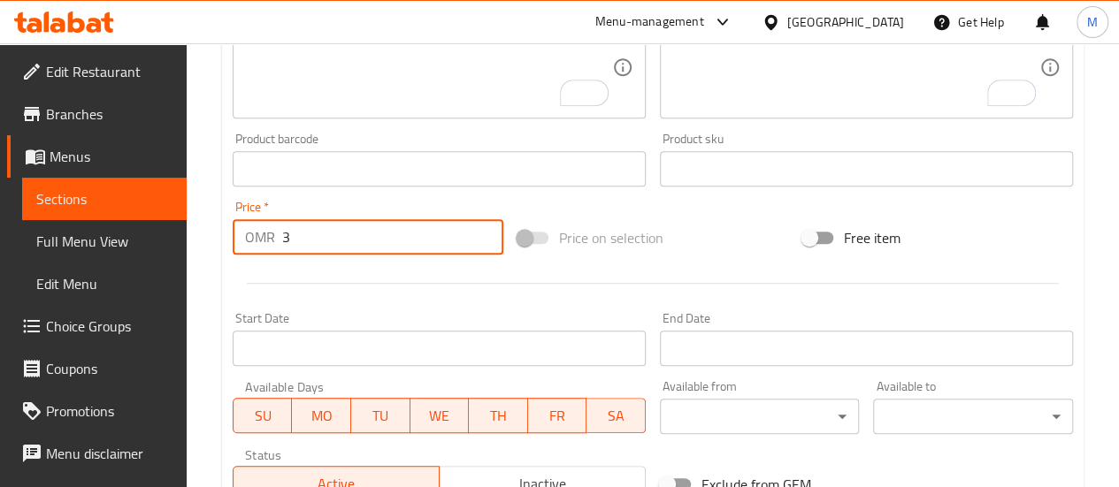
type input "3"
click at [382, 345] on input "Start Date" at bounding box center [439, 348] width 413 height 35
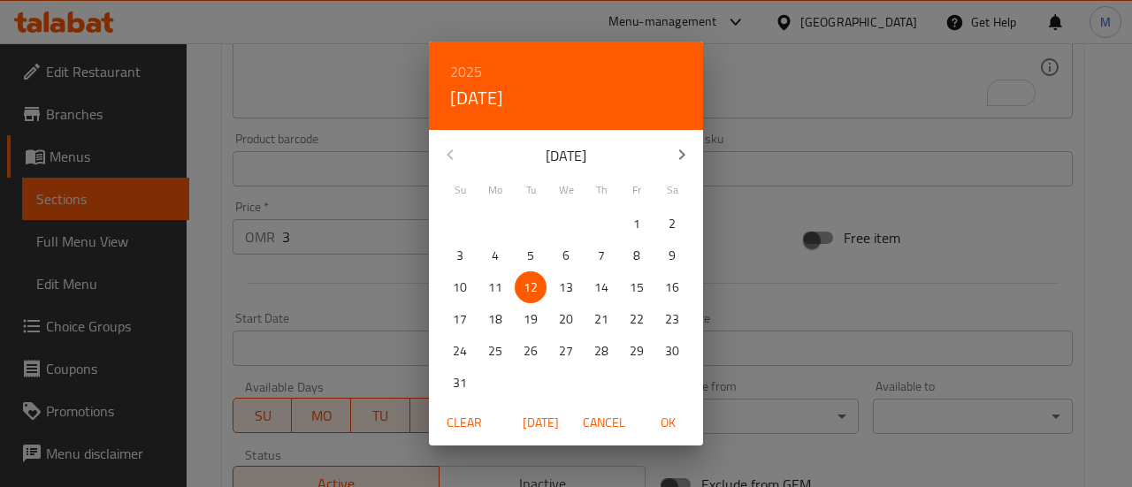
click at [572, 287] on p "13" at bounding box center [566, 288] width 14 height 22
click at [661, 420] on span "OK" at bounding box center [667, 423] width 42 height 22
type input "[DATE]"
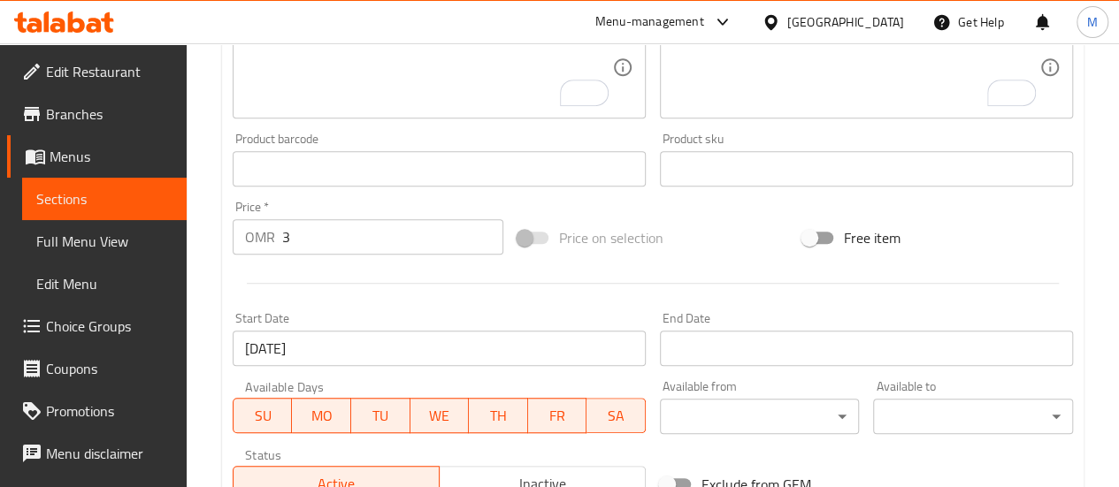
click at [545, 299] on div at bounding box center [652, 283] width 854 height 43
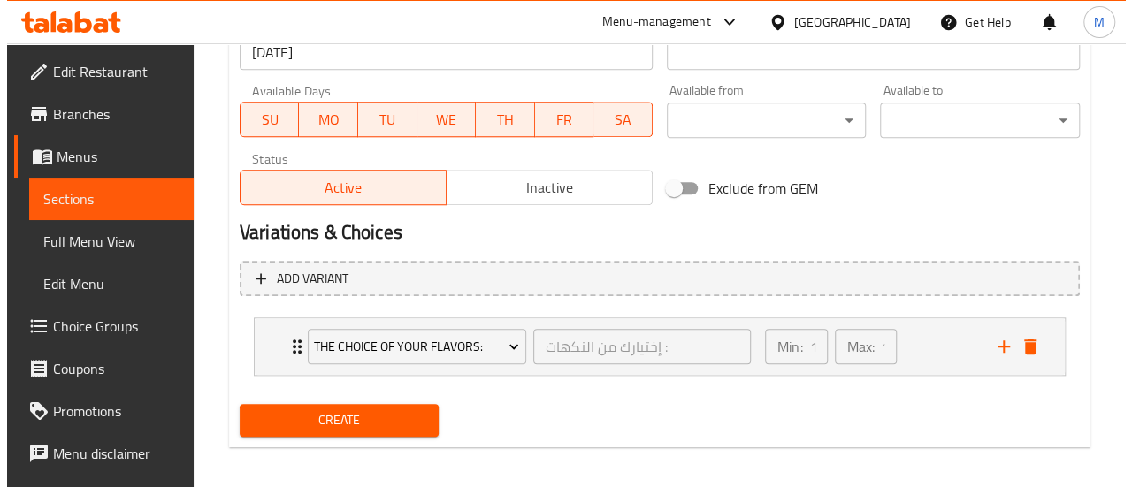
scroll to position [790, 0]
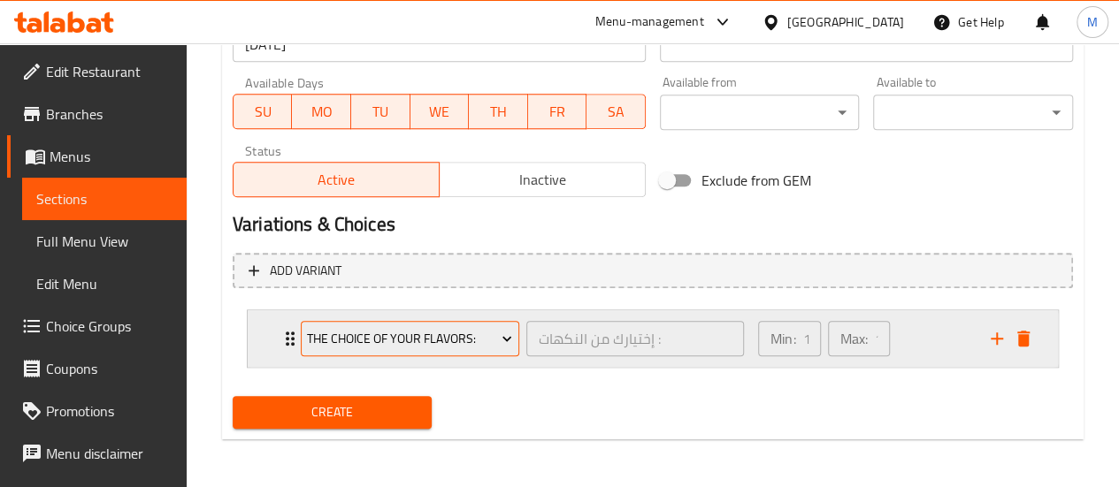
click at [499, 340] on icon "Expand" at bounding box center [507, 339] width 18 height 18
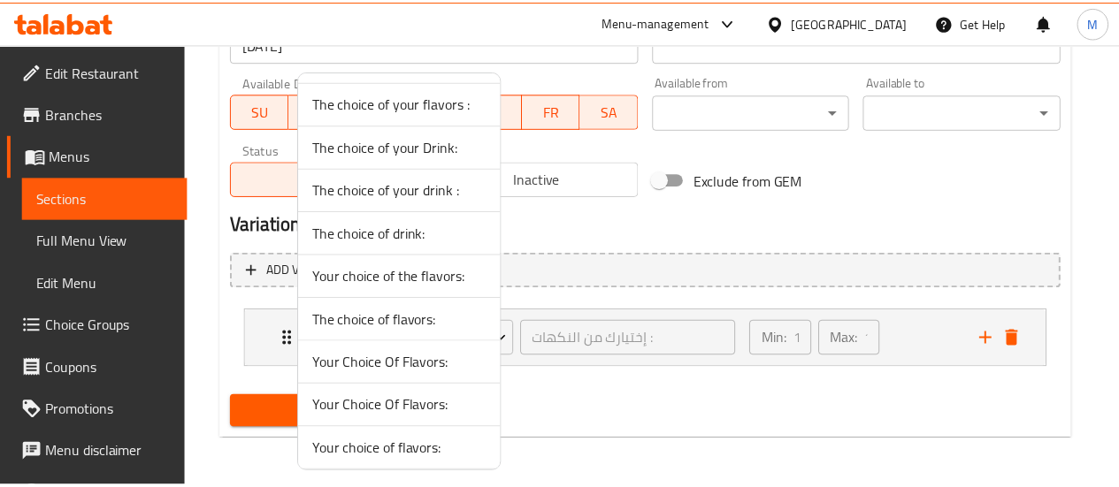
scroll to position [1247, 0]
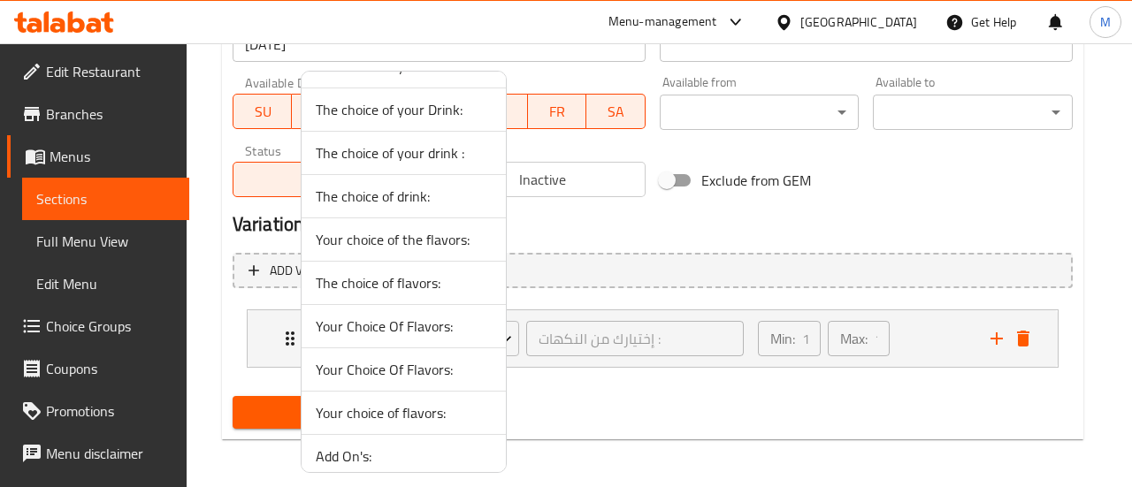
click at [610, 391] on div at bounding box center [566, 243] width 1132 height 487
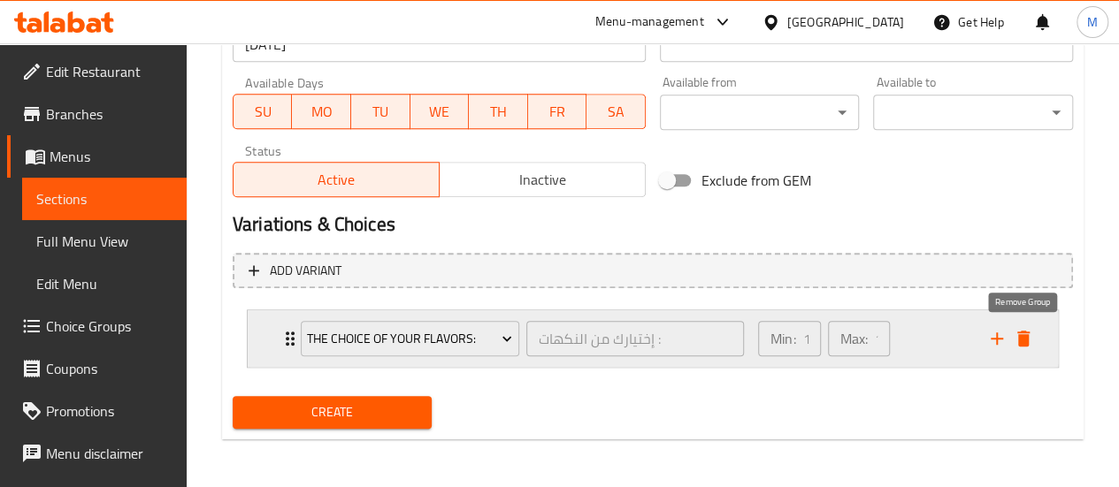
click at [1024, 335] on icon "delete" at bounding box center [1023, 339] width 12 height 16
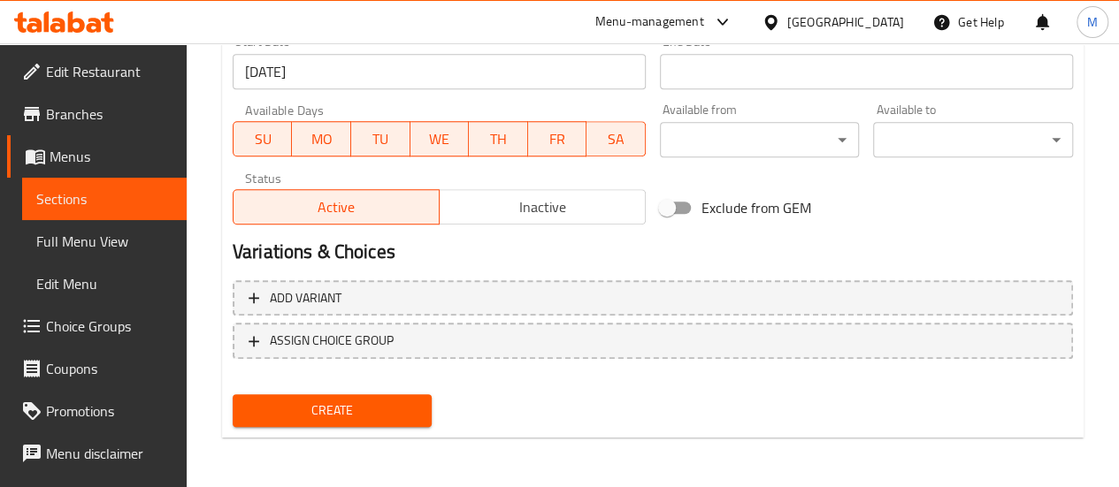
scroll to position [761, 0]
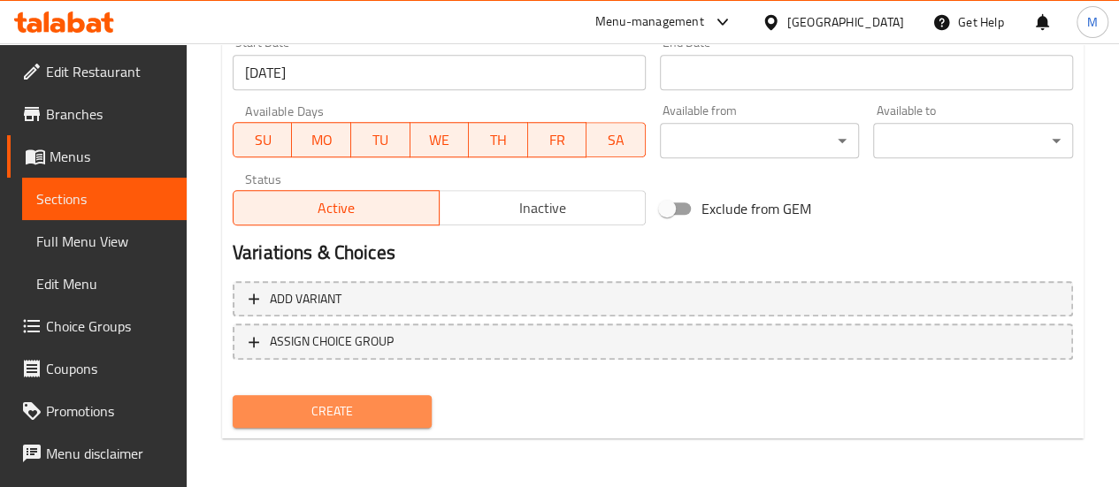
click at [380, 413] on span "Create" at bounding box center [333, 412] width 172 height 22
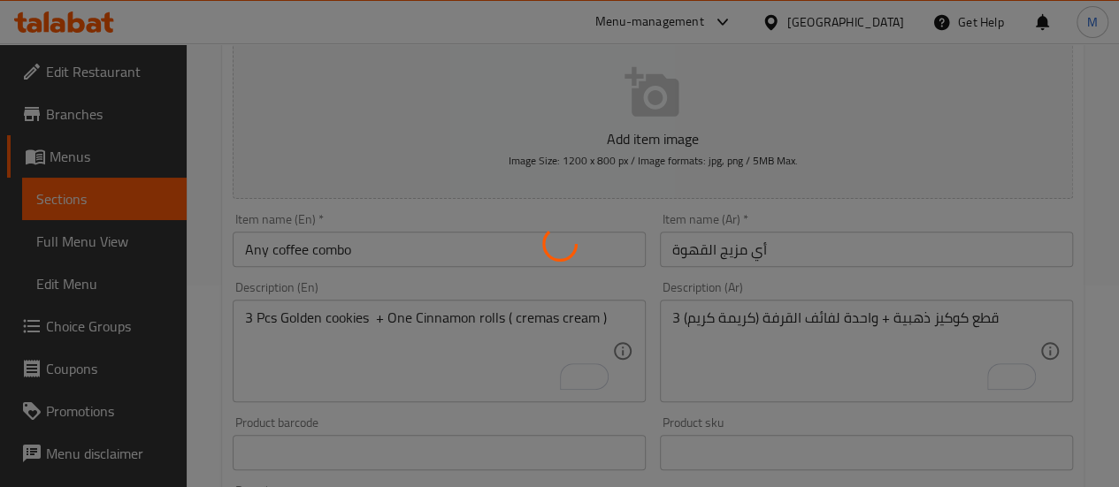
type input "0"
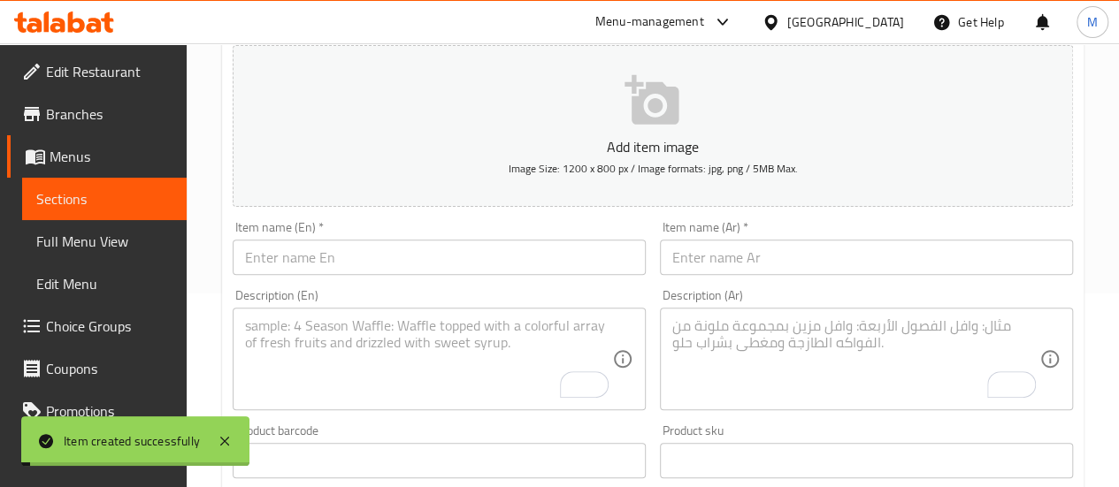
scroll to position [0, 0]
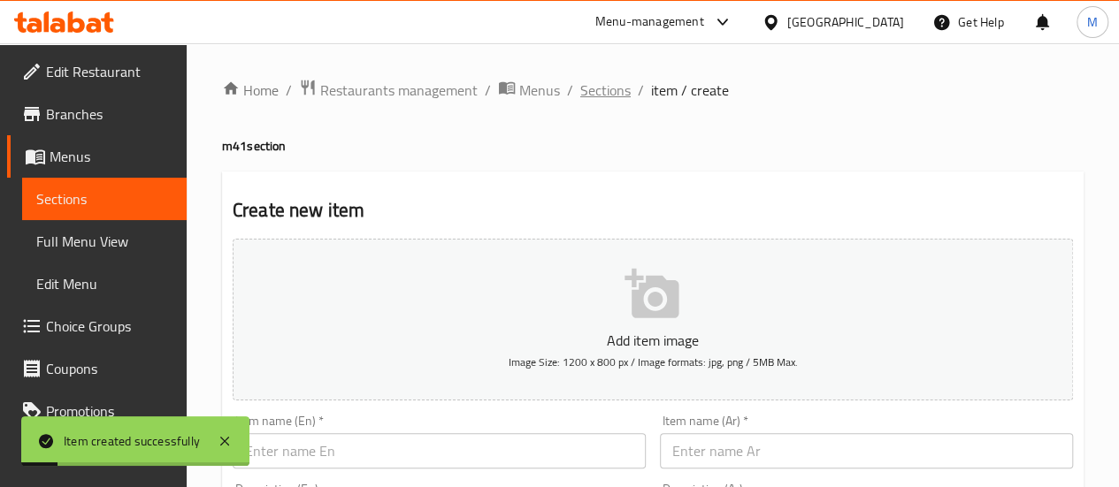
click at [605, 90] on span "Sections" at bounding box center [605, 90] width 50 height 21
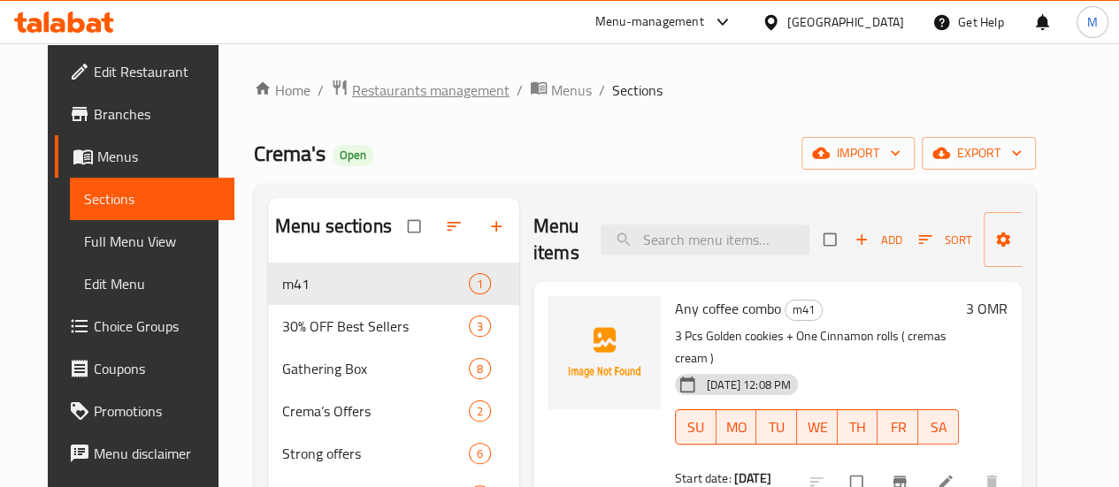
click at [401, 82] on span "Restaurants management" at bounding box center [430, 90] width 157 height 21
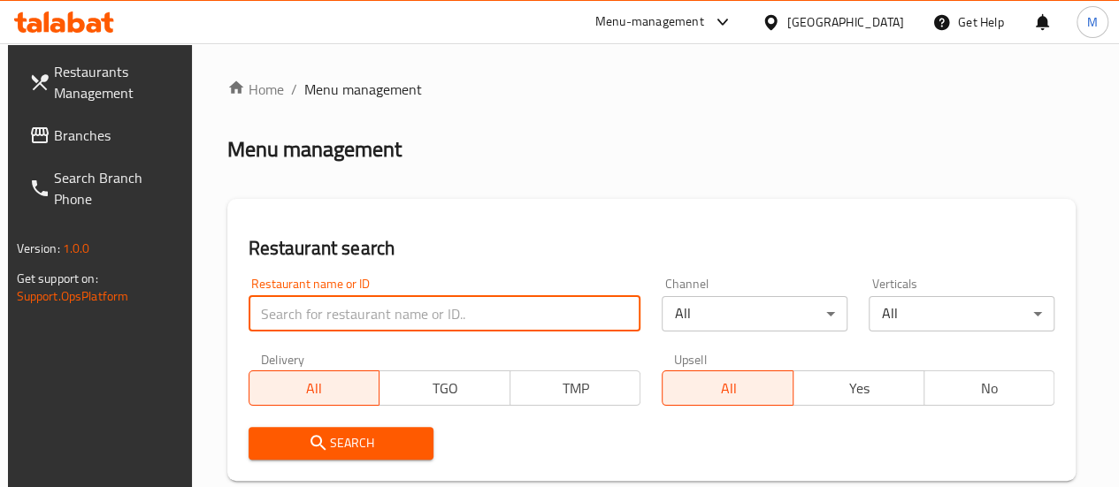
click at [343, 309] on input "search" at bounding box center [444, 313] width 393 height 35
paste input "635988"
type input "635988"
click button "Search" at bounding box center [341, 443] width 186 height 33
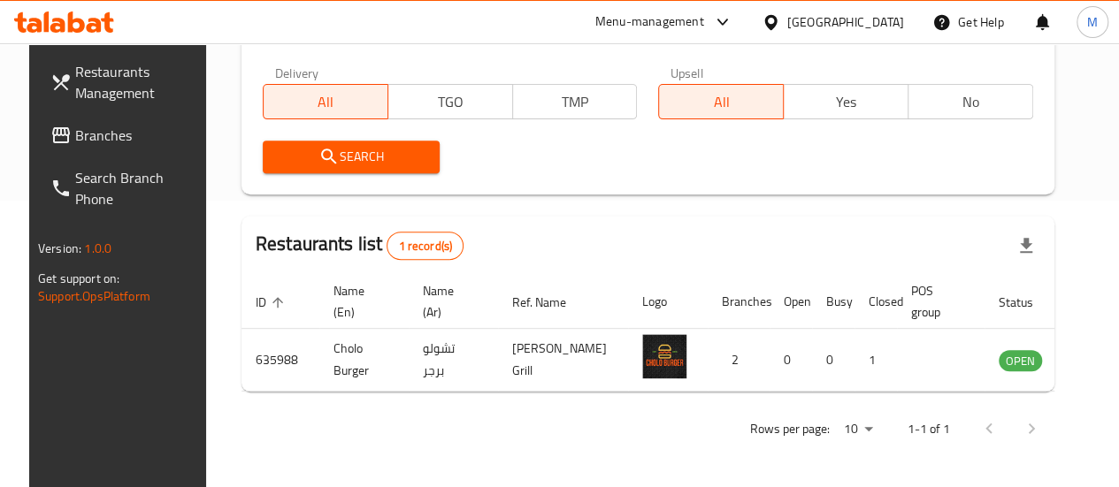
scroll to position [302, 0]
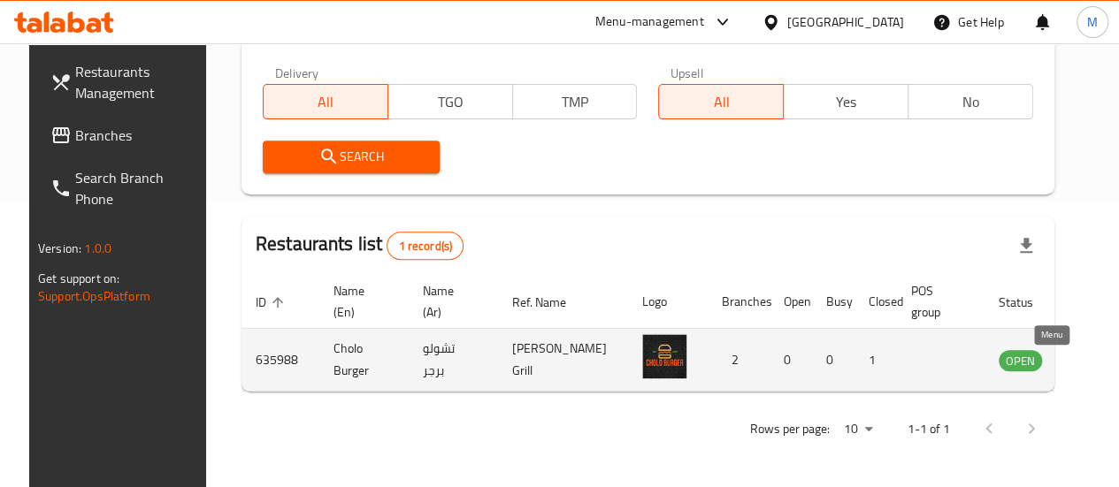
click at [1091, 354] on icon "enhanced table" at bounding box center [1101, 359] width 21 height 21
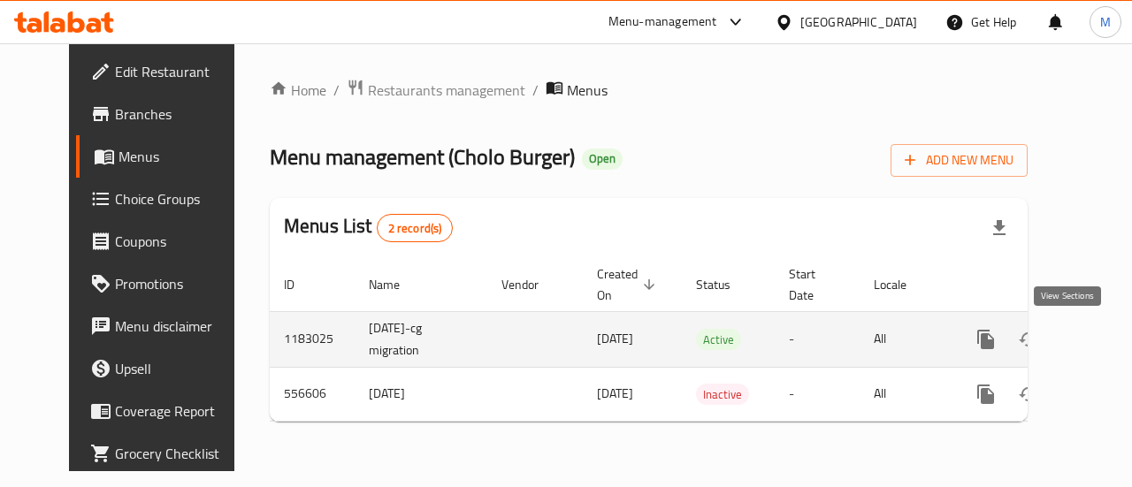
click at [1103, 347] on icon "enhanced table" at bounding box center [1113, 339] width 21 height 21
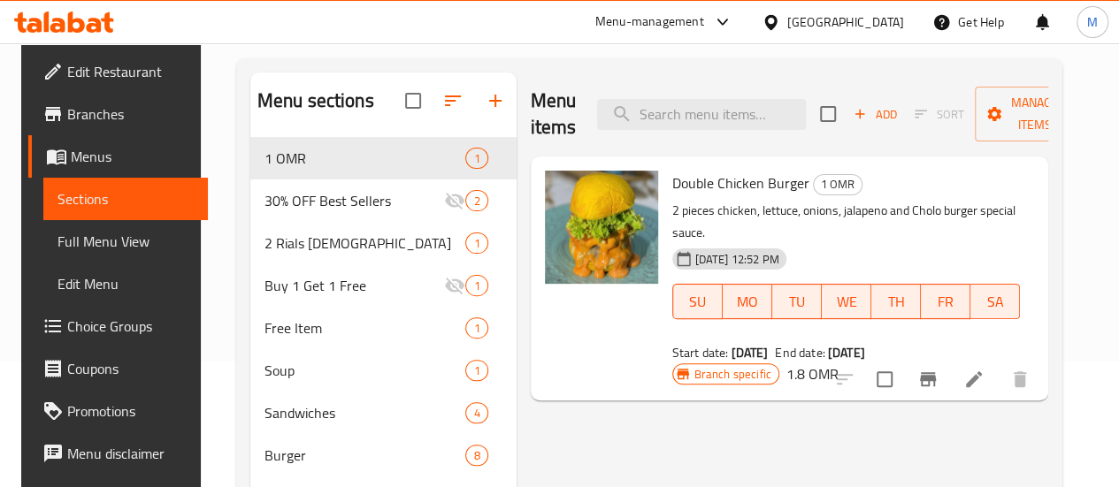
scroll to position [127, 0]
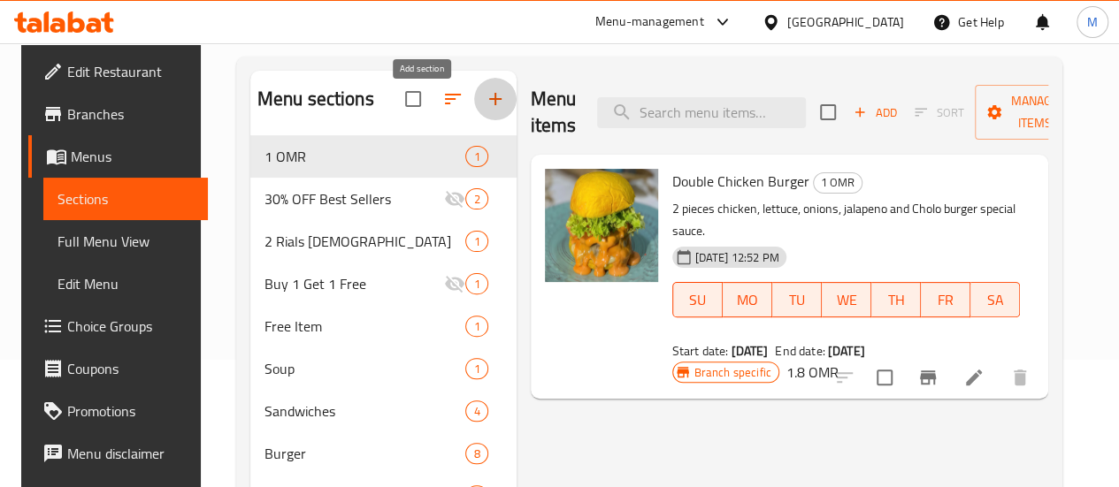
click at [485, 110] on icon "button" at bounding box center [495, 98] width 21 height 21
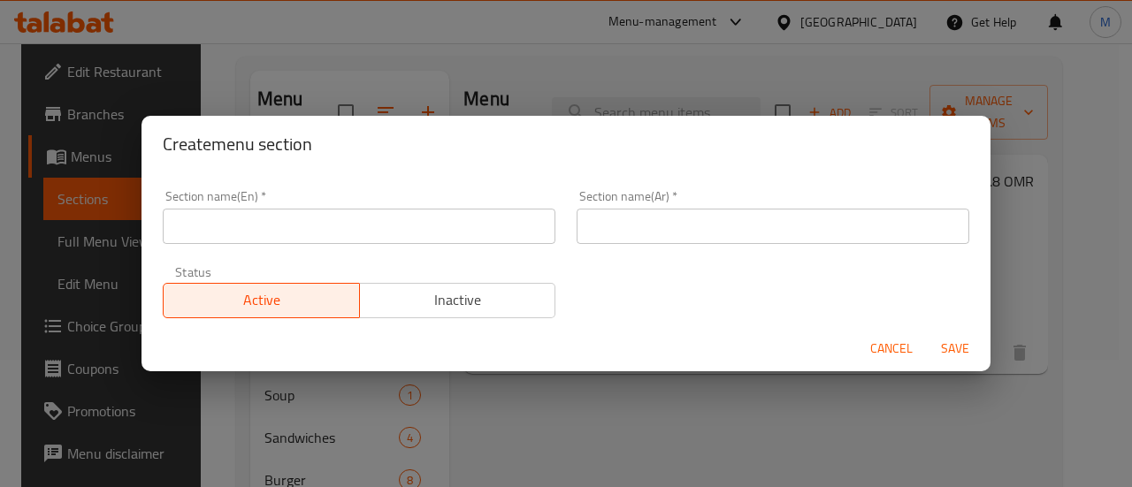
click at [316, 229] on input "text" at bounding box center [359, 226] width 393 height 35
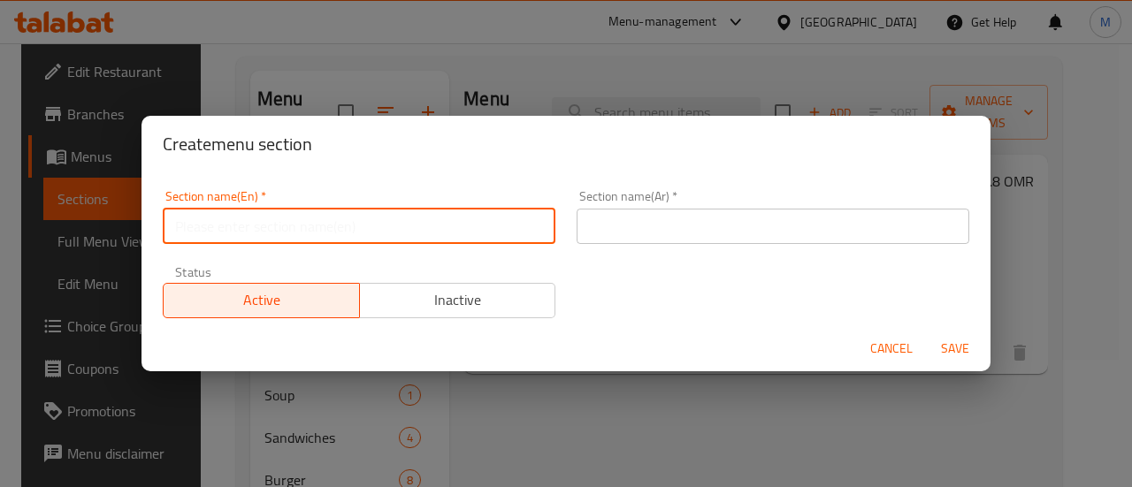
type input "m41"
click at [629, 221] on input "text" at bounding box center [773, 226] width 393 height 35
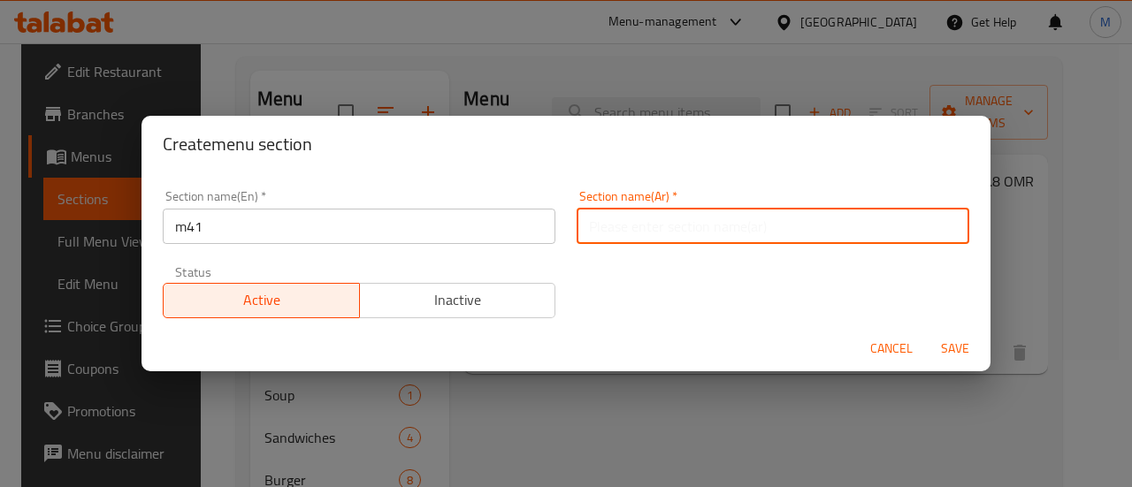
type input "م41"
click at [958, 350] on span "Save" at bounding box center [955, 349] width 42 height 22
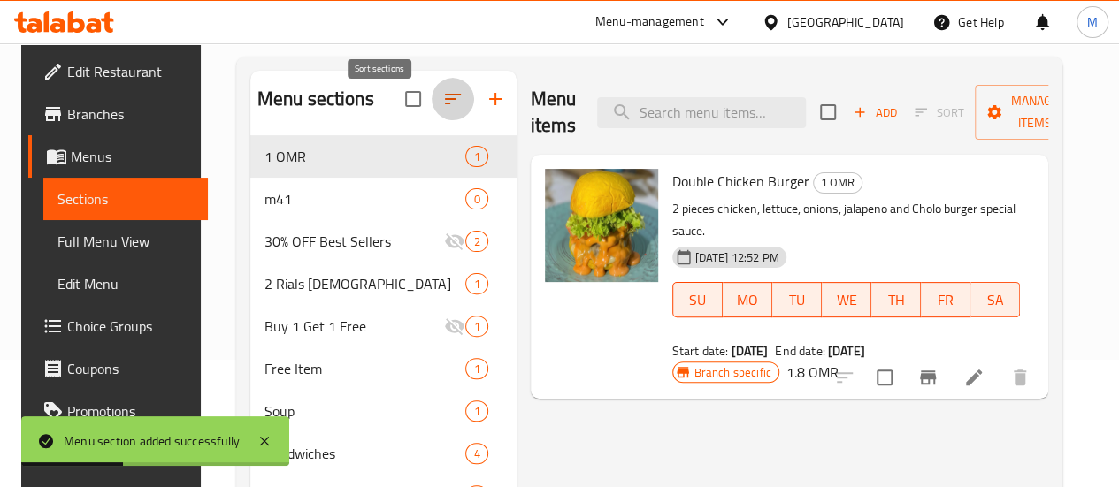
click at [432, 97] on button "button" at bounding box center [453, 99] width 42 height 42
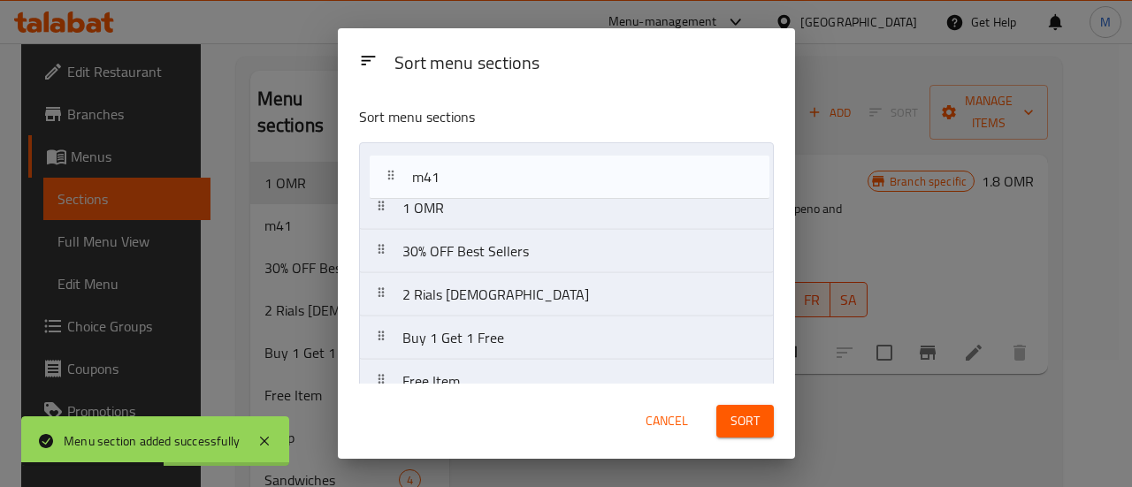
drag, startPoint x: 377, startPoint y: 203, endPoint x: 392, endPoint y: 148, distance: 56.9
click at [392, 148] on nav "1 OMR m41 30% OFF Best Sellers 2 Rials Iftar Buy 1 Get 1 Free Free Item Soup Sa…" at bounding box center [566, 403] width 415 height 522
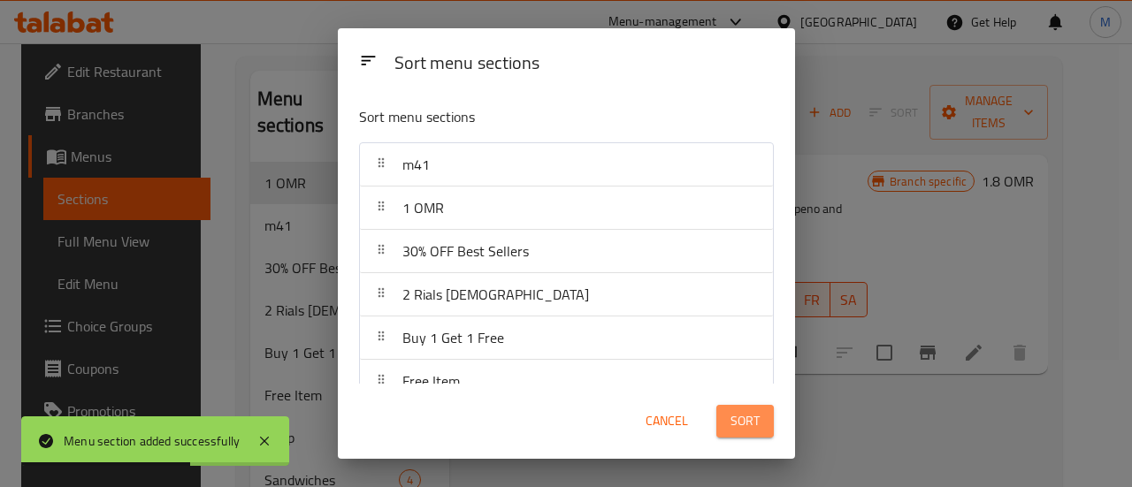
click at [739, 425] on span "Sort" at bounding box center [744, 421] width 29 height 22
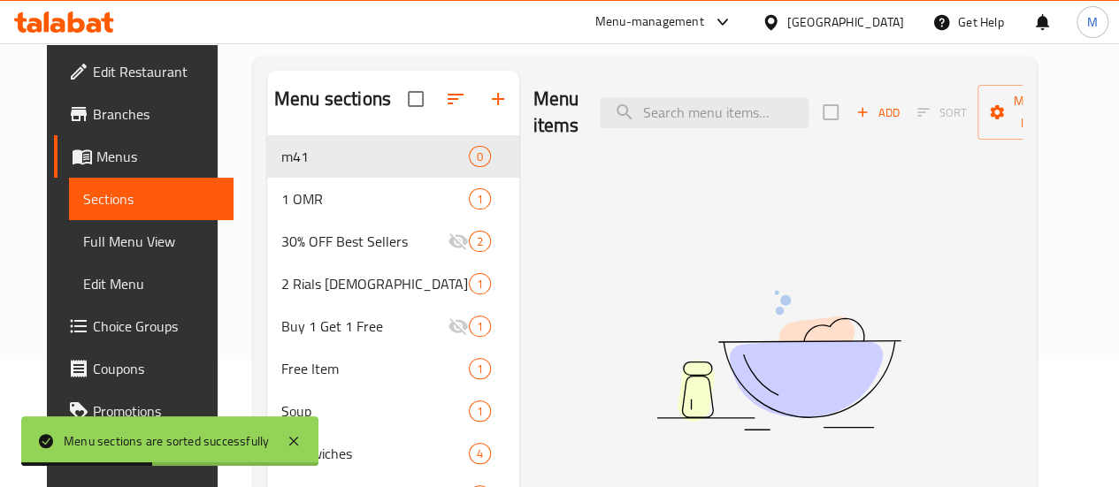
click at [519, 206] on div "Menu items Add Sort Manage items No Items found" at bounding box center [771, 361] width 504 height 581
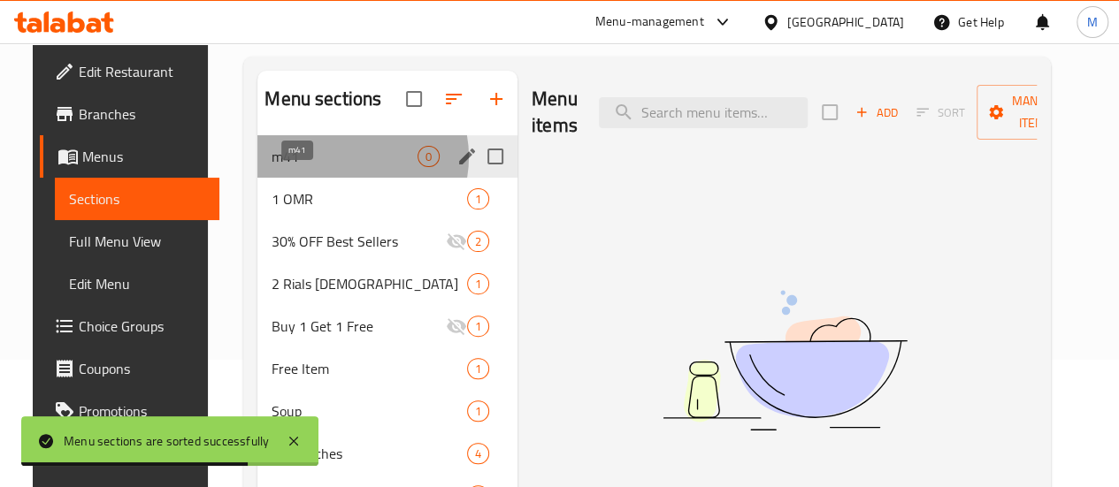
click at [327, 167] on span "m41" at bounding box center [344, 156] width 146 height 21
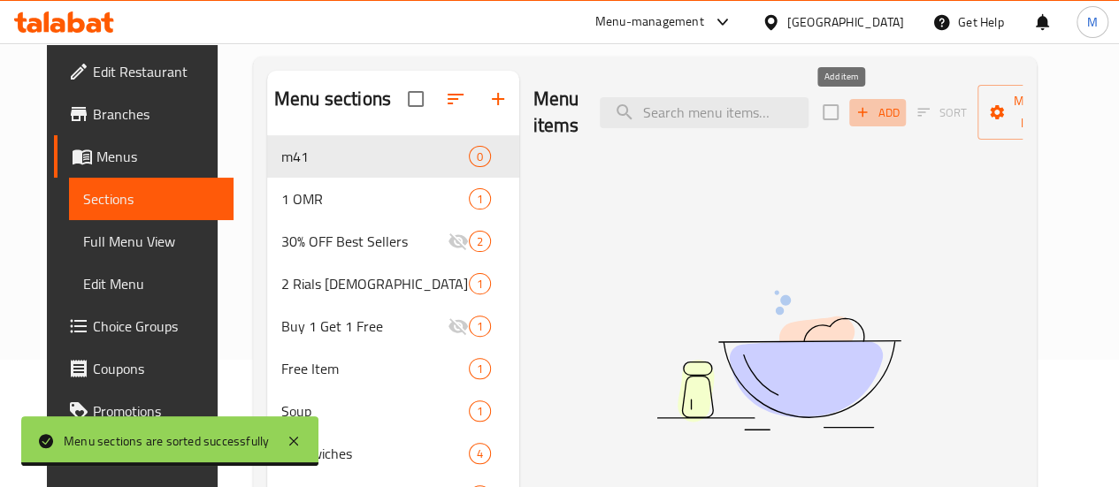
click at [853, 118] on span "Add" at bounding box center [877, 113] width 48 height 20
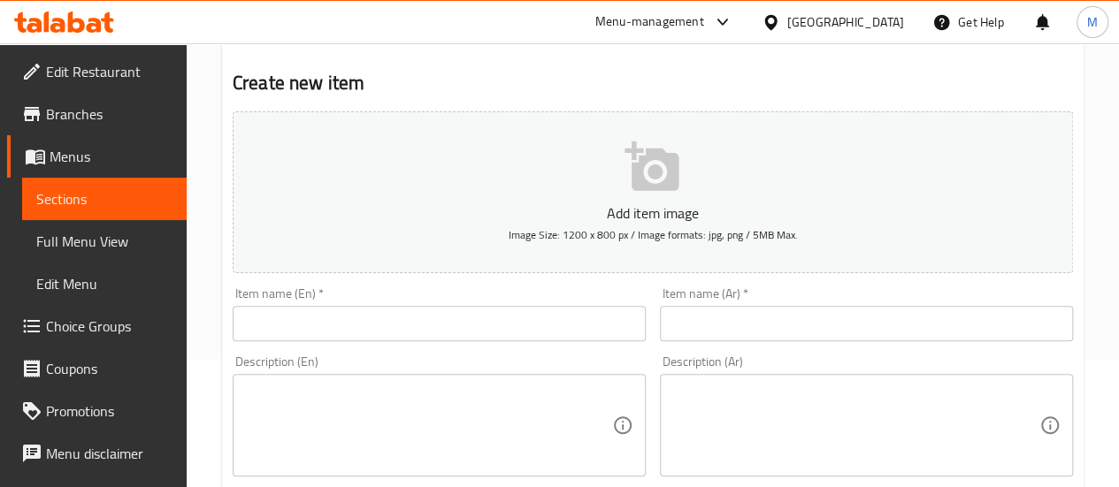
click at [502, 327] on input "text" at bounding box center [439, 323] width 413 height 35
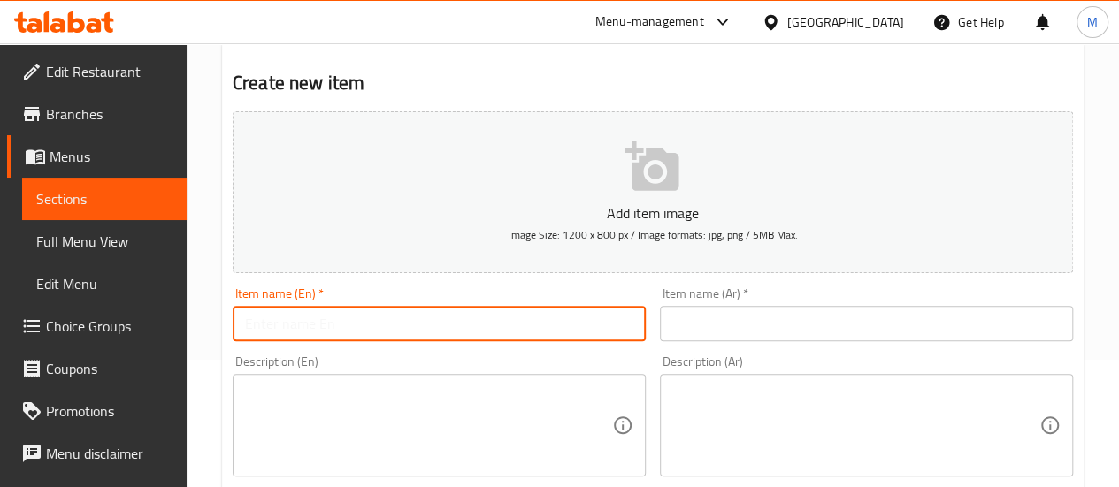
paste input "Cheetos Meat Burger"
type input "Cheetos Meat Burger combo"
click at [718, 300] on div "Item name (Ar)   * Item name (Ar) *" at bounding box center [866, 314] width 413 height 54
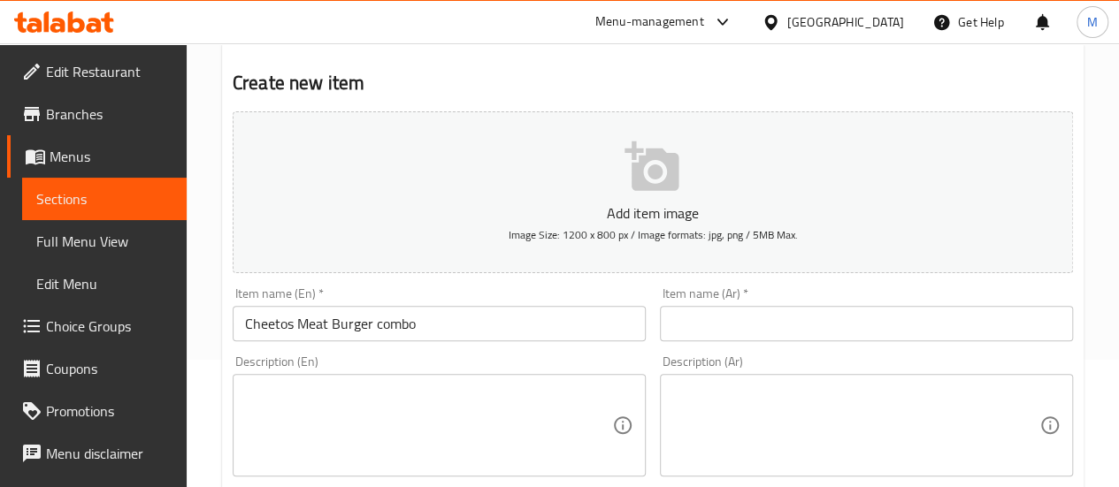
click at [714, 323] on input "text" at bounding box center [866, 323] width 413 height 35
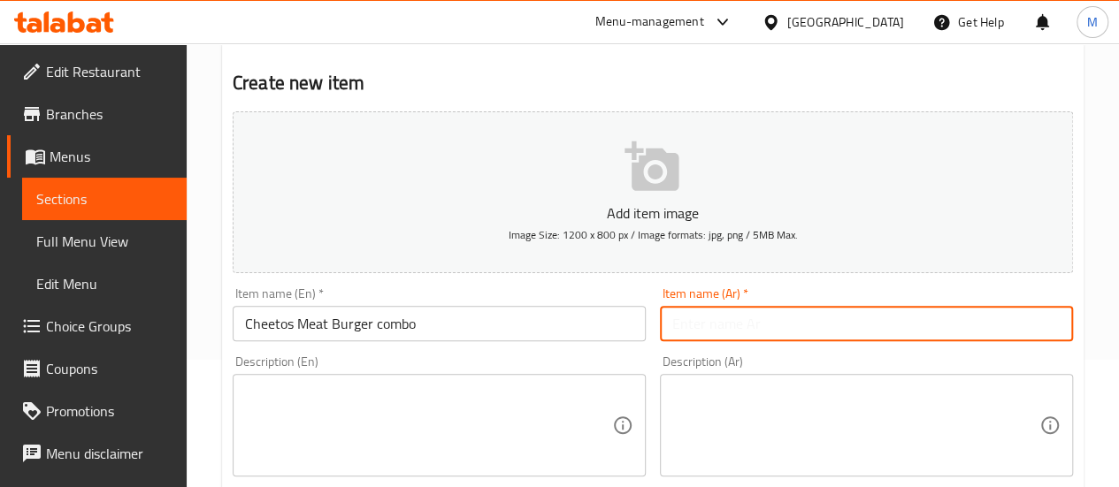
paste input "برجر لحم شيتوس"
type input "برجر لحم شيتوس"
click at [488, 384] on textarea at bounding box center [428, 426] width 367 height 84
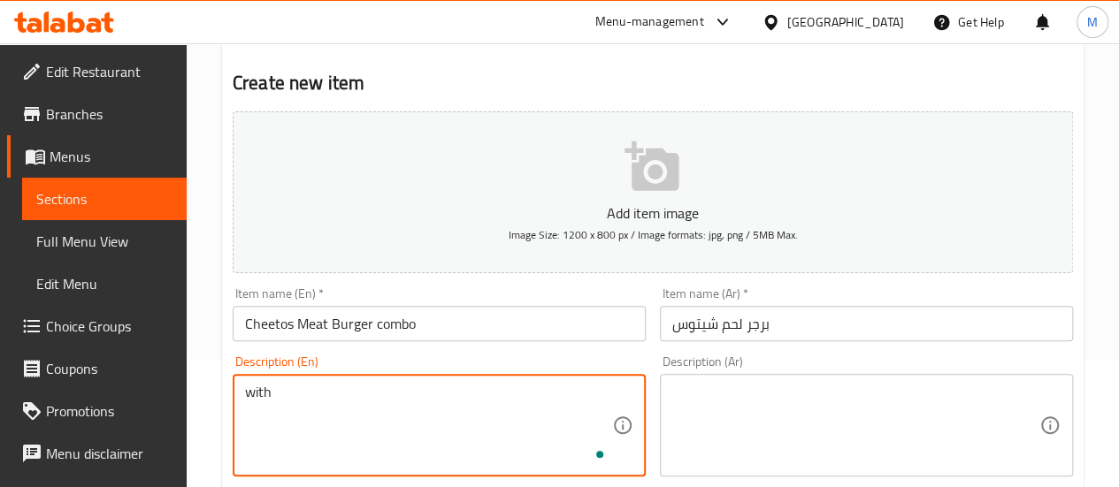
paste textarea "" 2 Grilled Chicken Mashakeek or 2 Grilld Squid Mashakeek or 2 Grilled Shrimp M…"
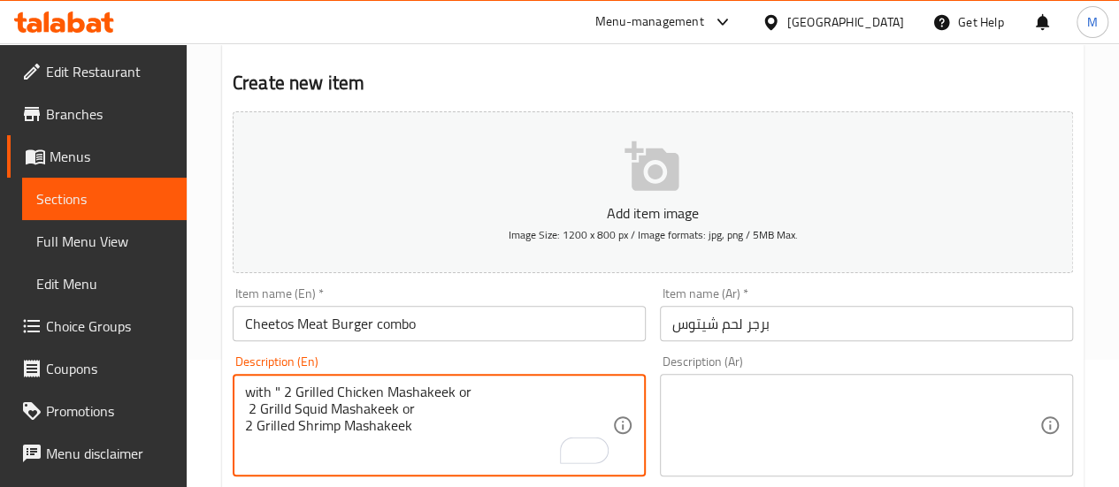
click at [280, 388] on textarea "with " 2 Grilled Chicken Mashakeek or 2 Grilld Squid Mashakeek or 2 Grilled Shr…" at bounding box center [428, 426] width 367 height 84
click at [447, 394] on textarea "with 2 Grilled Chicken Mashakeek or 2 Grilld Squid Mashakeek or 2 Grilled Shrim…" at bounding box center [428, 426] width 367 height 84
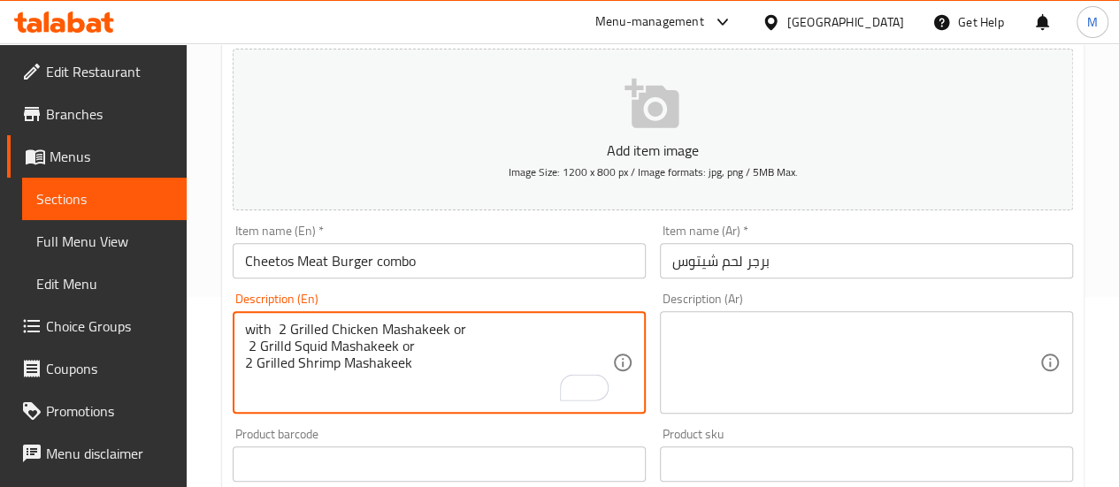
scroll to position [193, 0]
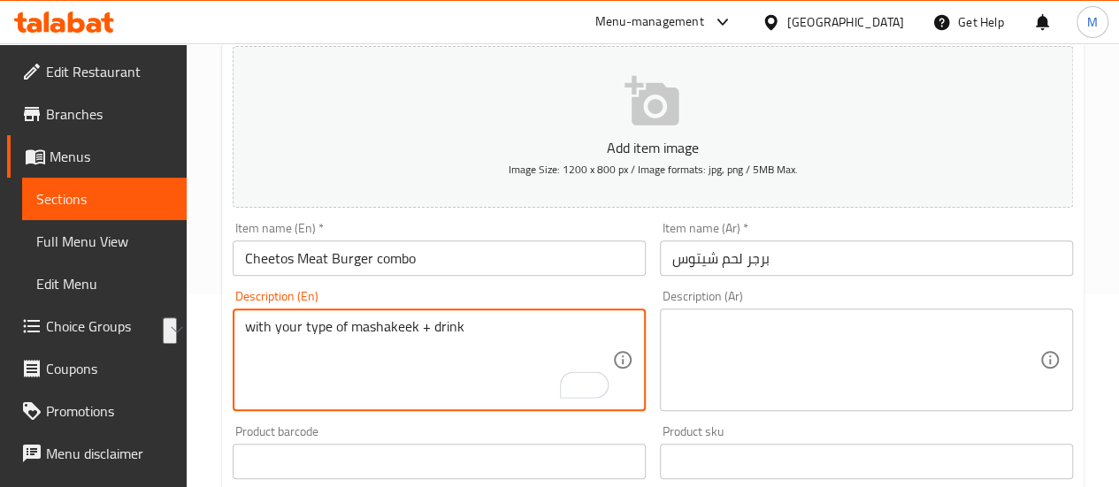
type textarea "with your type of mashakeek + drink"
click at [713, 335] on textarea at bounding box center [855, 360] width 367 height 84
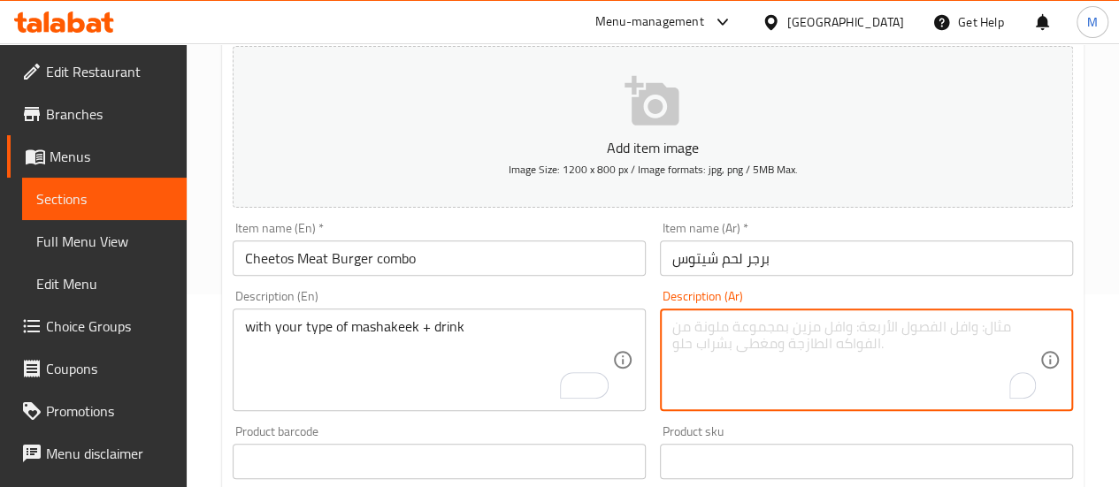
paste textarea "مع نوع المشاكيك + المشروب المفضل لديك"
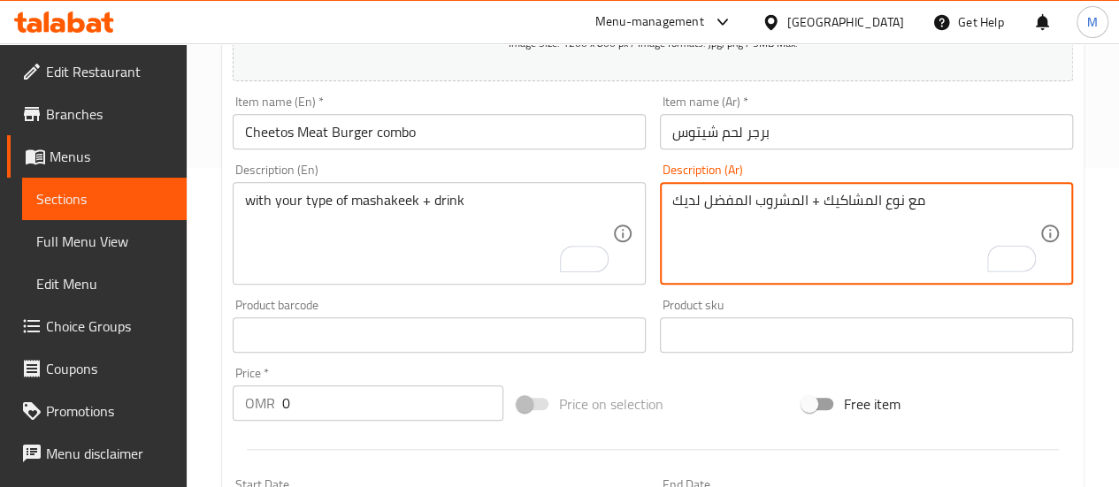
scroll to position [413, 0]
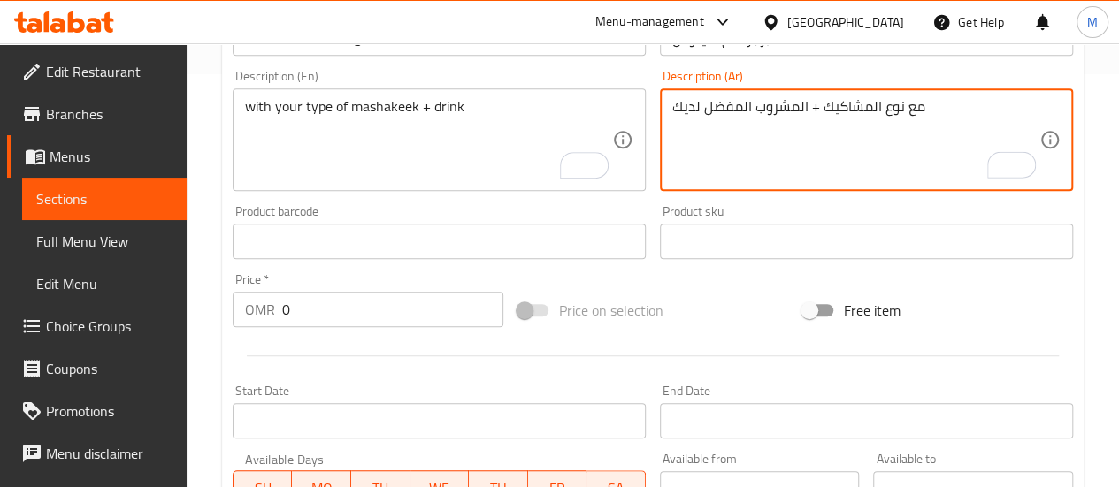
type textarea "مع نوع المشاكيك + المشروب المفضل لديك"
click at [356, 310] on input "0" at bounding box center [392, 309] width 221 height 35
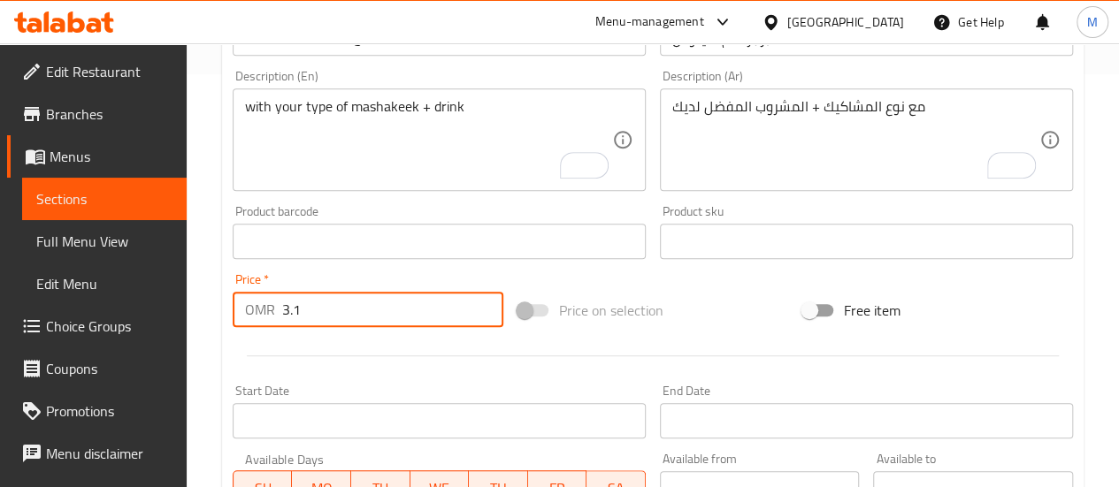
type input "3.1"
click at [326, 419] on input "Start Date" at bounding box center [439, 420] width 413 height 35
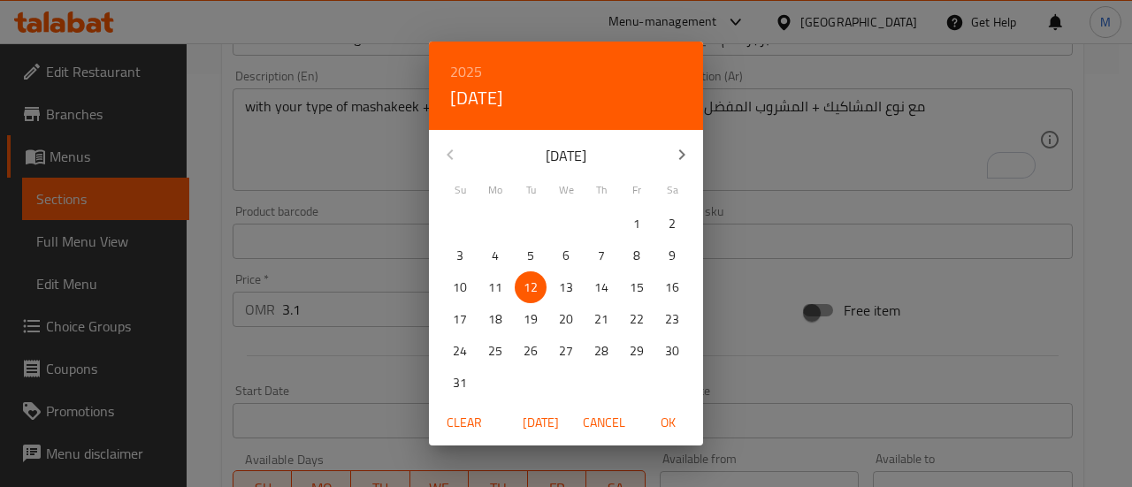
click at [566, 294] on p "13" at bounding box center [566, 288] width 14 height 22
click at [661, 418] on span "OK" at bounding box center [667, 423] width 42 height 22
type input "[DATE]"
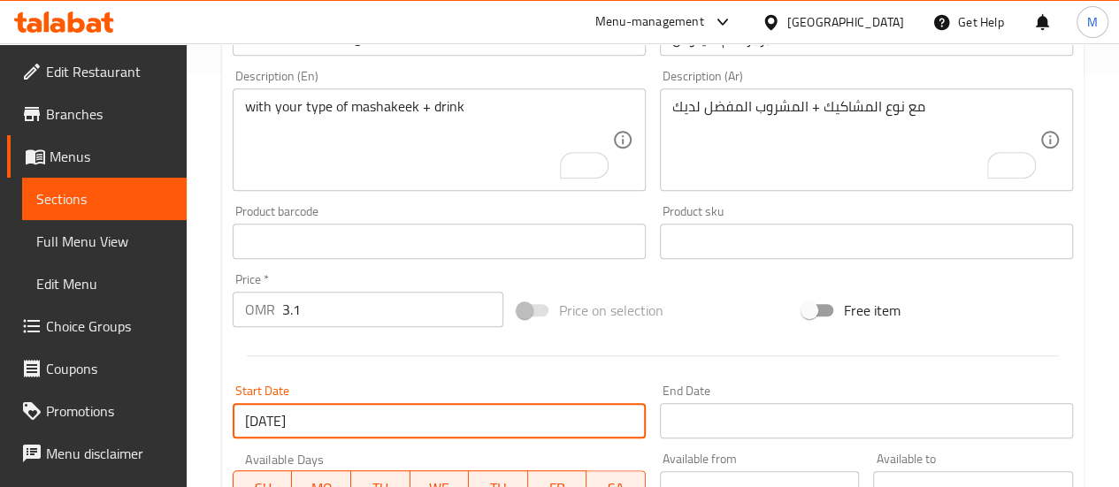
click at [666, 355] on hr at bounding box center [653, 355] width 812 height 1
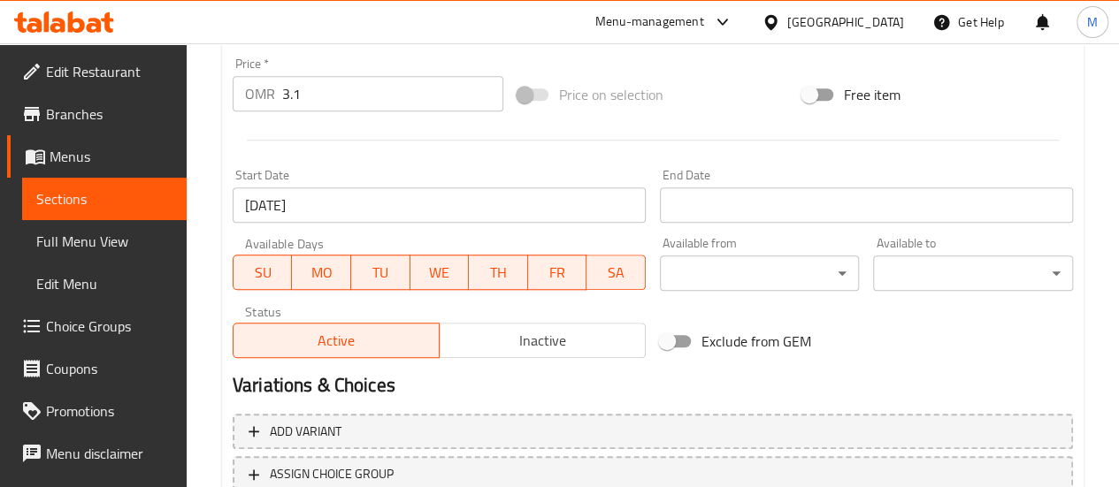
scroll to position [761, 0]
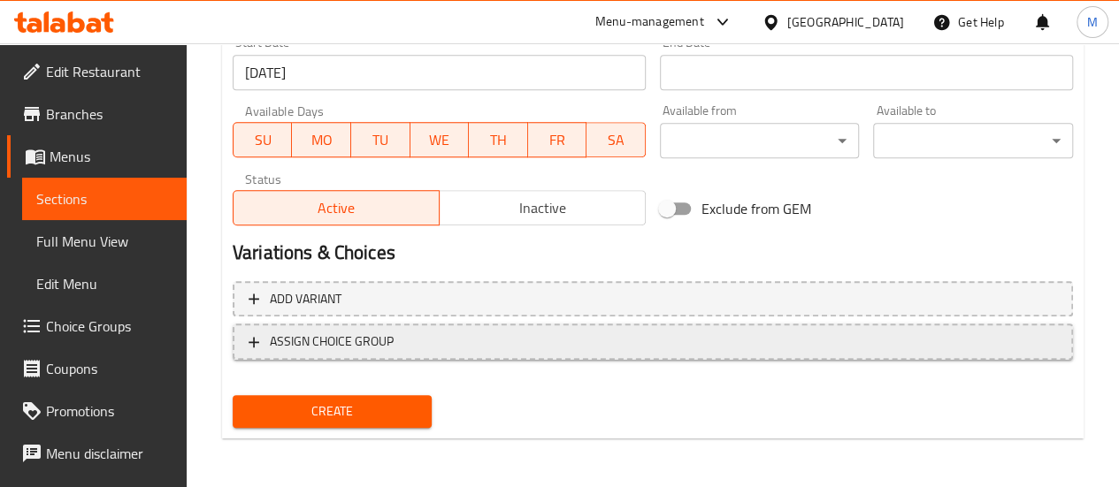
click at [481, 337] on span "ASSIGN CHOICE GROUP" at bounding box center [652, 342] width 808 height 22
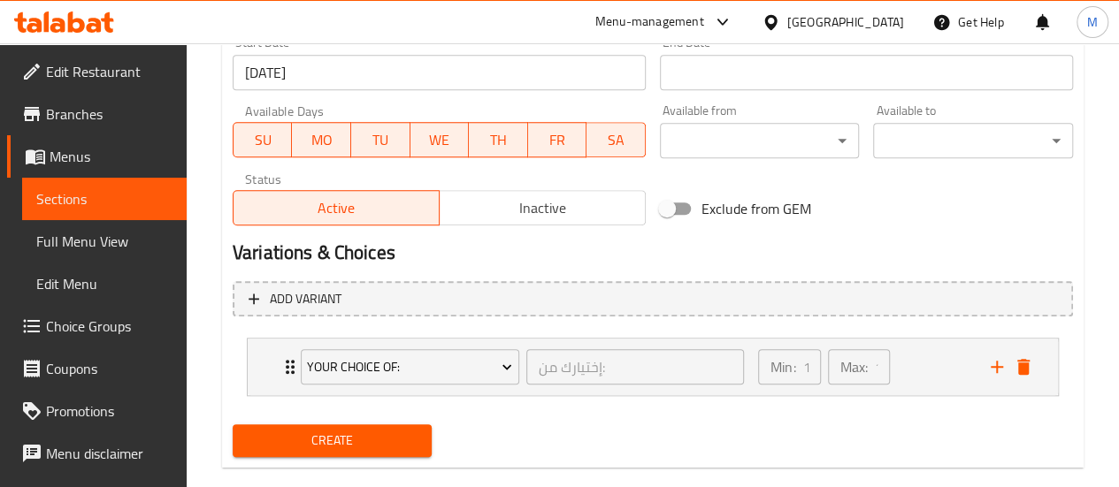
scroll to position [790, 0]
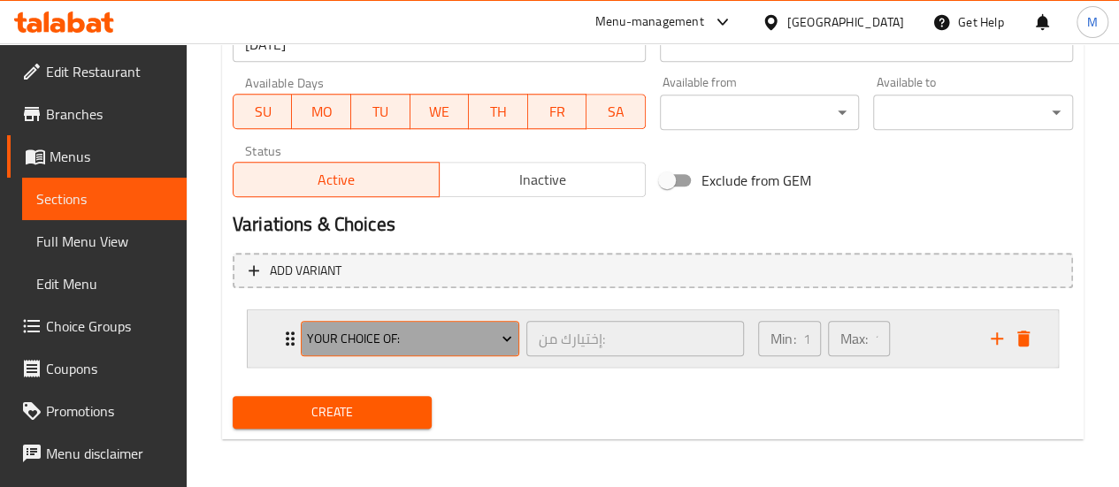
click at [476, 337] on span "Your Choice Of:" at bounding box center [409, 339] width 205 height 22
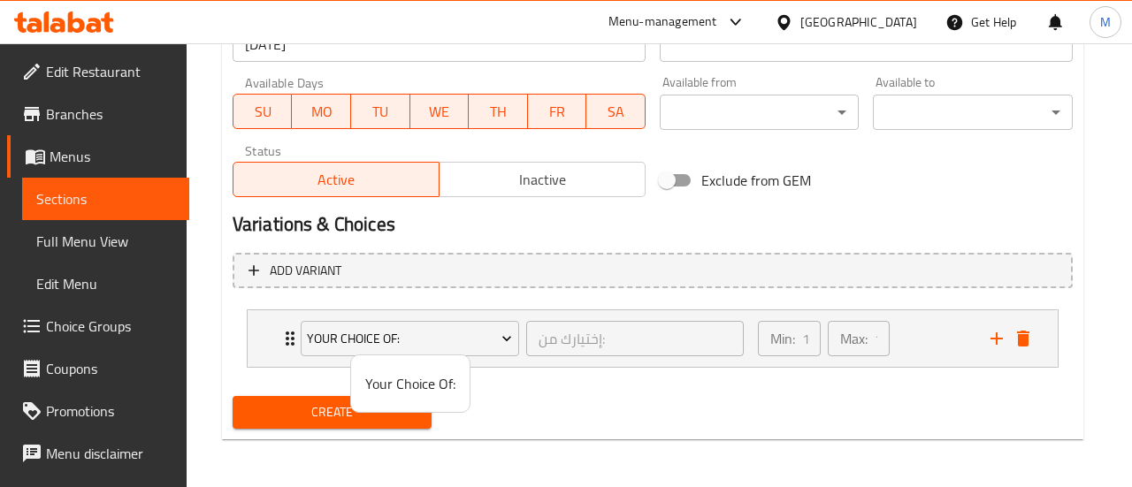
click at [433, 378] on span "Your Choice Of:" at bounding box center [410, 383] width 90 height 21
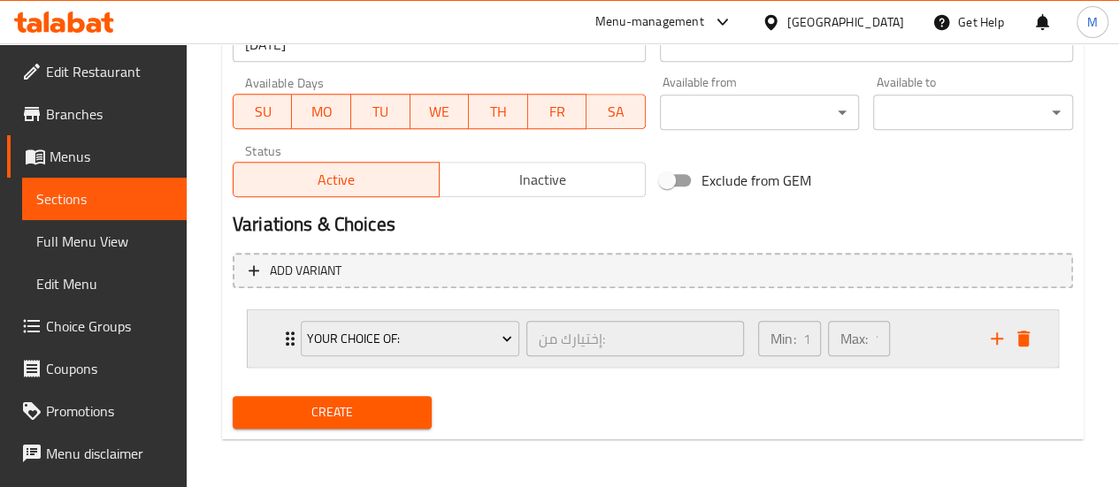
click at [913, 340] on div "Min: 1 ​ Max: 1 ​" at bounding box center [863, 338] width 233 height 57
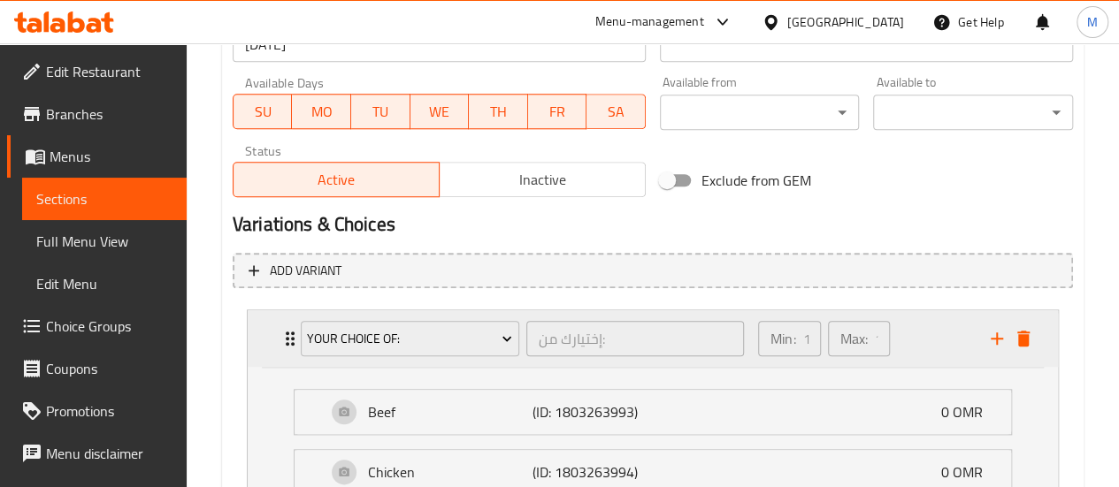
scroll to position [945, 0]
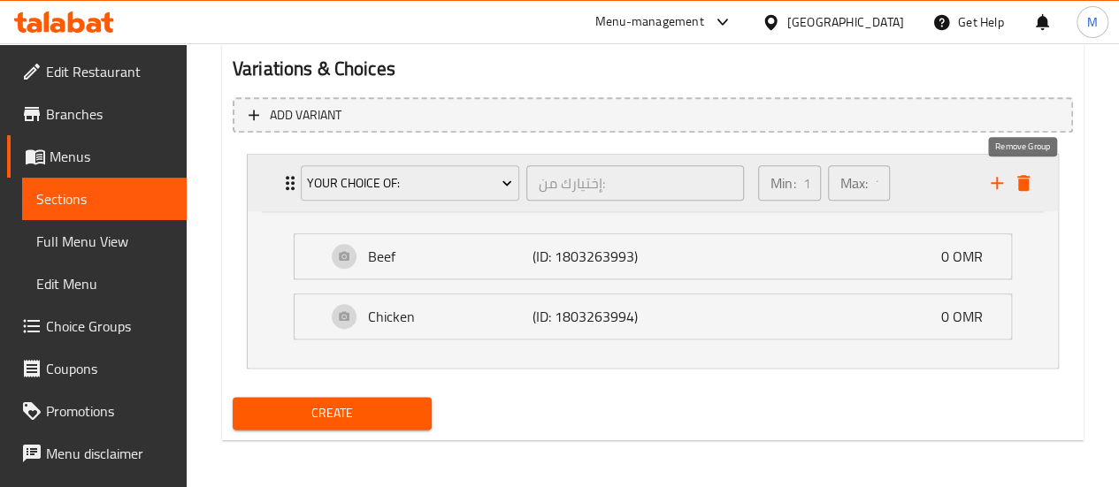
click at [1025, 178] on icon "delete" at bounding box center [1023, 183] width 12 height 16
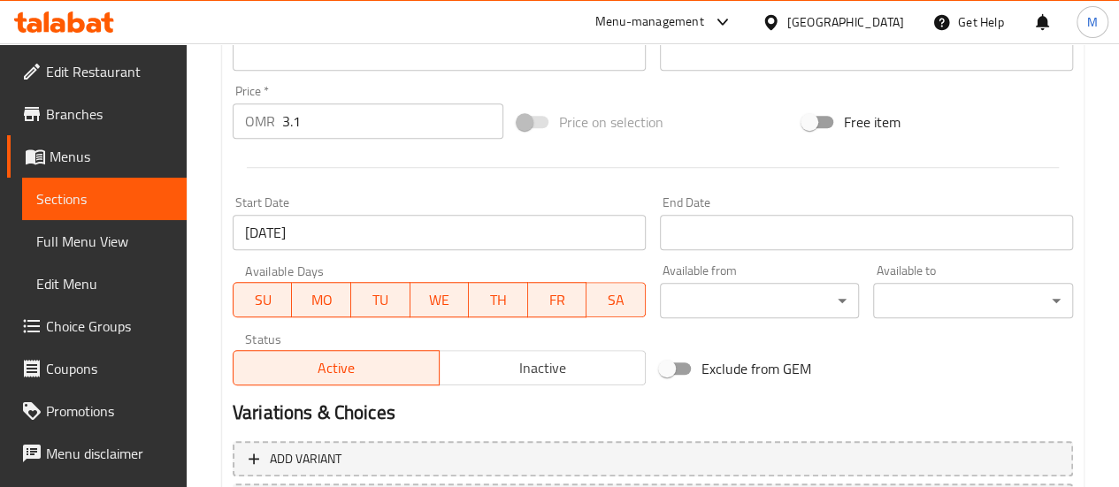
scroll to position [761, 0]
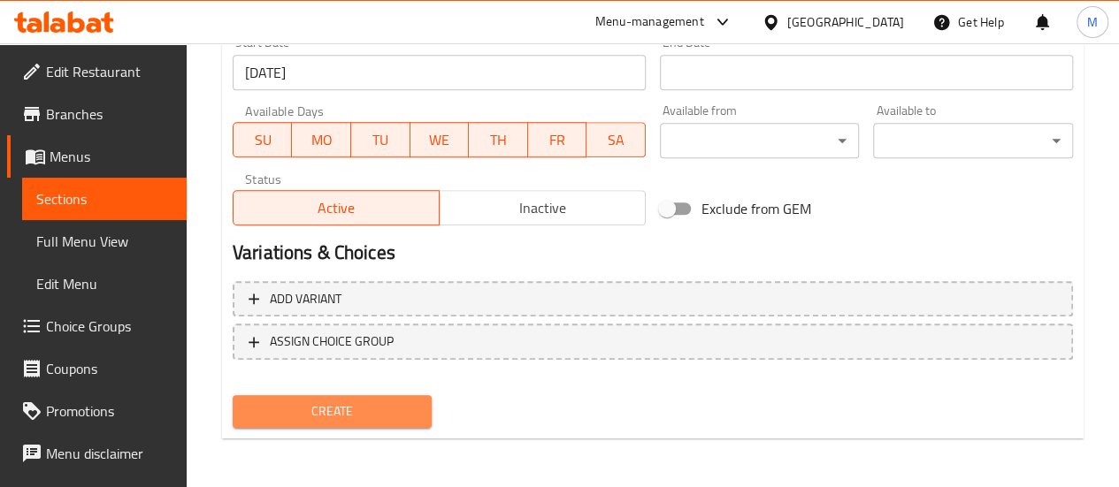
click at [331, 413] on span "Create" at bounding box center [333, 412] width 172 height 22
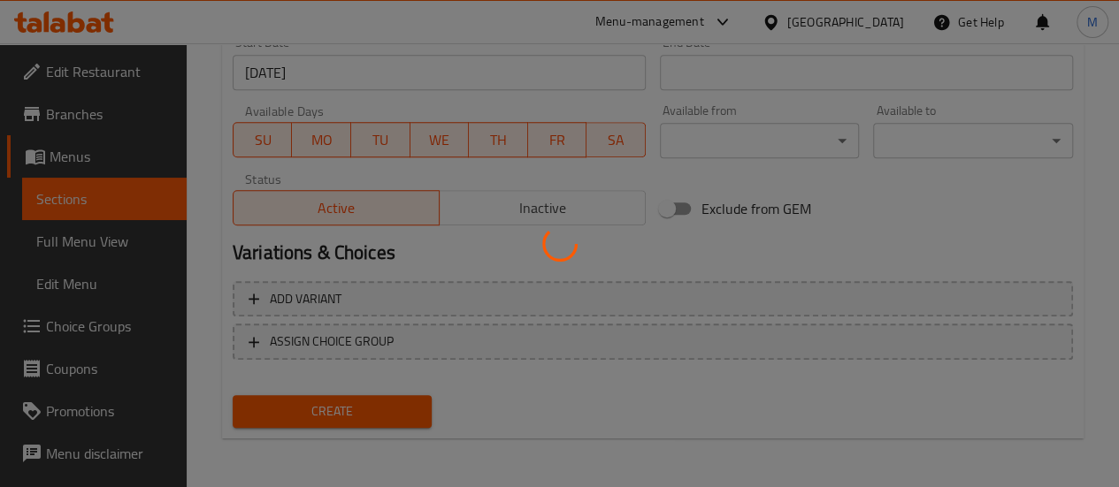
type input "0"
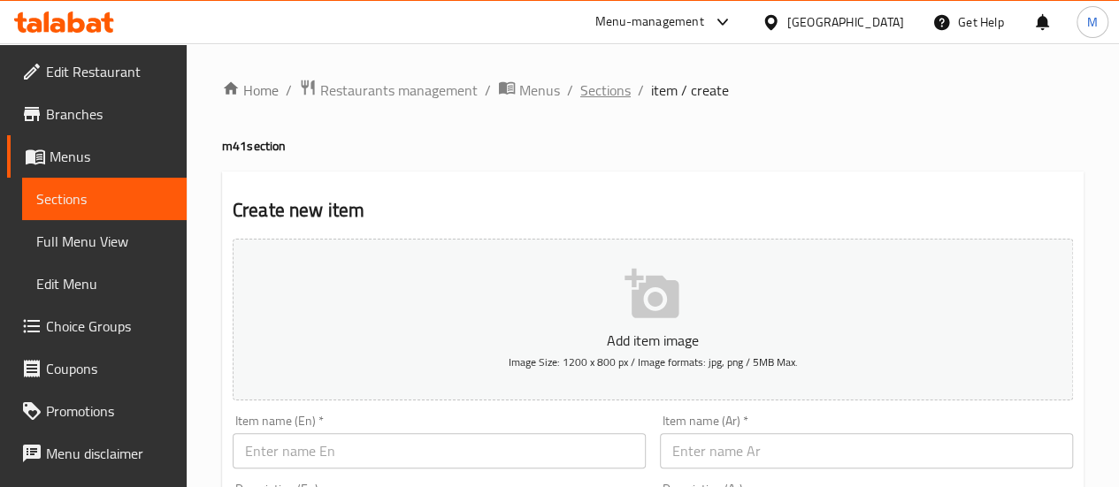
scroll to position [27, 0]
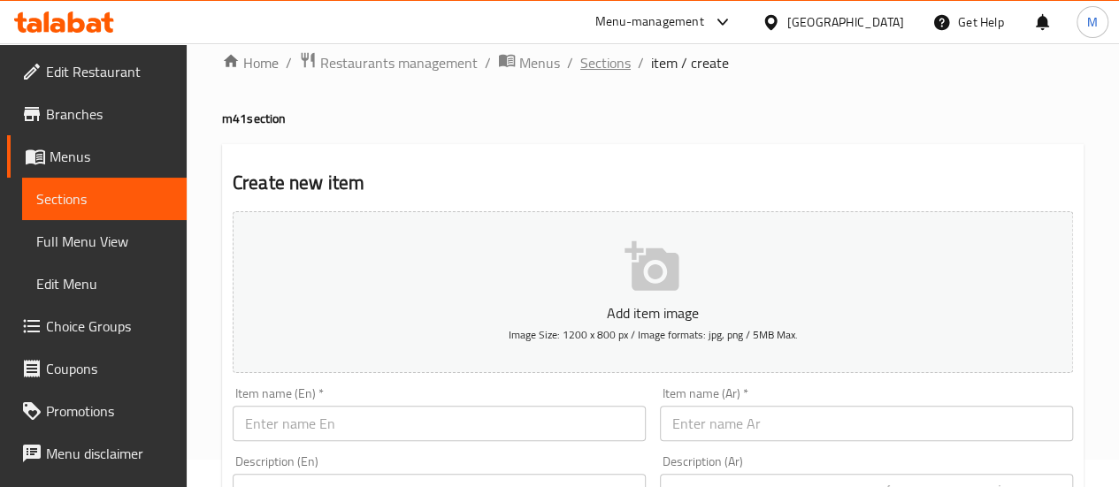
click at [592, 59] on span "Sections" at bounding box center [605, 62] width 50 height 21
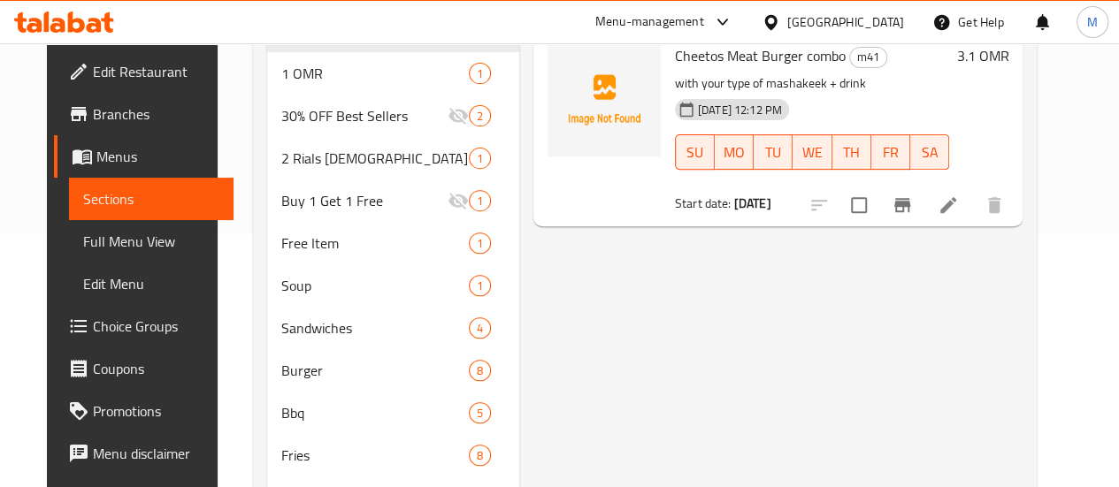
scroll to position [293, 0]
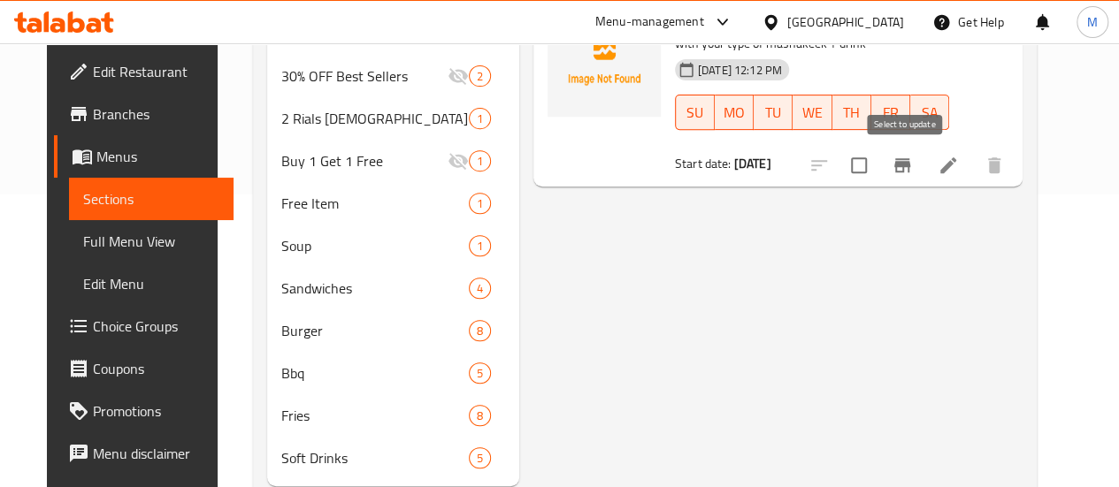
click at [877, 163] on input "checkbox" at bounding box center [858, 165] width 37 height 37
checkbox input "true"
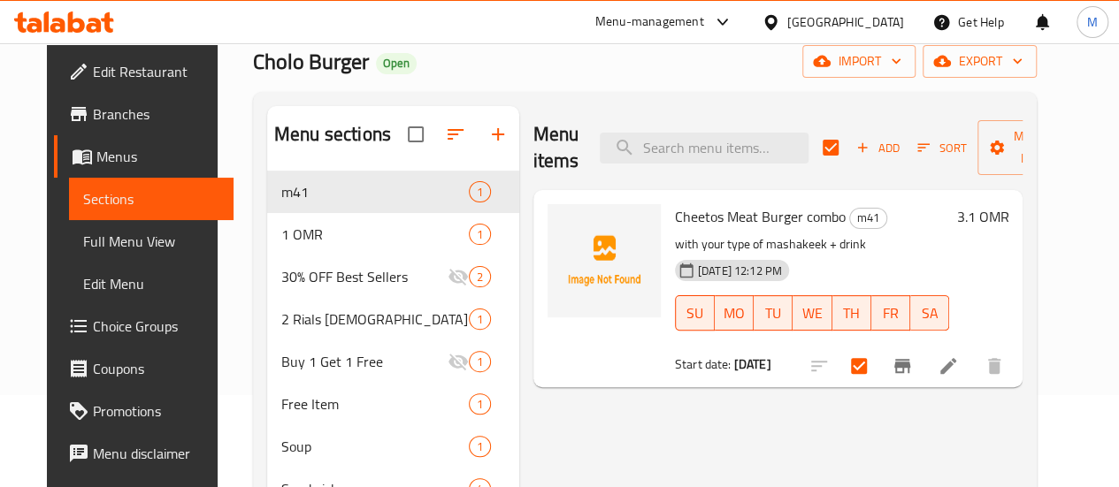
scroll to position [84, 0]
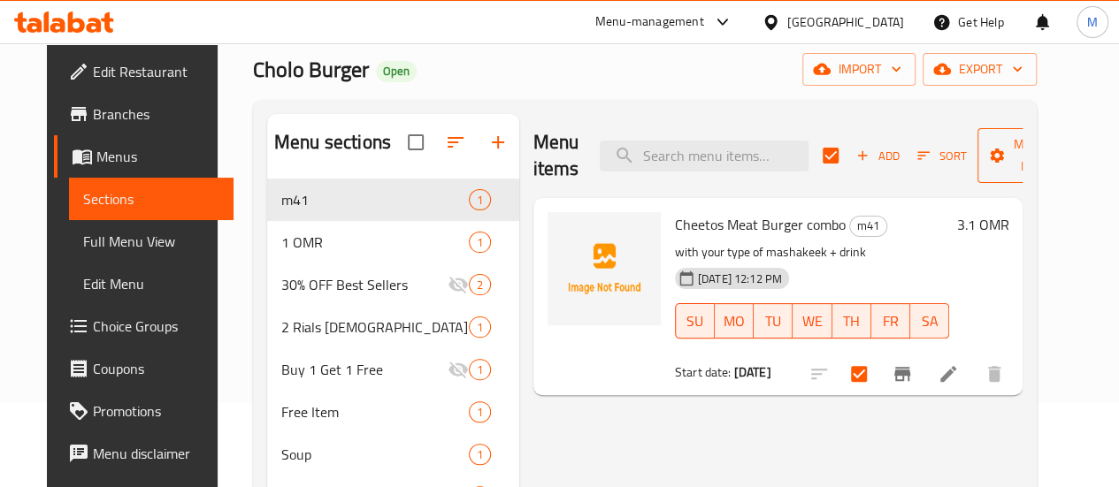
click at [1020, 164] on span "Manage items" at bounding box center [1036, 156] width 90 height 44
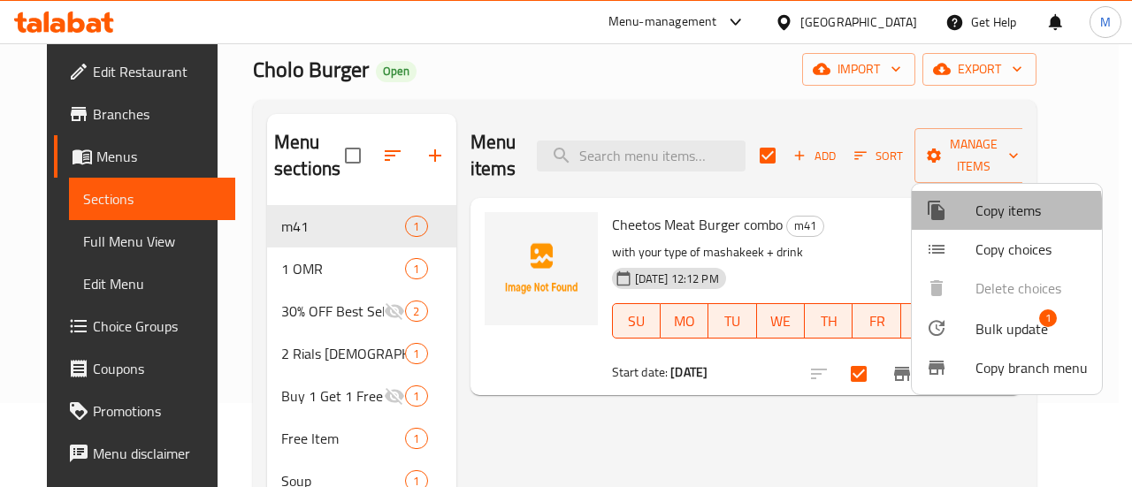
click at [980, 213] on span "Copy items" at bounding box center [1031, 210] width 112 height 21
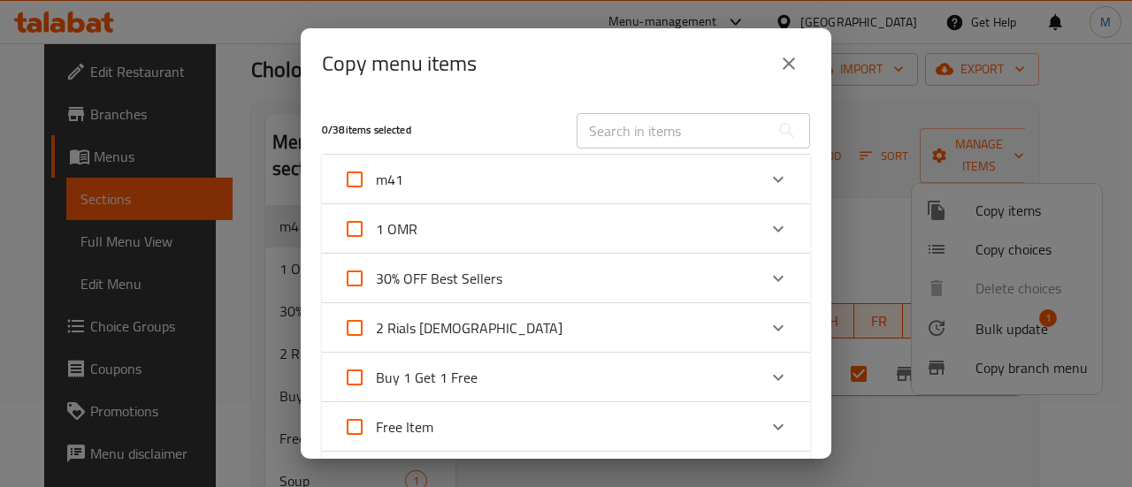
click at [442, 184] on div "m41" at bounding box center [550, 179] width 414 height 42
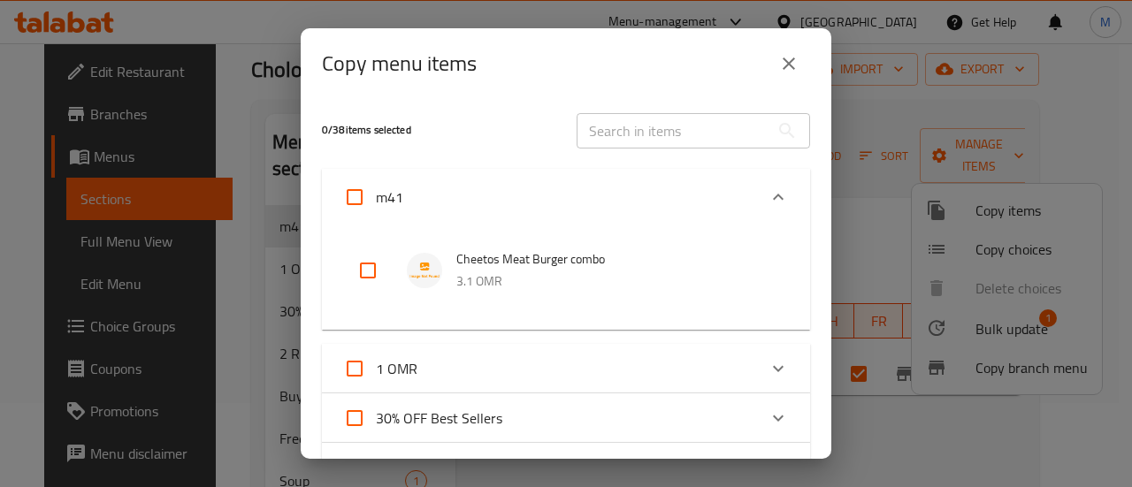
click at [796, 59] on icon "close" at bounding box center [788, 63] width 21 height 21
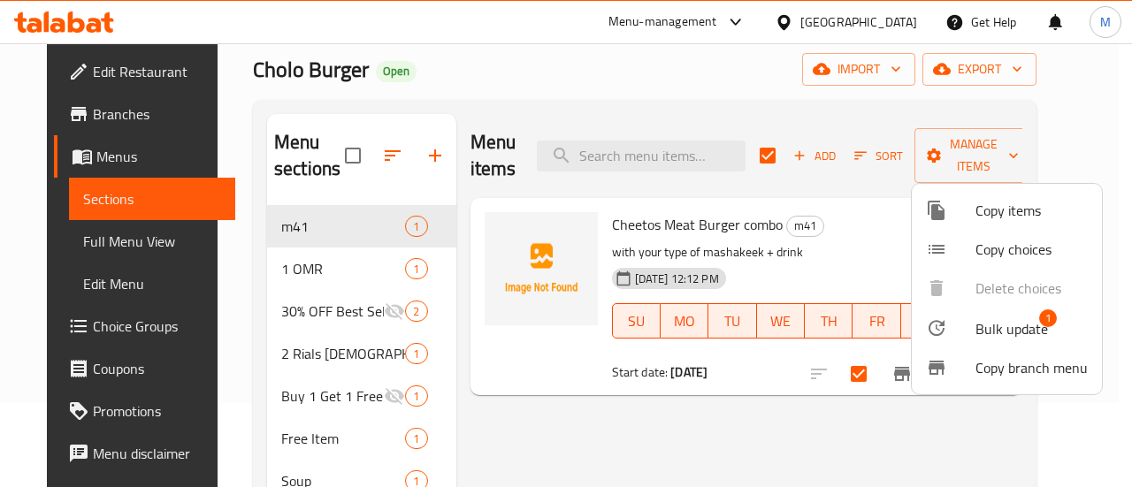
click at [686, 107] on div at bounding box center [566, 243] width 1132 height 487
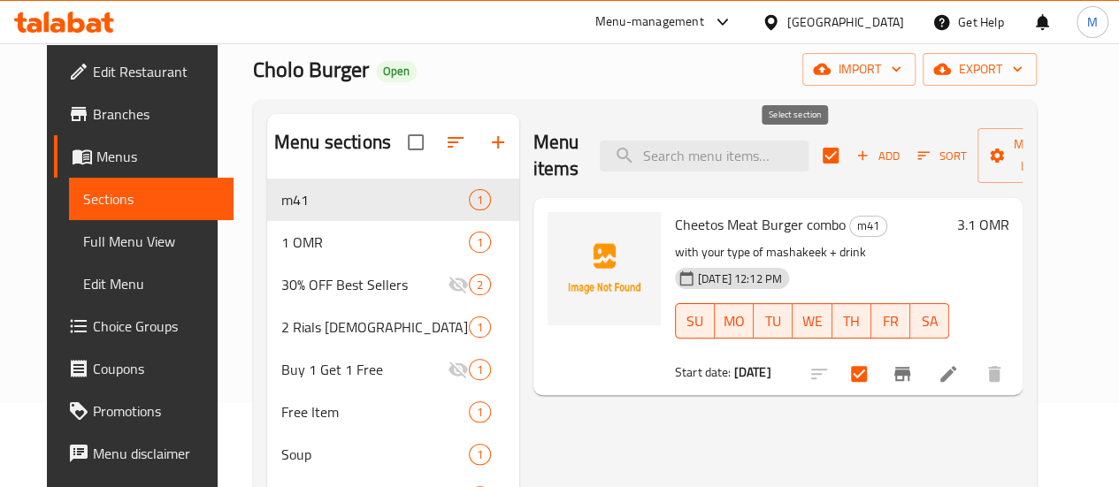
click at [812, 151] on input "checkbox" at bounding box center [830, 155] width 37 height 37
checkbox input "false"
click at [93, 335] on span "Choice Groups" at bounding box center [156, 326] width 126 height 21
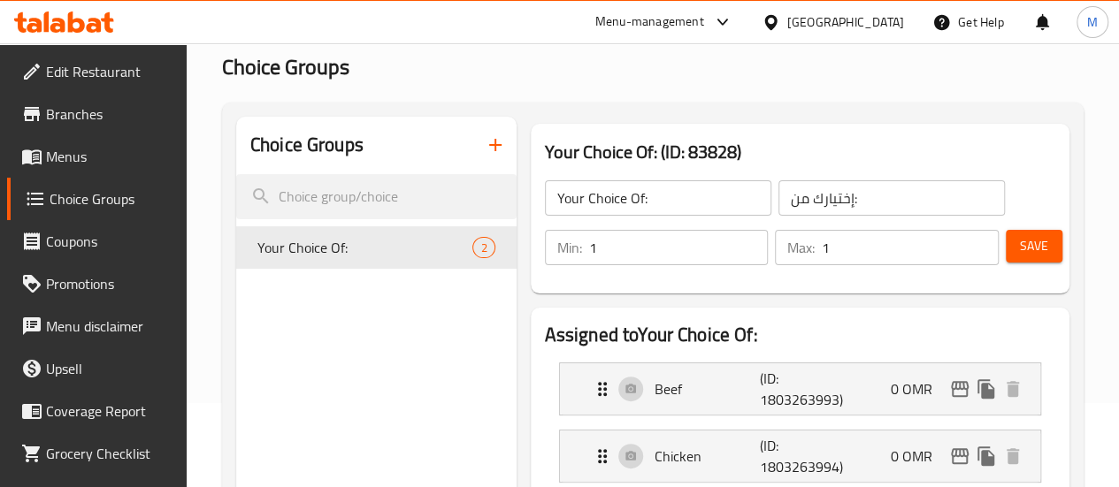
click at [489, 150] on icon "button" at bounding box center [495, 145] width 12 height 12
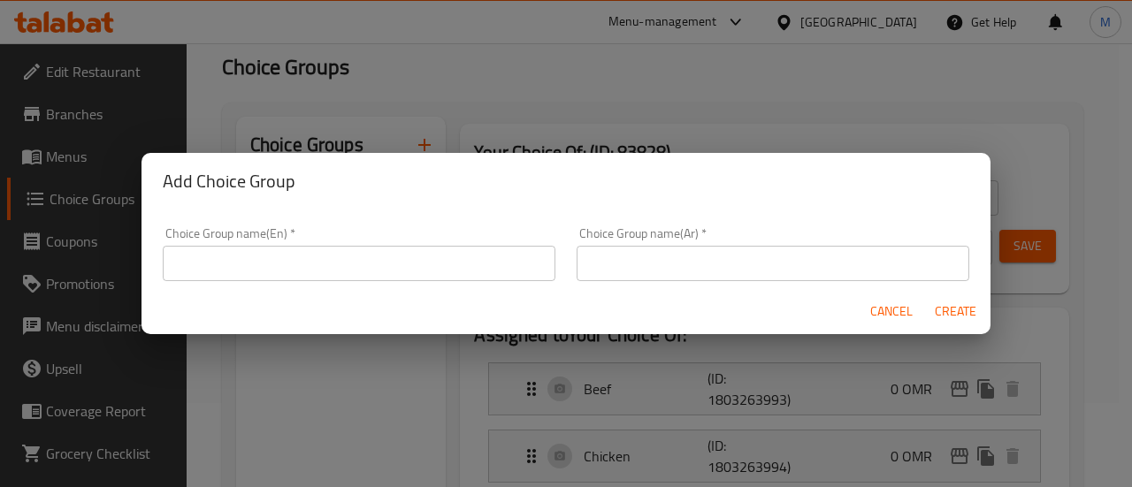
click at [361, 263] on input "text" at bounding box center [359, 263] width 393 height 35
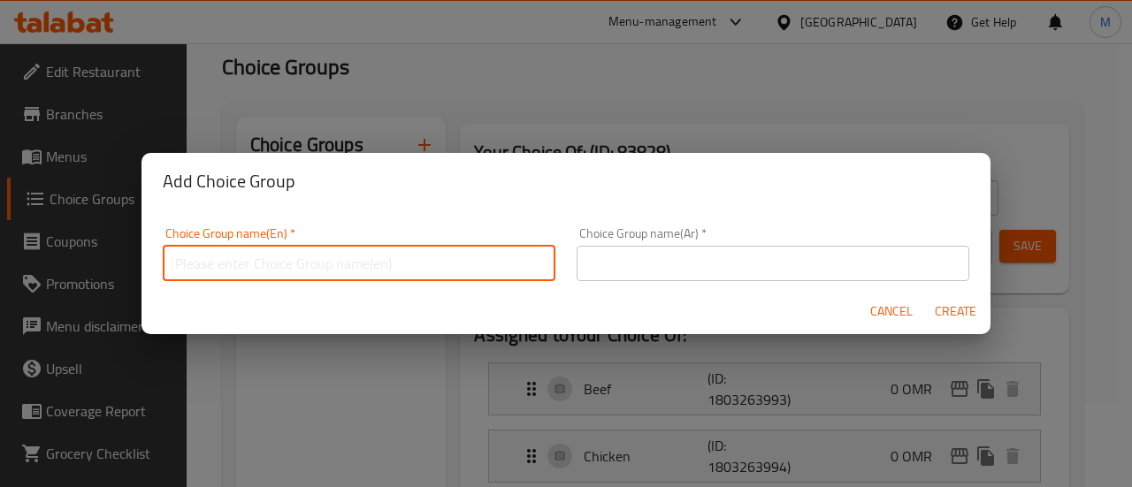
type input "C"
type input "Your type of mashakeek"
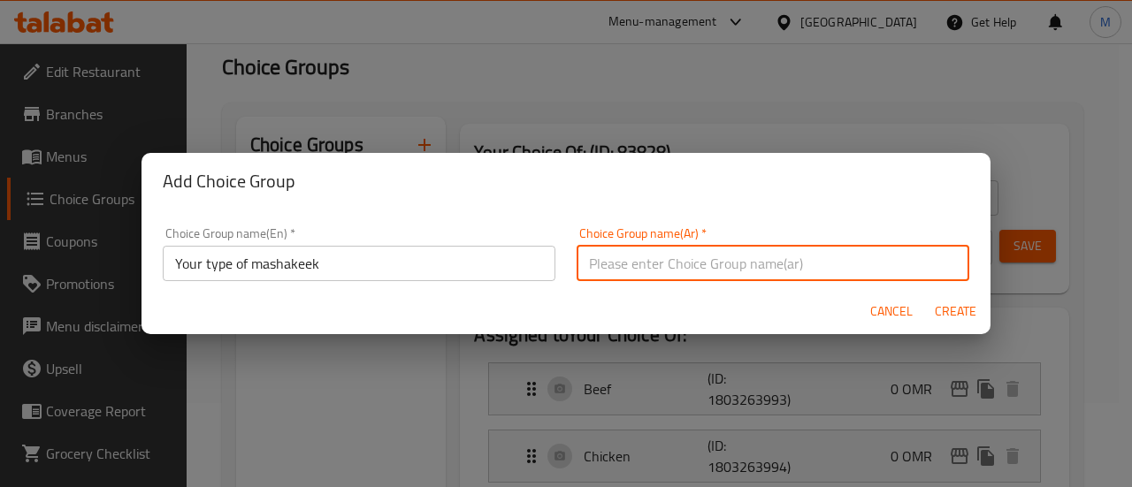
click at [651, 259] on input "text" at bounding box center [773, 263] width 393 height 35
paste input "Your type of mashakeek"
type input "Your type of mashakeek"
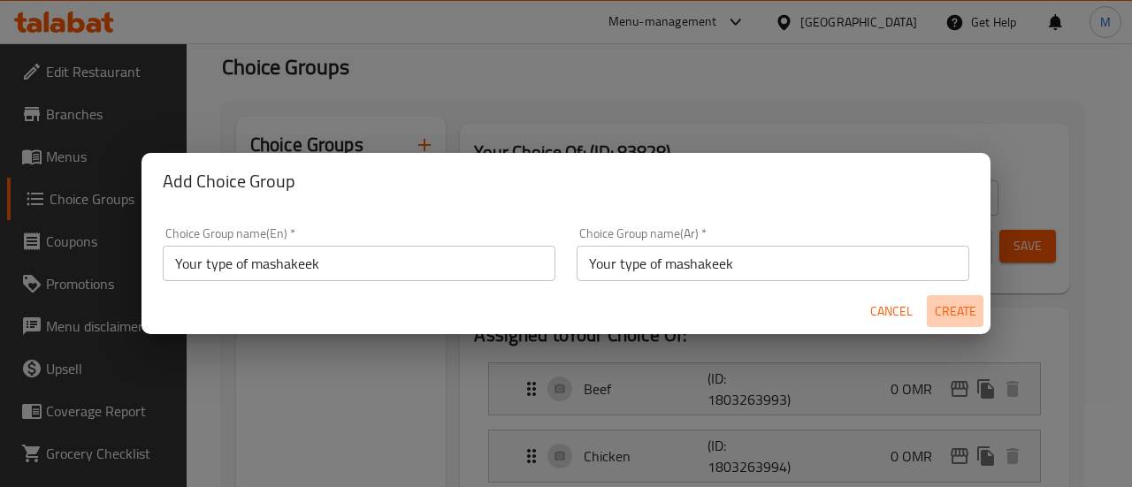
click at [952, 314] on span "Create" at bounding box center [955, 312] width 42 height 22
type input "Your type of mashakeek"
type input "0"
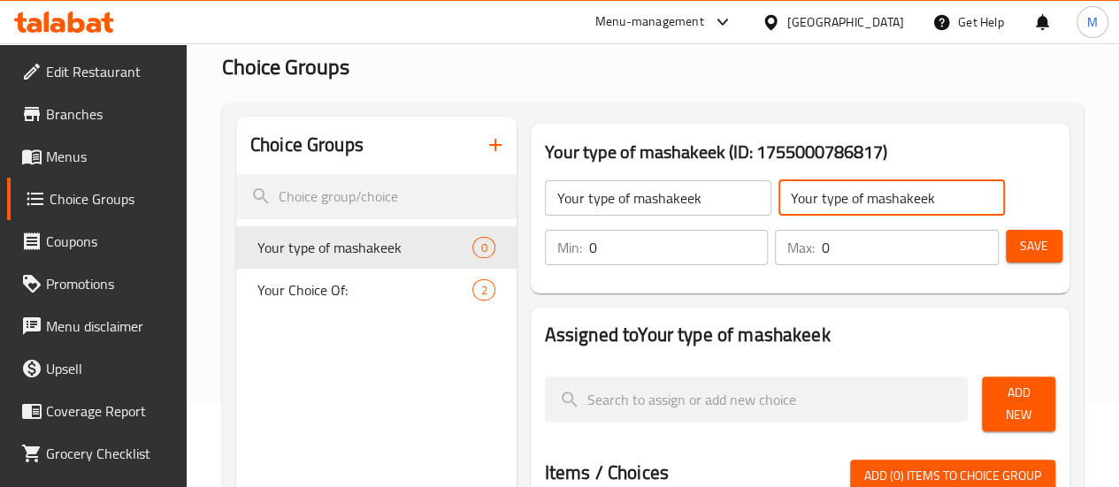
click at [866, 201] on input "Your type of mashakeek" at bounding box center [891, 197] width 226 height 35
type input "k"
type input "اختيارك من المشاكيك"
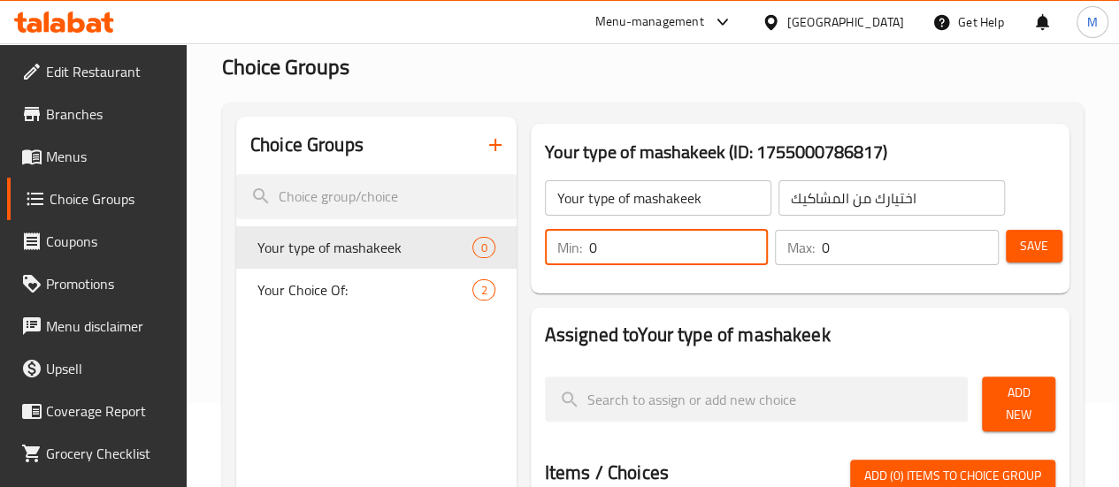
click at [598, 244] on input "0" at bounding box center [679, 247] width 180 height 35
type input "1"
click at [868, 250] on input "0" at bounding box center [910, 247] width 177 height 35
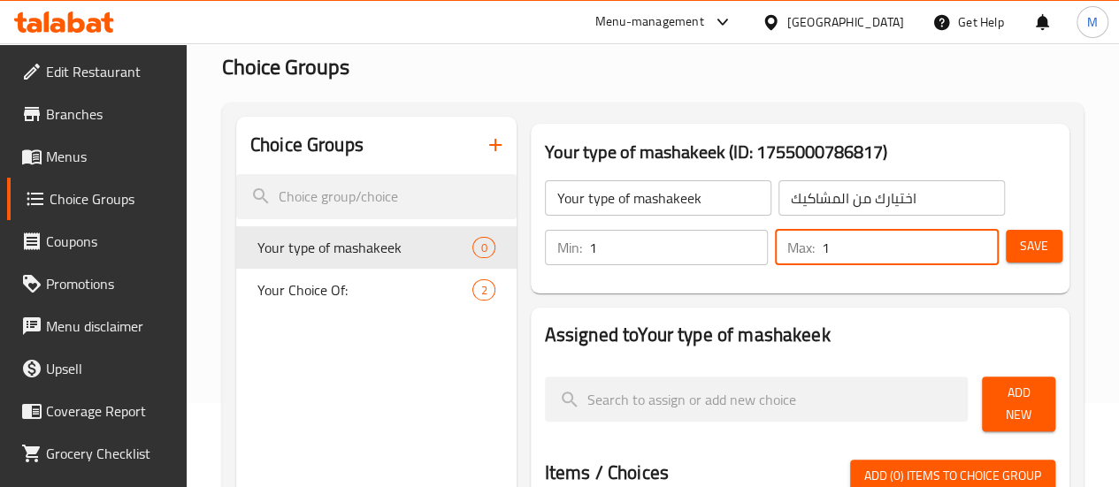
type input "1"
click at [1036, 248] on span "Save" at bounding box center [1034, 246] width 28 height 22
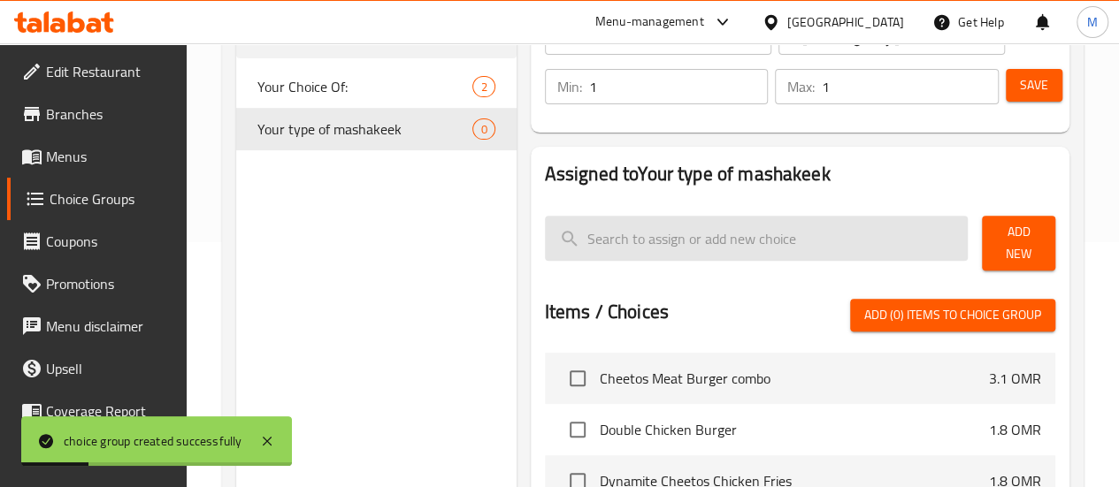
scroll to position [279, 0]
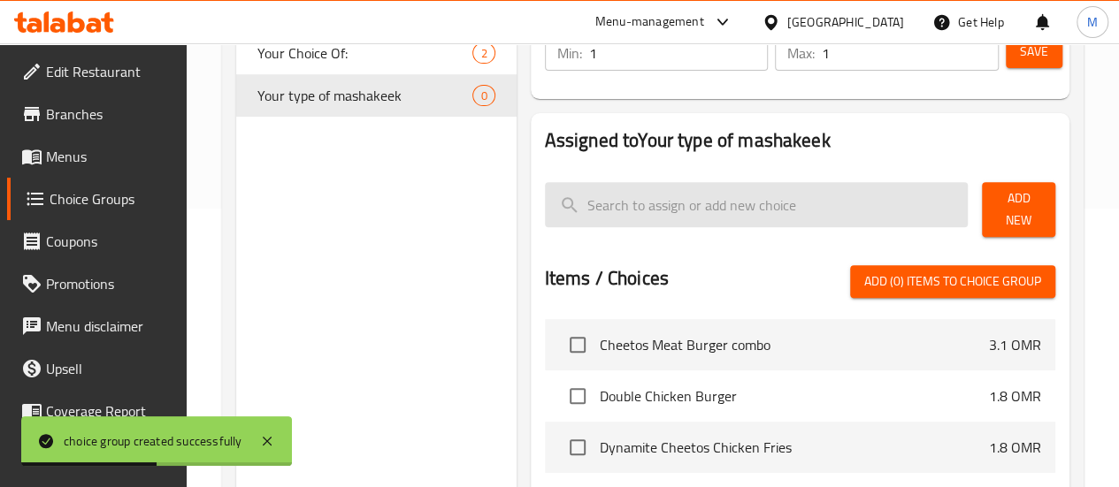
click at [563, 211] on input "search" at bounding box center [757, 204] width 424 height 45
paste input "2 Grilled Chicken Mashakeek"
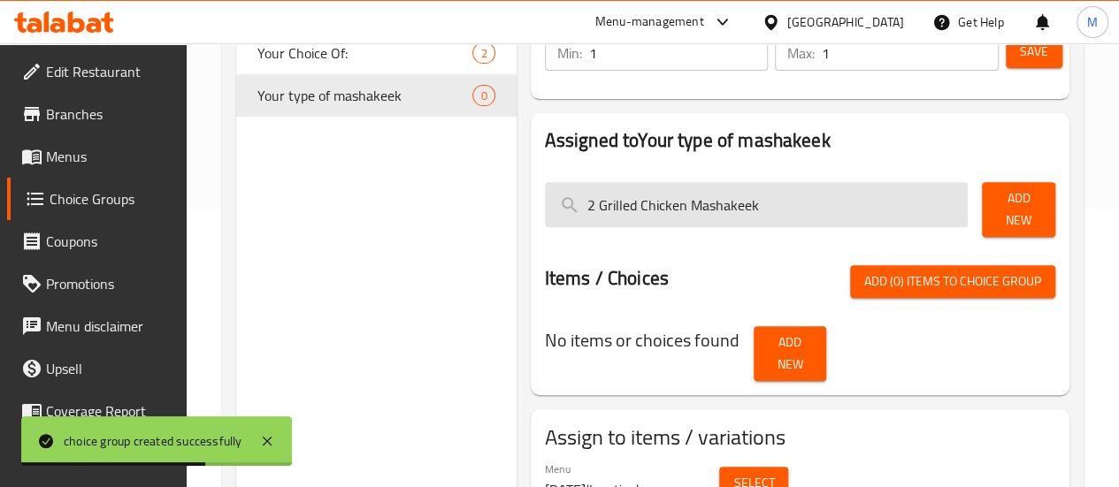
scroll to position [303, 0]
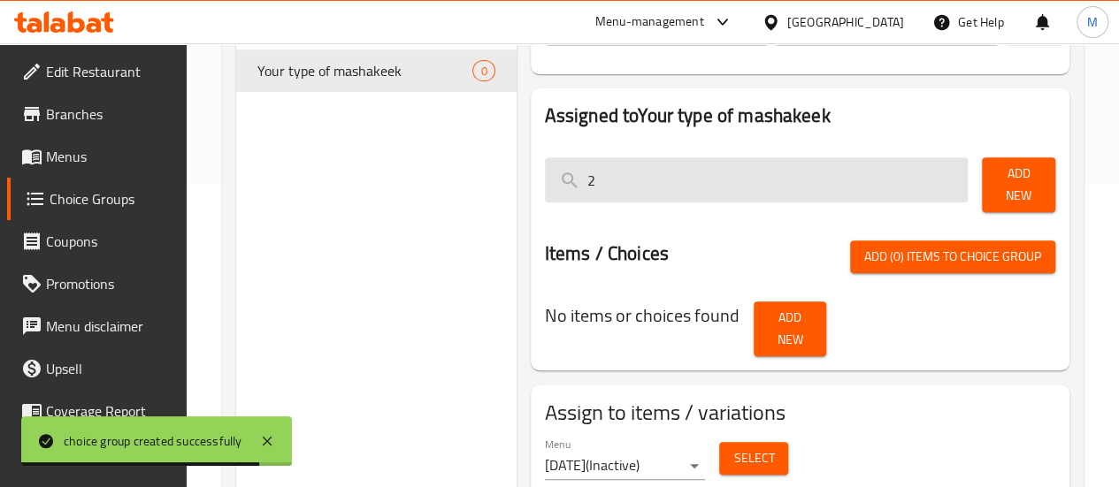
type input "2"
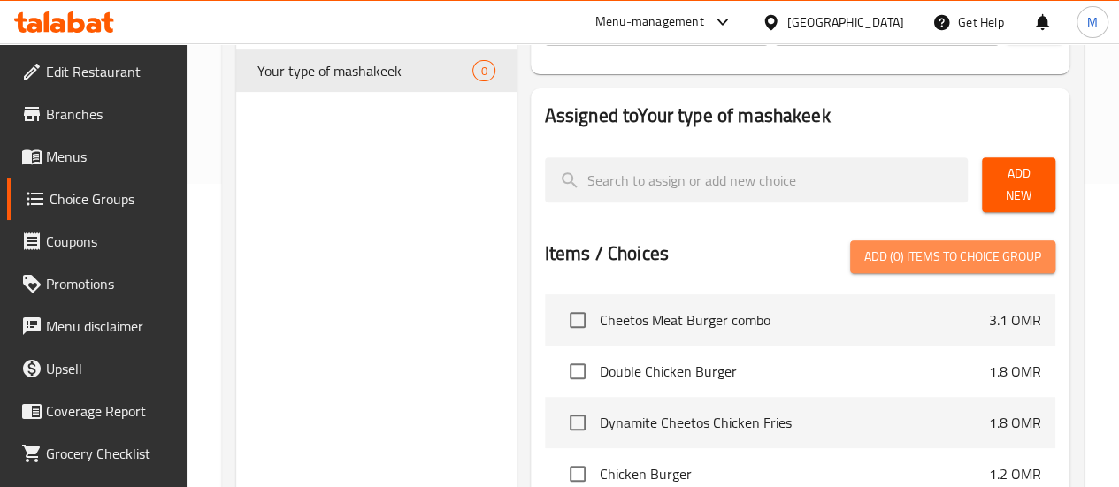
click at [930, 250] on span "Add (0) items to choice group" at bounding box center [952, 257] width 177 height 22
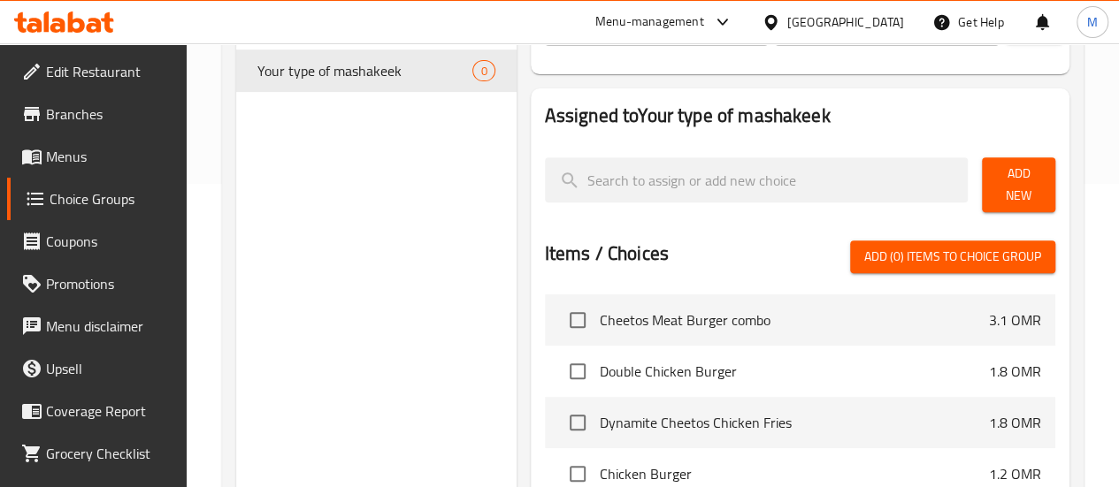
click at [916, 246] on span "Add (0) items to choice group" at bounding box center [952, 257] width 177 height 22
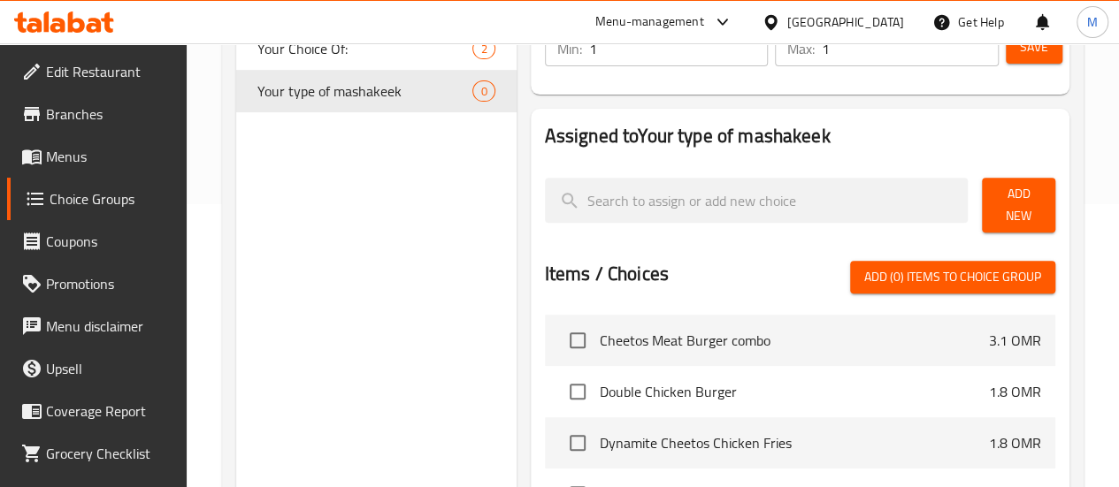
scroll to position [282, 0]
click at [1020, 201] on span "Add New" at bounding box center [1018, 206] width 45 height 44
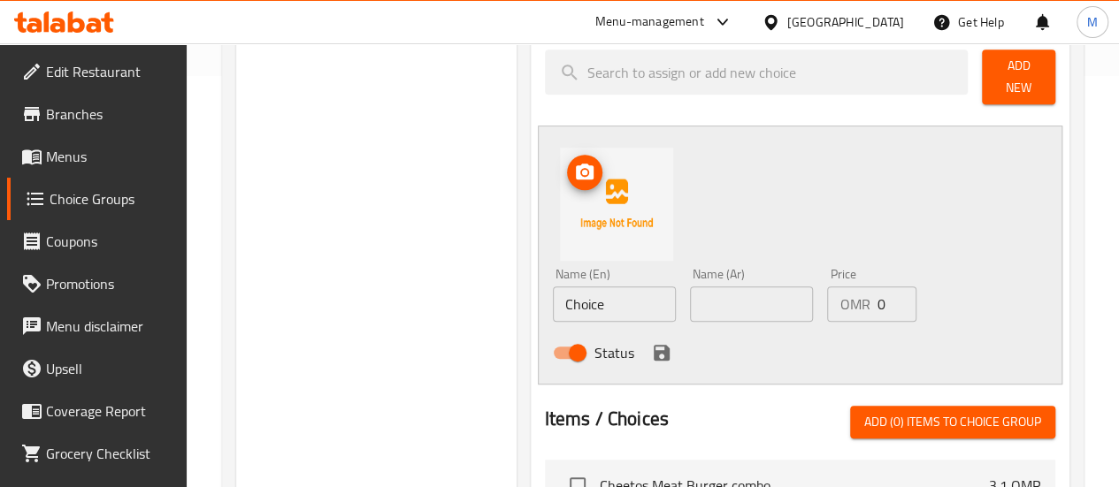
scroll to position [414, 0]
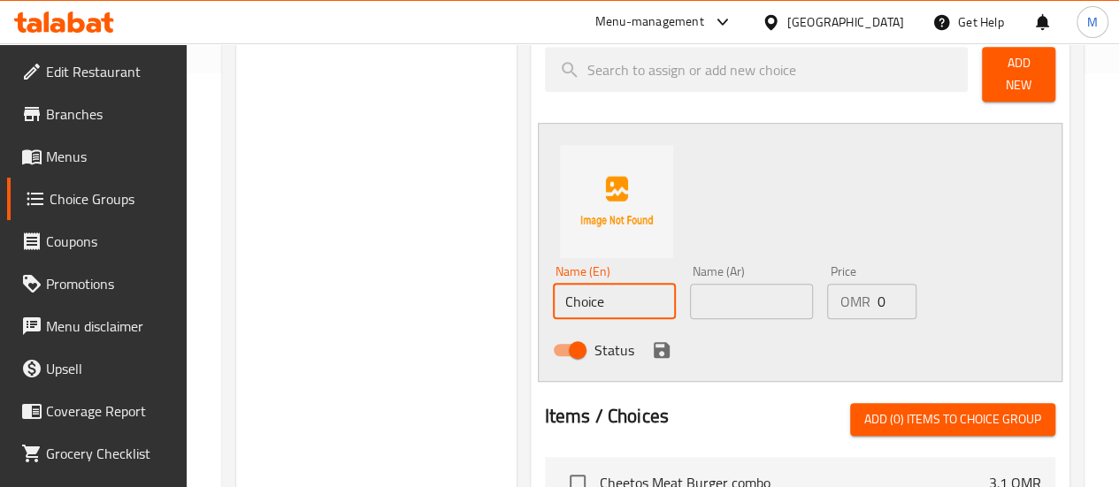
drag, startPoint x: 531, startPoint y: 287, endPoint x: 448, endPoint y: 291, distance: 82.3
click at [516, 291] on div "Your type of mashakeek (ID: 985286) Your type of mashakeek ​ اختيارك من المشاكي…" at bounding box center [796, 337] width 560 height 1101
paste input "2 Grilled Chicken Mashakeek"
type input "2 Grilled Chicken Mashakeek"
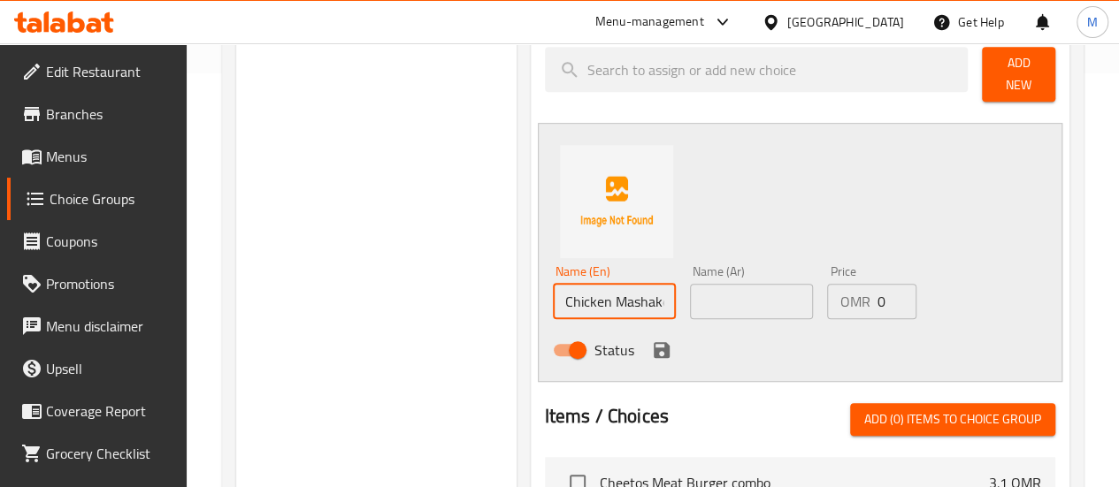
click at [692, 294] on input "text" at bounding box center [751, 301] width 123 height 35
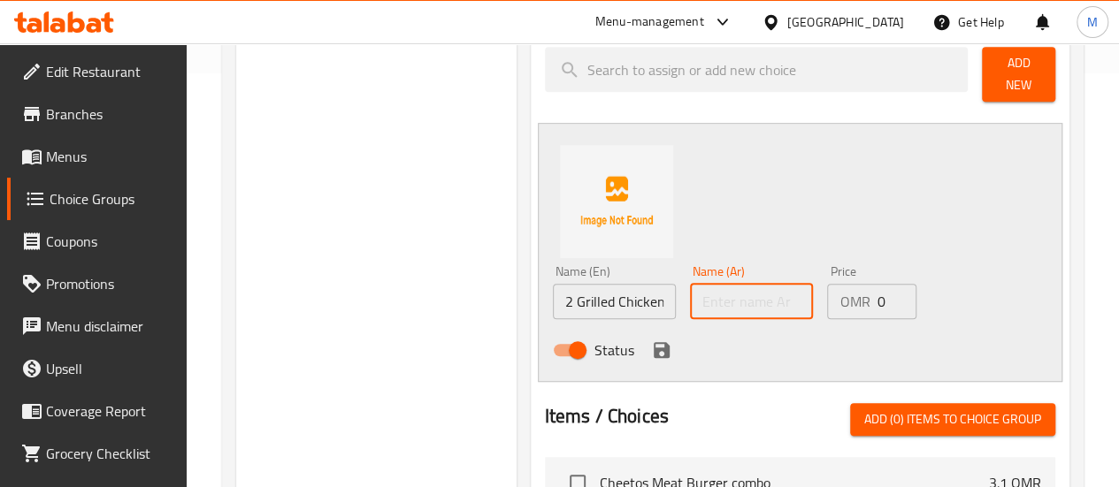
paste input "2 مشاكيك دجاج مشوي"
type input "2 مشاكيك دجاج مشوي"
click at [653, 342] on icon "save" at bounding box center [661, 350] width 16 height 16
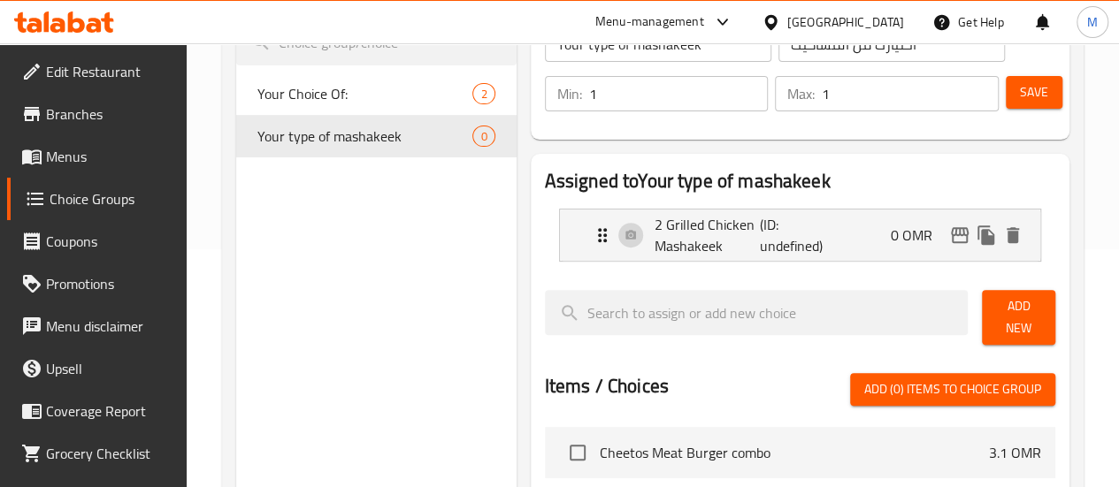
scroll to position [235, 0]
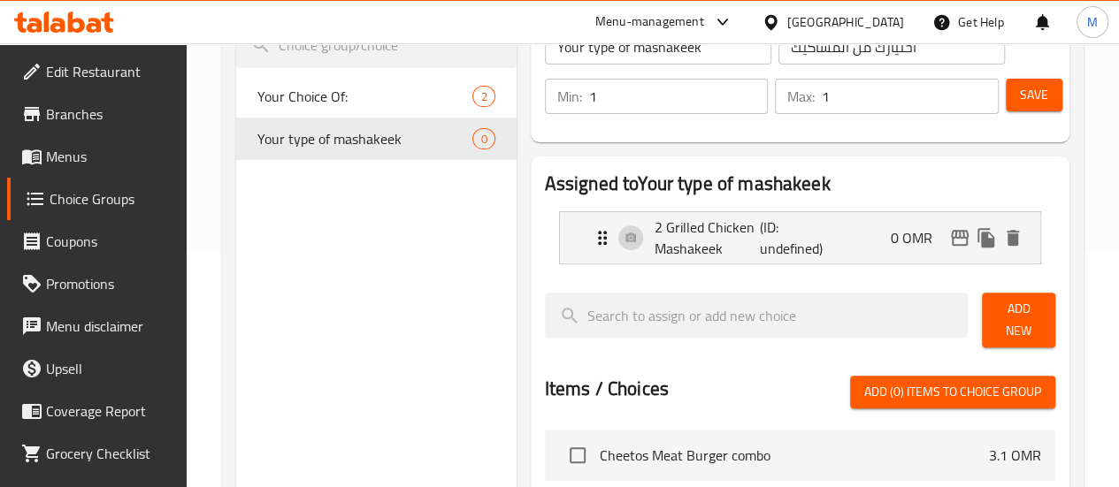
click at [1002, 310] on span "Add New" at bounding box center [1018, 320] width 45 height 44
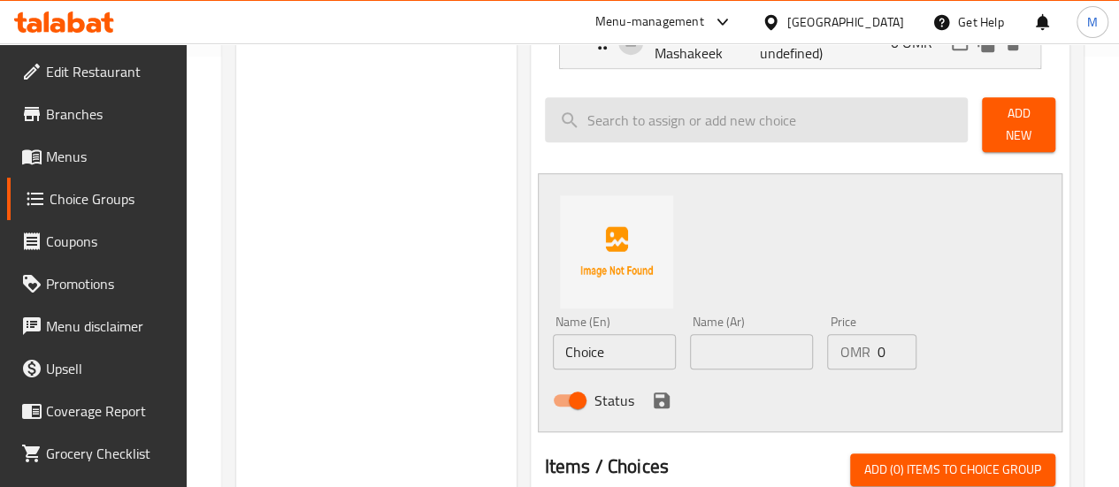
scroll to position [435, 0]
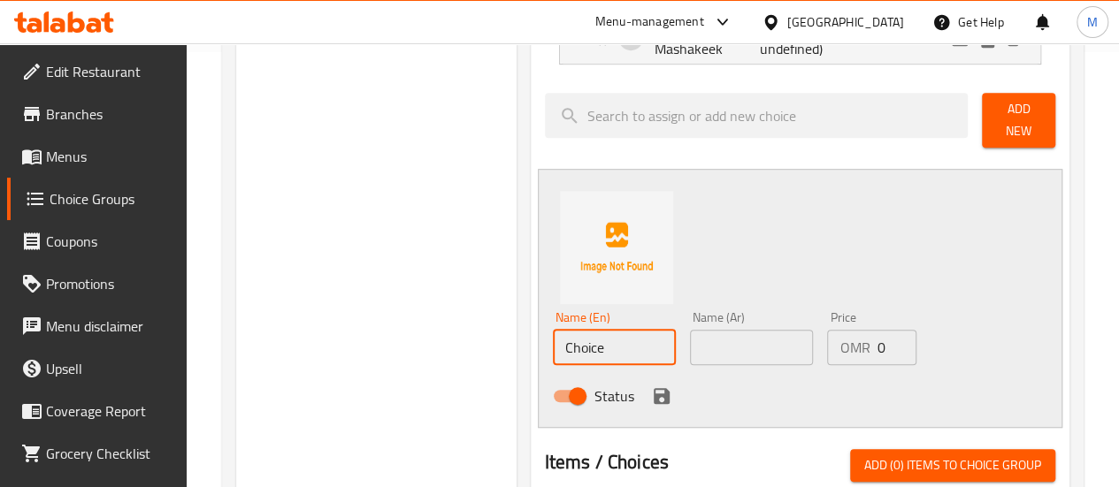
drag, startPoint x: 546, startPoint y: 341, endPoint x: 446, endPoint y: 337, distance: 100.0
click at [516, 337] on div "Your type of mashakeek (ID: 985286) Your type of mashakeek ​ اختيارك من المشاكي…" at bounding box center [796, 350] width 560 height 1168
paste input "2 Grilld Squid Mashakeek"
type input "2 Grilld Squid Mashakeek"
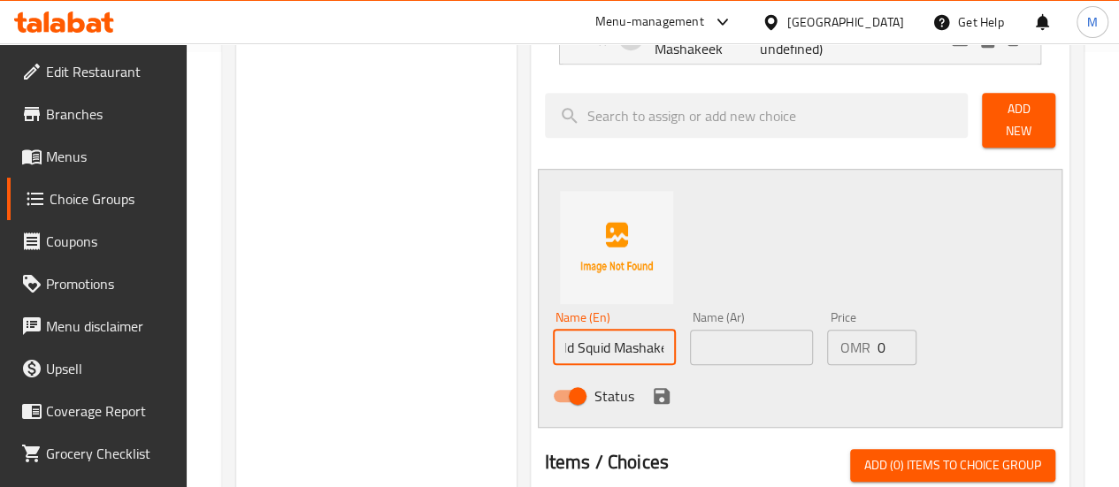
scroll to position [0, 0]
click at [690, 339] on input "text" at bounding box center [751, 347] width 123 height 35
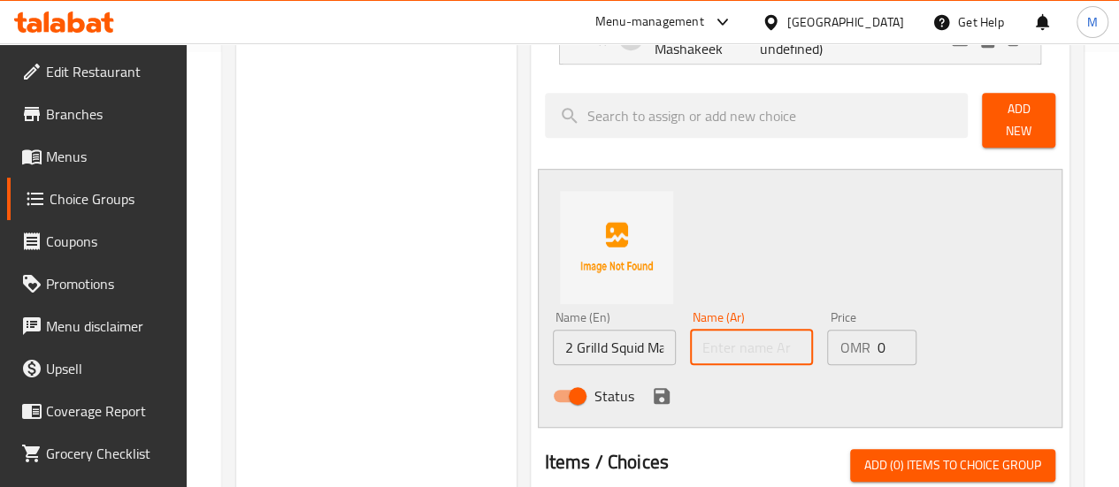
paste input "2 حبار [PERSON_NAME]"
type input "2 حبار [PERSON_NAME]"
click at [653, 388] on icon "save" at bounding box center [661, 396] width 16 height 16
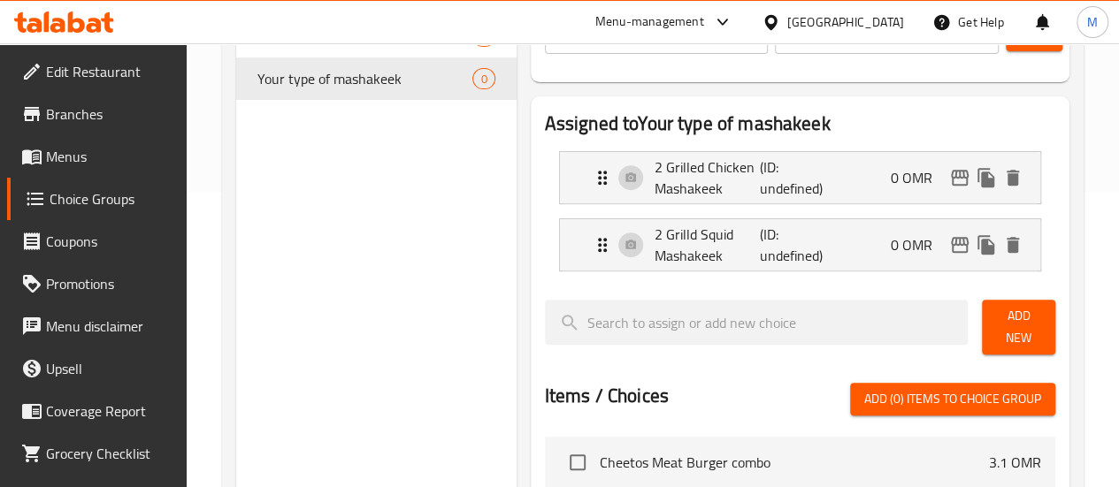
scroll to position [294, 0]
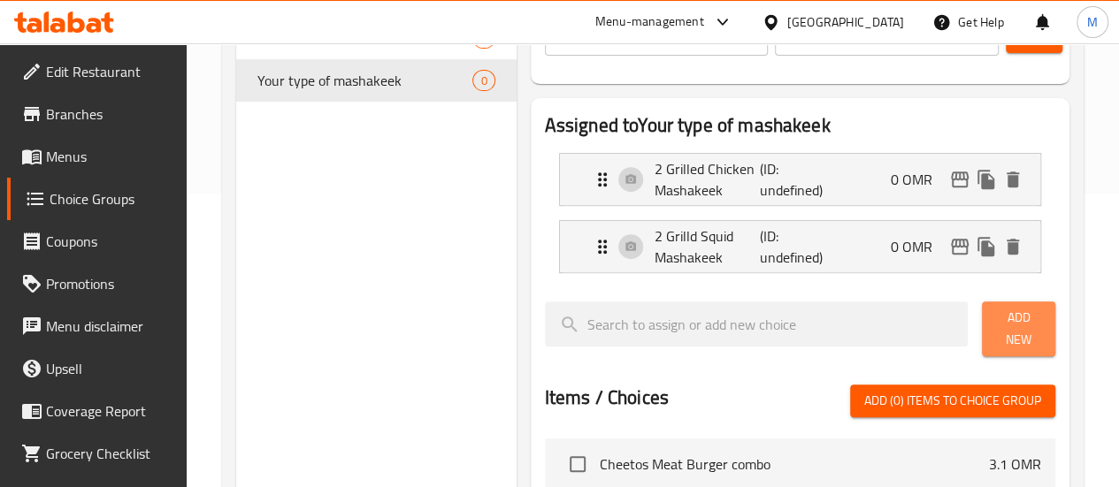
click at [1001, 326] on span "Add New" at bounding box center [1018, 329] width 45 height 44
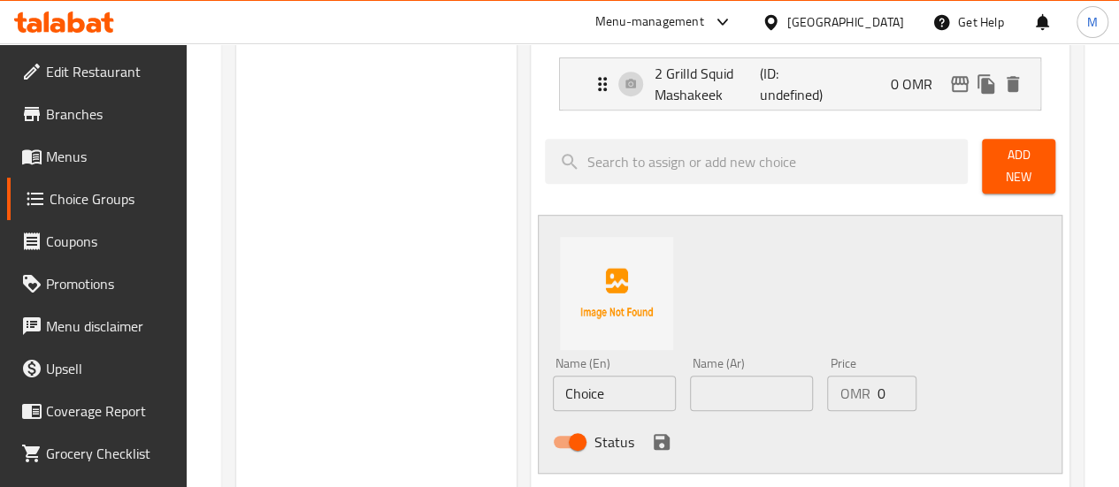
scroll to position [458, 0]
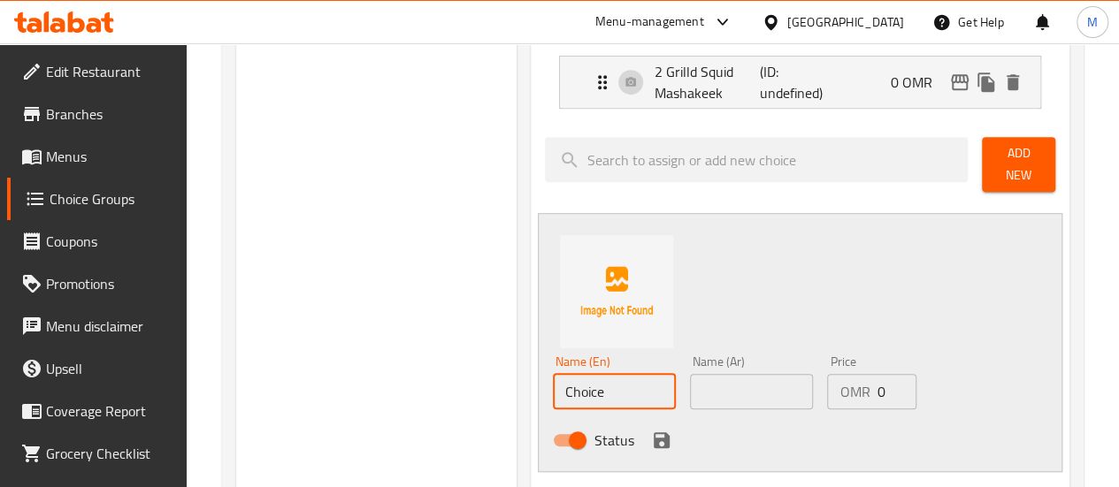
drag, startPoint x: 548, startPoint y: 380, endPoint x: 424, endPoint y: 382, distance: 124.7
click at [424, 382] on div "Choice Groups Your Choice Of: 2 Your type of mashakeek 0 Your type of mashakeek…" at bounding box center [656, 360] width 840 height 1235
paste input "2 Grilled Shrimp Mashakeek"
type input "2 Grilled Shrimp Mashakeek"
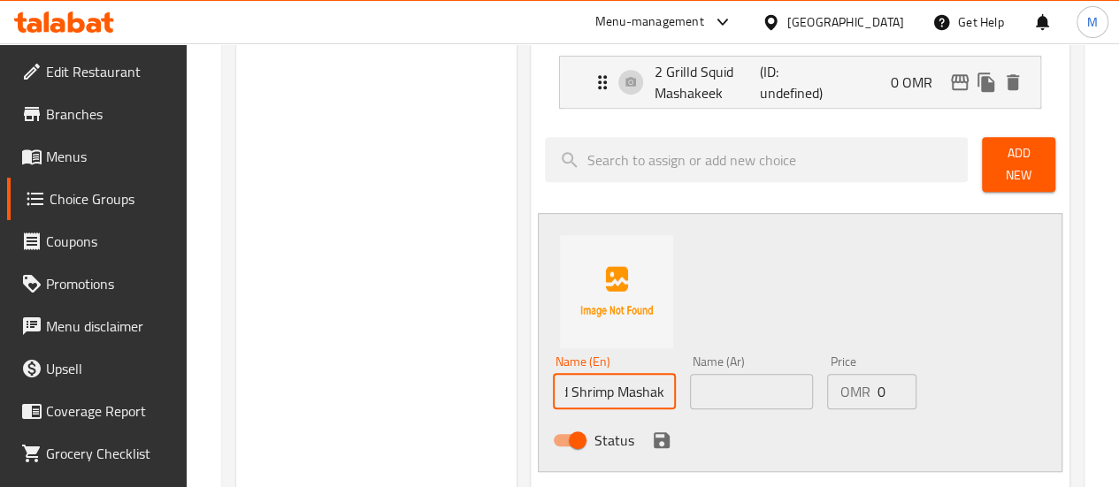
scroll to position [0, 0]
click at [690, 375] on input "text" at bounding box center [751, 391] width 123 height 35
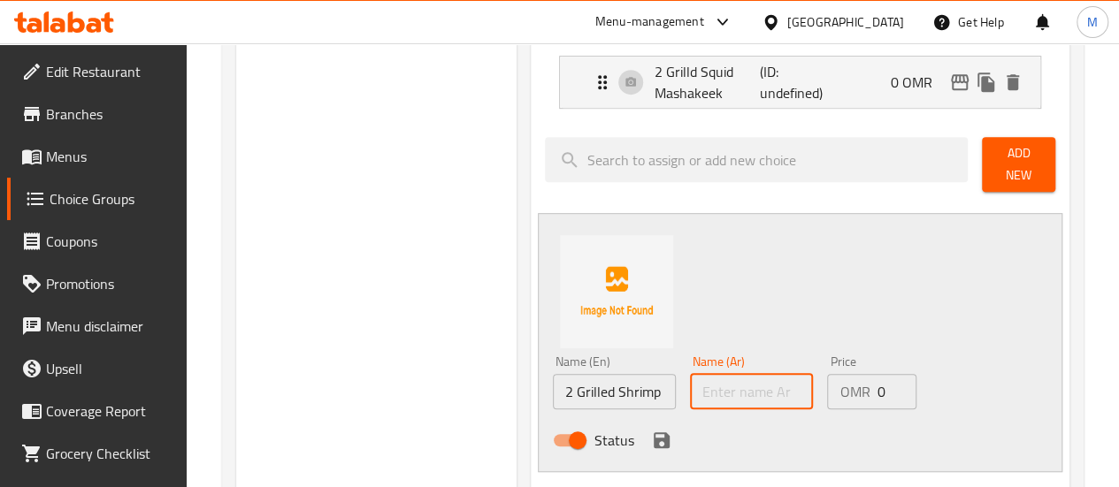
paste input "2 مشاكيك [PERSON_NAME]"
type input "2 مشاكيك [PERSON_NAME]"
click at [651, 432] on icon "save" at bounding box center [661, 440] width 21 height 21
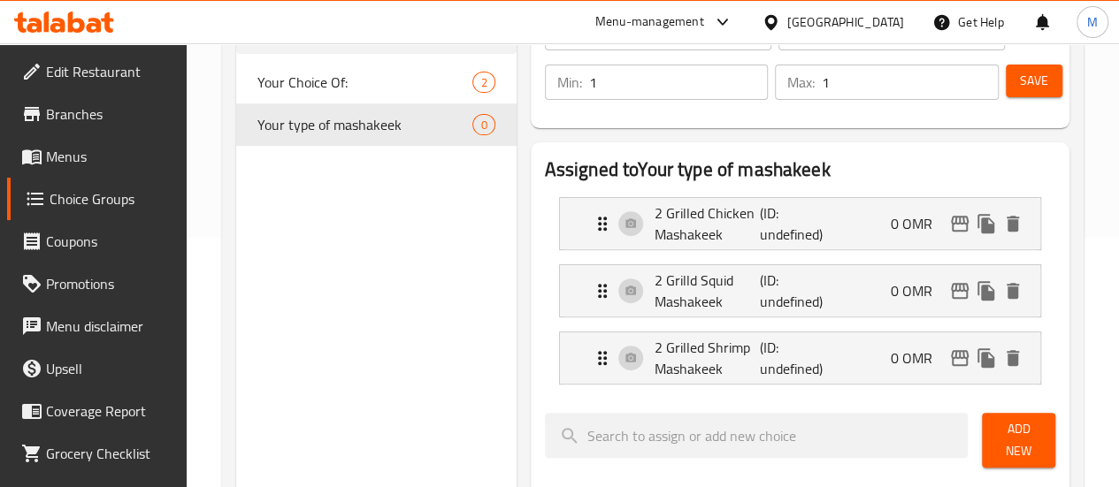
scroll to position [134, 0]
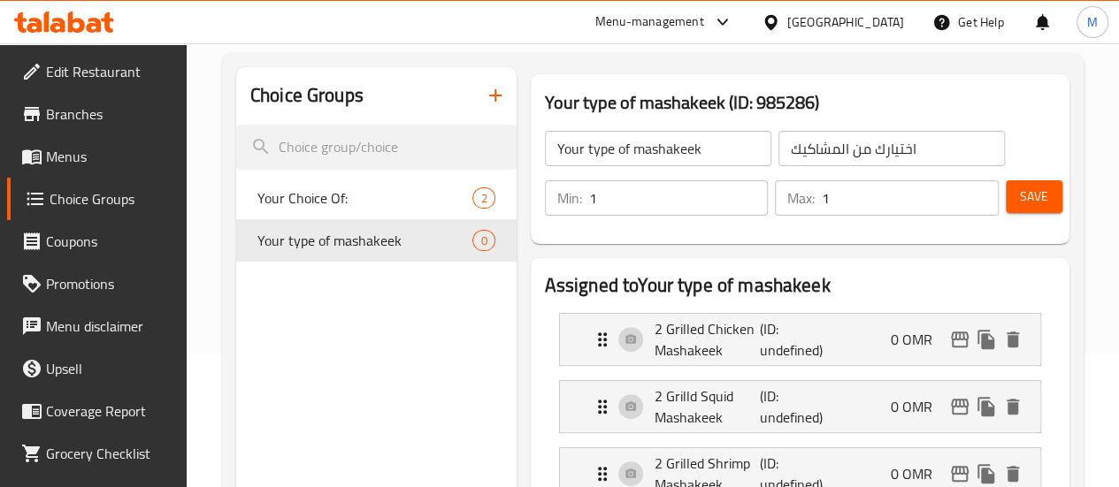
click at [1028, 194] on span "Save" at bounding box center [1034, 197] width 28 height 22
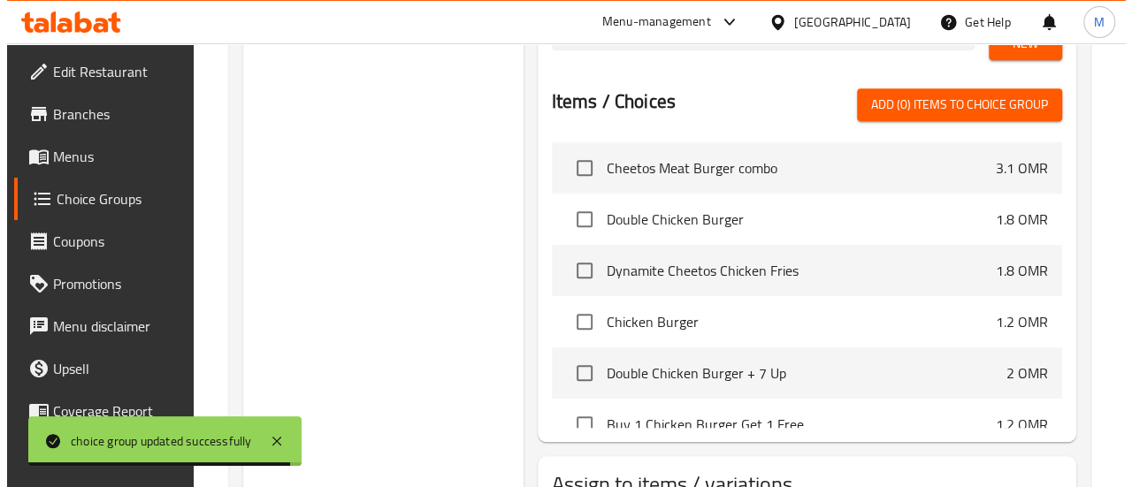
scroll to position [781, 0]
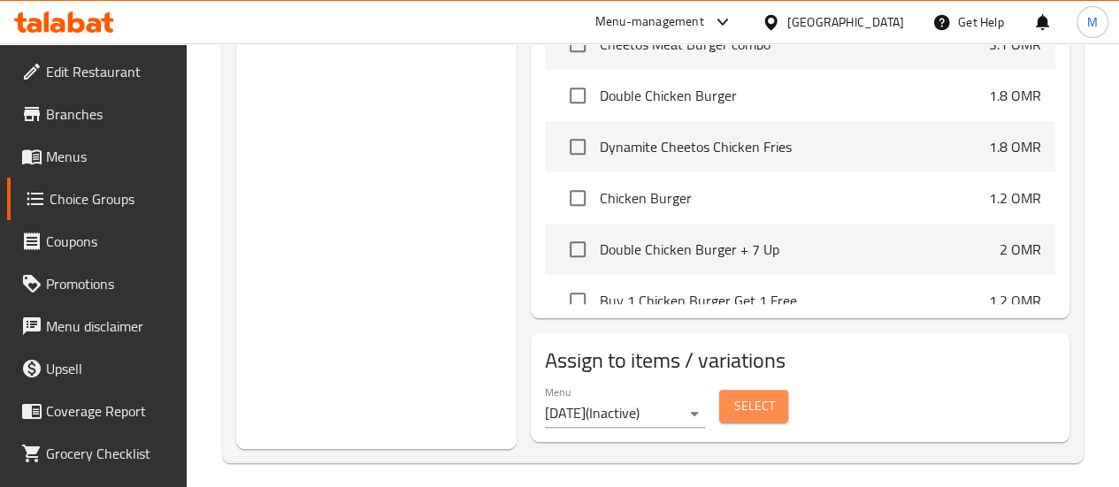
click at [733, 395] on span "Select" at bounding box center [753, 406] width 41 height 22
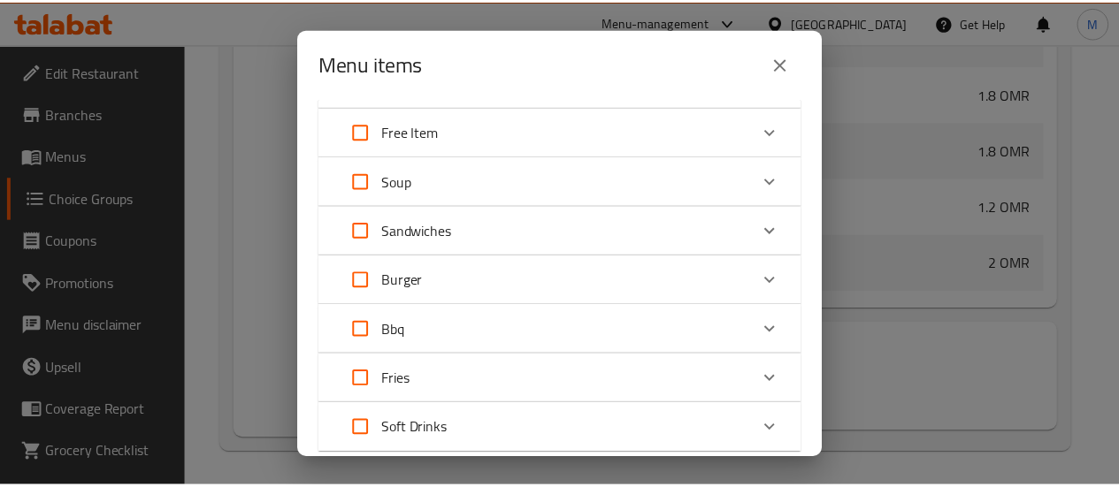
scroll to position [102, 0]
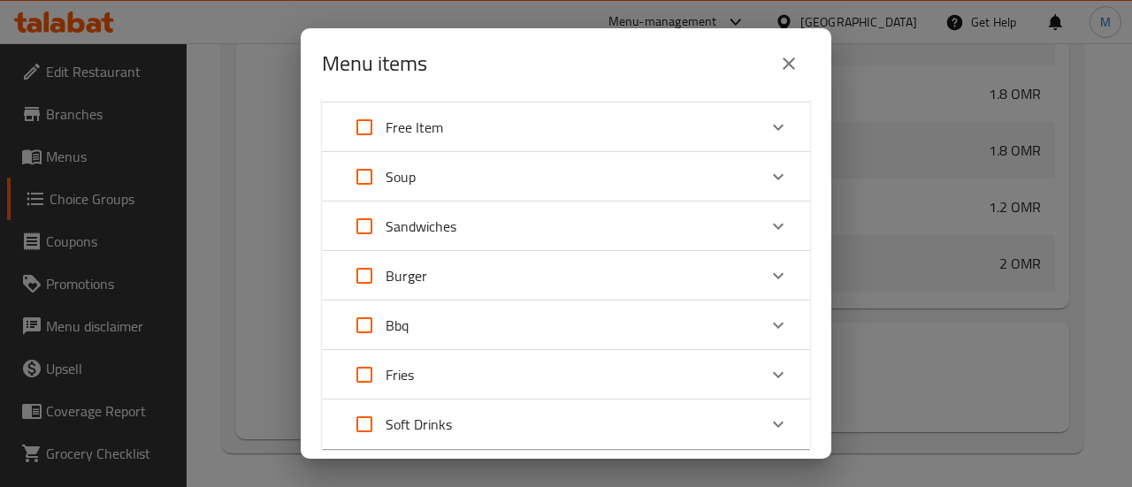
click at [784, 59] on icon "close" at bounding box center [789, 63] width 12 height 12
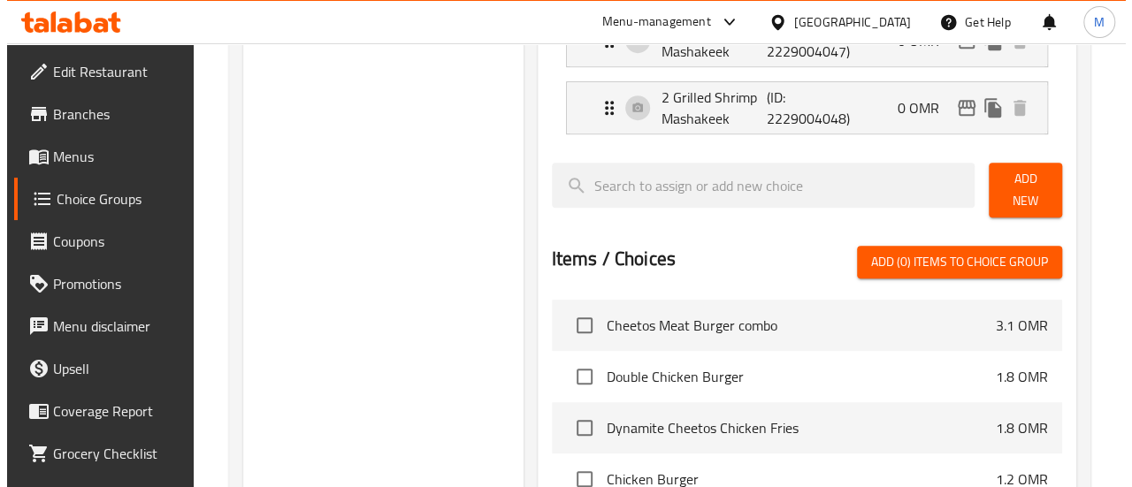
scroll to position [781, 0]
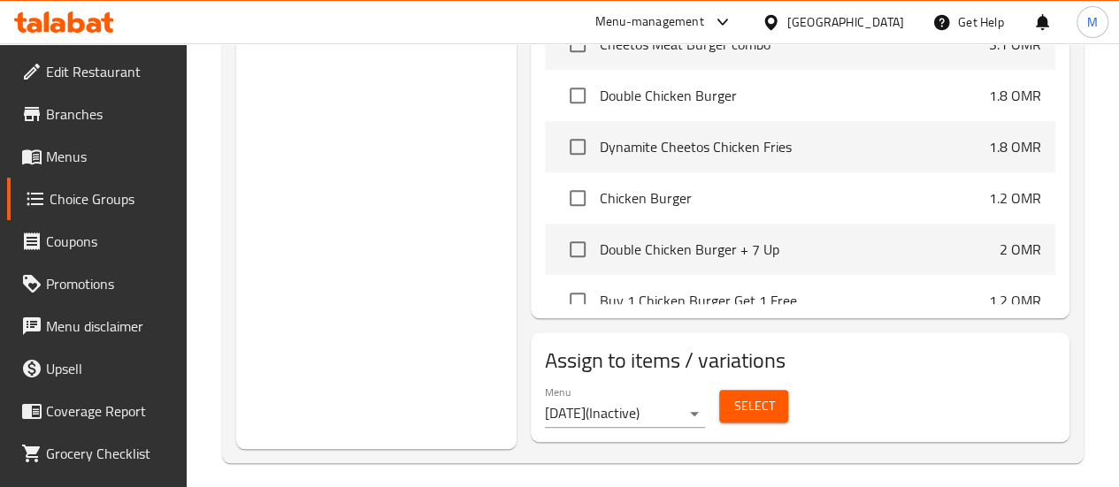
click at [733, 402] on span "Select" at bounding box center [753, 406] width 41 height 22
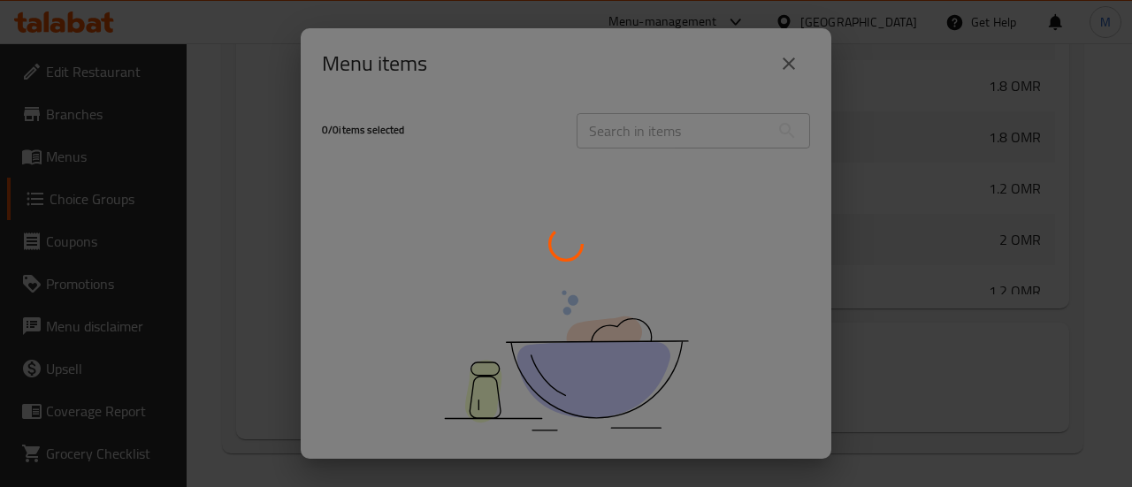
click at [920, 356] on div at bounding box center [566, 243] width 1132 height 487
click at [790, 68] on div at bounding box center [566, 243] width 1132 height 487
click at [783, 54] on div at bounding box center [566, 243] width 1132 height 487
click at [789, 64] on div at bounding box center [566, 243] width 1132 height 487
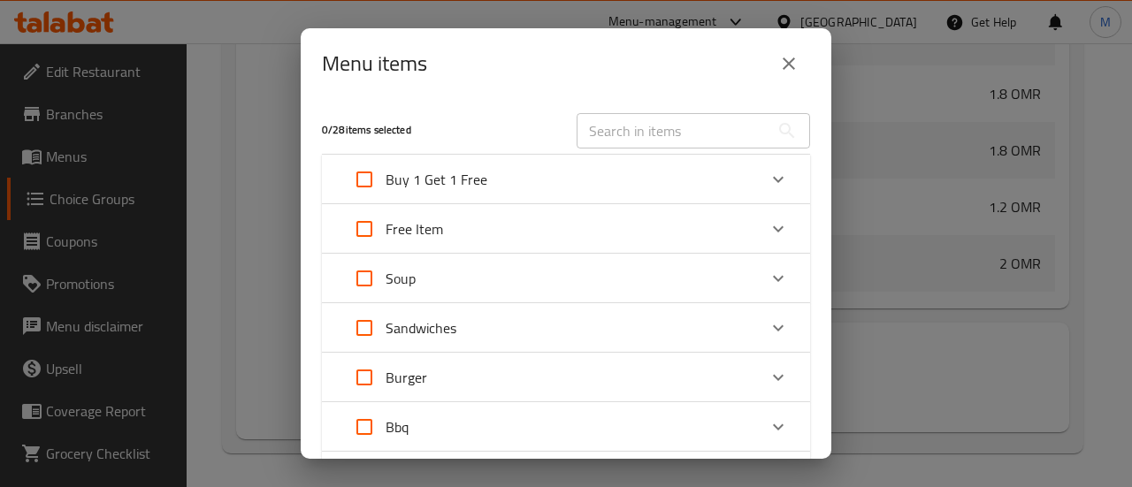
scroll to position [215, 0]
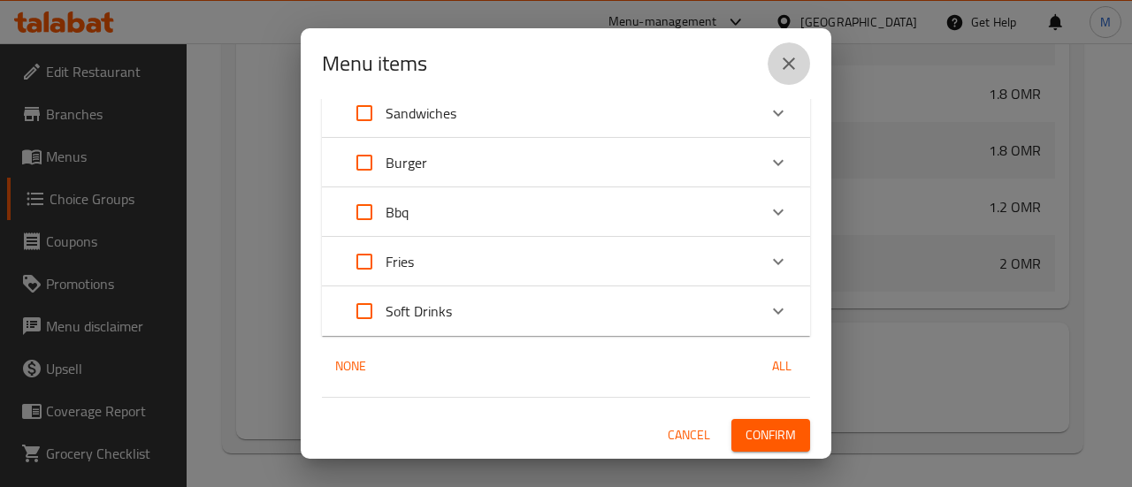
click at [786, 68] on icon "close" at bounding box center [788, 63] width 21 height 21
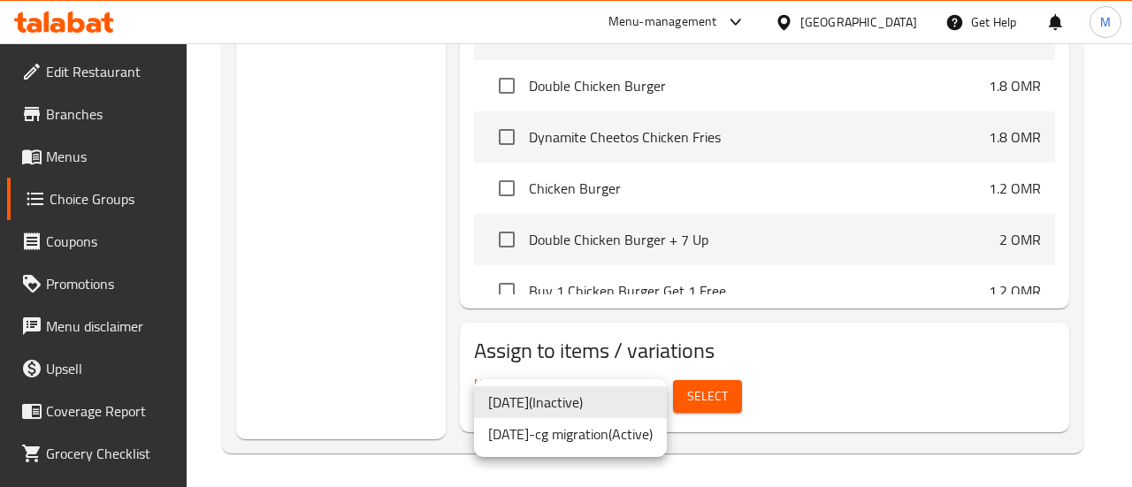
click at [610, 432] on li "[DATE]-cg migration ( Active )" at bounding box center [570, 434] width 193 height 32
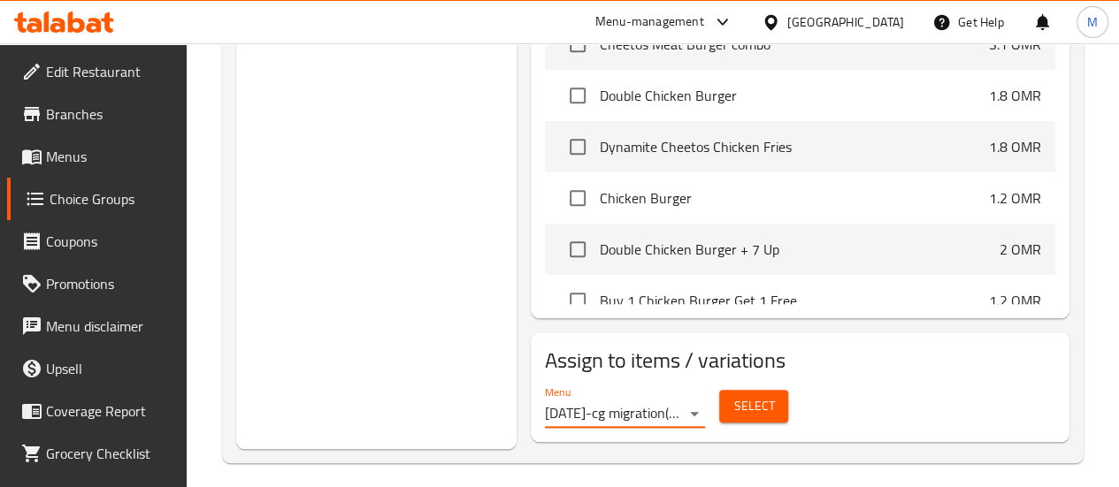
click at [733, 397] on span "Select" at bounding box center [753, 406] width 41 height 22
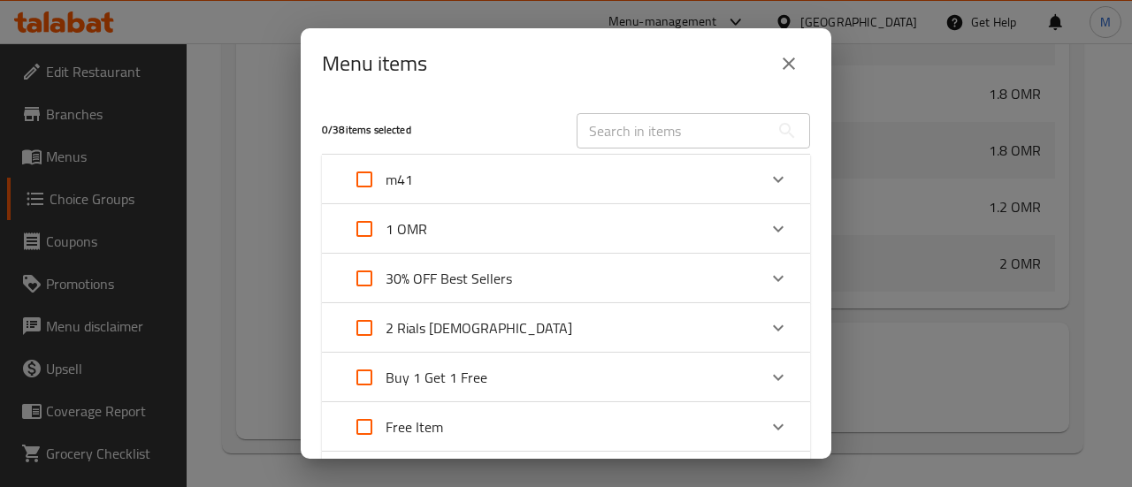
click at [474, 181] on div "m41" at bounding box center [550, 179] width 414 height 42
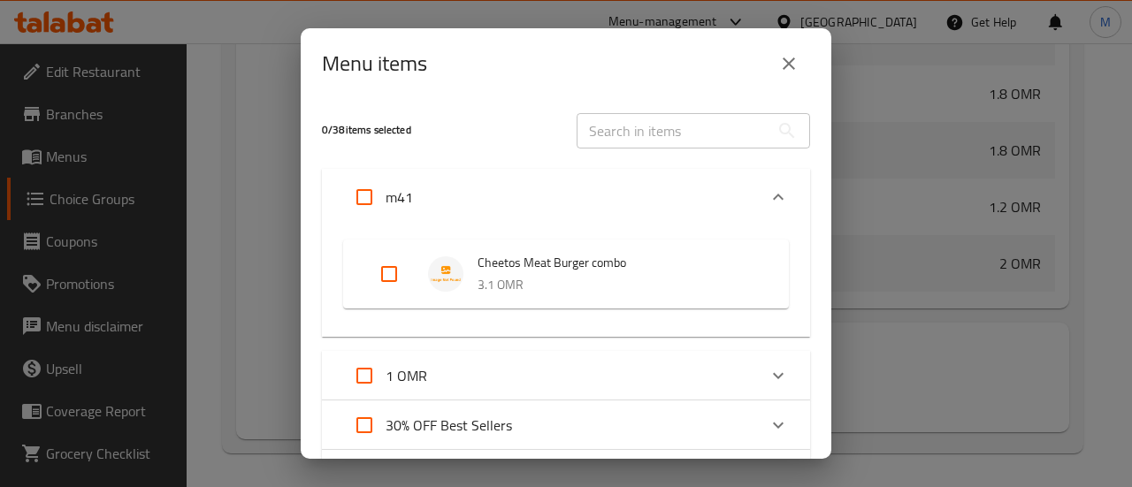
click at [364, 192] on input "Expand" at bounding box center [364, 197] width 42 height 42
checkbox input "true"
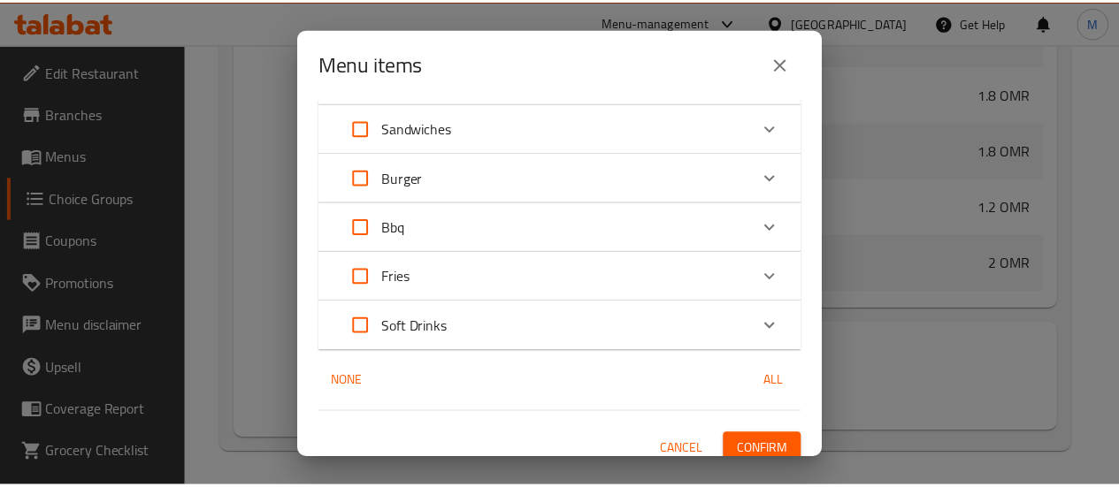
scroll to position [560, 0]
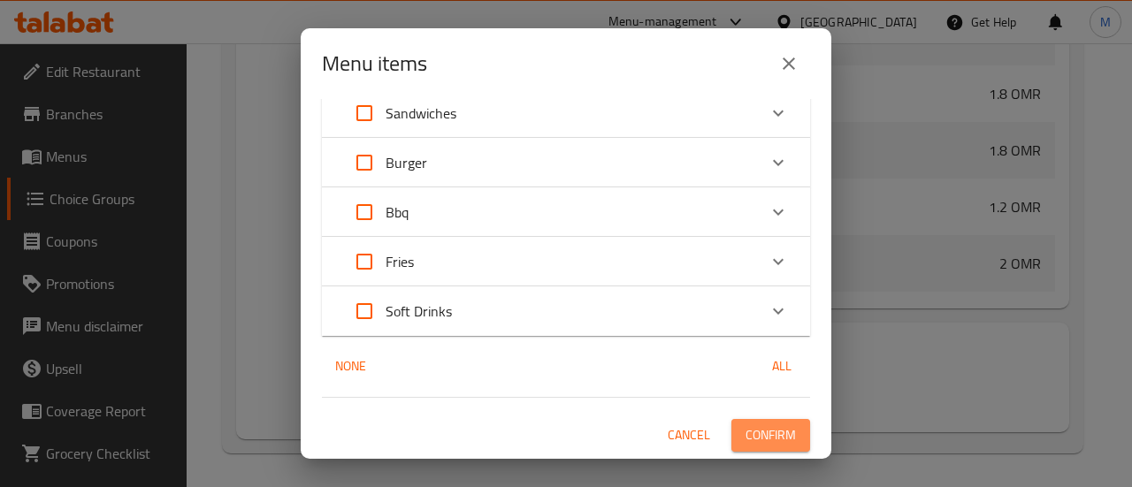
click at [748, 432] on span "Confirm" at bounding box center [770, 435] width 50 height 22
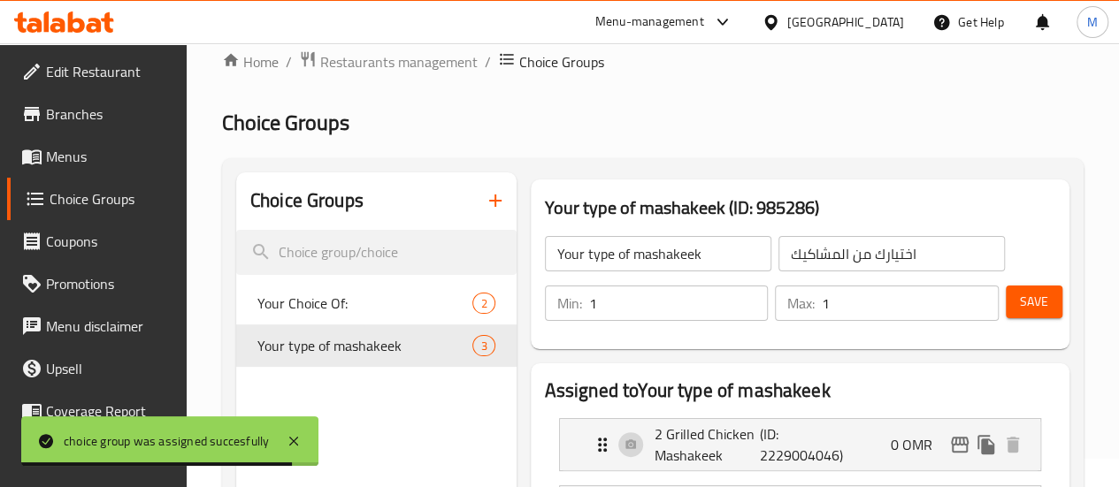
scroll to position [27, 0]
click at [485, 195] on icon "button" at bounding box center [495, 201] width 21 height 21
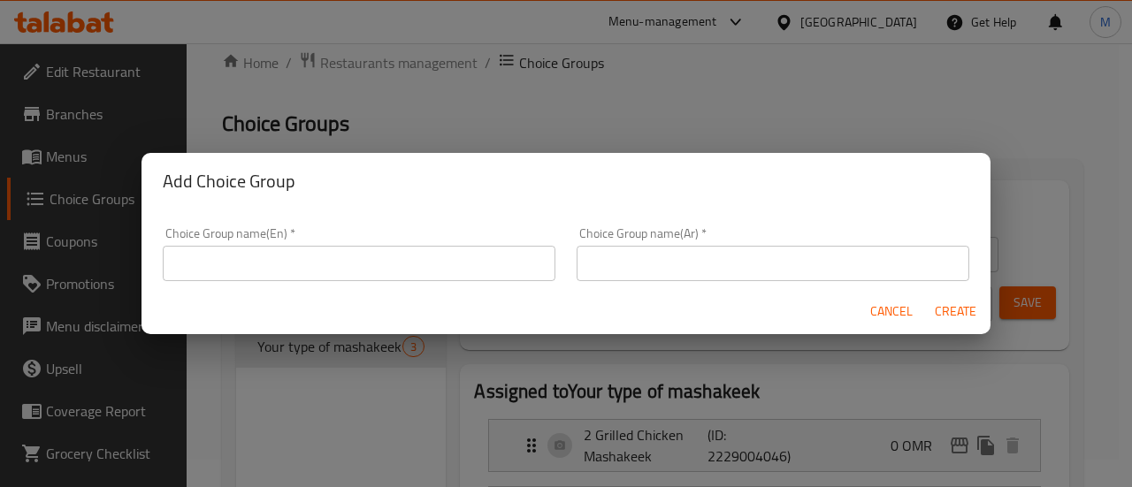
click at [429, 273] on input "text" at bounding box center [359, 263] width 393 height 35
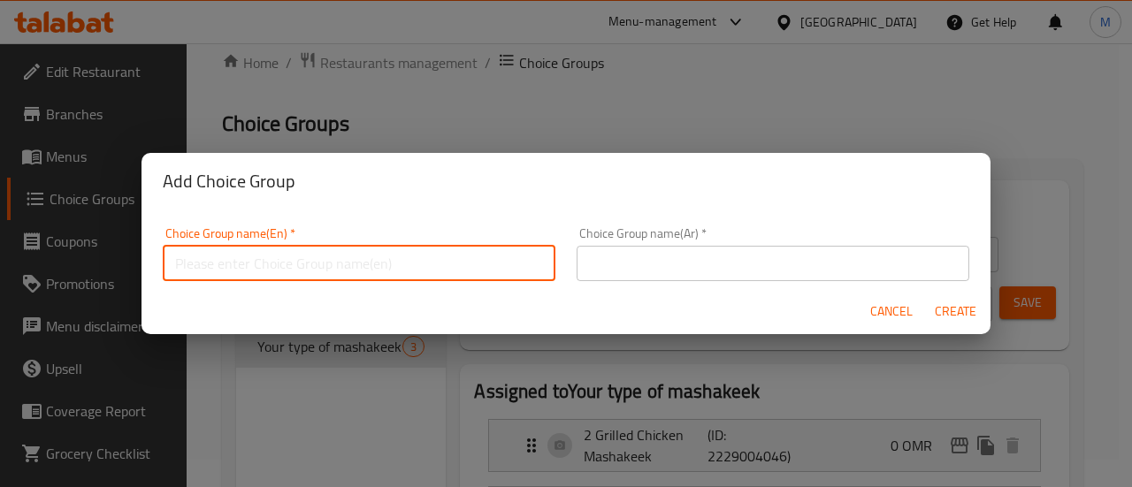
type input "Your choice of drink"
click at [683, 263] on input "text" at bounding box center [773, 263] width 393 height 35
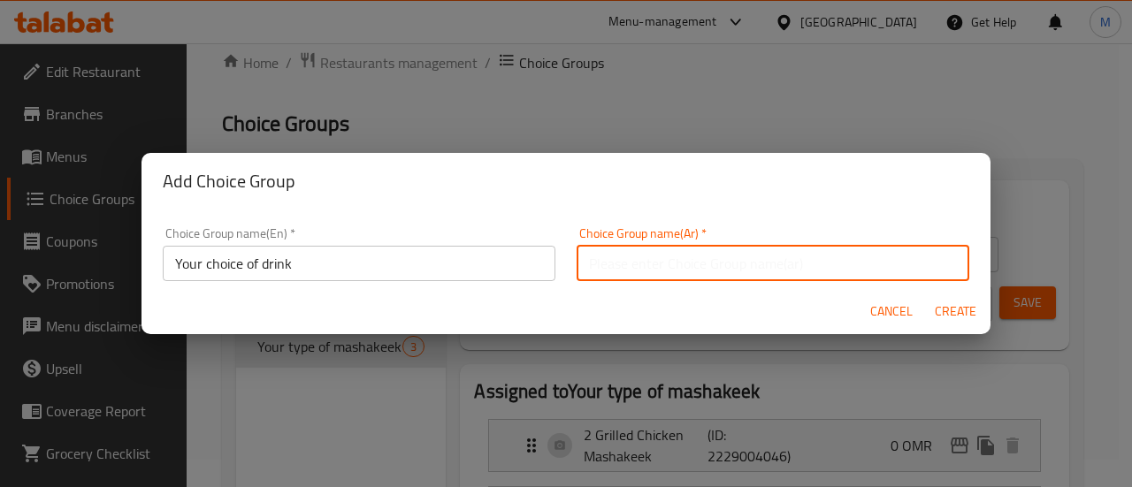
type input "اختيارك من المشروبات"
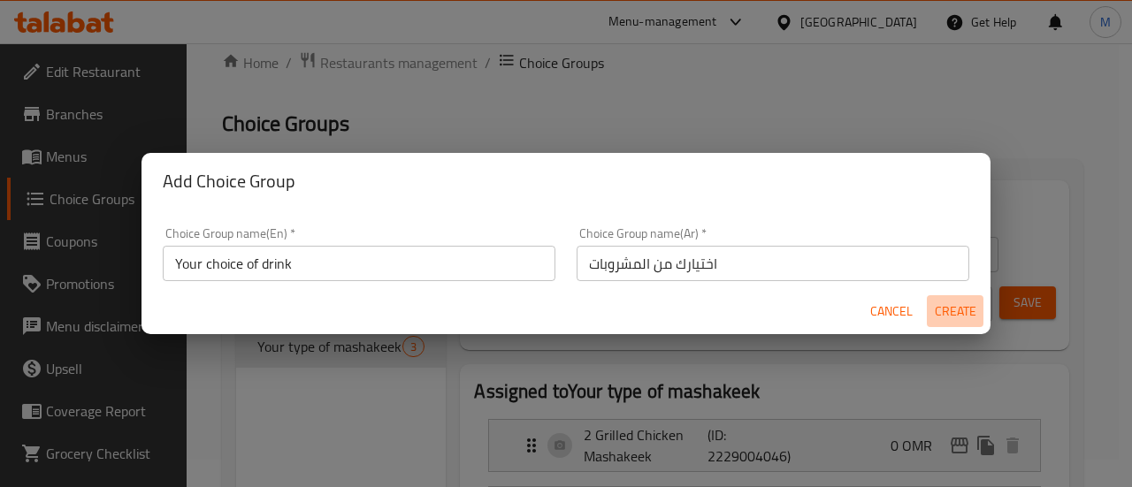
click at [953, 310] on span "Create" at bounding box center [955, 312] width 42 height 22
type input "Your choice of drink"
type input "اختيارك من المشروبات"
type input "0"
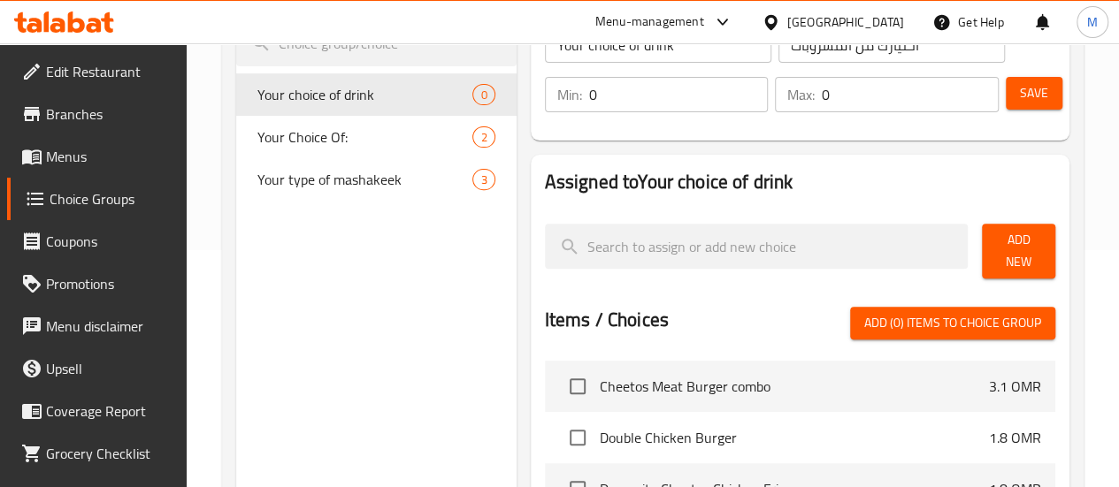
scroll to position [238, 0]
click at [904, 311] on span "Add (0) items to choice group" at bounding box center [952, 322] width 177 height 22
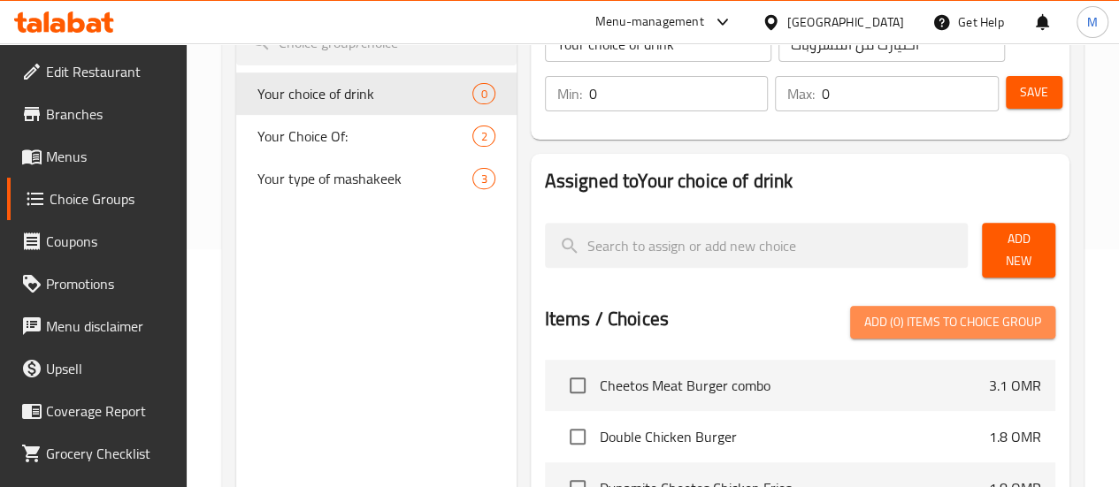
click at [906, 311] on span "Add (0) items to choice group" at bounding box center [952, 322] width 177 height 22
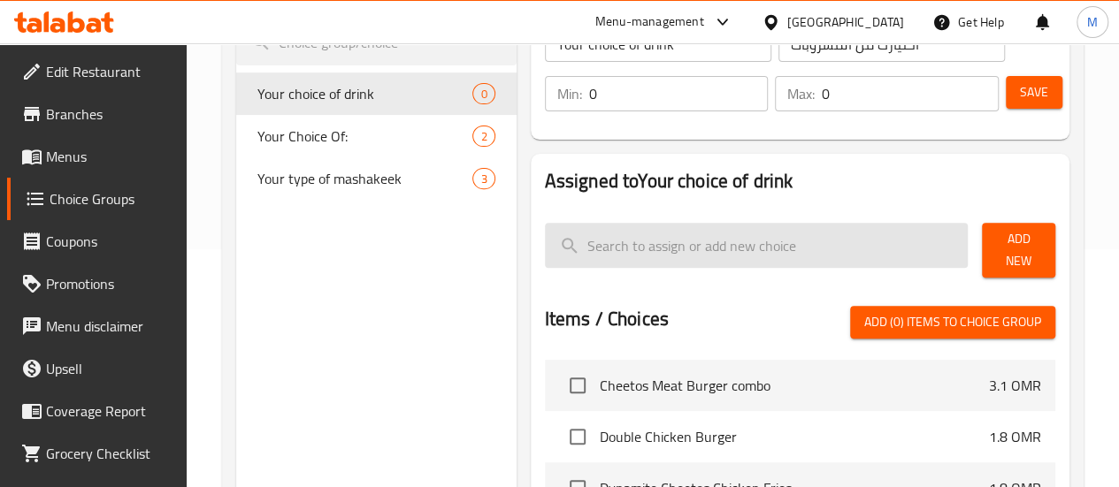
click at [593, 248] on input "search" at bounding box center [757, 245] width 424 height 45
type input "ي"
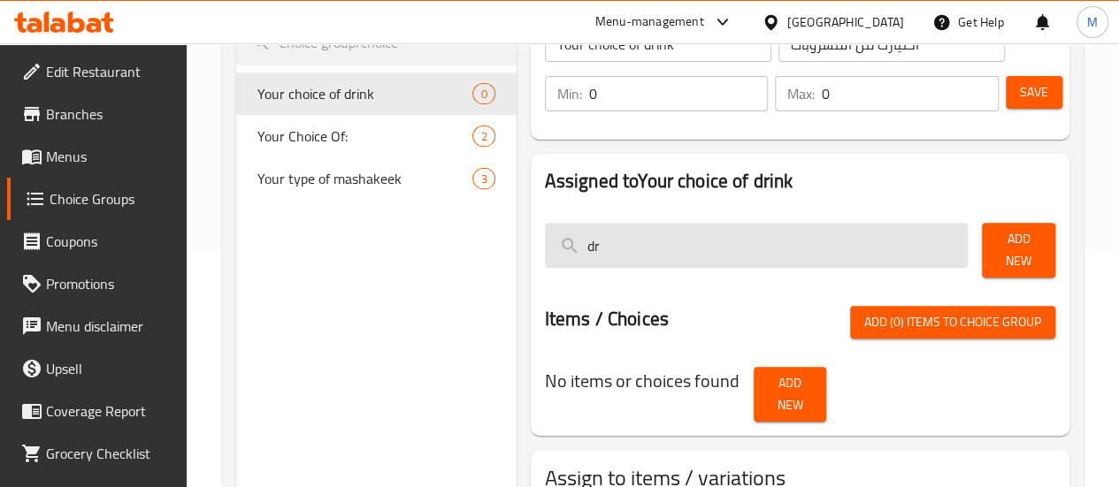
type input "d"
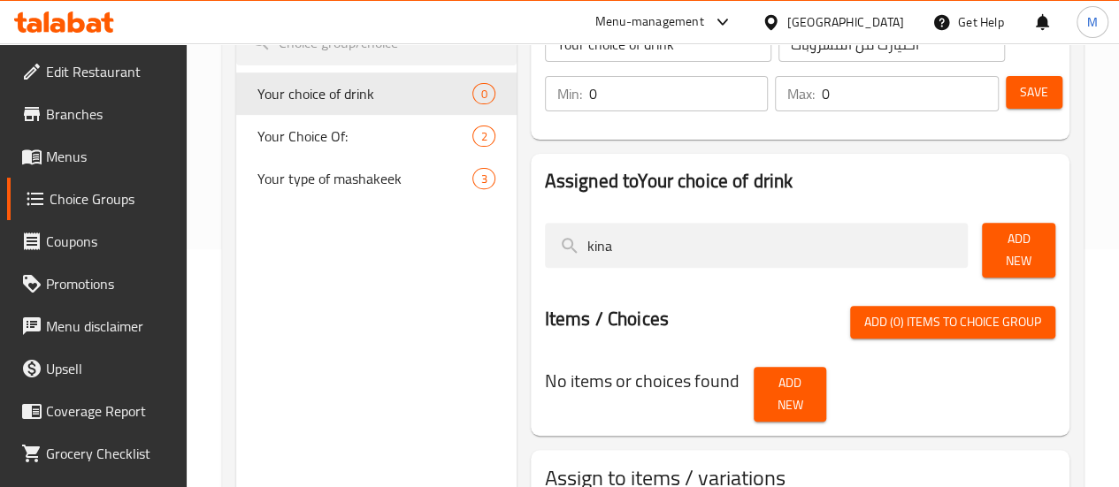
scroll to position [335, 0]
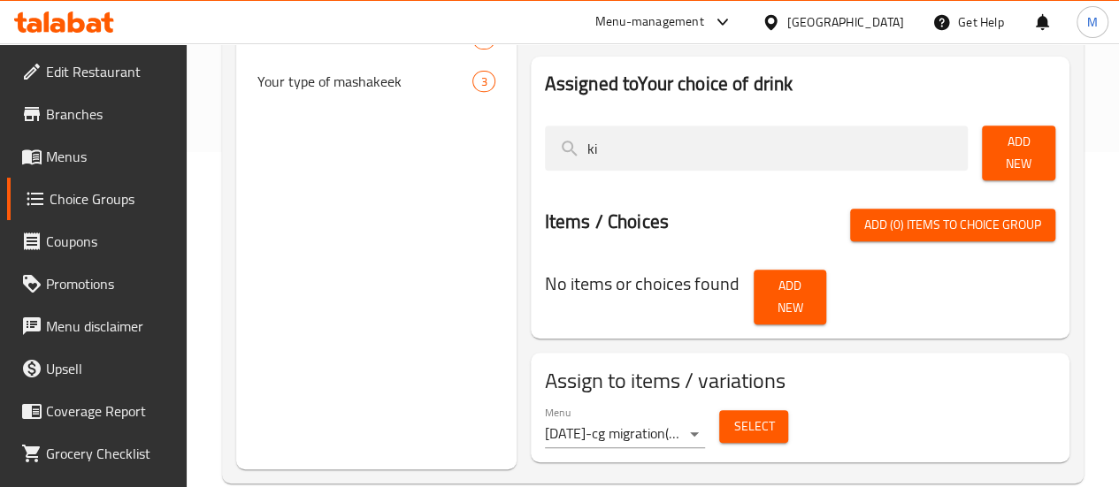
type input "k"
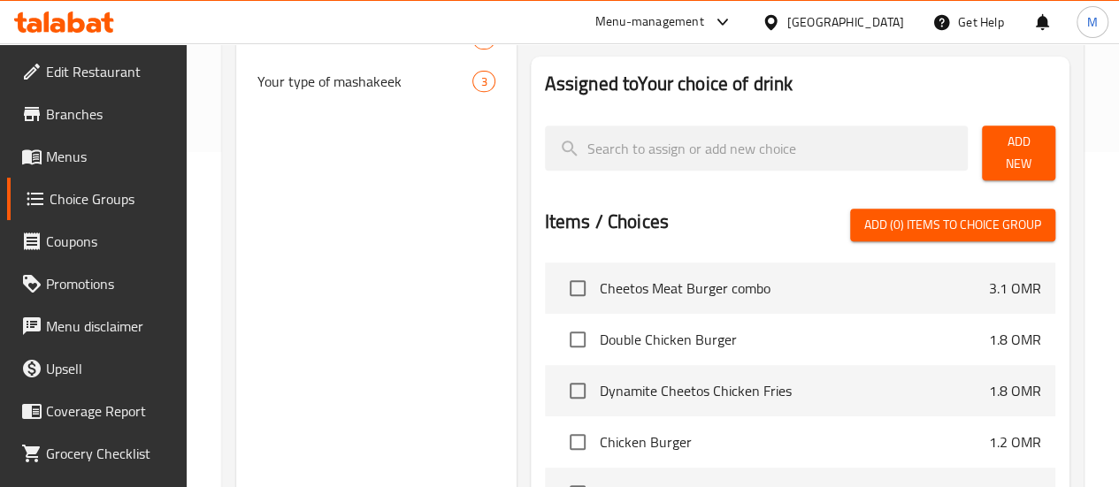
click at [932, 220] on span "Add (0) items to choice group" at bounding box center [952, 225] width 177 height 22
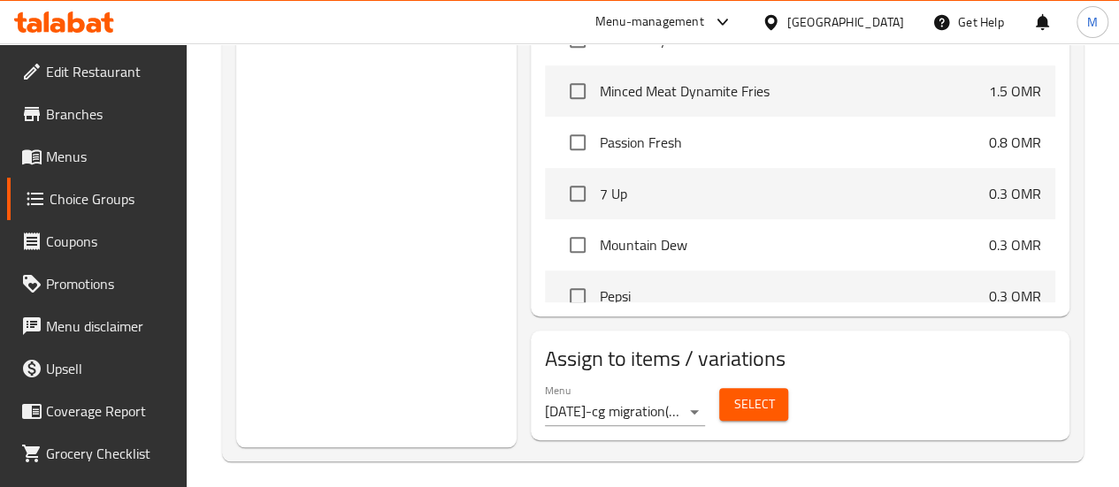
scroll to position [1773, 0]
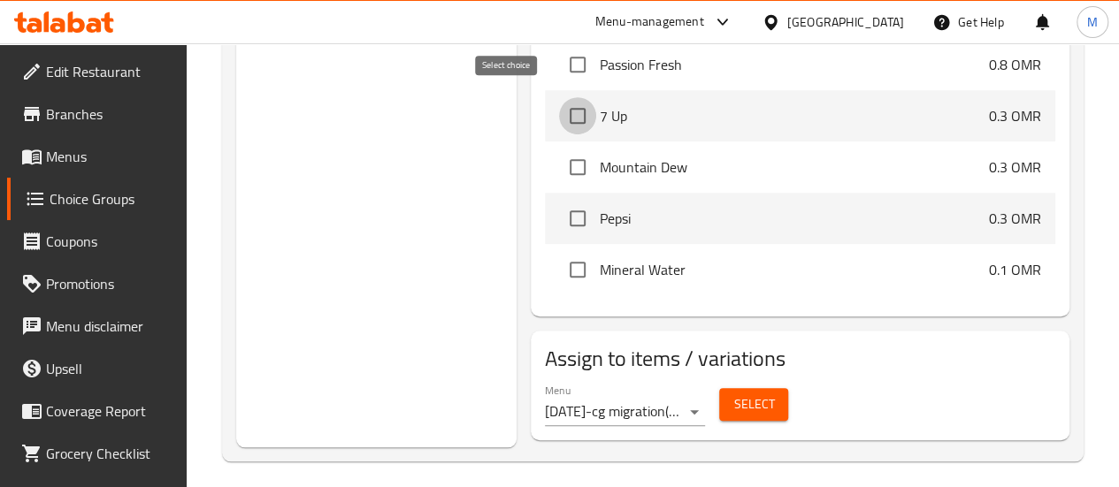
click at [559, 111] on input "checkbox" at bounding box center [577, 115] width 37 height 37
checkbox input "true"
click at [559, 164] on input "checkbox" at bounding box center [577, 167] width 37 height 37
checkbox input "true"
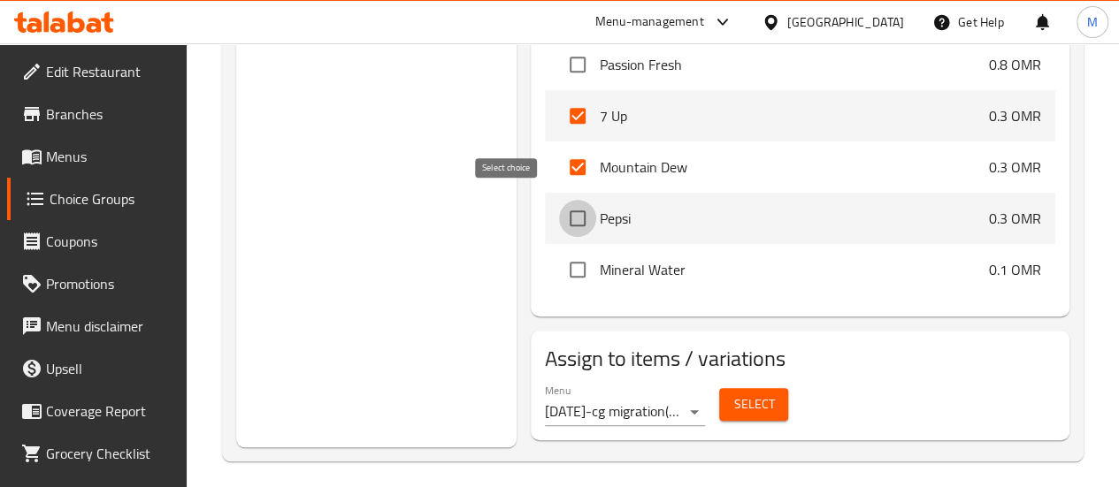
click at [559, 203] on input "checkbox" at bounding box center [577, 218] width 37 height 37
checkbox input "true"
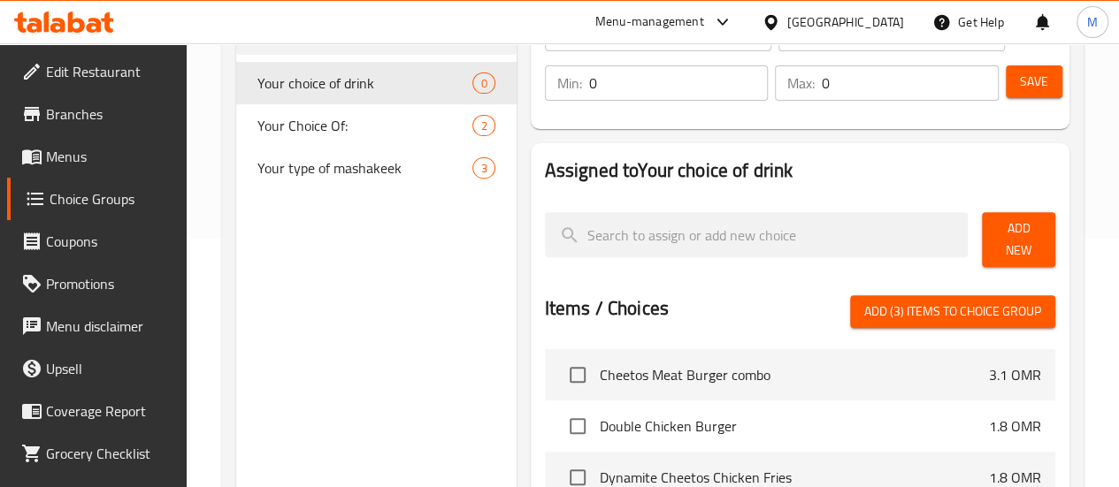
scroll to position [250, 0]
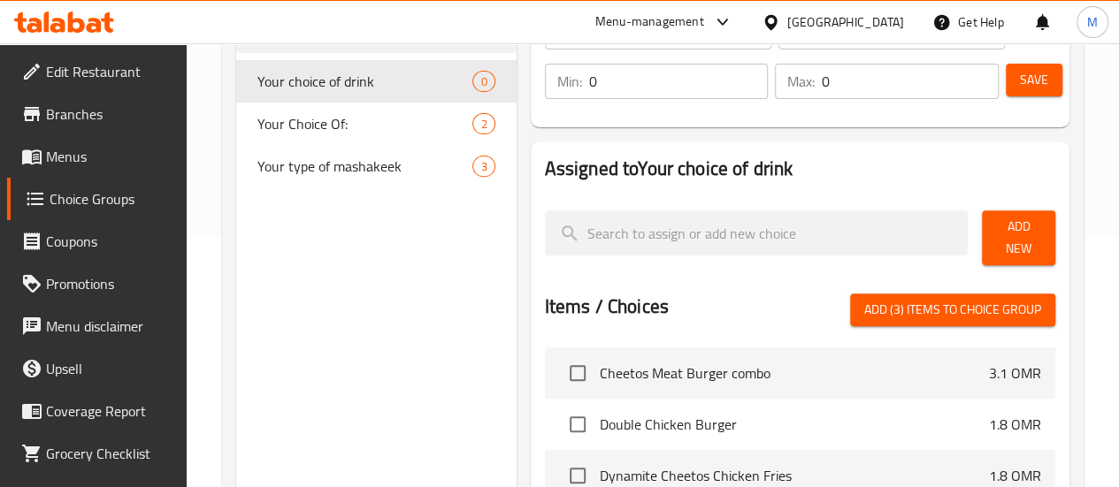
click at [906, 305] on span "Add (3) items to choice group" at bounding box center [952, 310] width 177 height 22
checkbox input "false"
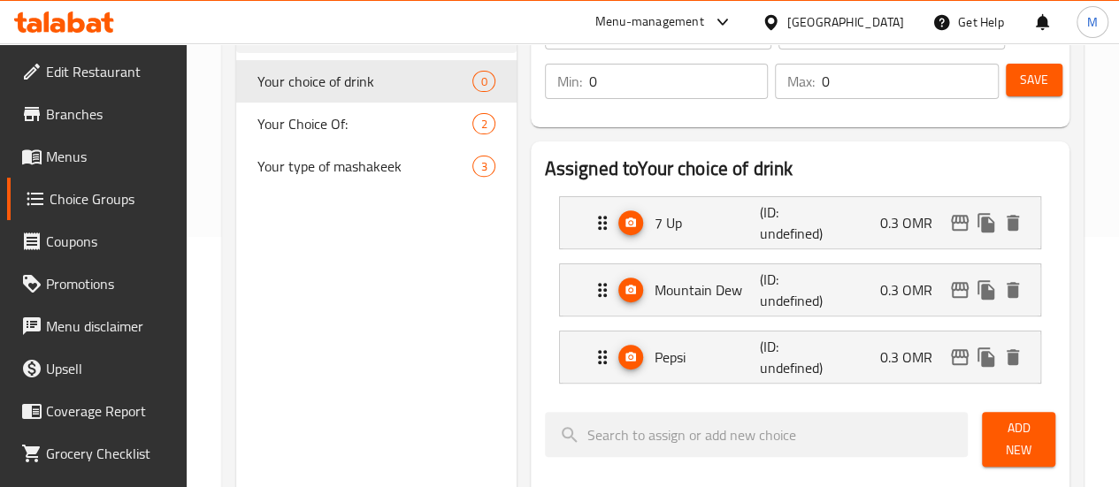
click at [824, 248] on div "7 Up (ID: undefined) 0.3 OMR" at bounding box center [805, 222] width 427 height 51
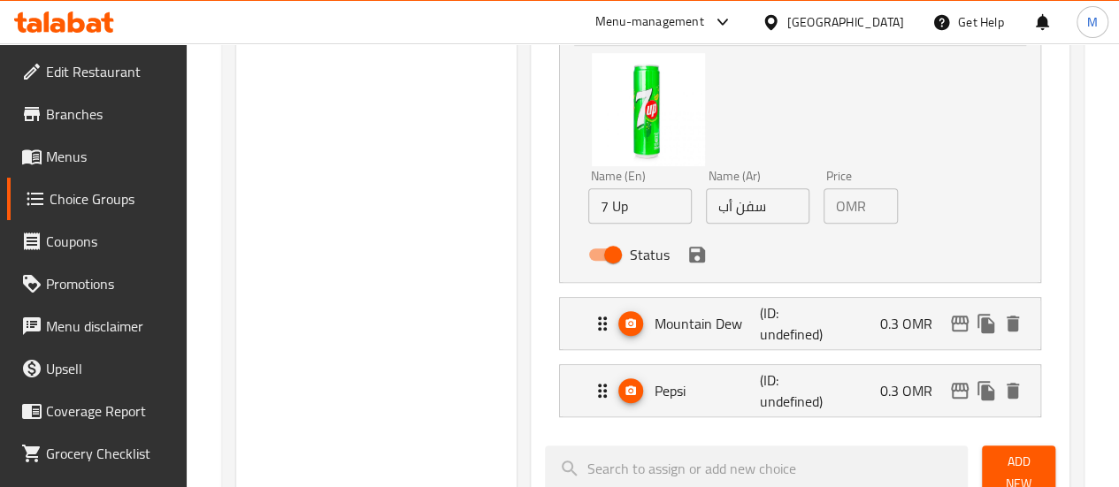
scroll to position [459, 0]
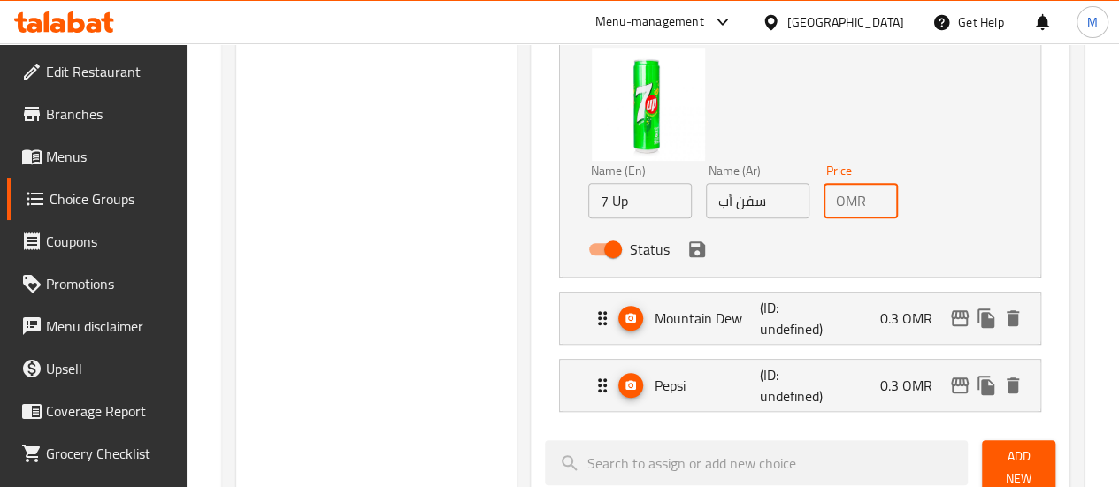
click at [873, 208] on input "0.3" at bounding box center [885, 200] width 25 height 35
click at [689, 244] on icon "save" at bounding box center [697, 249] width 16 height 16
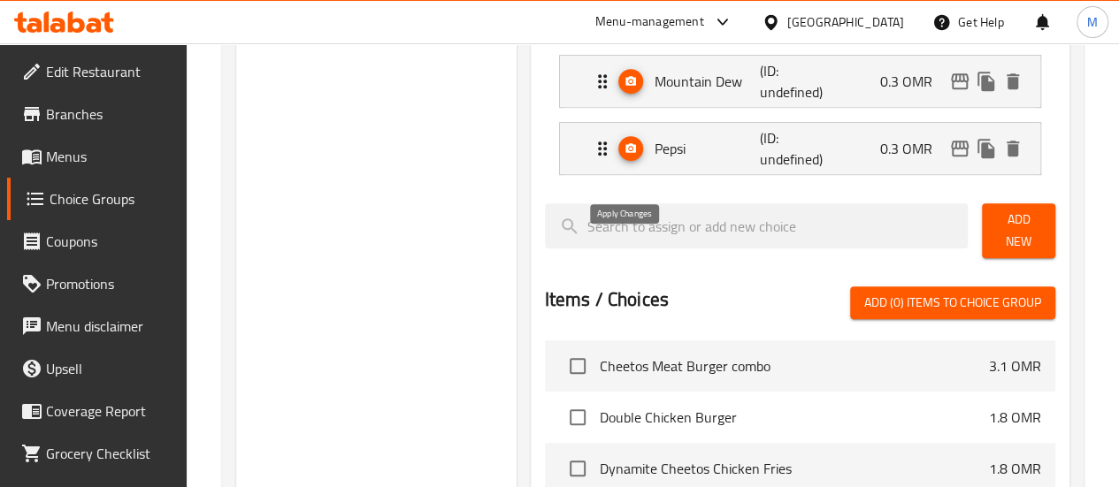
type input "0"
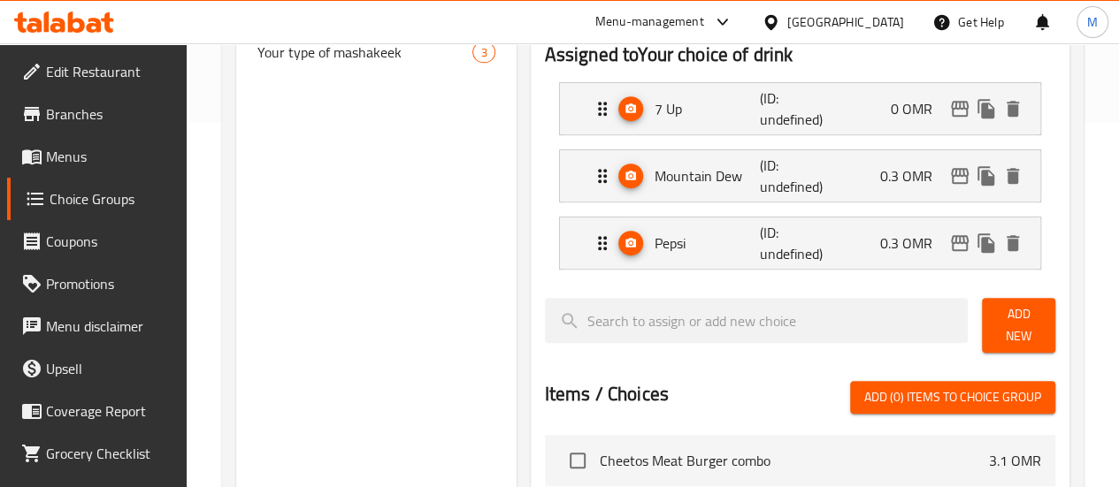
scroll to position [363, 0]
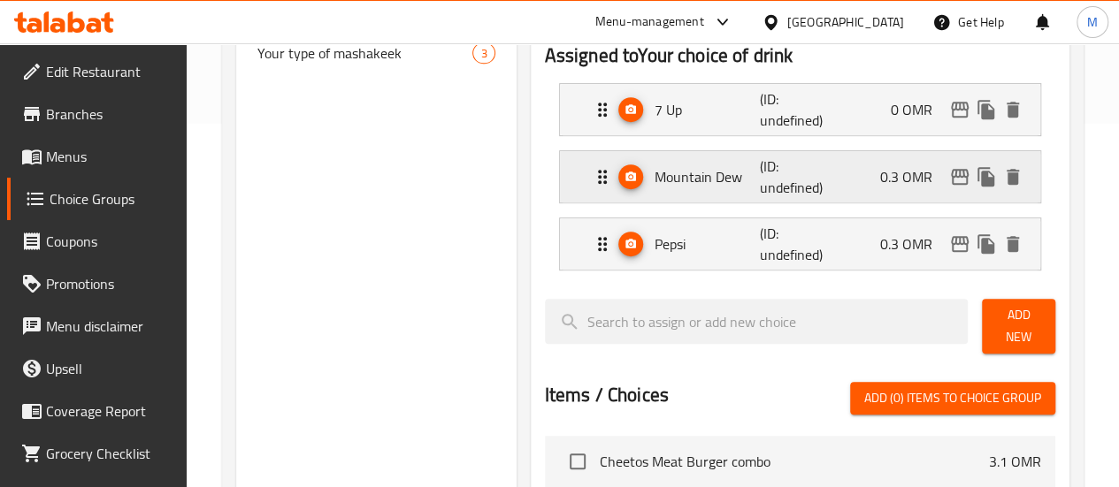
click at [806, 164] on div "Mountain Dew (ID: undefined) 0.3 OMR" at bounding box center [805, 176] width 427 height 51
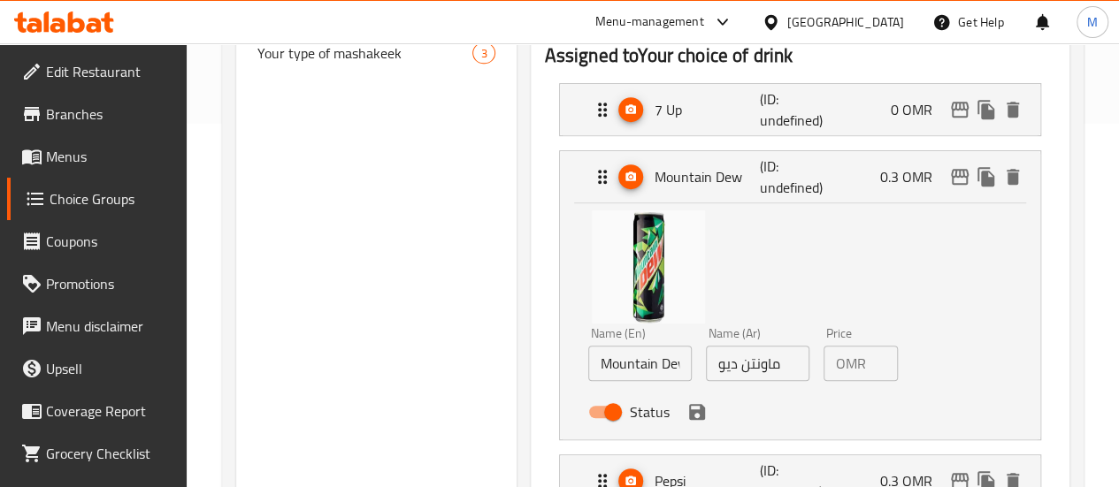
click at [873, 360] on input "0.3" at bounding box center [885, 363] width 25 height 35
click at [689, 417] on icon "save" at bounding box center [697, 412] width 16 height 16
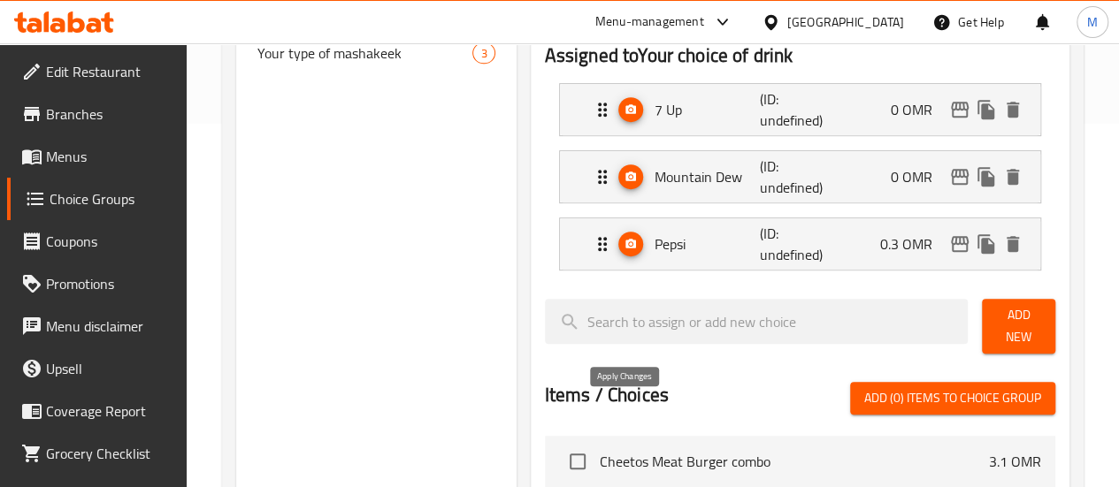
type input "0"
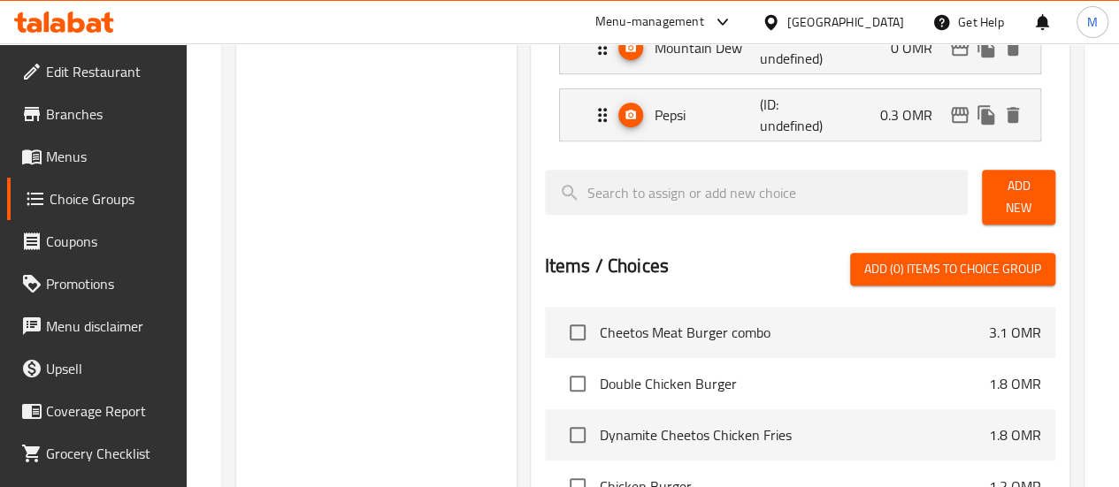
scroll to position [497, 0]
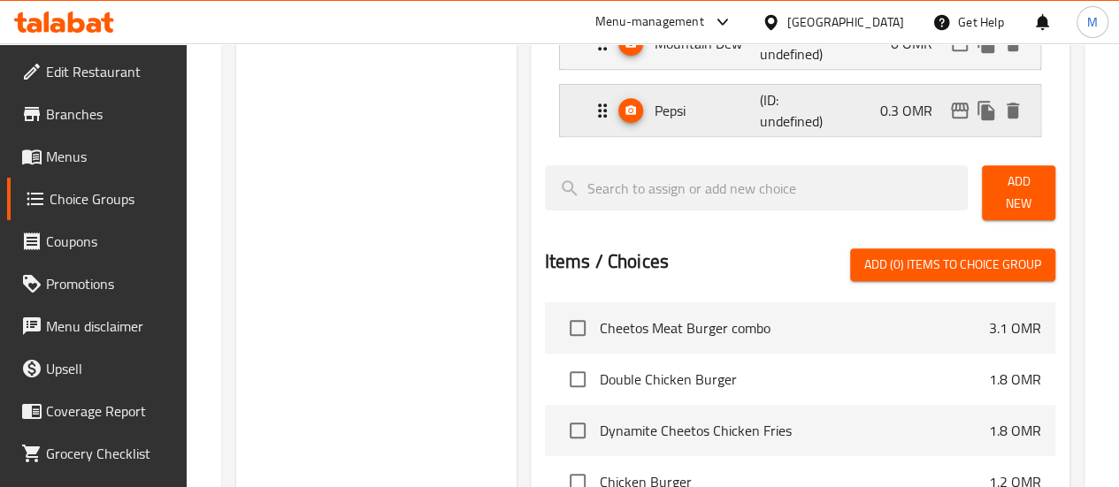
click at [849, 93] on div "Pepsi (ID: undefined) 0.3 OMR" at bounding box center [805, 110] width 427 height 51
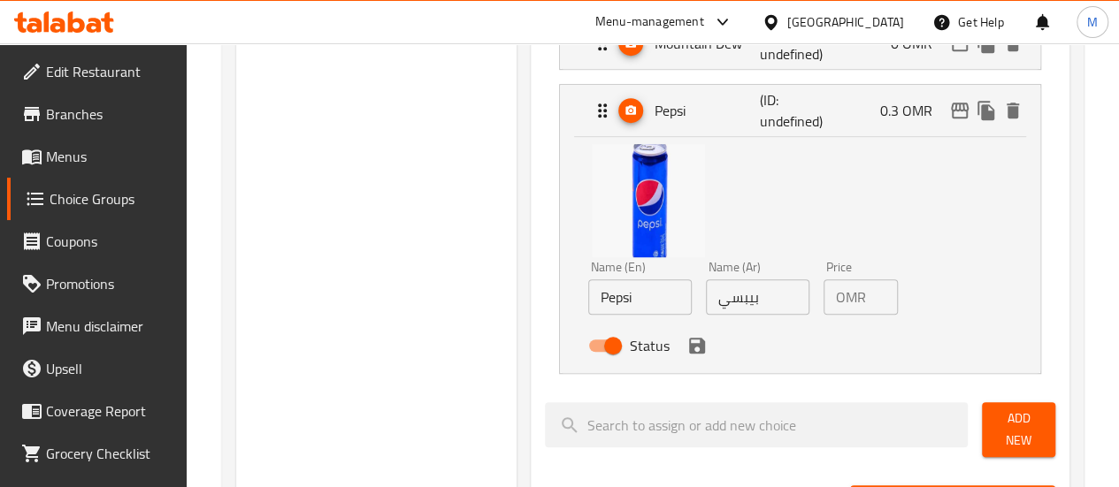
click at [873, 296] on input "0.3" at bounding box center [885, 296] width 25 height 35
type input "00.3"
type input "0"
click at [684, 348] on button "save" at bounding box center [697, 345] width 27 height 27
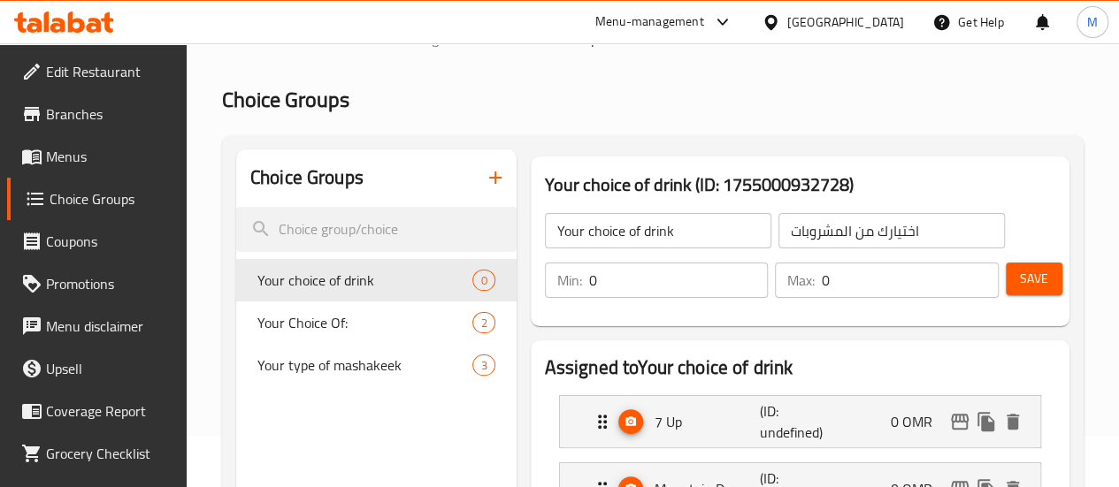
scroll to position [50, 0]
click at [605, 275] on input "0" at bounding box center [679, 281] width 180 height 35
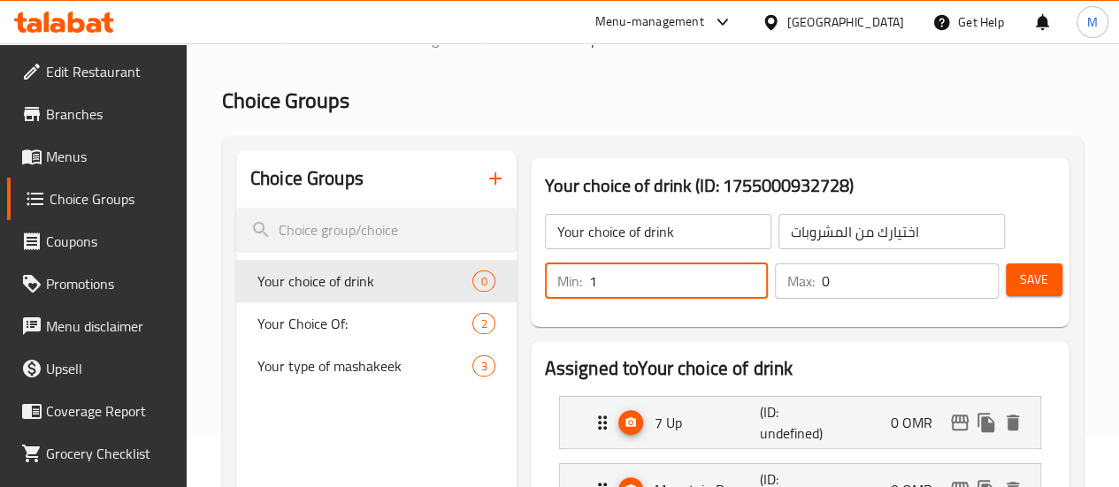
type input "1"
click at [879, 276] on input "0" at bounding box center [910, 281] width 177 height 35
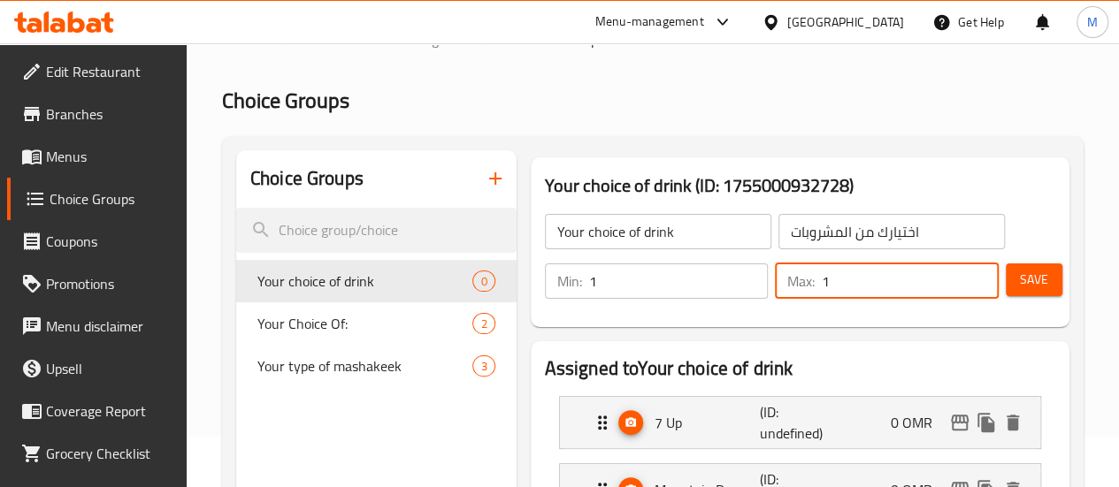
type input "1"
click at [1033, 279] on span "Save" at bounding box center [1034, 280] width 28 height 22
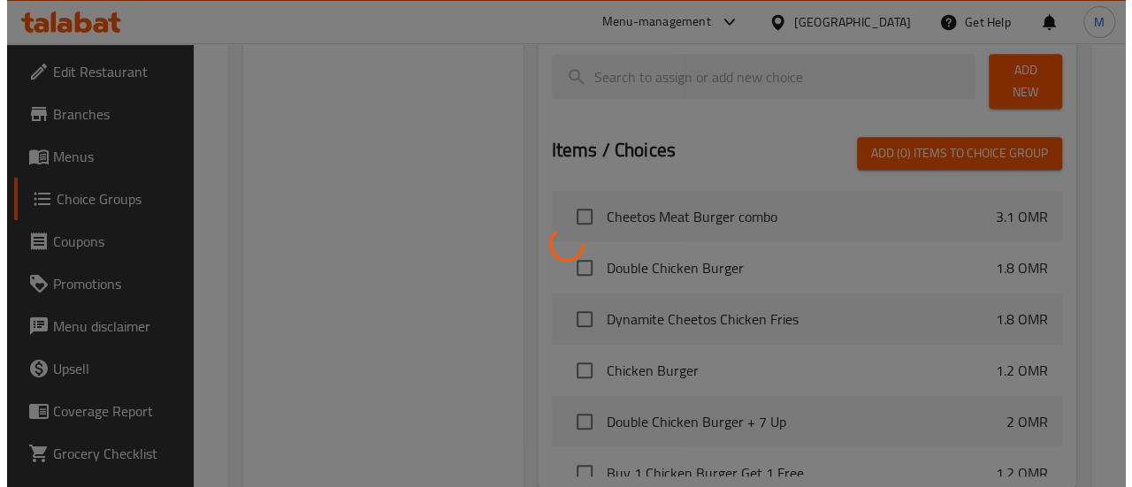
scroll to position [781, 0]
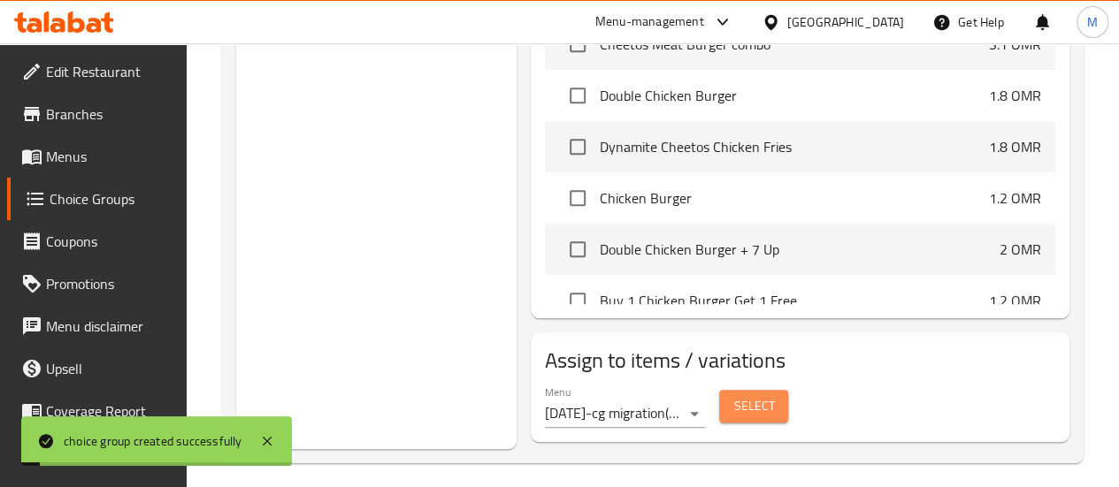
click at [733, 395] on span "Select" at bounding box center [753, 406] width 41 height 22
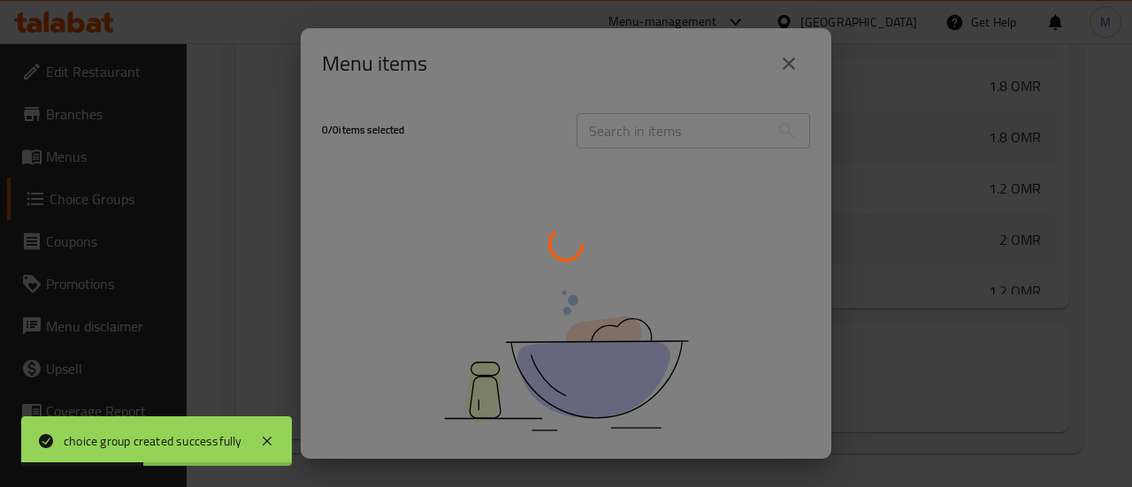
click at [658, 134] on div at bounding box center [566, 243] width 1132 height 487
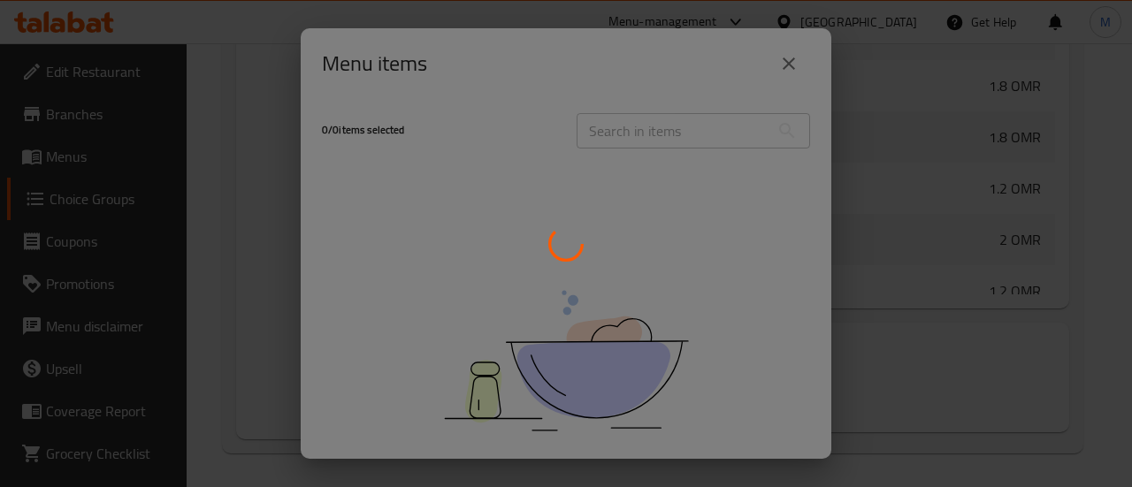
click at [629, 139] on div at bounding box center [566, 243] width 1132 height 487
click at [918, 426] on div at bounding box center [566, 243] width 1132 height 487
click at [785, 64] on div at bounding box center [566, 243] width 1132 height 487
click at [826, 250] on div at bounding box center [566, 243] width 1132 height 487
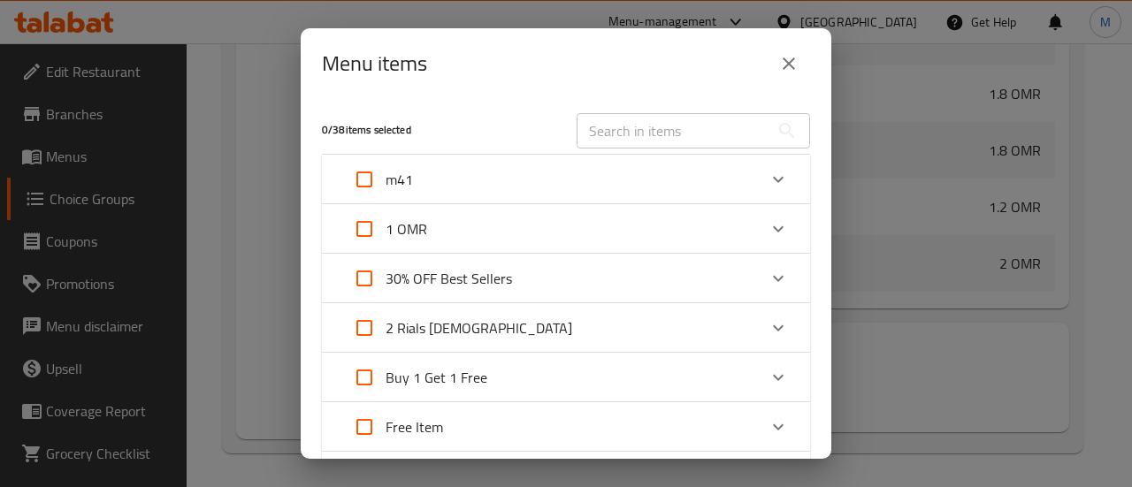
click at [461, 185] on div "m41" at bounding box center [550, 179] width 414 height 42
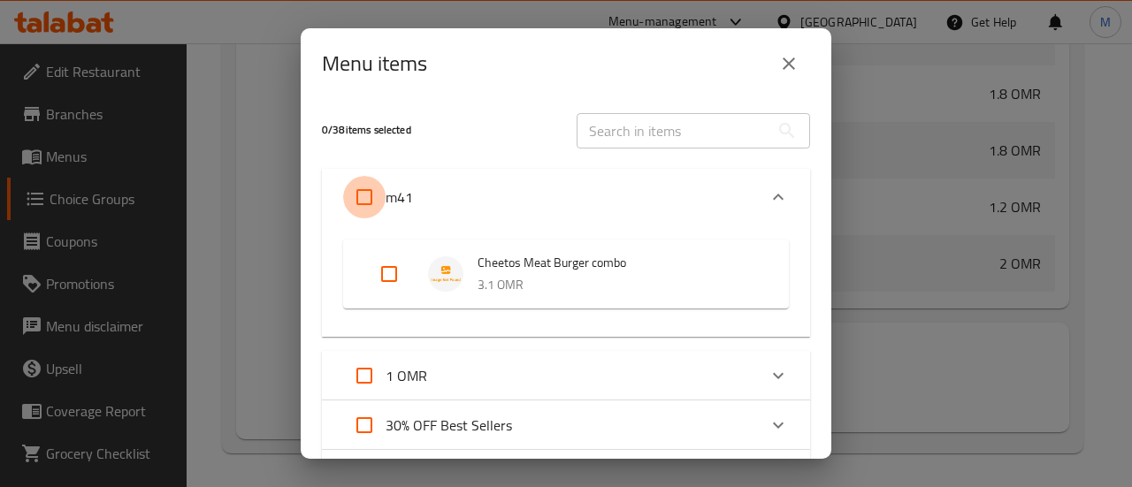
click at [378, 201] on input "Expand" at bounding box center [364, 197] width 42 height 42
checkbox input "true"
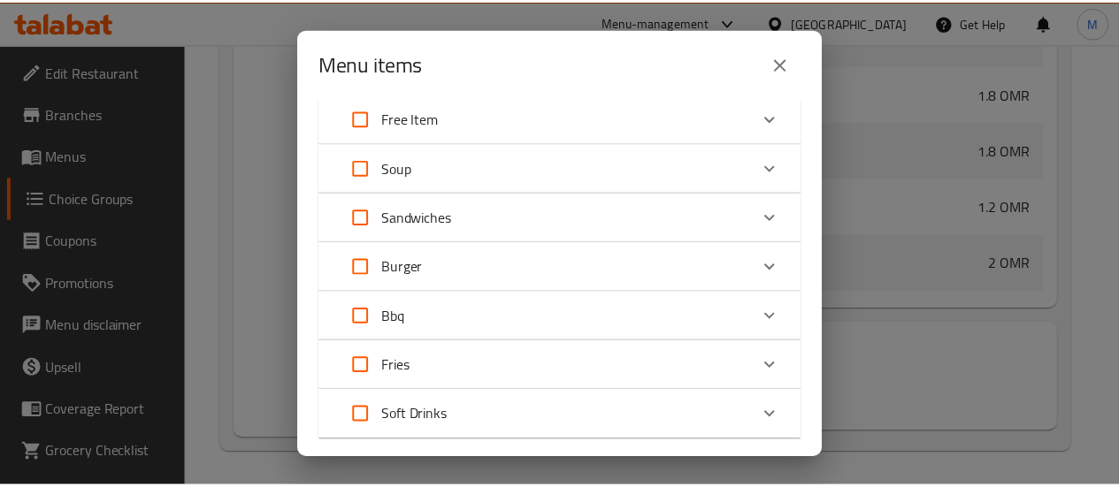
scroll to position [560, 0]
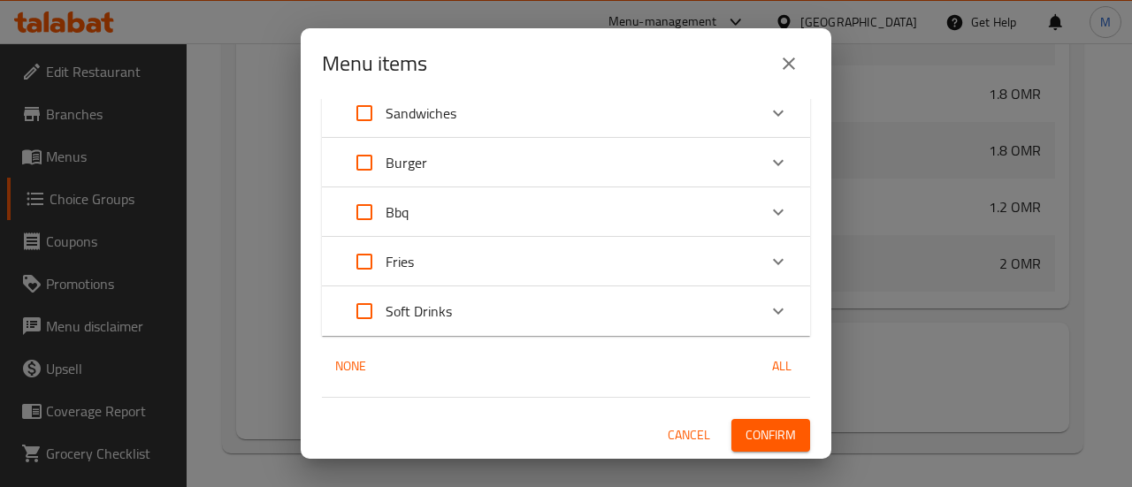
click at [745, 430] on span "Confirm" at bounding box center [770, 435] width 50 height 22
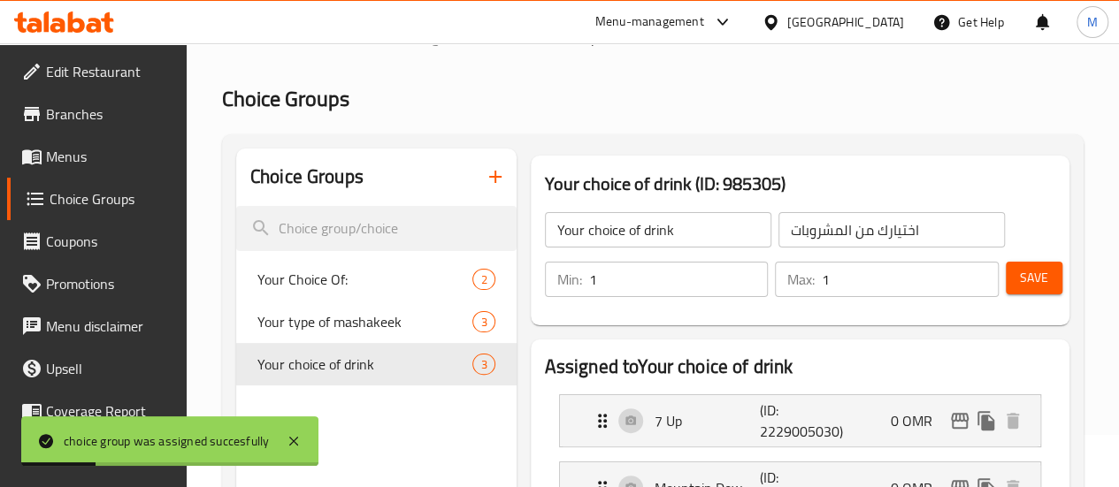
scroll to position [49, 0]
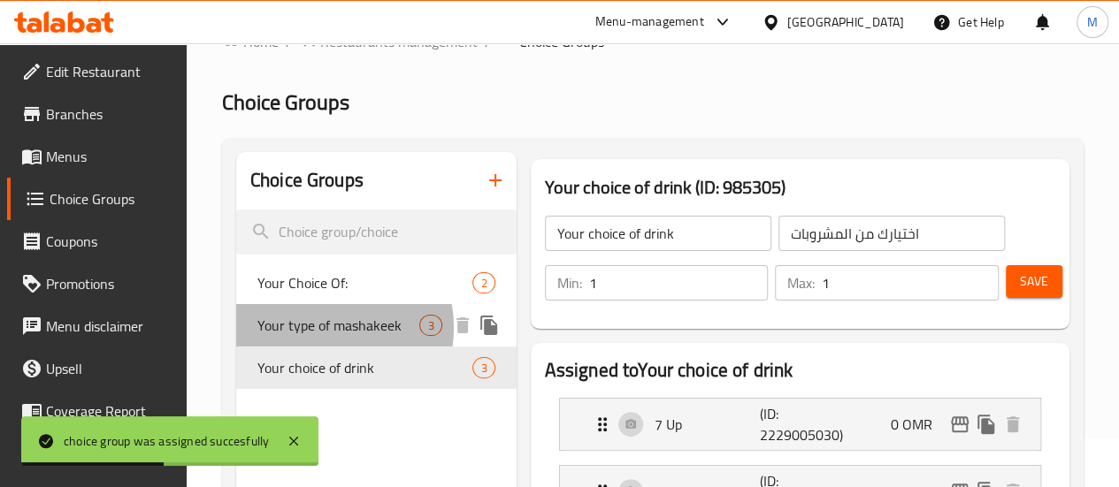
click at [322, 328] on span "Your type of mashakeek" at bounding box center [338, 325] width 163 height 21
type input "Your type of mashakeek"
type input "اختيارك من المشاكيك"
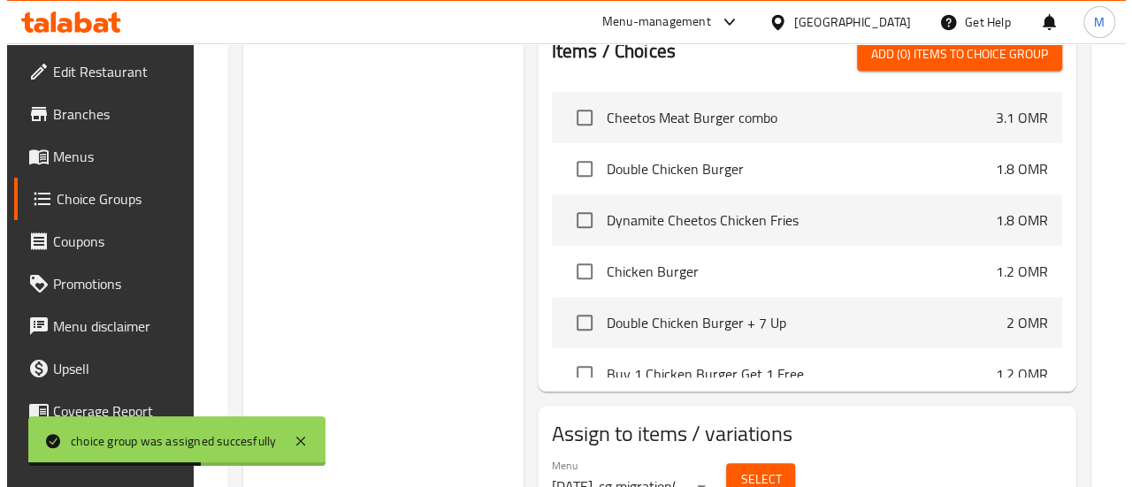
scroll to position [781, 0]
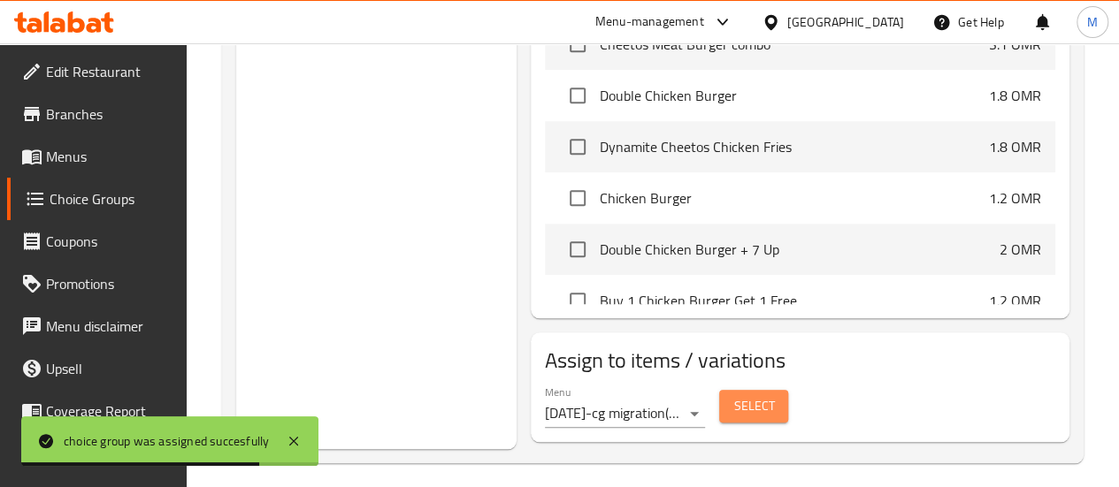
click at [733, 401] on span "Select" at bounding box center [753, 406] width 41 height 22
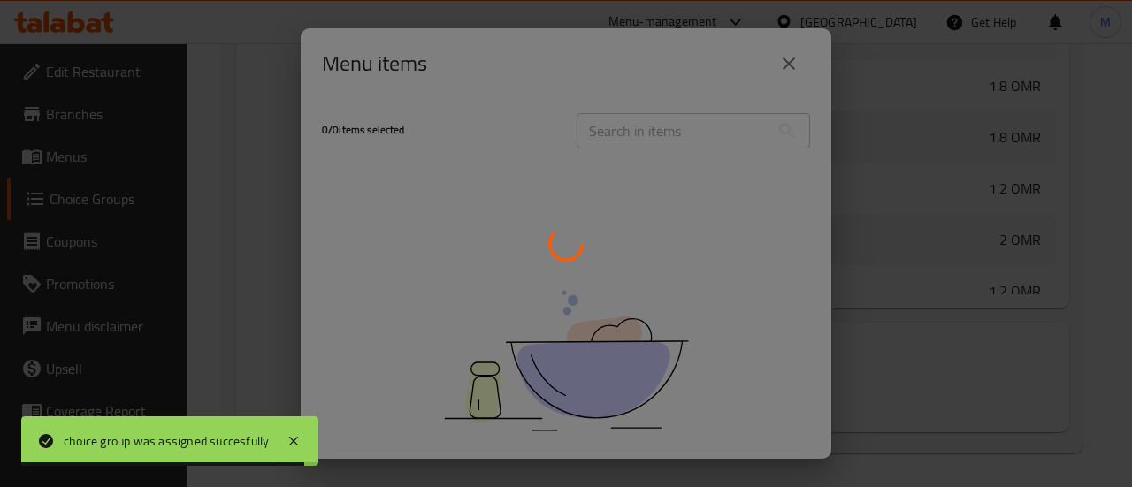
click at [795, 65] on div at bounding box center [566, 243] width 1132 height 487
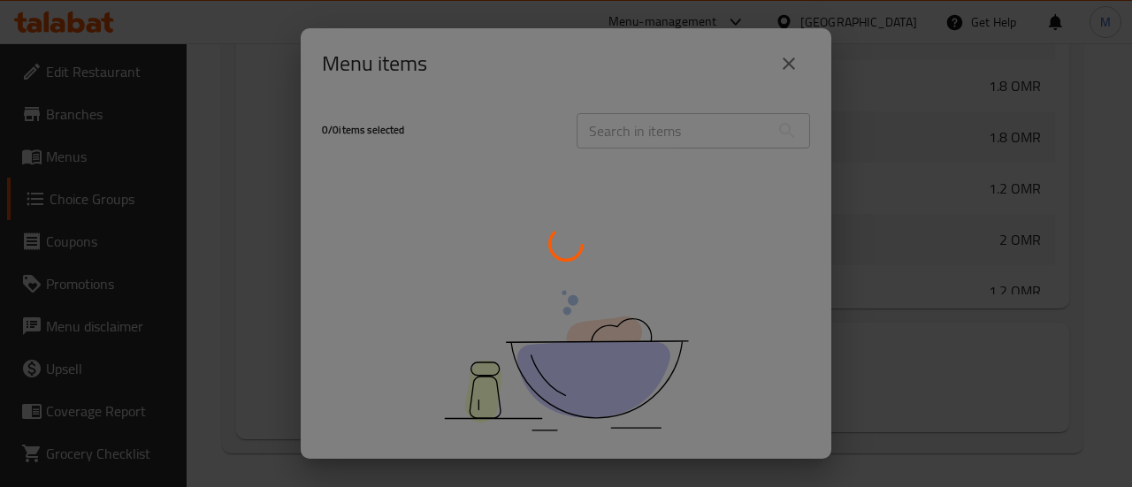
click at [782, 63] on div at bounding box center [566, 243] width 1132 height 487
click at [791, 65] on div at bounding box center [566, 243] width 1132 height 487
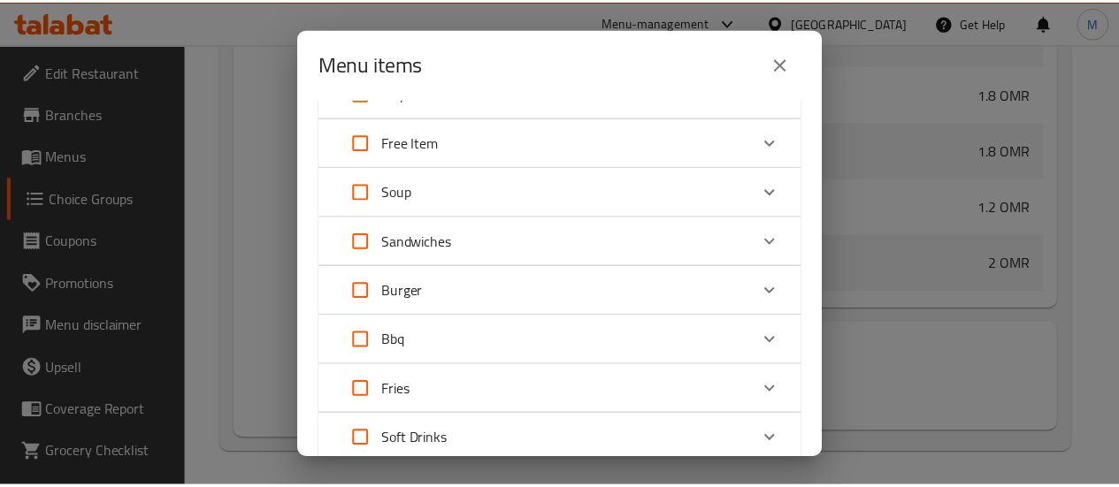
scroll to position [560, 0]
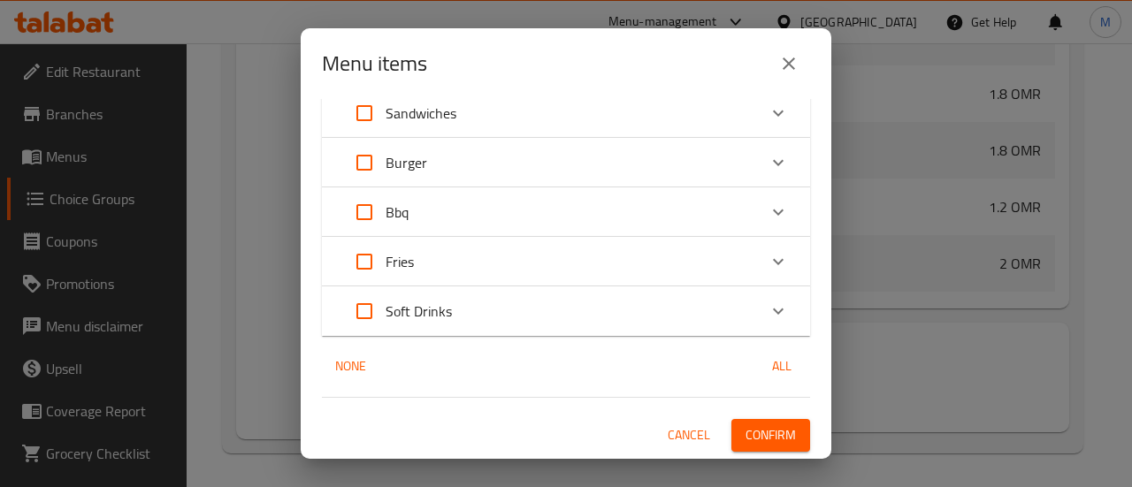
click at [756, 430] on span "Confirm" at bounding box center [770, 435] width 50 height 22
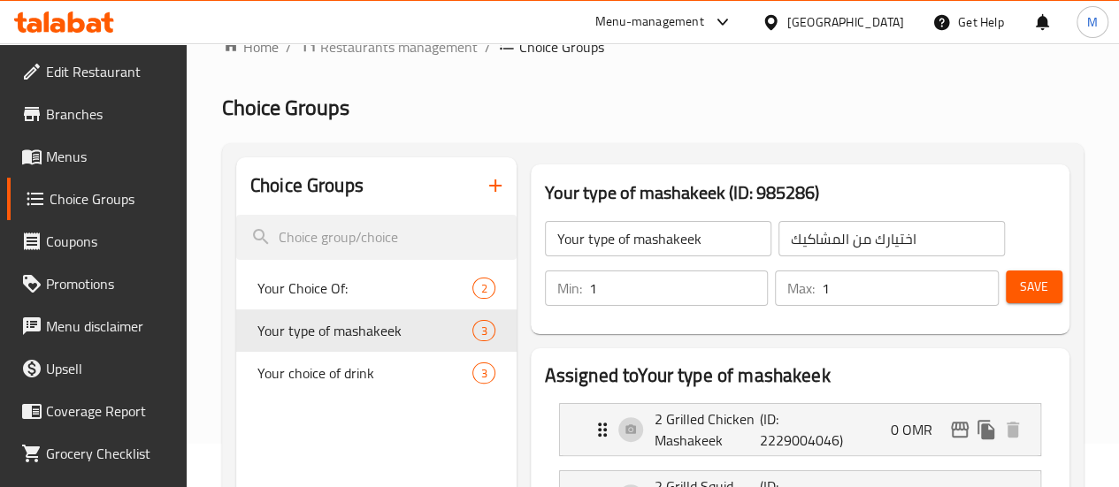
scroll to position [0, 0]
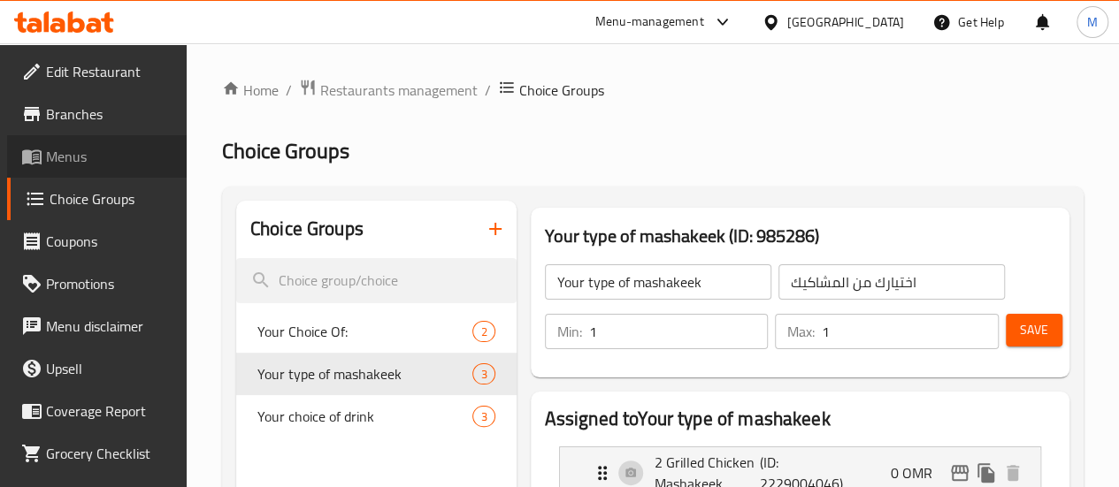
click at [103, 139] on link "Menus" at bounding box center [97, 156] width 180 height 42
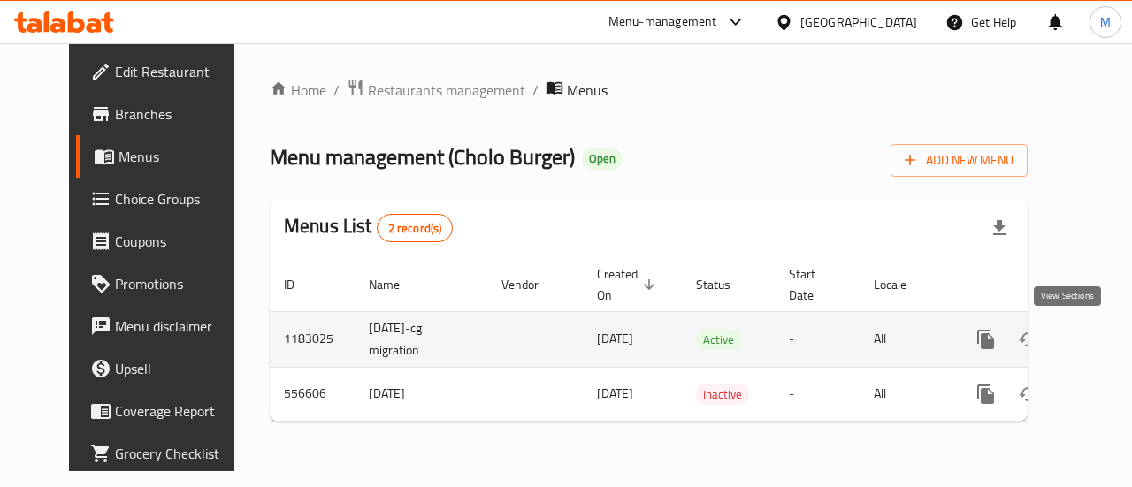
click at [1103, 342] on icon "enhanced table" at bounding box center [1113, 339] width 21 height 21
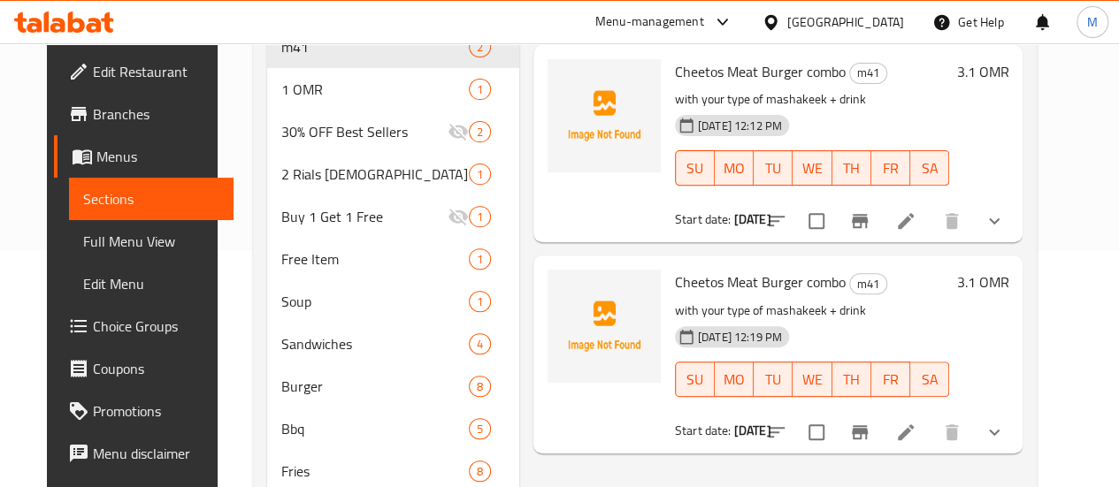
scroll to position [271, 0]
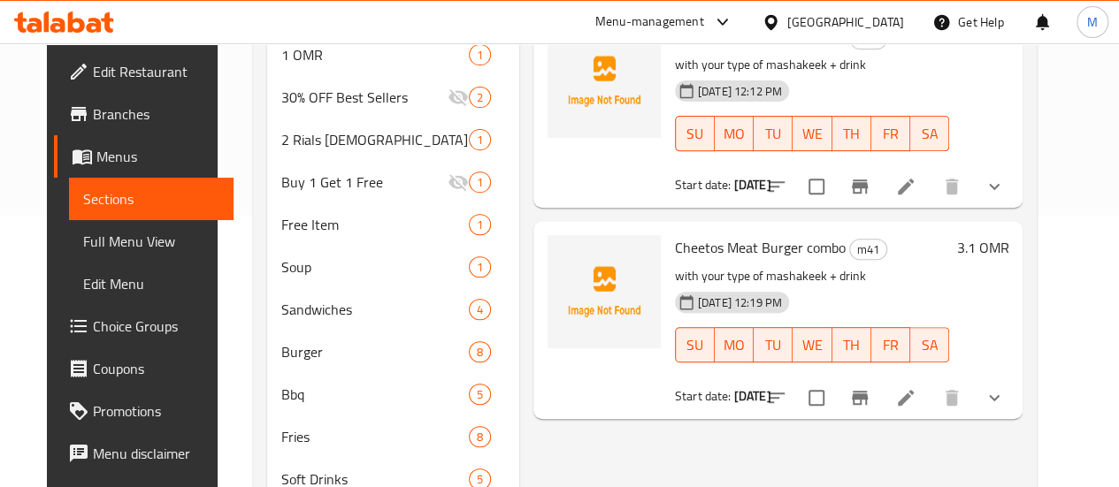
click at [930, 401] on li at bounding box center [906, 398] width 50 height 32
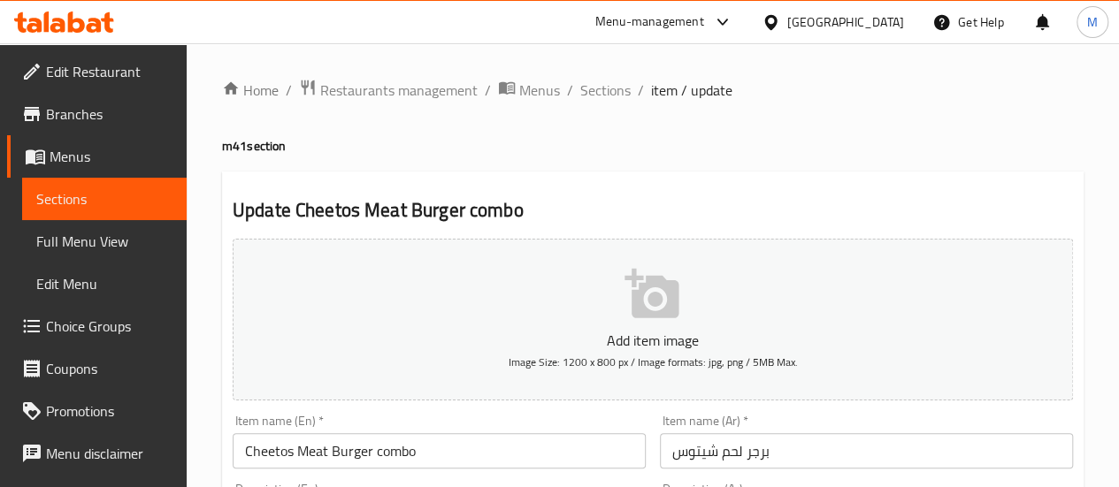
scroll to position [76, 0]
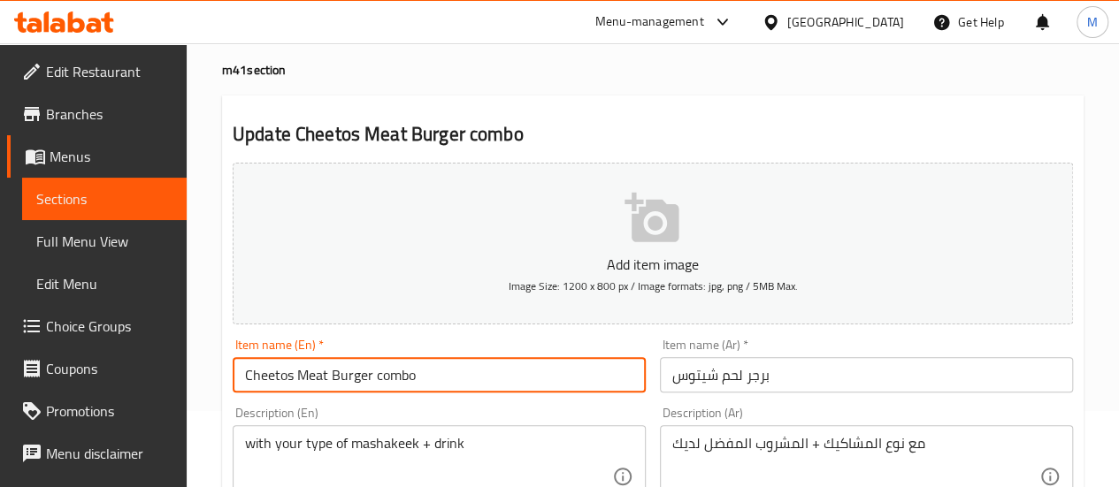
drag, startPoint x: 373, startPoint y: 374, endPoint x: 216, endPoint y: 377, distance: 157.4
paste input "Double Meat Burger"
type input "Double Meat Burger combo"
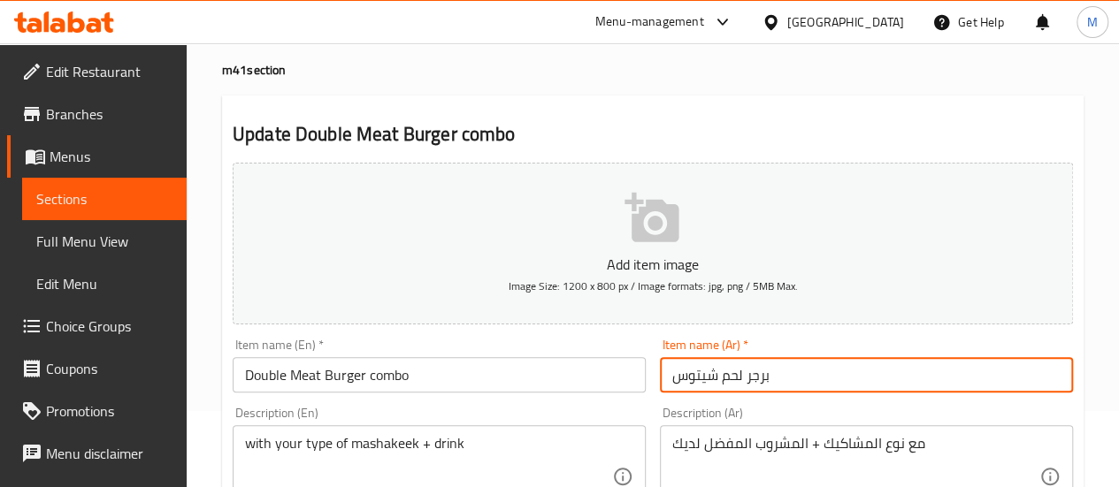
click at [714, 379] on input "برجر لحم شيتوس" at bounding box center [866, 374] width 413 height 35
drag, startPoint x: 715, startPoint y: 379, endPoint x: 646, endPoint y: 378, distance: 69.0
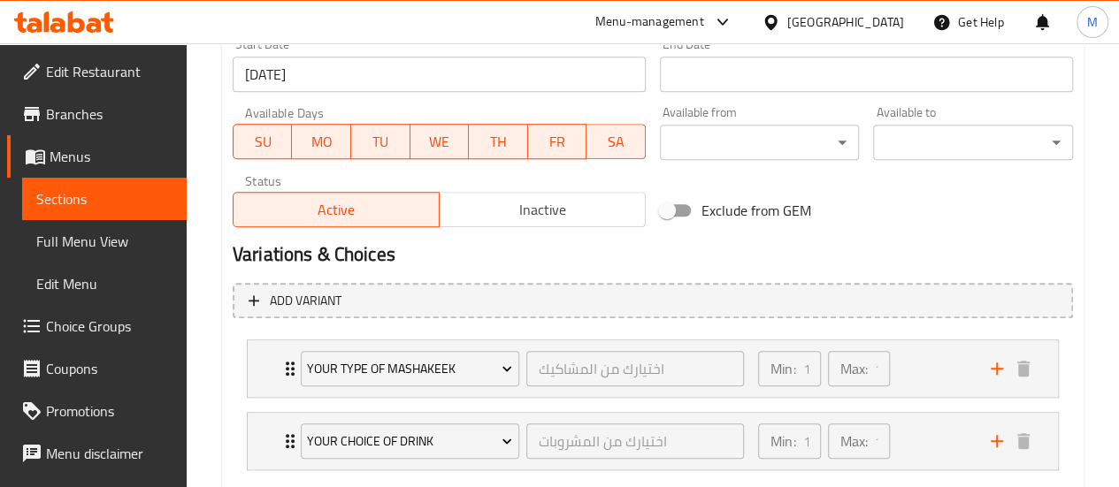
scroll to position [861, 0]
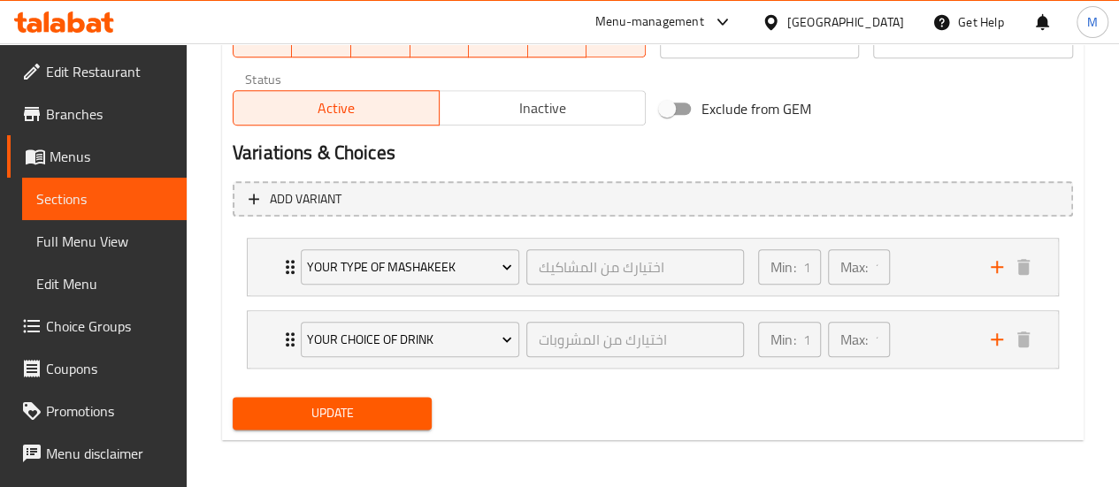
type input "برجر لحم دبل"
click at [389, 407] on span "Update" at bounding box center [333, 413] width 172 height 22
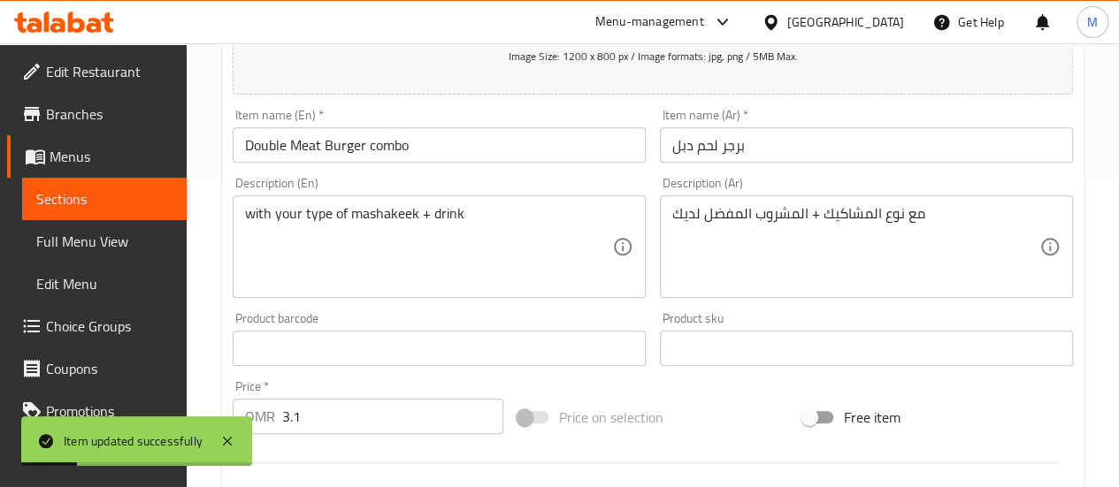
scroll to position [0, 0]
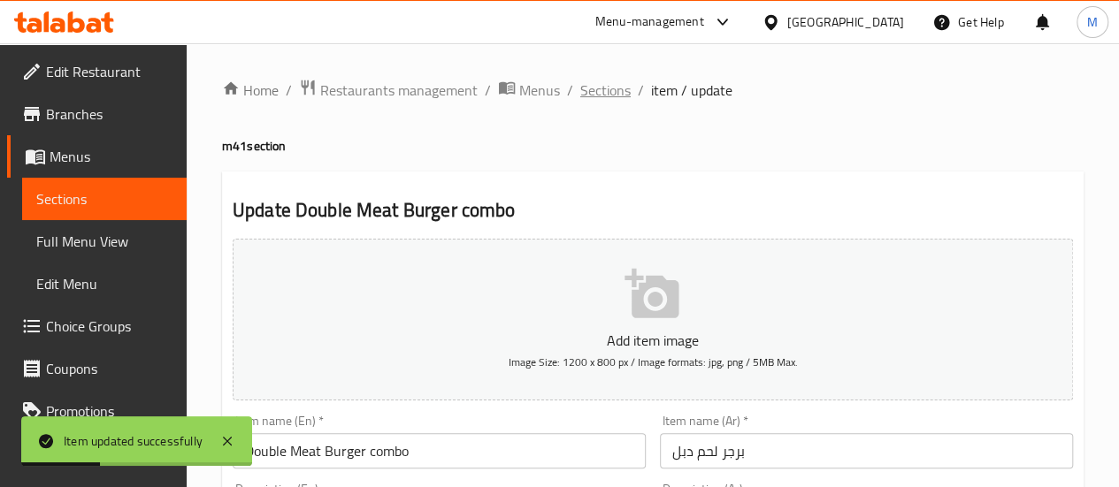
click at [608, 98] on span "Sections" at bounding box center [605, 90] width 50 height 21
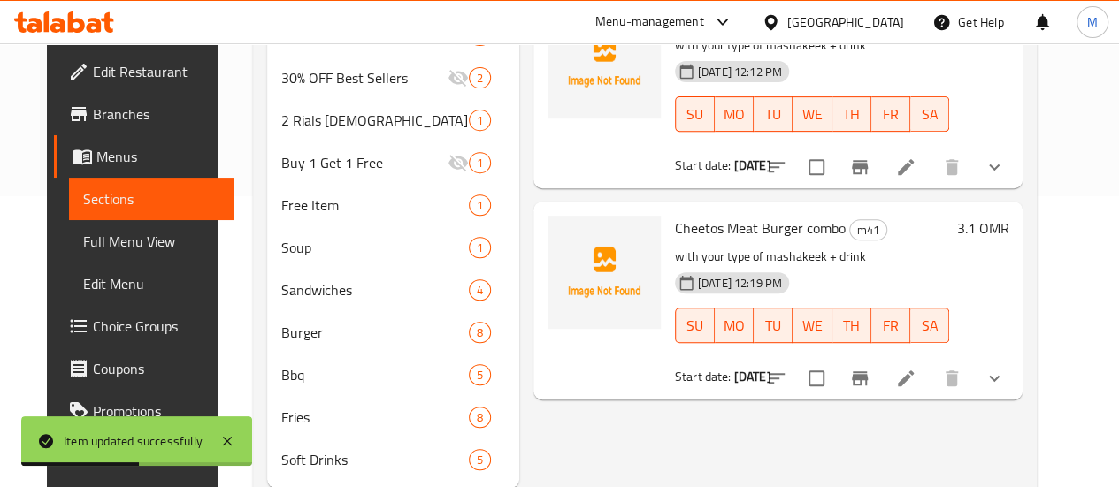
scroll to position [304, 0]
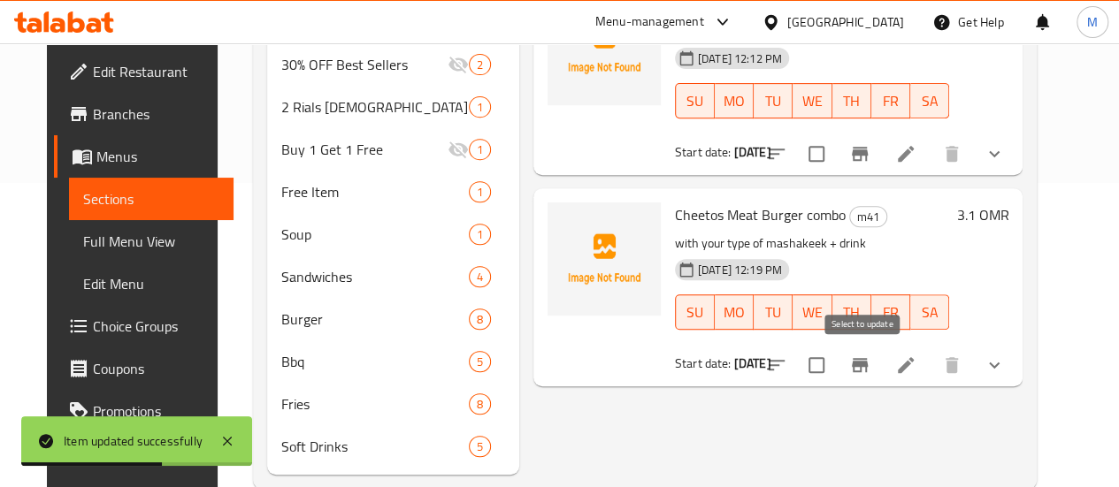
click at [835, 361] on input "checkbox" at bounding box center [816, 365] width 37 height 37
checkbox input "true"
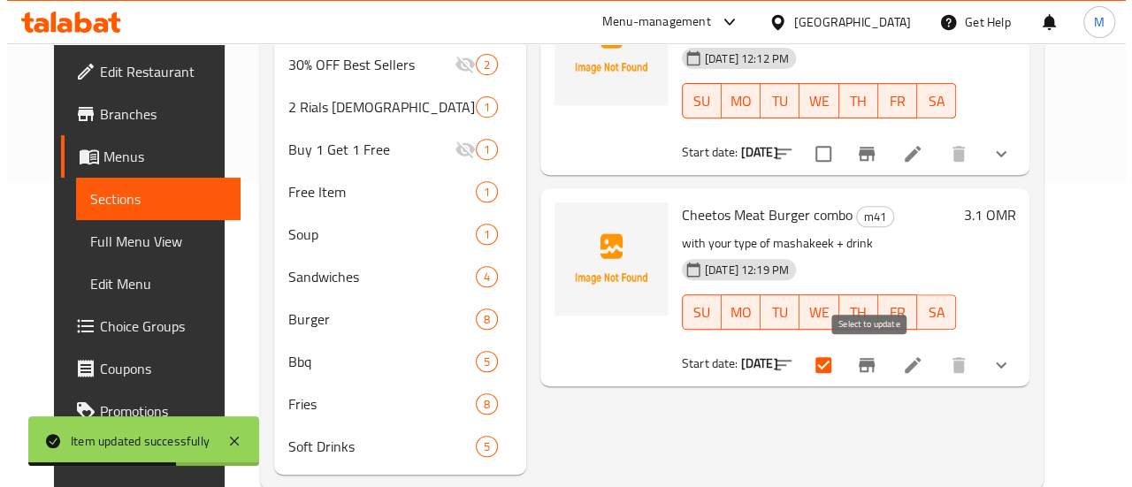
scroll to position [0, 0]
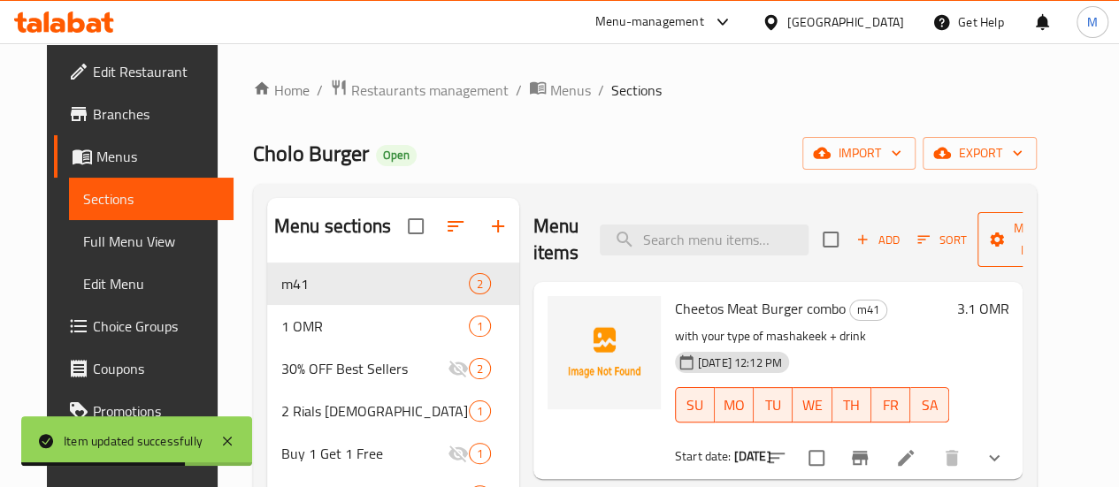
click at [1032, 231] on span "Manage items" at bounding box center [1036, 240] width 90 height 44
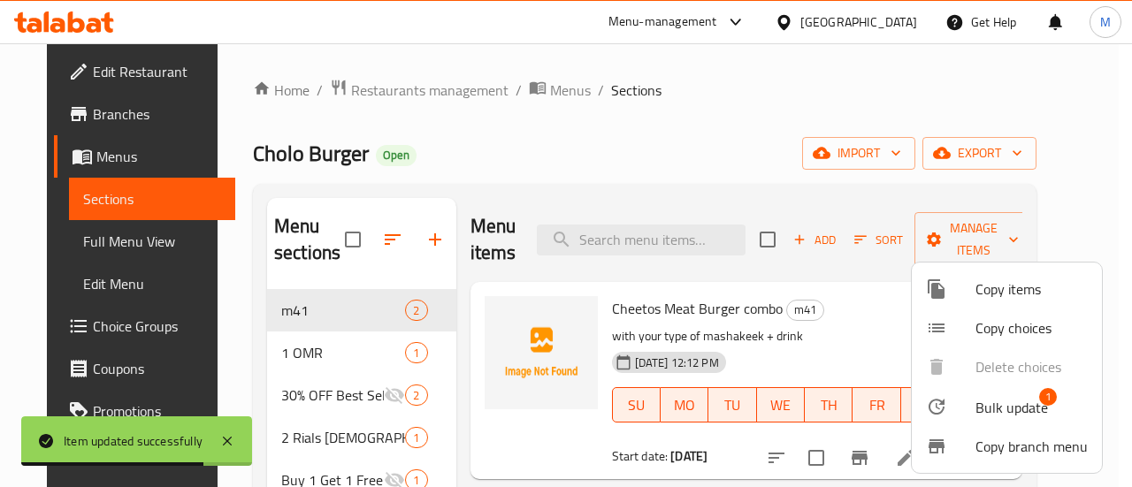
click at [974, 287] on div at bounding box center [951, 289] width 50 height 21
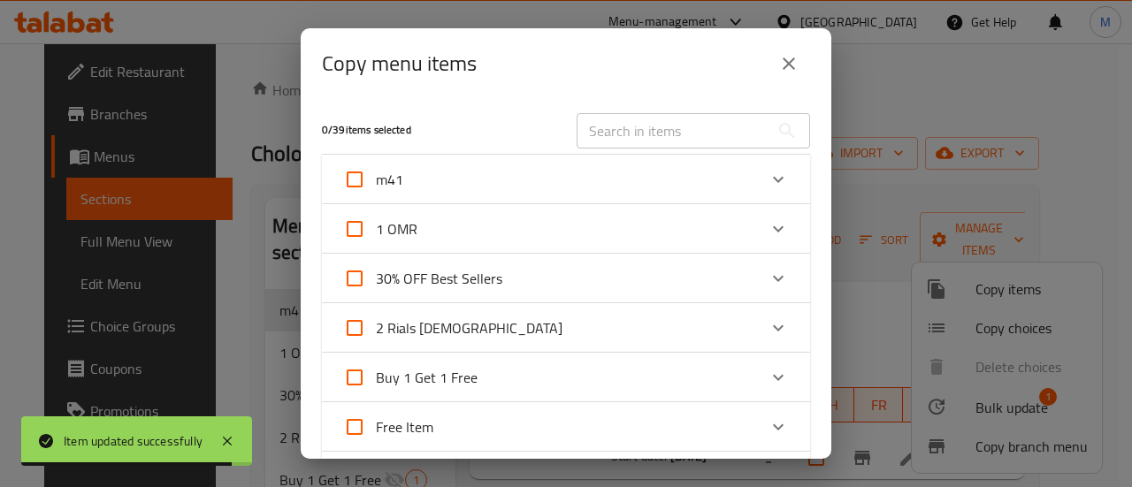
click at [522, 178] on div "m41" at bounding box center [550, 179] width 414 height 42
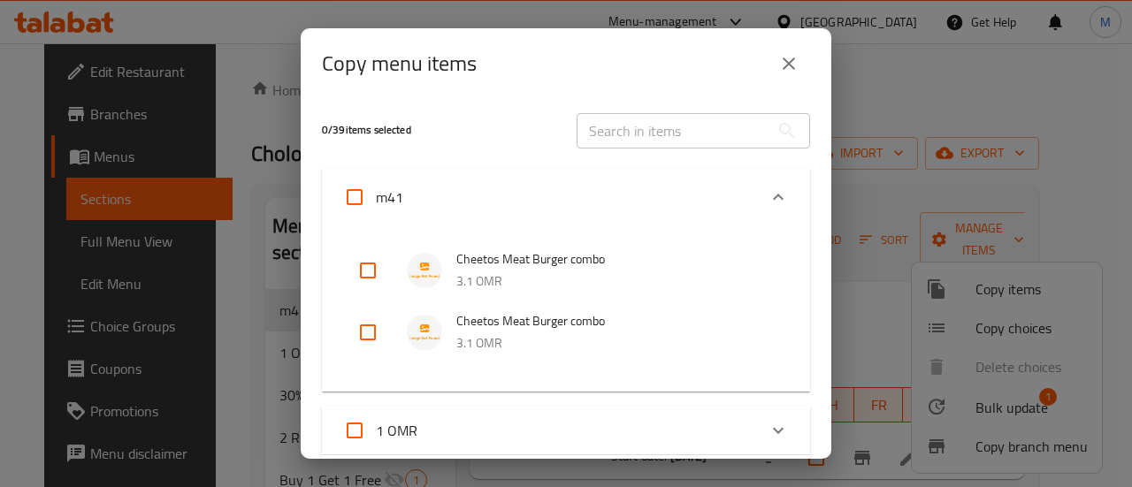
click at [377, 325] on input "checkbox" at bounding box center [368, 332] width 42 height 42
checkbox input "true"
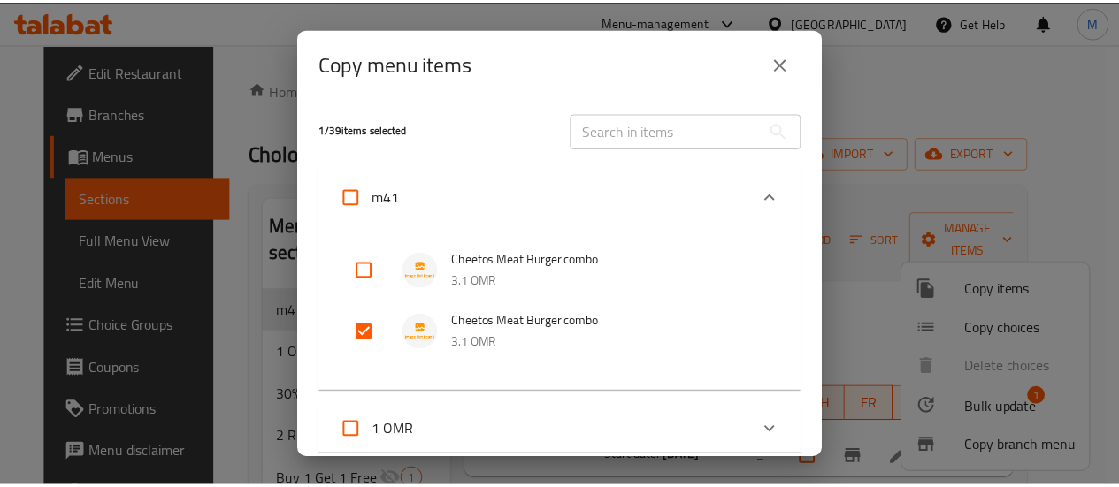
scroll to position [746, 0]
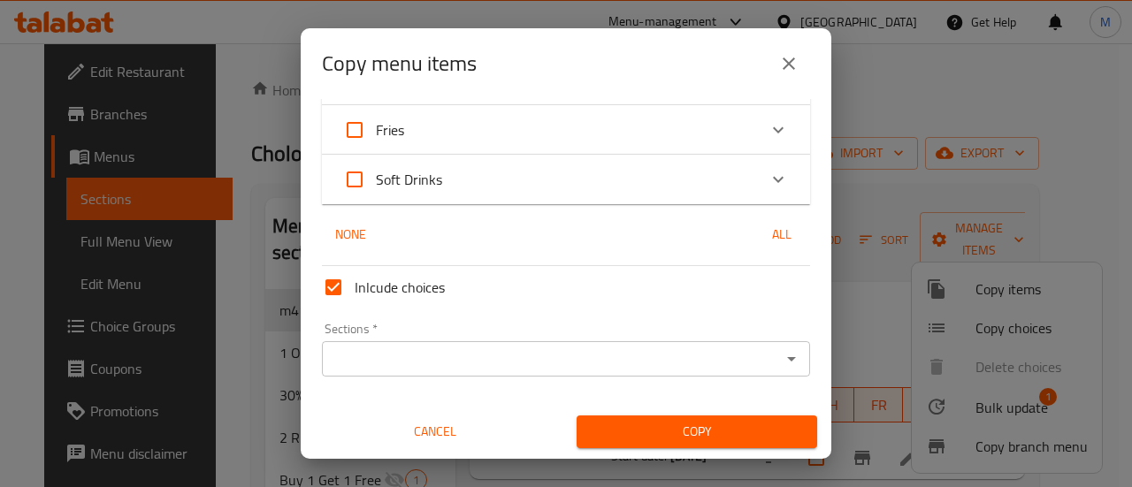
click at [453, 345] on div "Sections *" at bounding box center [566, 358] width 488 height 35
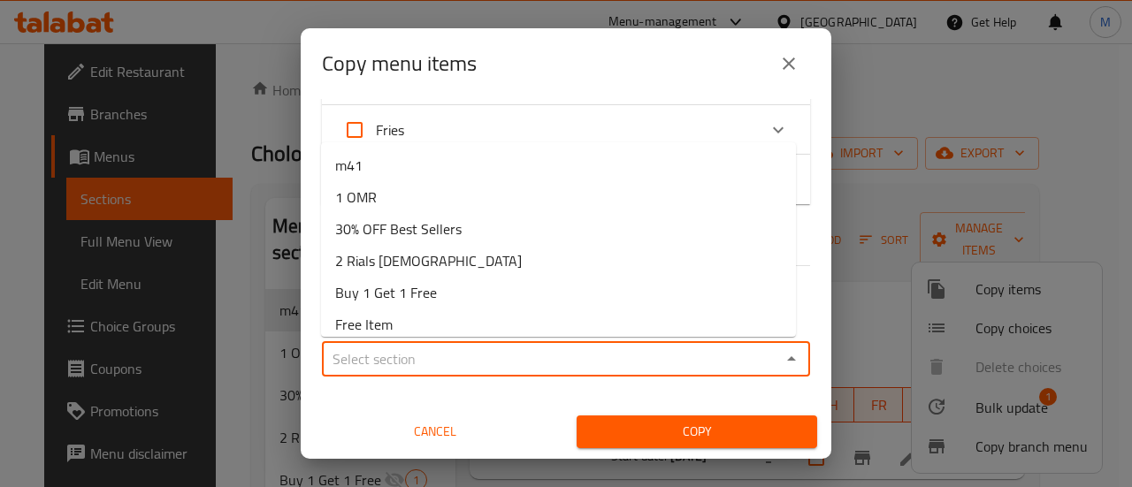
click at [553, 360] on input "Sections   *" at bounding box center [551, 359] width 448 height 25
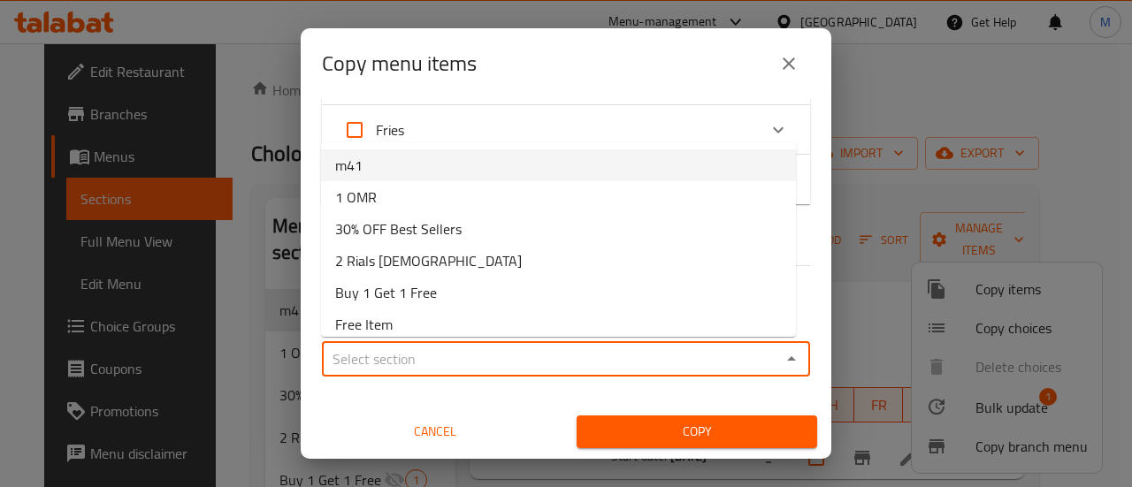
click at [412, 171] on li "m41" at bounding box center [558, 165] width 475 height 32
type input "m41"
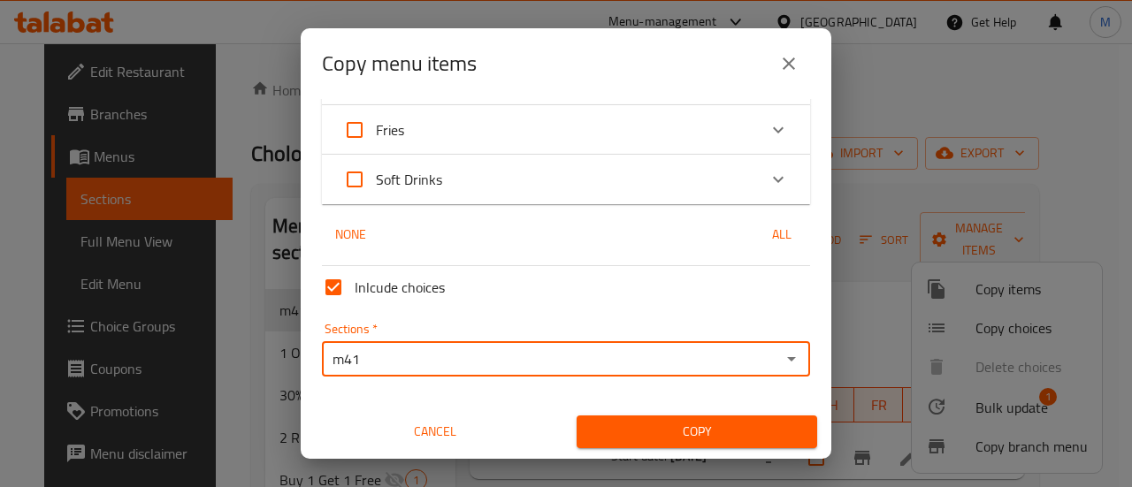
click at [627, 432] on span "Copy" at bounding box center [697, 432] width 212 height 22
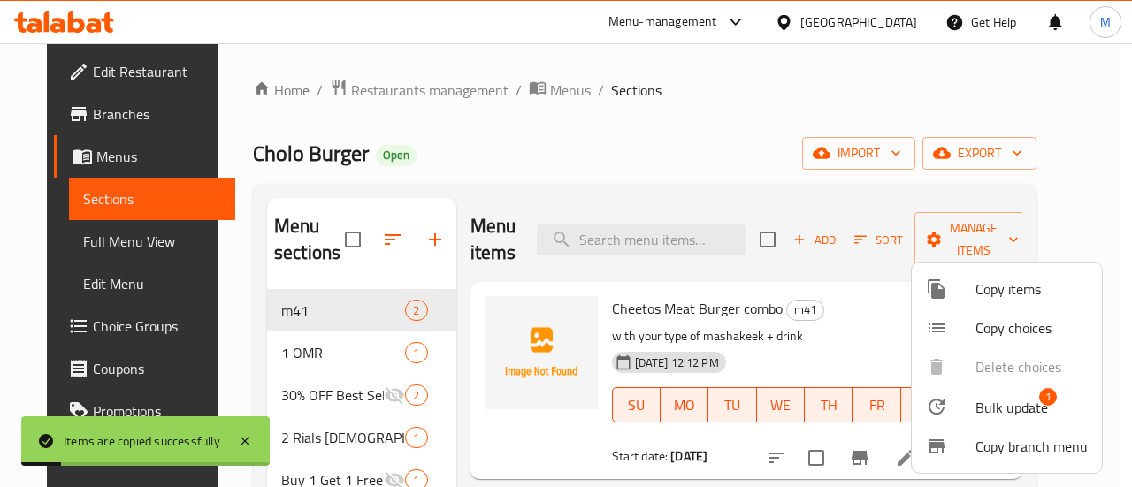
click at [798, 217] on div at bounding box center [566, 243] width 1132 height 487
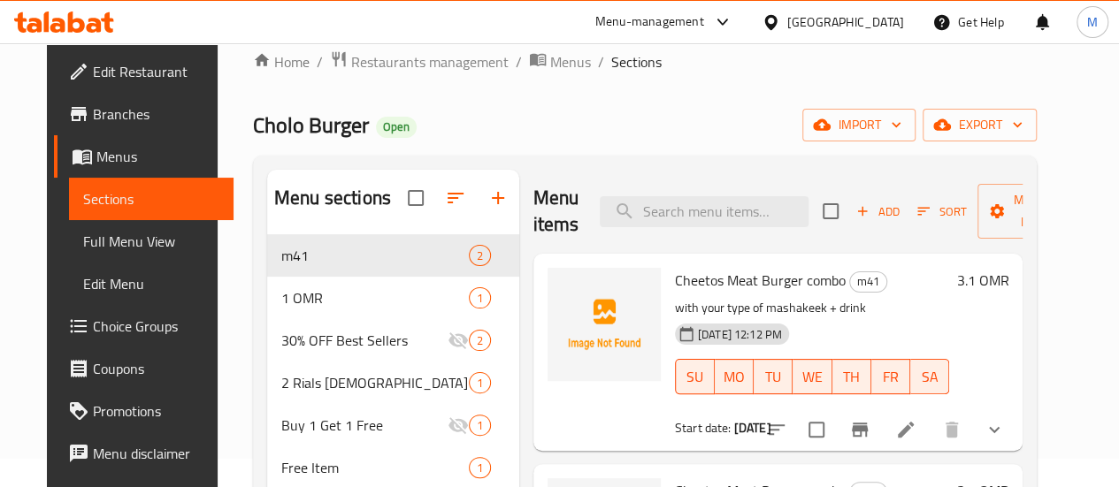
scroll to position [367, 0]
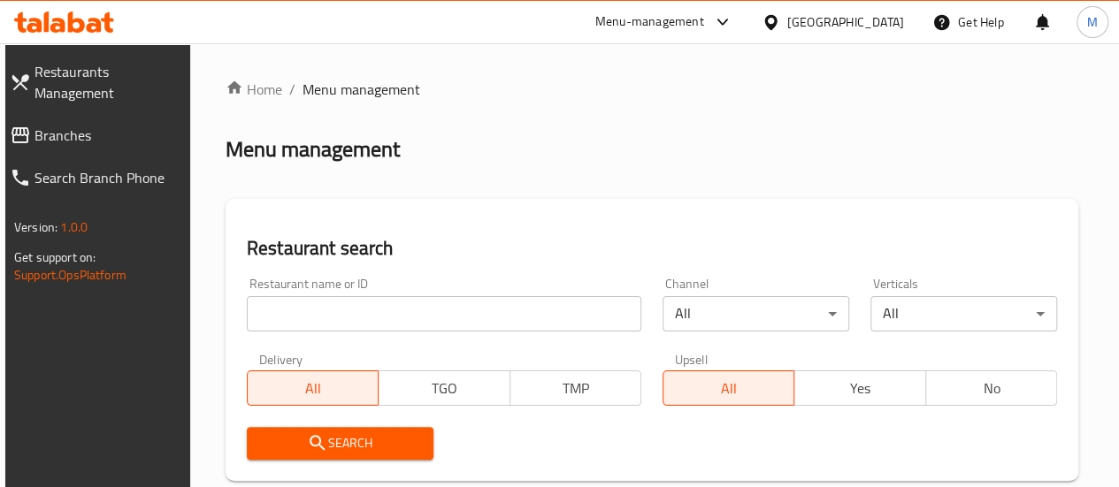
click at [360, 327] on input "search" at bounding box center [444, 313] width 394 height 35
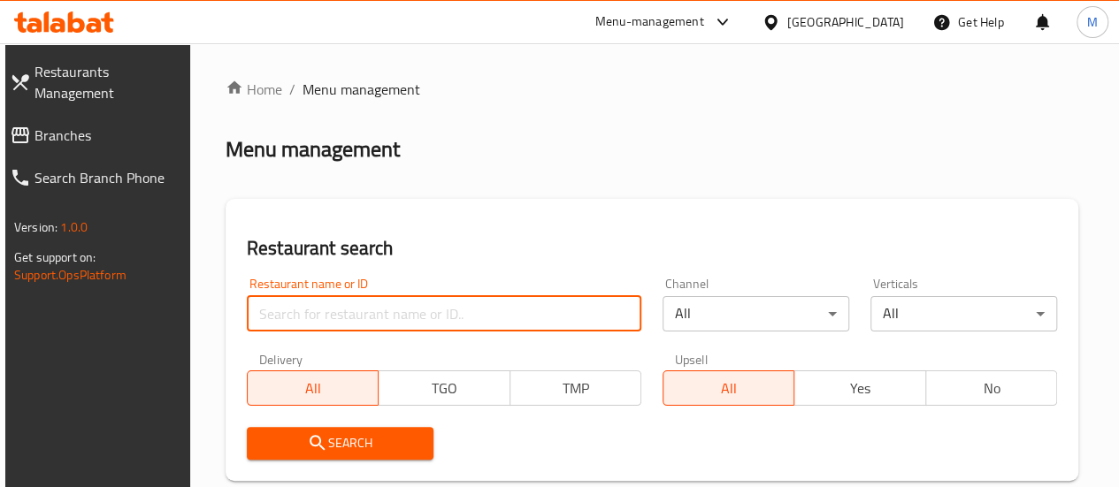
paste input "635988"
type input "635988"
click button "Search" at bounding box center [340, 443] width 187 height 33
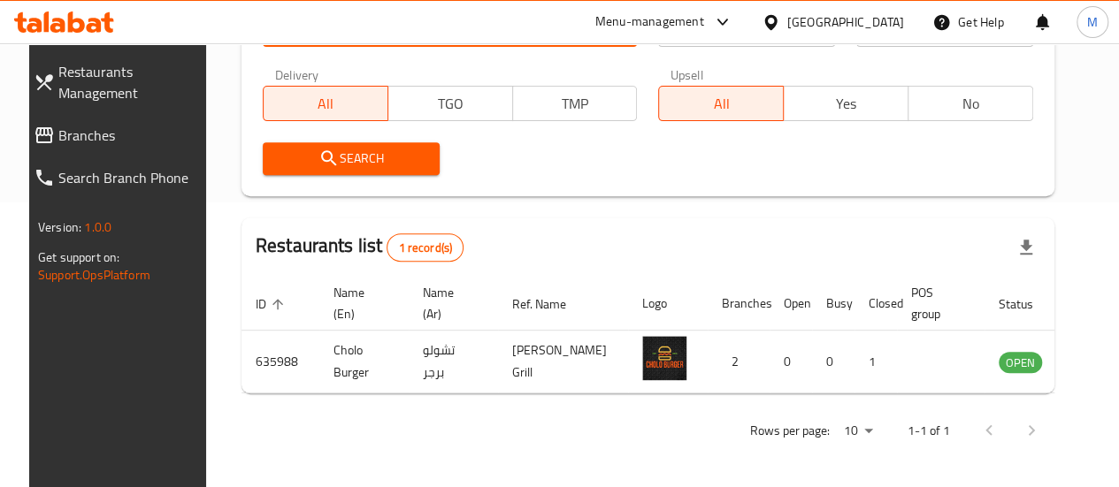
scroll to position [302, 0]
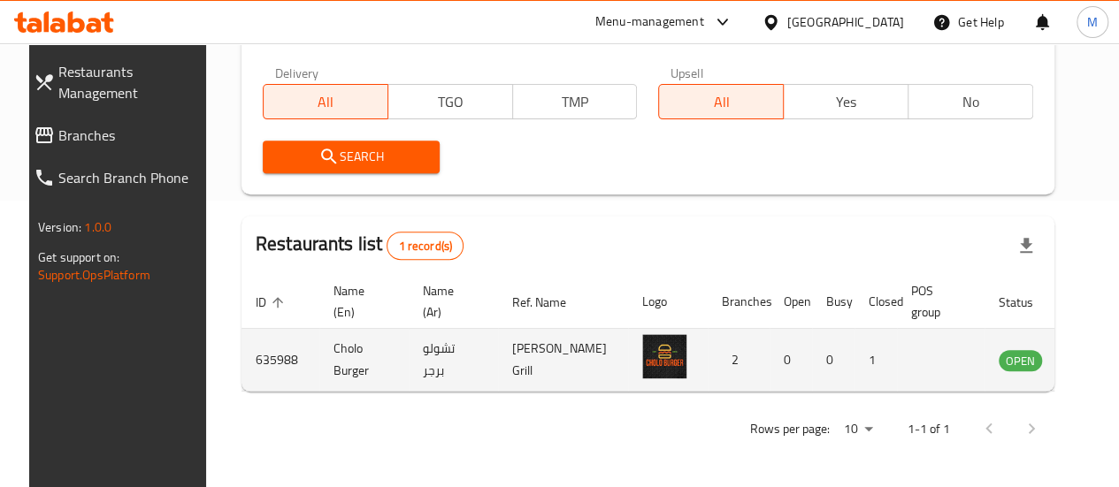
click at [1091, 349] on icon "enhanced table" at bounding box center [1101, 359] width 21 height 21
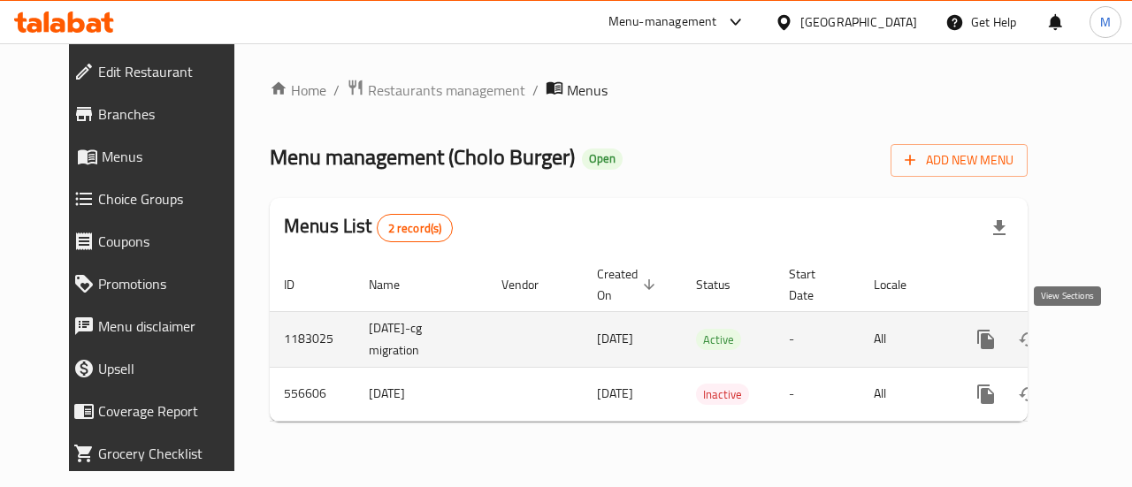
click at [1105, 345] on icon "enhanced table" at bounding box center [1113, 340] width 16 height 16
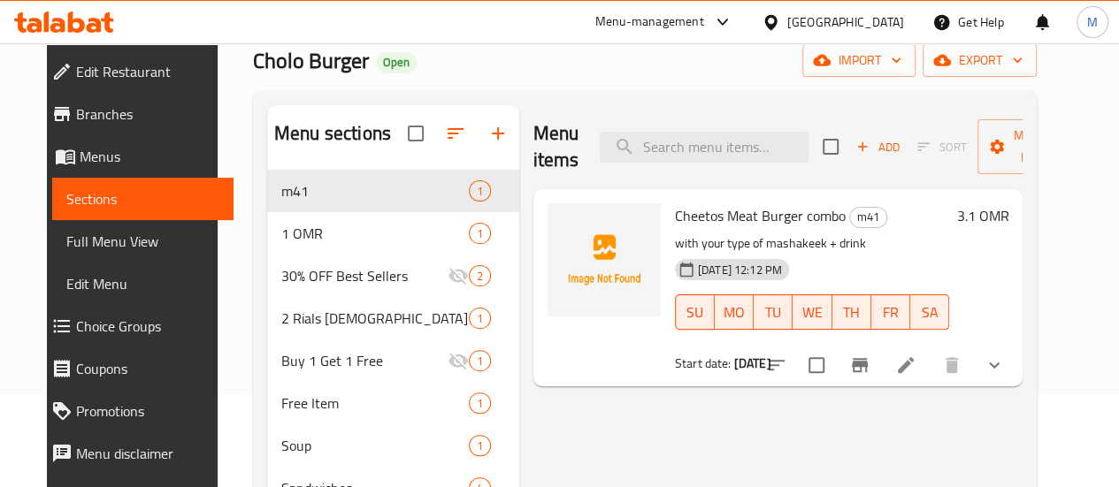
scroll to position [94, 0]
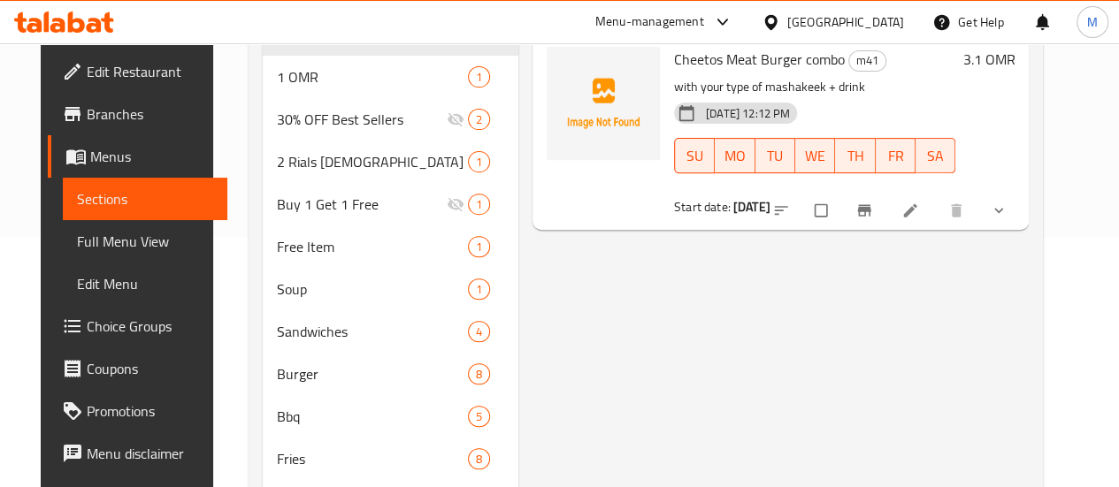
scroll to position [256, 0]
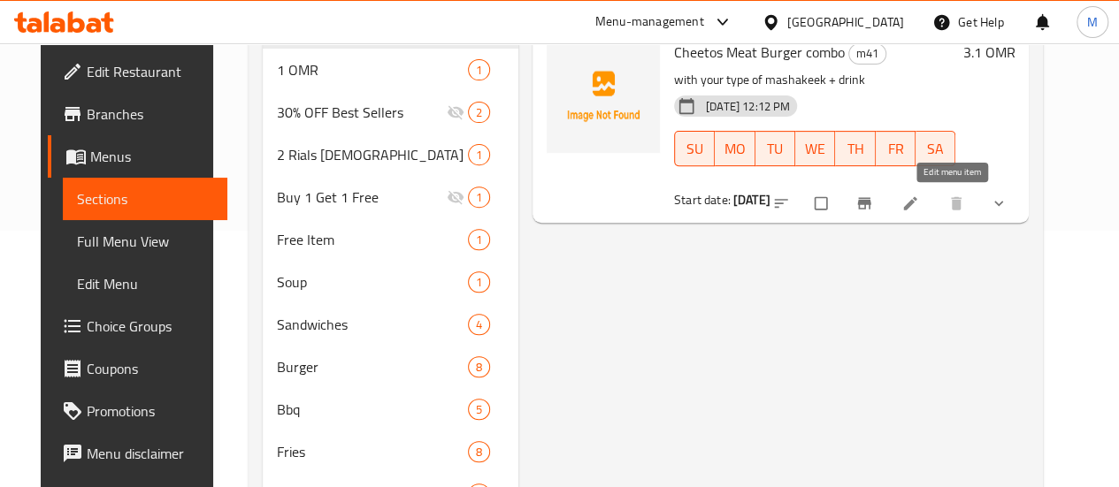
click at [919, 206] on icon at bounding box center [910, 204] width 18 height 18
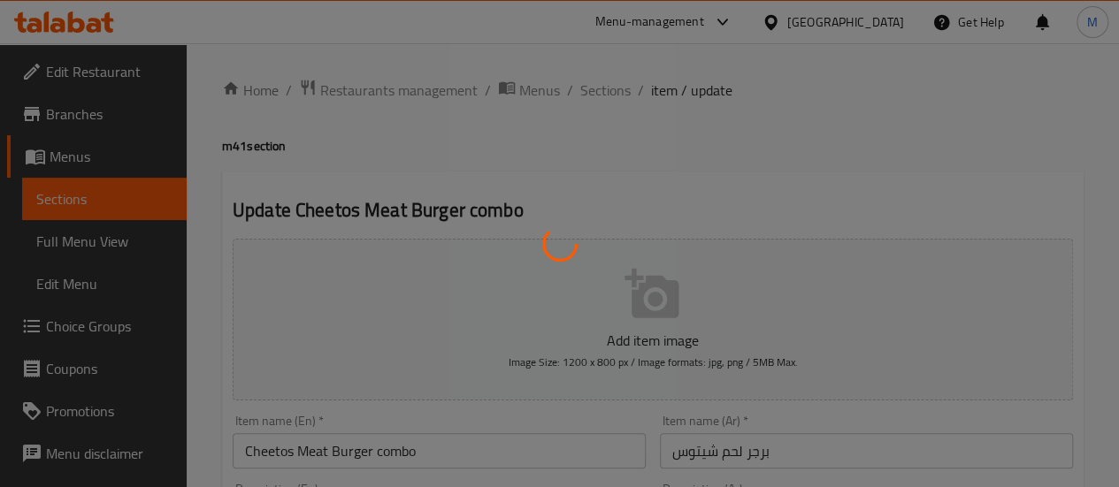
click at [600, 92] on div at bounding box center [559, 243] width 1119 height 487
type input "اختيارك من المشاكيك"
type input "1"
type input "اختيارك من المشروبات"
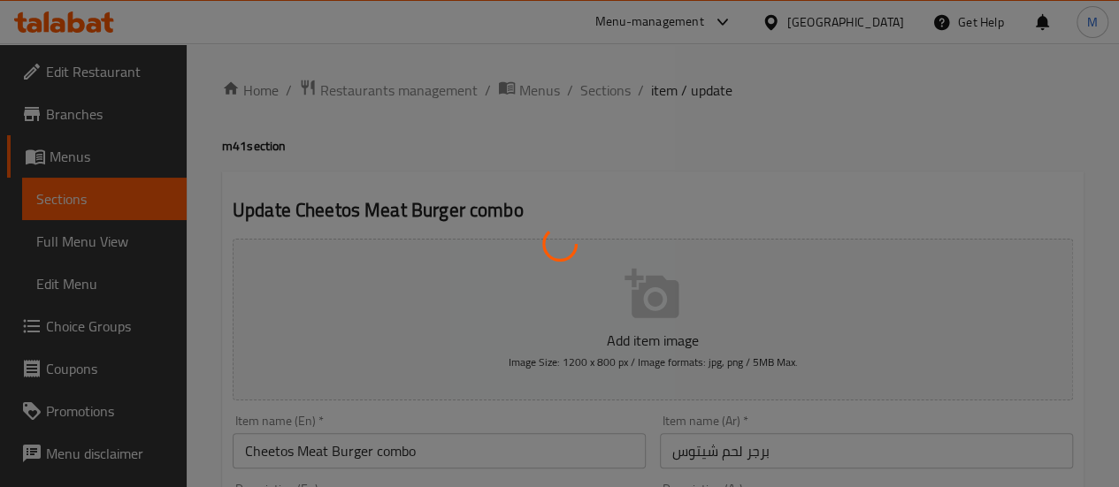
type input "1"
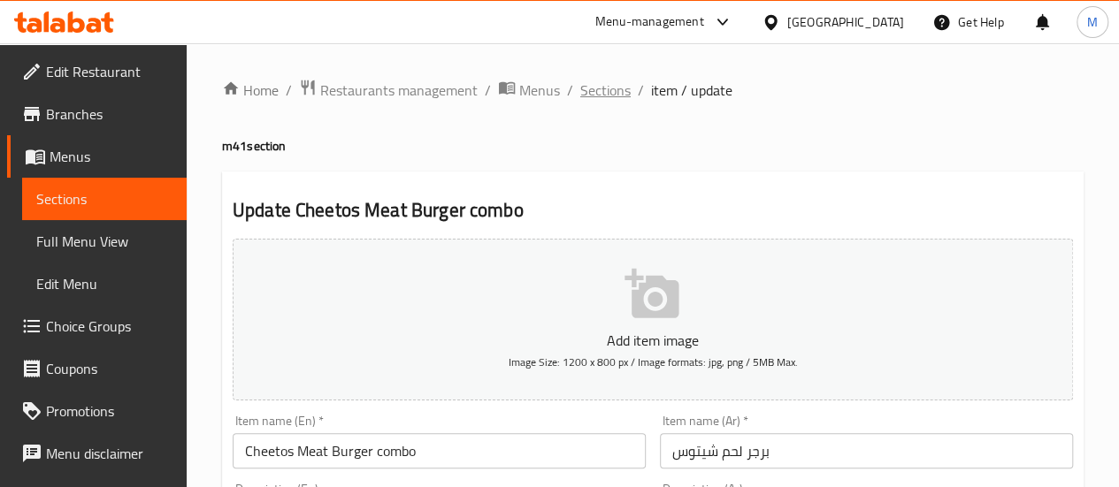
click at [595, 90] on span "Sections" at bounding box center [605, 90] width 50 height 21
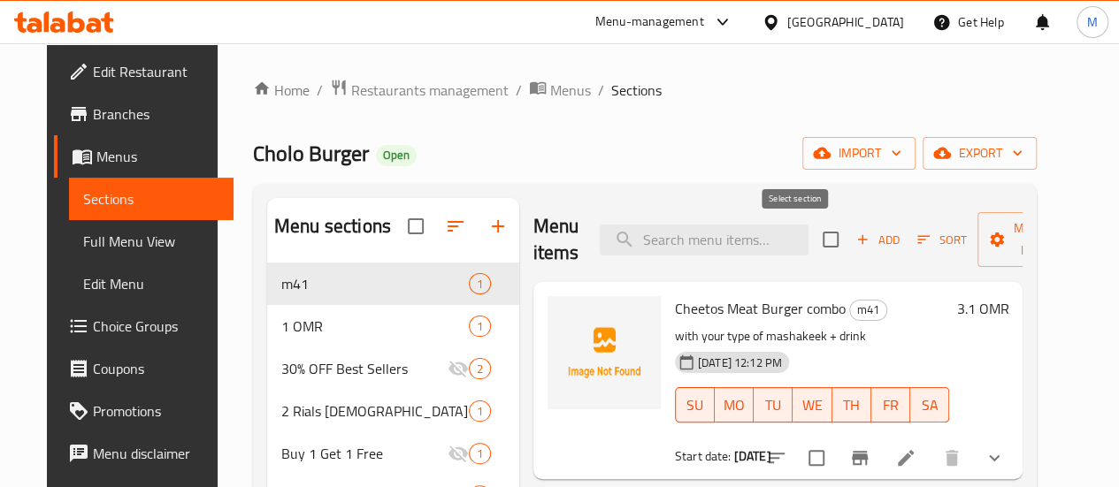
click at [812, 240] on input "checkbox" at bounding box center [830, 239] width 37 height 37
checkbox input "true"
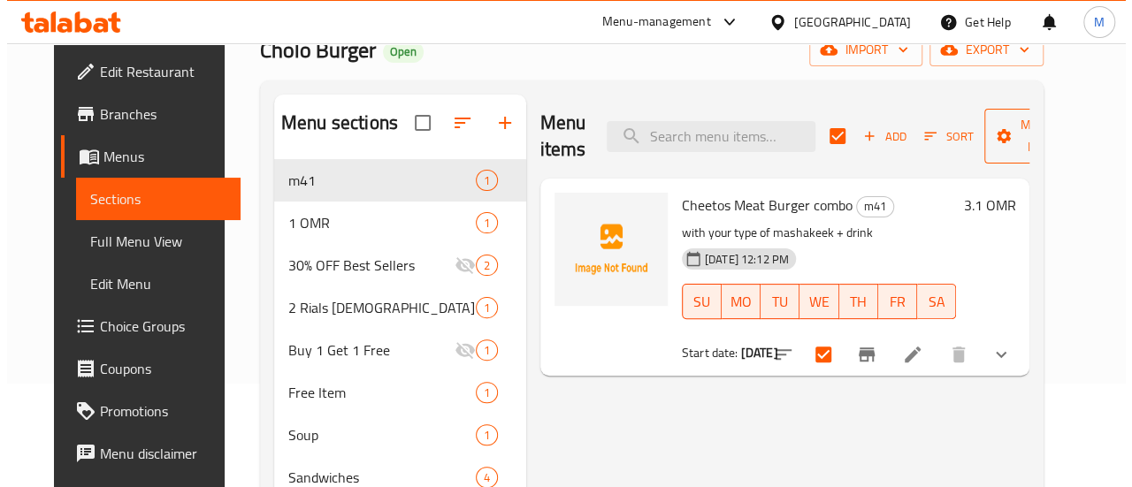
scroll to position [104, 0]
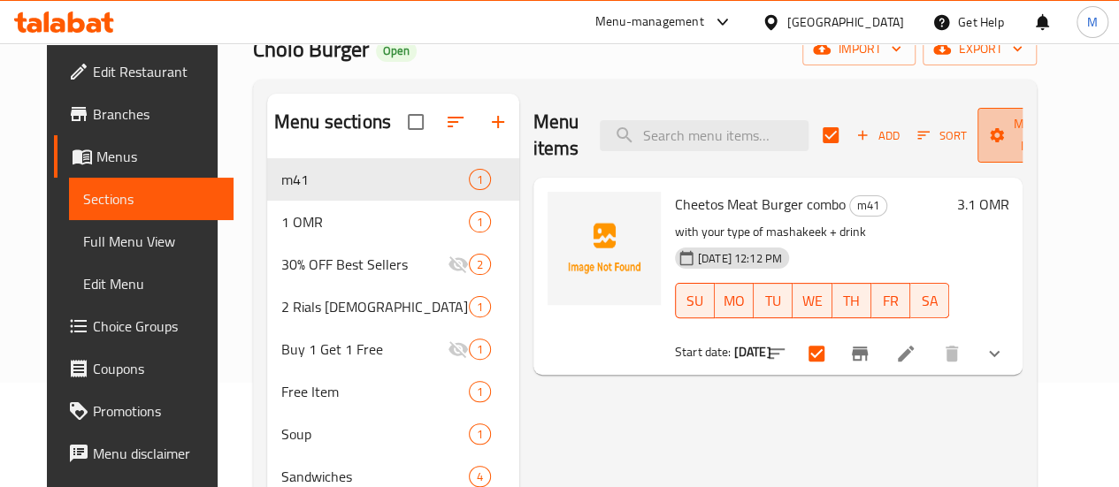
click at [1024, 130] on span "Manage items" at bounding box center [1036, 135] width 90 height 44
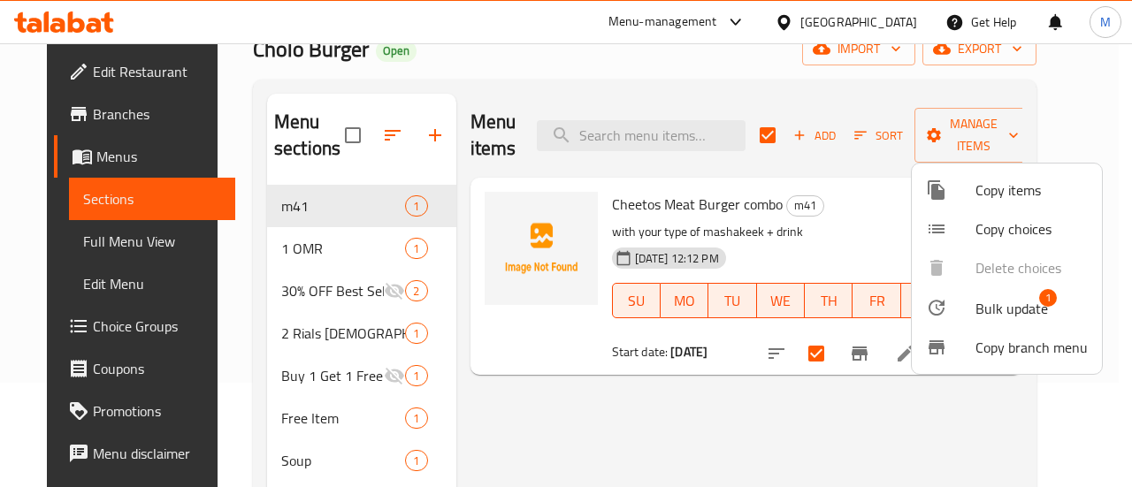
click at [995, 197] on span "Copy items" at bounding box center [1031, 190] width 112 height 21
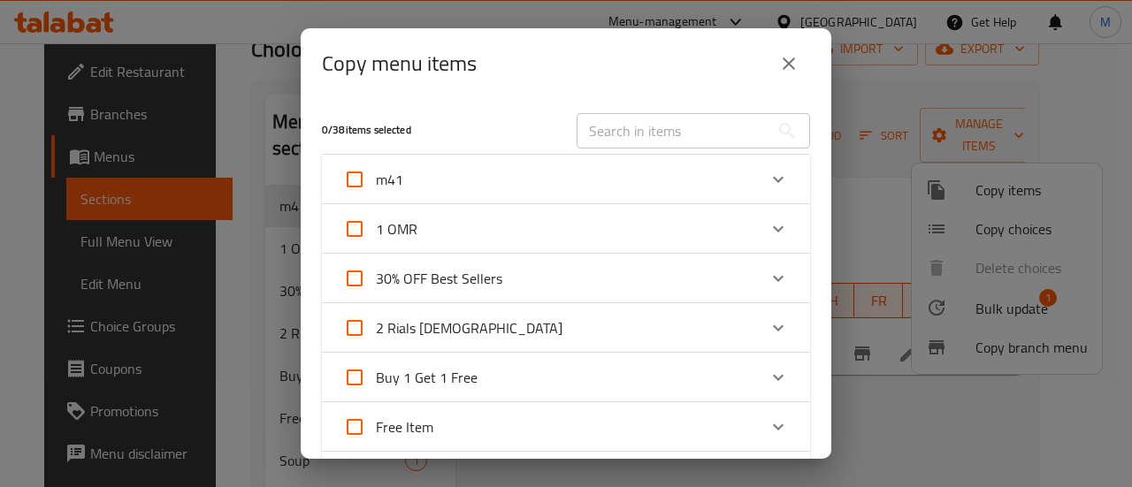
click at [370, 174] on input "m41" at bounding box center [354, 179] width 42 height 42
checkbox input "true"
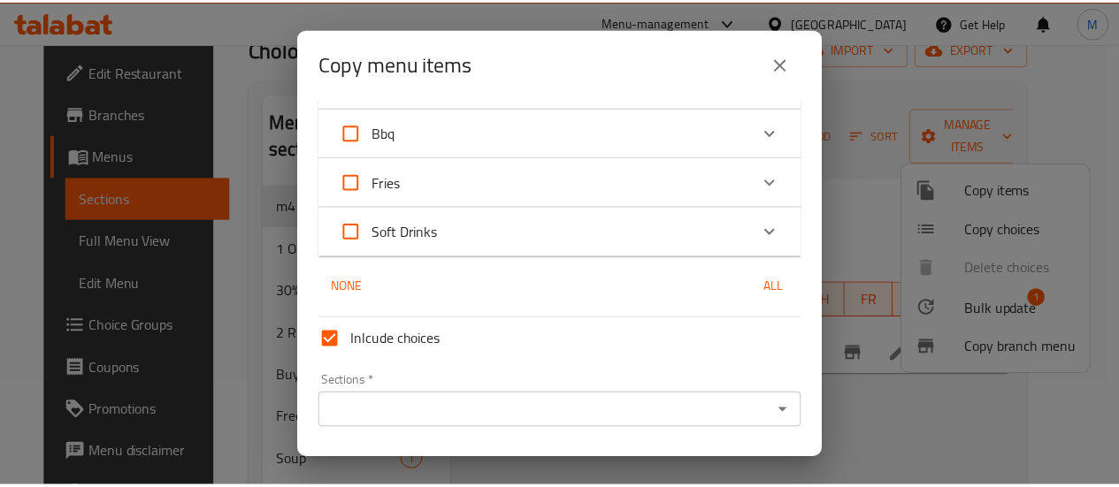
scroll to position [545, 0]
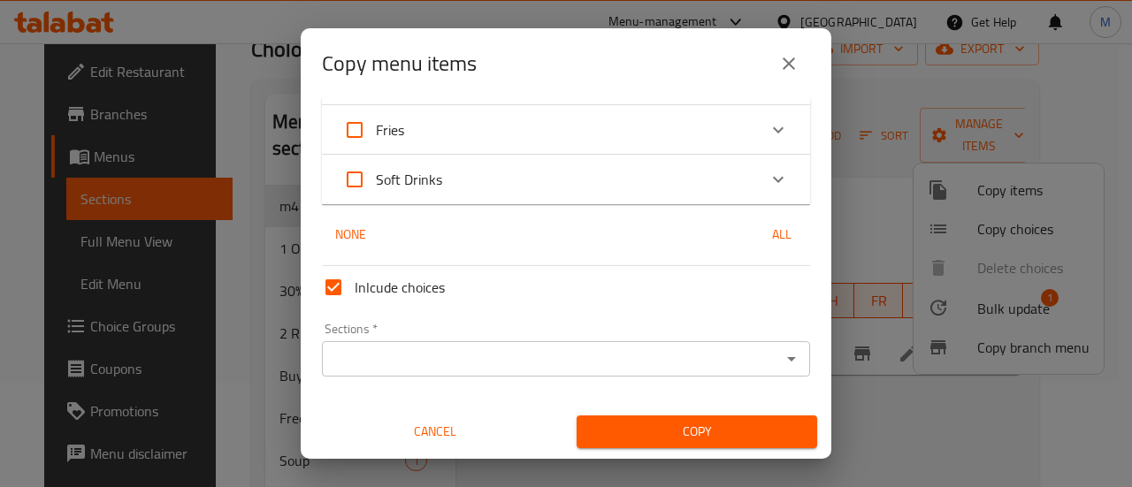
click at [414, 357] on input "Sections   *" at bounding box center [551, 359] width 448 height 25
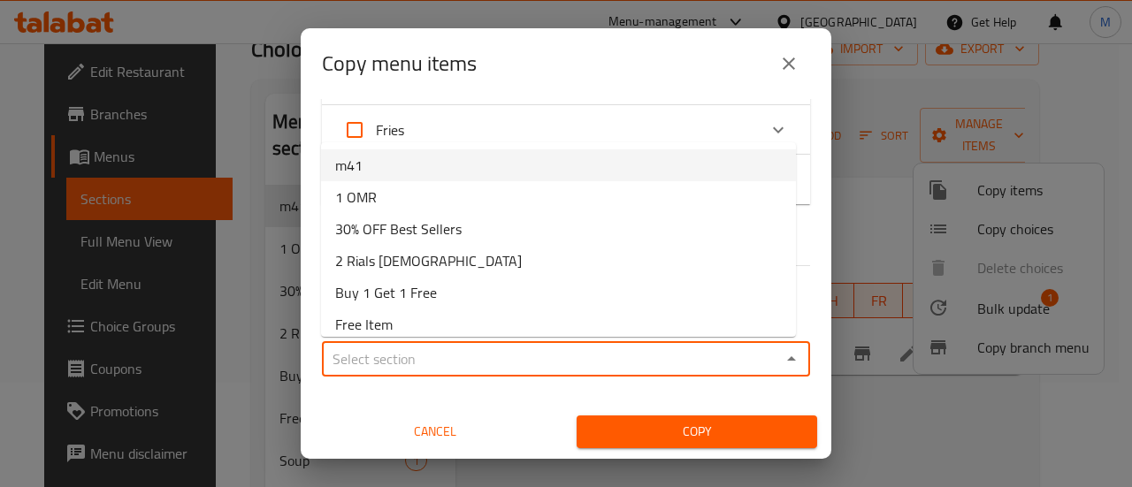
click at [394, 171] on li "m41" at bounding box center [558, 165] width 475 height 32
type input "m41"
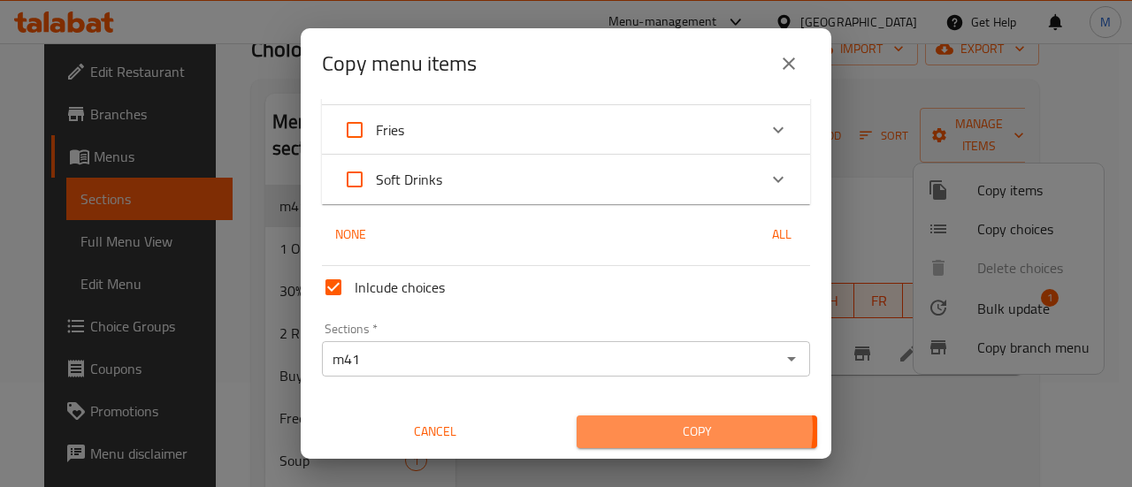
click at [673, 429] on span "Copy" at bounding box center [697, 432] width 212 height 22
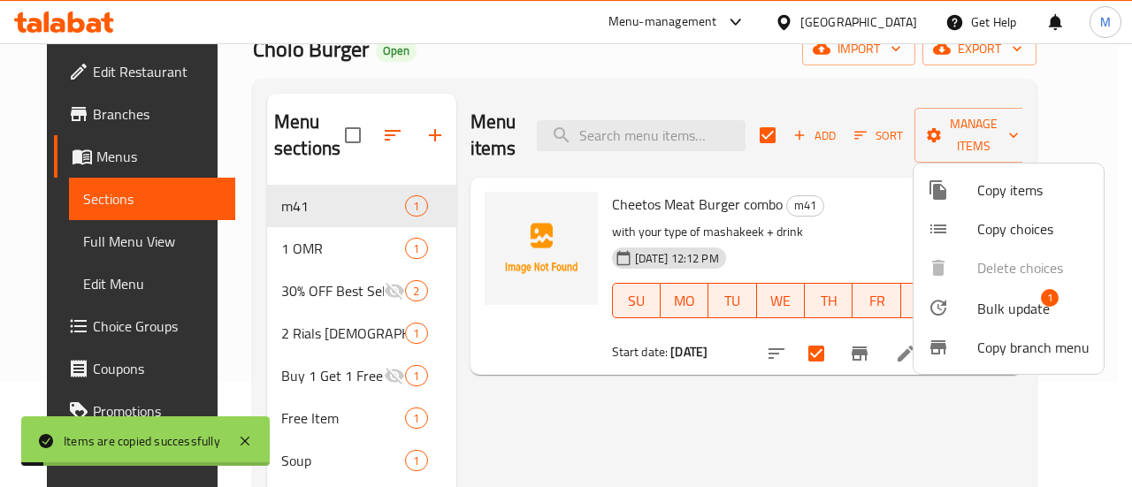
click at [766, 409] on div at bounding box center [566, 243] width 1132 height 487
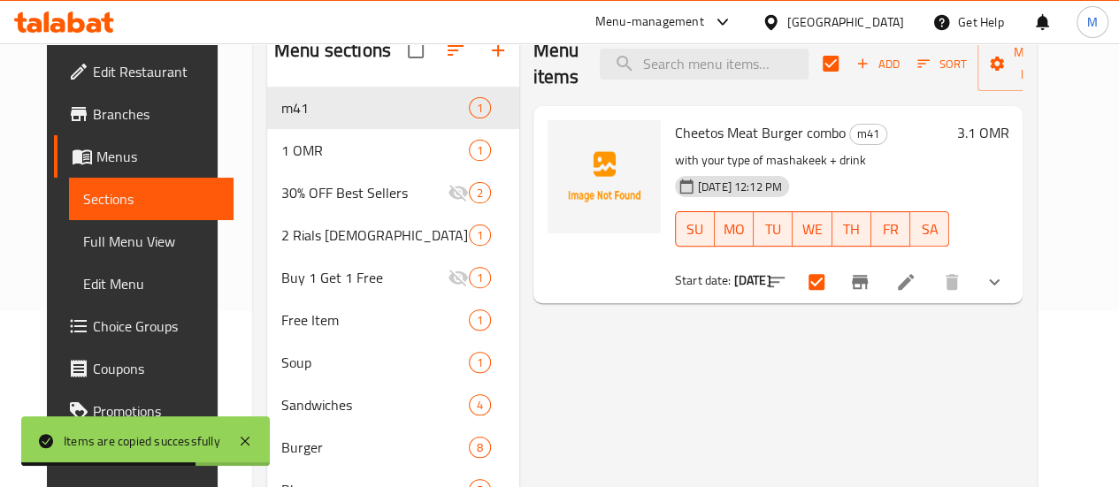
scroll to position [177, 0]
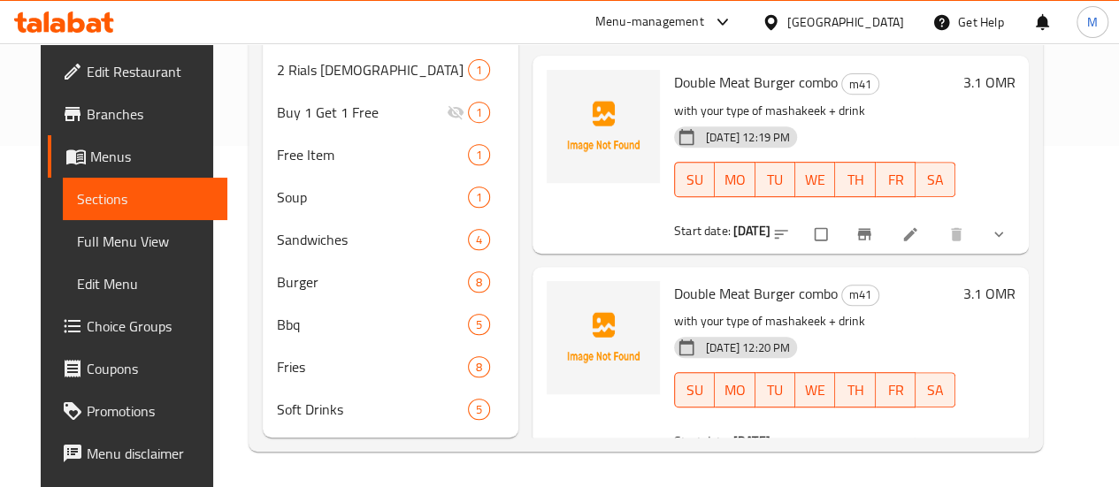
scroll to position [367, 0]
click at [922, 436] on link at bounding box center [911, 445] width 21 height 18
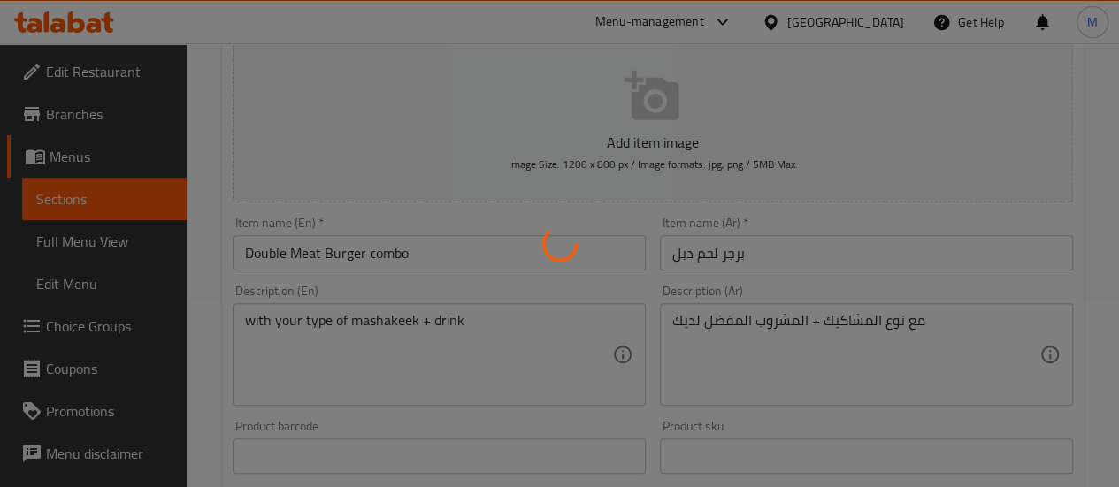
scroll to position [189, 0]
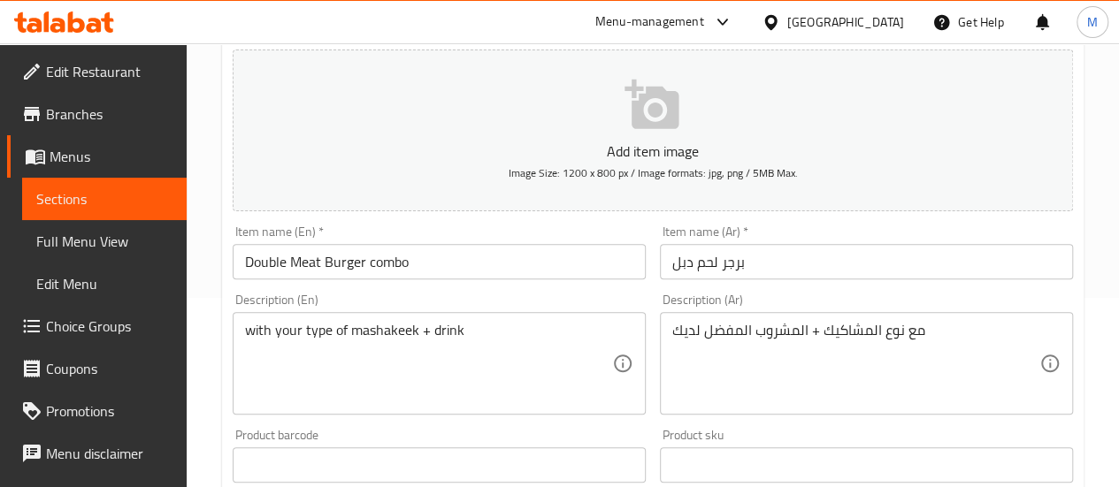
click at [353, 263] on input "Double Meat Burger combo" at bounding box center [439, 261] width 413 height 35
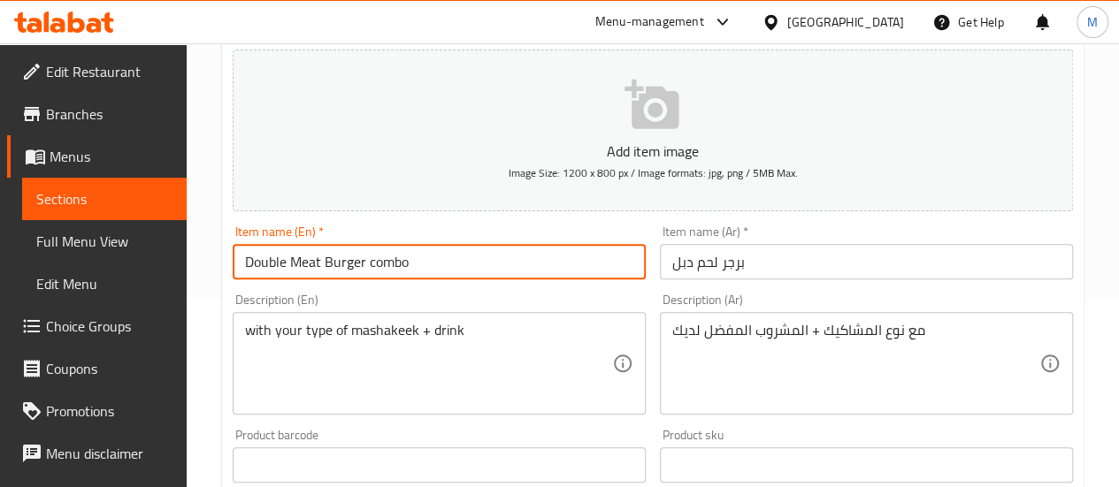
drag, startPoint x: 364, startPoint y: 265, endPoint x: 187, endPoint y: 284, distance: 177.8
paste input "Chicken"
type input "Double Chicken Burger combo"
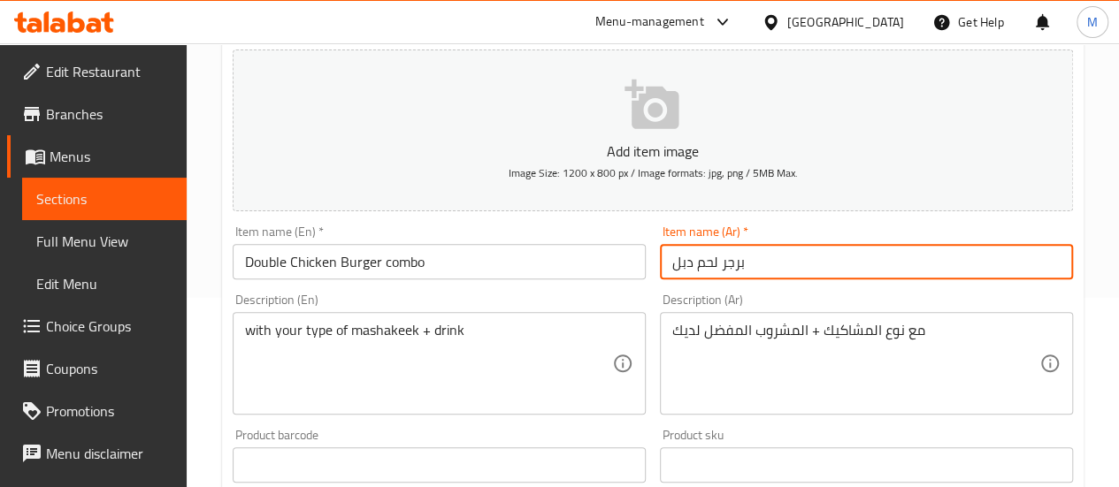
click at [720, 256] on input "برجر لحم دبل" at bounding box center [866, 261] width 413 height 35
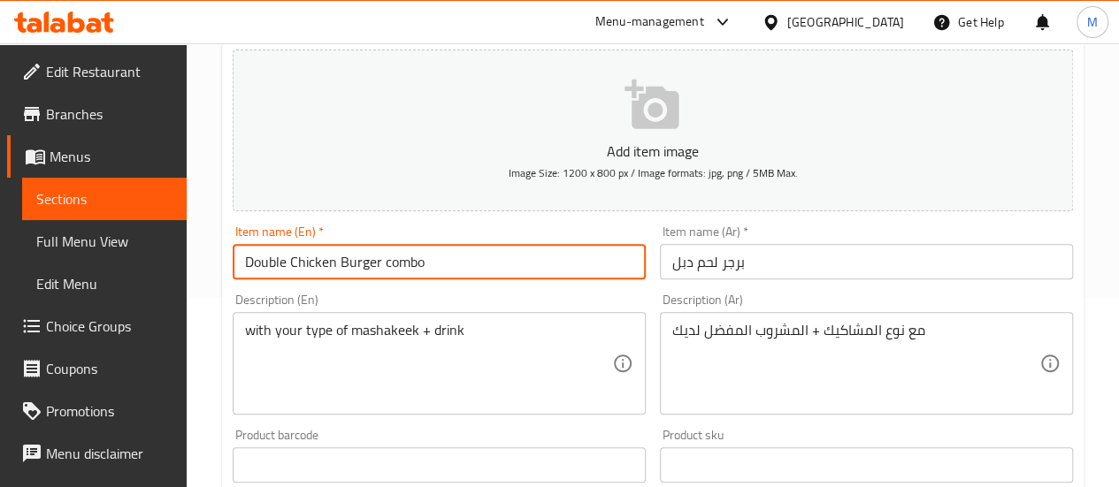
click at [447, 266] on input "Double Chicken Burger combo" at bounding box center [439, 261] width 413 height 35
click at [752, 263] on input "برجر لحم دبل" at bounding box center [866, 261] width 413 height 35
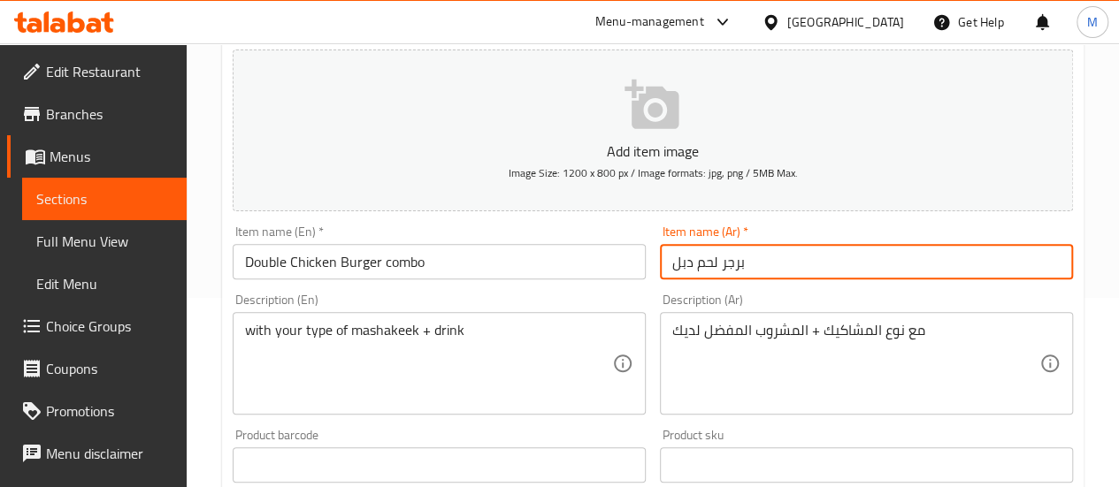
paste input "وجبة برجر دجاج مزدوجة"
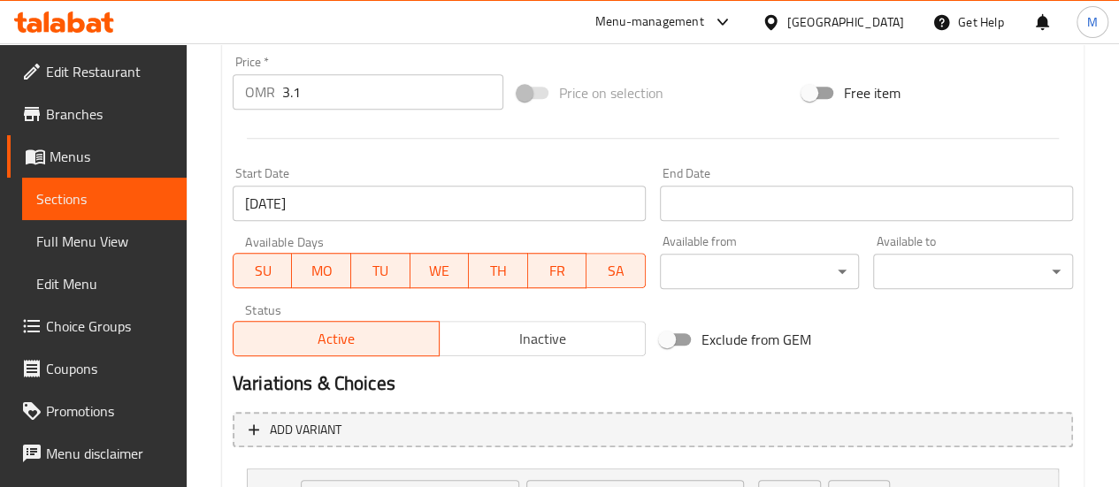
scroll to position [861, 0]
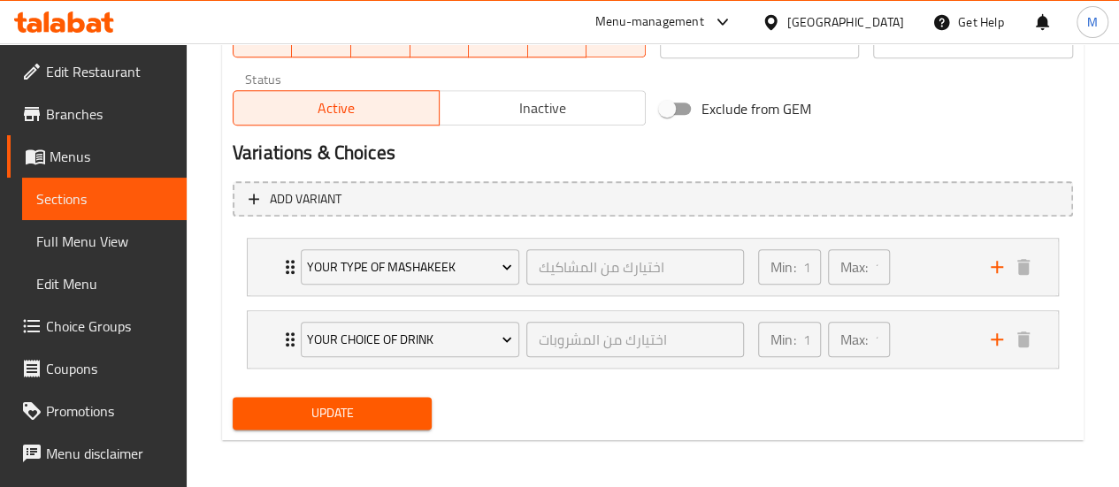
type input "وجبة برجر دجاج مزدوجة"
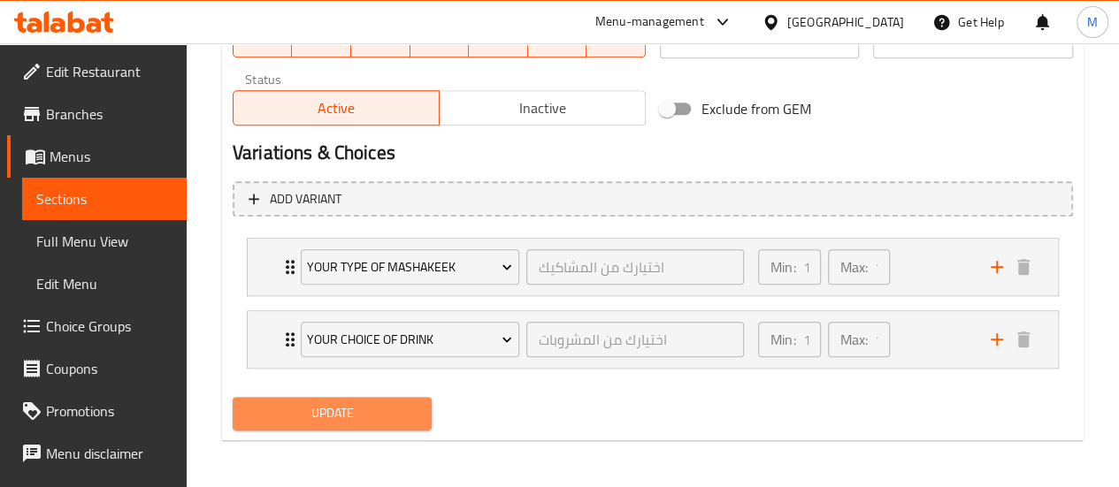
click at [357, 418] on span "Update" at bounding box center [333, 413] width 172 height 22
